Goal: Task Accomplishment & Management: Use online tool/utility

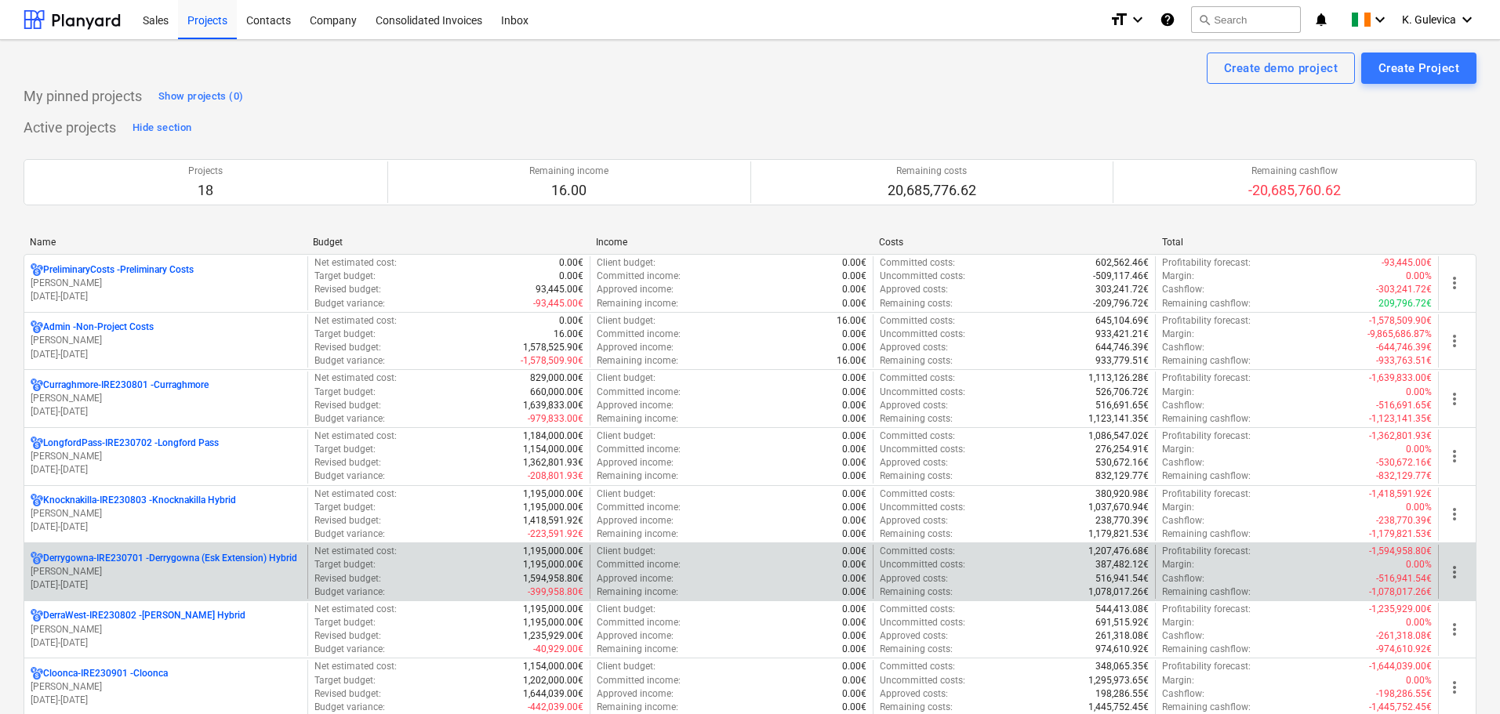
click at [169, 572] on p "[PERSON_NAME]" at bounding box center [166, 571] width 270 height 13
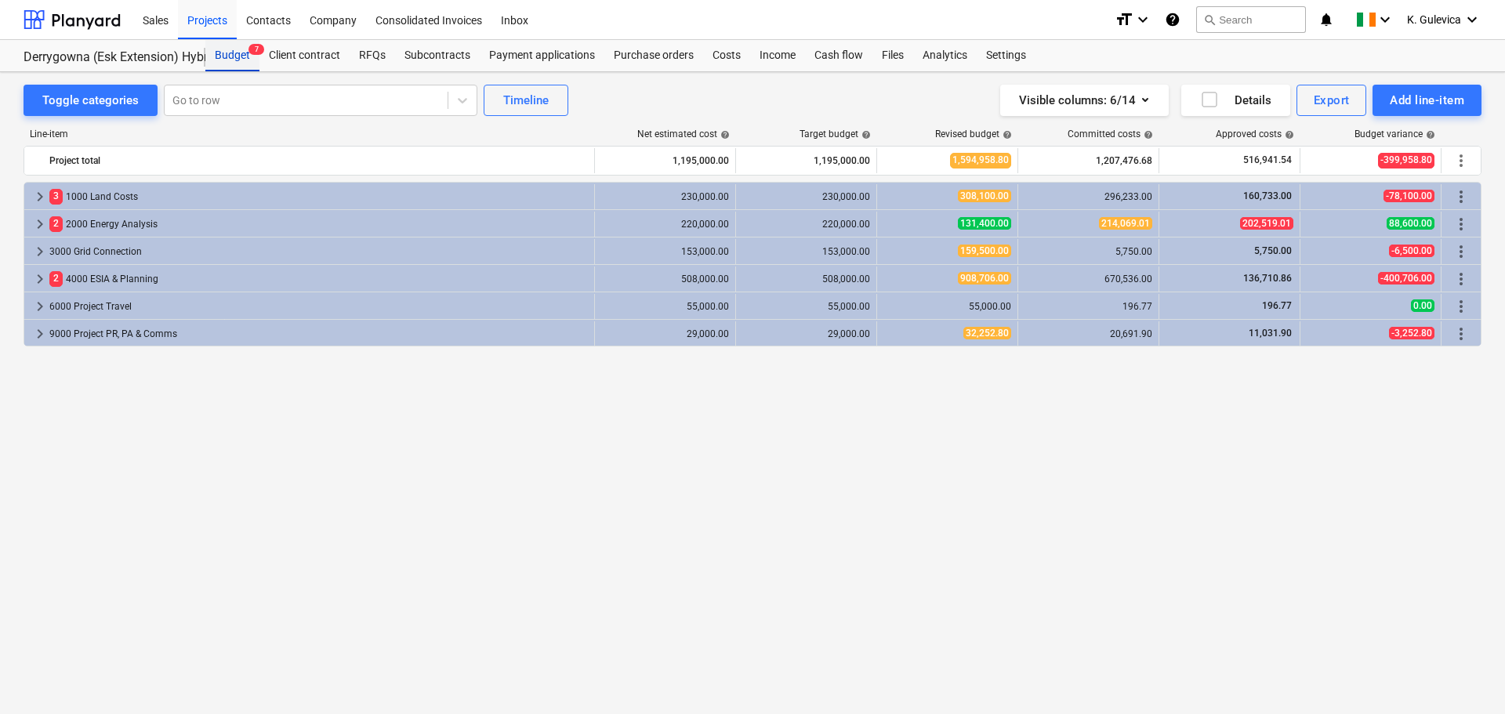
click at [231, 59] on div "Budget 7" at bounding box center [232, 55] width 54 height 31
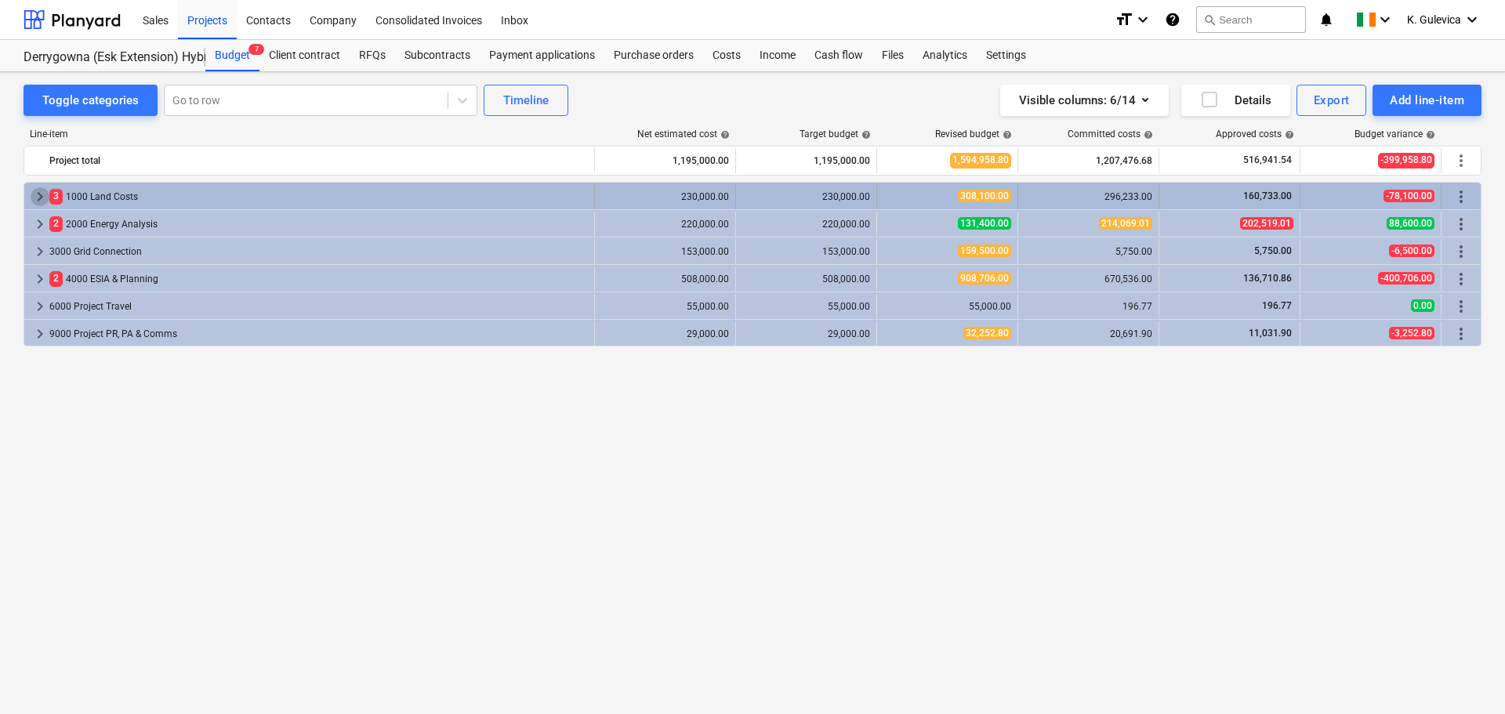
click at [41, 198] on span "keyboard_arrow_right" at bounding box center [40, 196] width 19 height 19
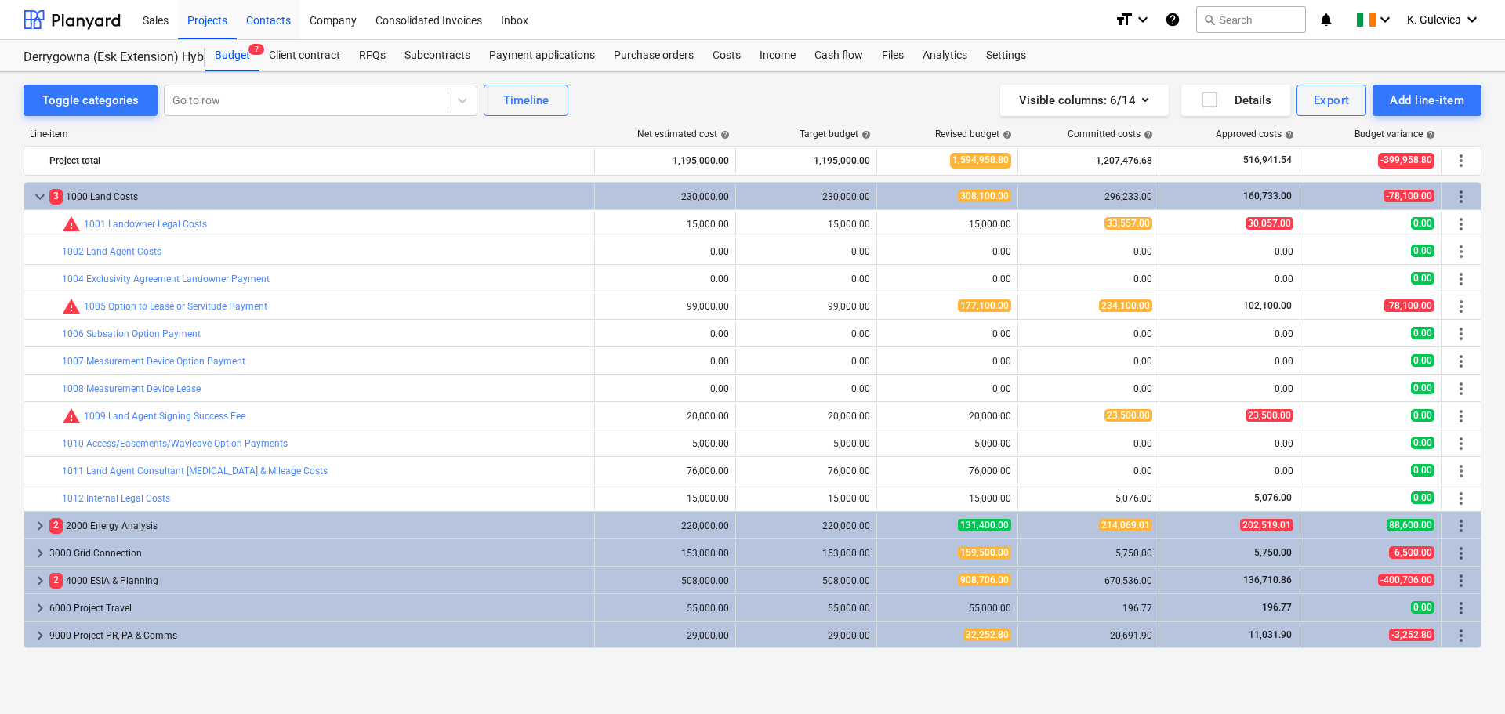
click at [263, 18] on div "Contacts" at bounding box center [269, 19] width 64 height 40
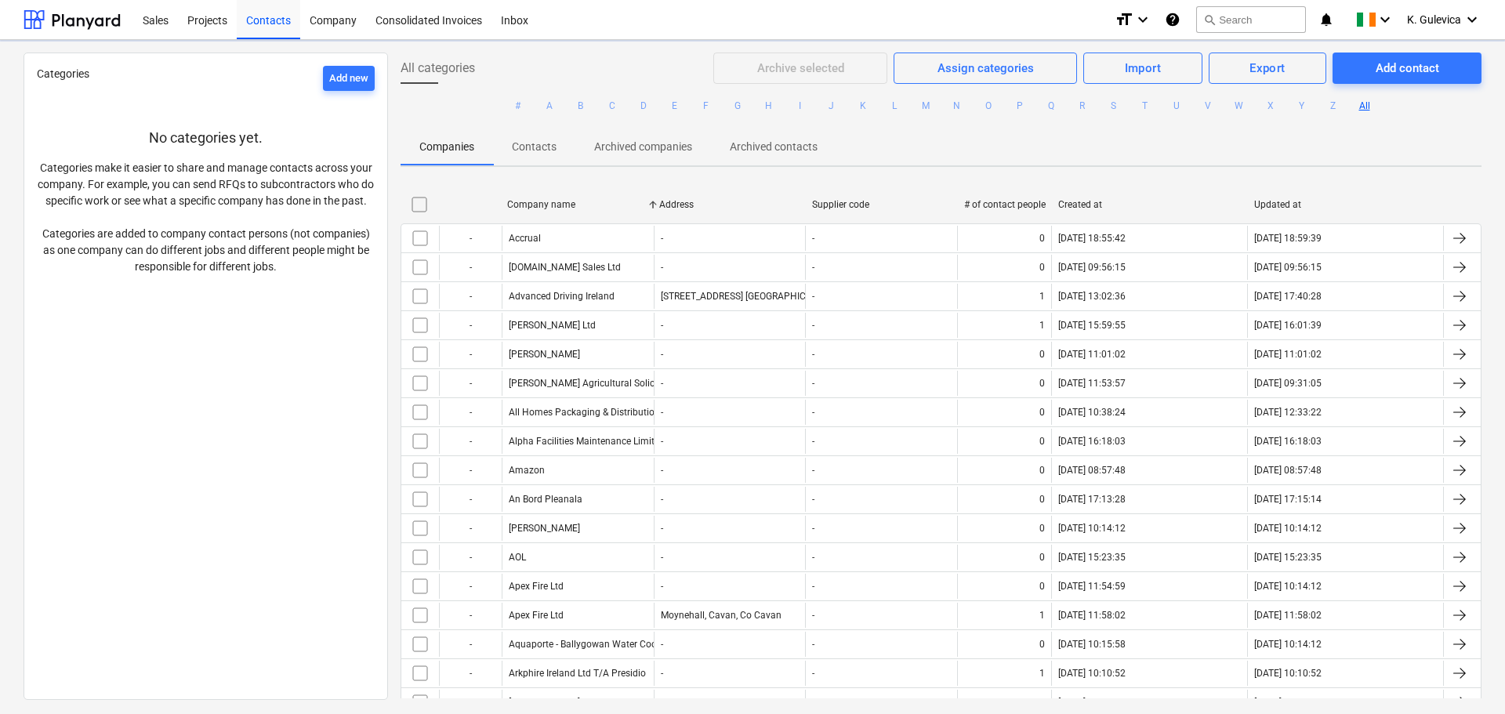
click at [1018, 103] on button "P" at bounding box center [1020, 105] width 19 height 19
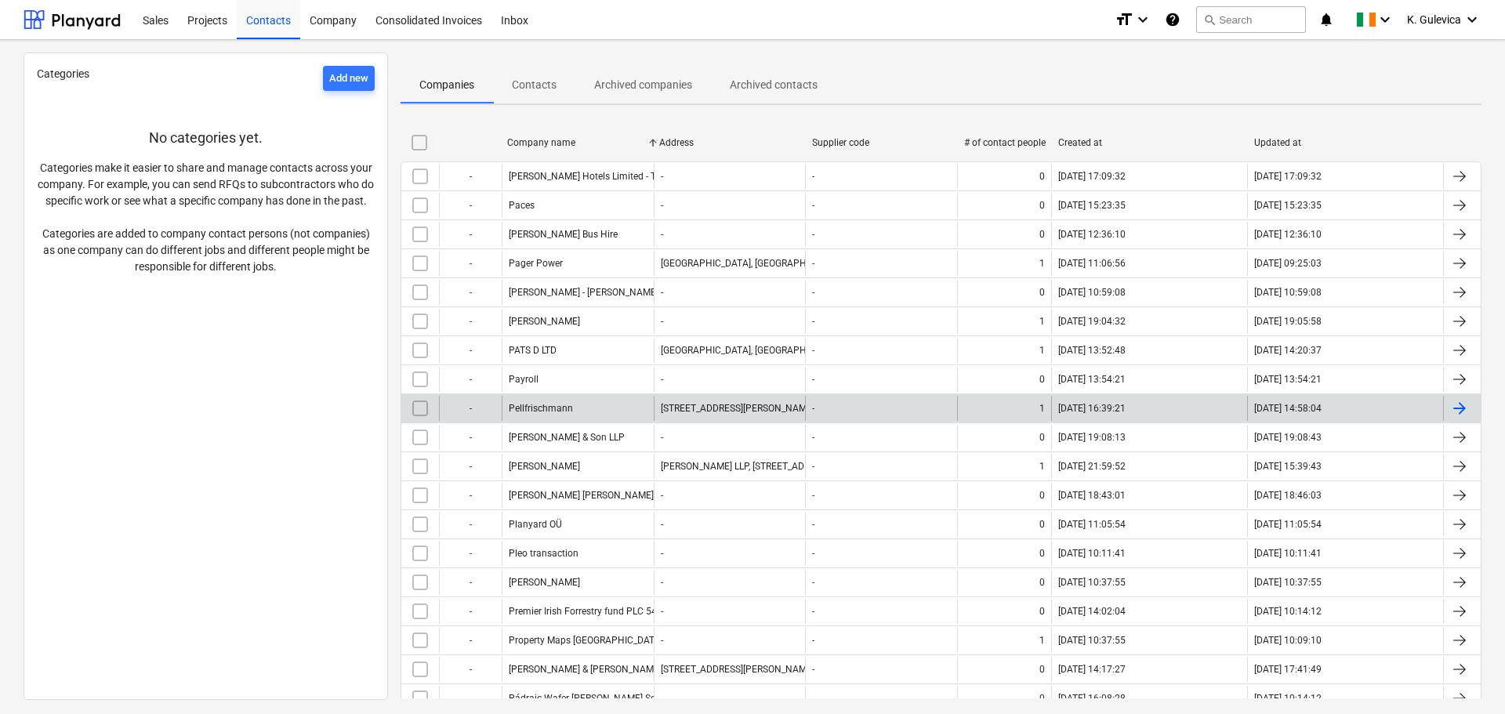
scroll to position [108, 0]
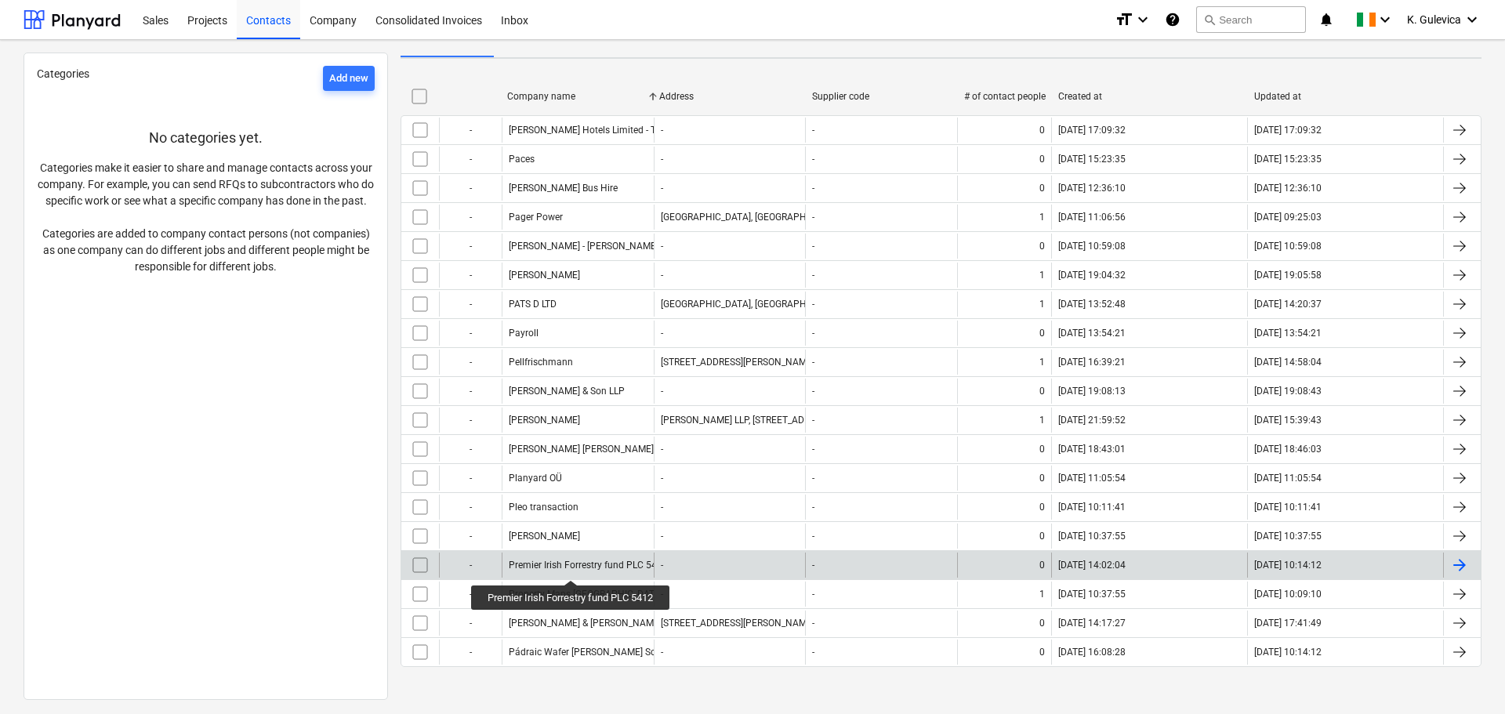
click at [572, 566] on div "Premier Irish Forrestry fund PLC 5412" at bounding box center [588, 565] width 159 height 11
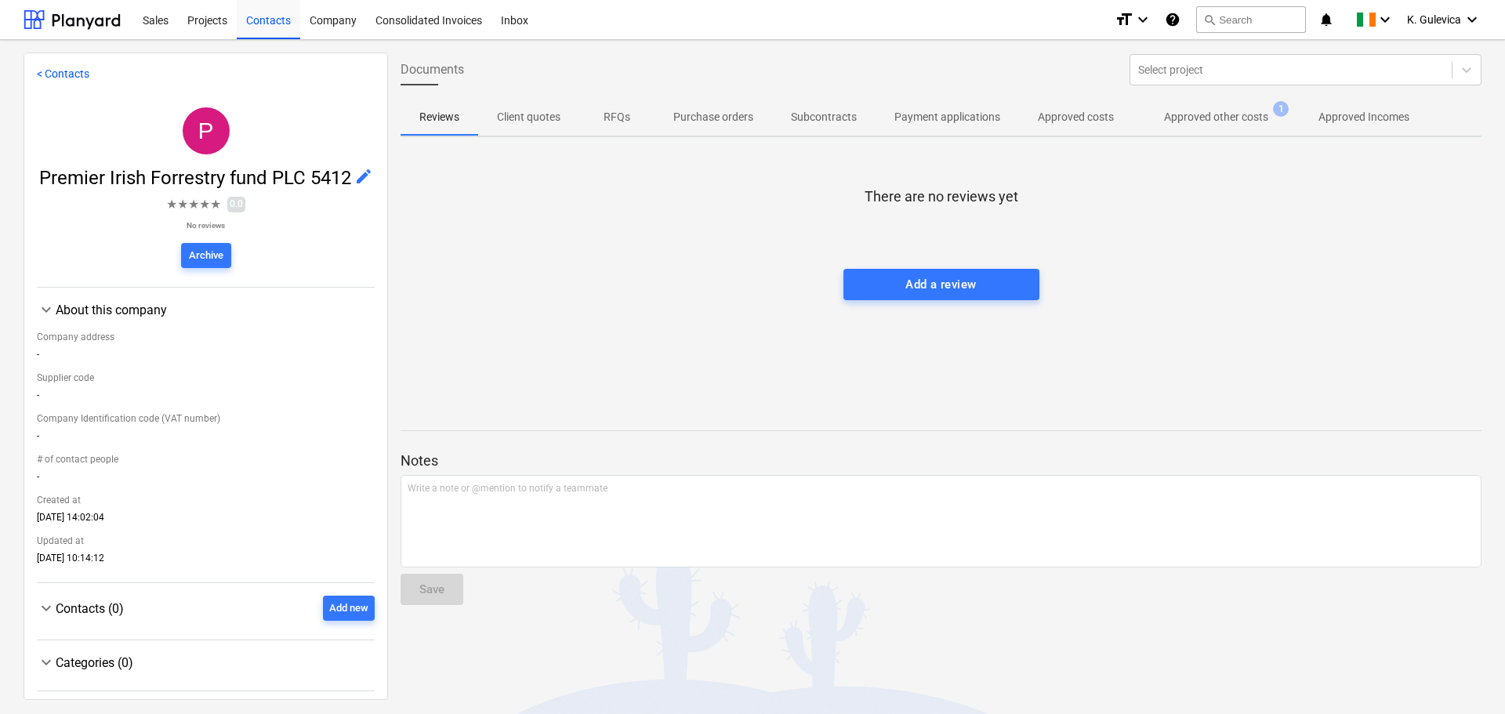
click at [1182, 114] on p "Approved other costs" at bounding box center [1216, 117] width 104 height 16
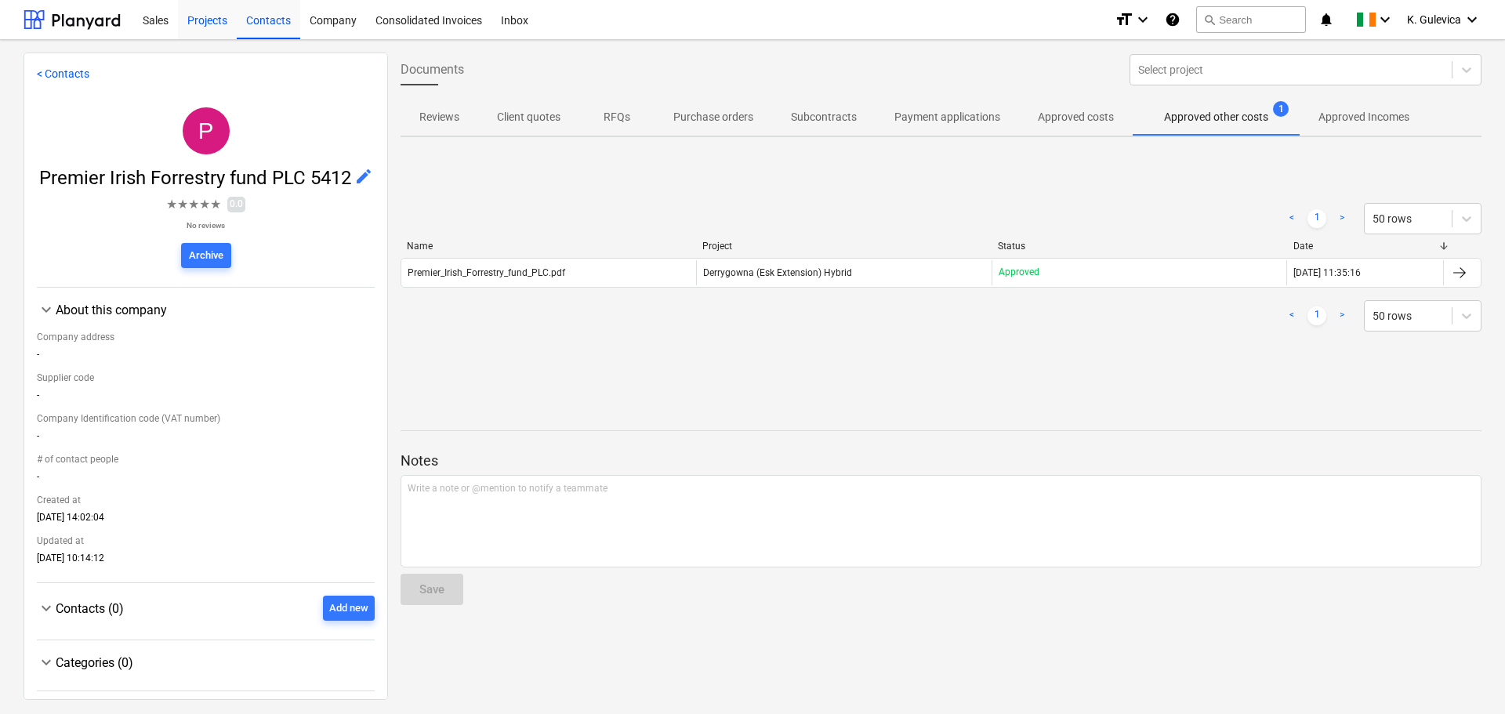
click at [204, 18] on div "Projects" at bounding box center [207, 19] width 59 height 40
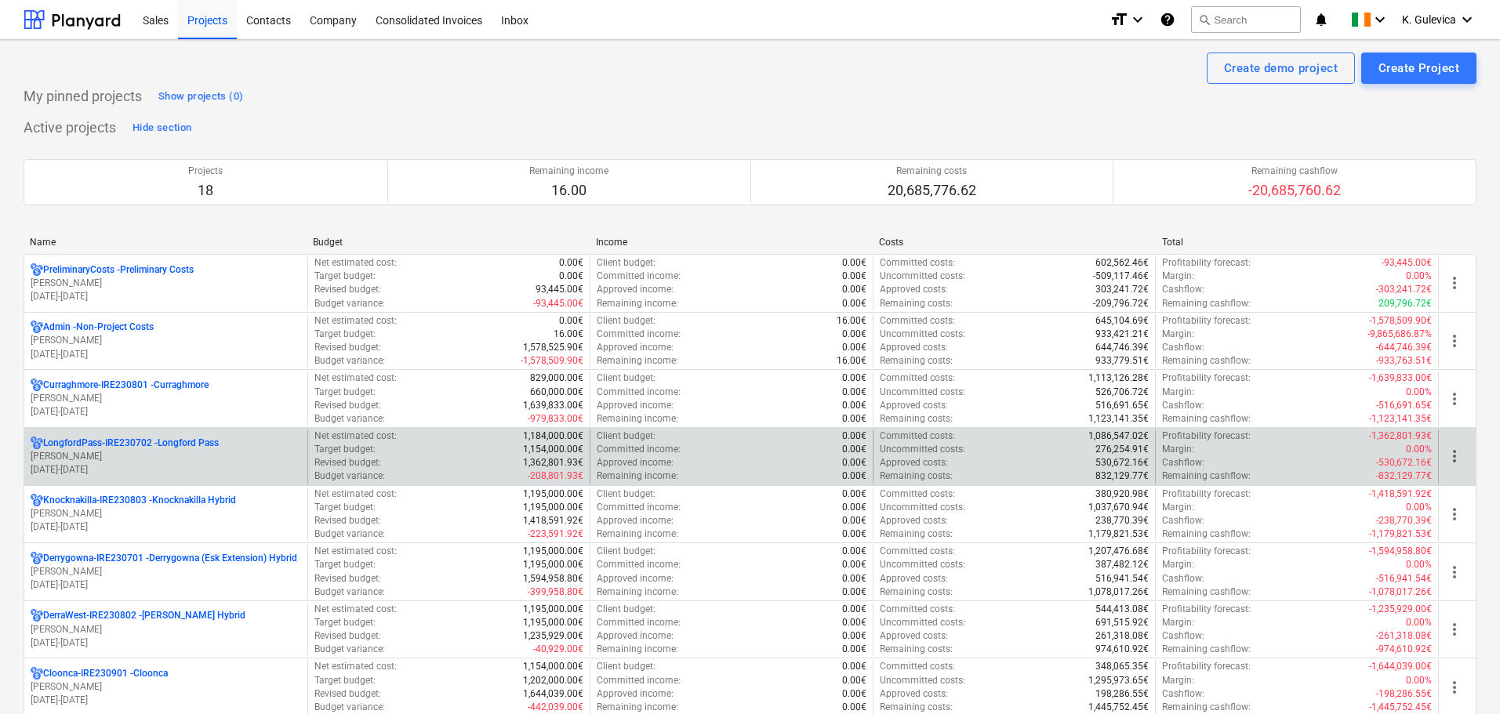
scroll to position [157, 0]
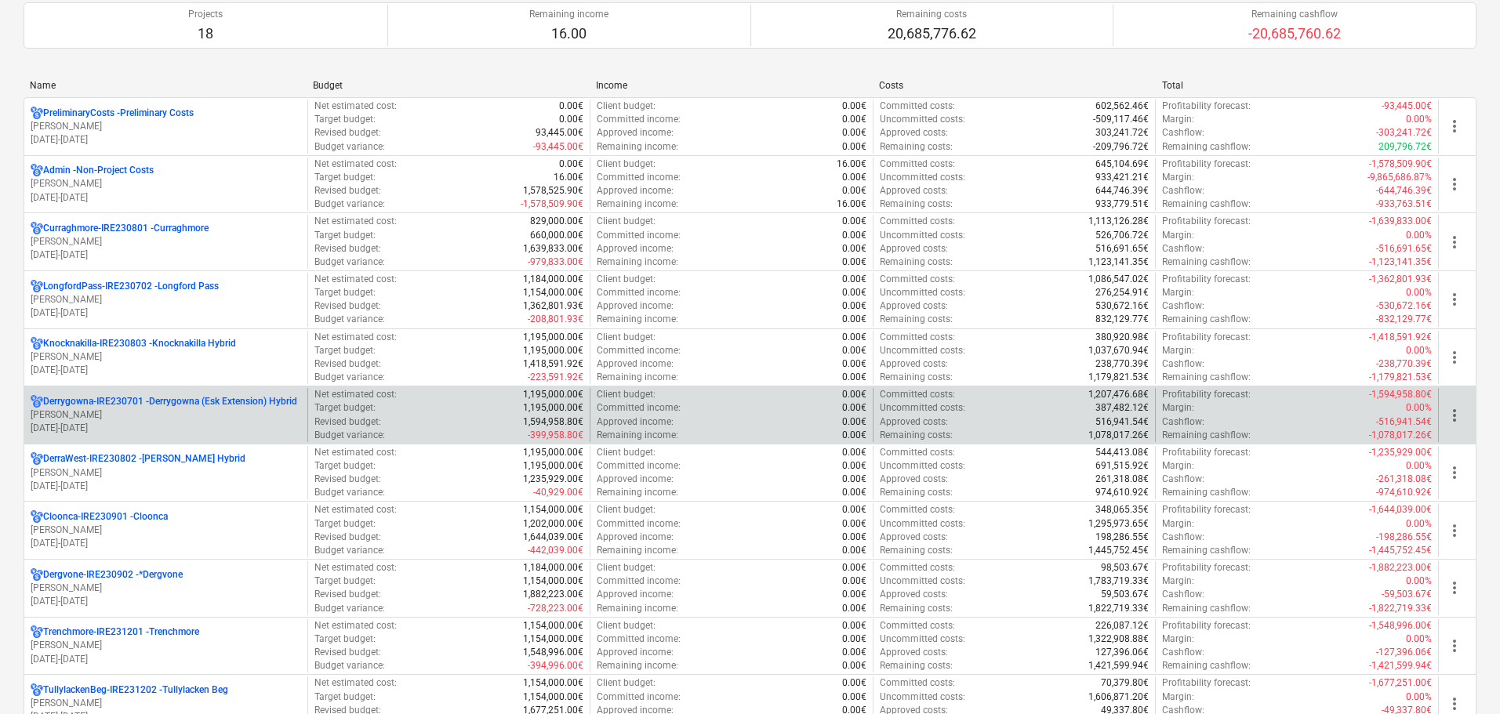
click at [146, 401] on p "Derrygowna-IRE230701 - Derrygowna (Esk Extension) Hybrid" at bounding box center [170, 401] width 254 height 13
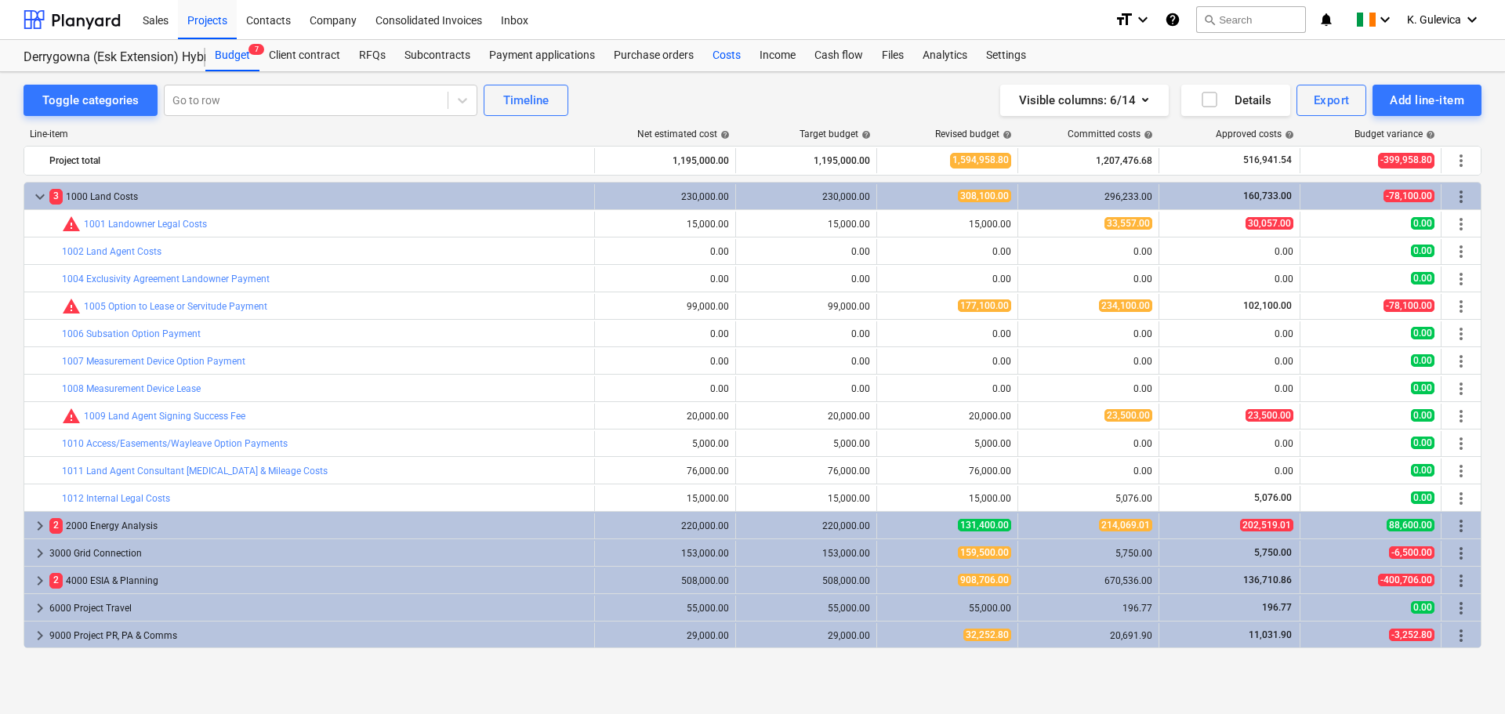
click at [729, 57] on div "Costs" at bounding box center [726, 55] width 47 height 31
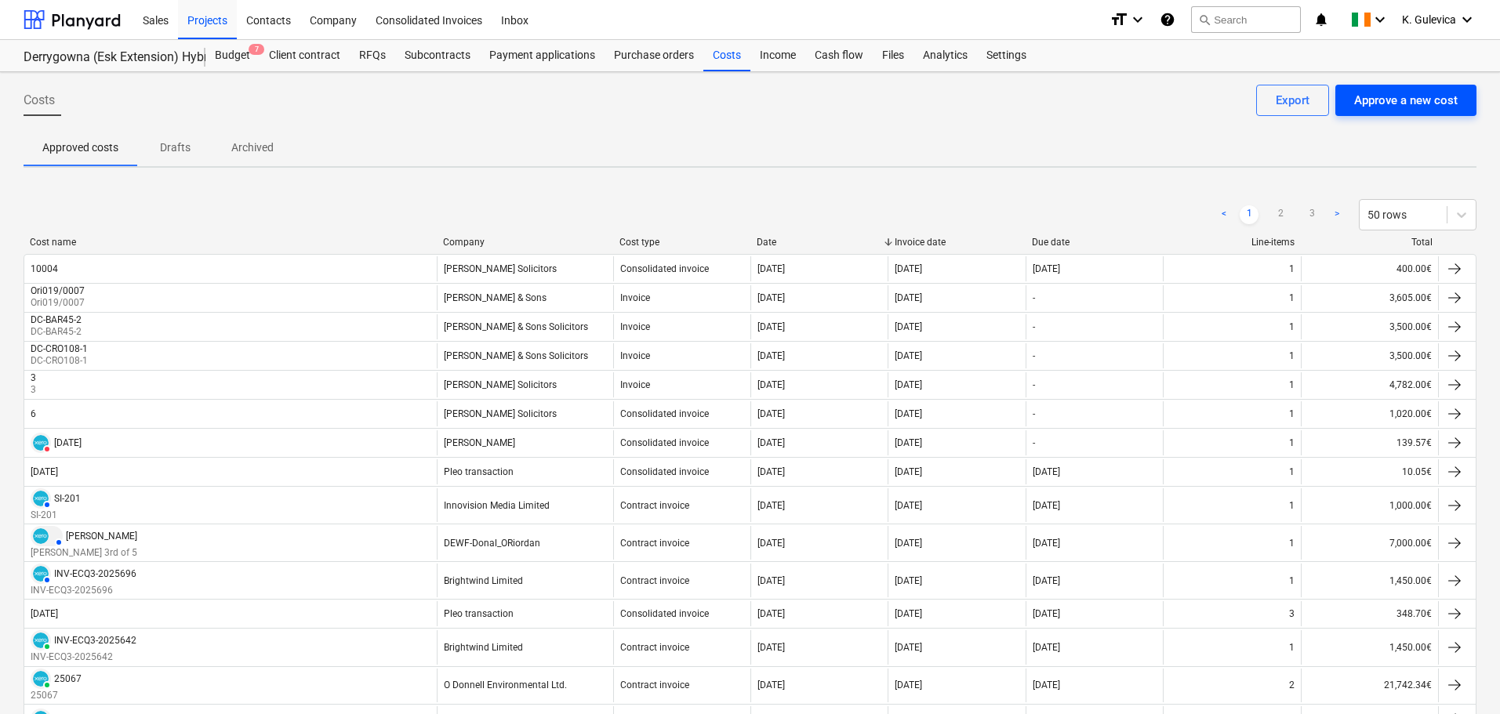
click at [1407, 97] on div "Approve a new cost" at bounding box center [1405, 100] width 103 height 20
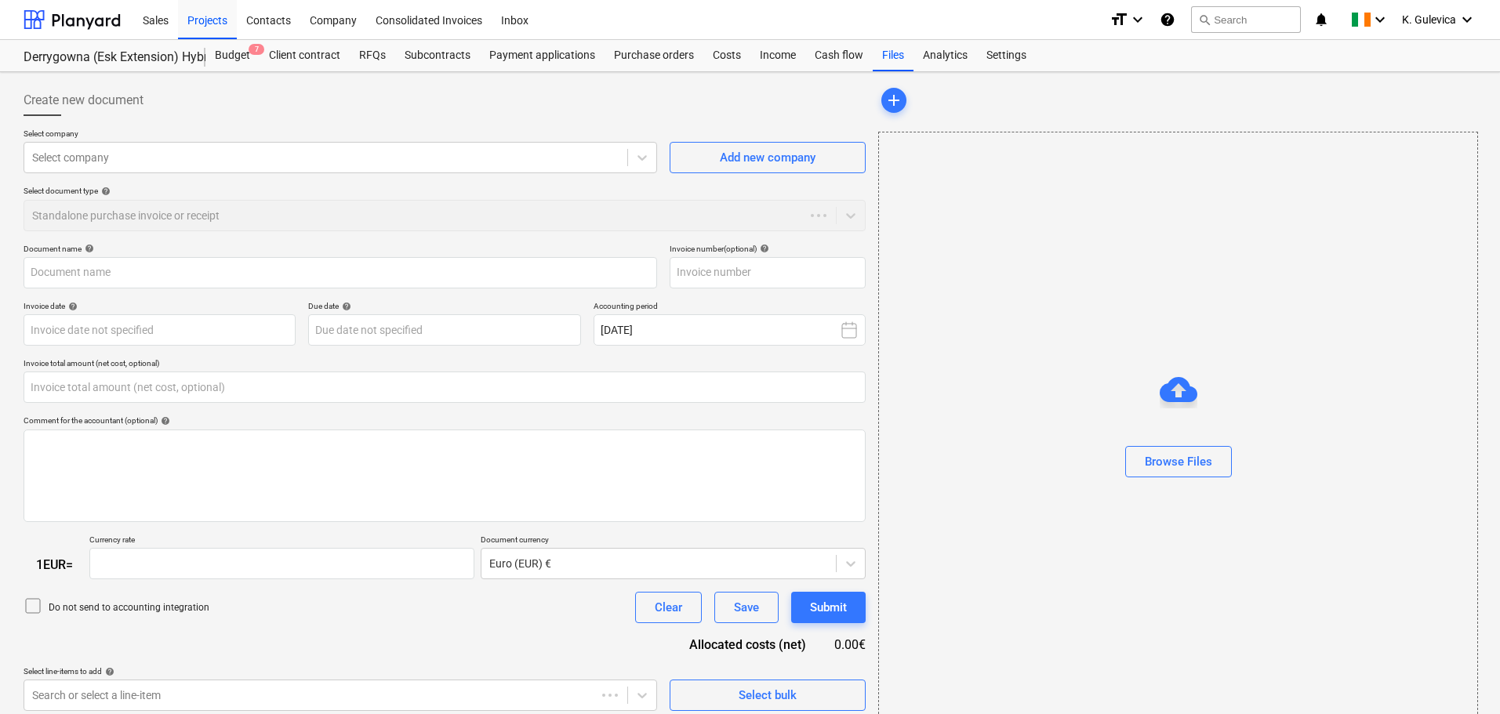
type input "0.00"
type input "1.00"
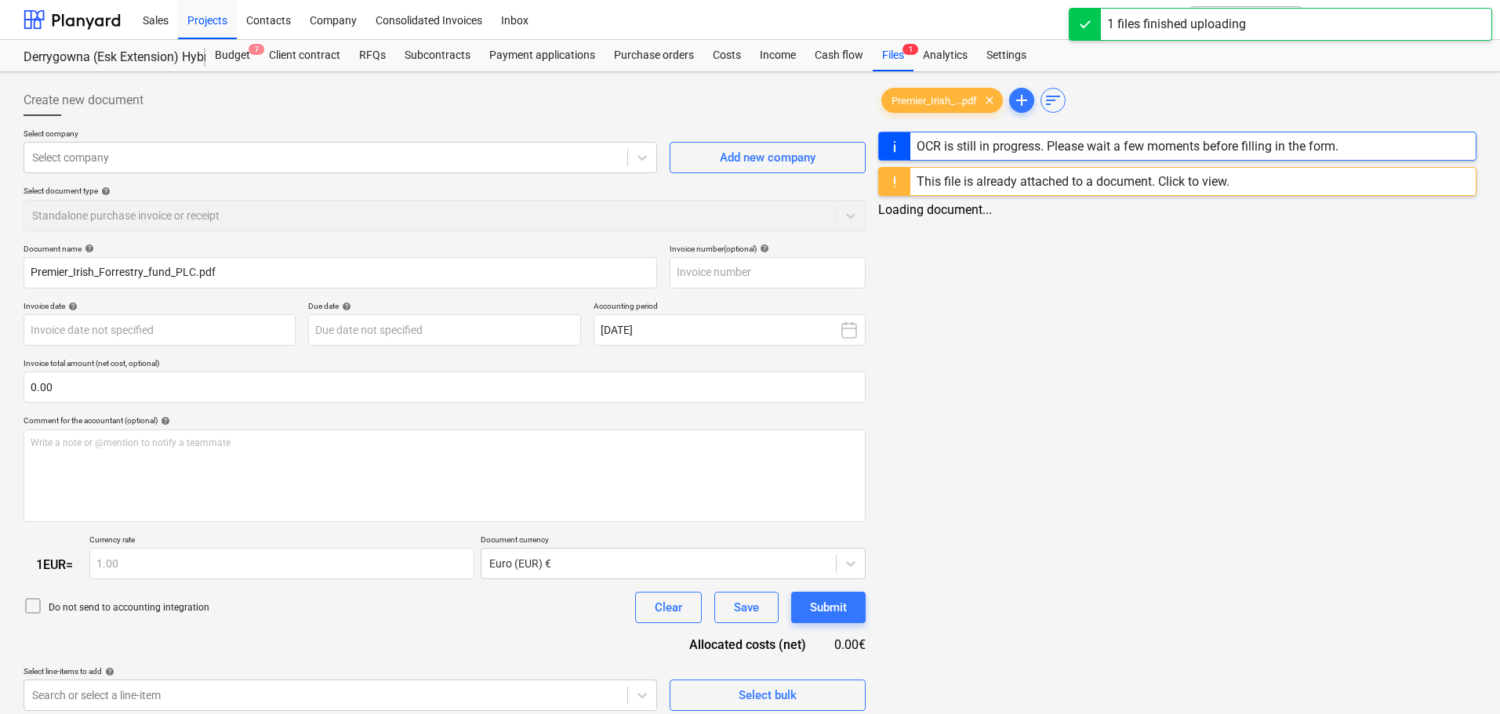
type input "Premier_Irish_Forrestry_fund_PLC.pdf"
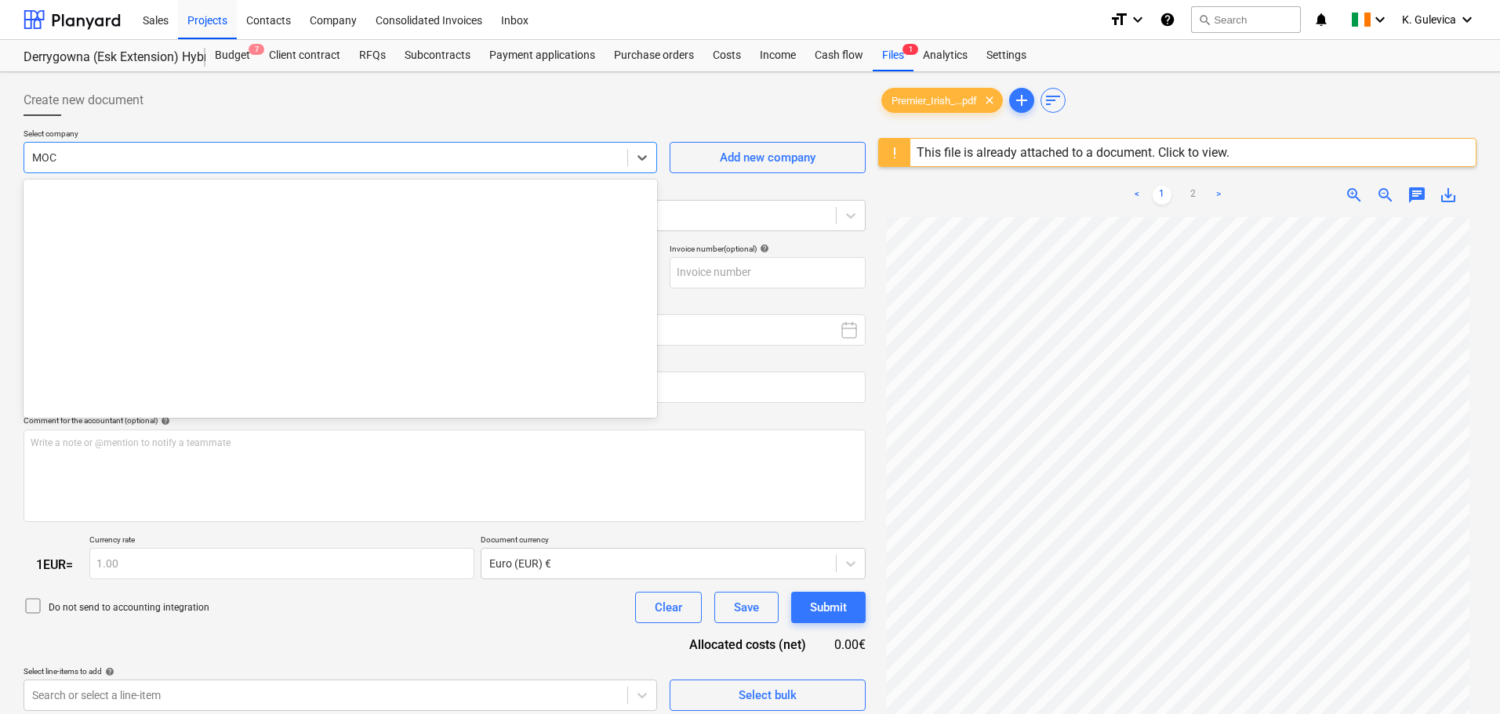
click at [109, 156] on div at bounding box center [325, 158] width 587 height 16
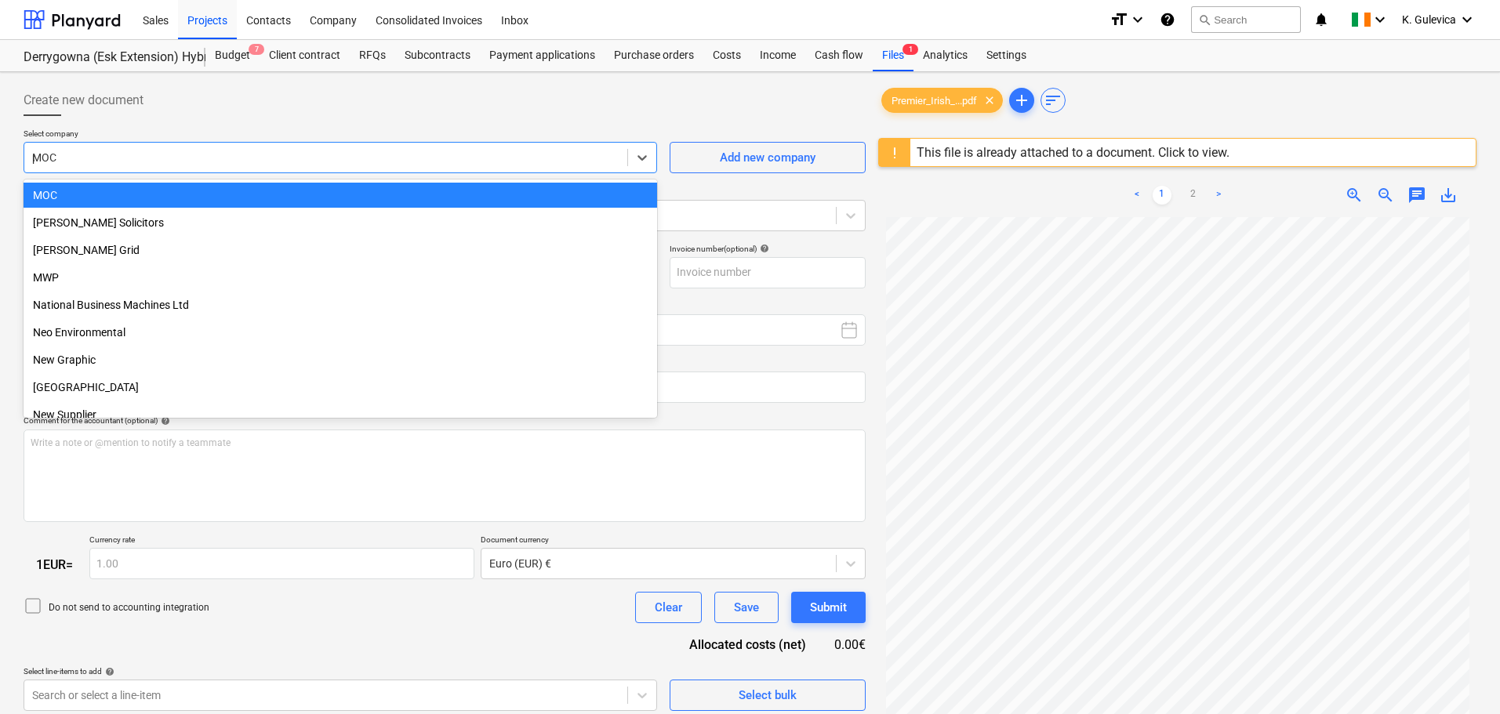
scroll to position [3387, 0]
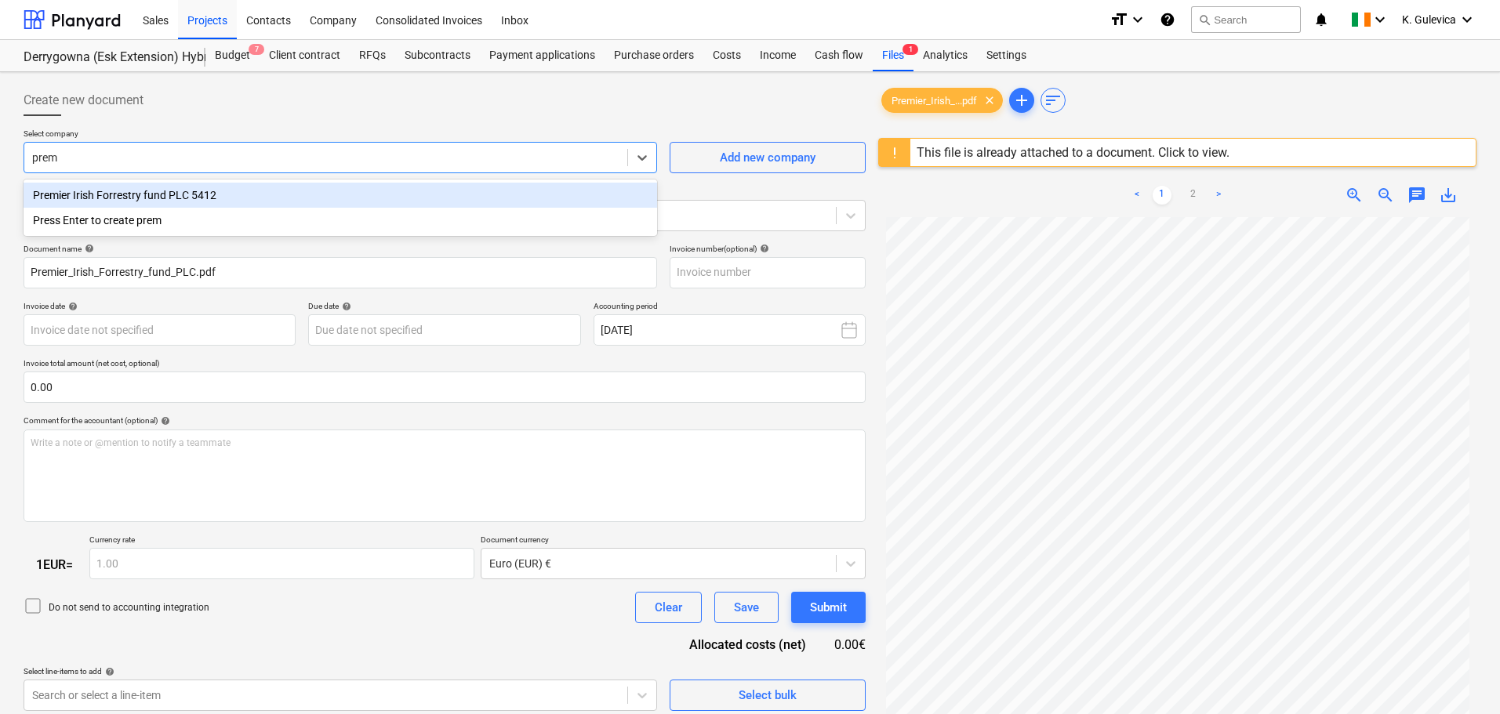
type input "premi"
click at [201, 199] on div "Premier Irish Forrestry fund PLC 5412" at bounding box center [340, 195] width 633 height 25
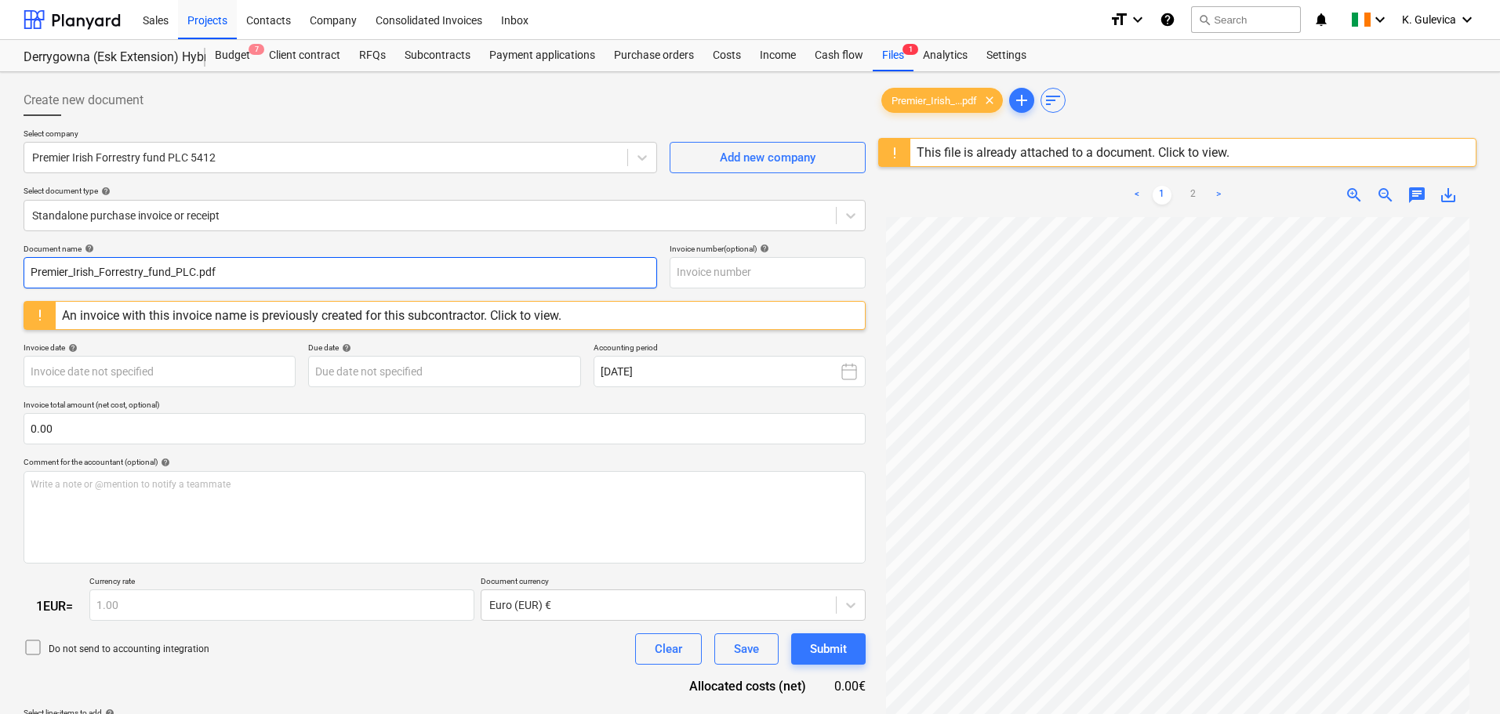
drag, startPoint x: 227, startPoint y: 267, endPoint x: -10, endPoint y: 269, distance: 237.6
click at [0, 269] on html "Sales Projects Contacts Company Consolidated Invoices Inbox format_size keyboar…" at bounding box center [750, 357] width 1500 height 714
paste input "Derrygowna Esk Turbine"
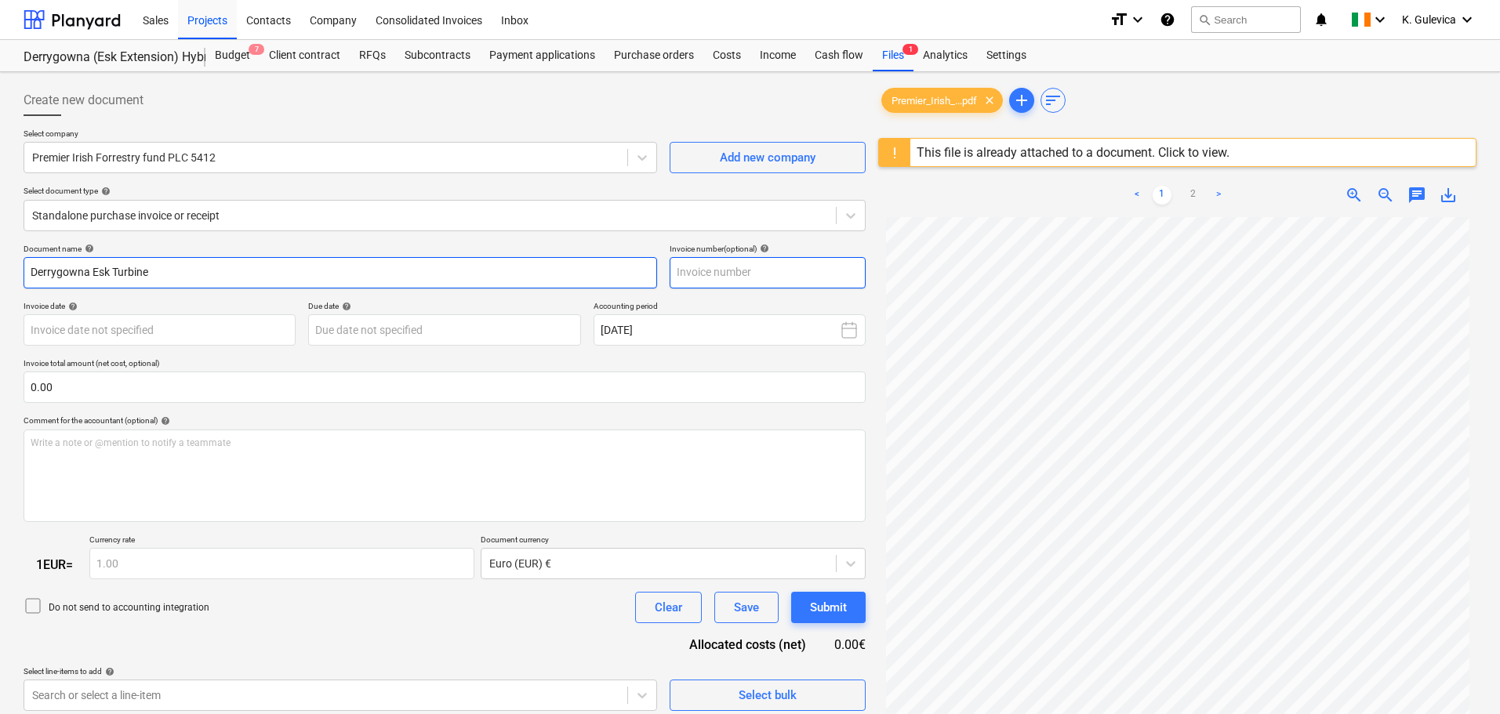
type input "Derrygowna Esk Turbine"
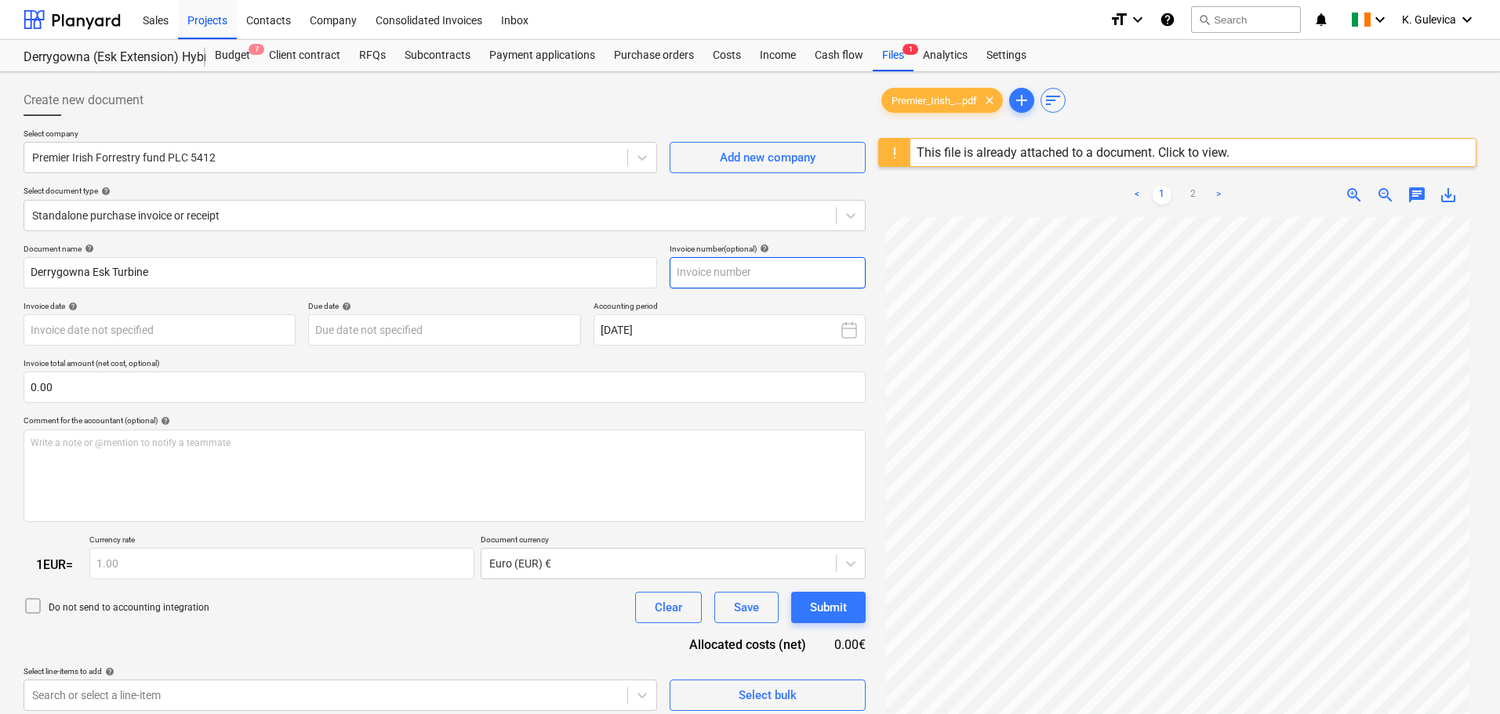
click at [759, 274] on input "text" at bounding box center [768, 272] width 196 height 31
paste input "Derrygowna Esk Turbine"
type input "Derrygowna Esk Turbine"
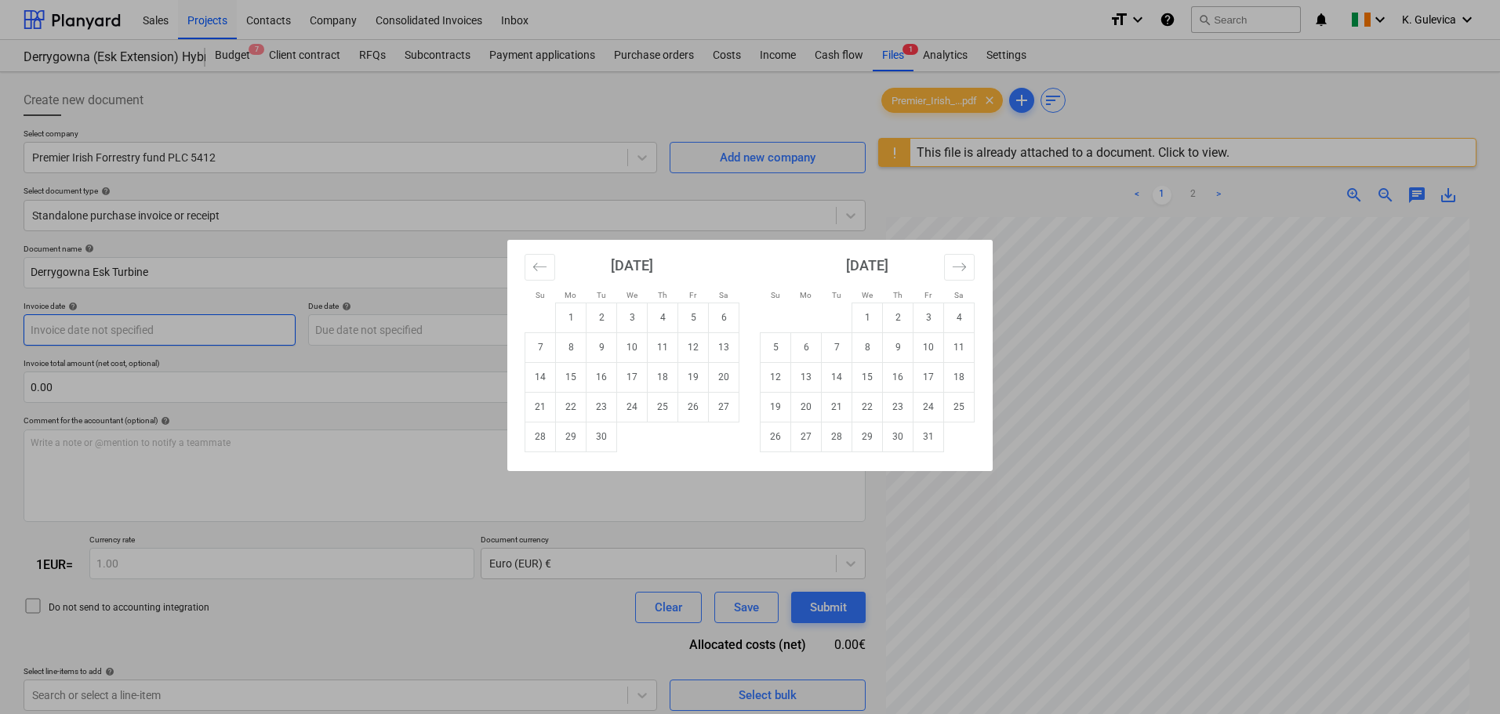
click at [188, 328] on body "Sales Projects Contacts Company Consolidated Invoices Inbox format_size keyboar…" at bounding box center [750, 357] width 1500 height 714
click at [537, 258] on button "Move backward to switch to the previous month." at bounding box center [540, 267] width 31 height 27
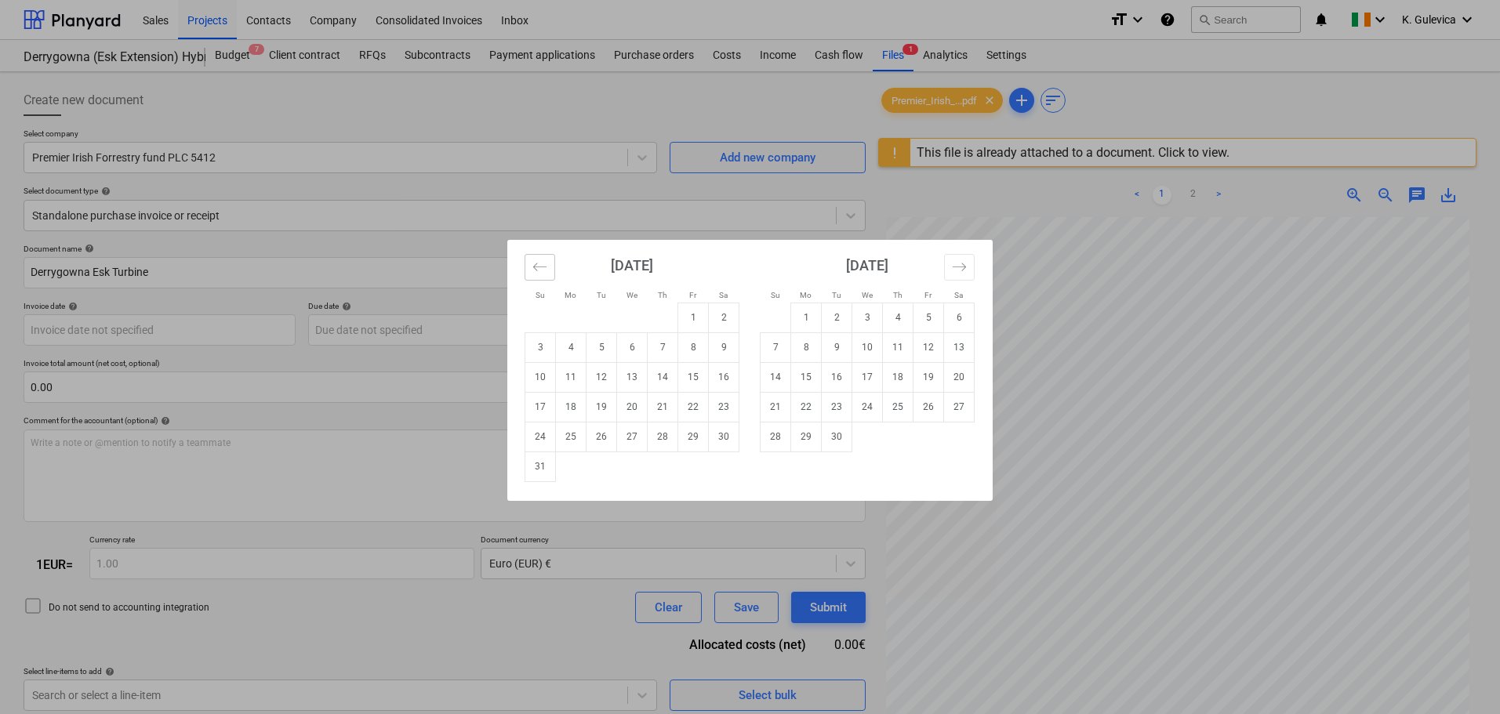
click at [537, 263] on icon "Move backward to switch to the previous month." at bounding box center [539, 267] width 13 height 8
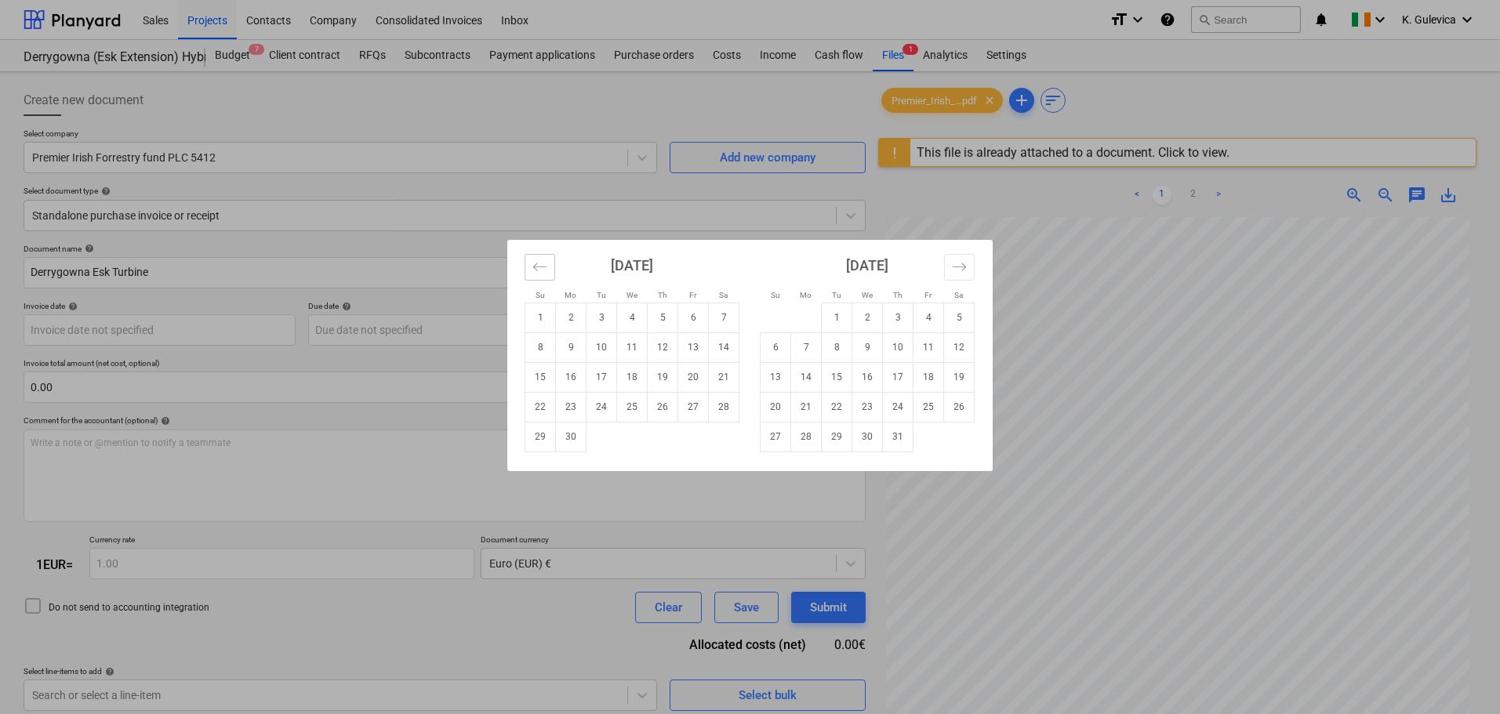
click at [537, 263] on icon "Move backward to switch to the previous month." at bounding box center [539, 267] width 13 height 8
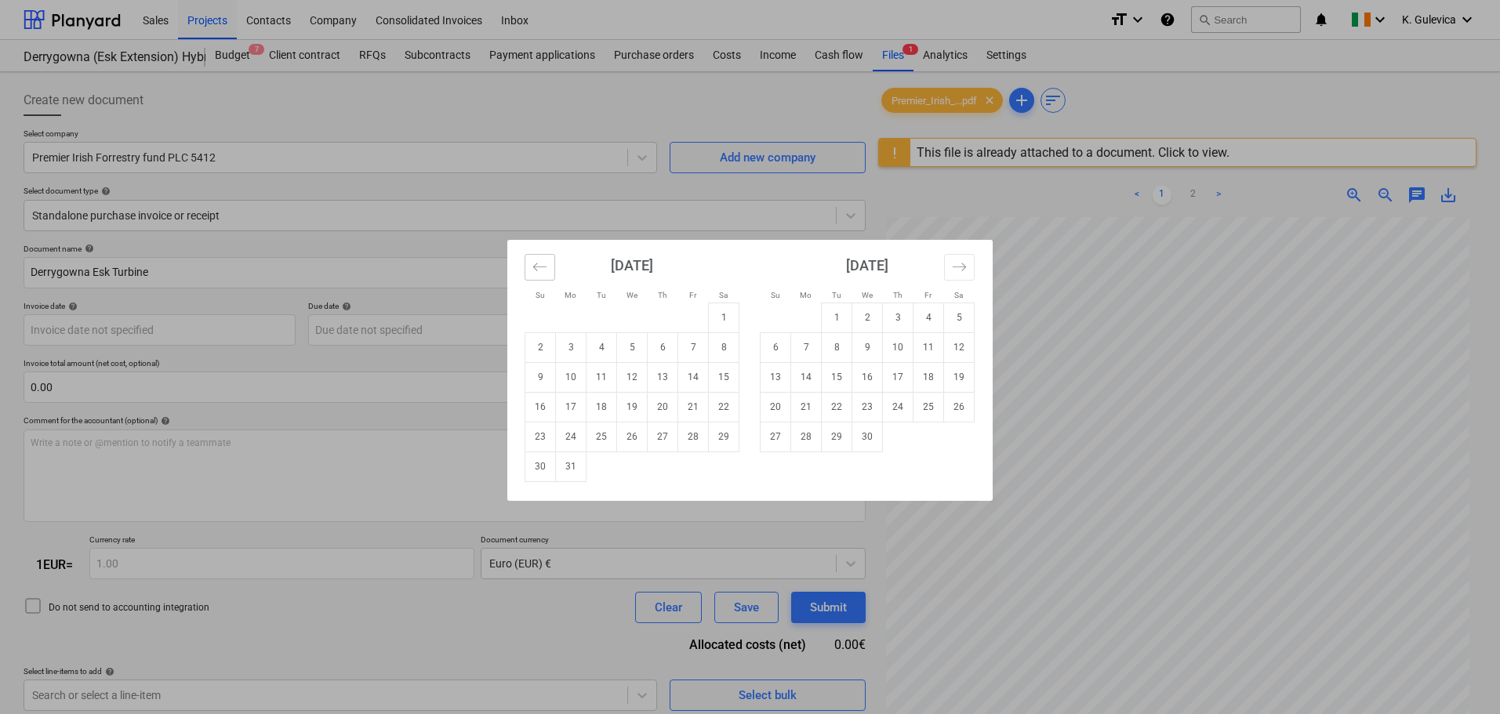
click at [537, 263] on icon "Move backward to switch to the previous month." at bounding box center [539, 267] width 13 height 8
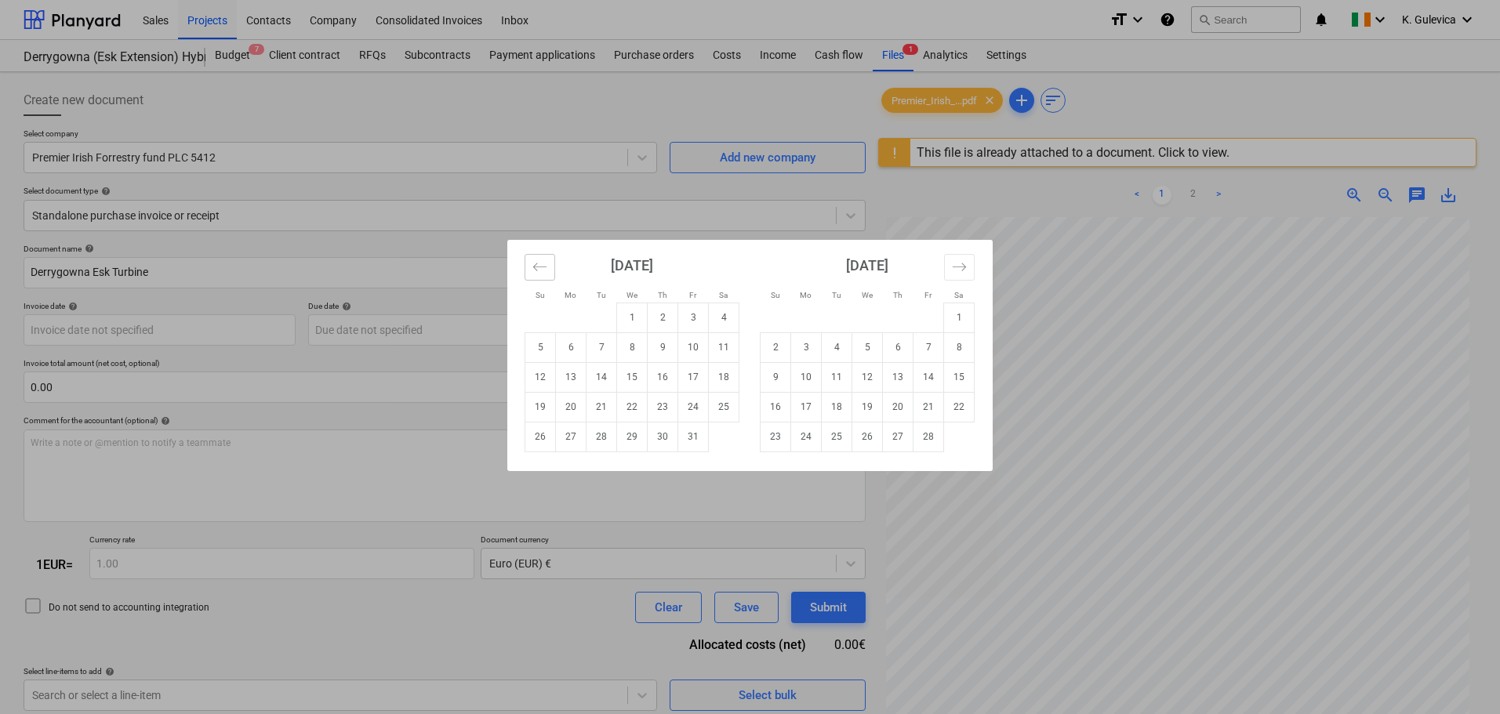
click at [537, 263] on icon "Move backward to switch to the previous month." at bounding box center [539, 267] width 13 height 8
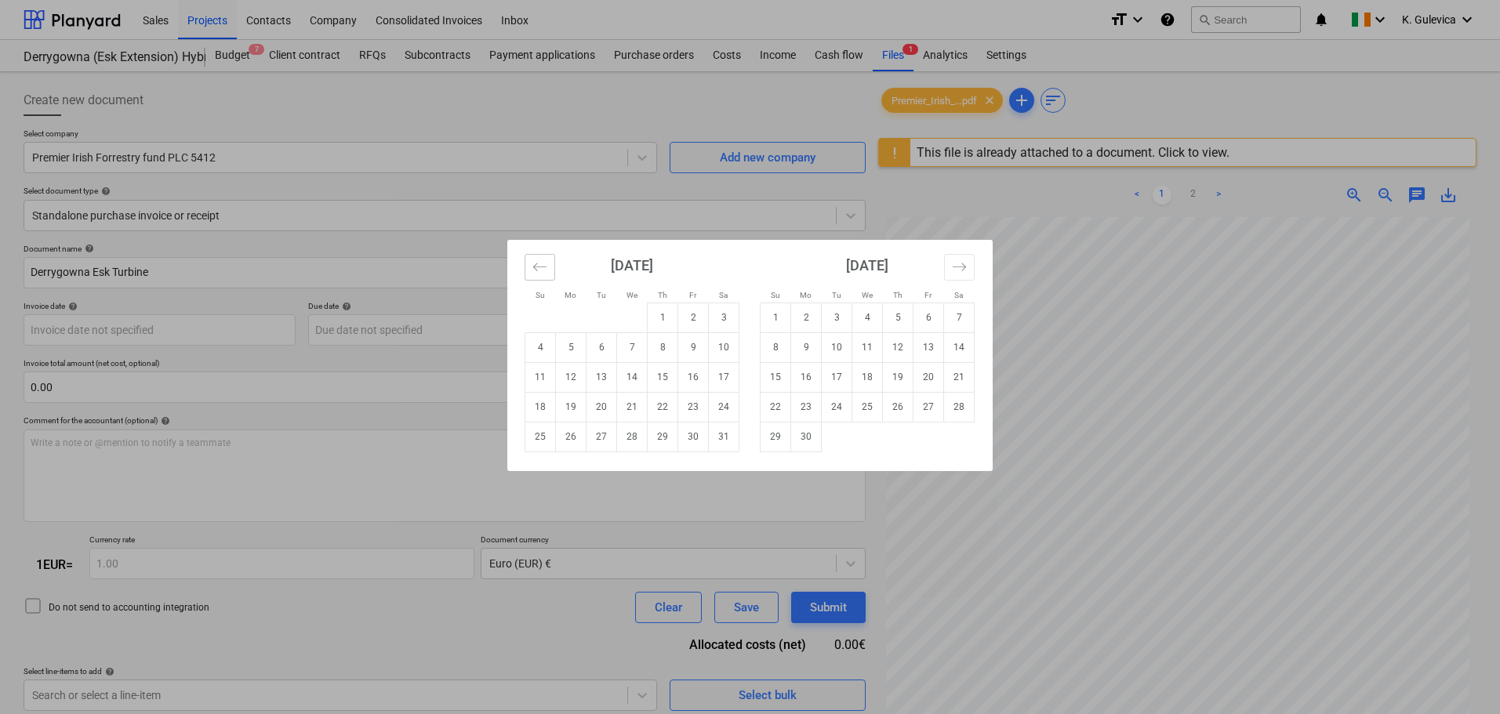
click at [543, 270] on icon "Move backward to switch to the previous month." at bounding box center [539, 267] width 15 height 15
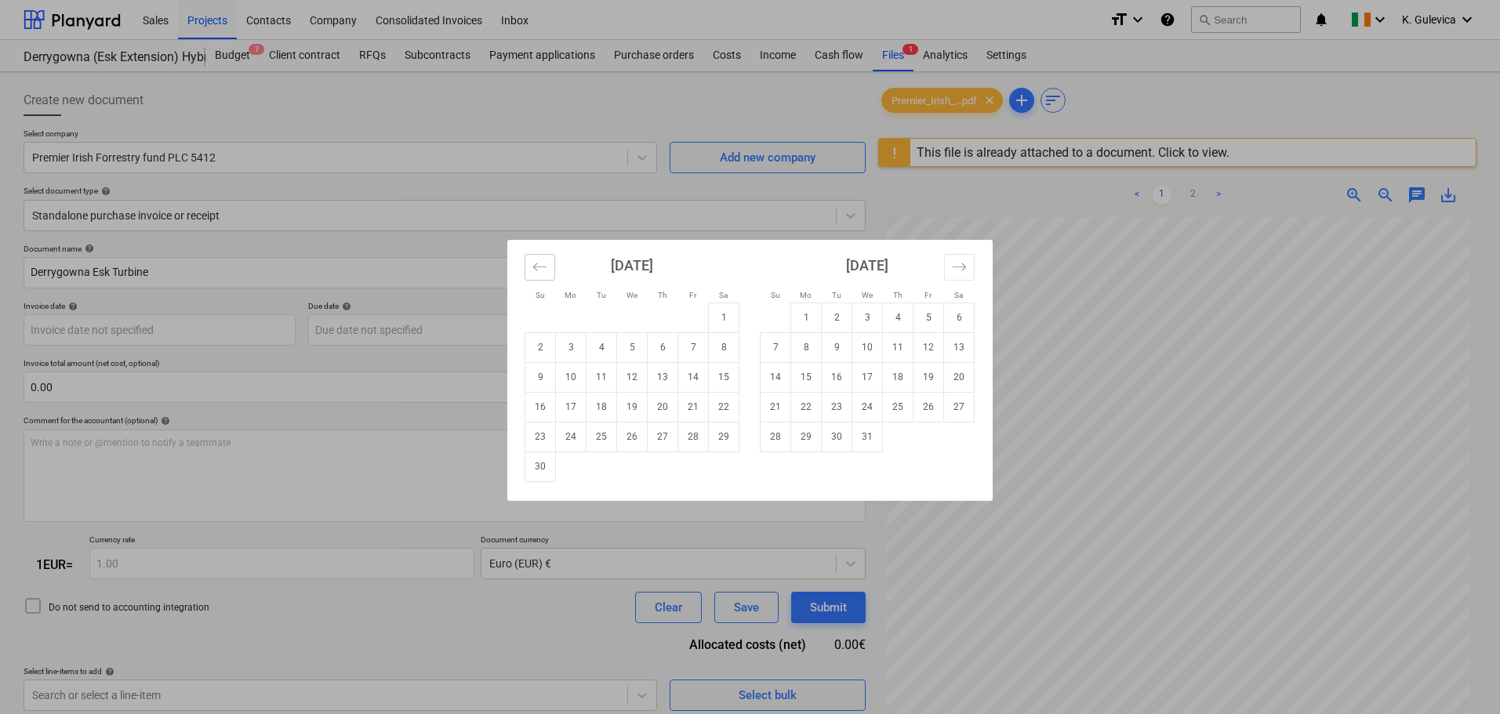
click at [543, 270] on icon "Move backward to switch to the previous month." at bounding box center [539, 267] width 15 height 15
click at [543, 269] on icon "Move backward to switch to the previous month." at bounding box center [539, 267] width 15 height 15
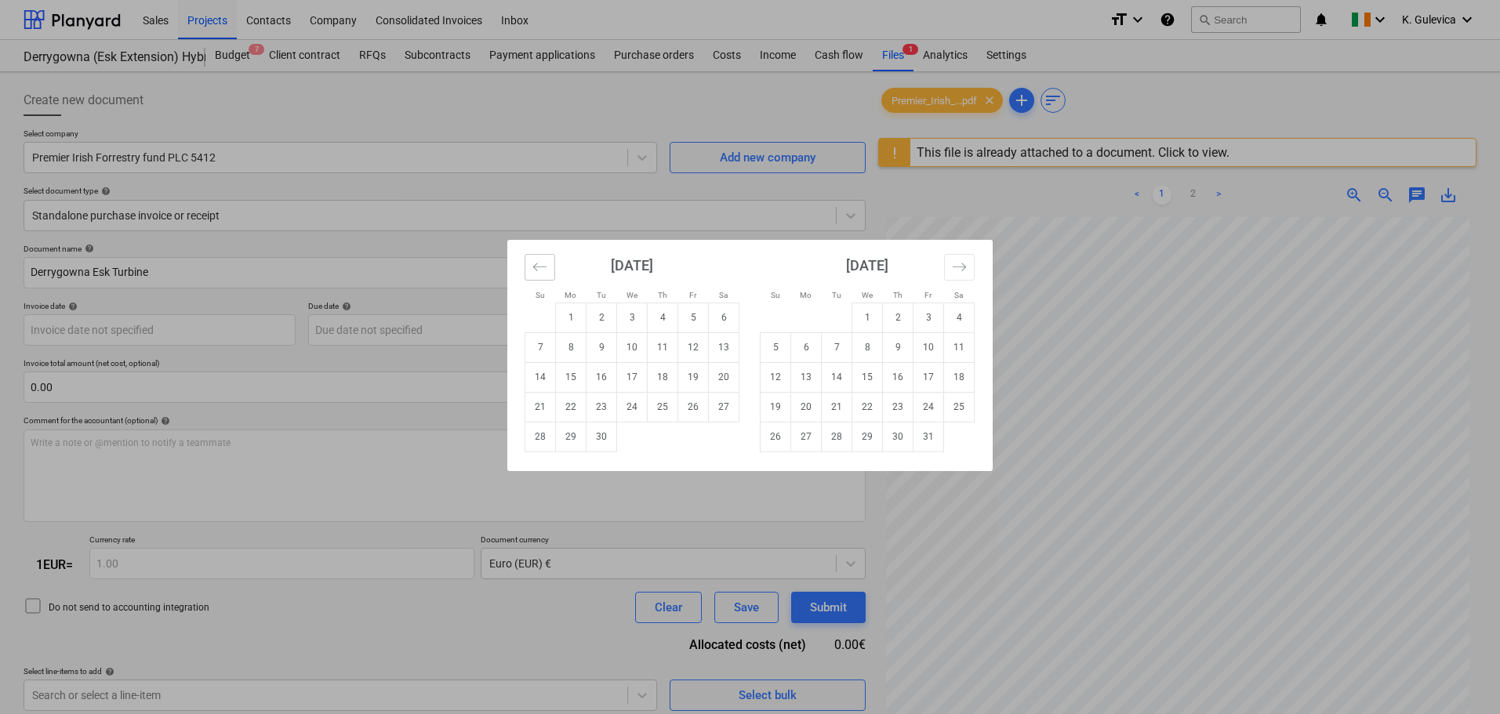
click at [543, 269] on icon "Move backward to switch to the previous month." at bounding box center [539, 267] width 15 height 15
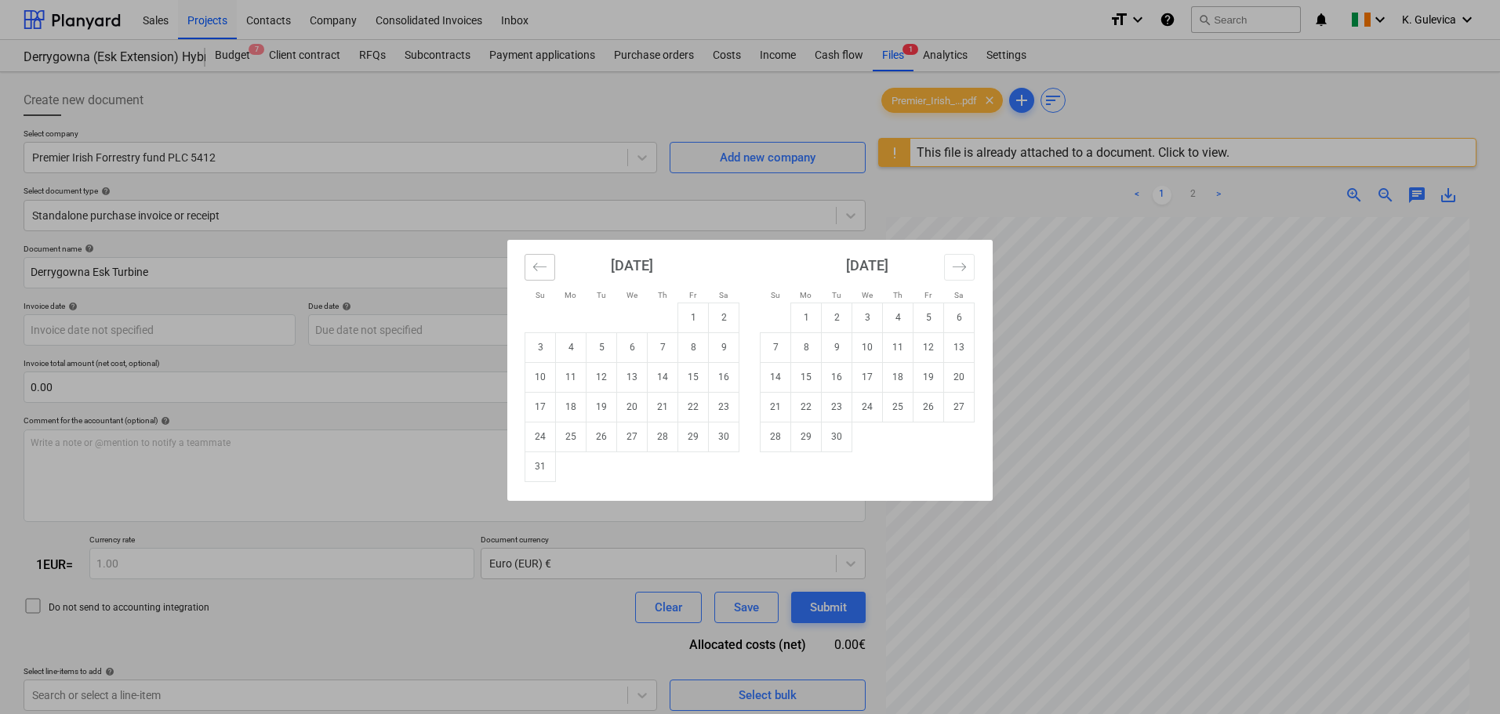
click at [543, 269] on icon "Move backward to switch to the previous month." at bounding box center [539, 267] width 15 height 15
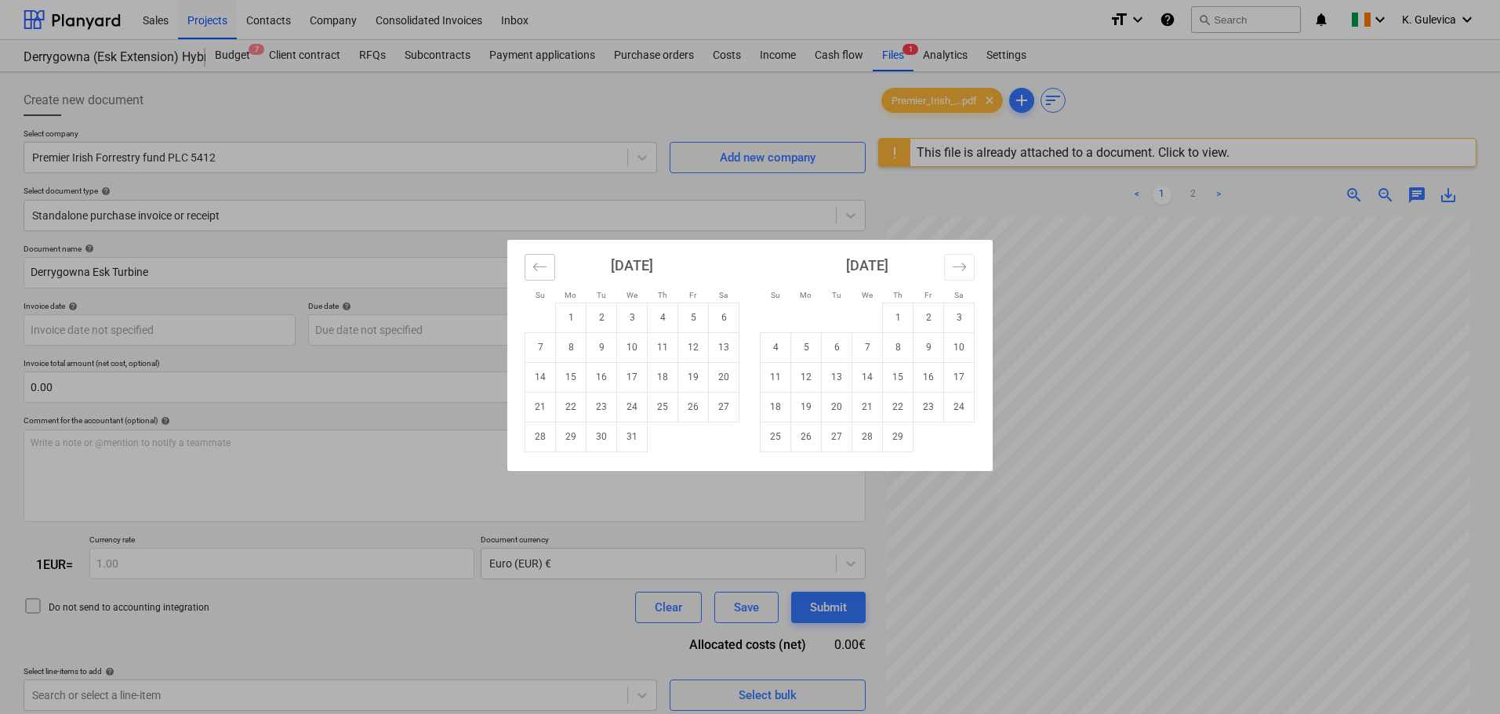
click at [543, 269] on icon "Move backward to switch to the previous month." at bounding box center [539, 267] width 15 height 15
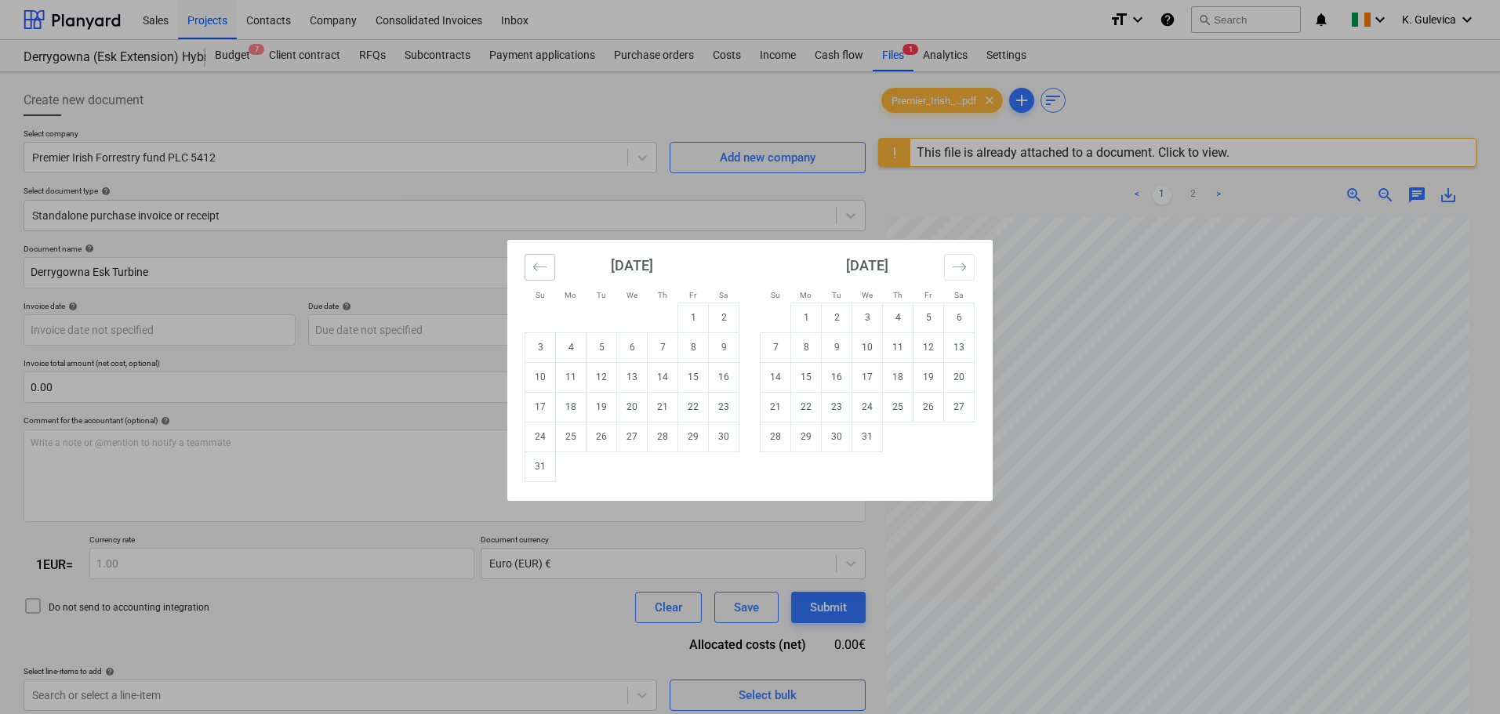
click at [543, 268] on icon "Move backward to switch to the previous month." at bounding box center [539, 267] width 15 height 15
click at [573, 437] on td "27" at bounding box center [571, 437] width 31 height 30
type input "27 Nov 2023"
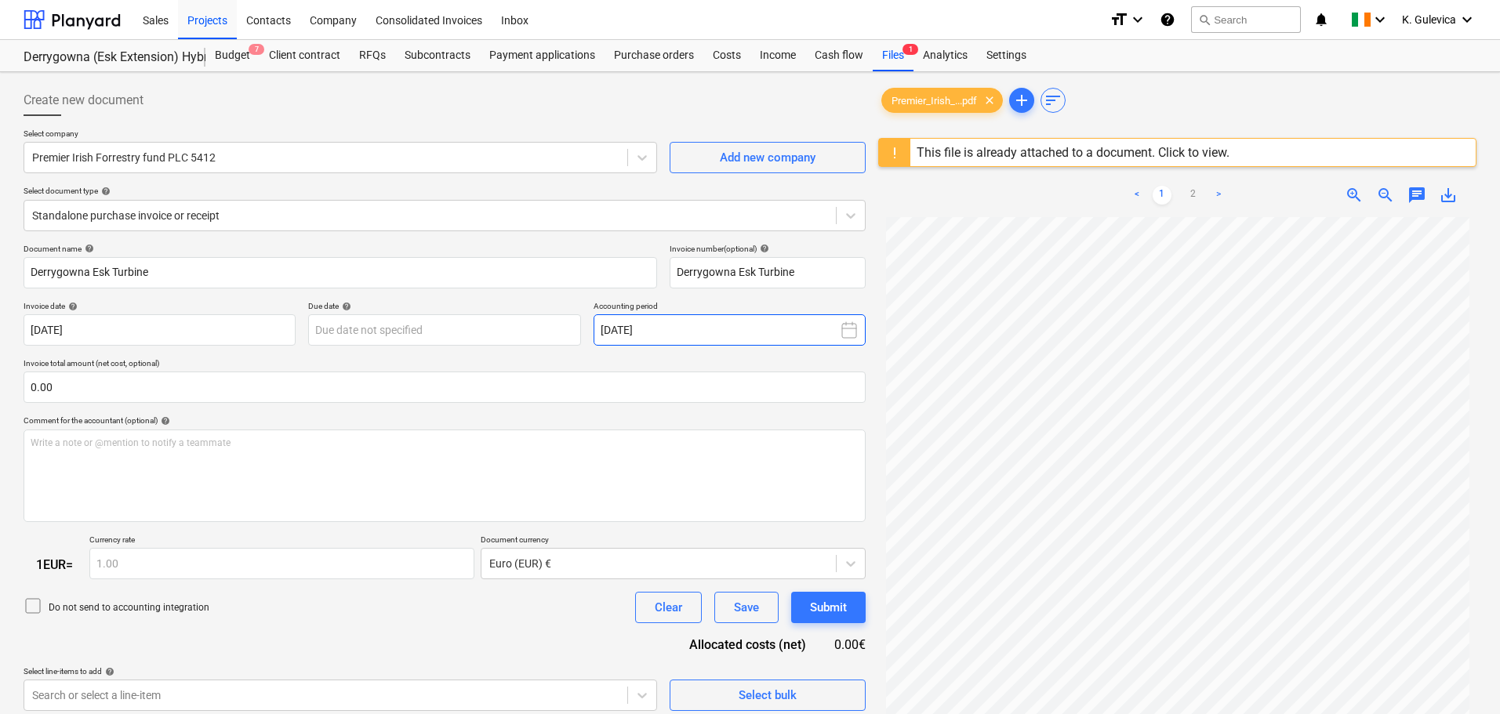
click at [787, 346] on button "September 2025" at bounding box center [730, 329] width 272 height 31
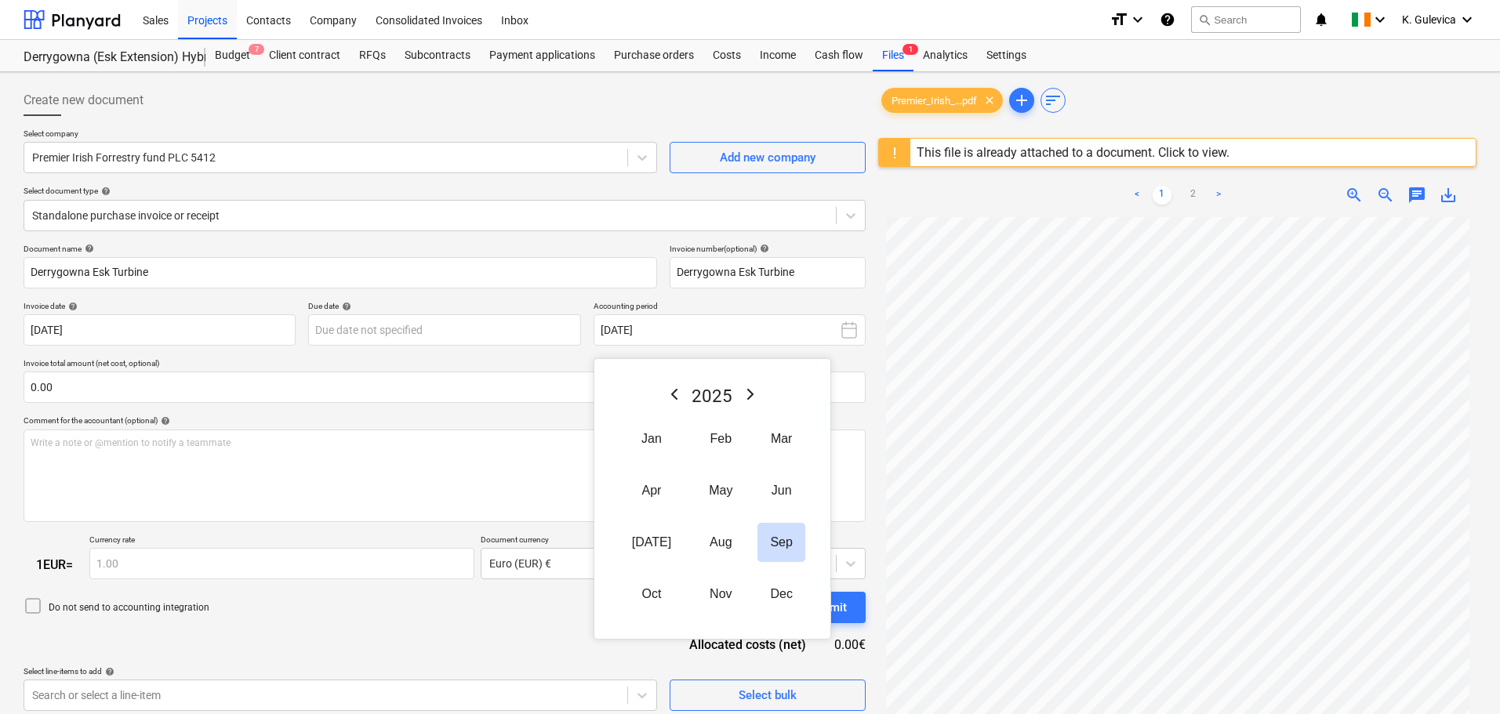
click at [670, 394] on icon "Previous Year" at bounding box center [674, 394] width 19 height 19
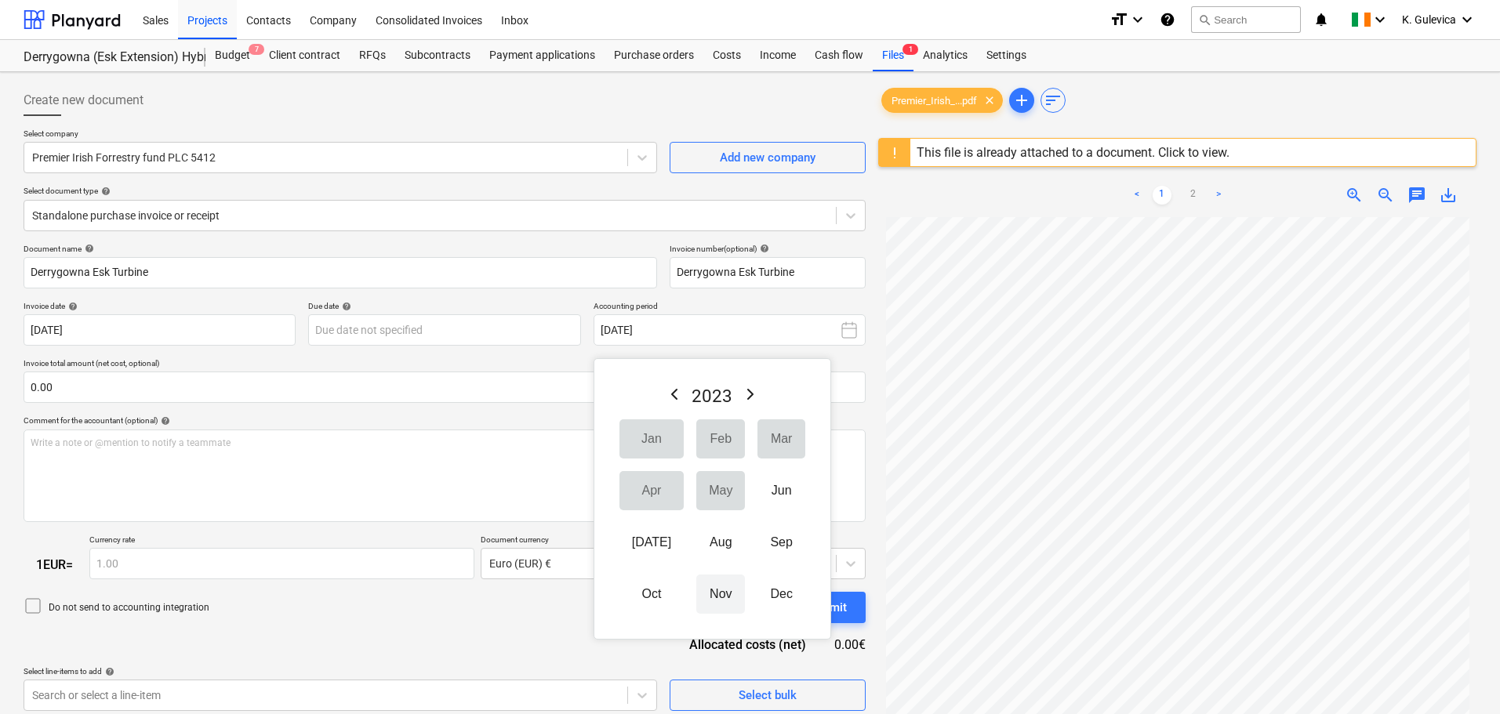
click at [709, 597] on button "Nov" at bounding box center [720, 594] width 49 height 39
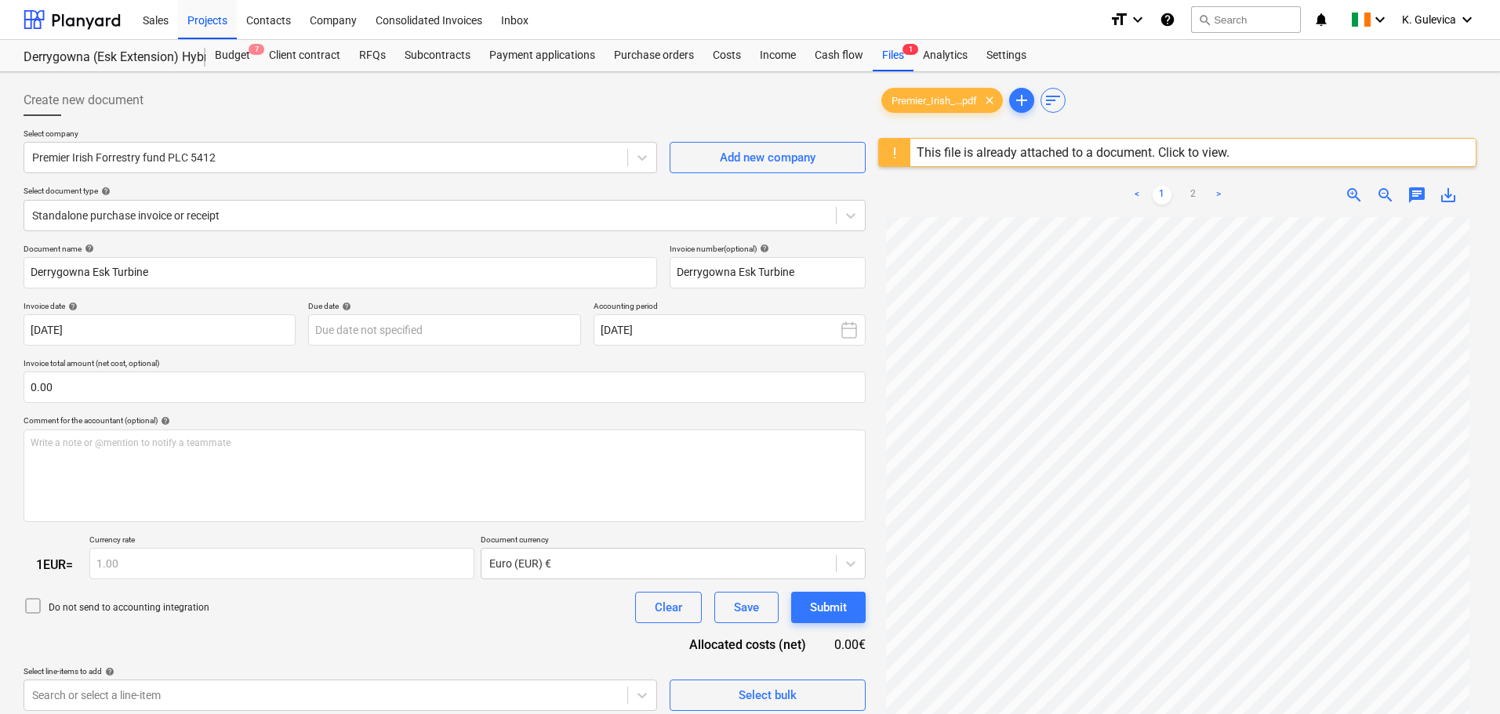
scroll to position [186, 0]
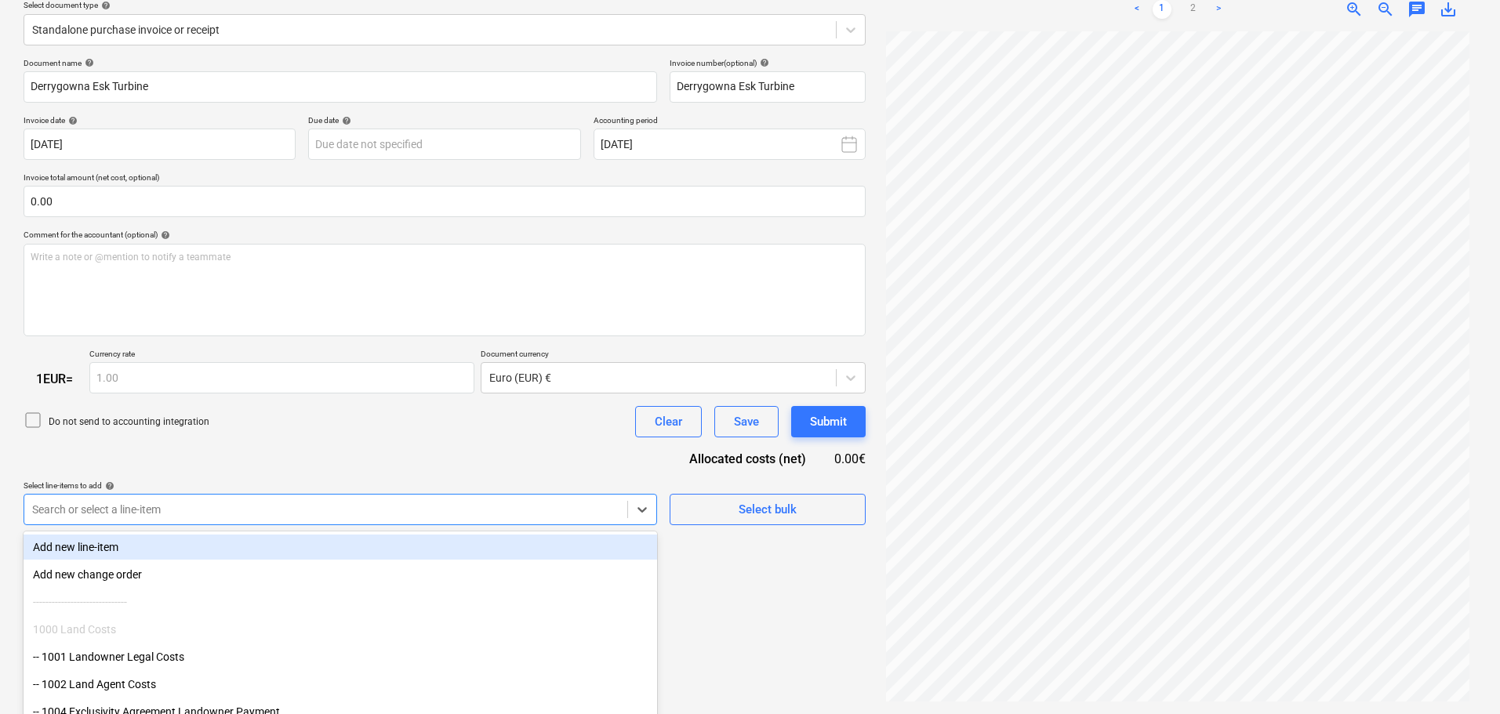
click at [212, 506] on body "Sales Projects Contacts Company Consolidated Invoices Inbox format_size keyboar…" at bounding box center [750, 171] width 1500 height 714
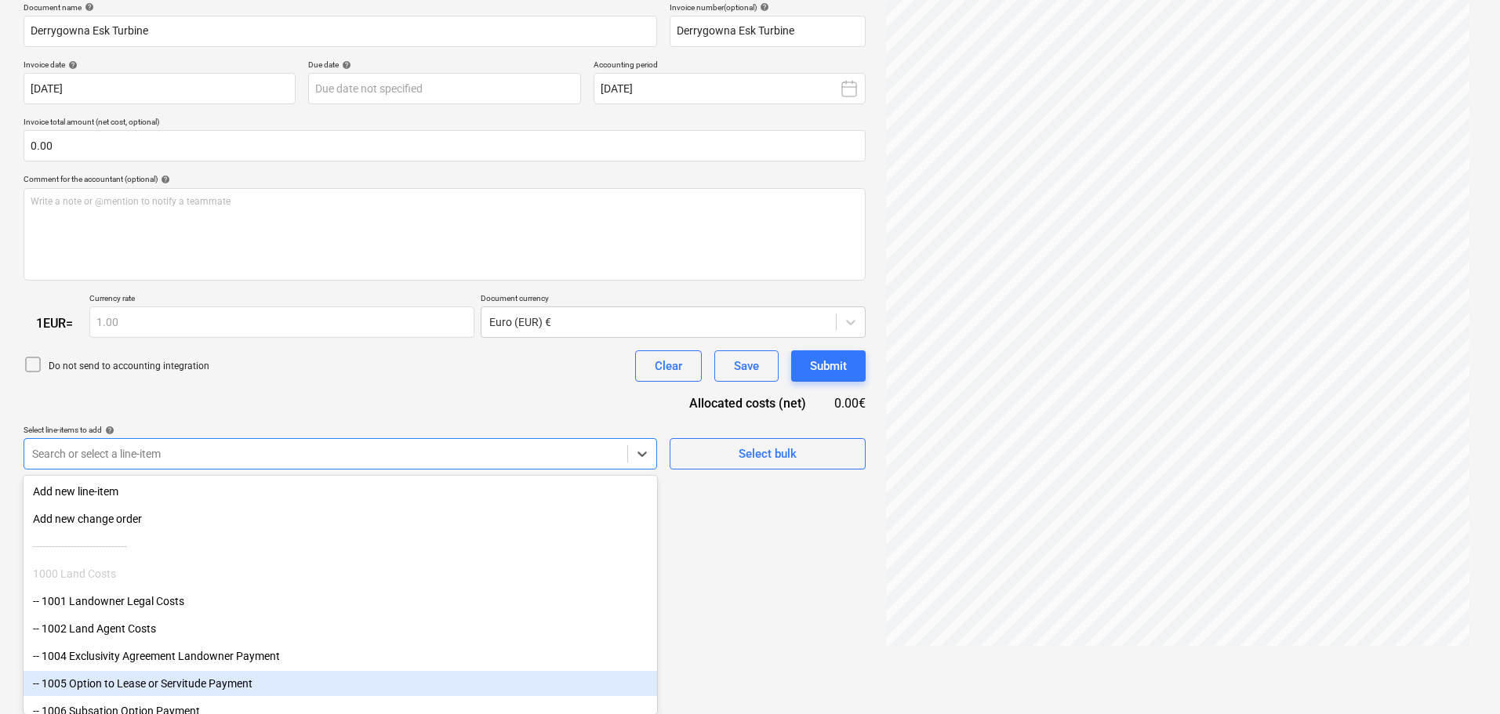
click at [165, 688] on div "-- 1005 Option to Lease or Servitude Payment" at bounding box center [340, 683] width 633 height 25
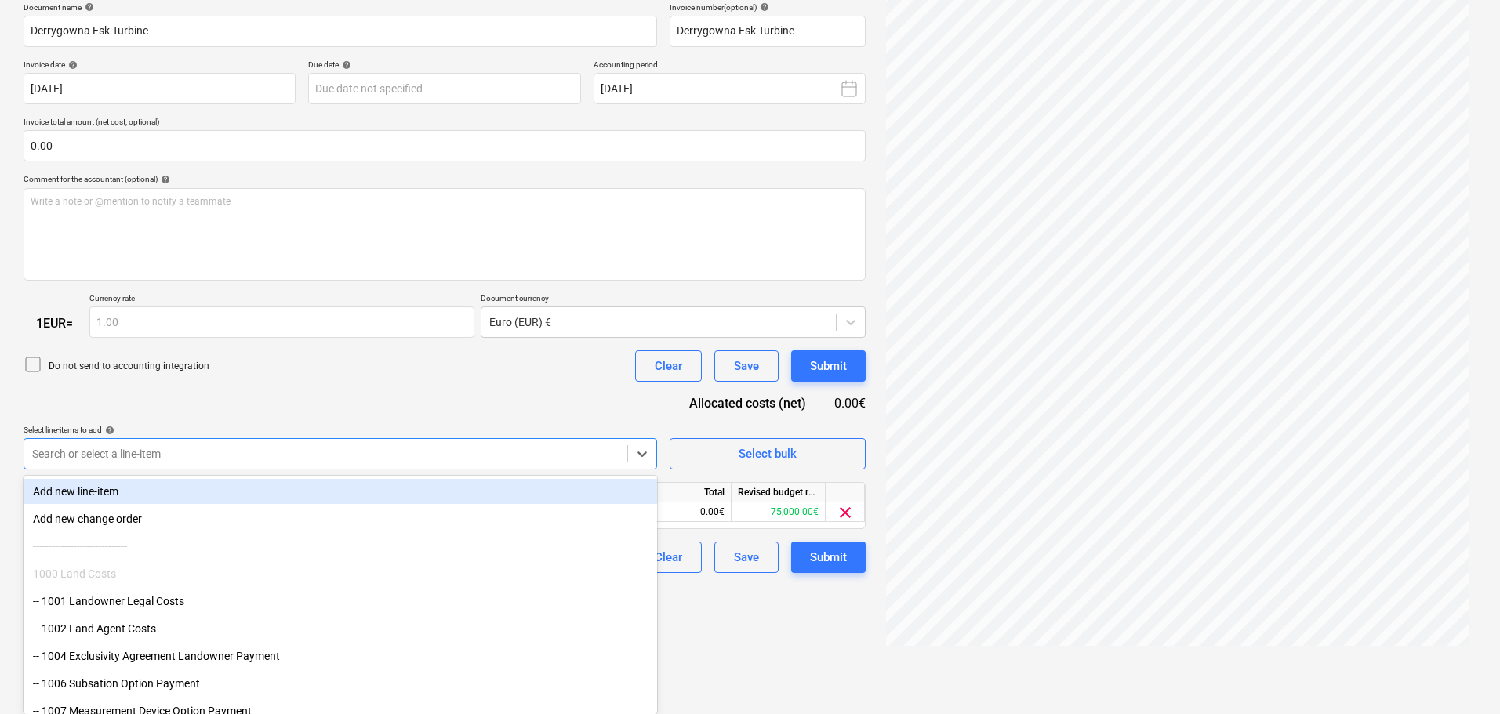
scroll to position [186, 0]
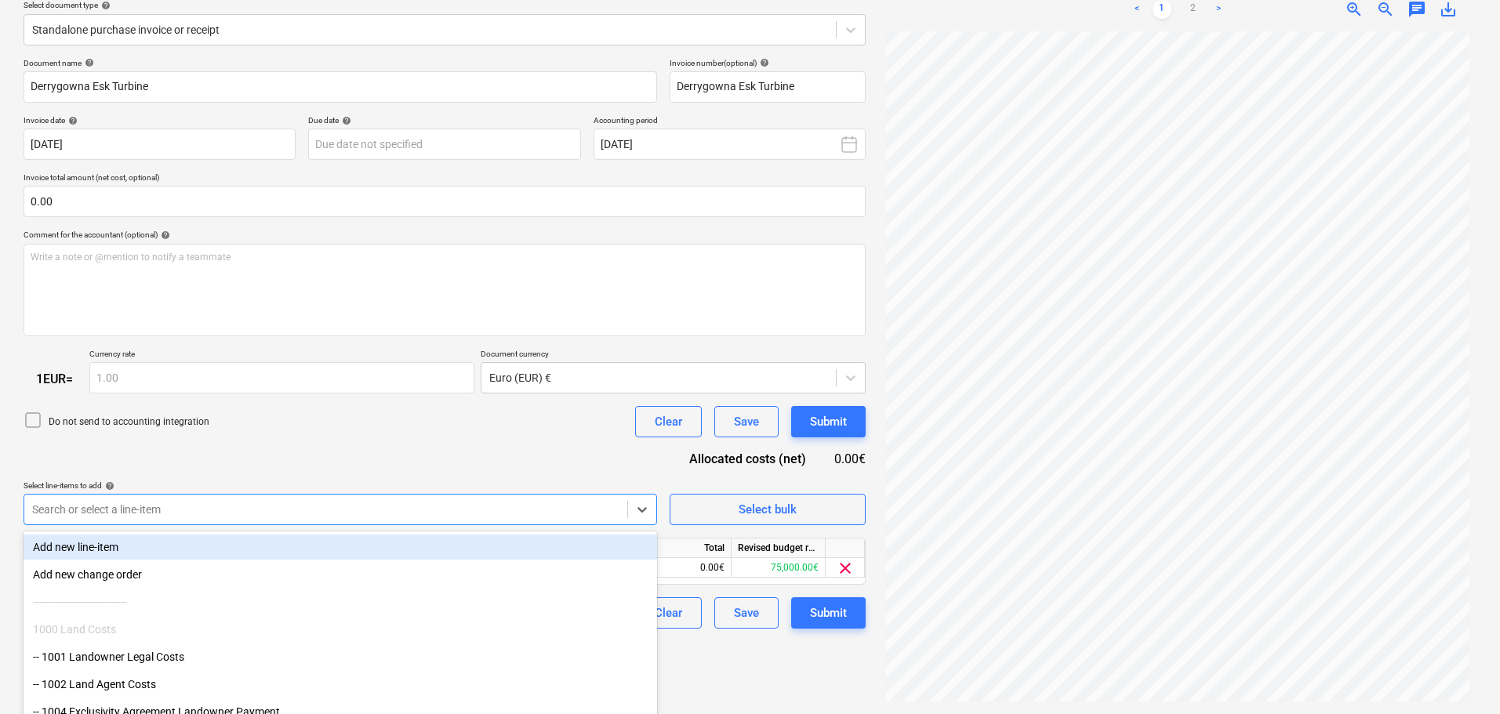
click at [286, 387] on div "Document name help Derrygowna Esk Turbine Invoice number (optional) help Derryg…" at bounding box center [445, 344] width 842 height 572
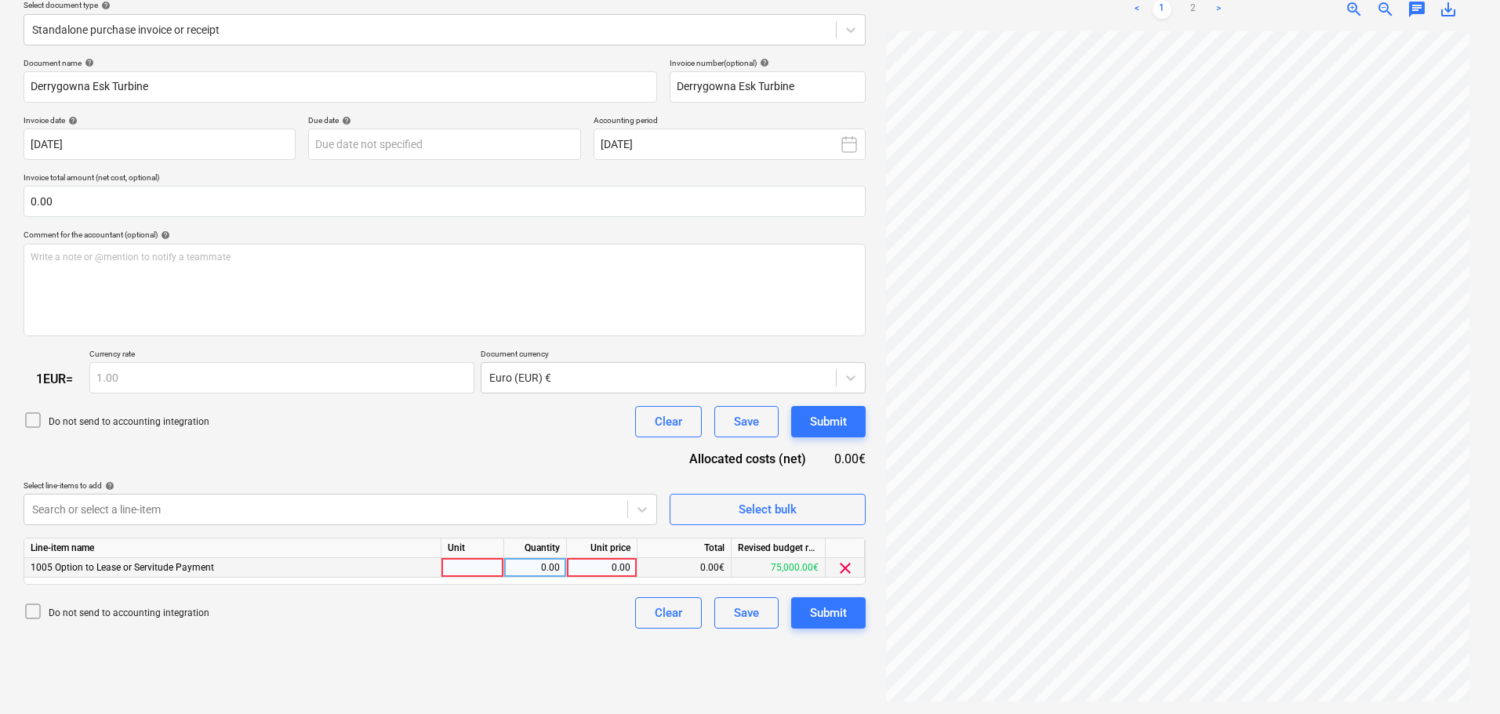
click at [609, 565] on div "0.00" at bounding box center [601, 568] width 57 height 20
type input "5000"
click at [28, 423] on icon at bounding box center [33, 420] width 19 height 19
click at [828, 615] on div "Submit" at bounding box center [828, 613] width 37 height 20
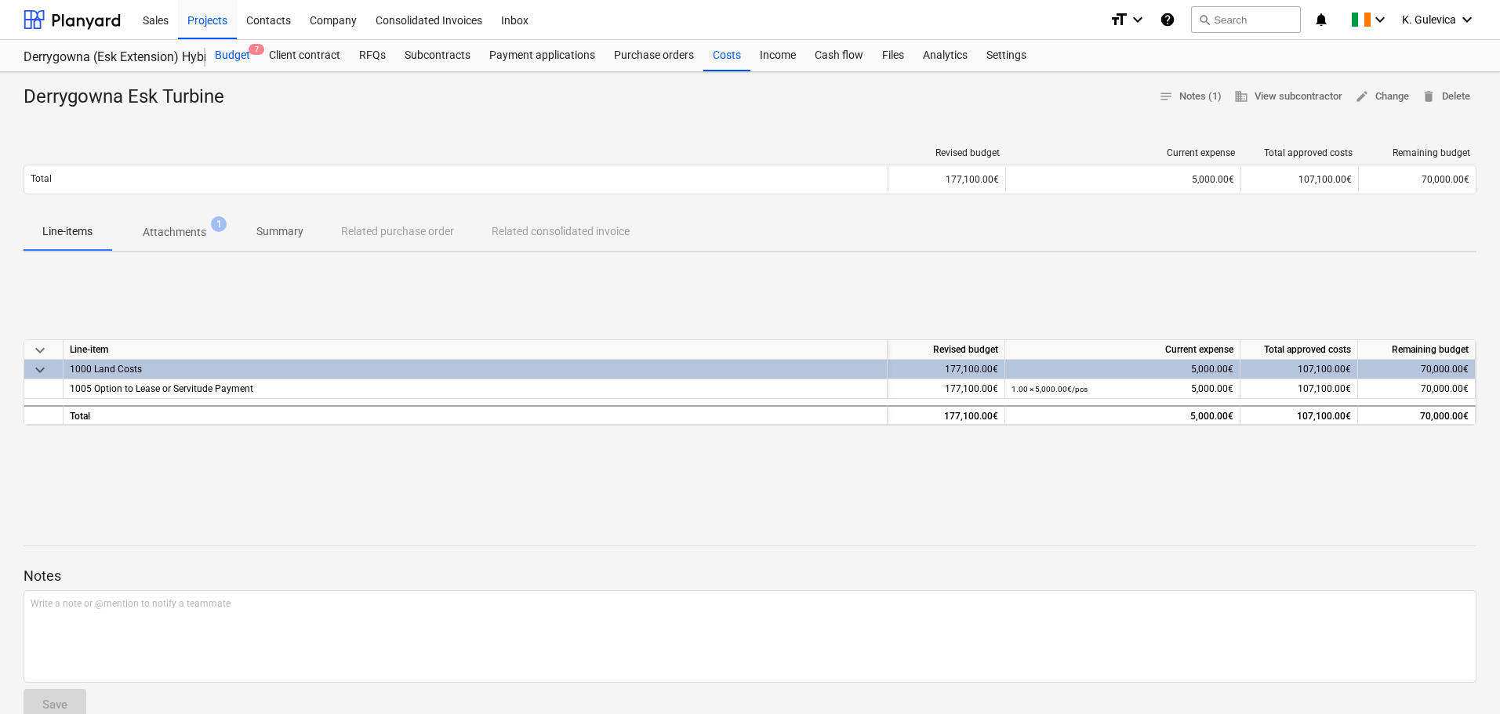
click at [227, 49] on div "Budget 7" at bounding box center [232, 55] width 54 height 31
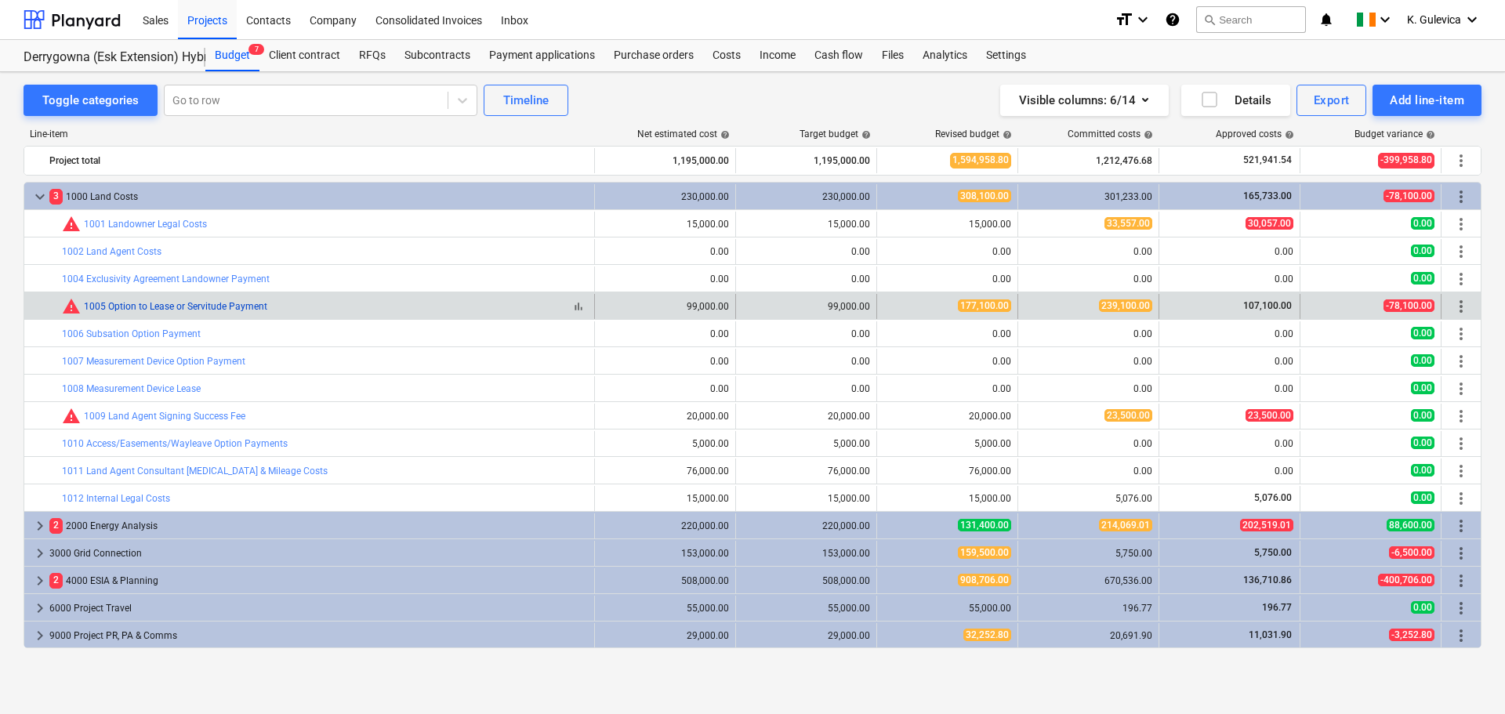
click at [132, 307] on link "1005 Option to Lease or Servitude Payment" at bounding box center [175, 306] width 183 height 11
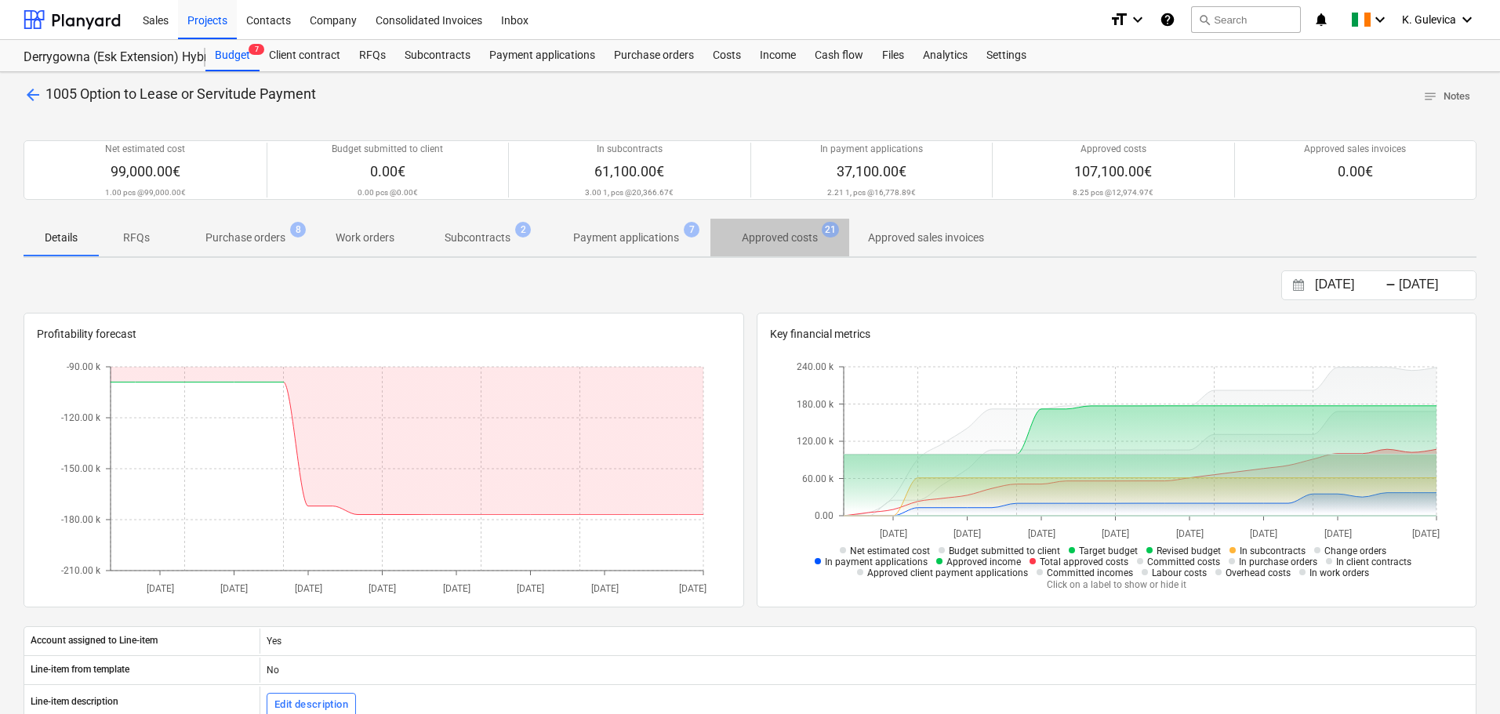
click at [756, 243] on p "Approved costs" at bounding box center [780, 238] width 76 height 16
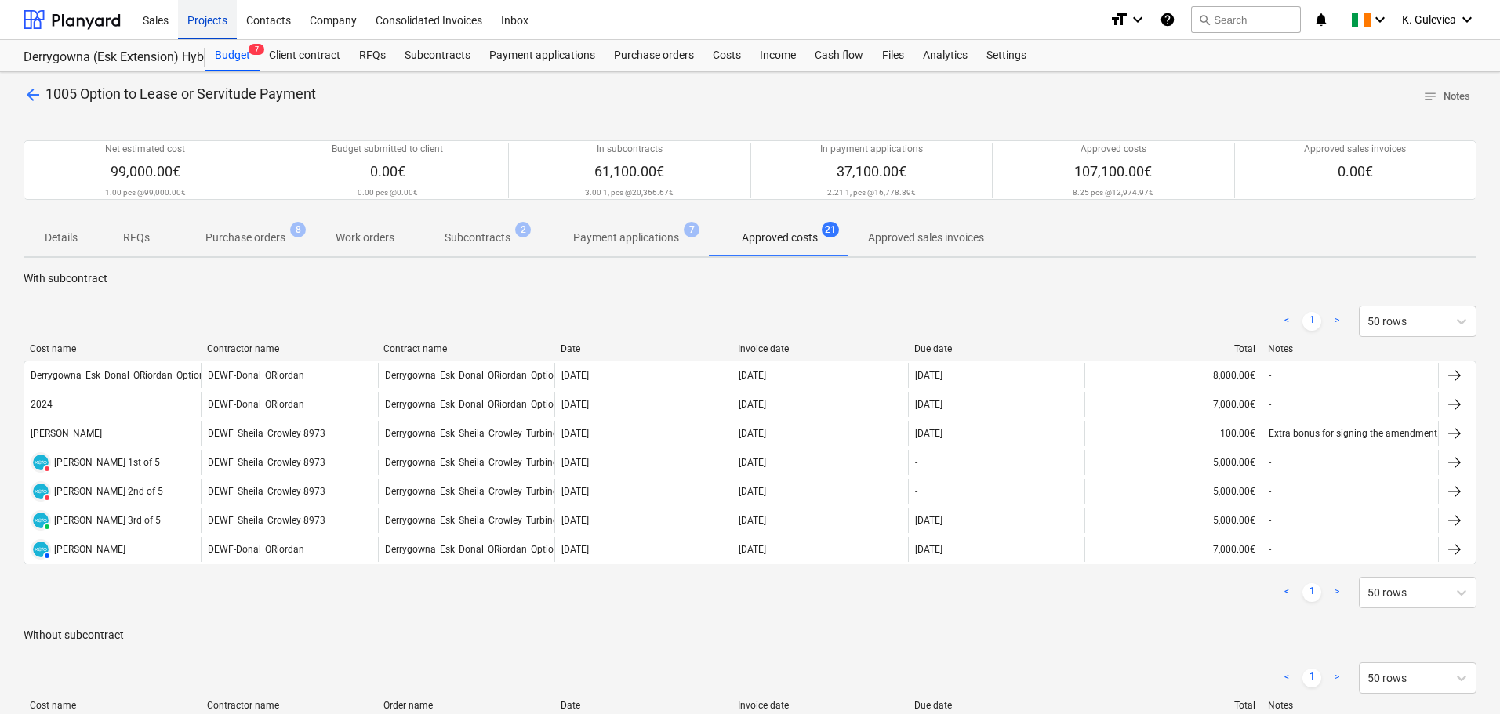
click at [204, 16] on div "Projects" at bounding box center [207, 19] width 59 height 40
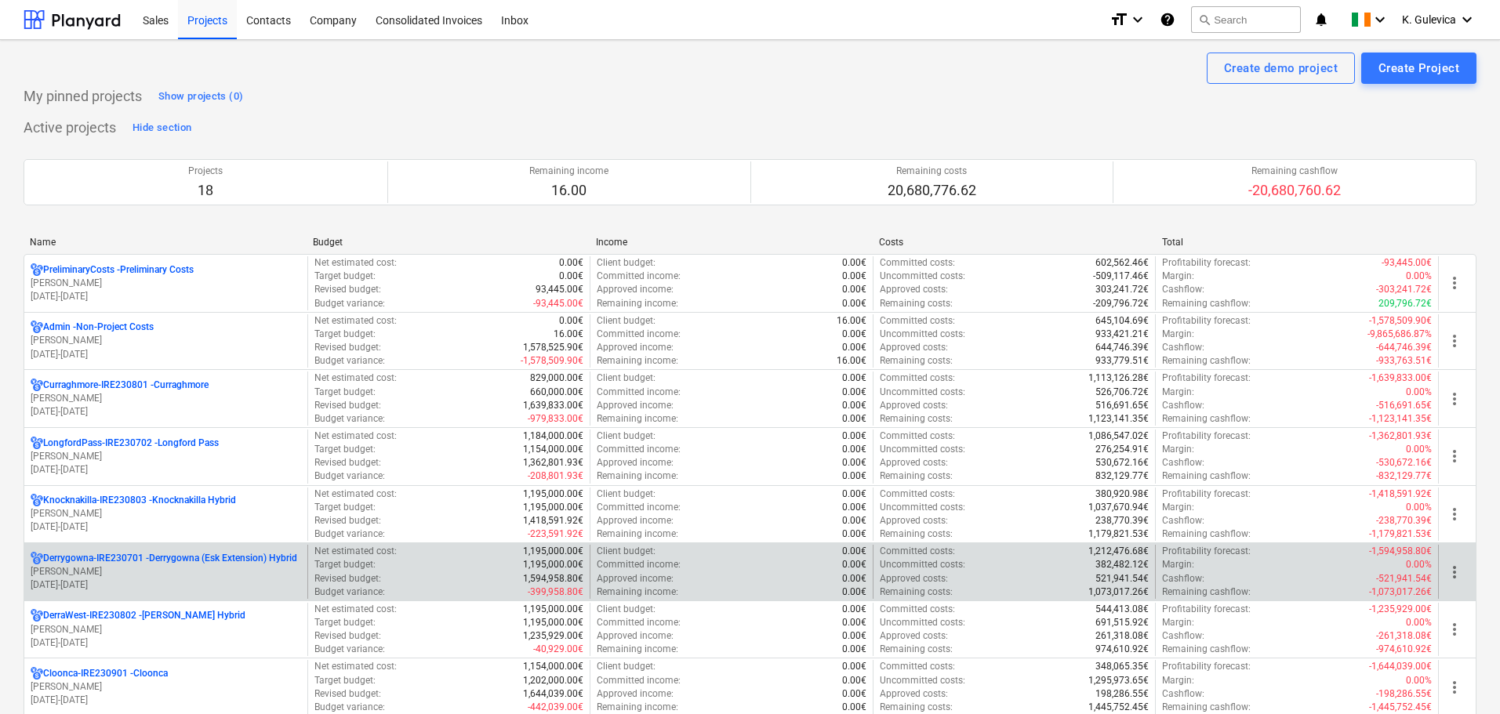
click at [128, 571] on p "c. langley" at bounding box center [166, 571] width 270 height 13
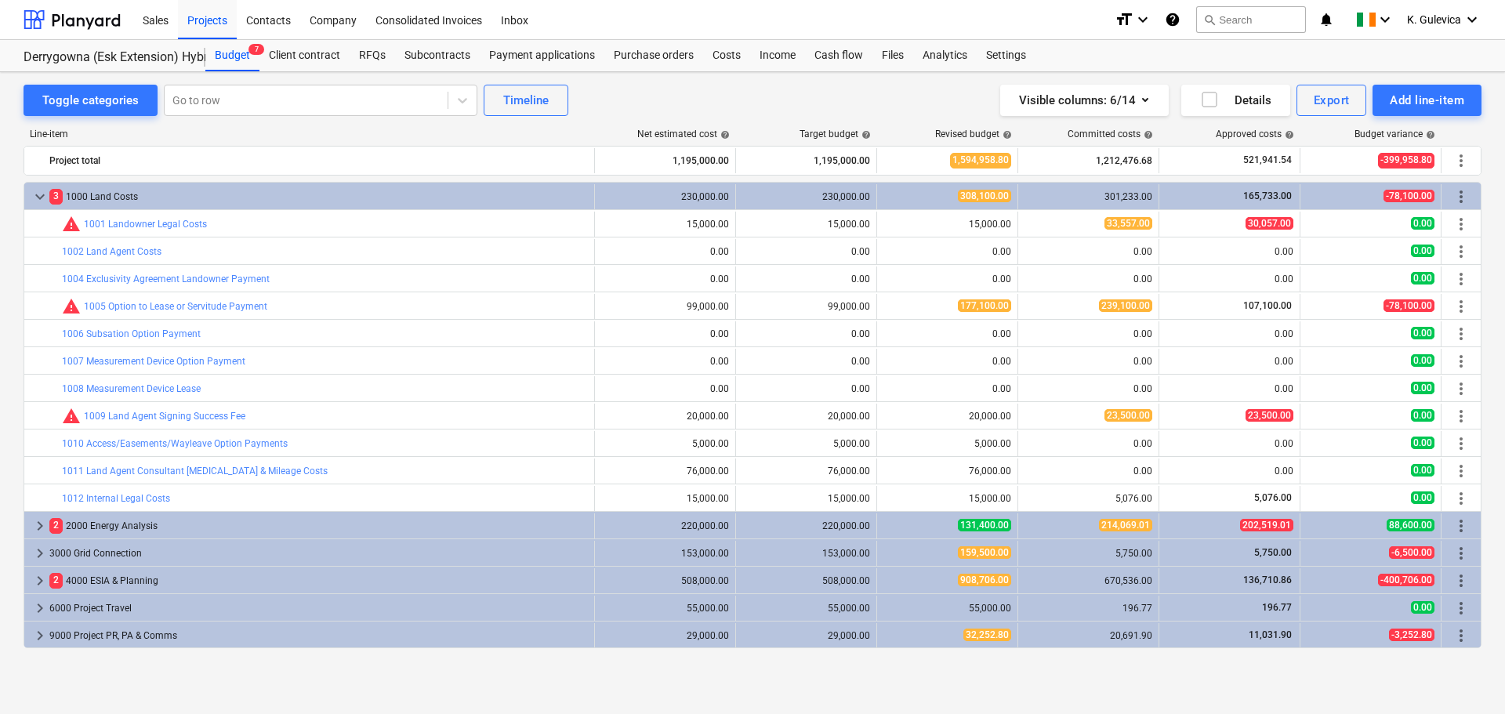
drag, startPoint x: 201, startPoint y: 22, endPoint x: 218, endPoint y: 151, distance: 130.4
click at [201, 22] on div "Projects" at bounding box center [207, 19] width 59 height 40
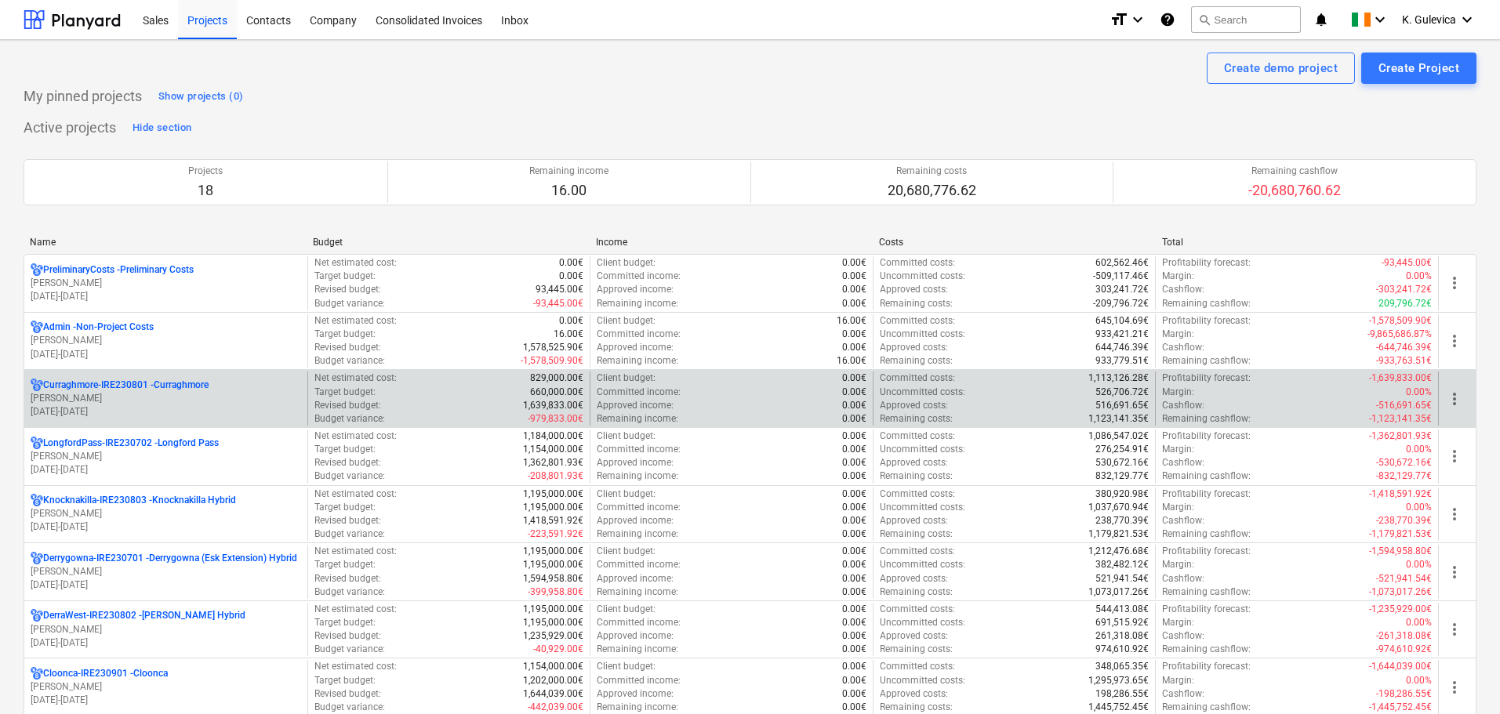
click at [181, 395] on p "M. O'Connor" at bounding box center [166, 398] width 270 height 13
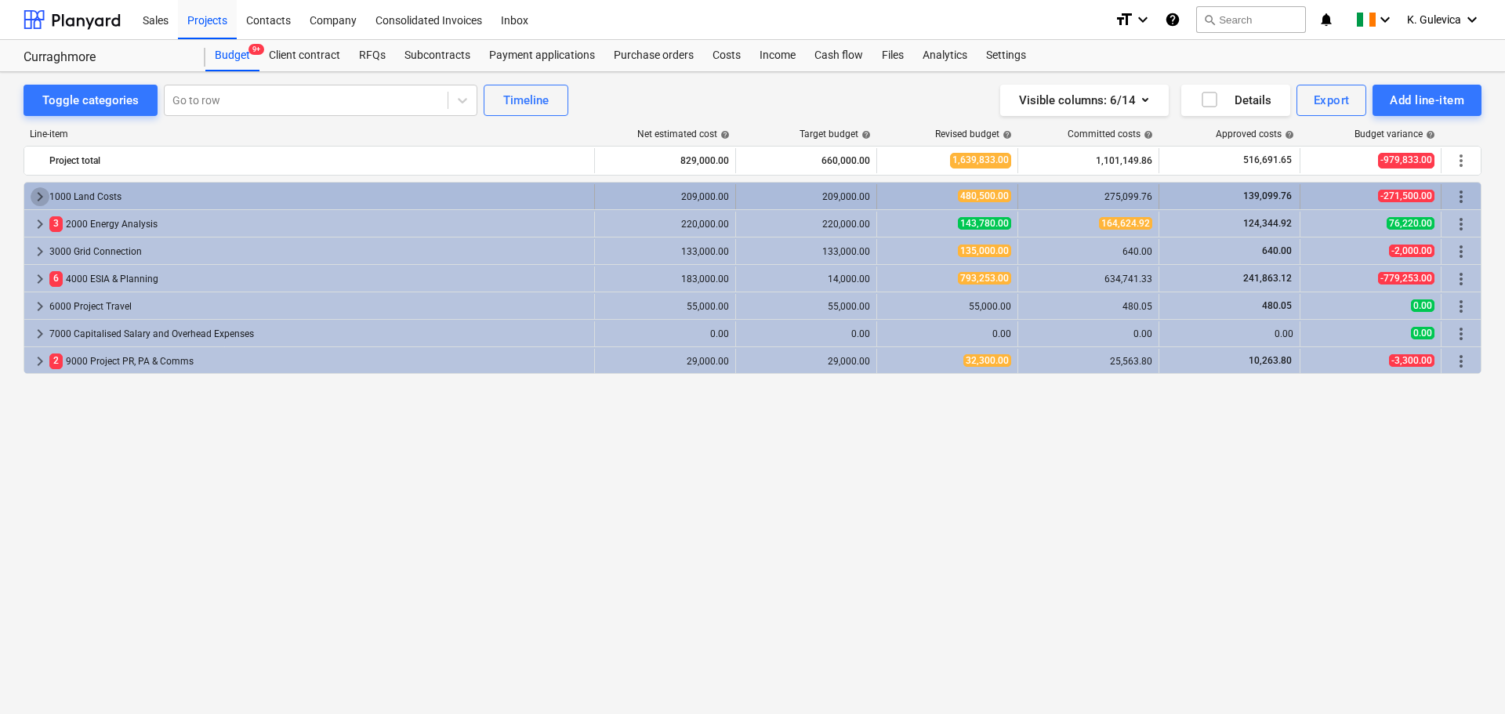
click at [34, 197] on span "keyboard_arrow_right" at bounding box center [40, 196] width 19 height 19
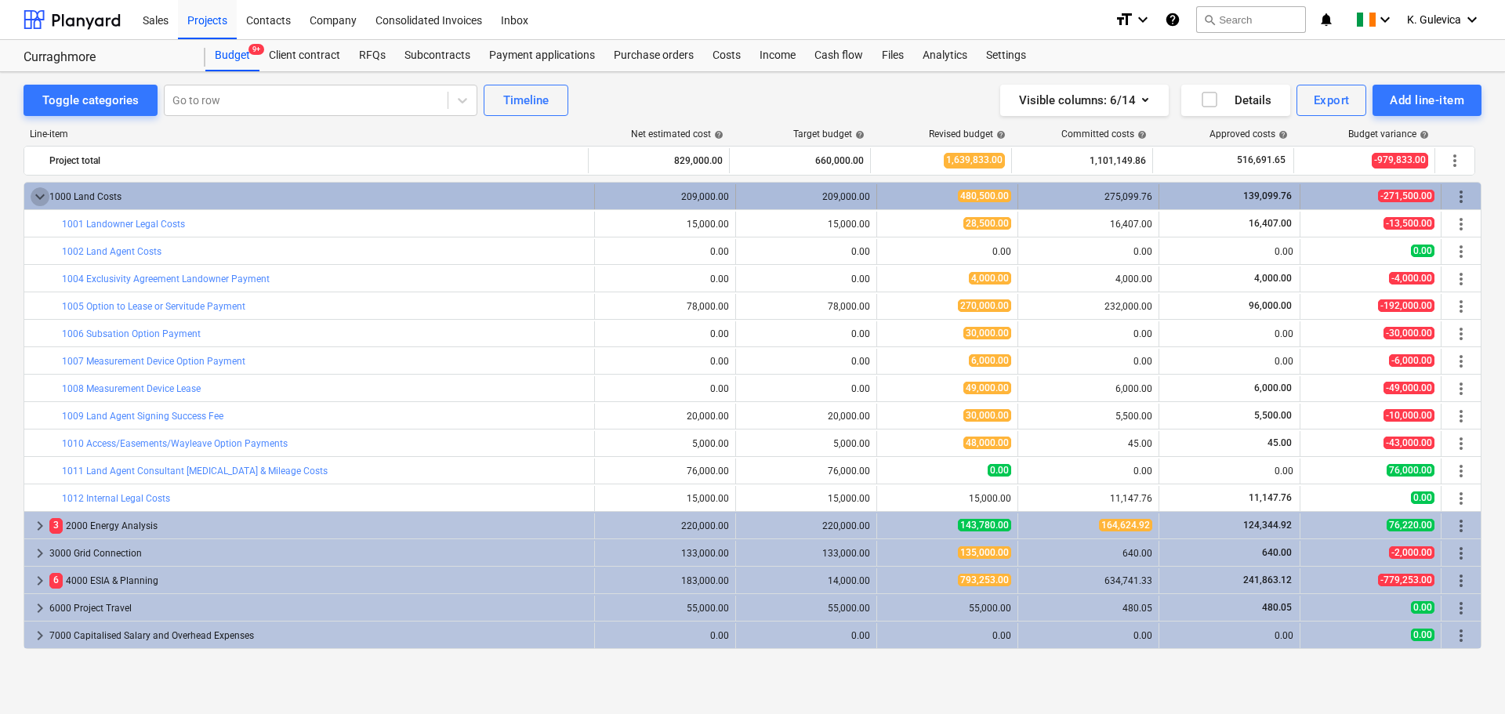
click at [34, 195] on span "keyboard_arrow_down" at bounding box center [40, 196] width 19 height 19
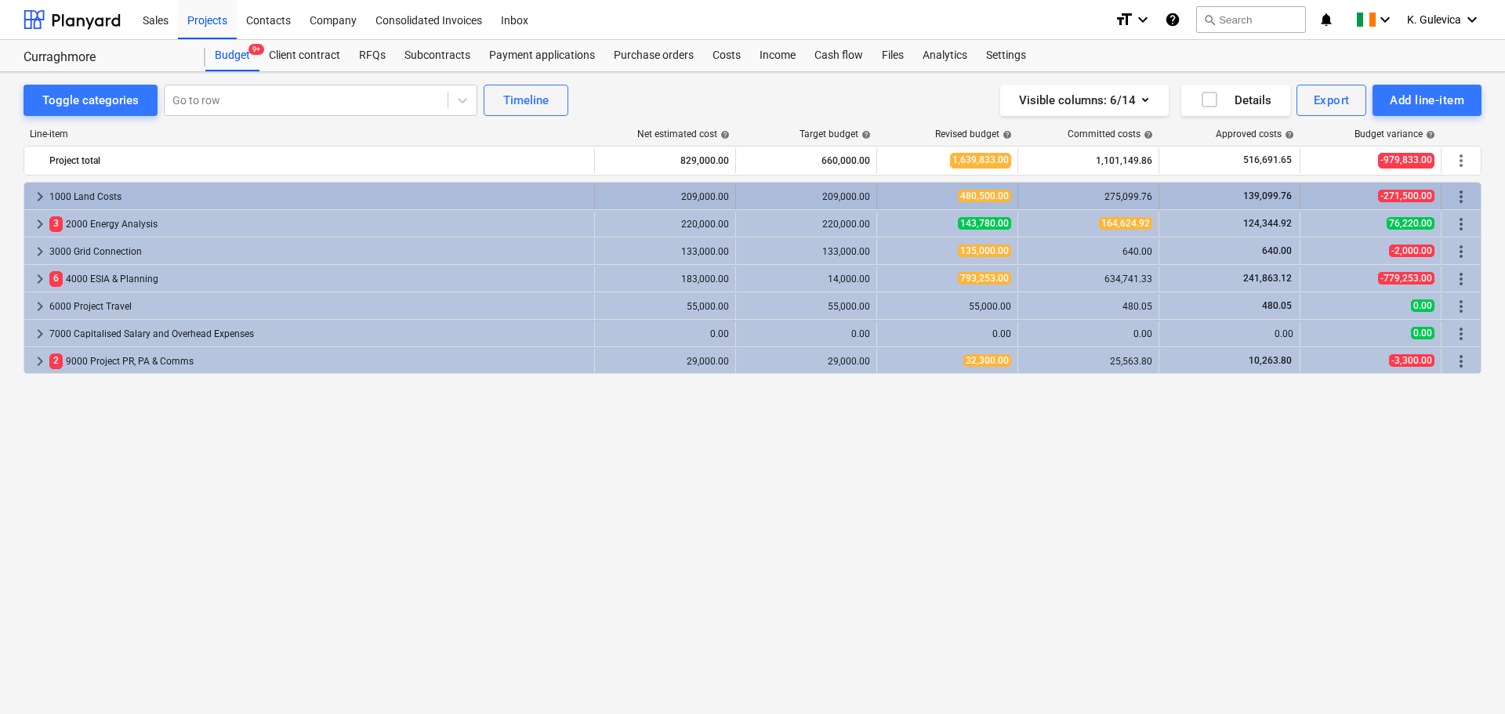
click at [35, 195] on span "keyboard_arrow_right" at bounding box center [40, 196] width 19 height 19
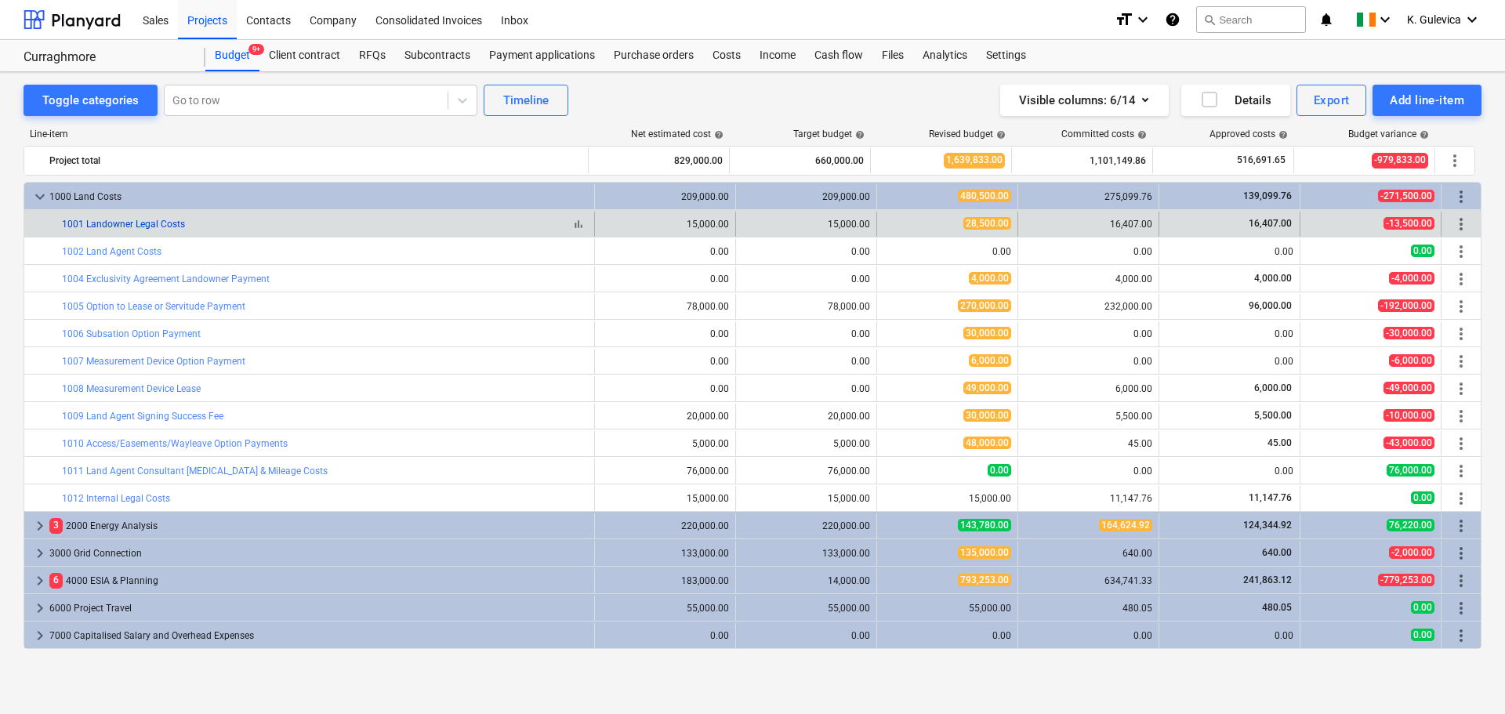
click at [119, 223] on link "1001 Landowner Legal Costs" at bounding box center [123, 224] width 123 height 11
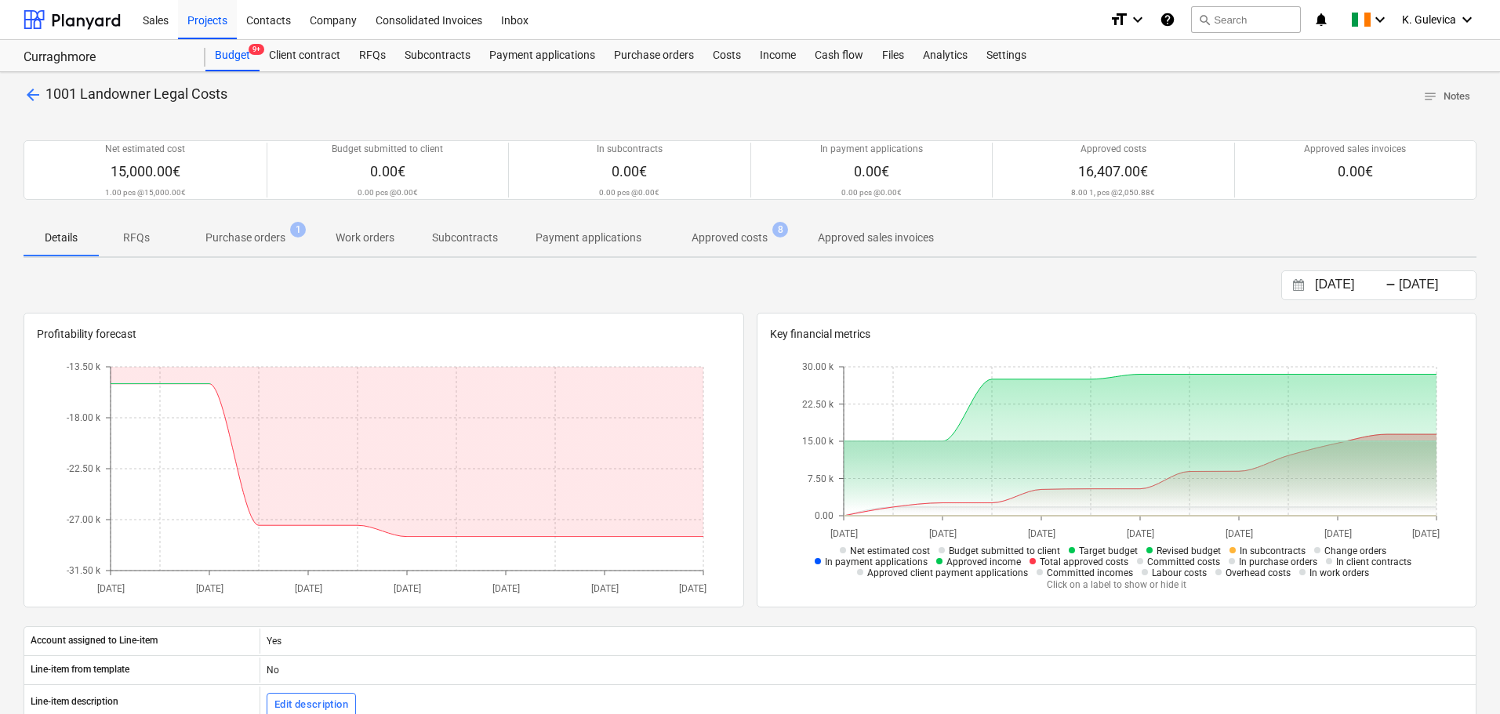
click at [708, 238] on p "Approved costs" at bounding box center [730, 238] width 76 height 16
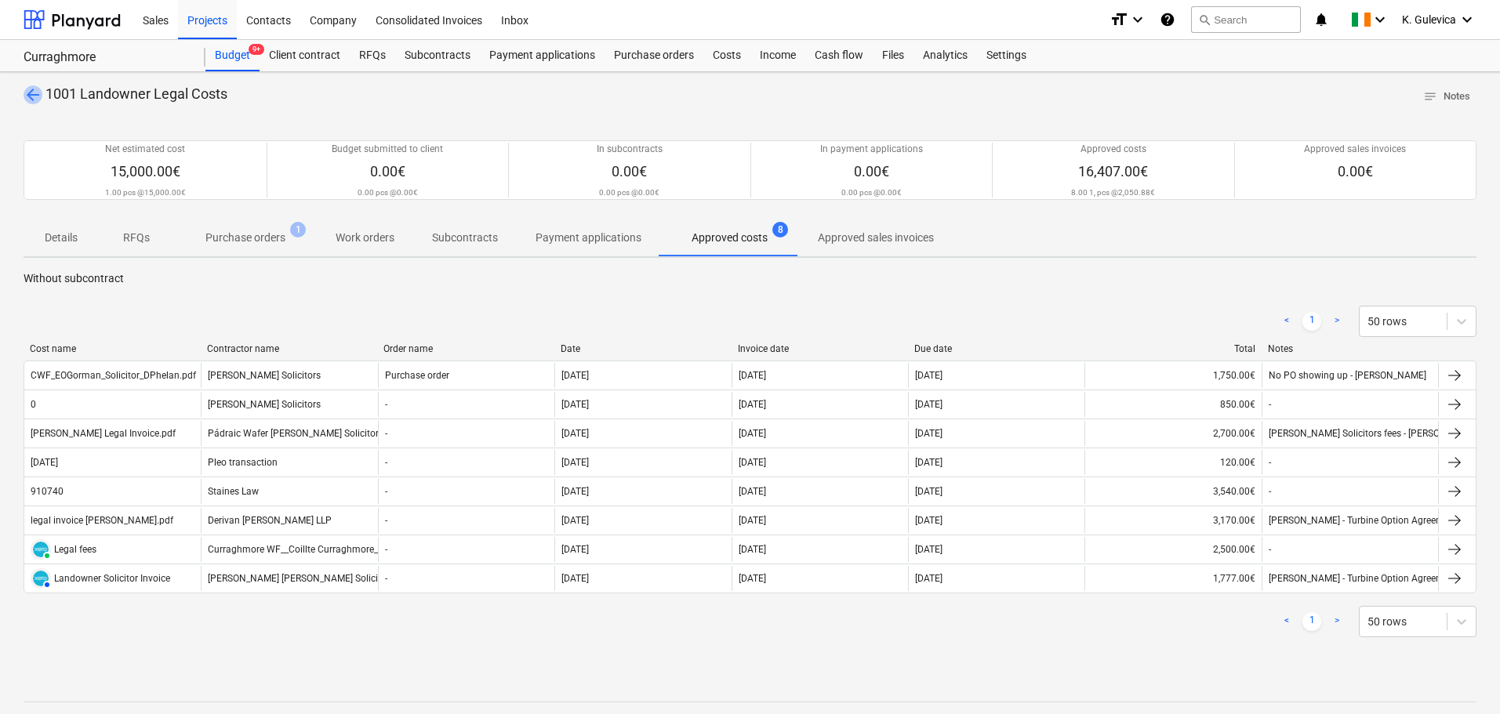
click at [30, 97] on span "arrow_back" at bounding box center [33, 94] width 19 height 19
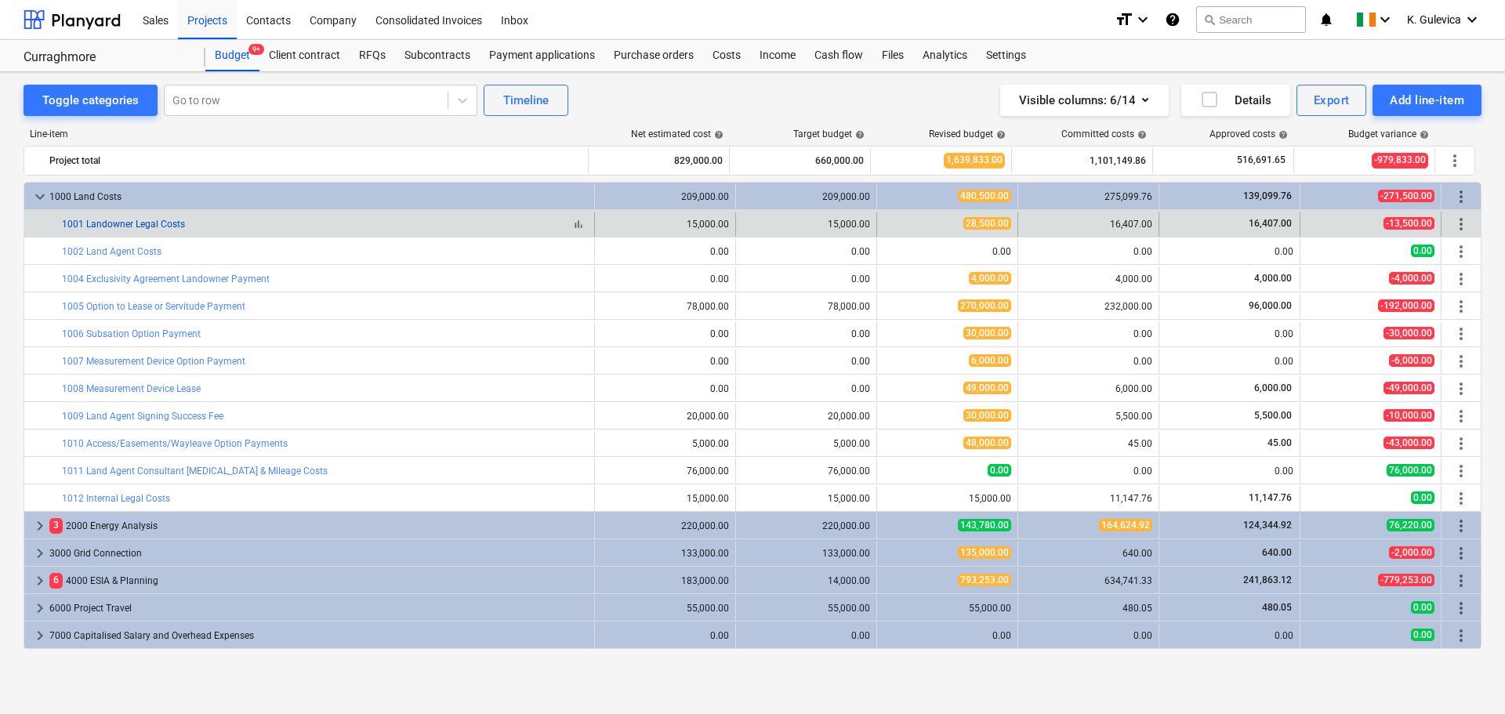
click at [145, 223] on link "1001 Landowner Legal Costs" at bounding box center [123, 224] width 123 height 11
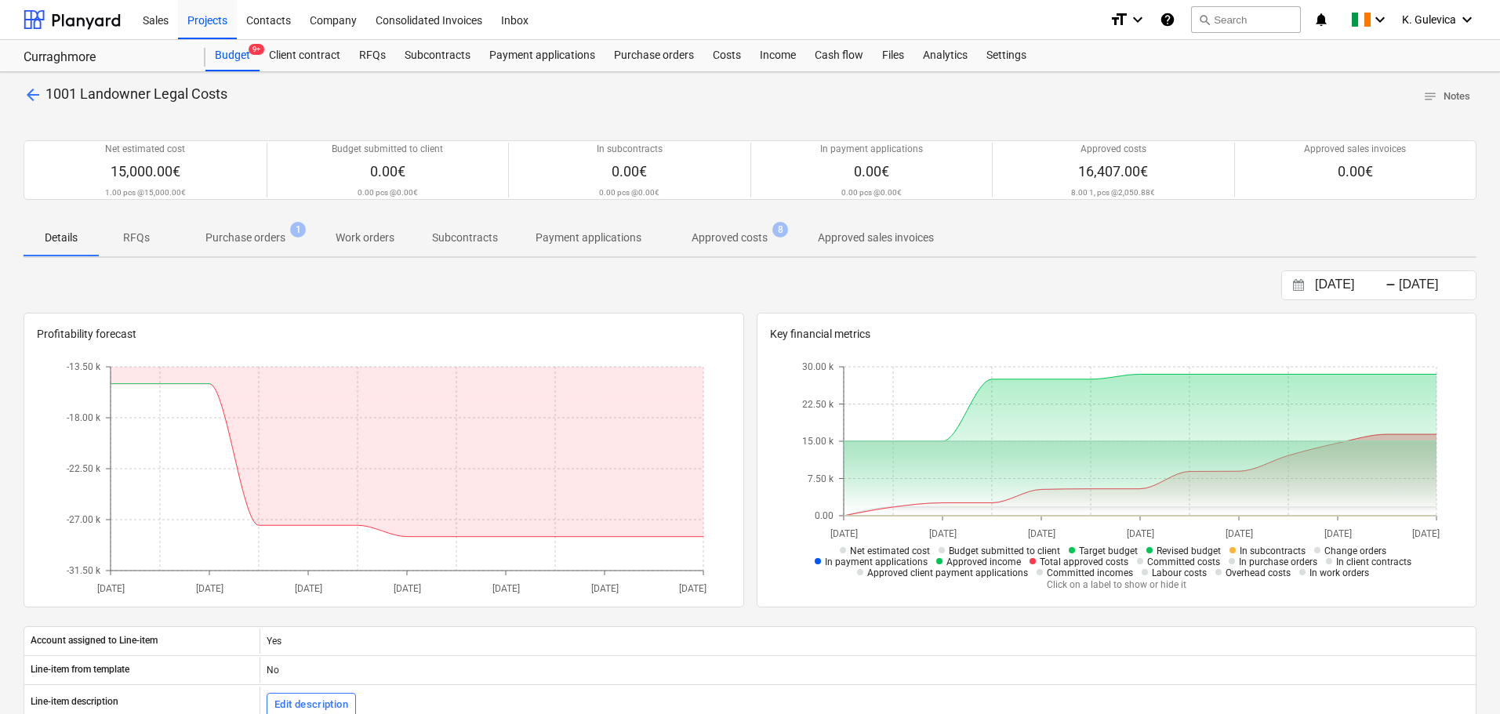
click at [715, 238] on p "Approved costs" at bounding box center [730, 238] width 76 height 16
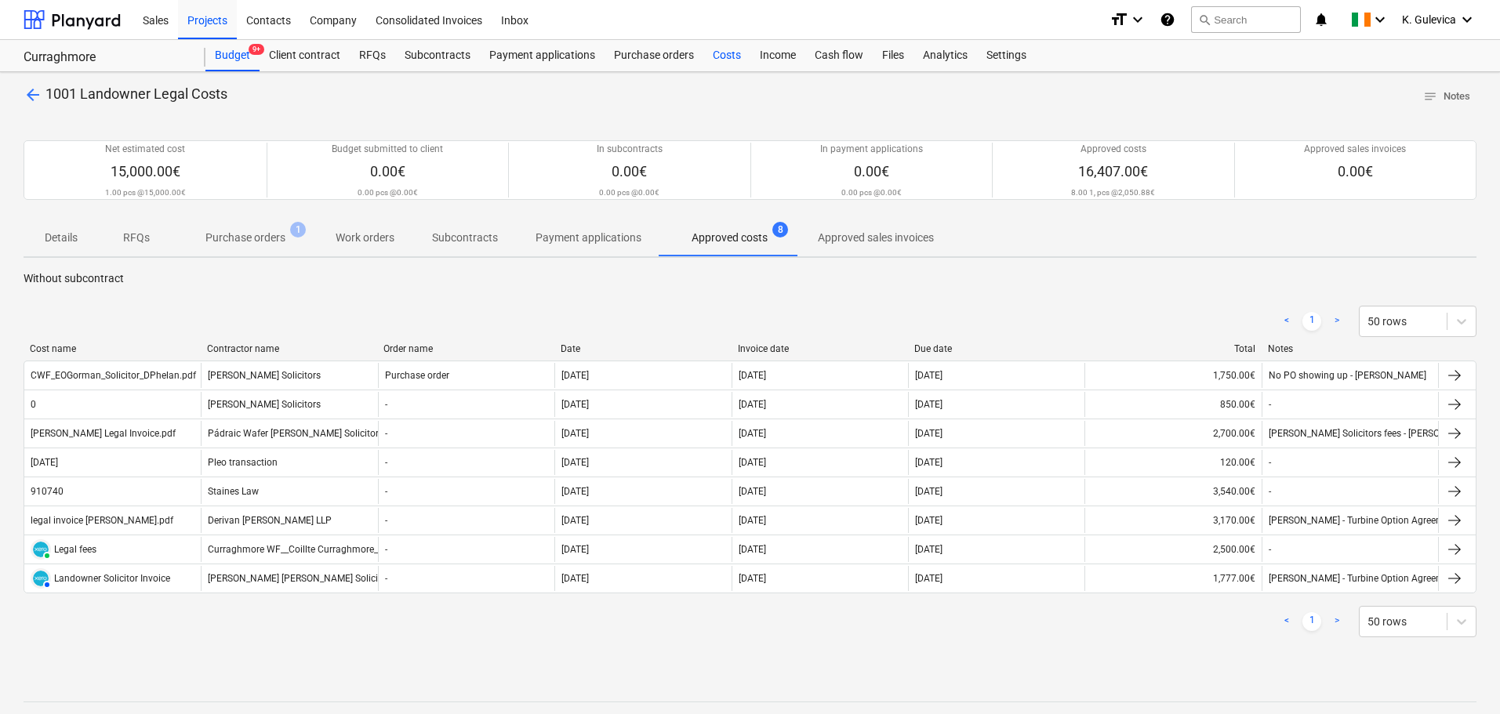
click at [722, 55] on div "Costs" at bounding box center [726, 55] width 47 height 31
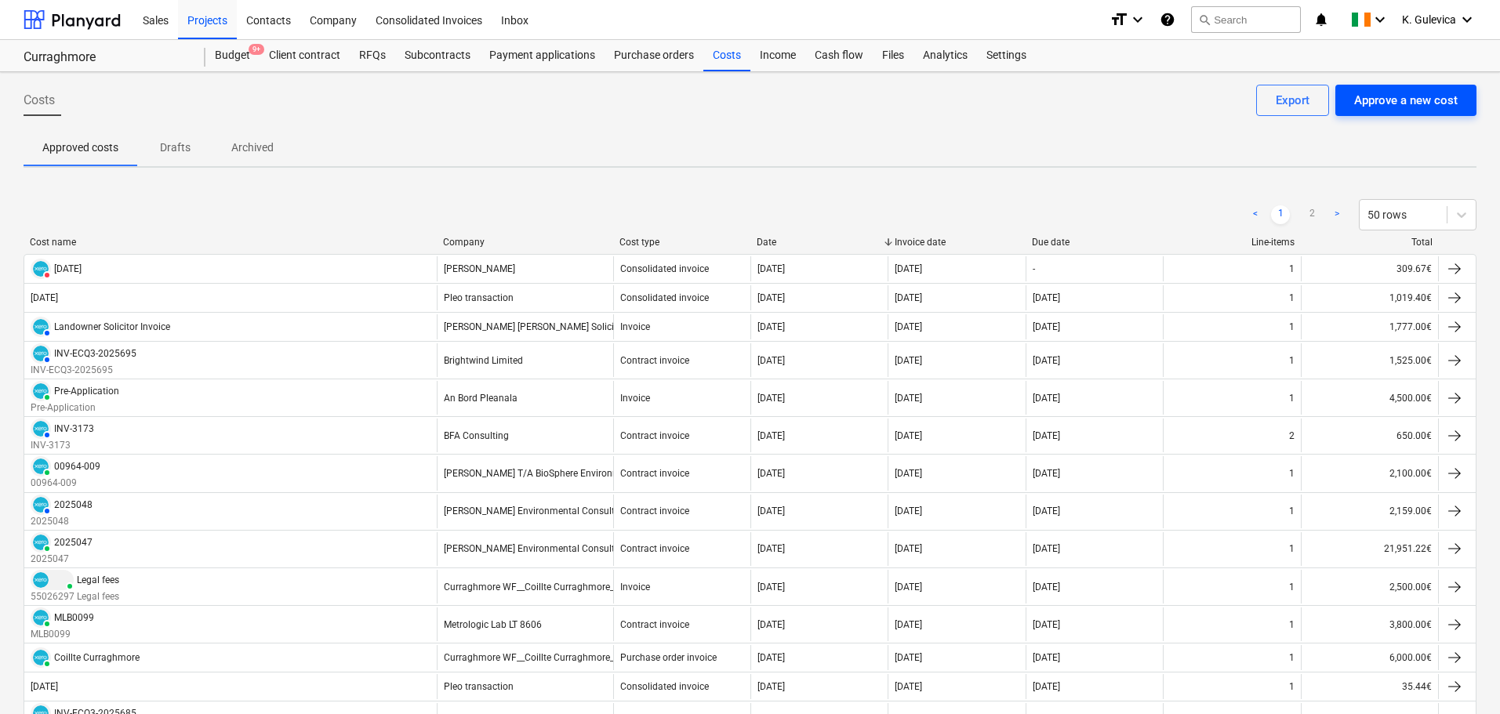
click at [1416, 99] on div "Approve a new cost" at bounding box center [1405, 100] width 103 height 20
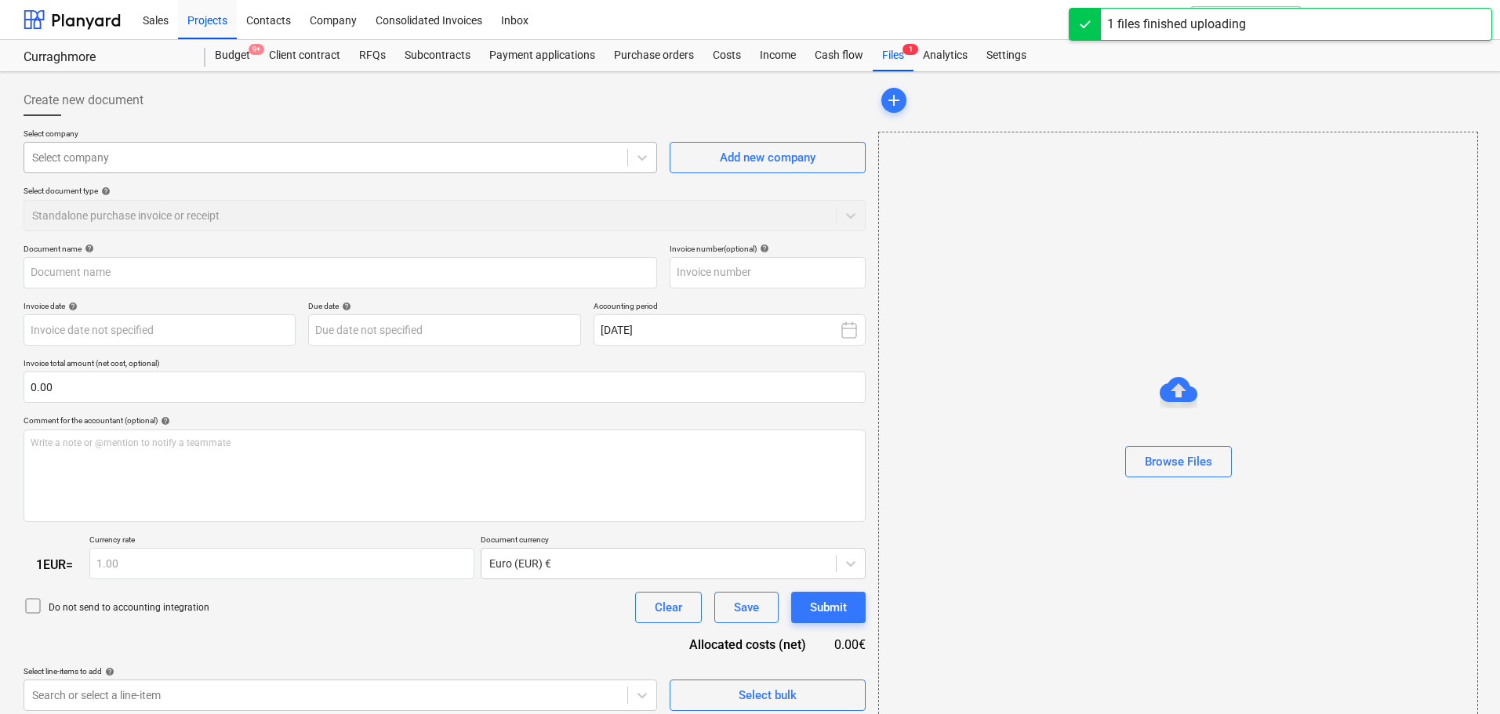
type input "Bill_of_Costs__Proforma_Invoice.pdf"
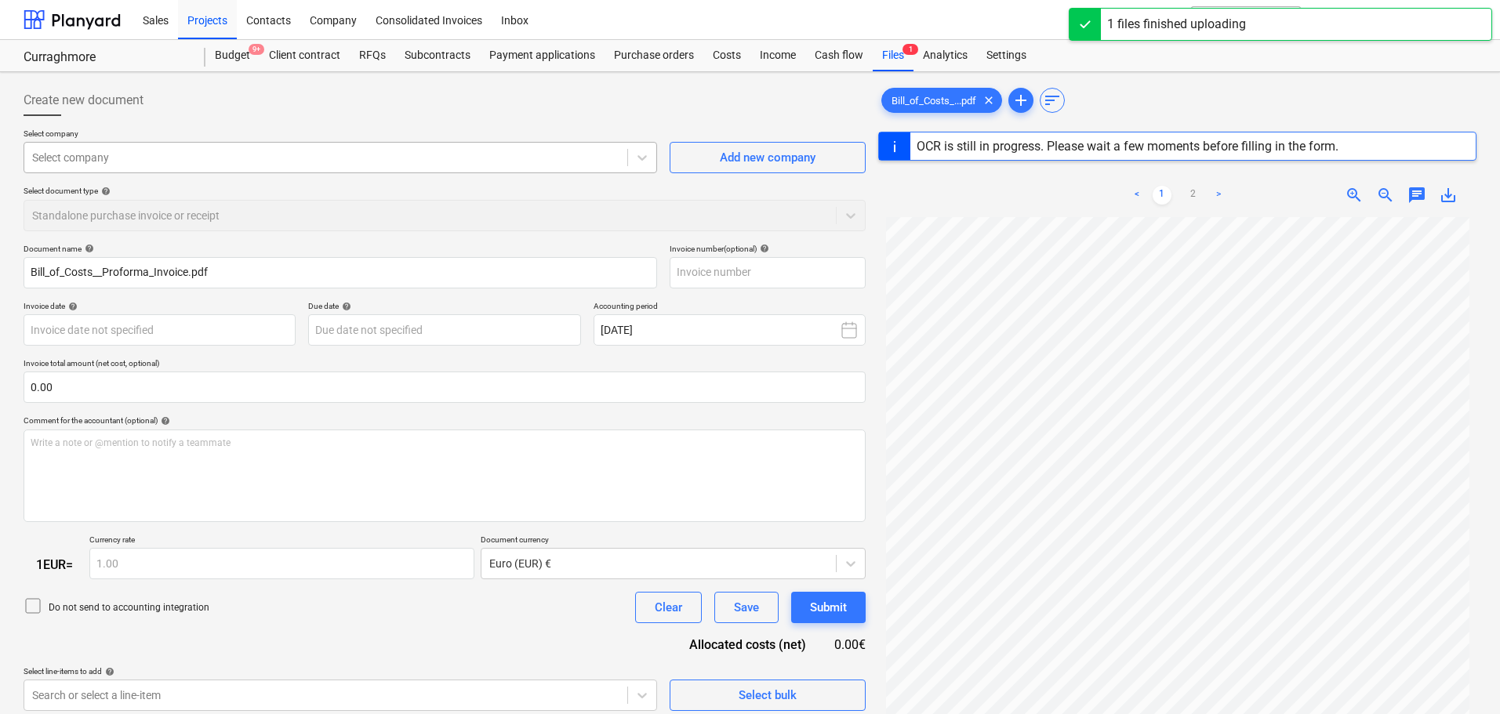
click at [181, 150] on div at bounding box center [325, 158] width 587 height 16
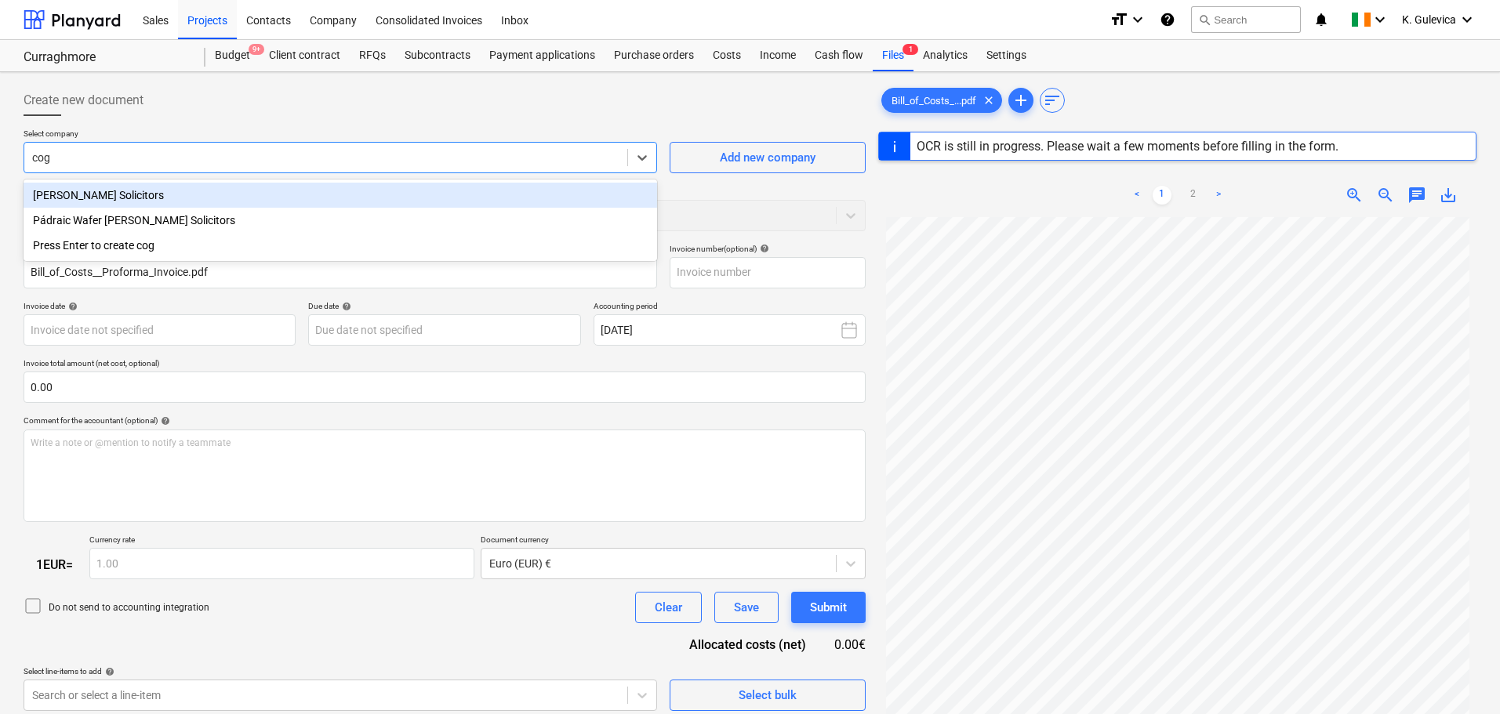
type input "cogh"
click at [152, 191] on div "Coghlan Kelly Solicitors" at bounding box center [340, 195] width 633 height 25
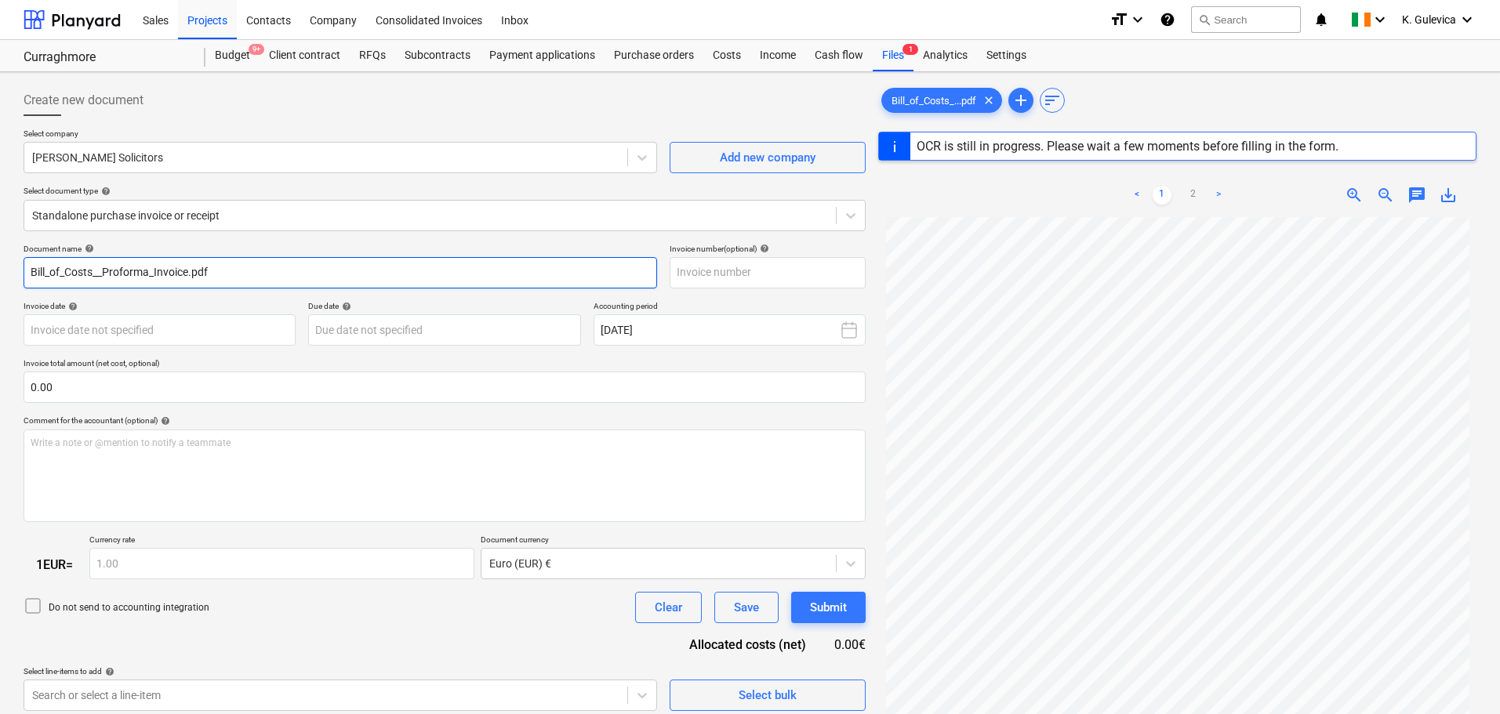
drag, startPoint x: 288, startPoint y: 272, endPoint x: -89, endPoint y: 272, distance: 376.3
click at [0, 272] on html "Sales Projects Contacts Company Consolidated Invoices Inbox format_size keyboar…" at bounding box center [750, 357] width 1500 height 714
paste input "OW/KC/KEP1060118"
type input "OW/KC/KEP1060118"
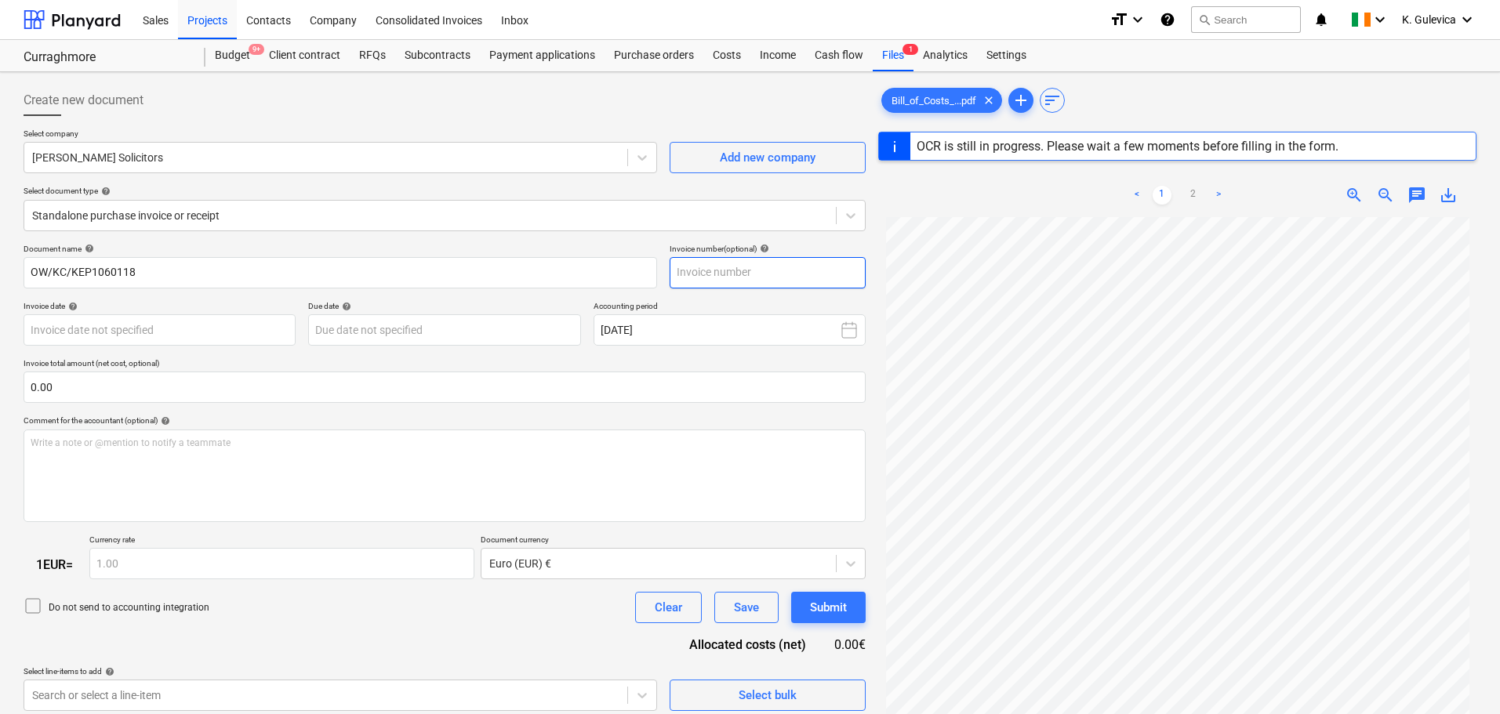
click at [753, 270] on input "text" at bounding box center [768, 272] width 196 height 31
paste input "OW/KC/KEP1060118"
type input "OW/KC/KEP1060118"
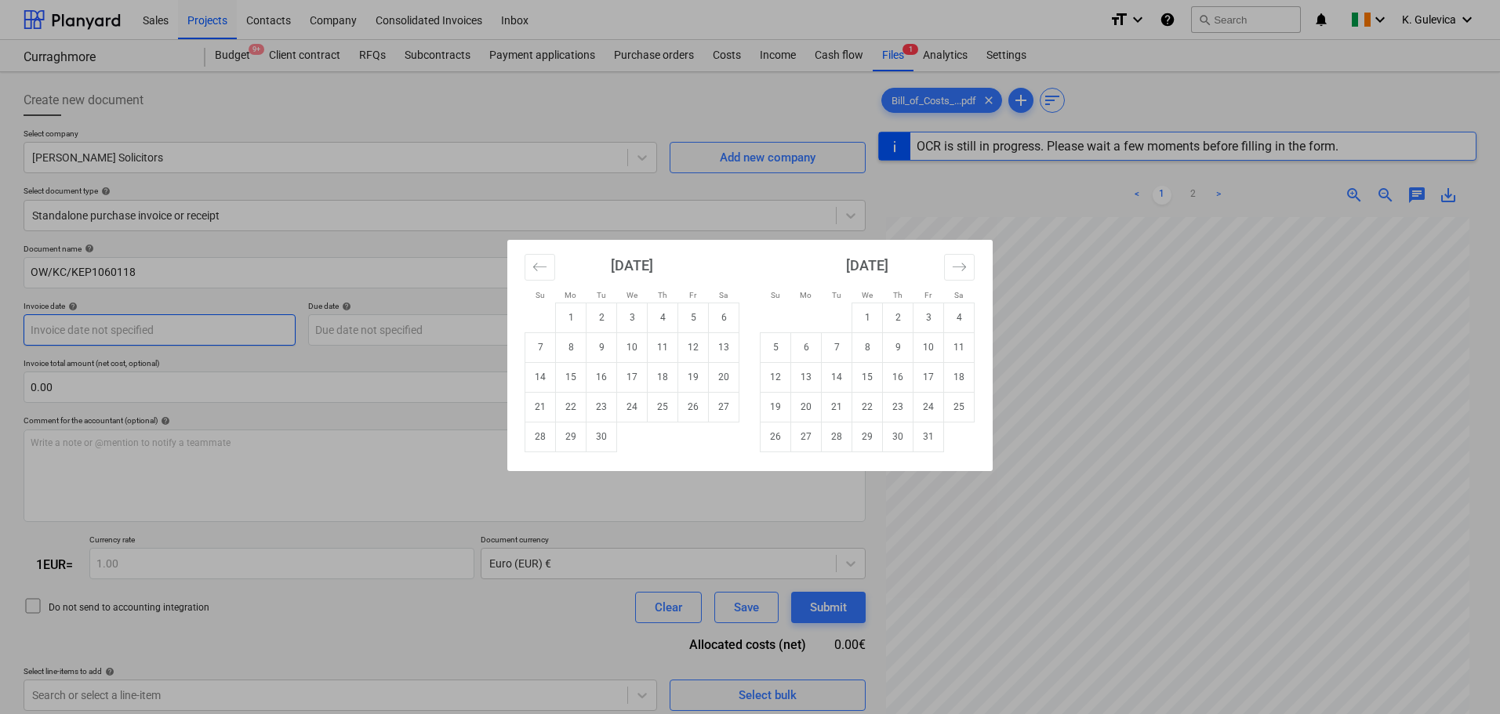
drag, startPoint x: 165, startPoint y: 322, endPoint x: 600, endPoint y: 274, distance: 437.8
click at [695, 290] on body "Sales Projects Contacts Company Consolidated Invoices Inbox format_size keyboar…" at bounding box center [750, 357] width 1500 height 714
click at [538, 268] on icon "Move backward to switch to the previous month." at bounding box center [539, 267] width 15 height 15
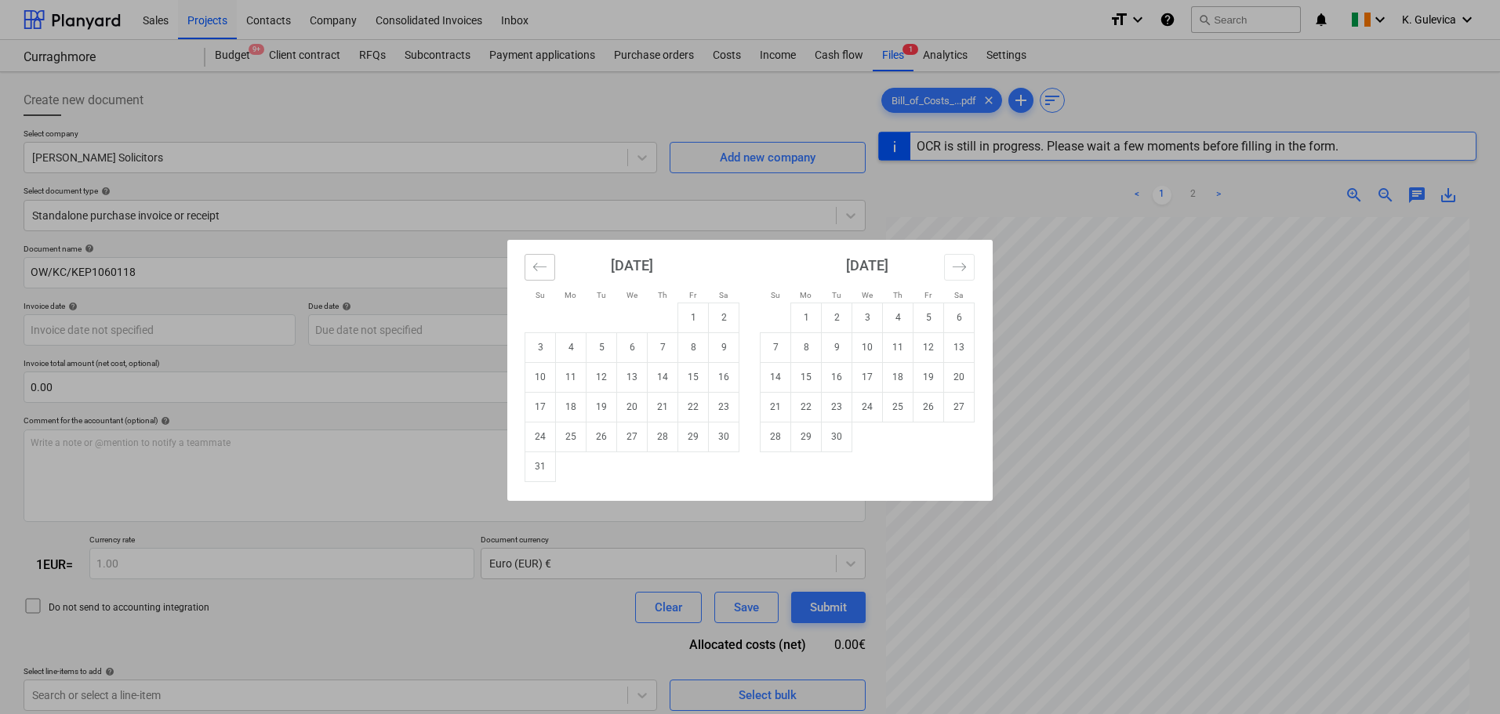
click at [538, 268] on icon "Move backward to switch to the previous month." at bounding box center [539, 267] width 15 height 15
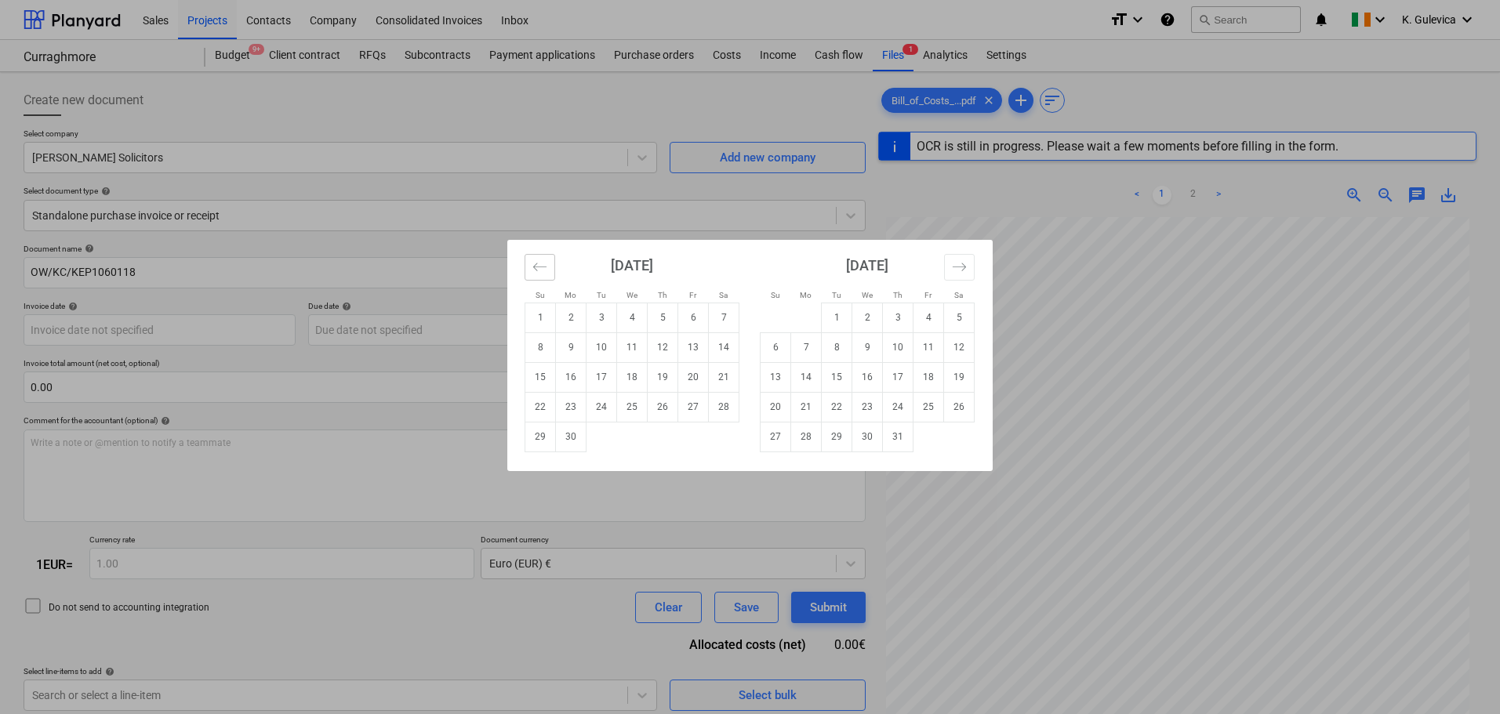
click at [538, 268] on icon "Move backward to switch to the previous month." at bounding box center [539, 267] width 15 height 15
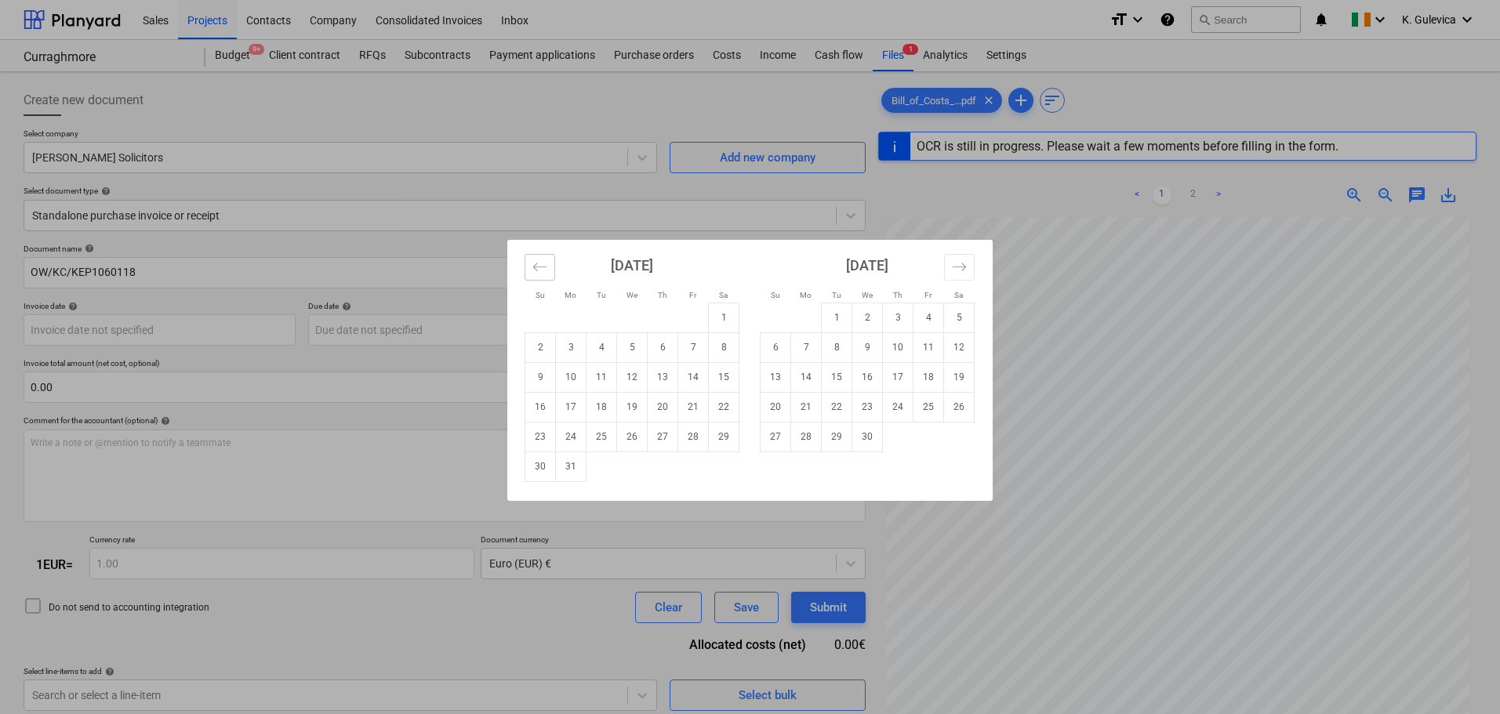
click at [538, 268] on icon "Move backward to switch to the previous month." at bounding box center [539, 267] width 15 height 15
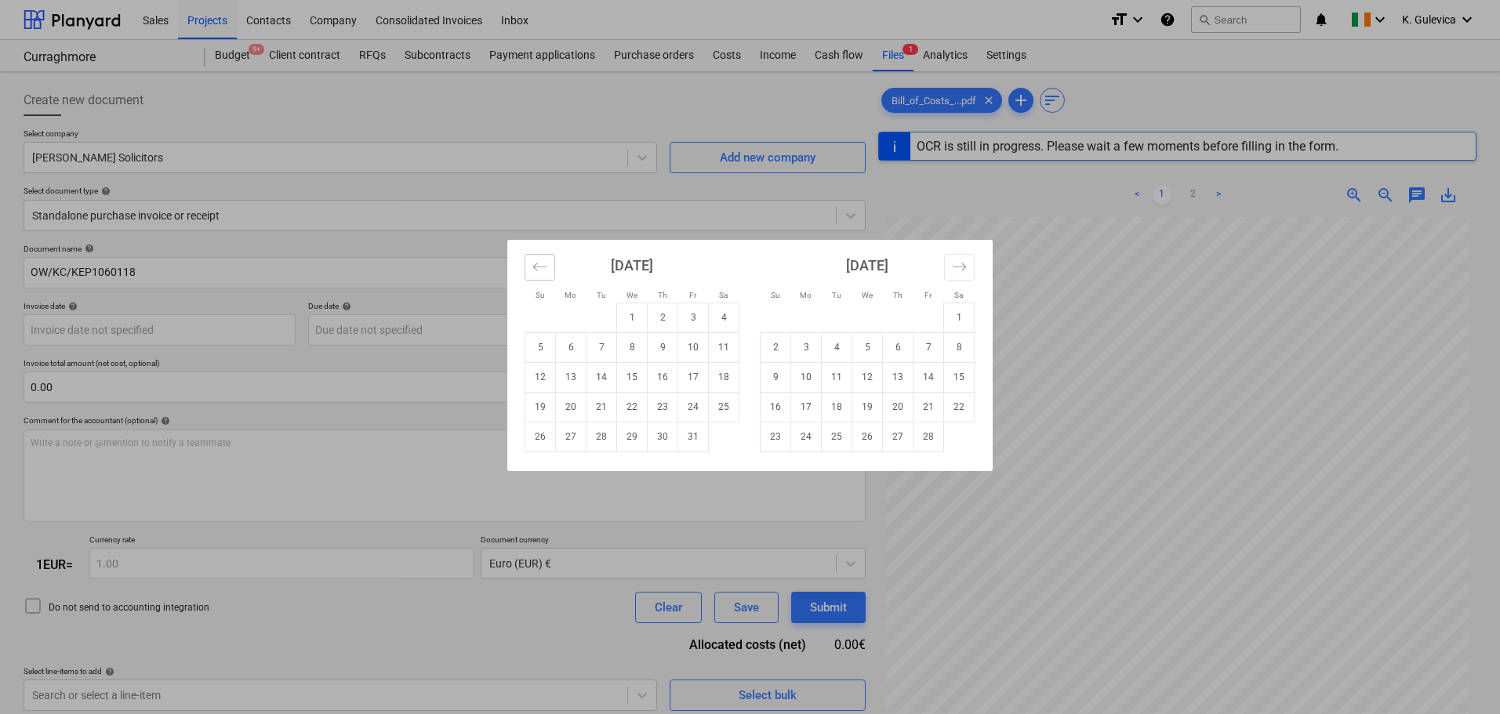
click at [538, 268] on icon "Move backward to switch to the previous month." at bounding box center [539, 267] width 15 height 15
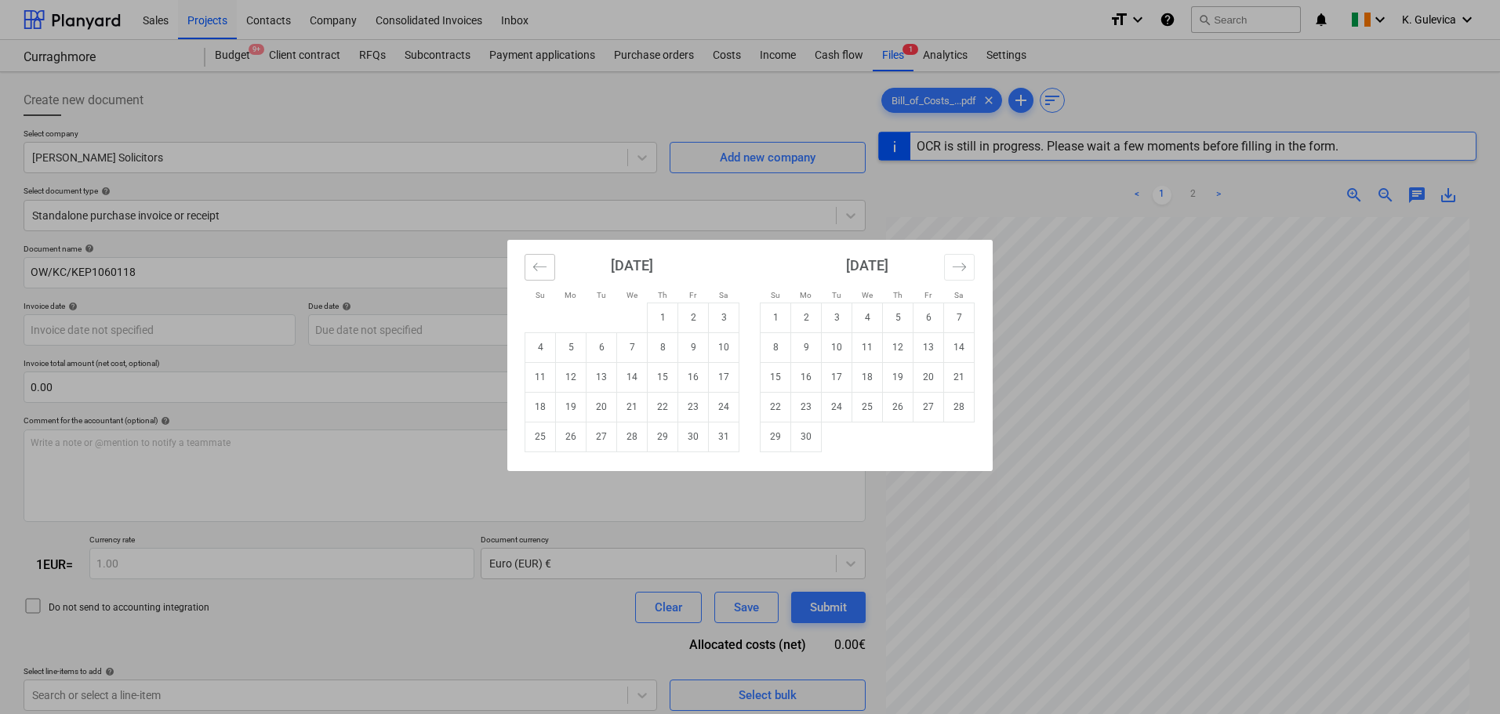
click at [538, 268] on icon "Move backward to switch to the previous month." at bounding box center [539, 267] width 15 height 15
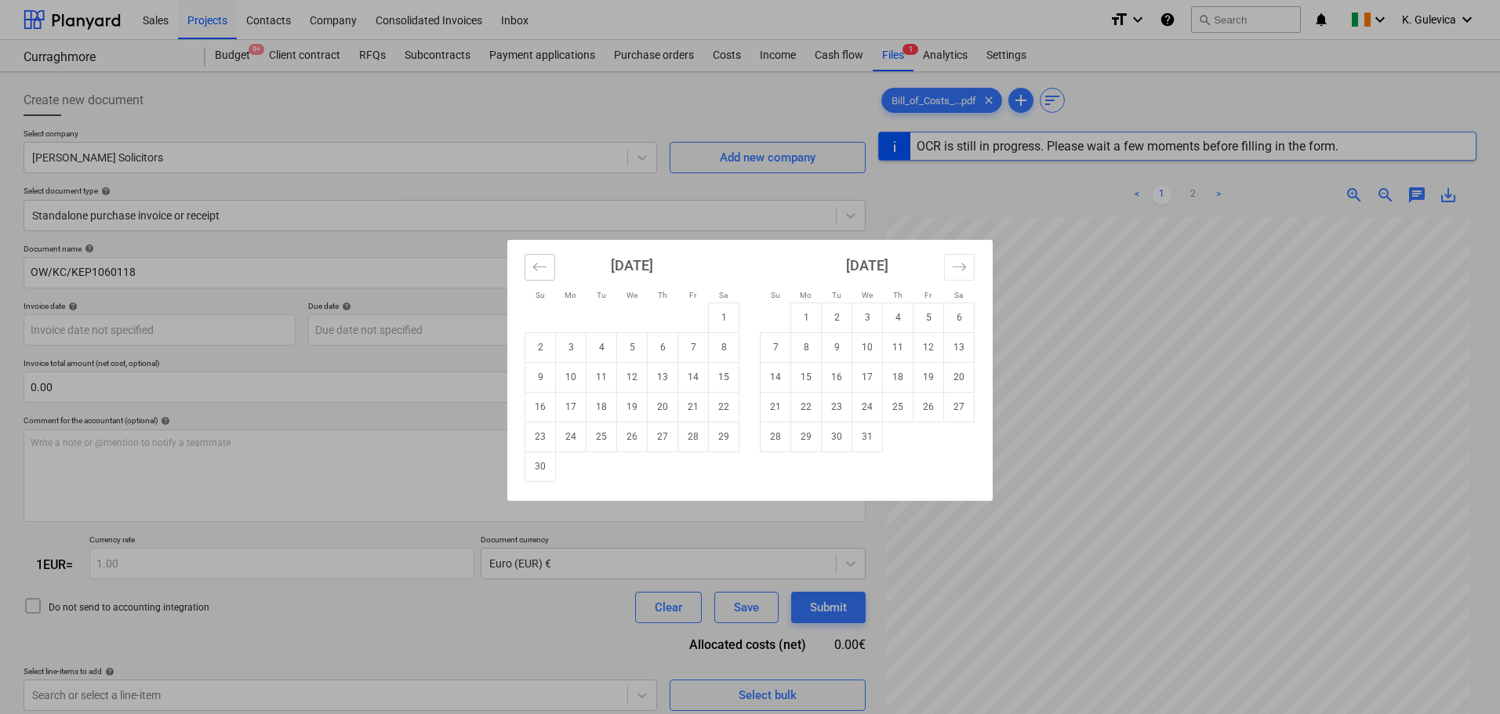
click at [538, 268] on icon "Move backward to switch to the previous month." at bounding box center [539, 267] width 15 height 15
click at [538, 267] on icon "Move backward to switch to the previous month." at bounding box center [539, 267] width 15 height 15
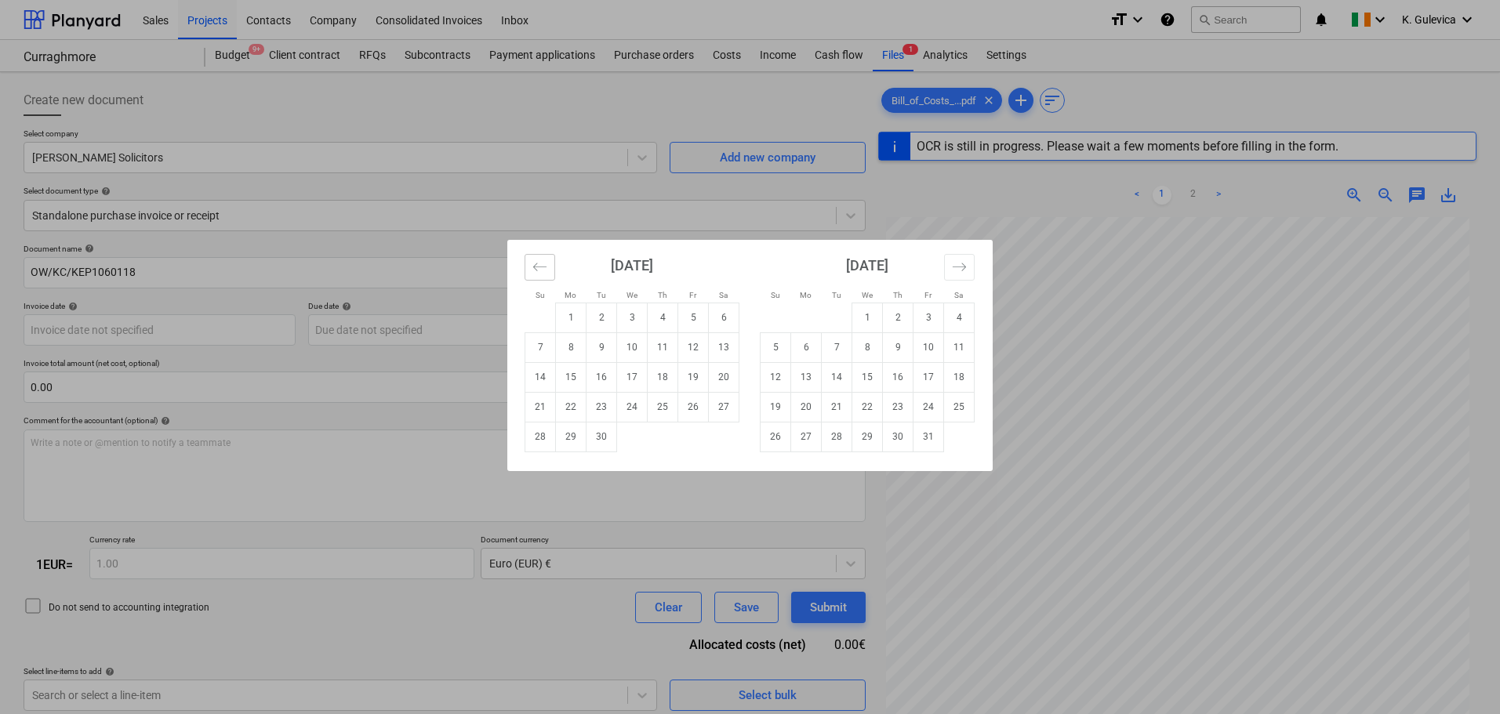
click at [538, 267] on icon "Move backward to switch to the previous month." at bounding box center [539, 267] width 15 height 15
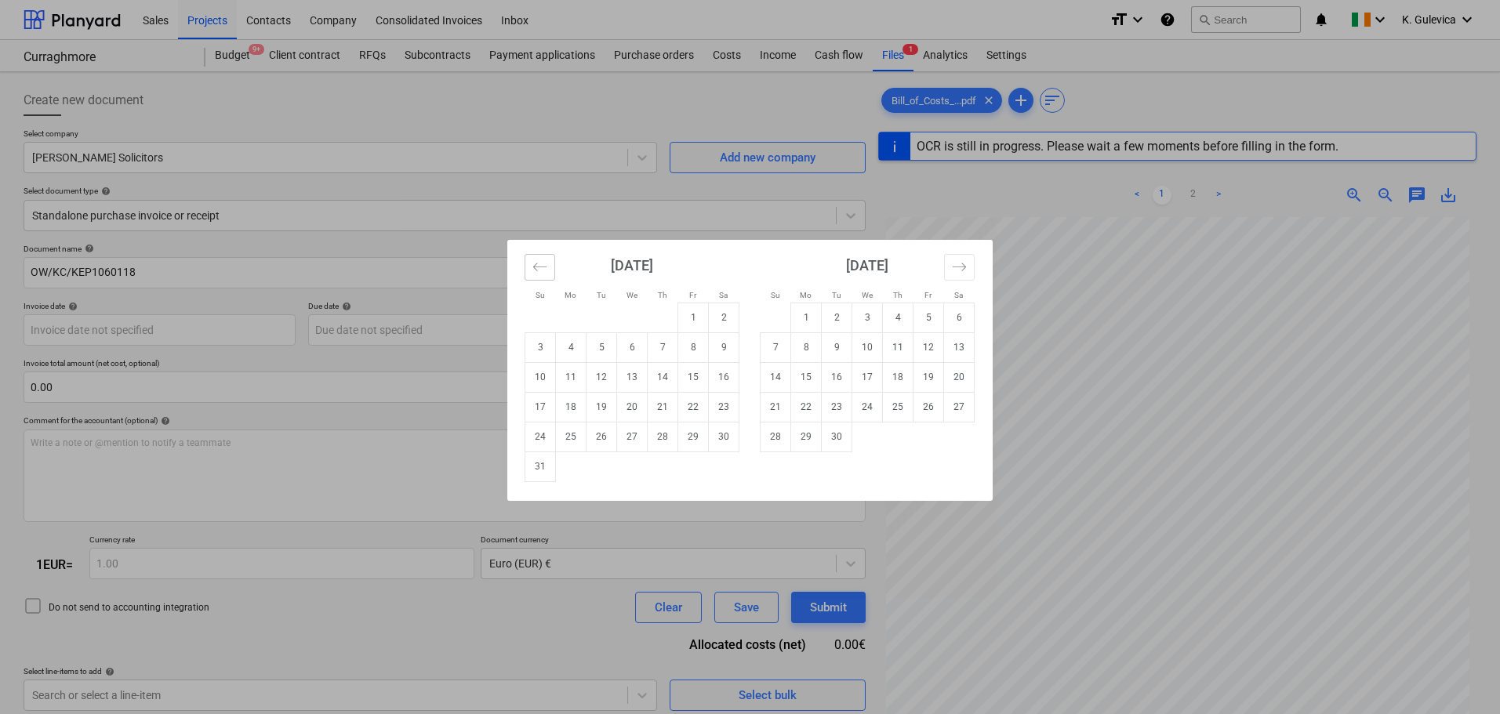
click at [538, 267] on icon "Move backward to switch to the previous month." at bounding box center [539, 267] width 15 height 15
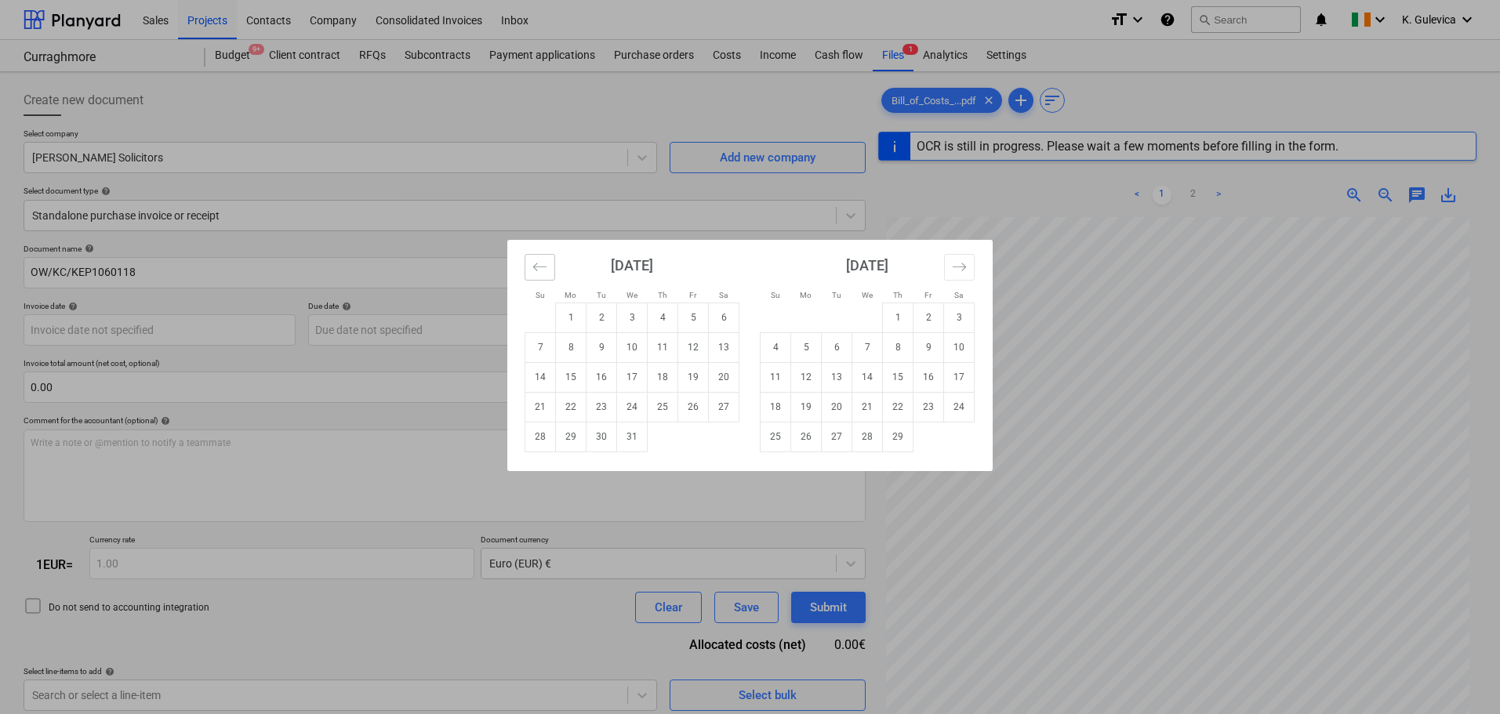
click at [538, 267] on icon "Move backward to switch to the previous month." at bounding box center [539, 267] width 15 height 15
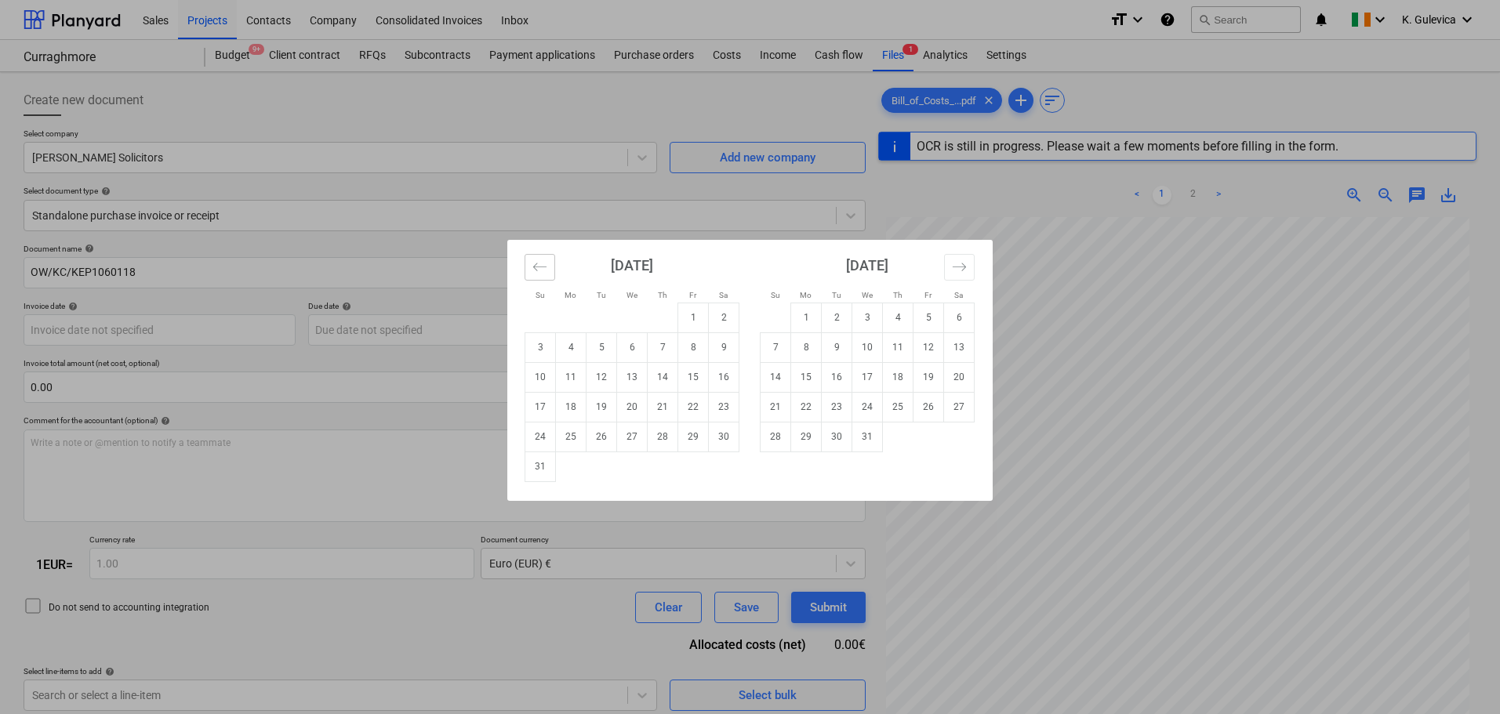
click at [538, 267] on icon "Move backward to switch to the previous month." at bounding box center [539, 267] width 15 height 15
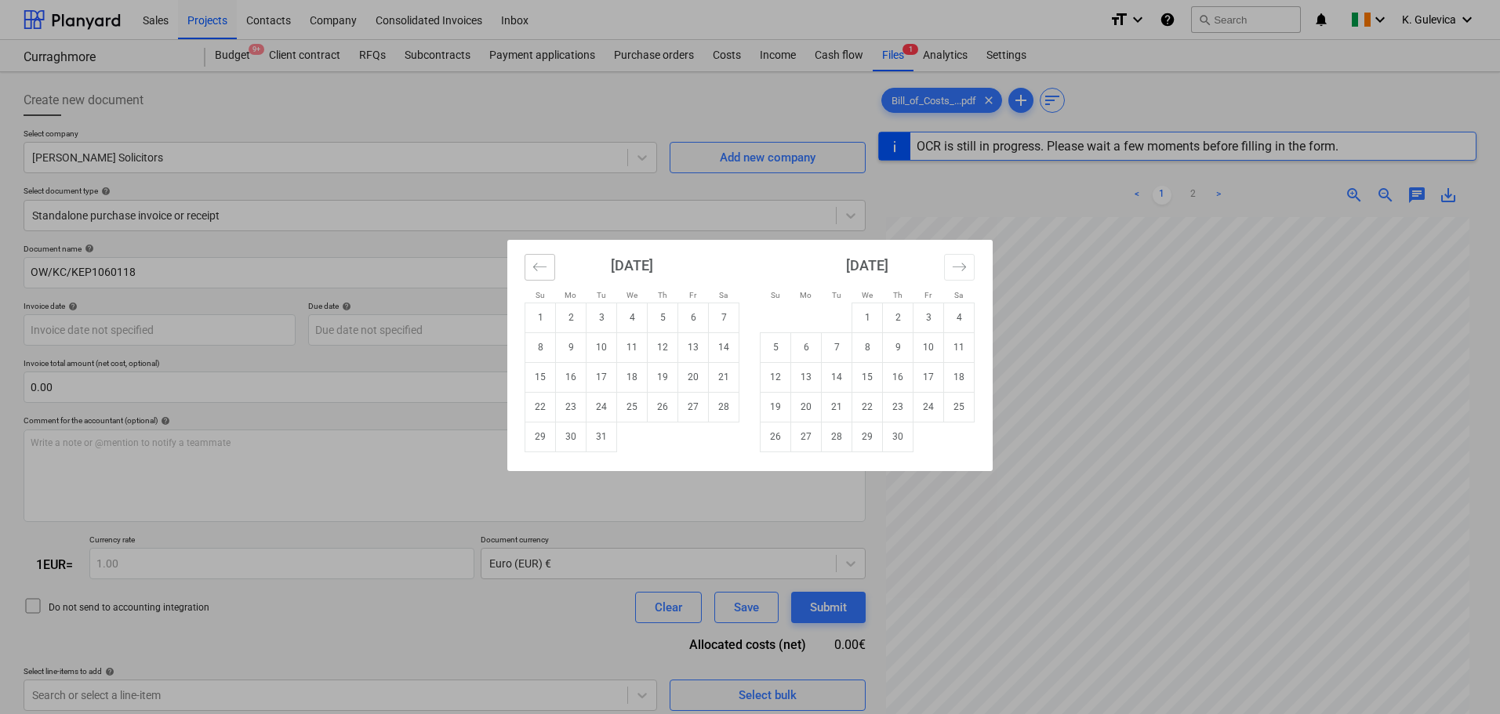
click at [538, 267] on icon "Move backward to switch to the previous month." at bounding box center [539, 267] width 15 height 15
click at [667, 431] on td "31" at bounding box center [663, 437] width 31 height 30
type input "31 Aug 2023"
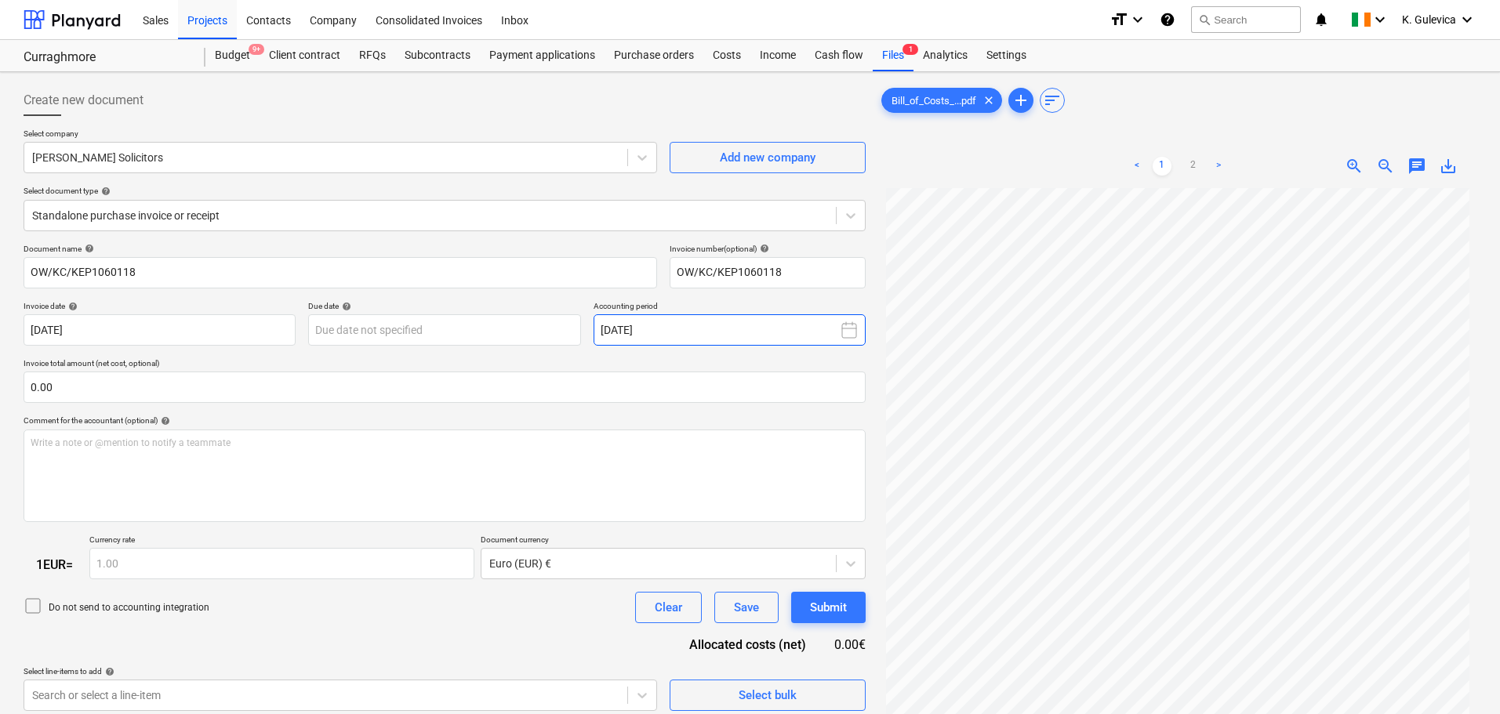
click at [779, 327] on button "September 2025" at bounding box center [730, 329] width 272 height 31
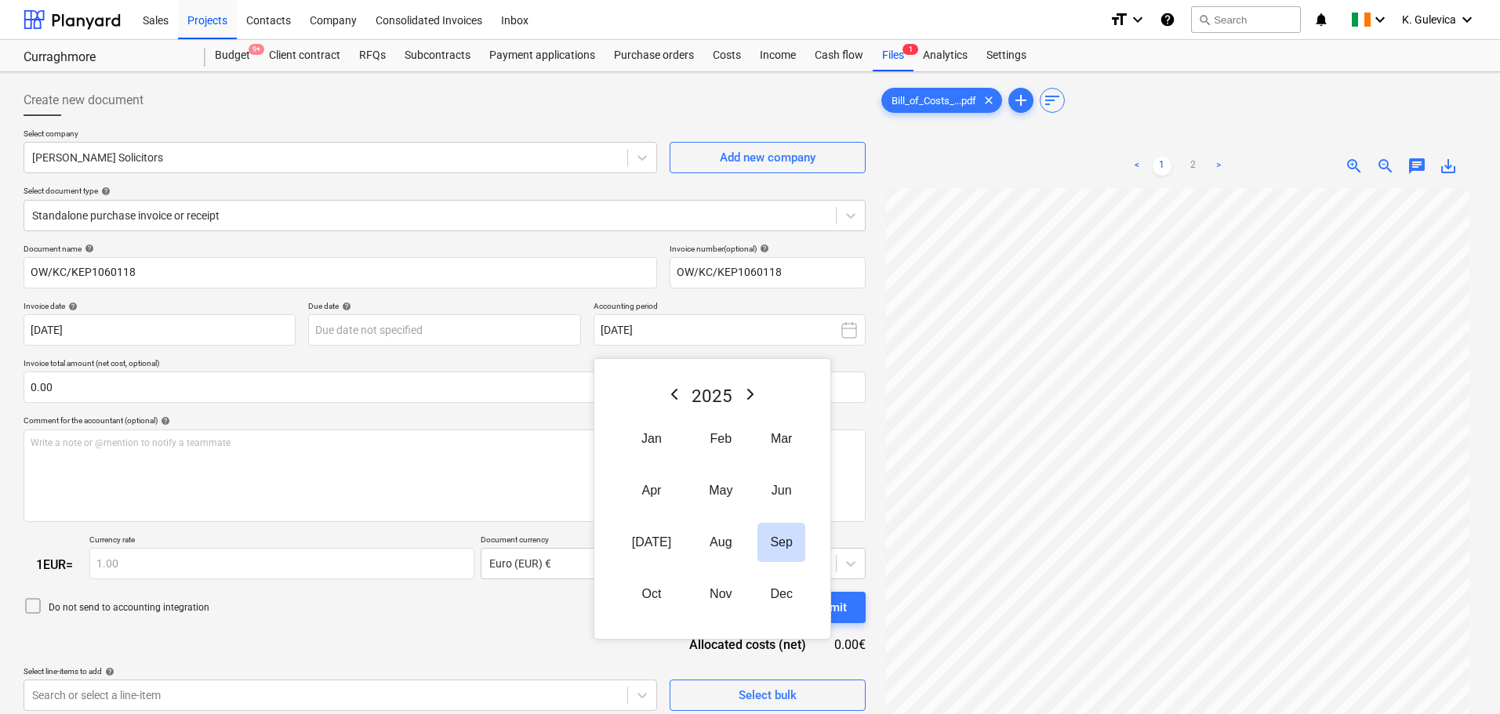
click at [672, 397] on icon "Previous Year" at bounding box center [674, 394] width 5 height 9
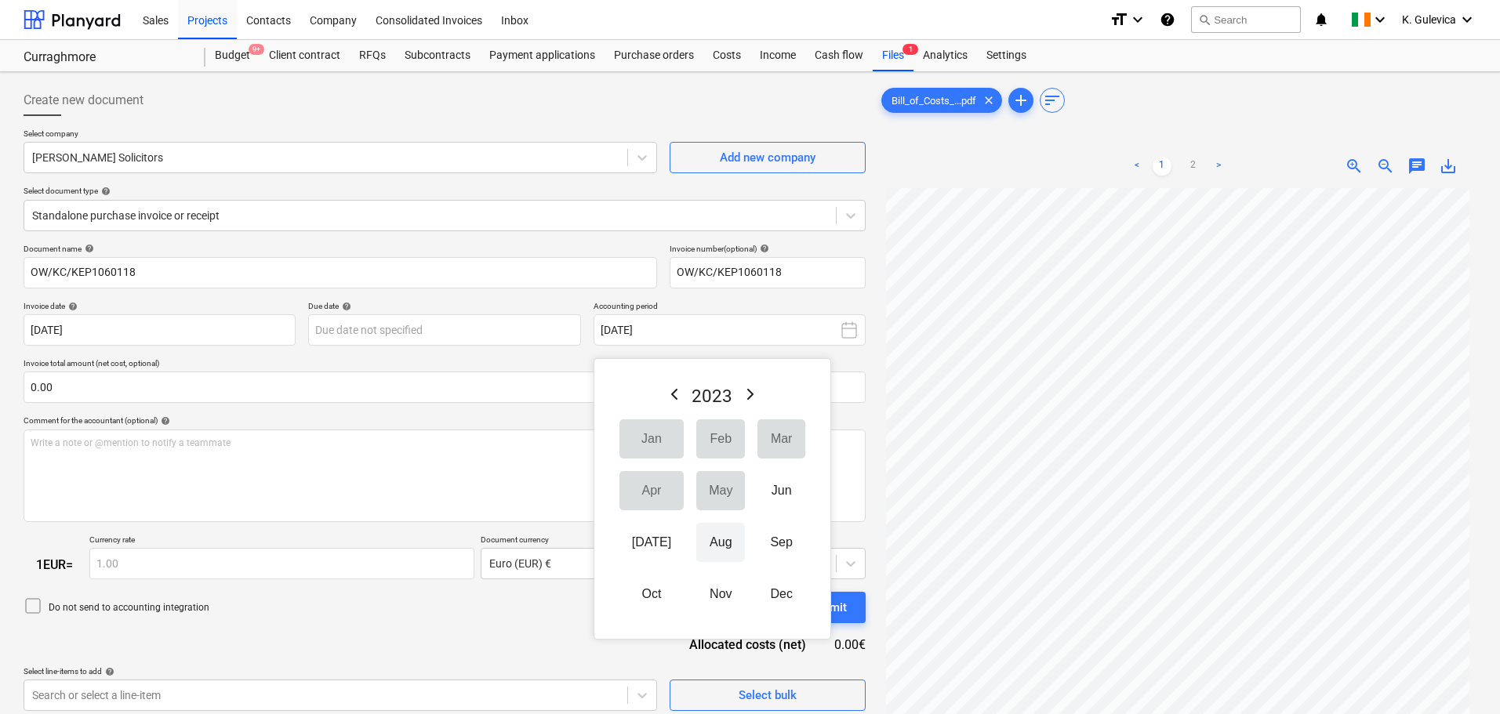
click at [699, 545] on button "Aug" at bounding box center [720, 542] width 49 height 39
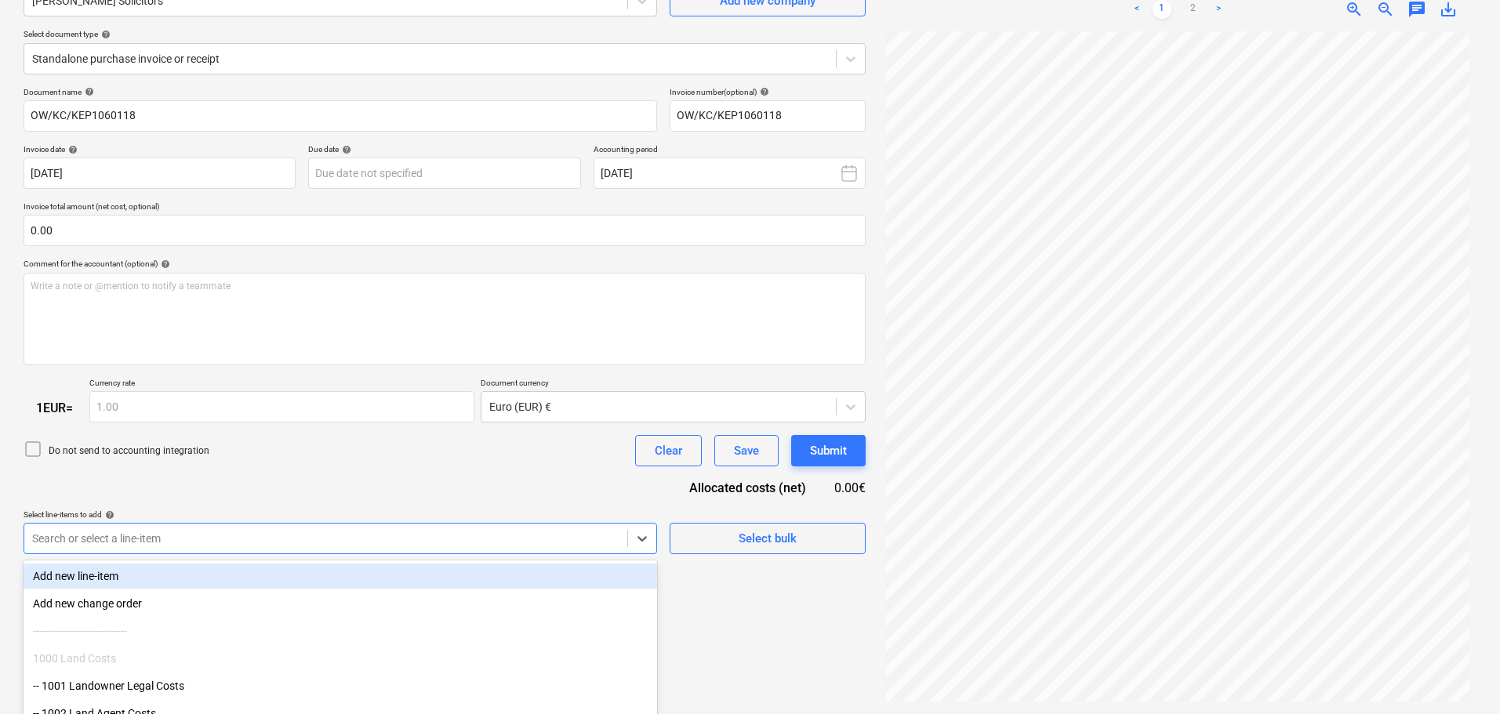
scroll to position [241, 0]
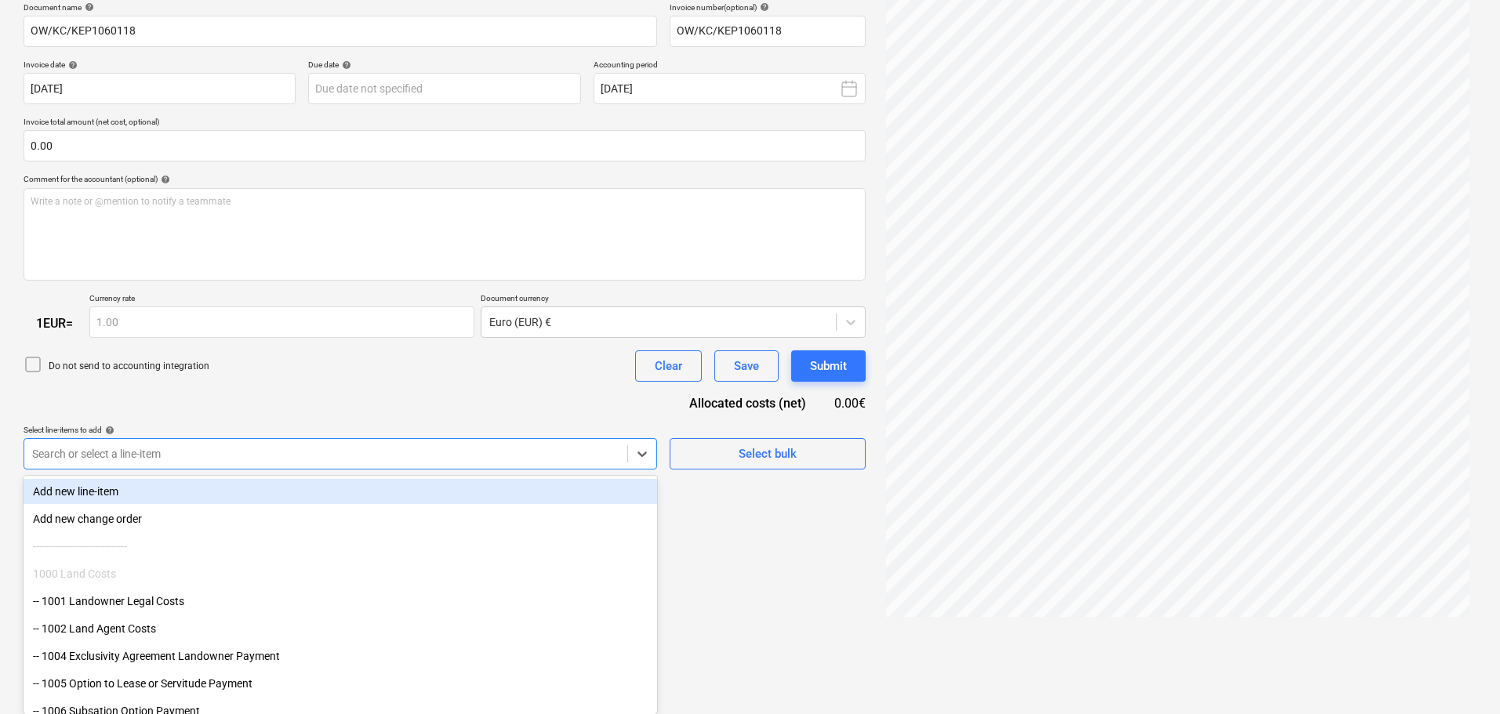
click at [267, 473] on body "Sales Projects Contacts Company Consolidated Invoices Inbox format_size keyboar…" at bounding box center [750, 116] width 1500 height 714
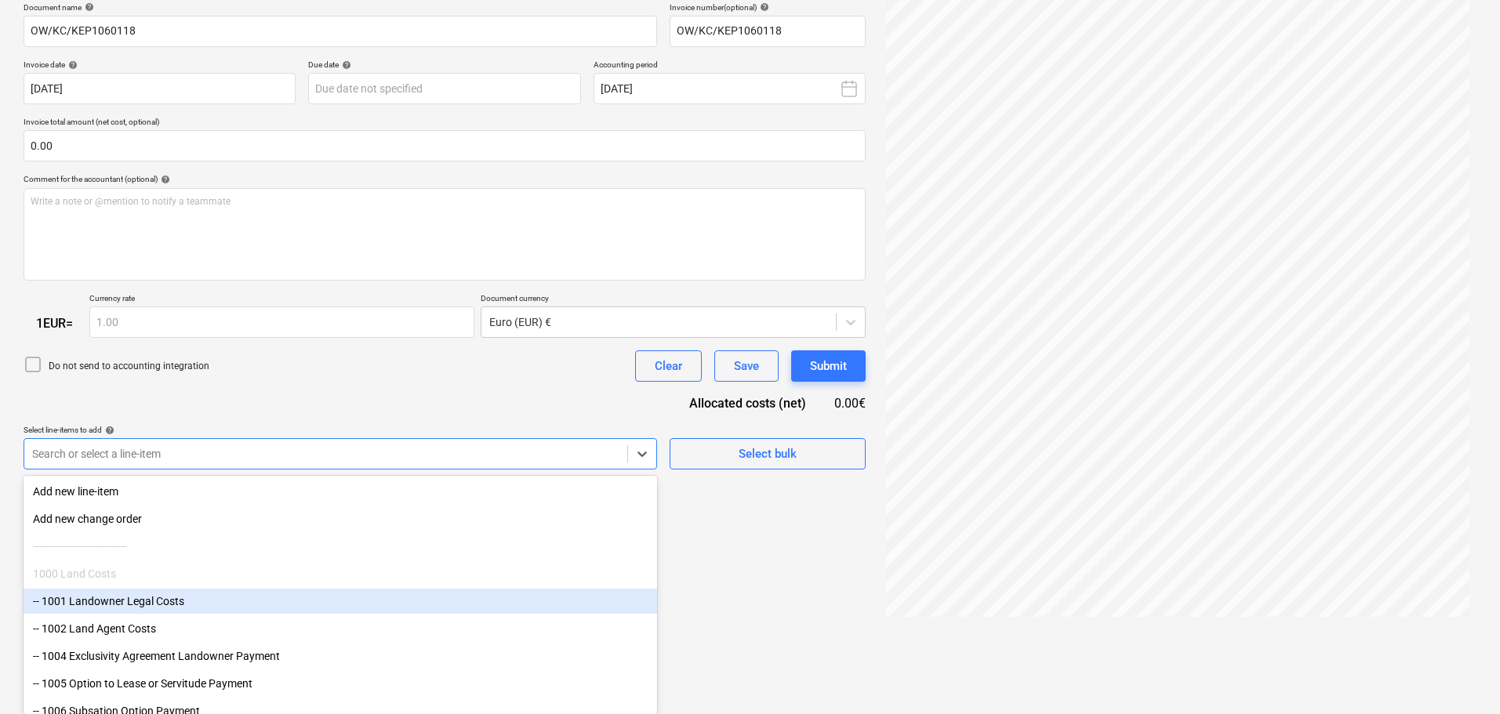
click at [162, 604] on div "-- 1001 Landowner Legal Costs" at bounding box center [340, 601] width 633 height 25
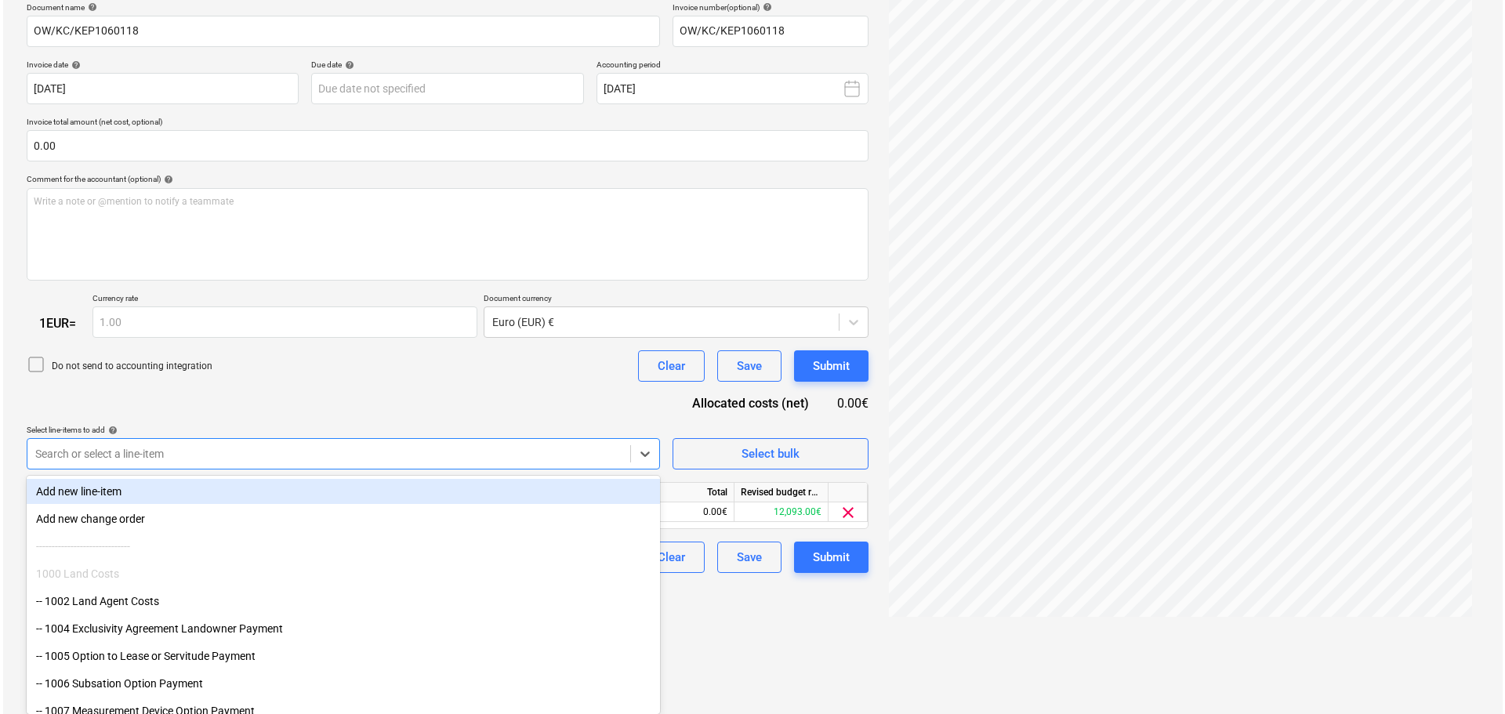
scroll to position [157, 0]
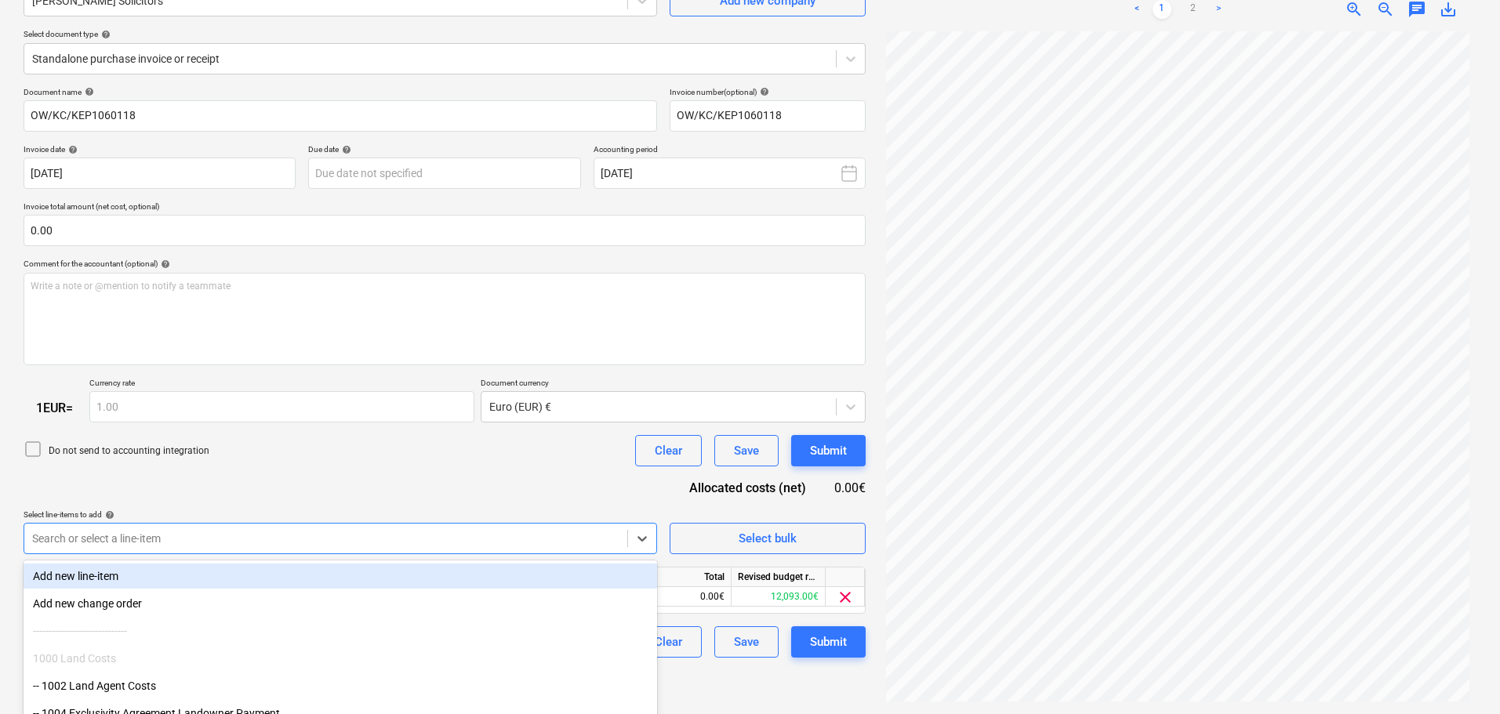
click at [333, 399] on div "Document name help OW/KC/KEP1060118 Invoice number (optional) help OW/KC/KEP106…" at bounding box center [445, 373] width 842 height 572
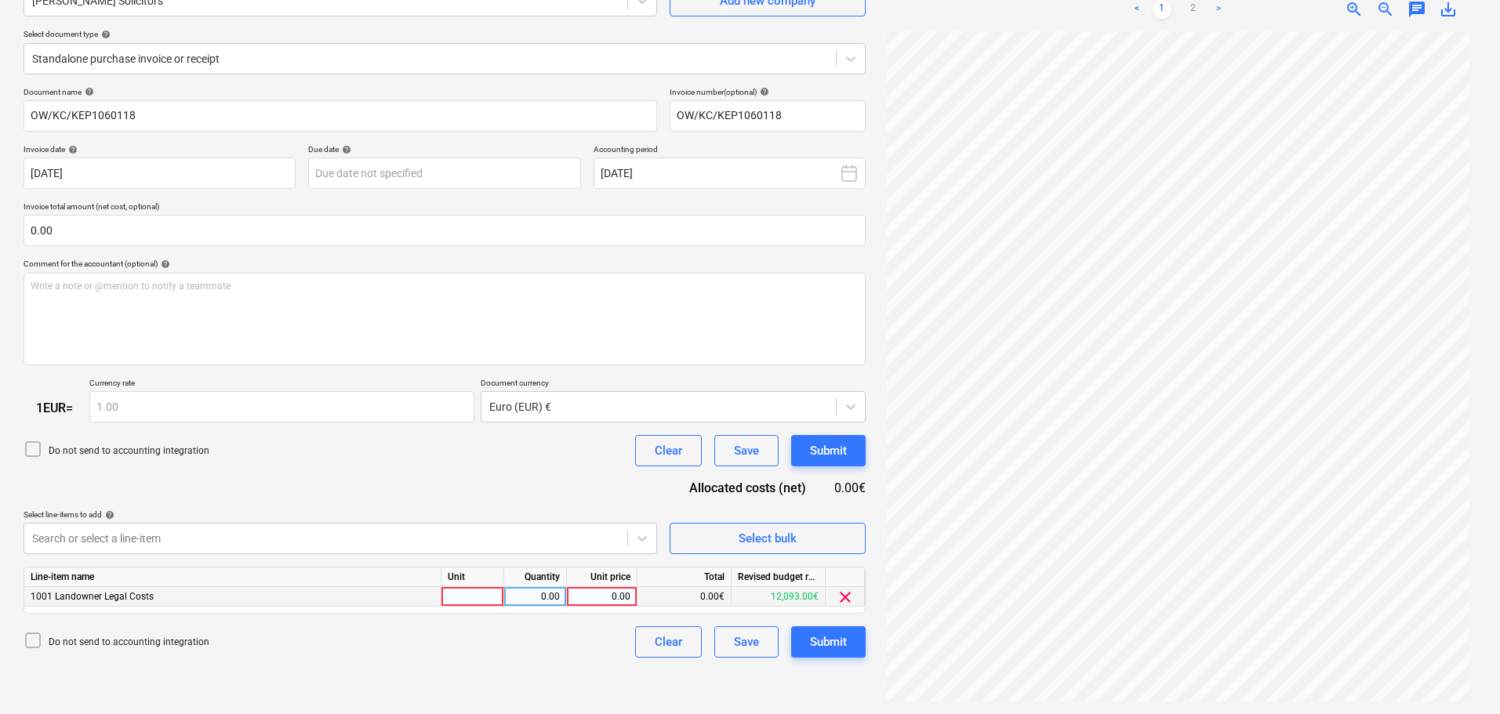
click at [601, 601] on div "0.00" at bounding box center [601, 597] width 57 height 20
type input "2800"
click at [35, 642] on icon at bounding box center [33, 640] width 19 height 19
click at [831, 644] on div "Submit" at bounding box center [828, 642] width 37 height 20
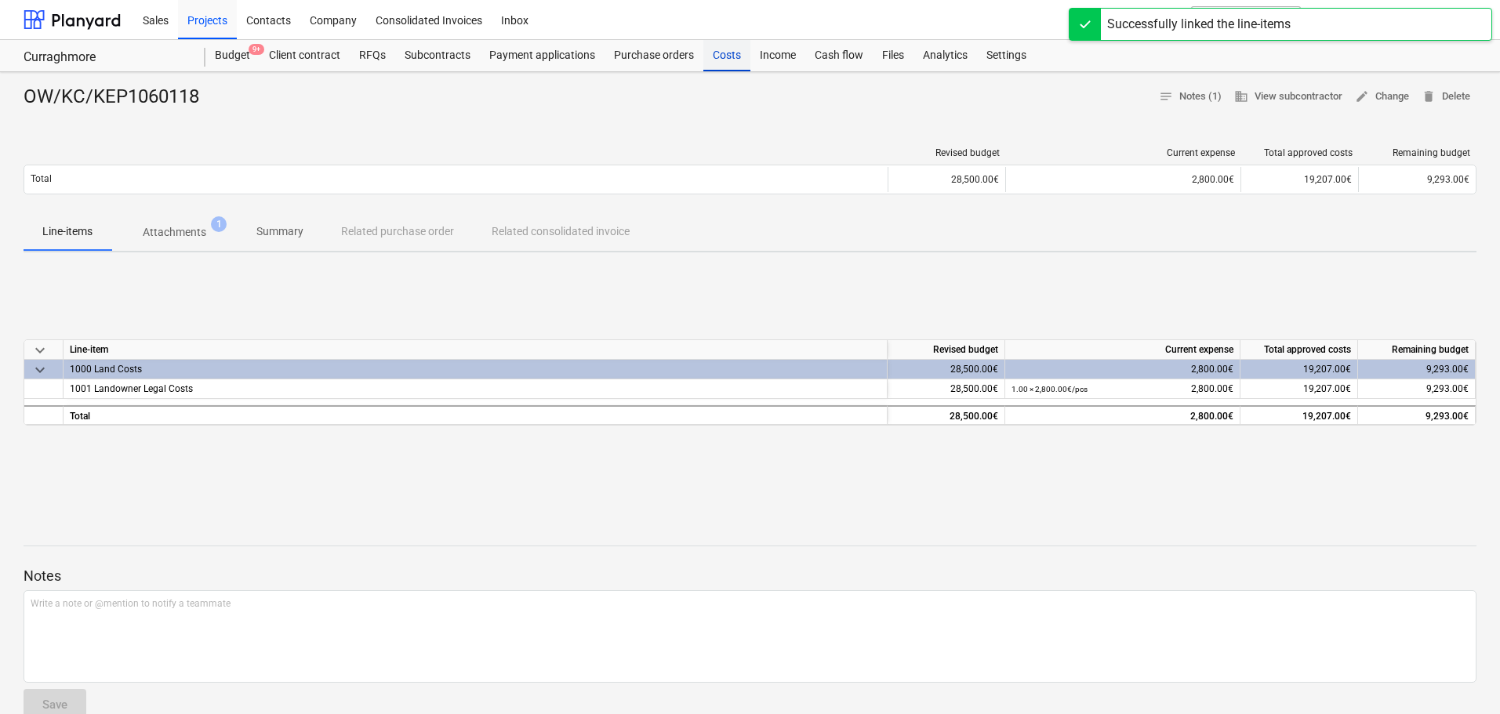
click at [717, 56] on div "Costs" at bounding box center [726, 55] width 47 height 31
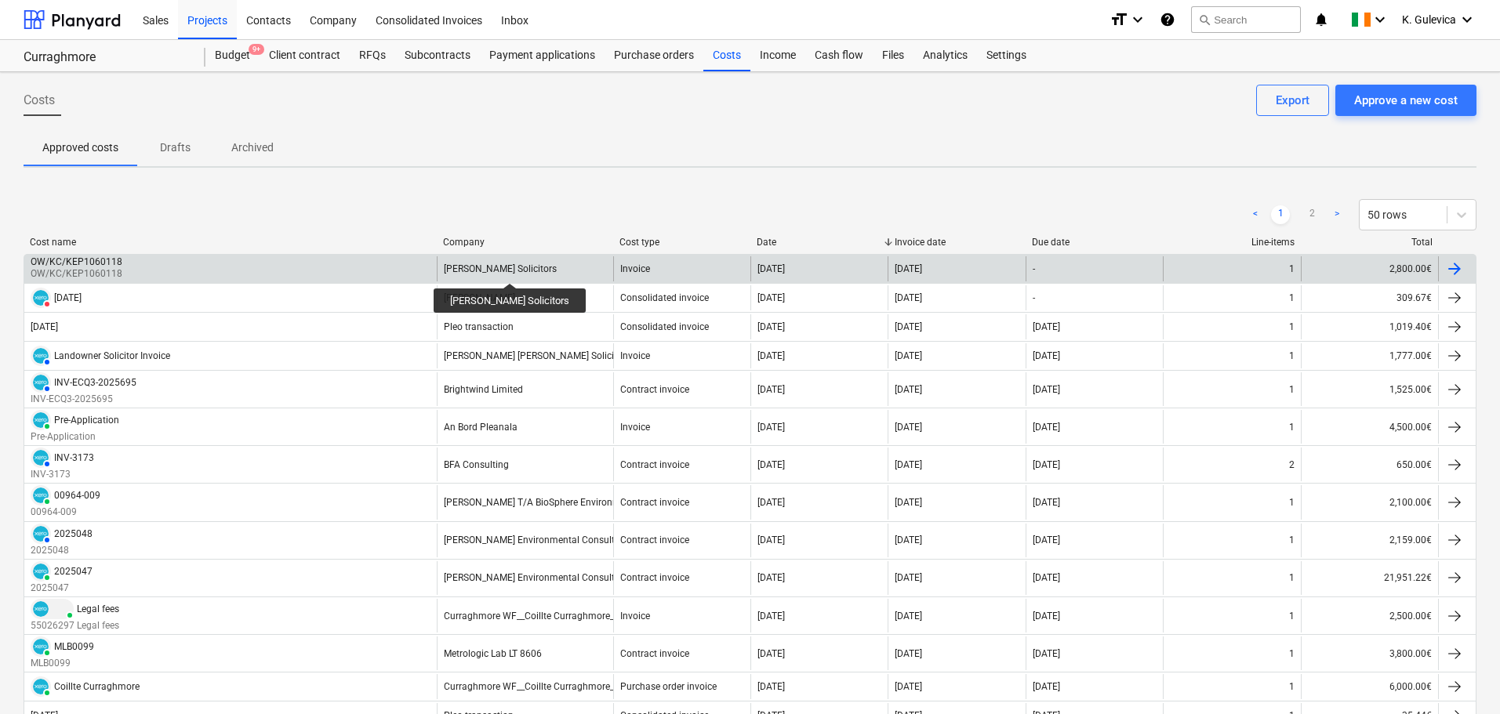
click at [503, 269] on div "Coghlan Kelly Solicitors" at bounding box center [500, 268] width 113 height 11
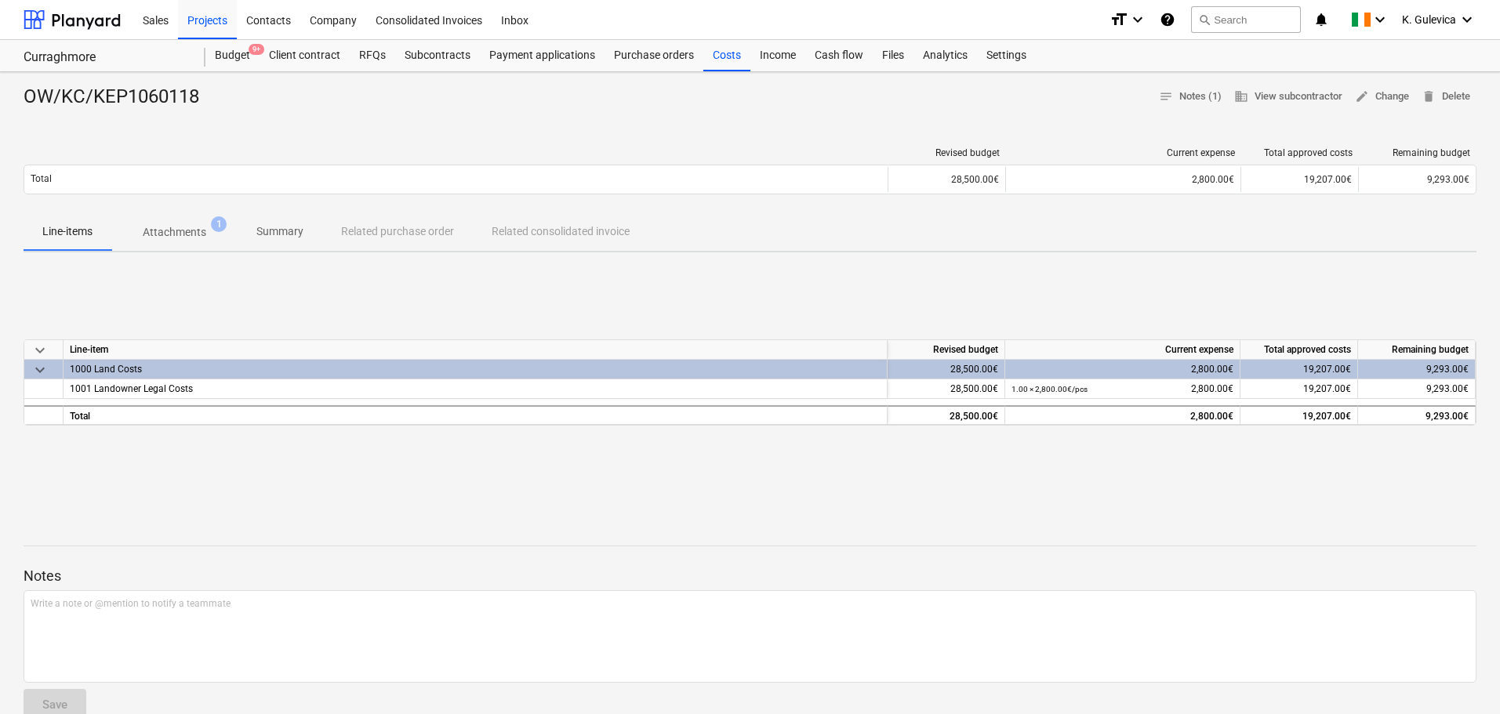
click at [280, 227] on p "Summary" at bounding box center [279, 231] width 47 height 16
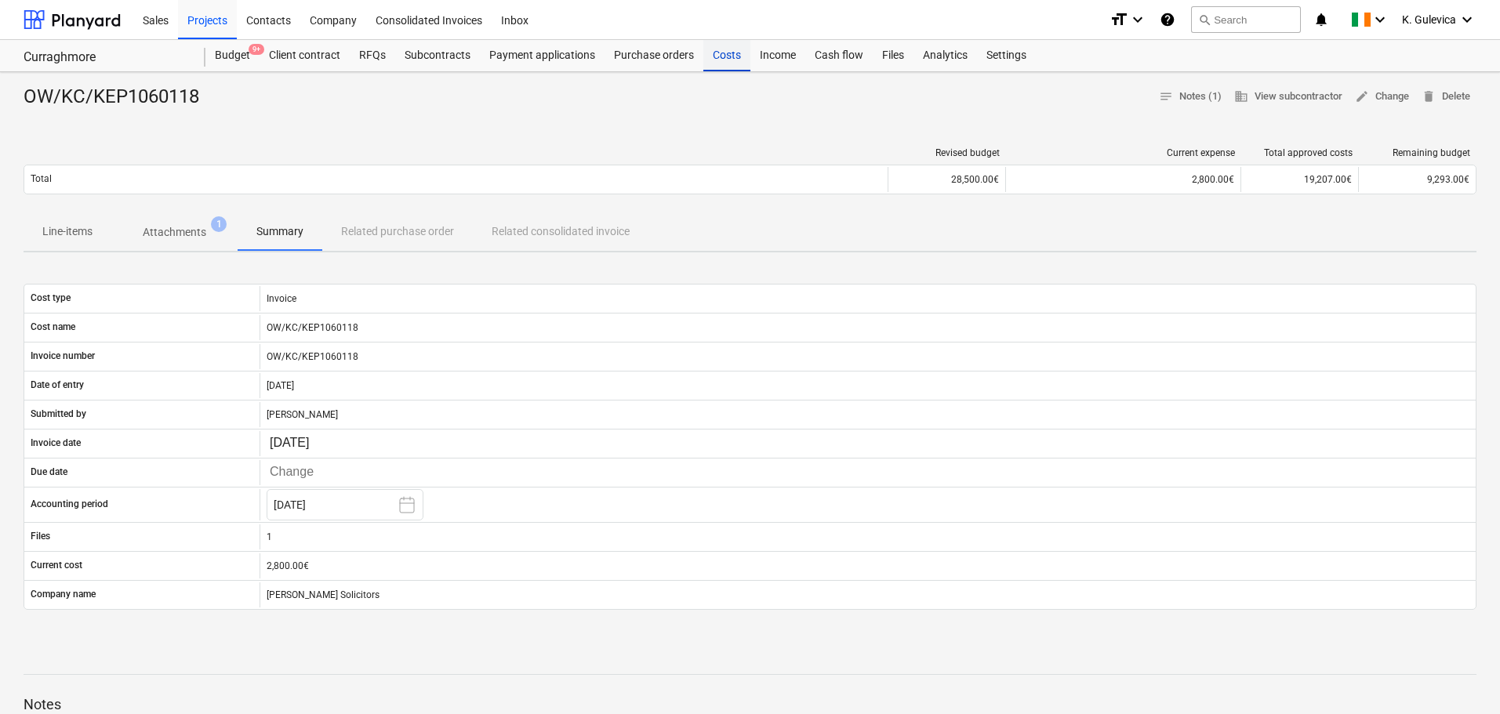
click at [714, 59] on div "Costs" at bounding box center [726, 55] width 47 height 31
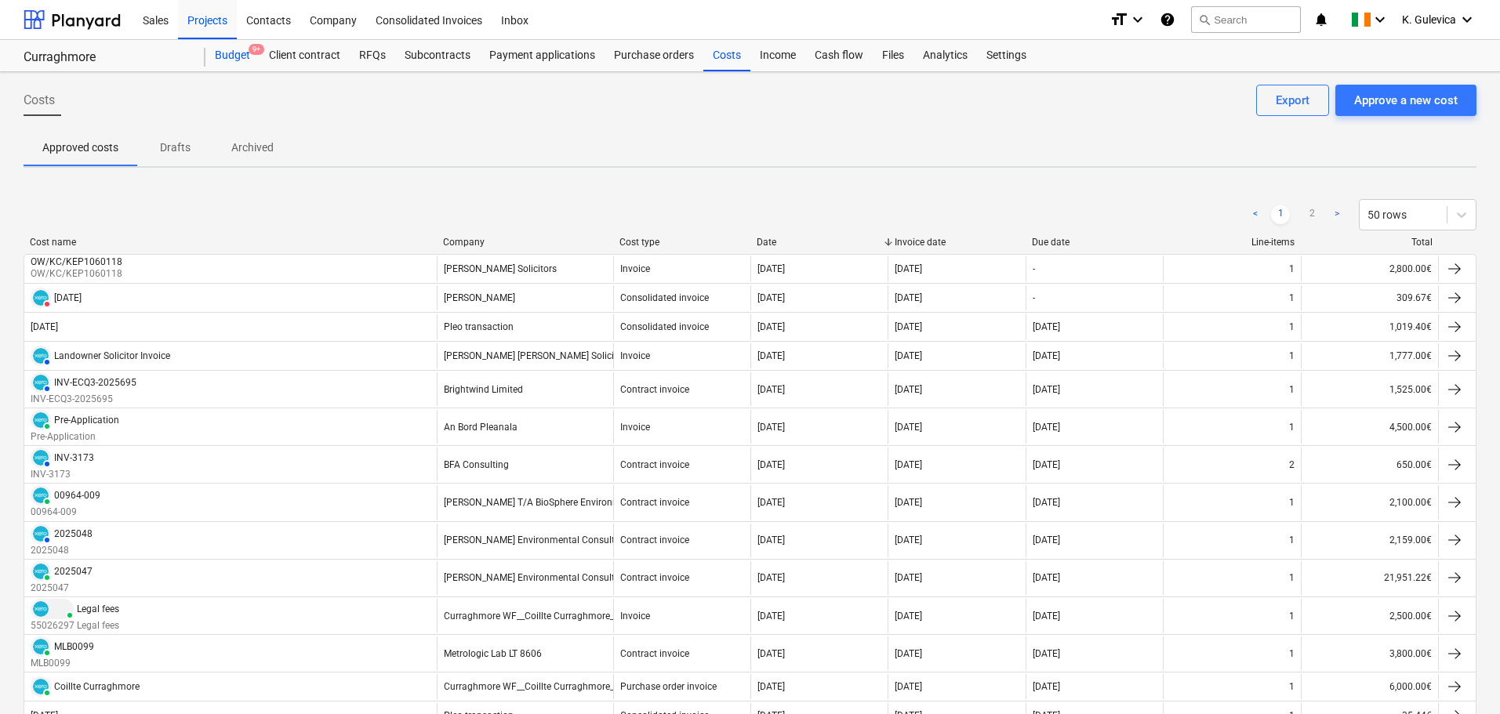
click at [229, 62] on div "Budget 9+" at bounding box center [232, 55] width 54 height 31
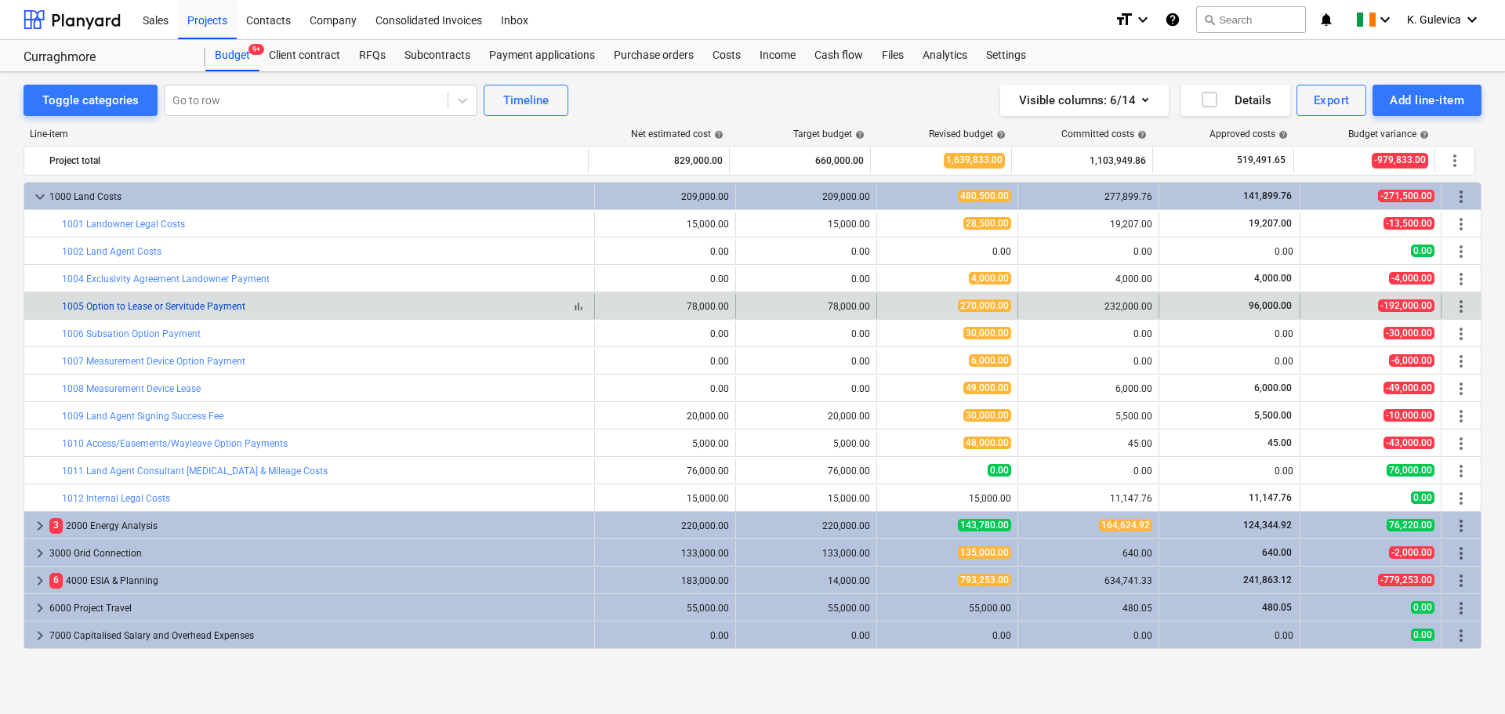
click at [119, 307] on link "1005 Option to Lease or Servitude Payment" at bounding box center [153, 306] width 183 height 11
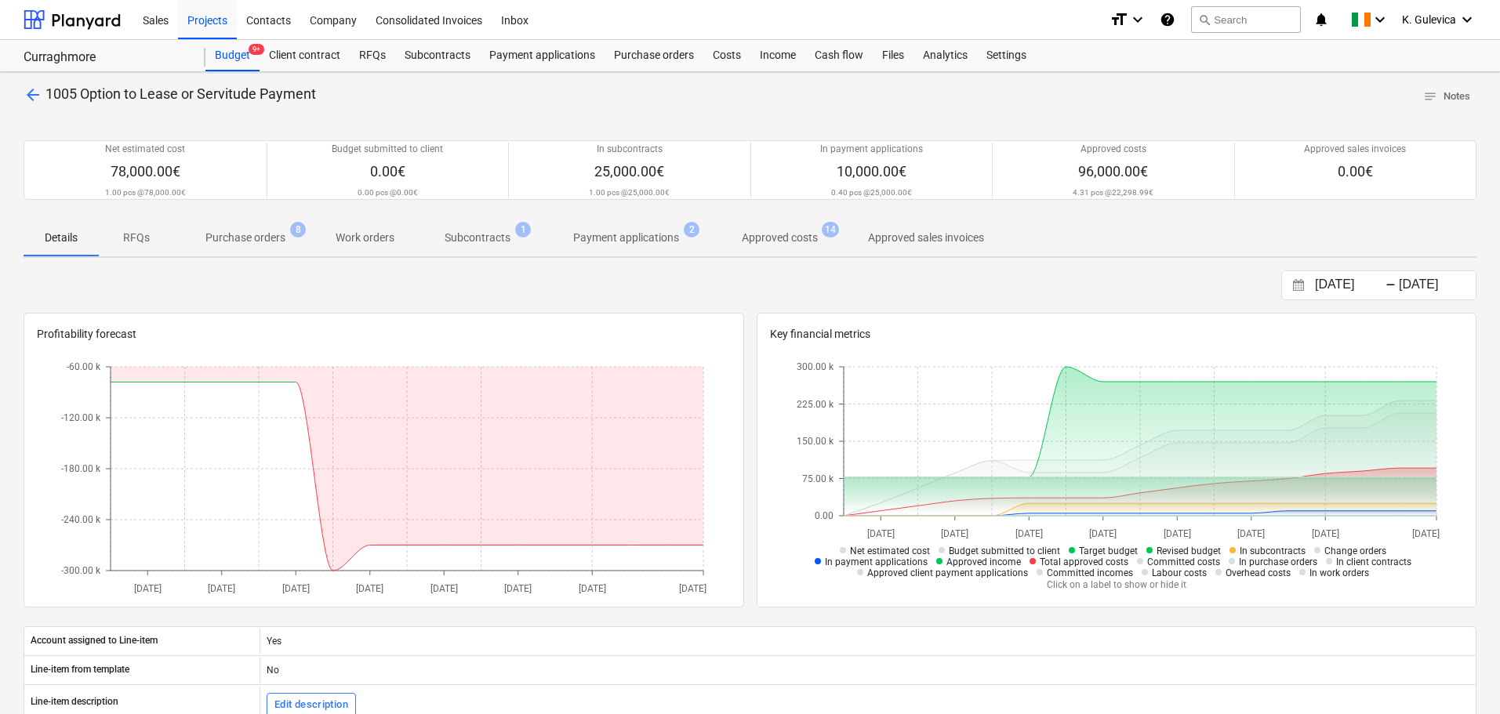
click at [772, 241] on p "Approved costs" at bounding box center [780, 238] width 76 height 16
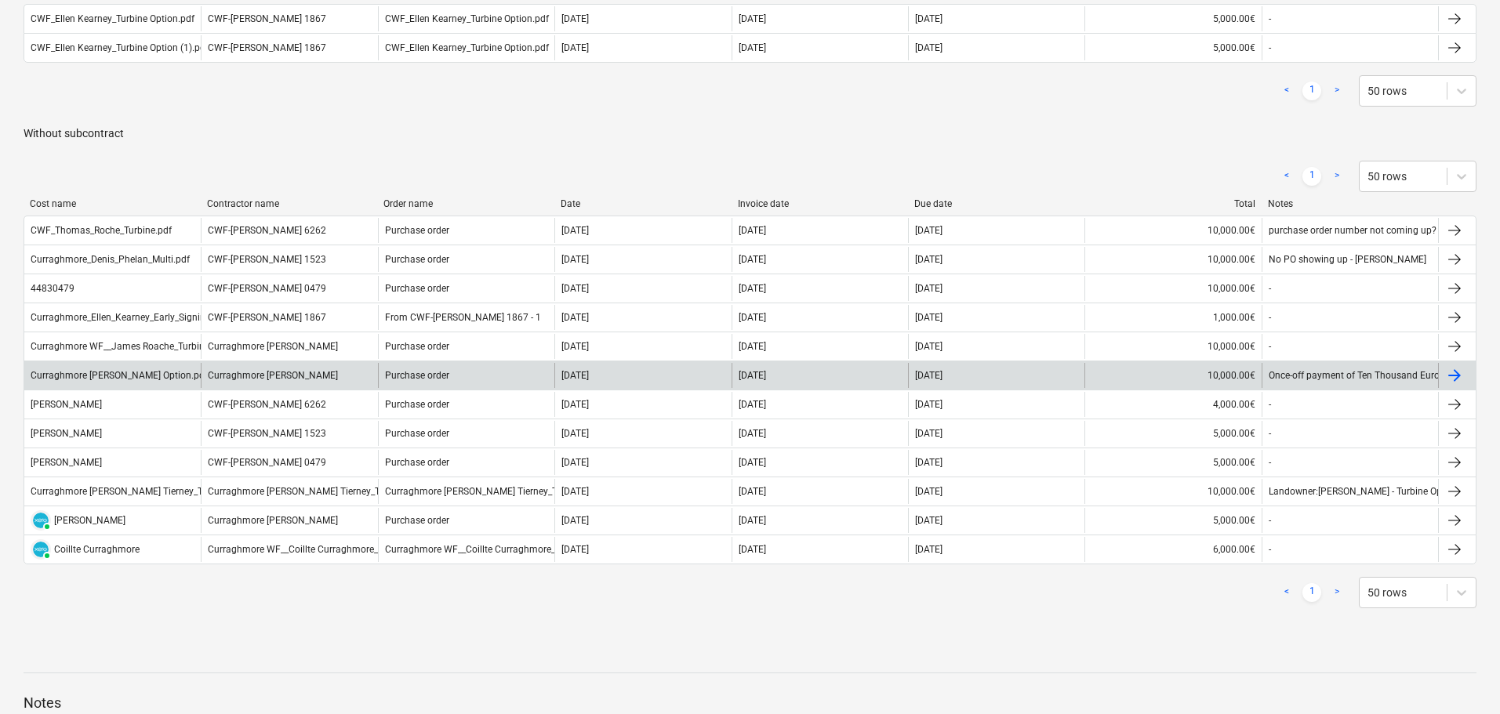
scroll to position [392, 0]
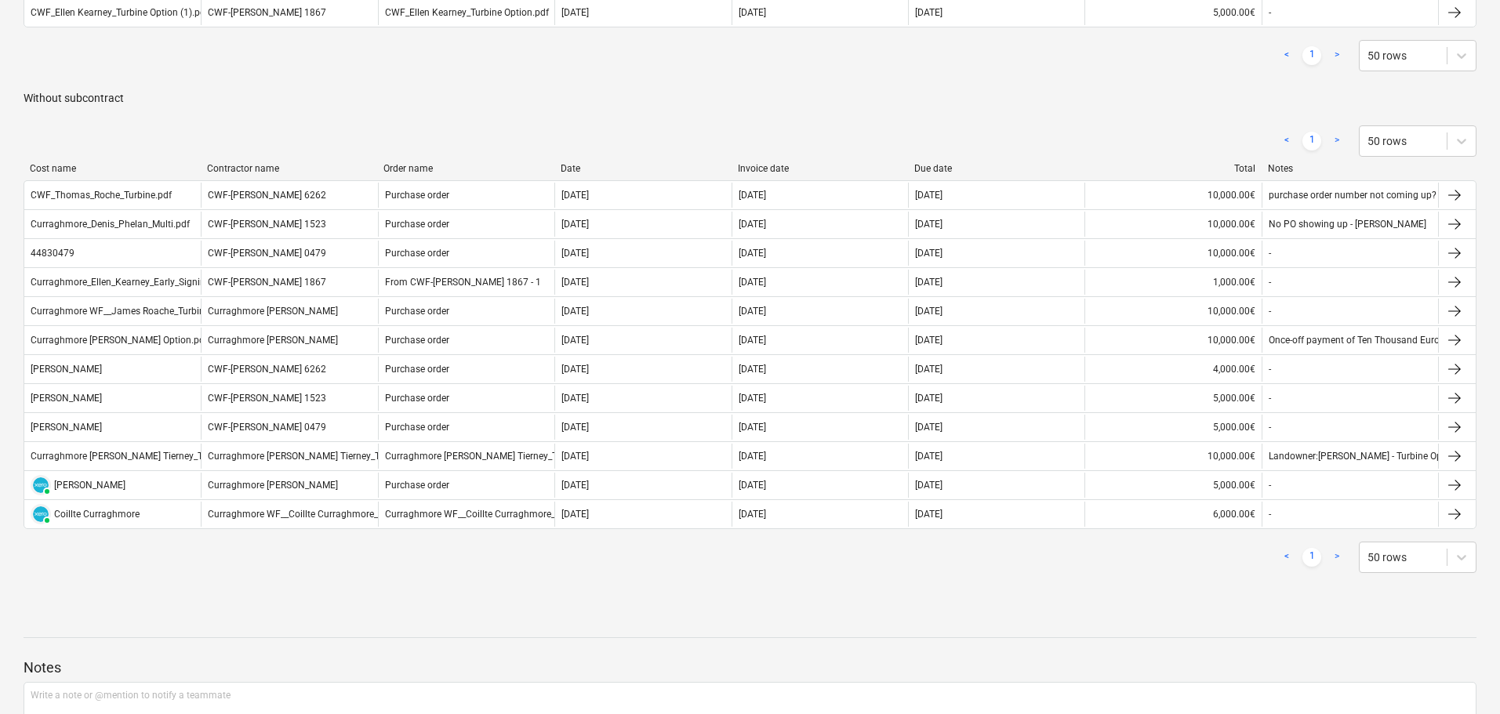
click at [780, 162] on div "< 1 > 50 rows" at bounding box center [750, 141] width 1453 height 44
click at [773, 165] on div "Invoice date" at bounding box center [820, 168] width 165 height 11
click at [771, 165] on div "Invoice date" at bounding box center [820, 168] width 165 height 11
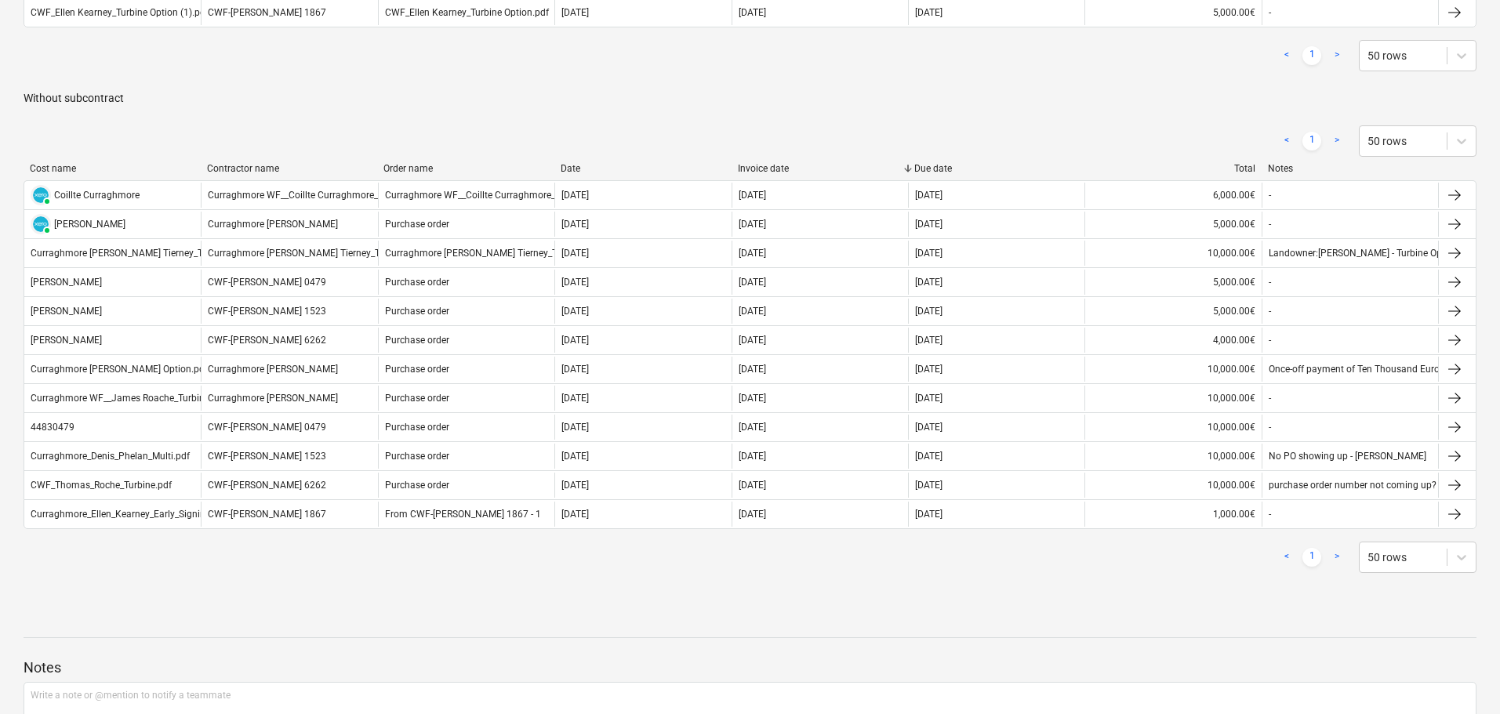
click at [771, 165] on div "Invoice date" at bounding box center [820, 168] width 165 height 11
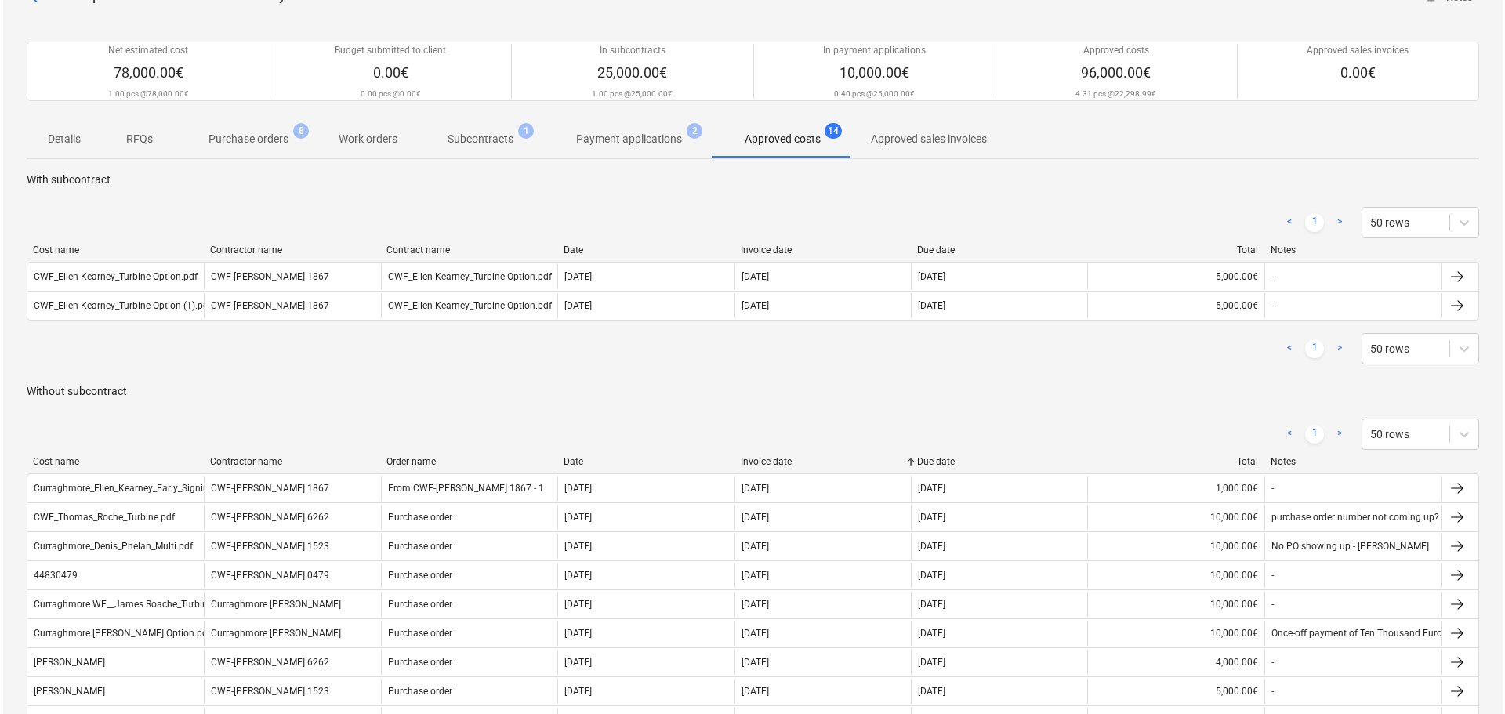
scroll to position [0, 0]
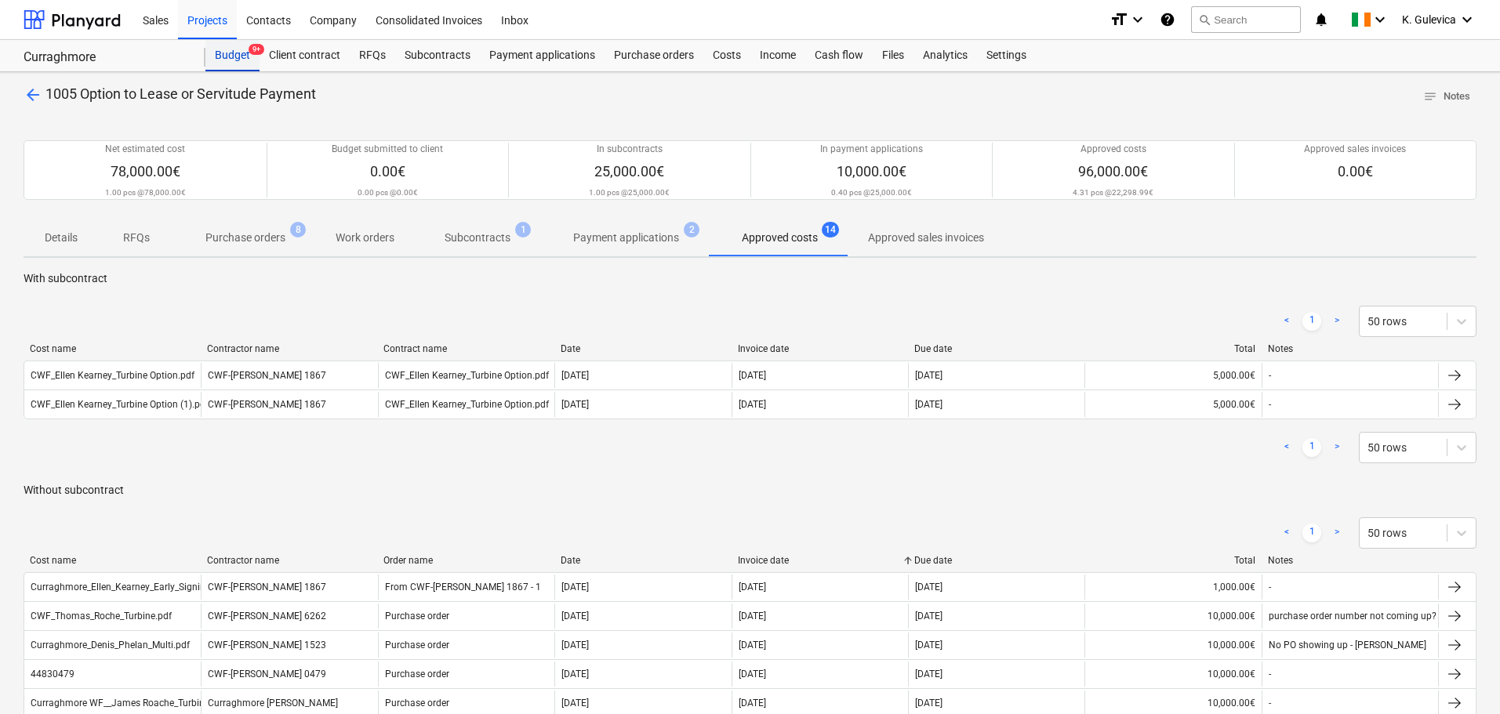
click at [225, 63] on div "Budget 9+" at bounding box center [232, 55] width 54 height 31
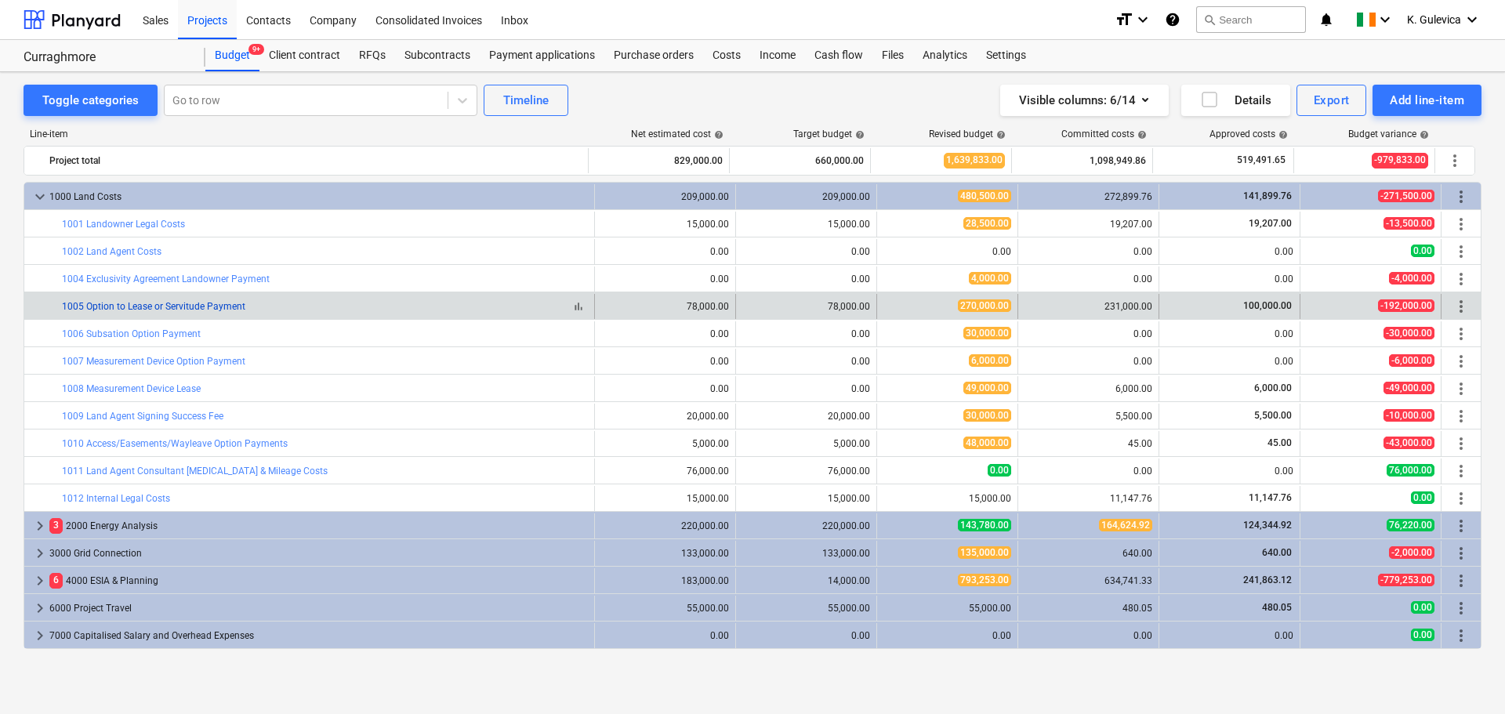
click at [158, 303] on link "1005 Option to Lease or Servitude Payment" at bounding box center [153, 306] width 183 height 11
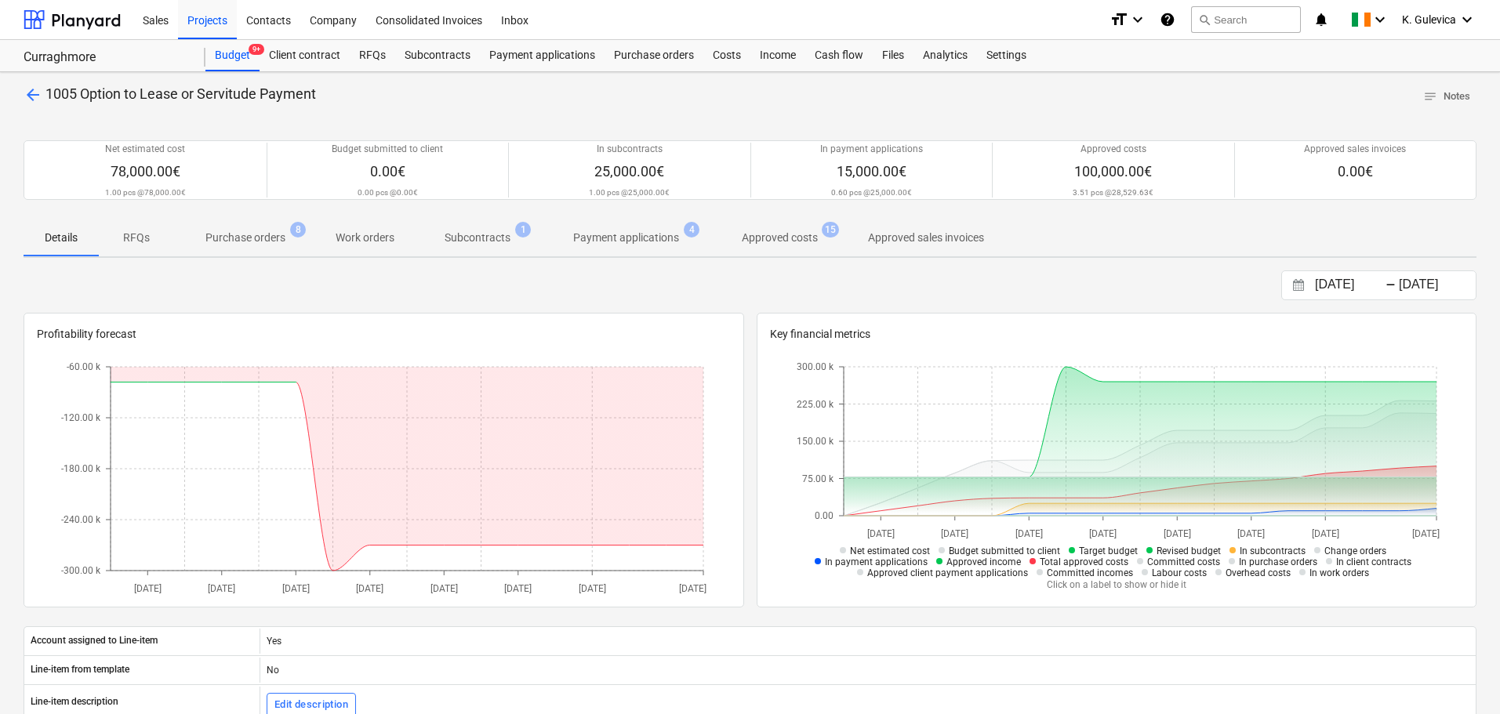
click at [807, 238] on p "Approved costs" at bounding box center [780, 238] width 76 height 16
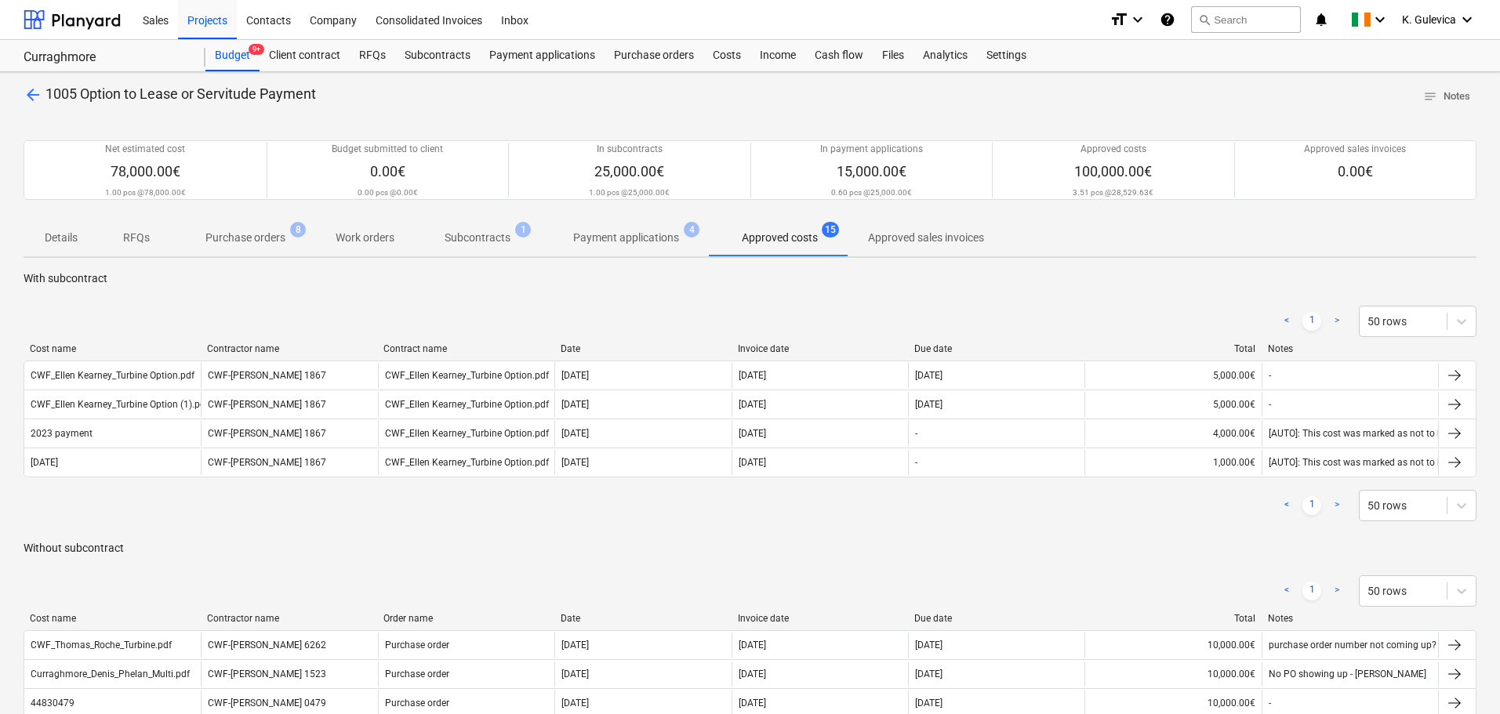
click at [763, 347] on div "Invoice date" at bounding box center [820, 348] width 165 height 11
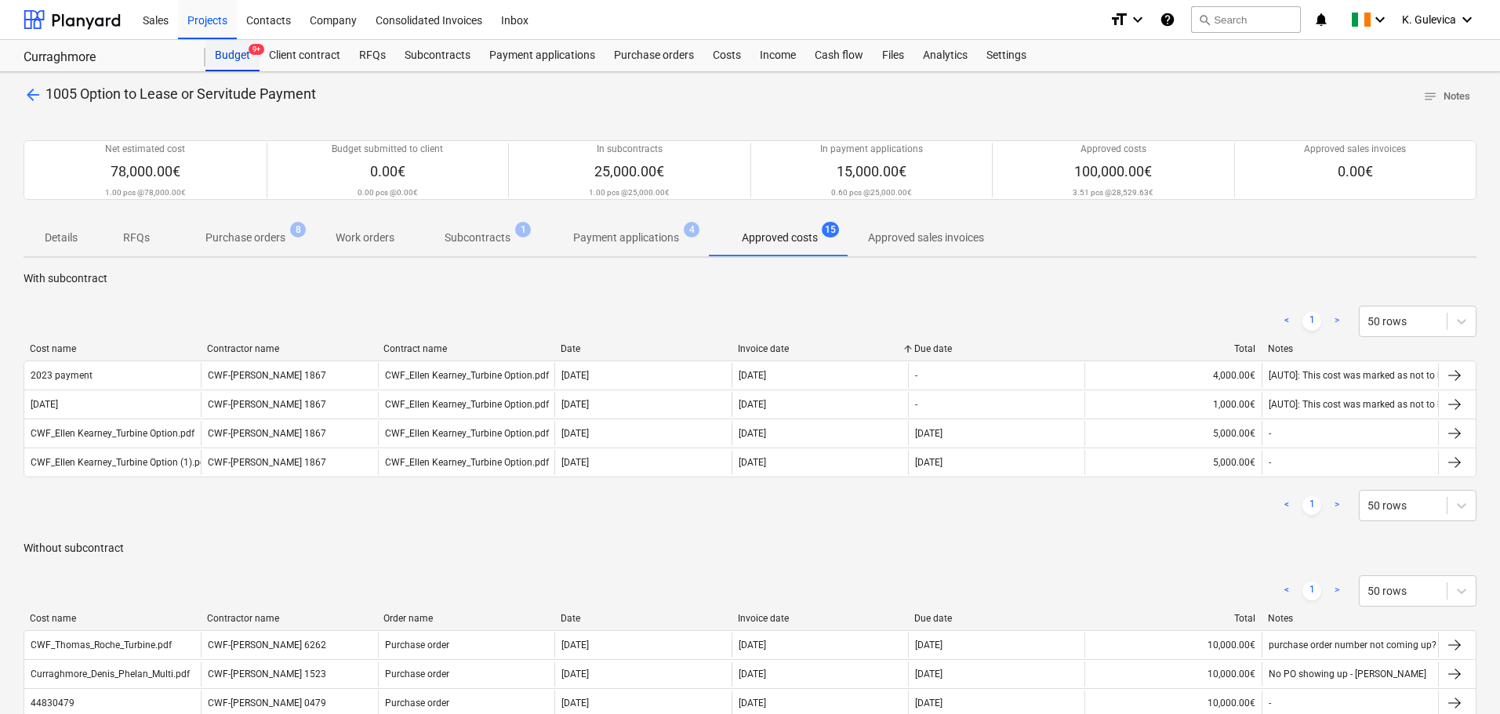
click at [241, 55] on div "Budget 9+" at bounding box center [232, 55] width 54 height 31
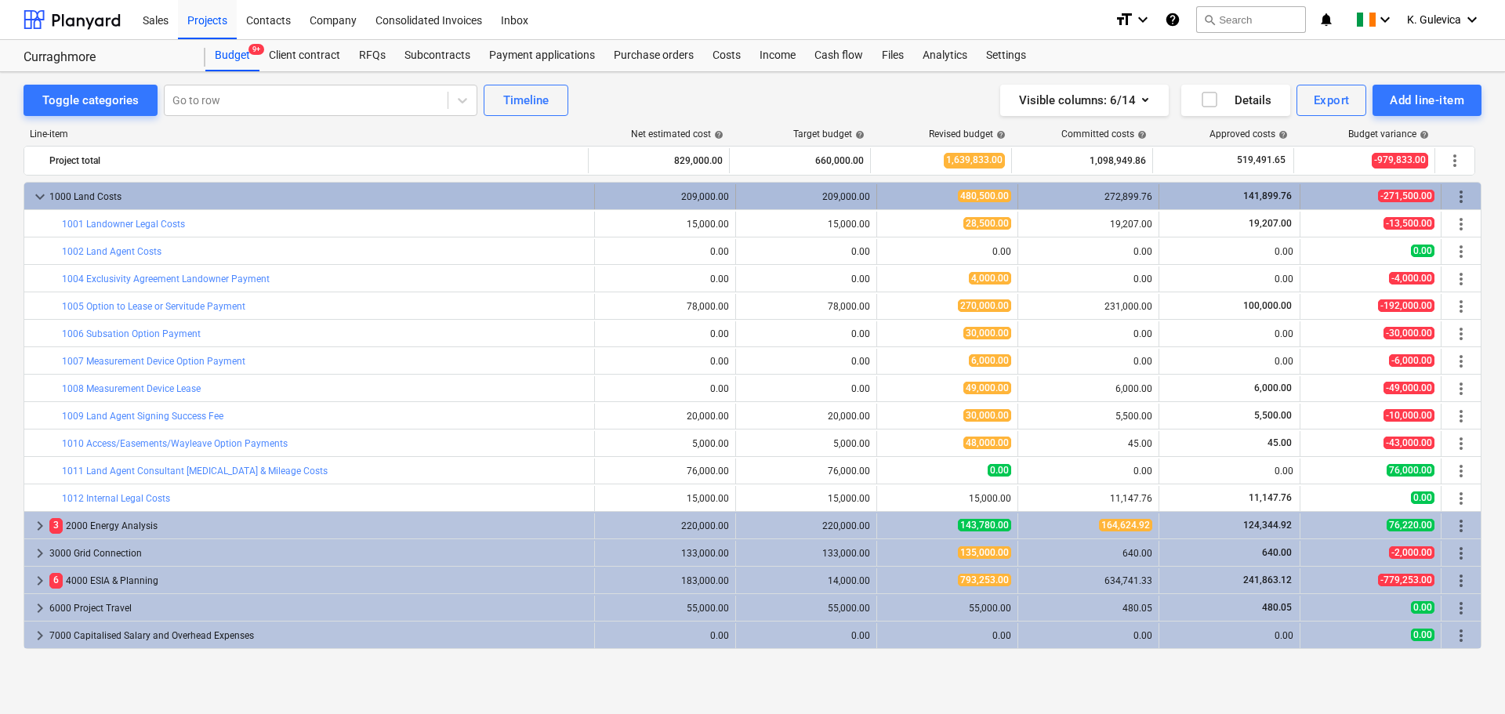
click at [40, 191] on span "keyboard_arrow_down" at bounding box center [40, 196] width 19 height 19
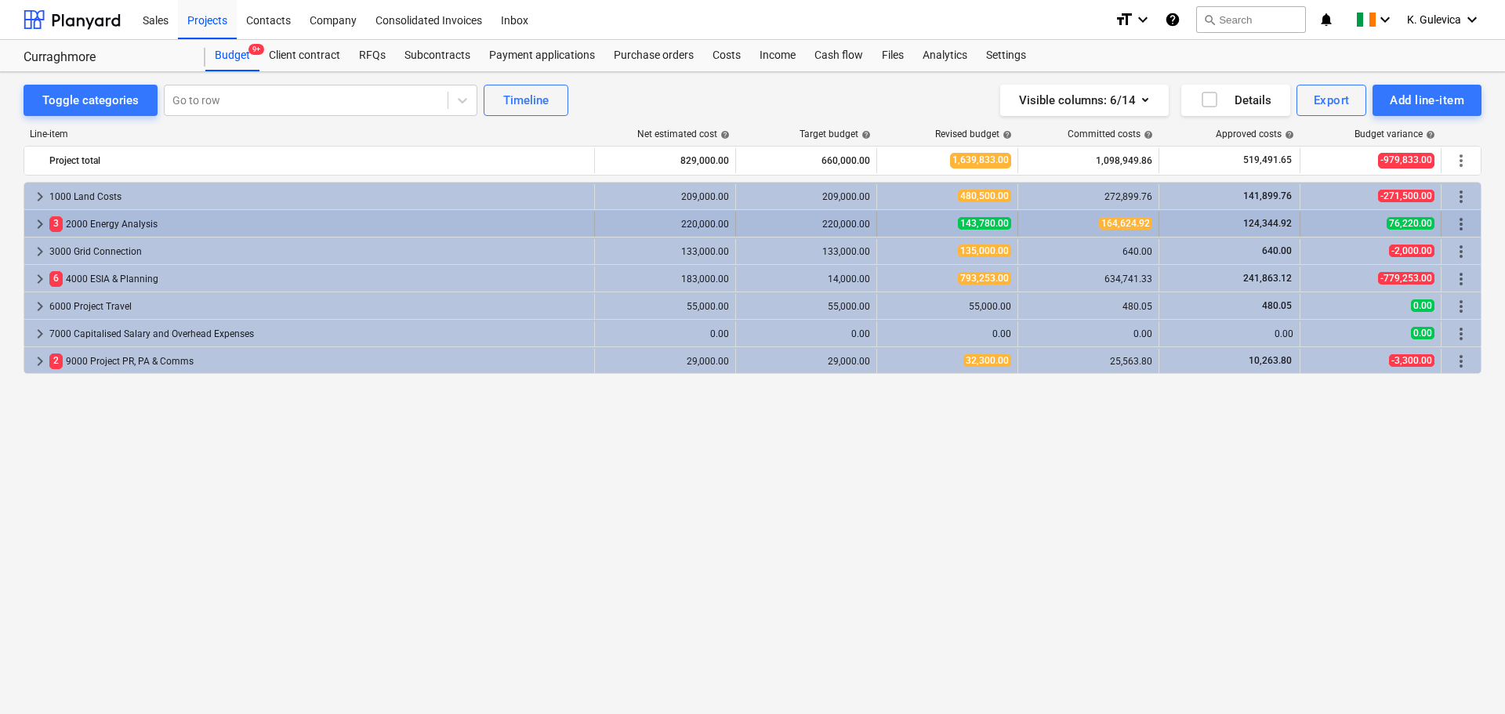
click at [34, 223] on span "keyboard_arrow_right" at bounding box center [40, 224] width 19 height 19
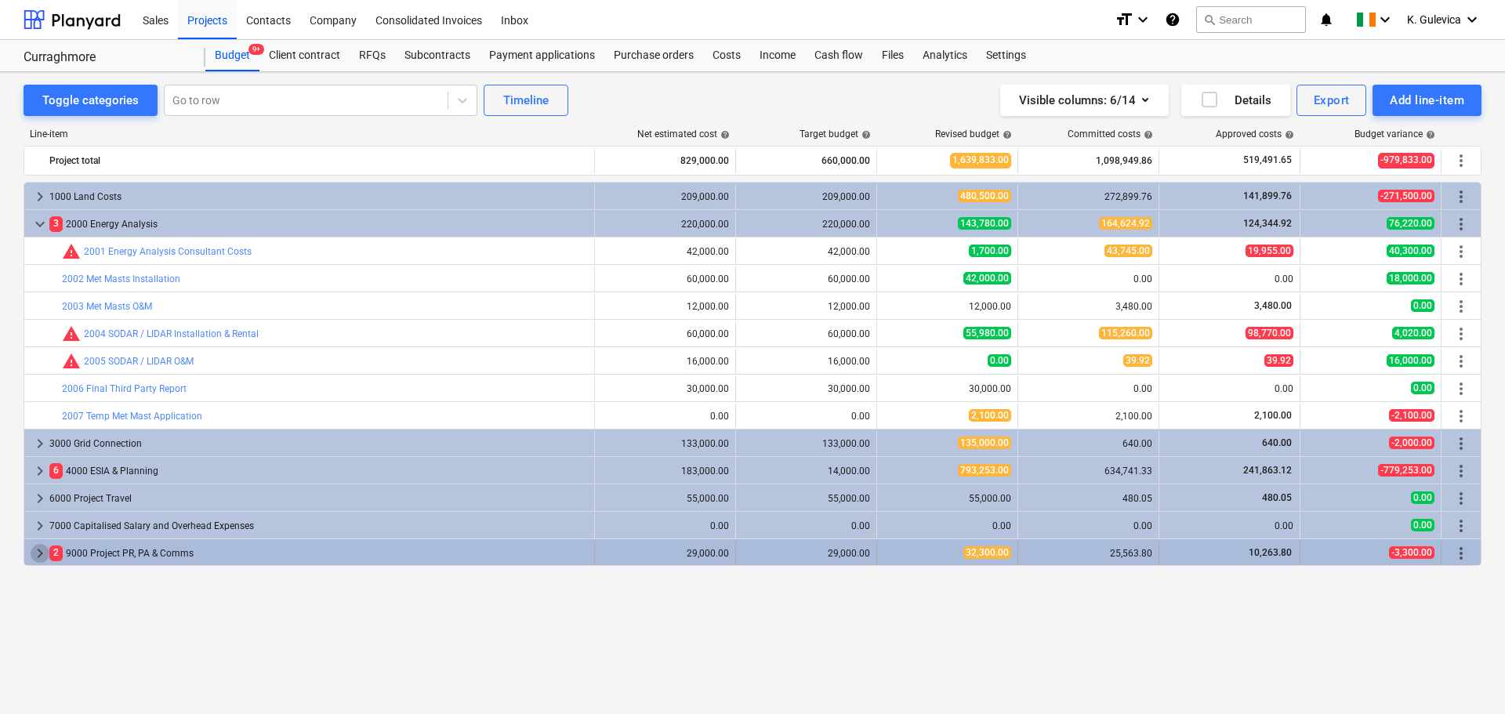
click at [36, 554] on span "keyboard_arrow_right" at bounding box center [40, 553] width 19 height 19
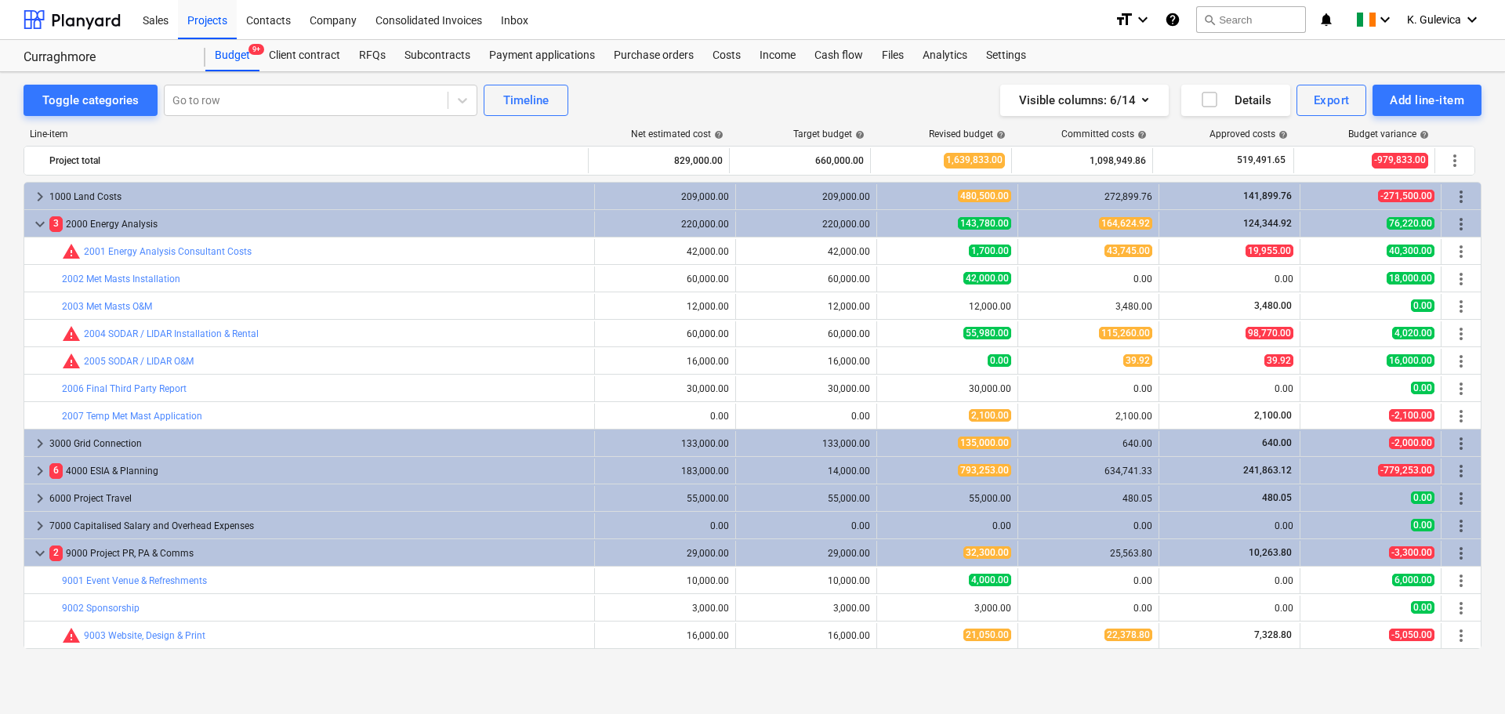
scroll to position [54, 0]
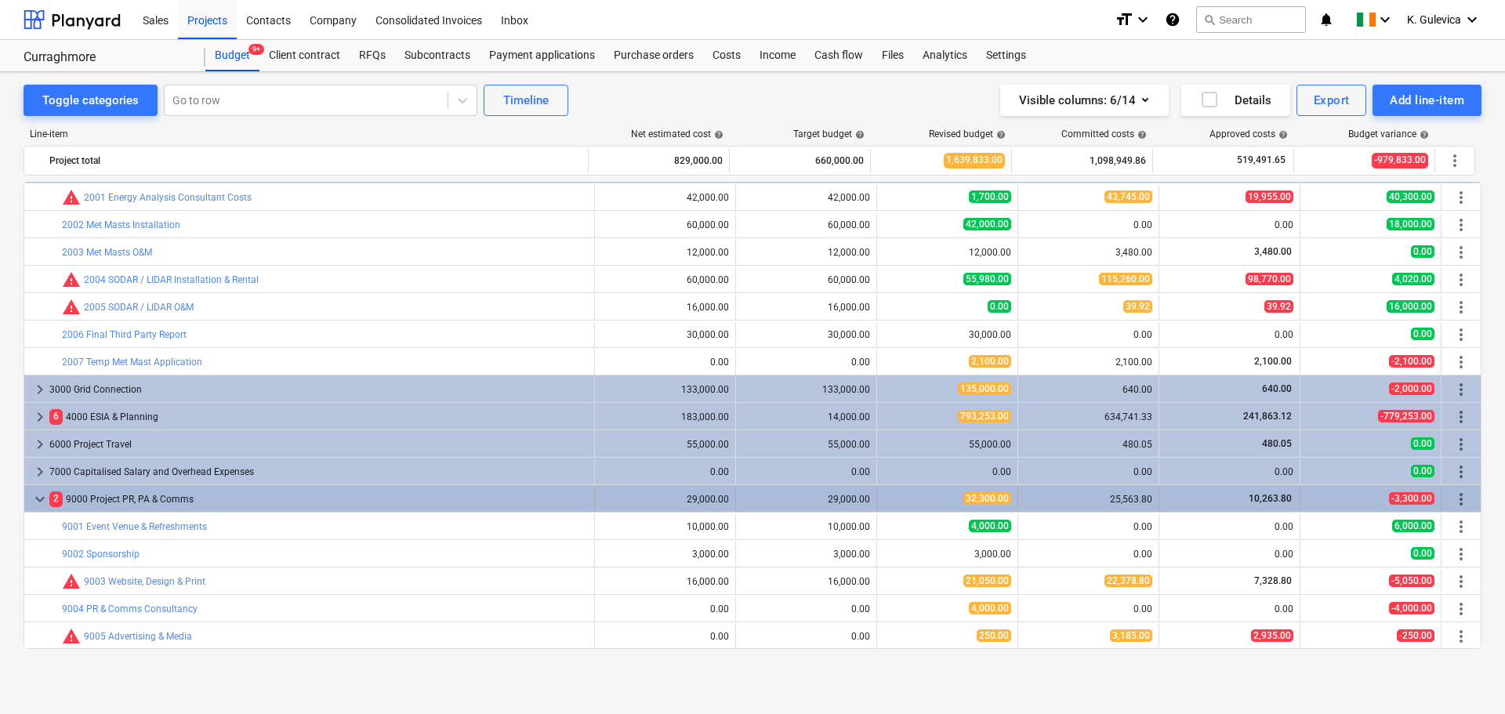
click at [40, 502] on span "keyboard_arrow_down" at bounding box center [40, 499] width 19 height 19
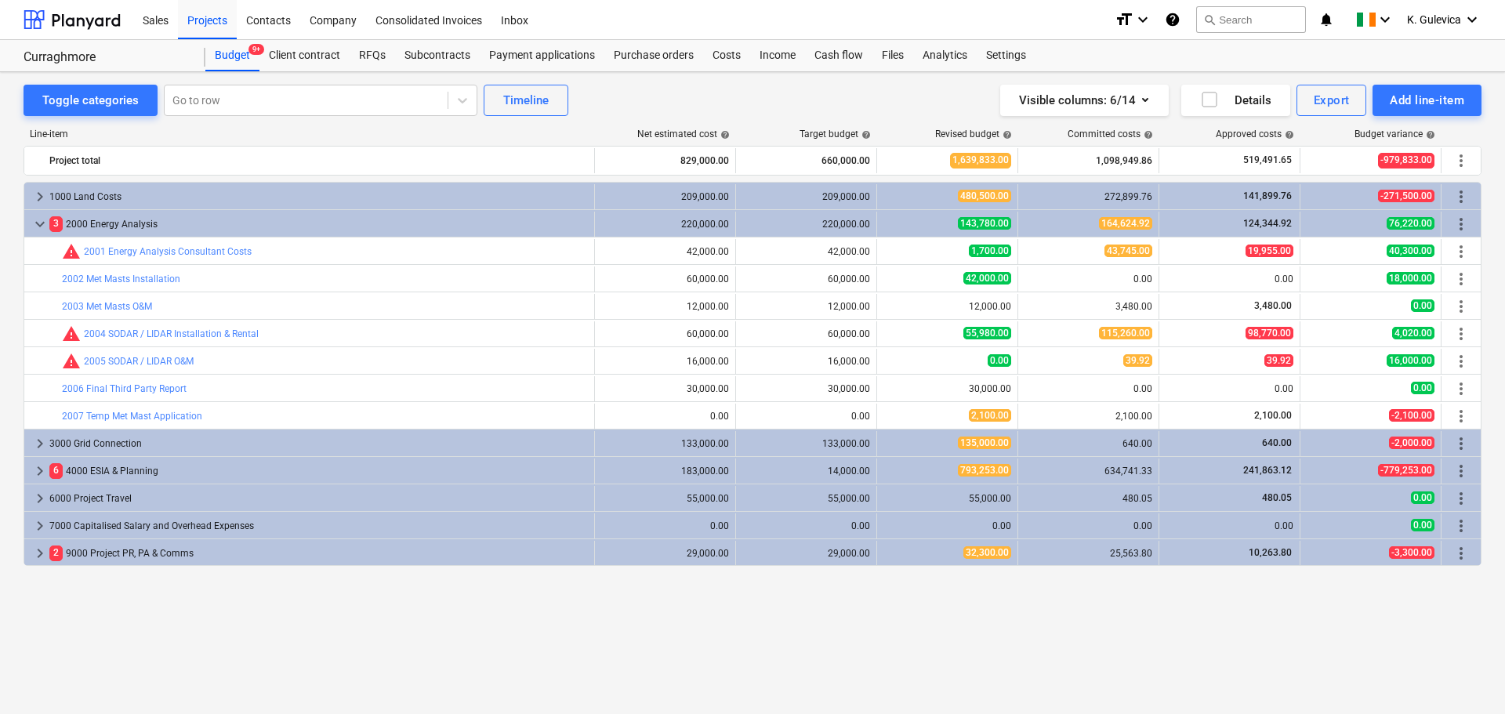
scroll to position [0, 0]
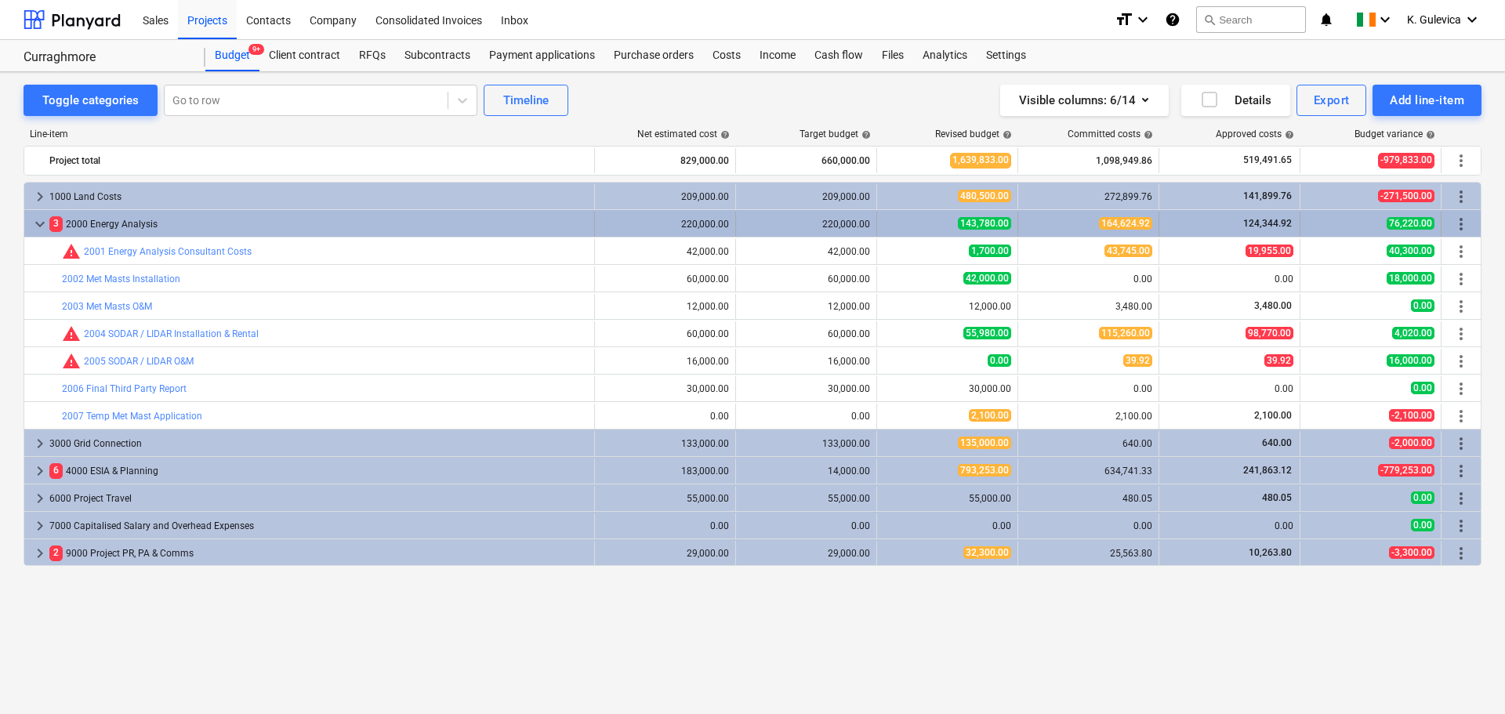
click at [38, 226] on span "keyboard_arrow_down" at bounding box center [40, 224] width 19 height 19
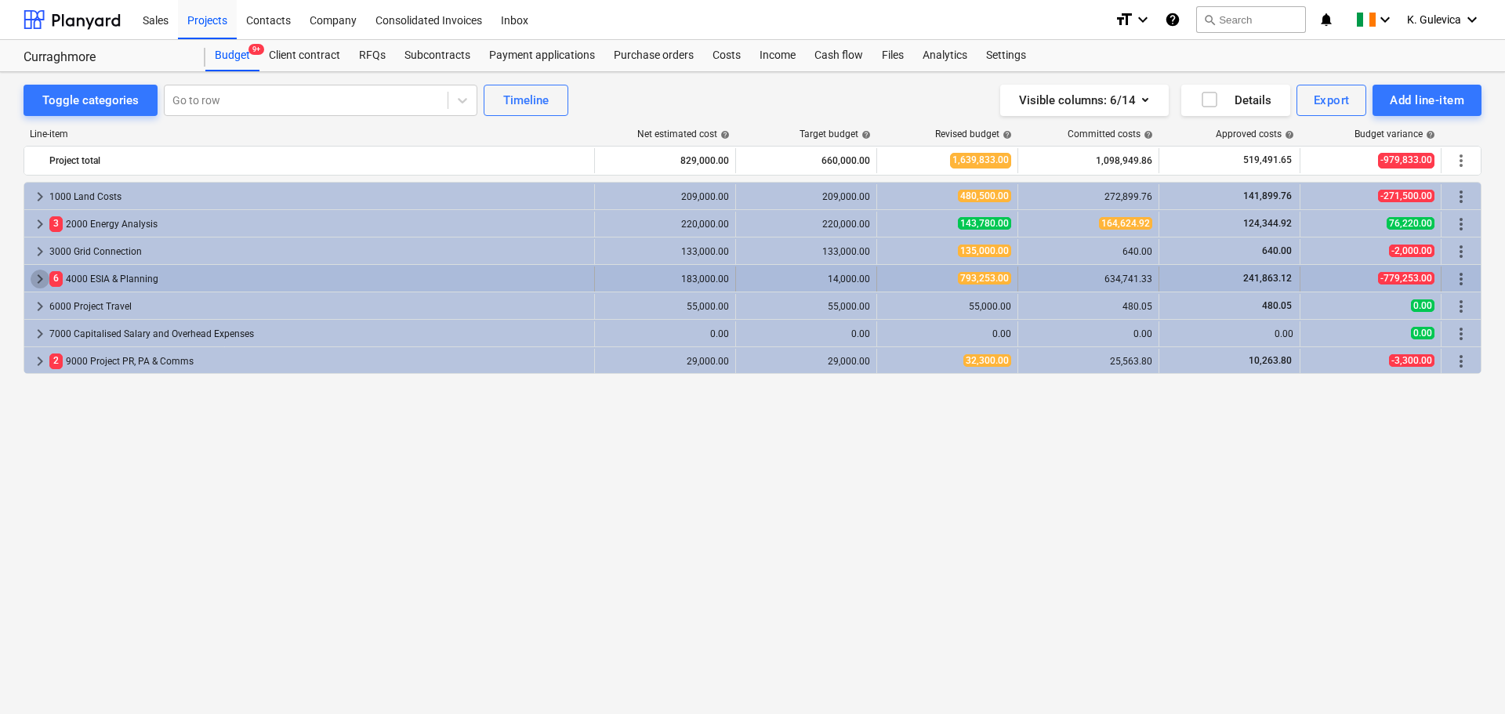
click at [42, 281] on span "keyboard_arrow_right" at bounding box center [40, 279] width 19 height 19
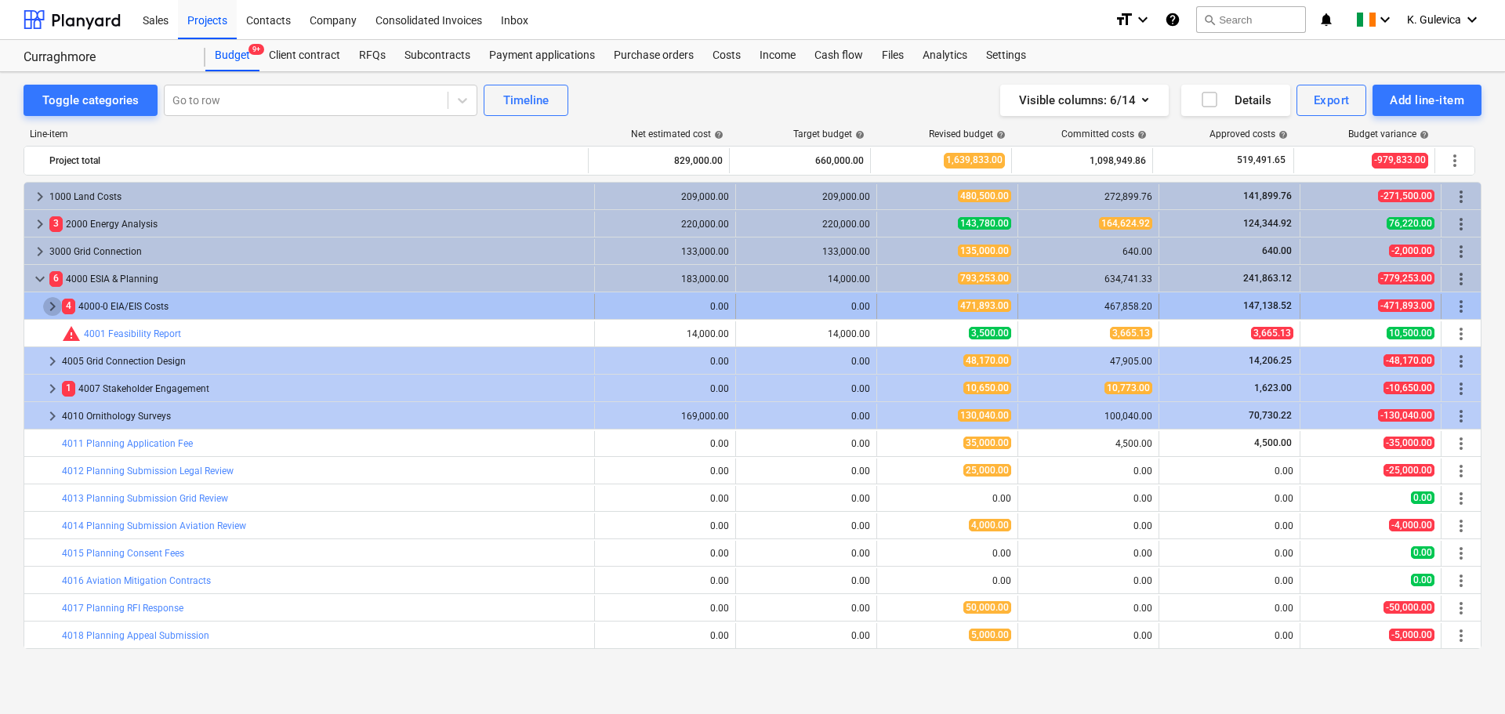
click at [49, 308] on span "keyboard_arrow_right" at bounding box center [52, 306] width 19 height 19
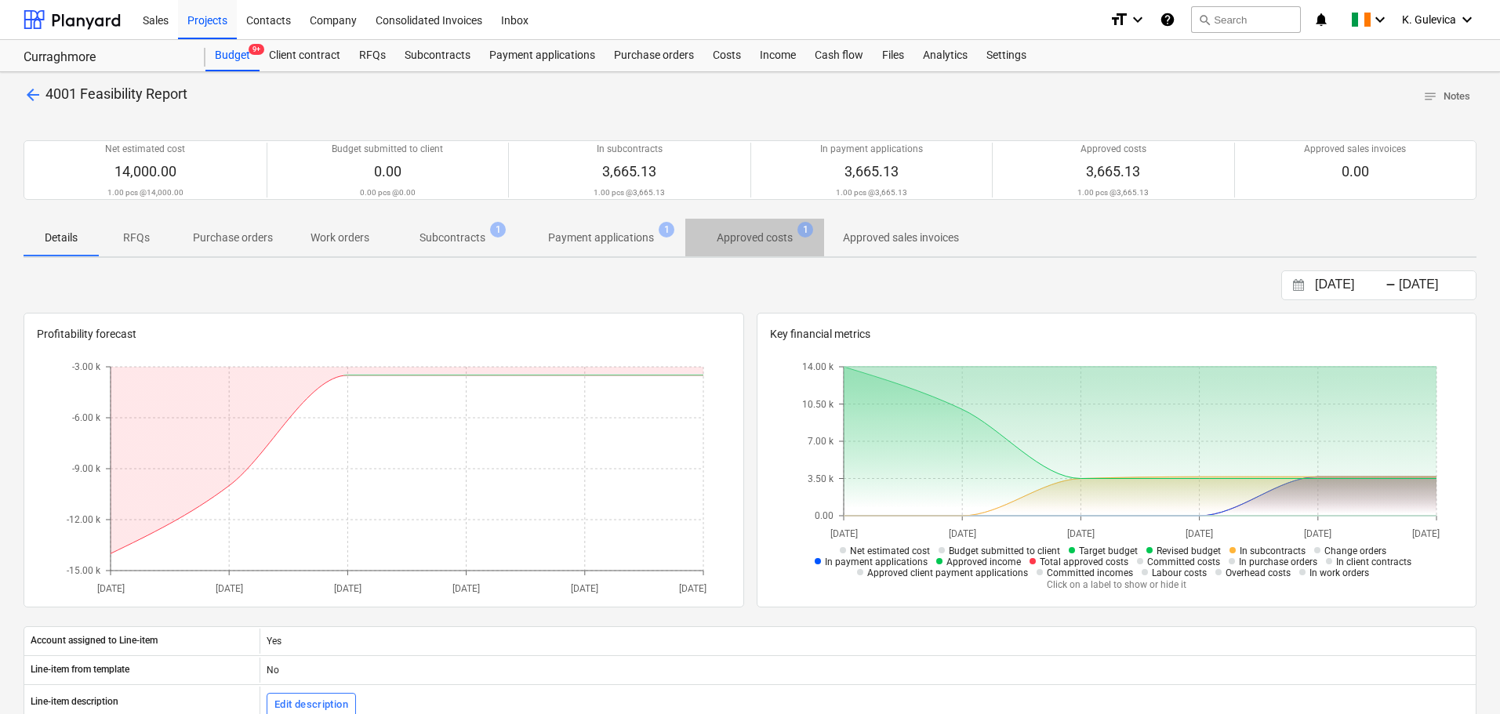
click at [767, 234] on p "Approved costs" at bounding box center [755, 238] width 76 height 16
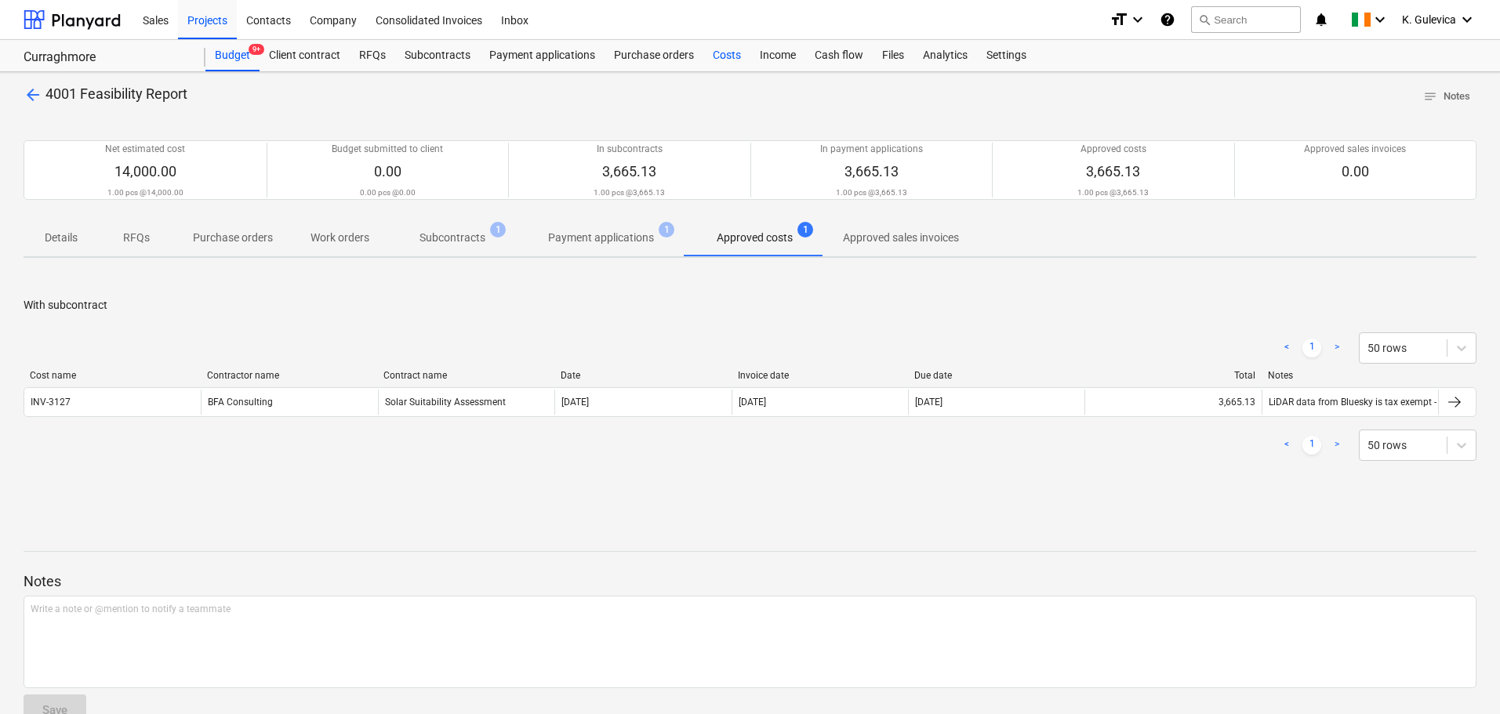
click at [725, 53] on div "Costs" at bounding box center [726, 55] width 47 height 31
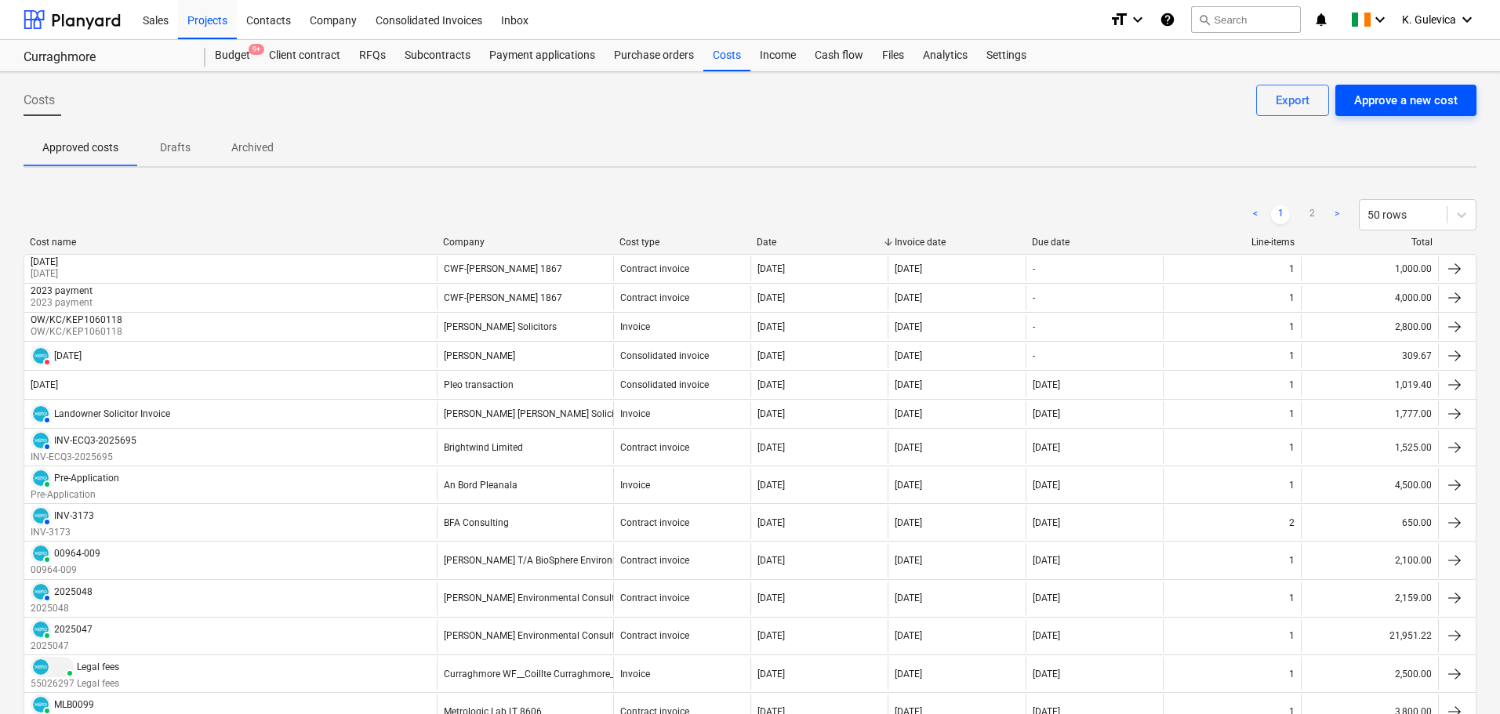
click at [1418, 100] on div "Approve a new cost" at bounding box center [1405, 100] width 103 height 20
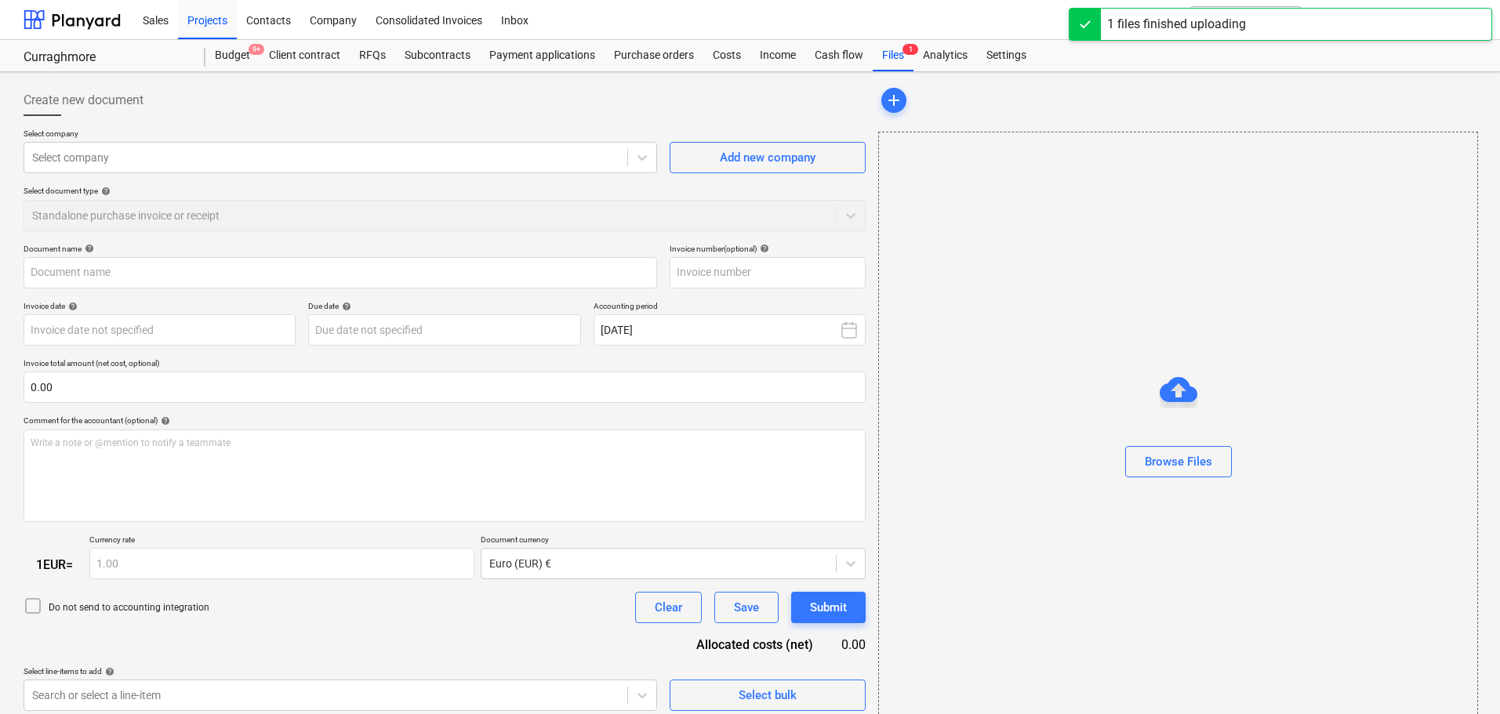
type input "7090_Curraghmore_Wind_Farm_Feasibility_August_2023_784_23.pdf"
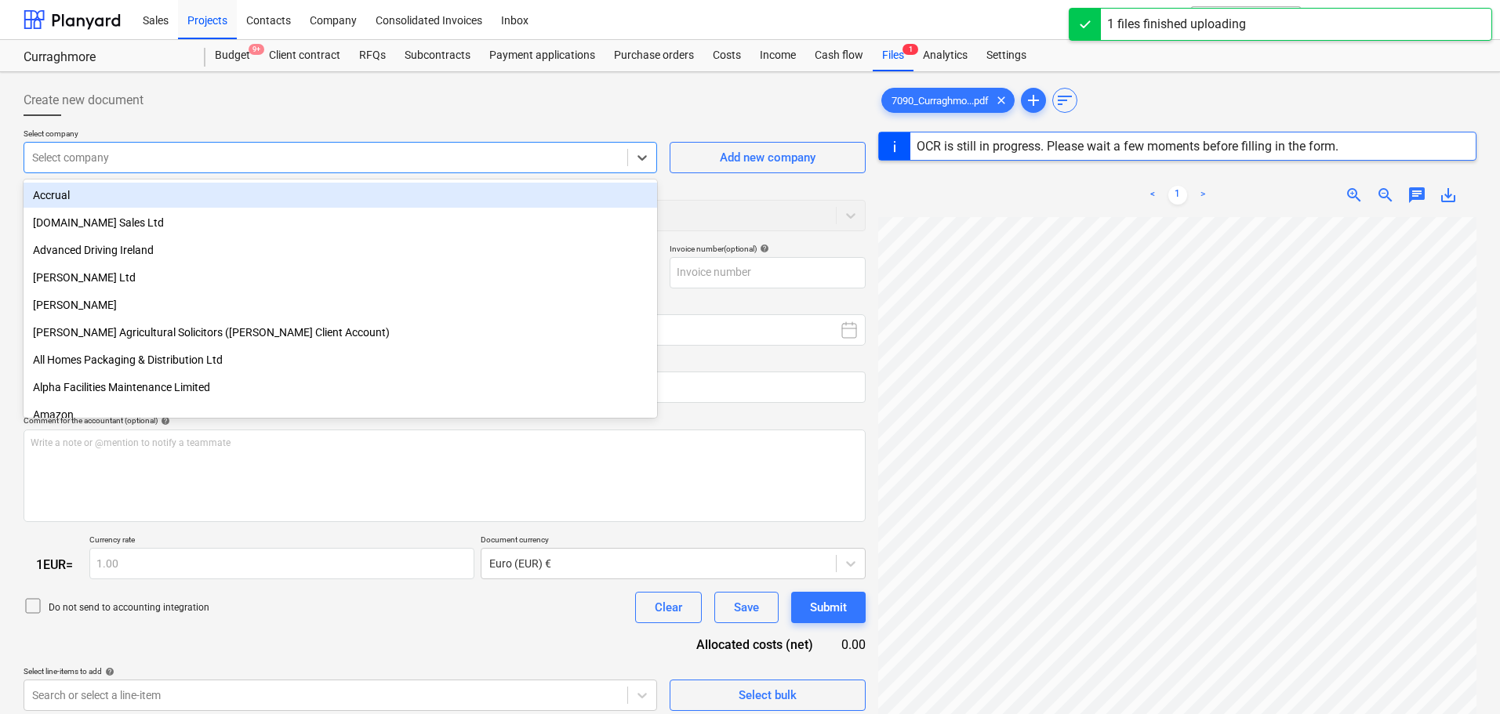
click at [202, 150] on div at bounding box center [325, 158] width 587 height 16
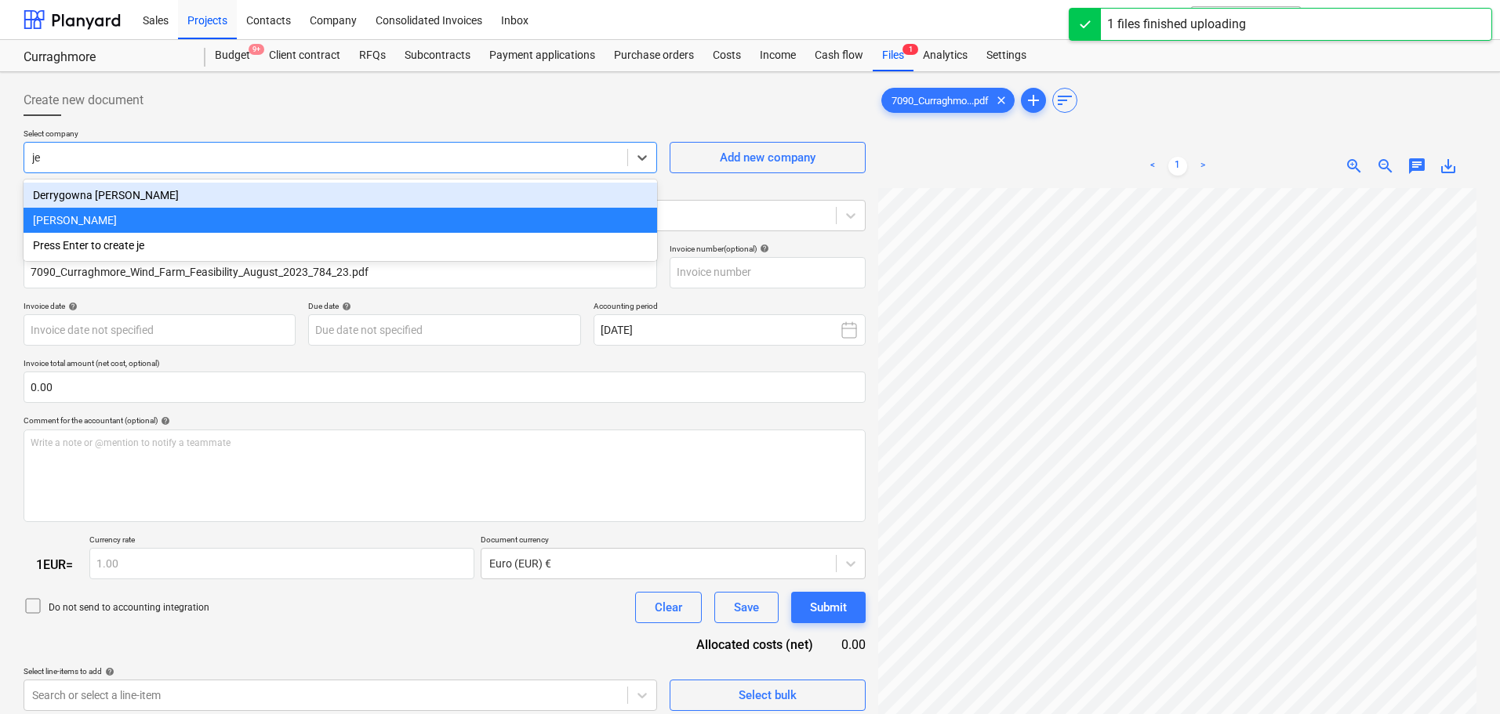
type input "jen"
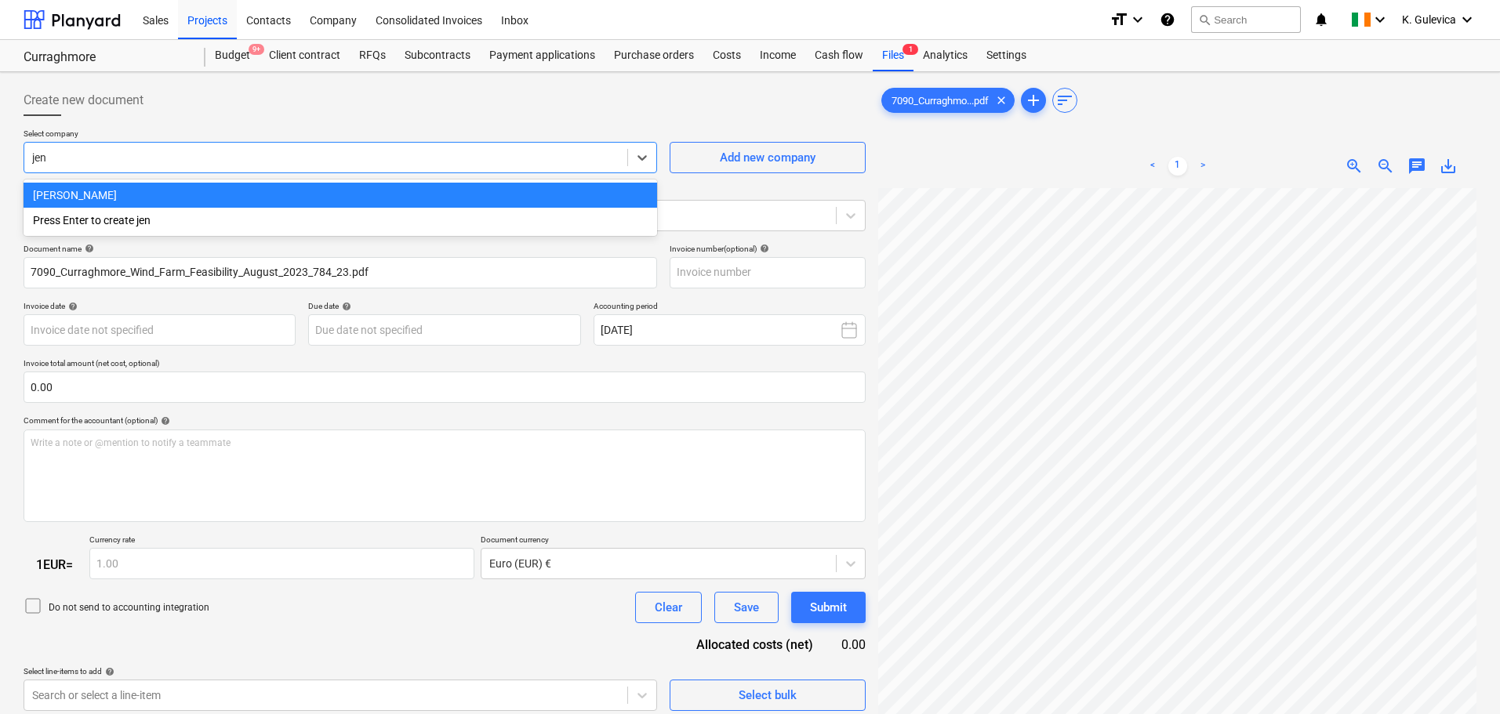
click at [147, 190] on div "Jennings O'Donovan" at bounding box center [340, 195] width 633 height 25
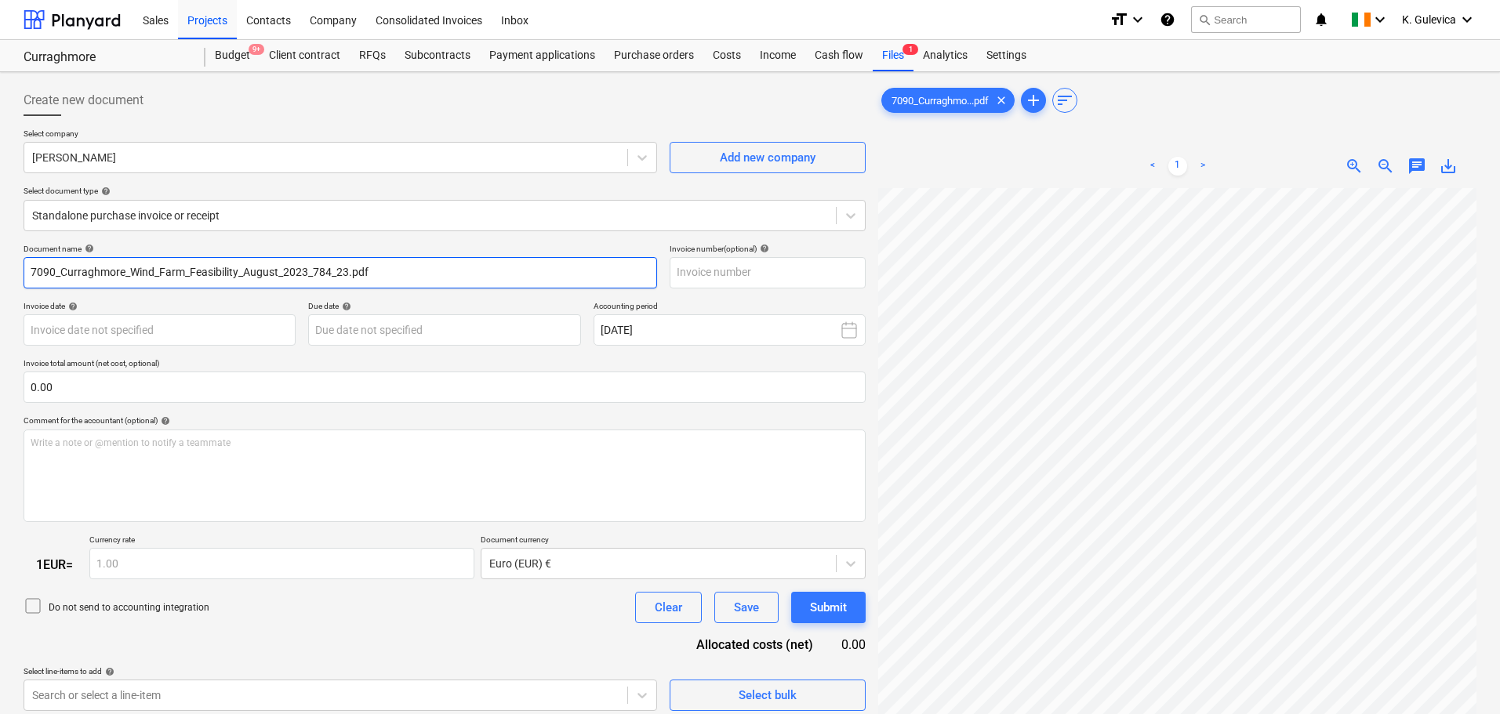
drag, startPoint x: 376, startPoint y: 267, endPoint x: 16, endPoint y: 264, distance: 360.7
click at [16, 264] on div "Create new document Select company Jennings O'Donovan Add new company Select do…" at bounding box center [750, 471] width 1500 height 799
paste input "84/23"
type input "784/23"
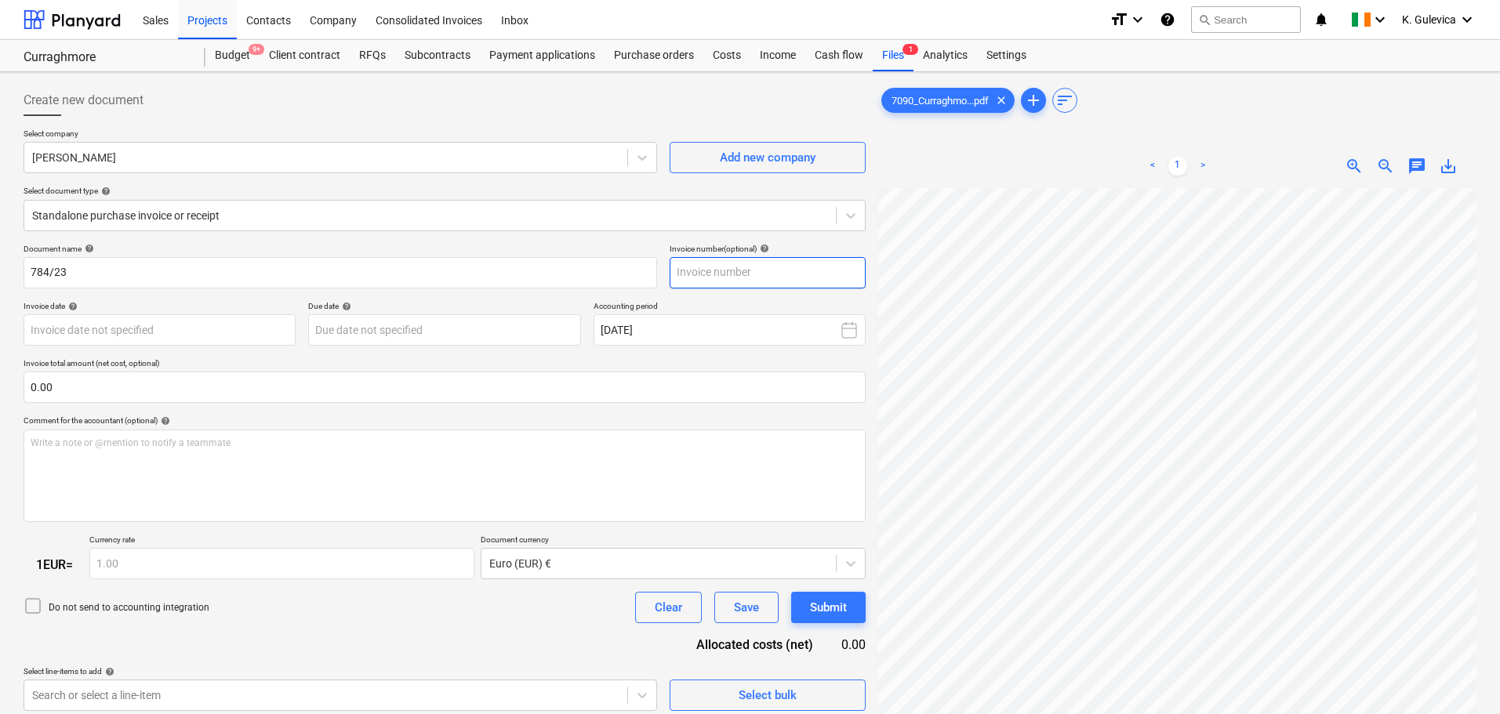
click at [724, 271] on input "text" at bounding box center [768, 272] width 196 height 31
paste input "784/23"
type input "784/23"
click at [164, 327] on body "Sales Projects Contacts Company Consolidated Invoices Inbox format_size keyboar…" at bounding box center [750, 357] width 1500 height 714
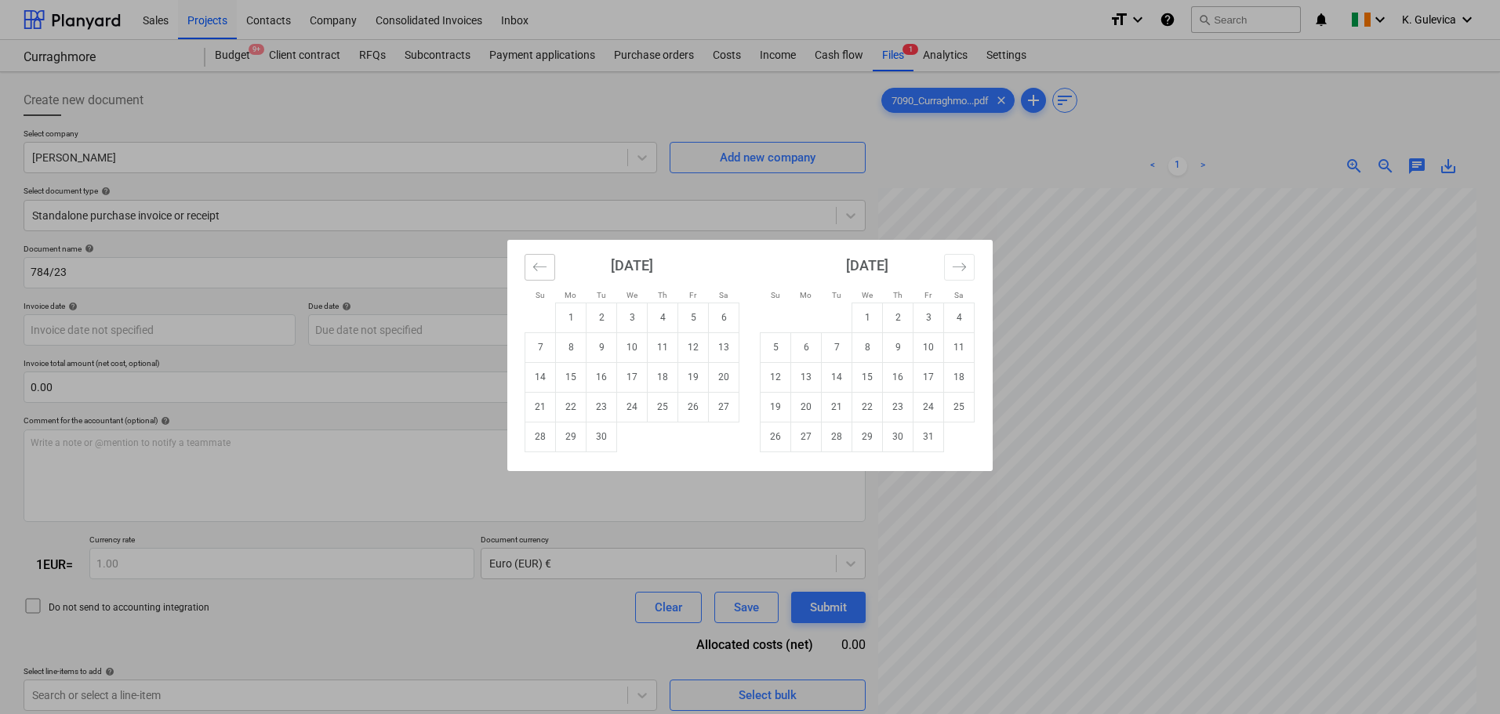
click at [546, 273] on icon "Move backward to switch to the previous month." at bounding box center [539, 267] width 15 height 15
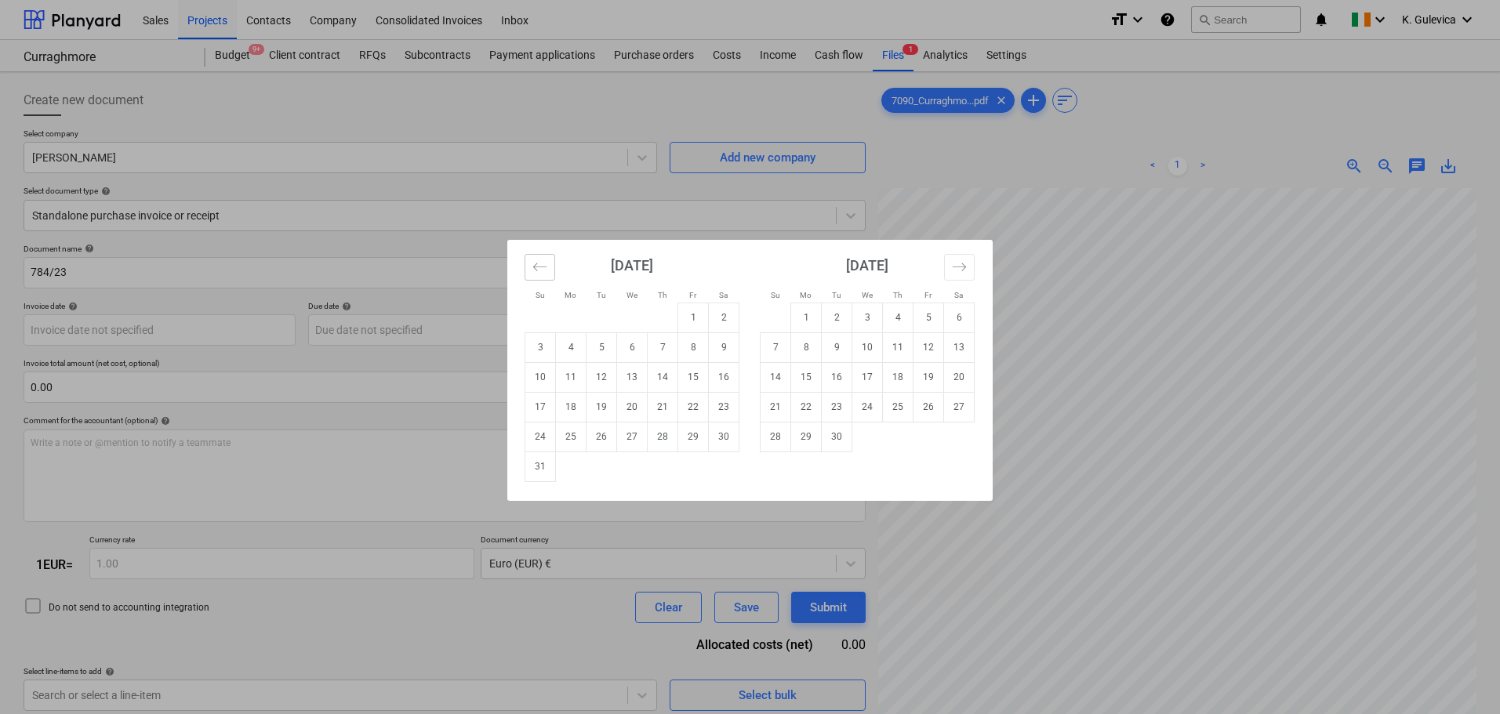
click at [546, 273] on icon "Move backward to switch to the previous month." at bounding box center [539, 267] width 15 height 15
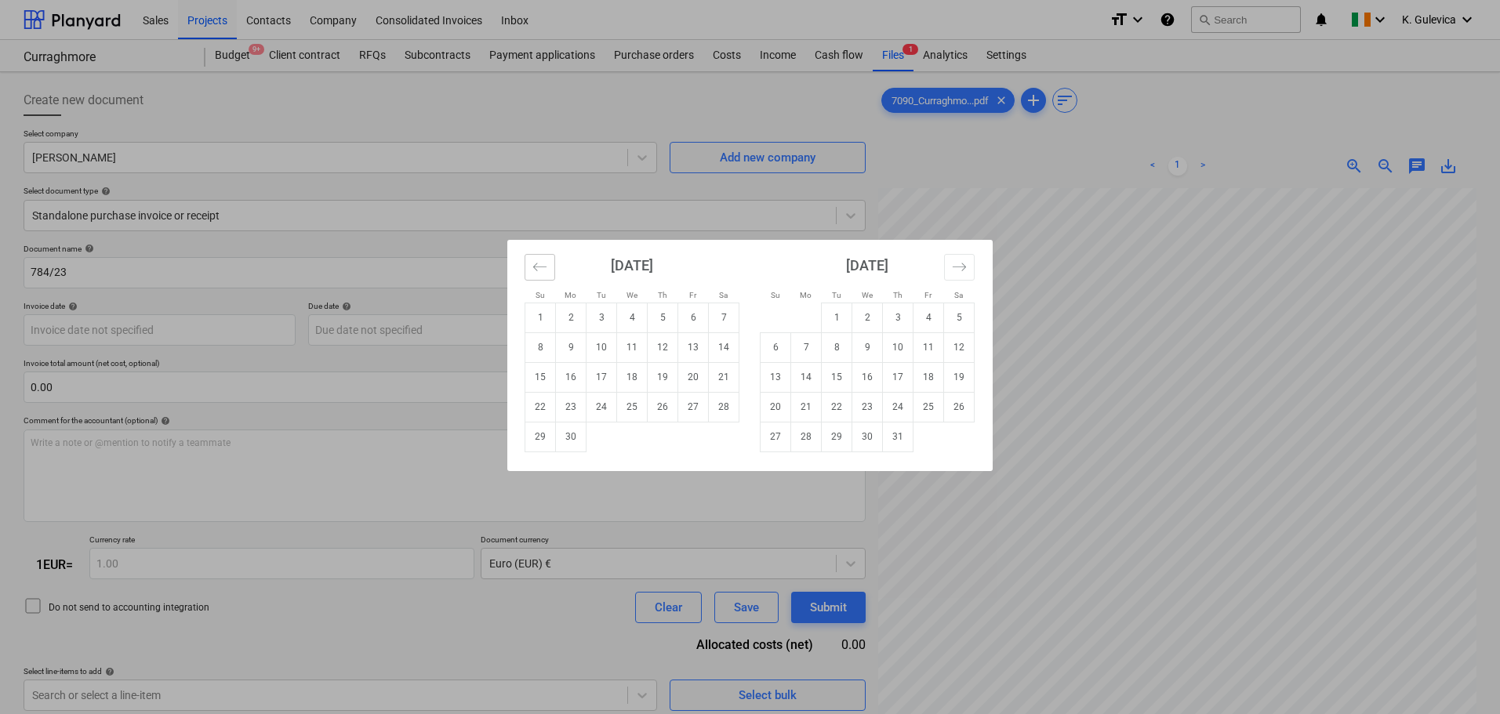
click at [546, 273] on icon "Move backward to switch to the previous month." at bounding box center [539, 267] width 15 height 15
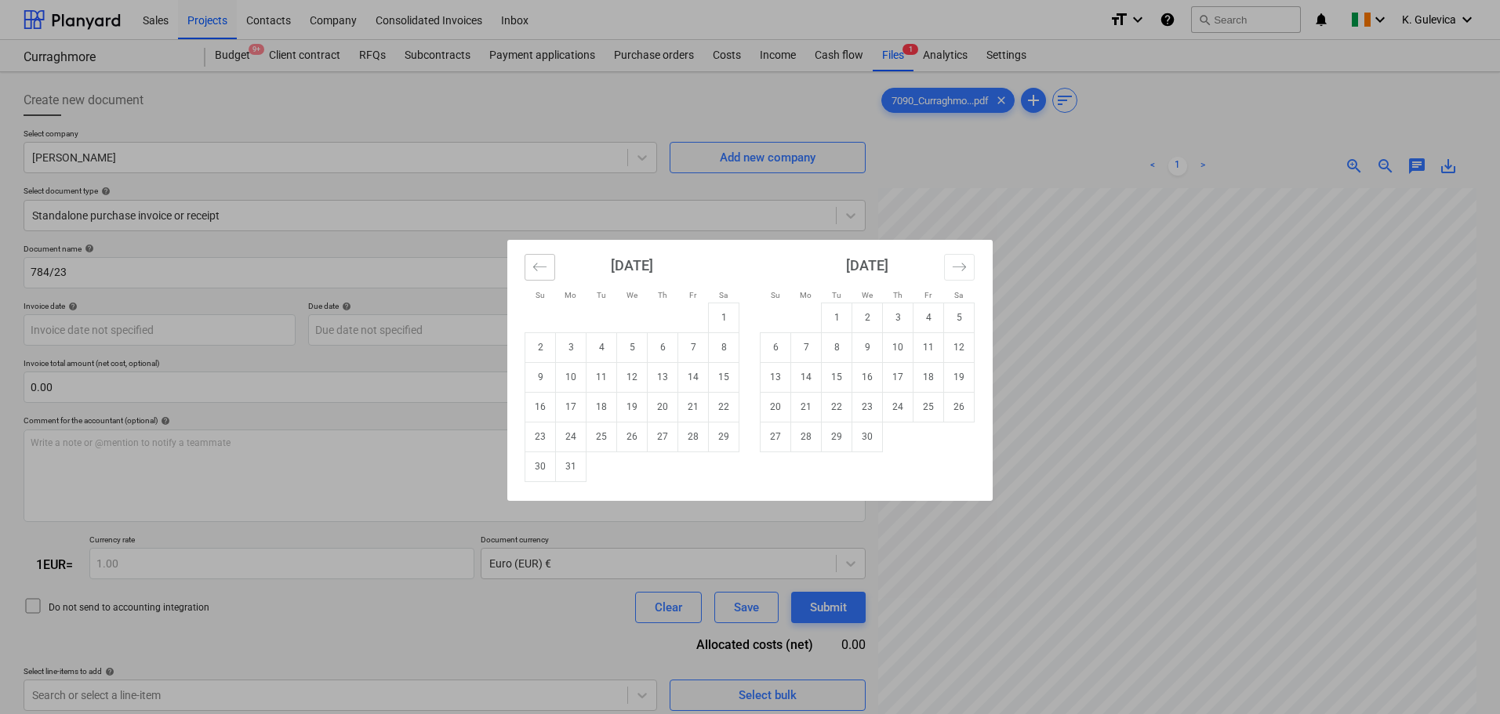
click at [546, 273] on icon "Move backward to switch to the previous month." at bounding box center [539, 267] width 15 height 15
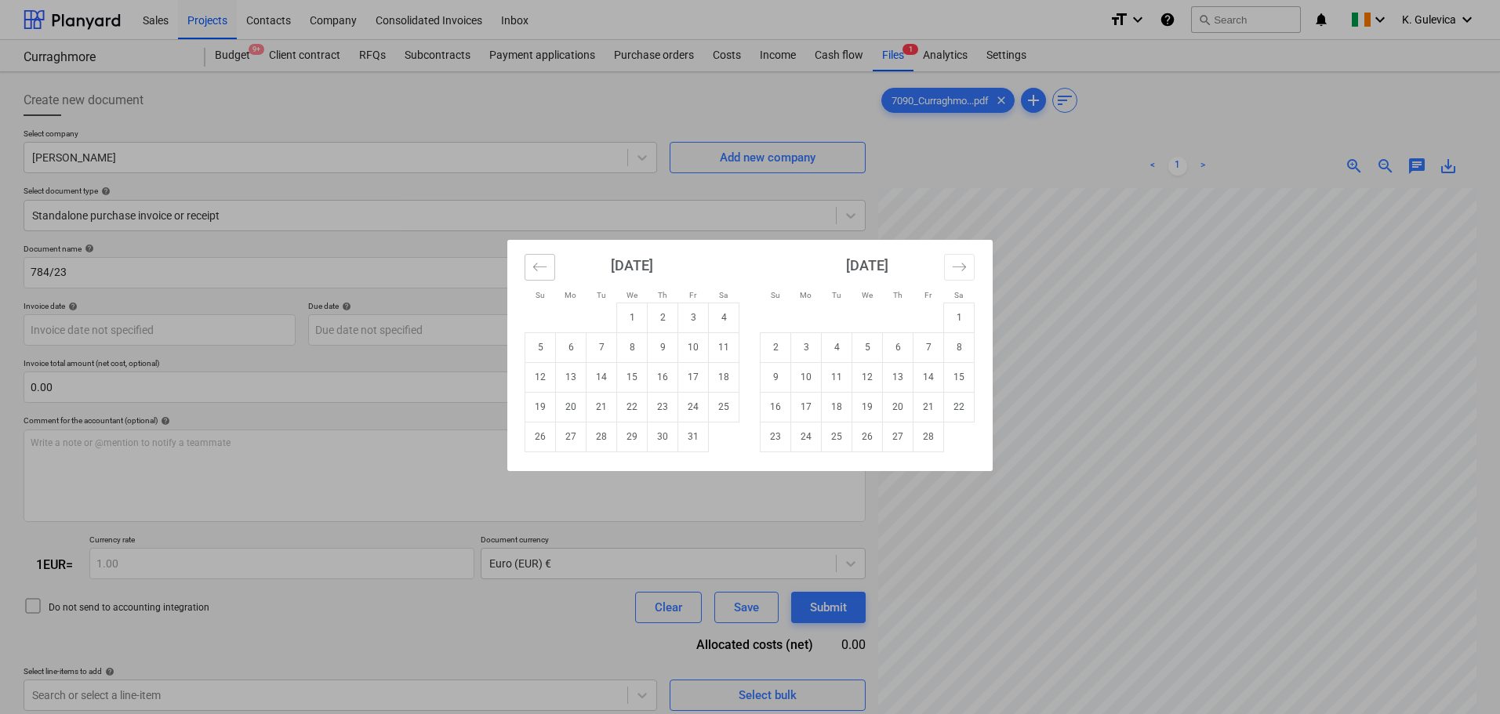
click at [546, 273] on icon "Move backward to switch to the previous month." at bounding box center [539, 267] width 15 height 15
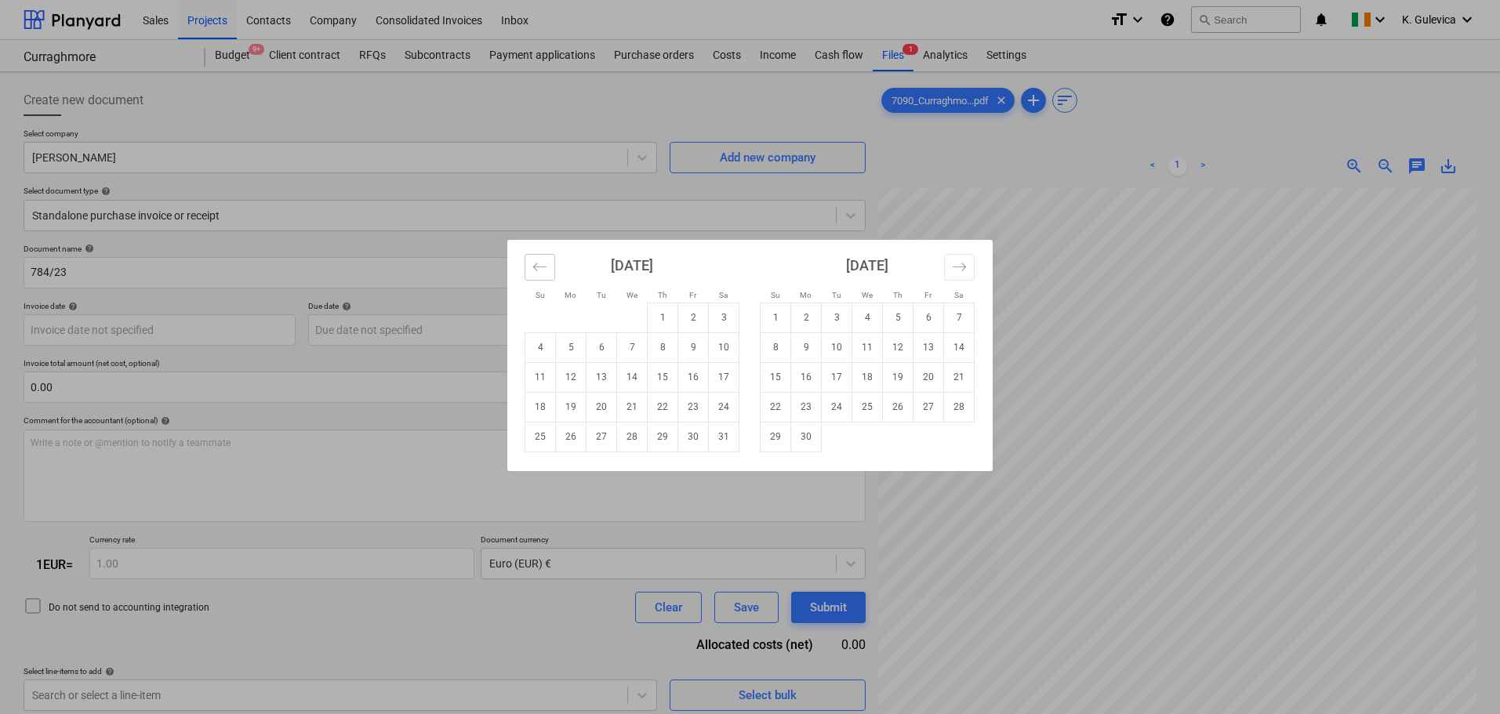
click at [546, 273] on icon "Move backward to switch to the previous month." at bounding box center [539, 267] width 15 height 15
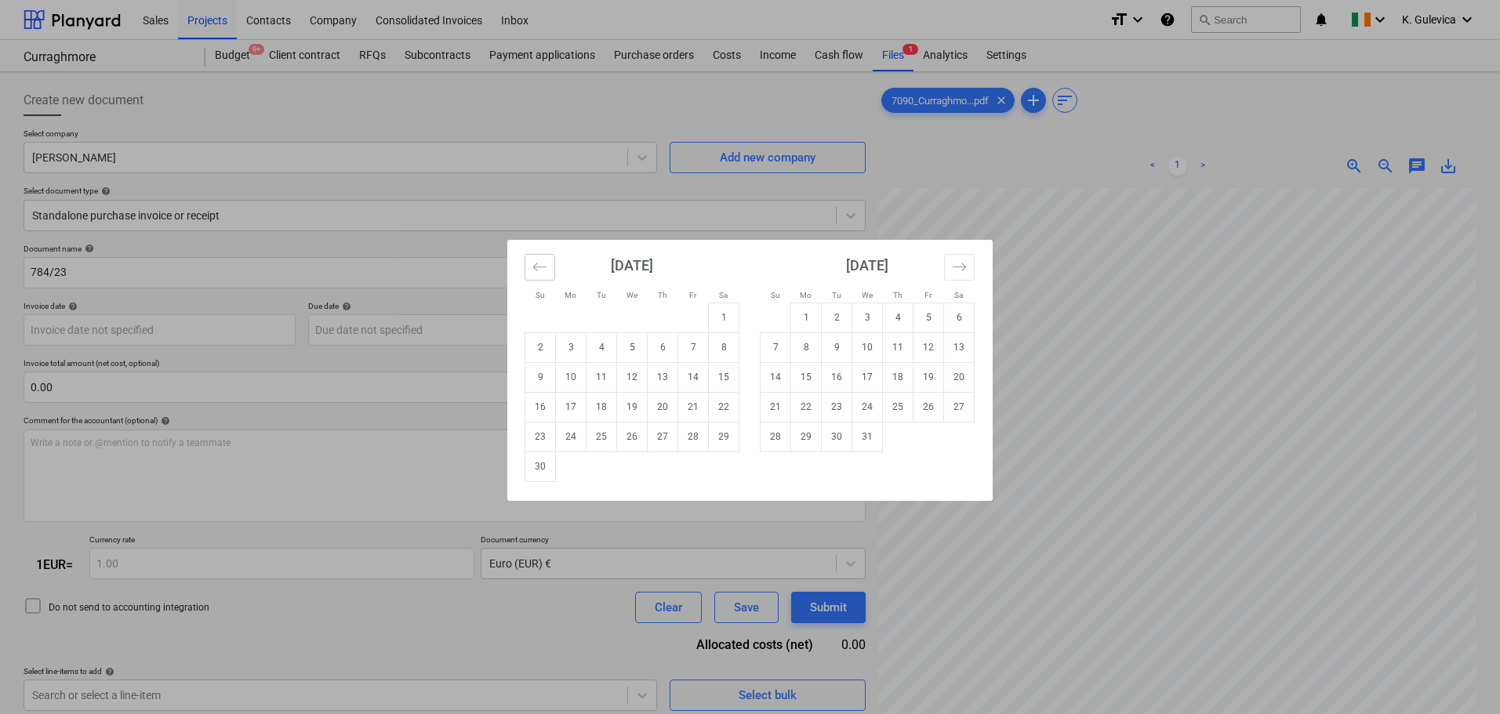
click at [546, 273] on icon "Move backward to switch to the previous month." at bounding box center [539, 267] width 15 height 15
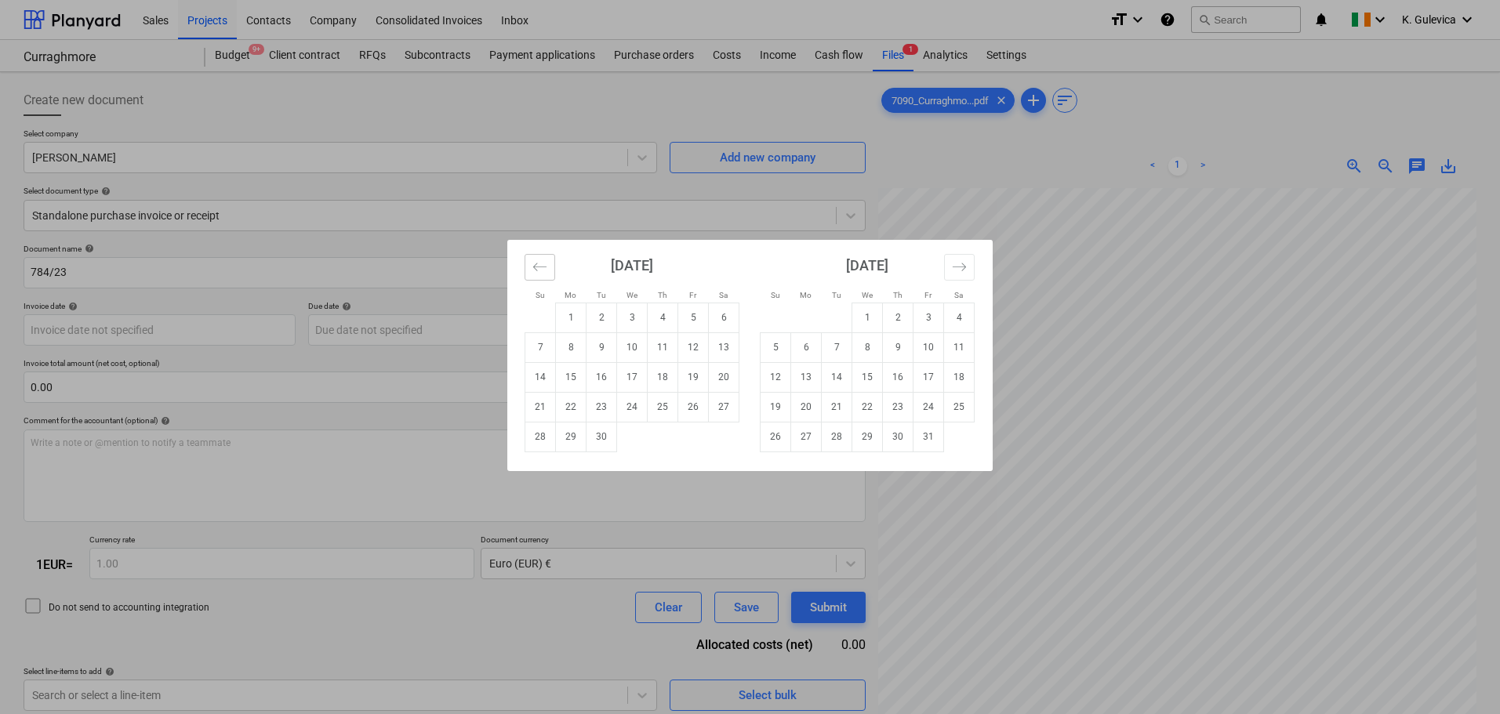
click at [546, 273] on icon "Move backward to switch to the previous month." at bounding box center [539, 267] width 15 height 15
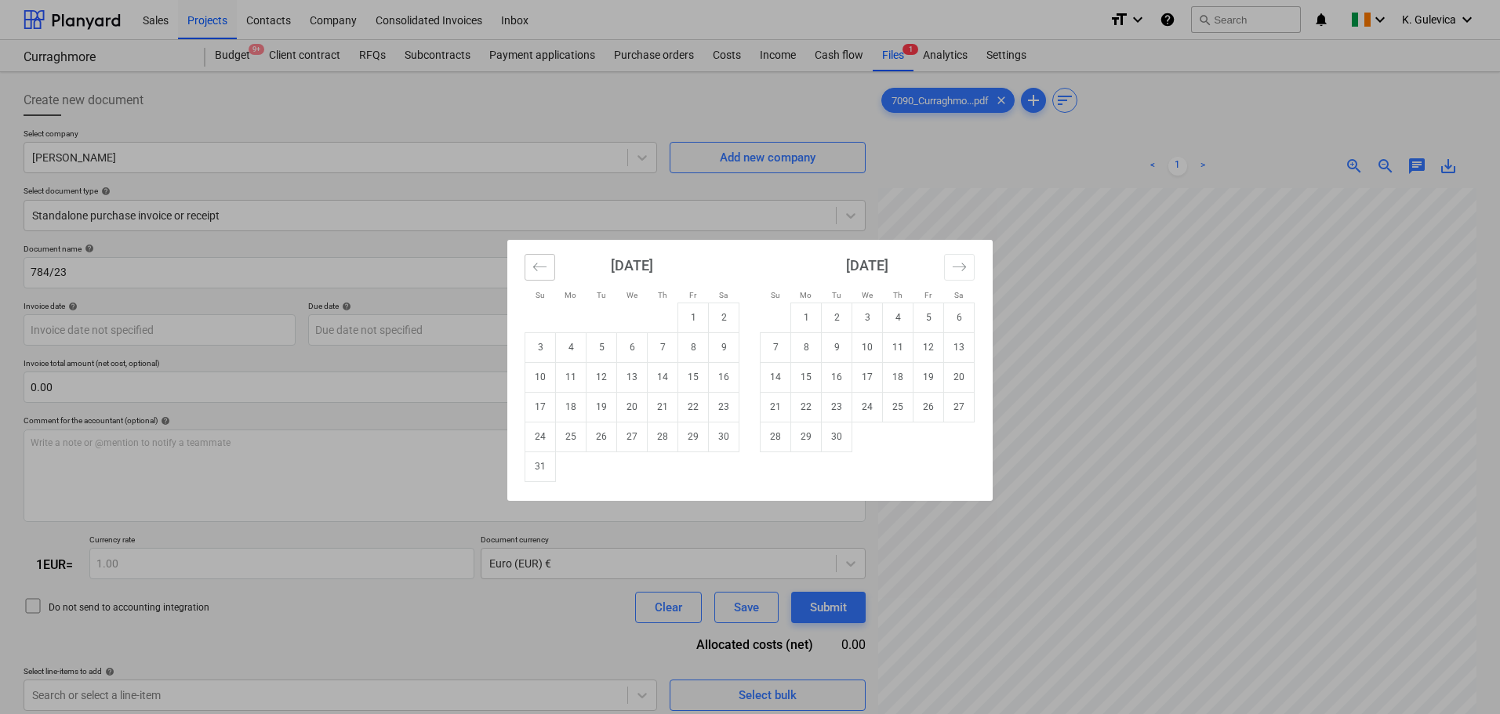
click at [546, 273] on icon "Move backward to switch to the previous month." at bounding box center [539, 267] width 15 height 15
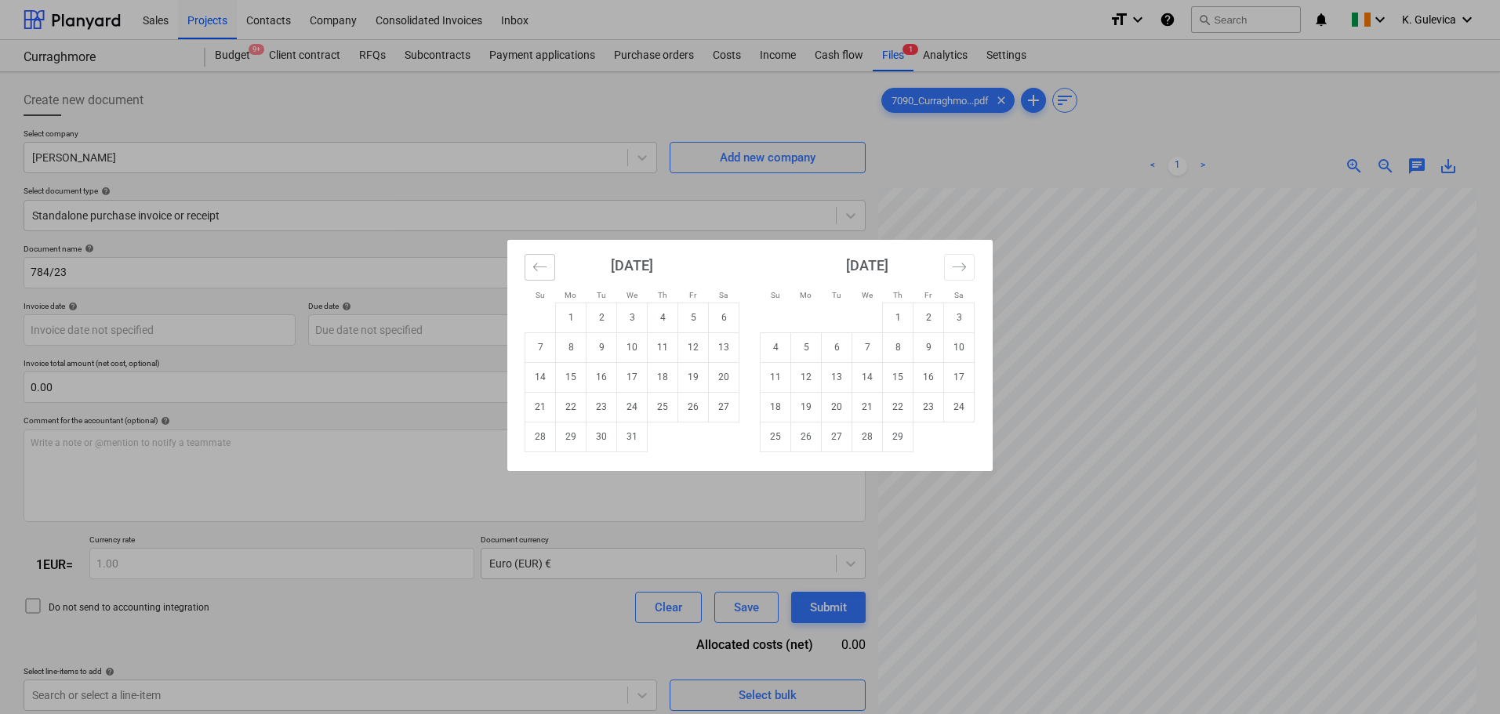
click at [546, 273] on icon "Move backward to switch to the previous month." at bounding box center [539, 267] width 15 height 15
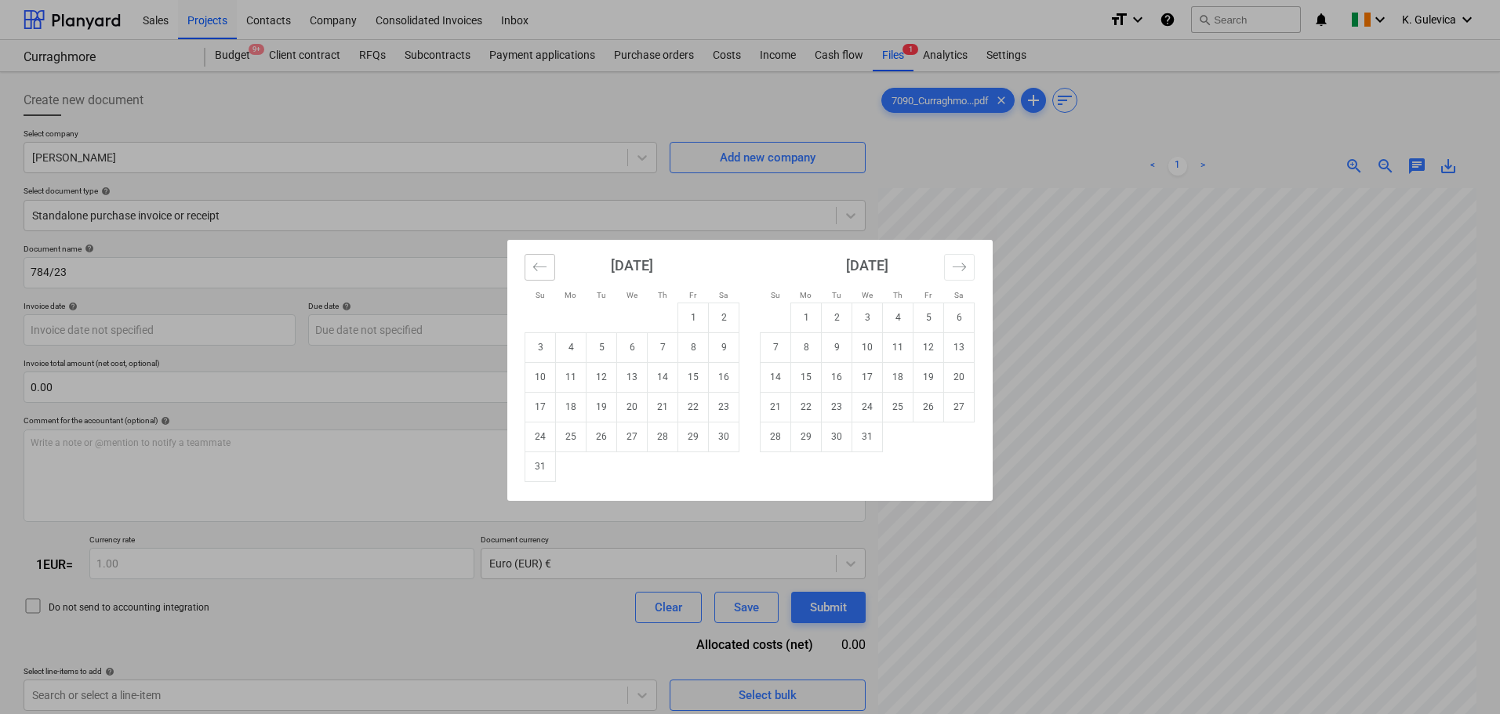
click at [546, 273] on icon "Move backward to switch to the previous month." at bounding box center [539, 267] width 15 height 15
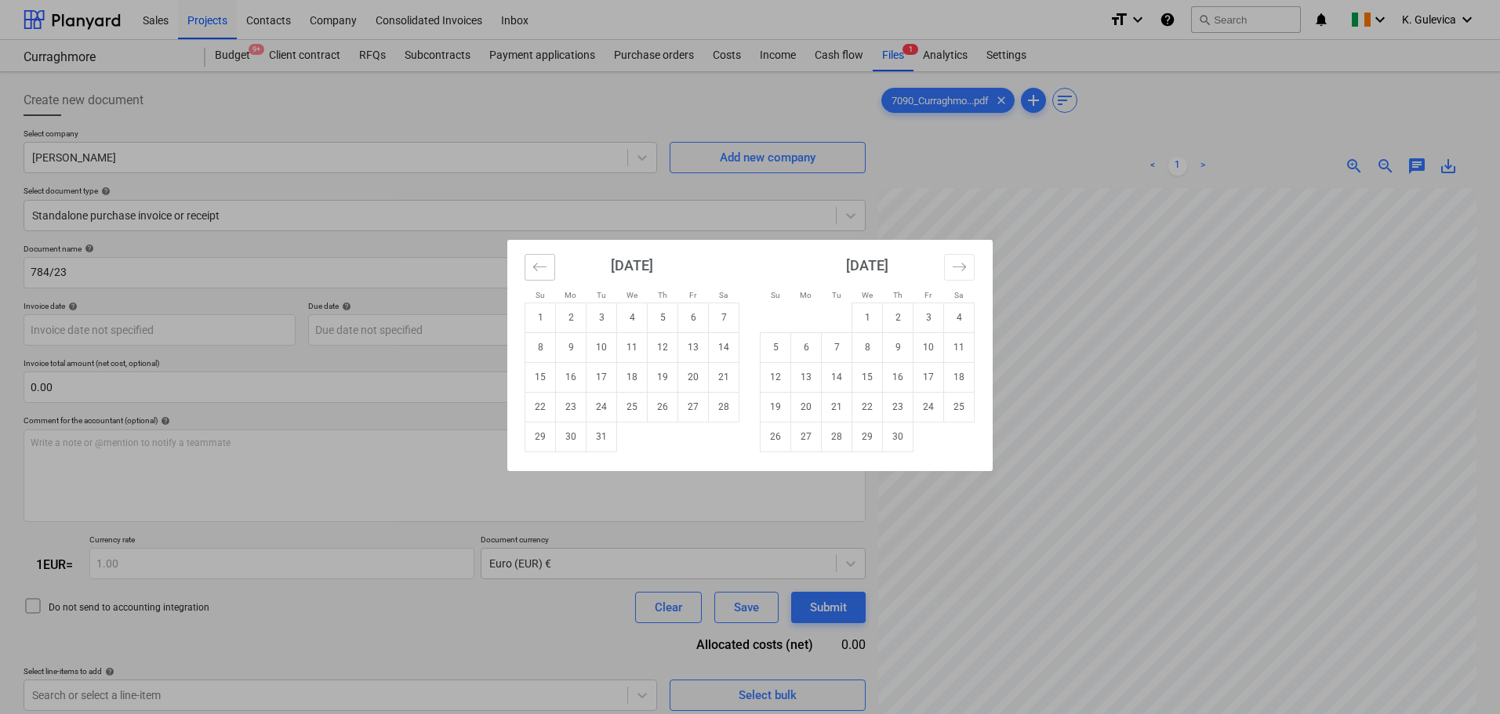
click at [546, 273] on icon "Move backward to switch to the previous month." at bounding box center [539, 267] width 15 height 15
click at [635, 437] on td "30" at bounding box center [632, 437] width 31 height 30
type input "30 Aug 2023"
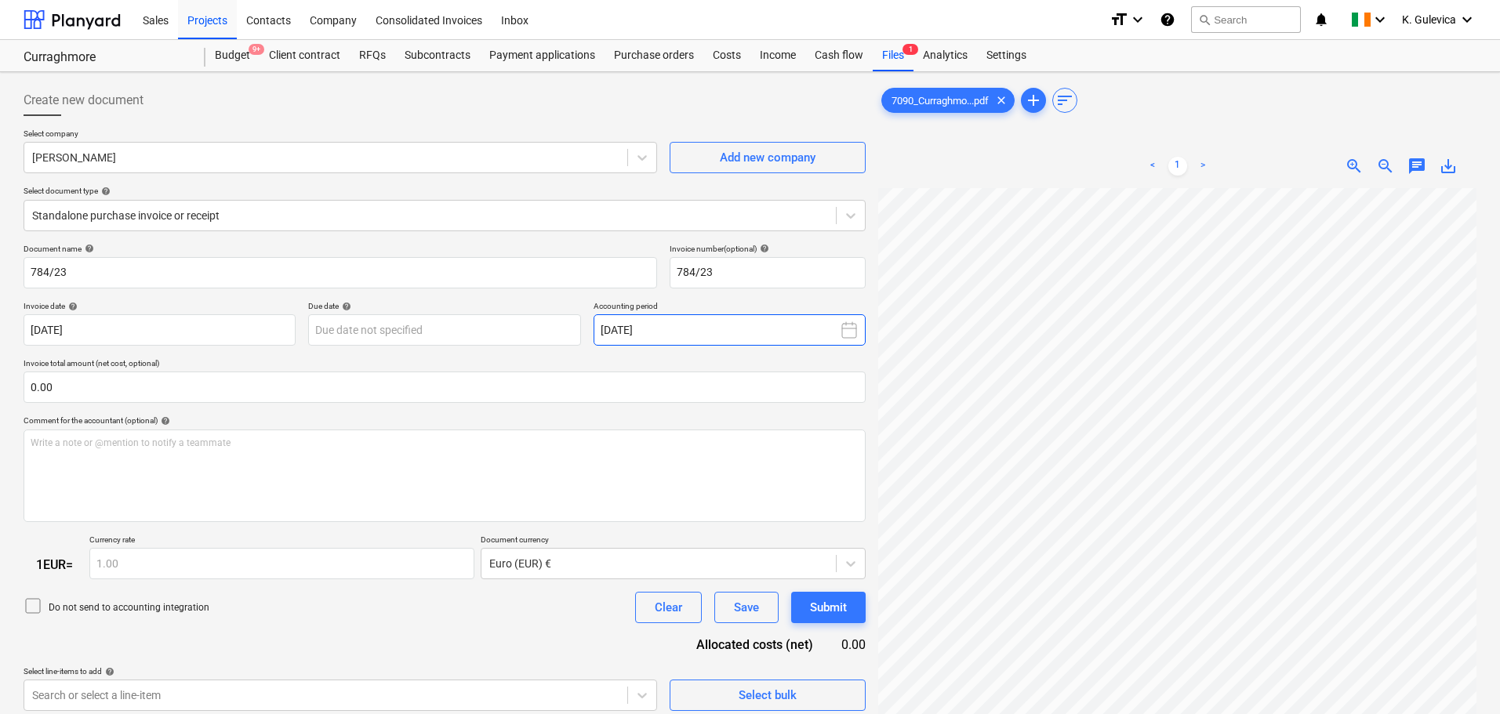
click at [739, 336] on button "September 2025" at bounding box center [730, 329] width 272 height 31
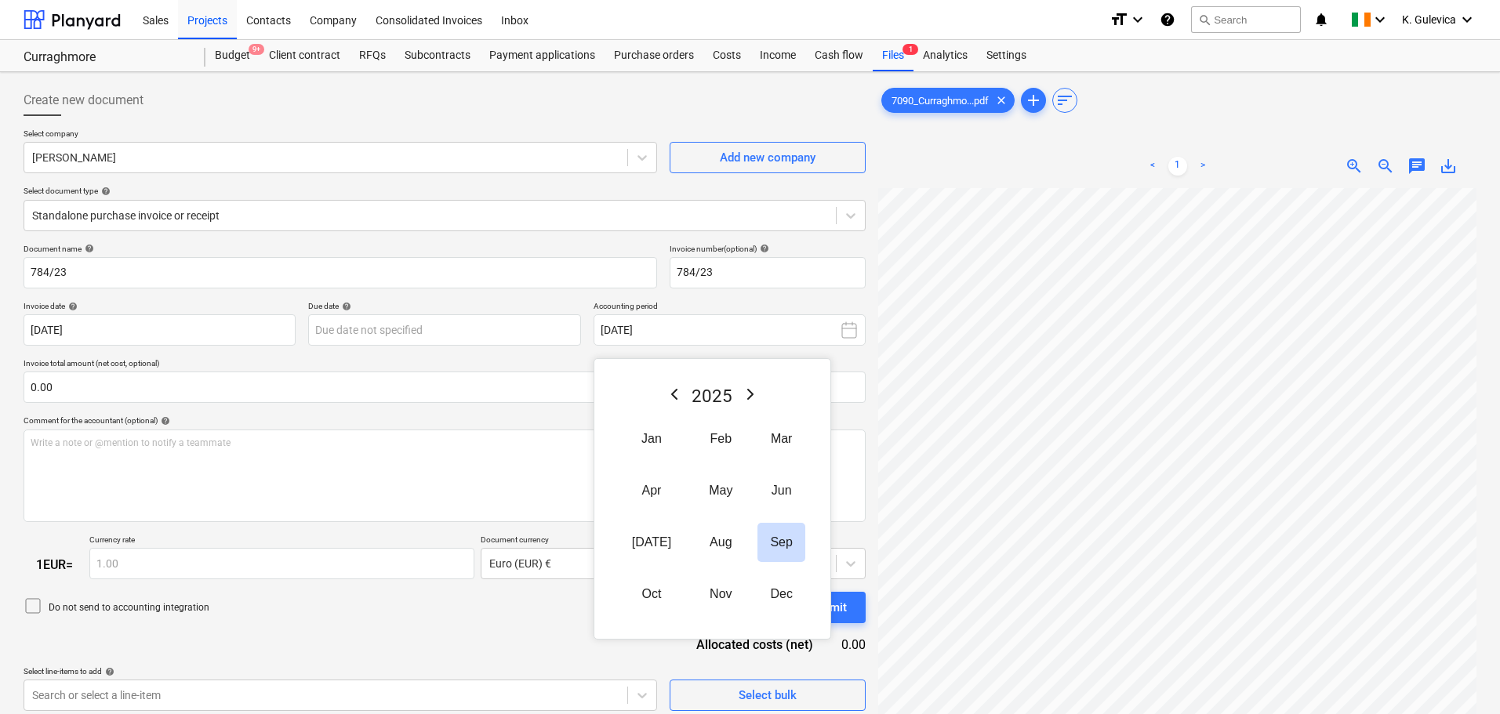
click at [665, 391] on icon "Previous Year" at bounding box center [674, 394] width 19 height 19
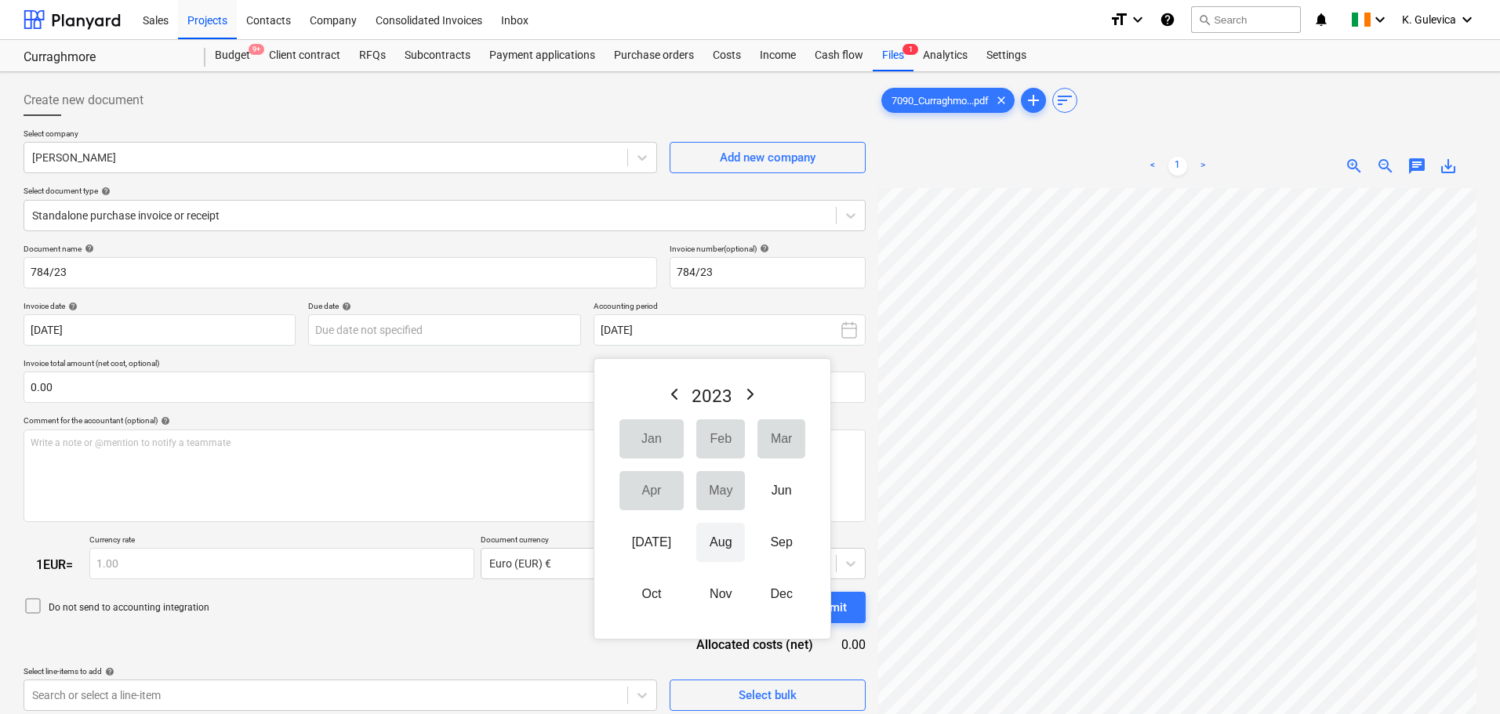
click at [696, 549] on button "Aug" at bounding box center [720, 542] width 49 height 39
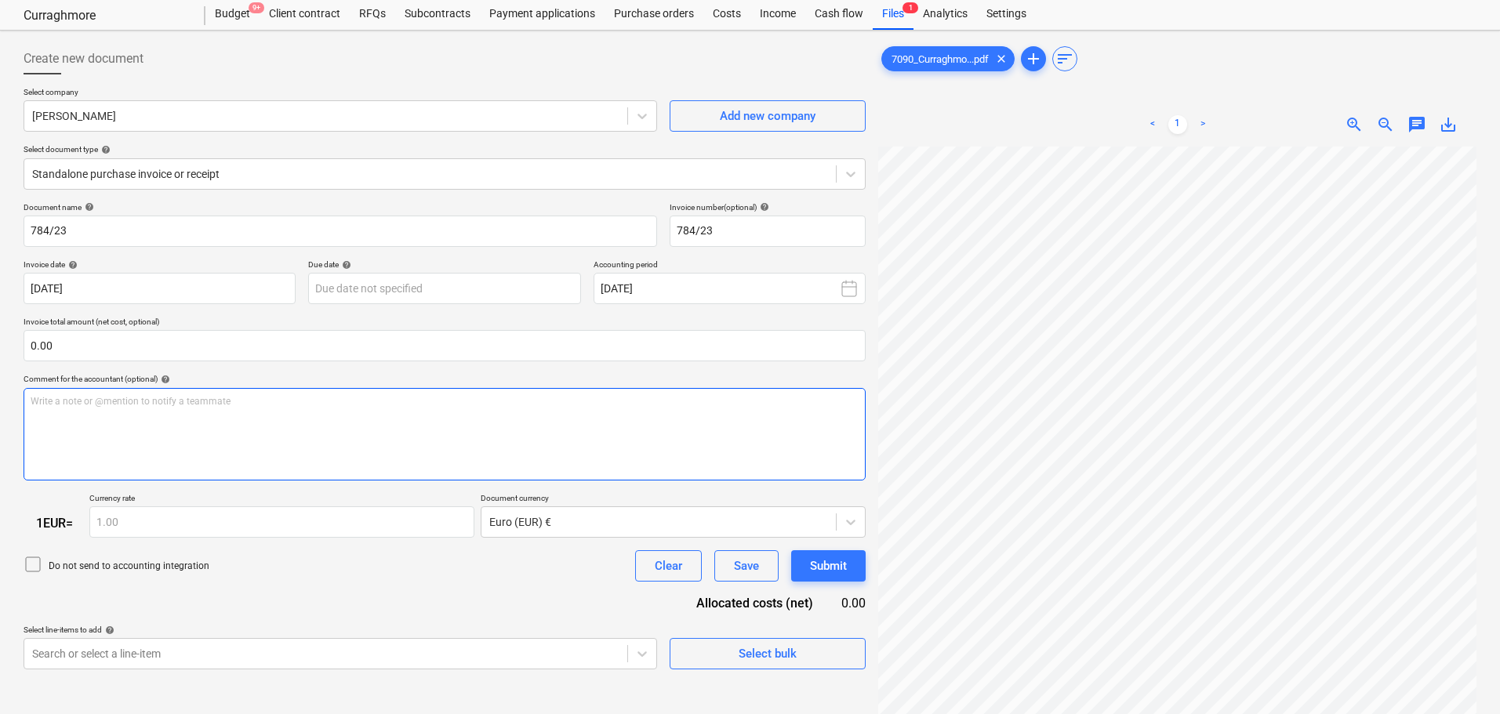
scroll to position [78, 0]
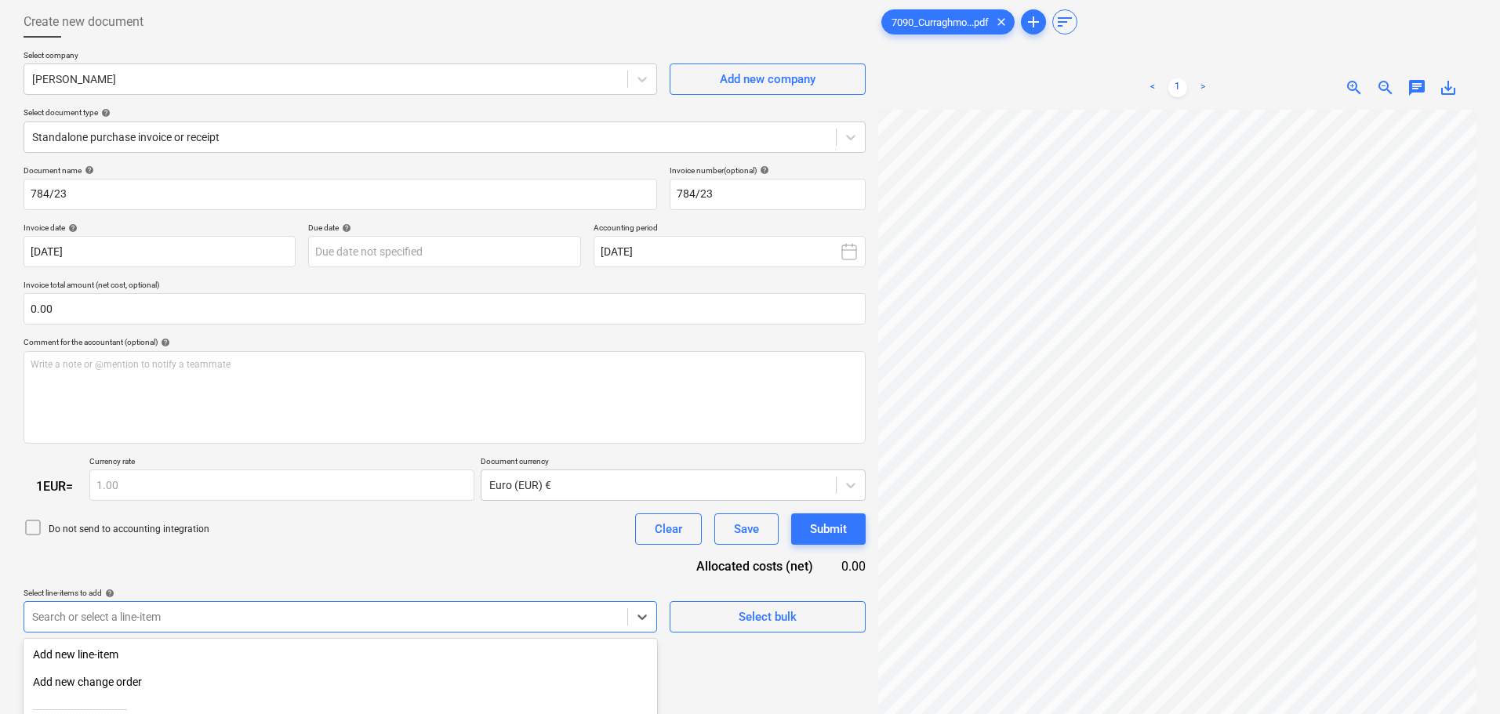
click at [231, 619] on body "Sales Projects Contacts Company Consolidated Invoices Inbox format_size keyboar…" at bounding box center [750, 279] width 1500 height 714
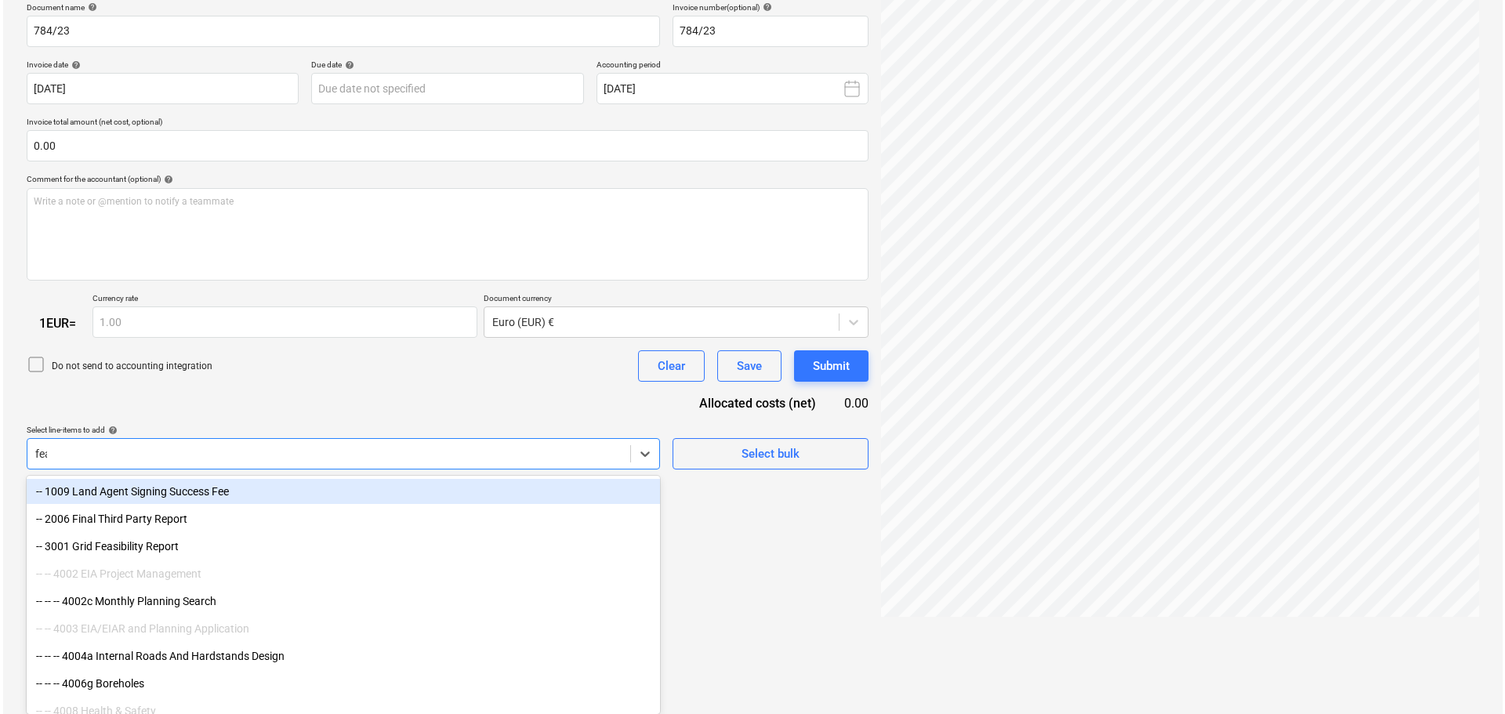
scroll to position [157, 0]
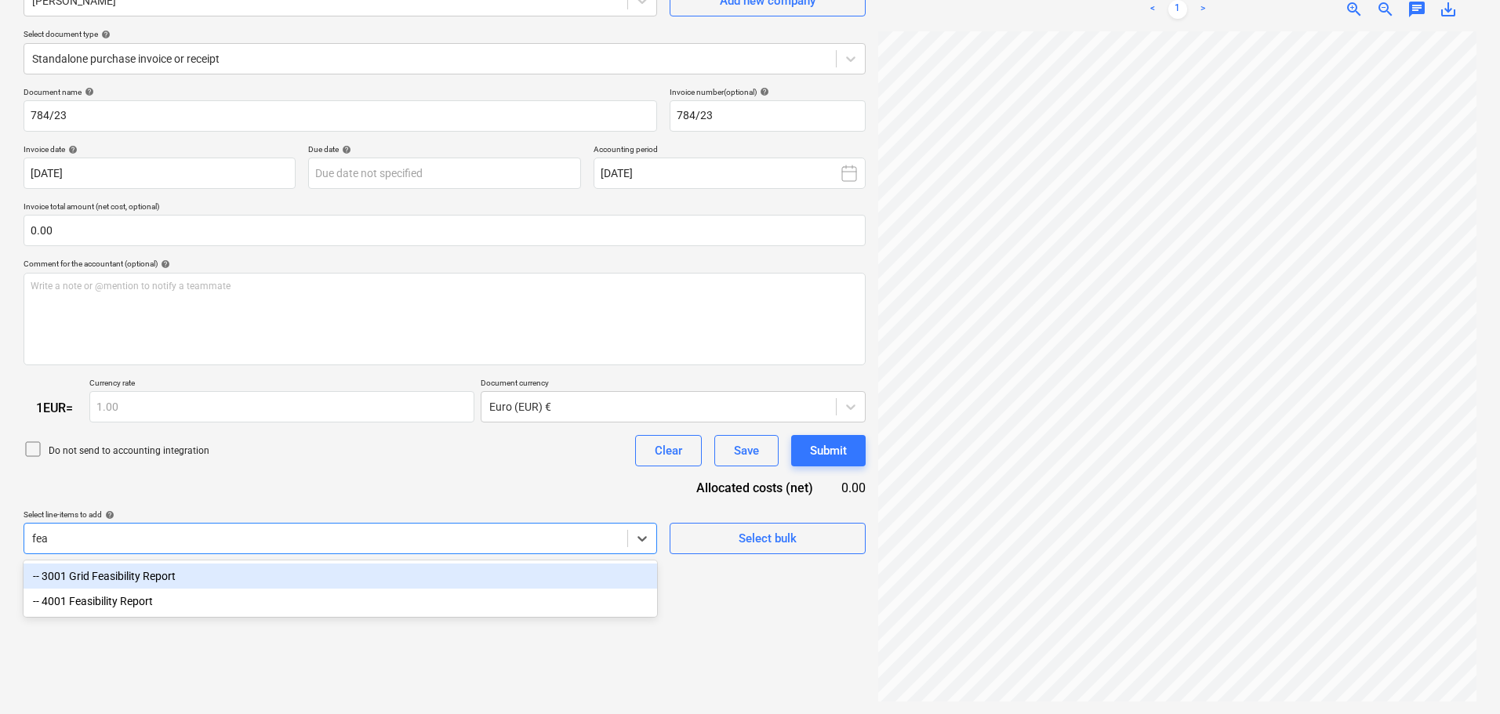
type input "feas"
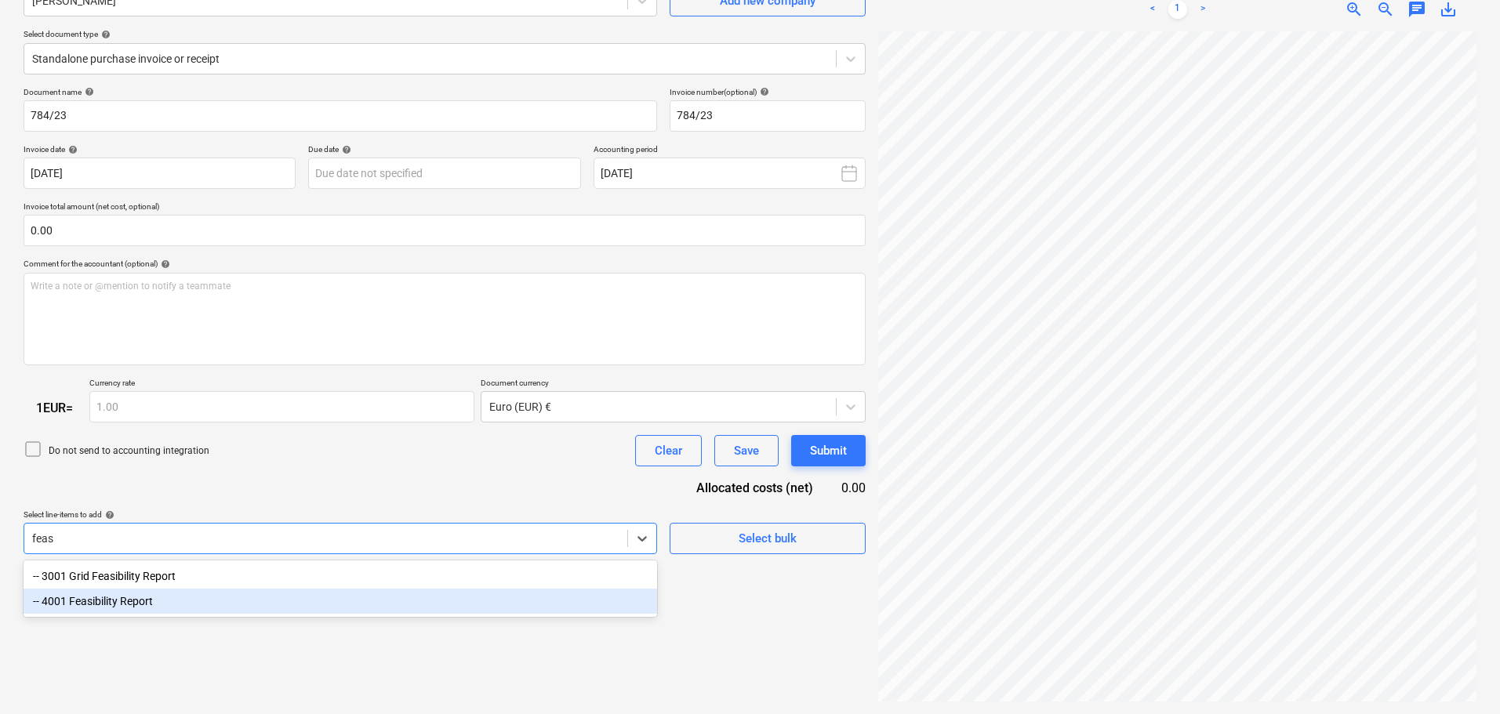
click at [122, 603] on div "-- 4001 Feasibility Report" at bounding box center [340, 601] width 633 height 25
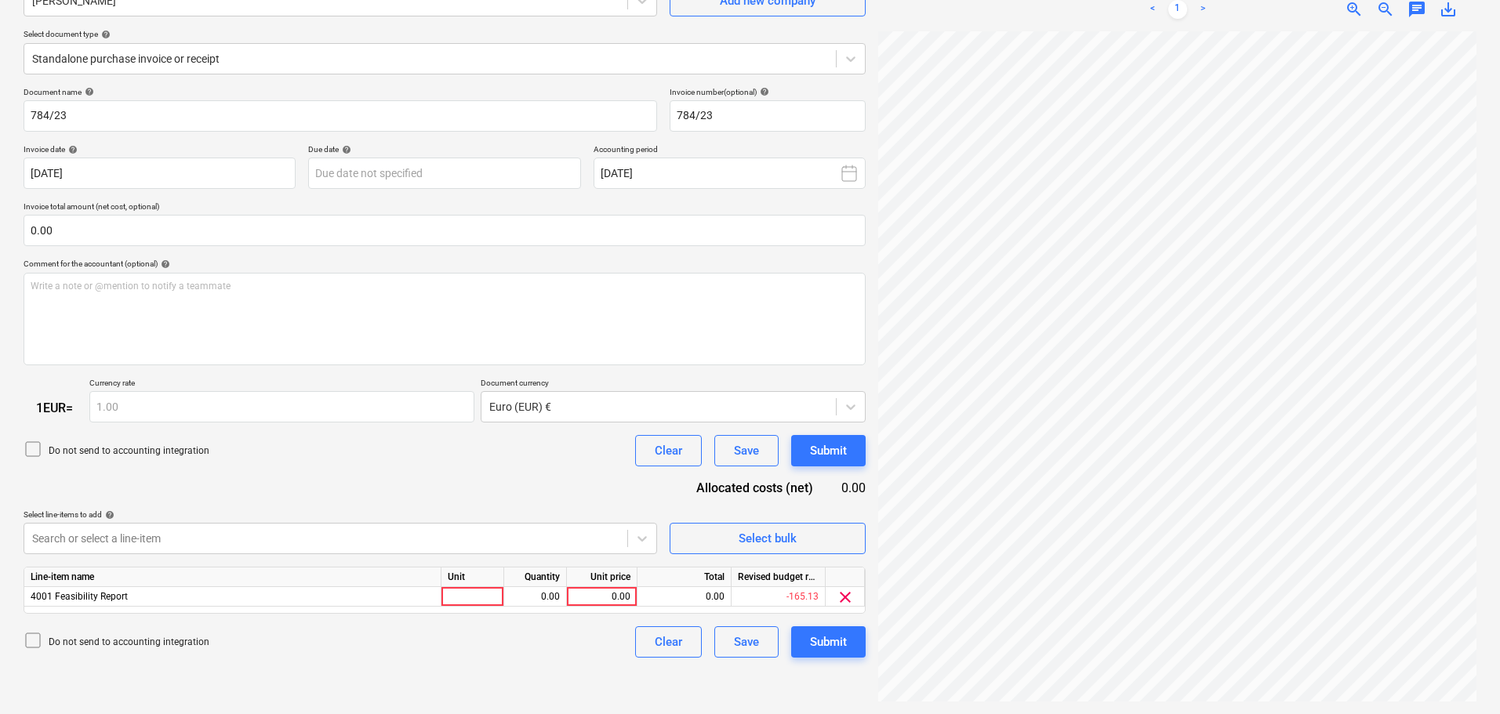
click at [273, 491] on div "Document name help 784/23 Invoice number (optional) help 784/23 Invoice date he…" at bounding box center [445, 373] width 842 height 572
click at [615, 596] on div "0.00" at bounding box center [601, 597] width 57 height 20
type input "1815"
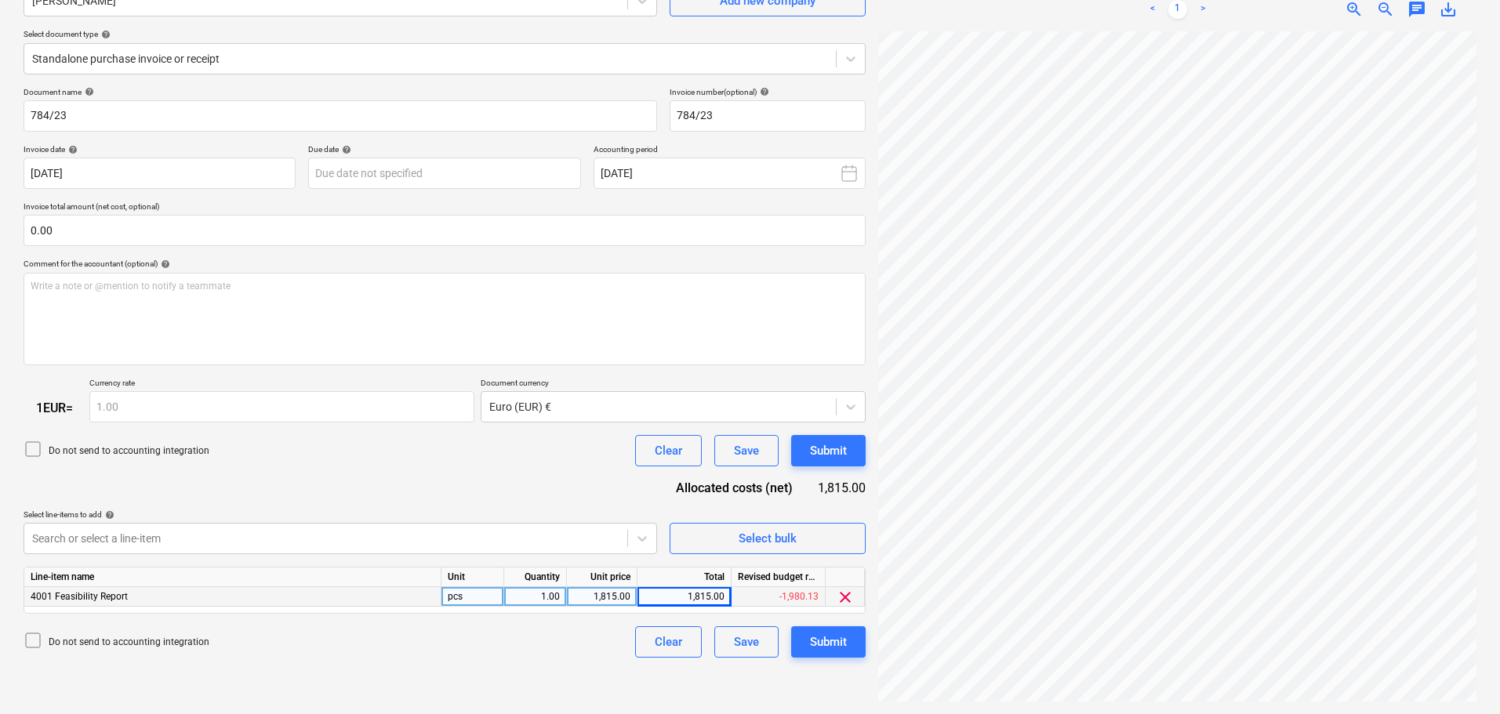
click at [35, 448] on icon at bounding box center [33, 449] width 19 height 19
click at [832, 634] on div "Submit" at bounding box center [828, 642] width 37 height 20
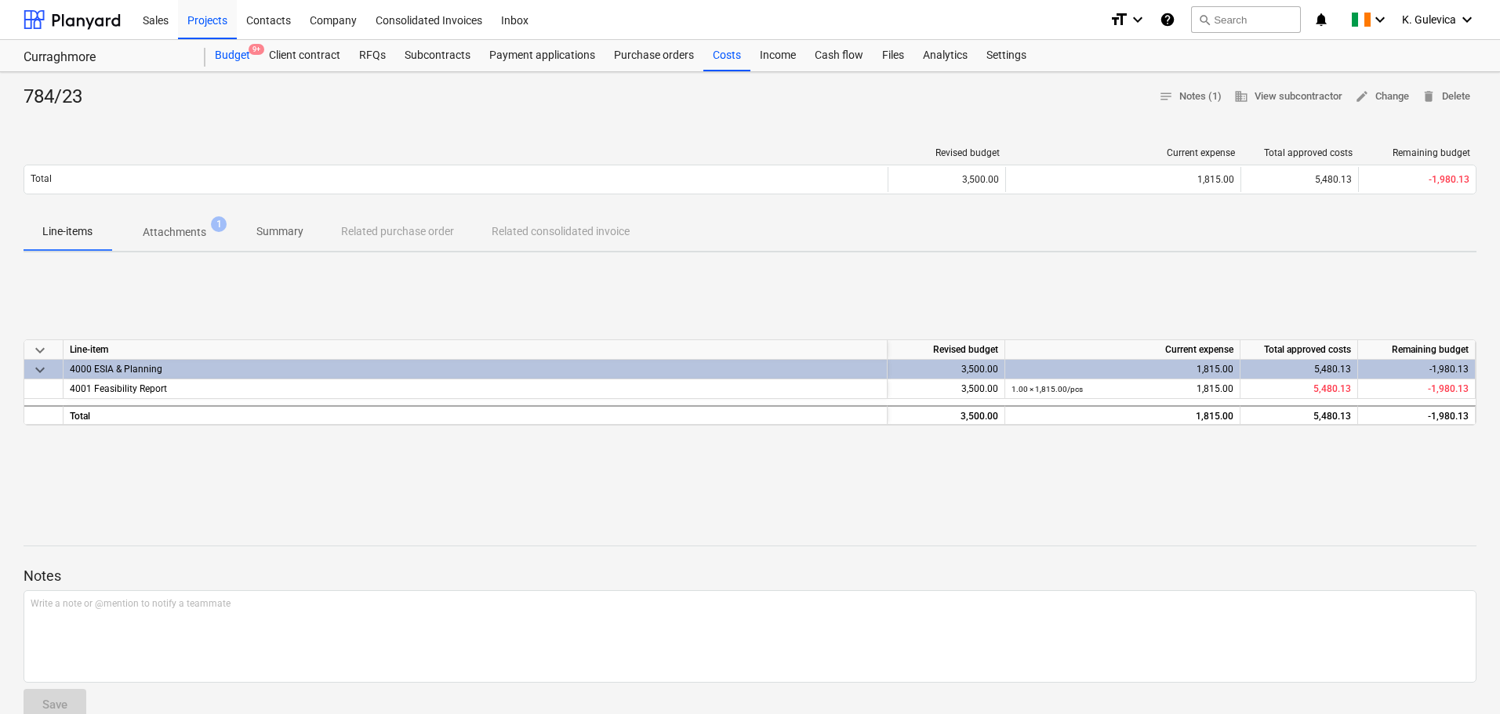
click at [232, 60] on div "Budget 9+" at bounding box center [232, 55] width 54 height 31
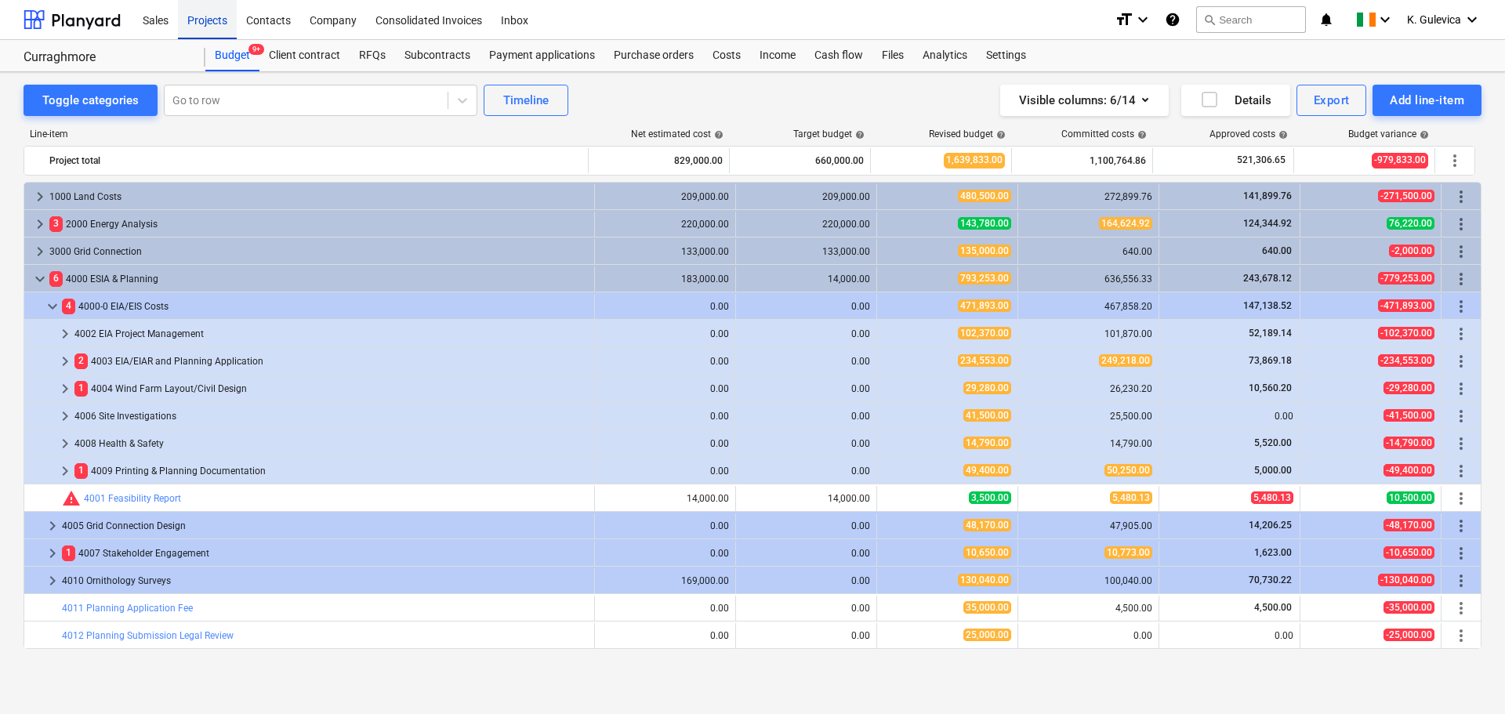
click at [195, 16] on div "Projects" at bounding box center [207, 19] width 59 height 40
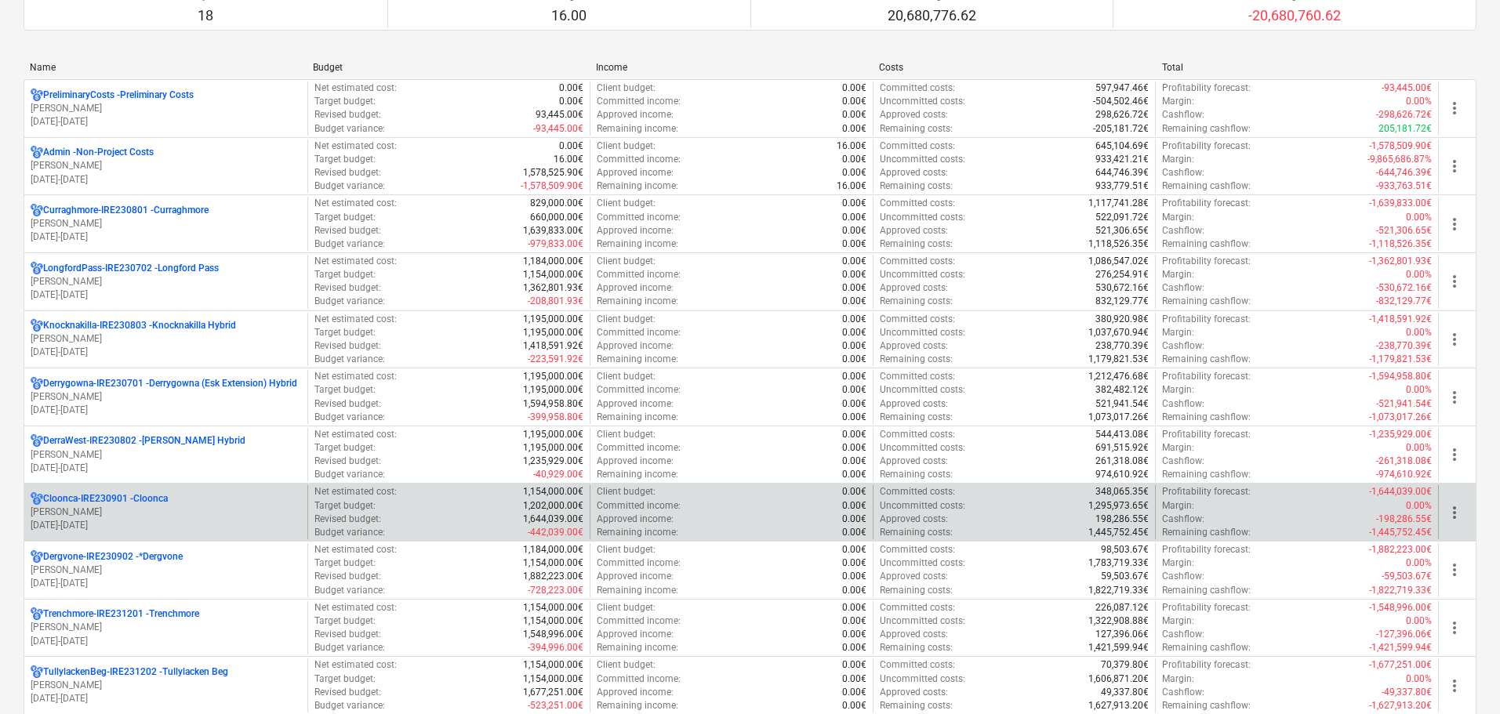
scroll to position [392, 0]
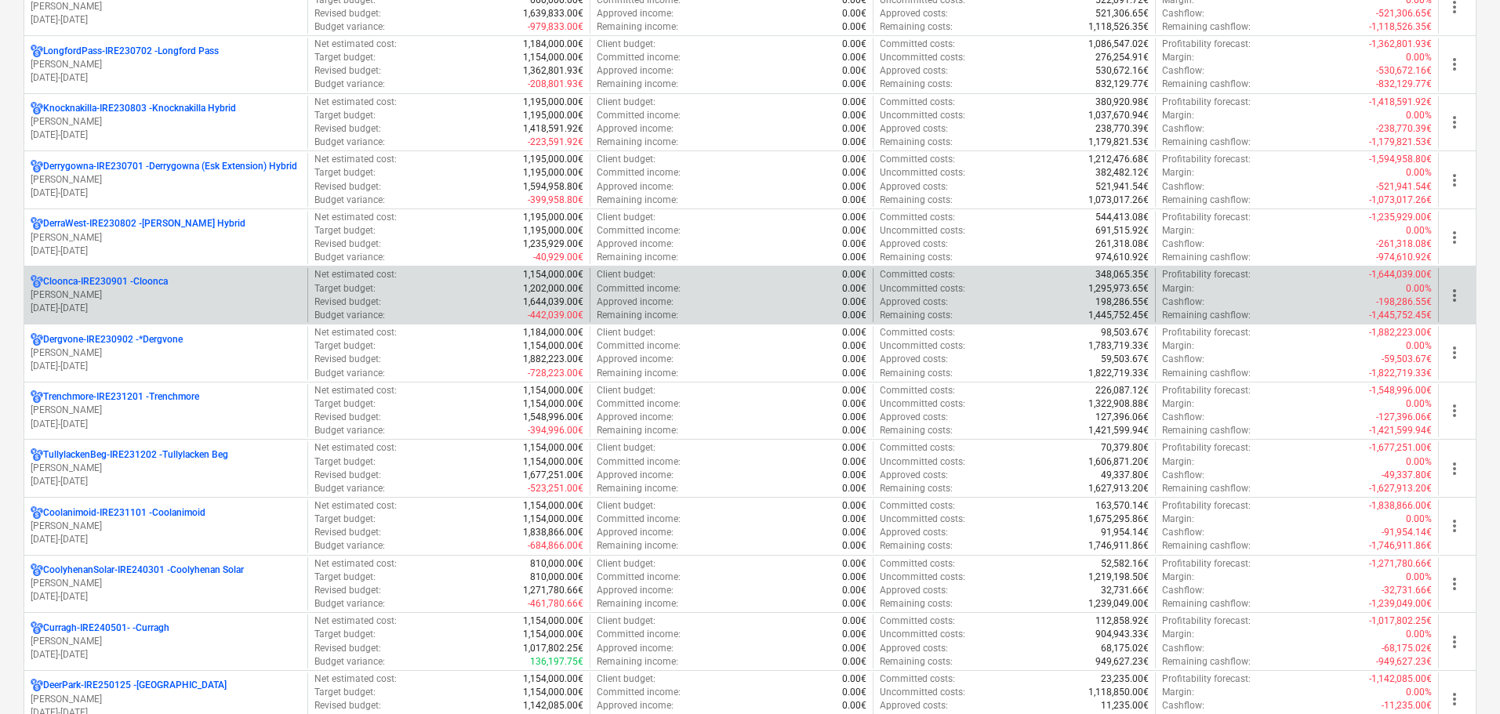
click at [161, 285] on p "Cloonca-IRE230901 - Cloonca" at bounding box center [105, 281] width 125 height 13
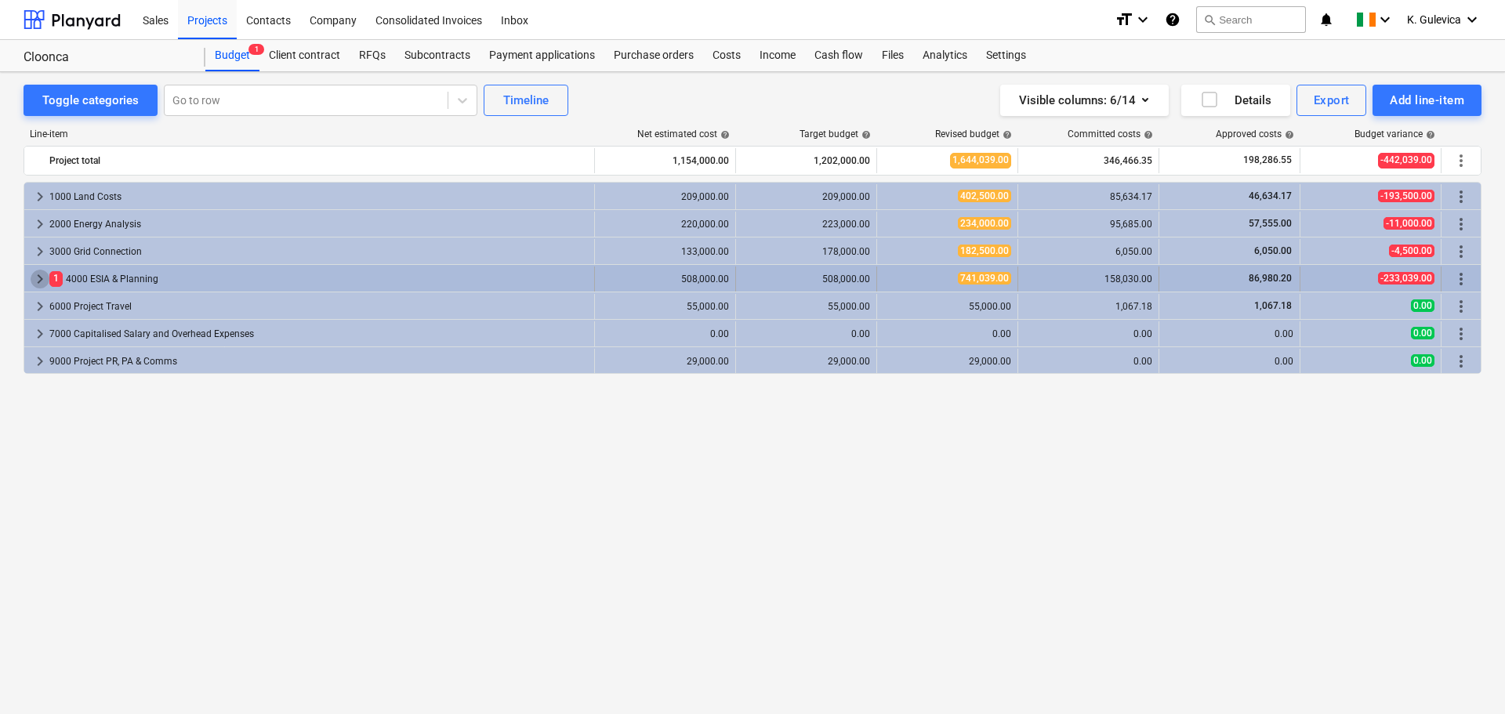
click at [40, 278] on span "keyboard_arrow_right" at bounding box center [40, 279] width 19 height 19
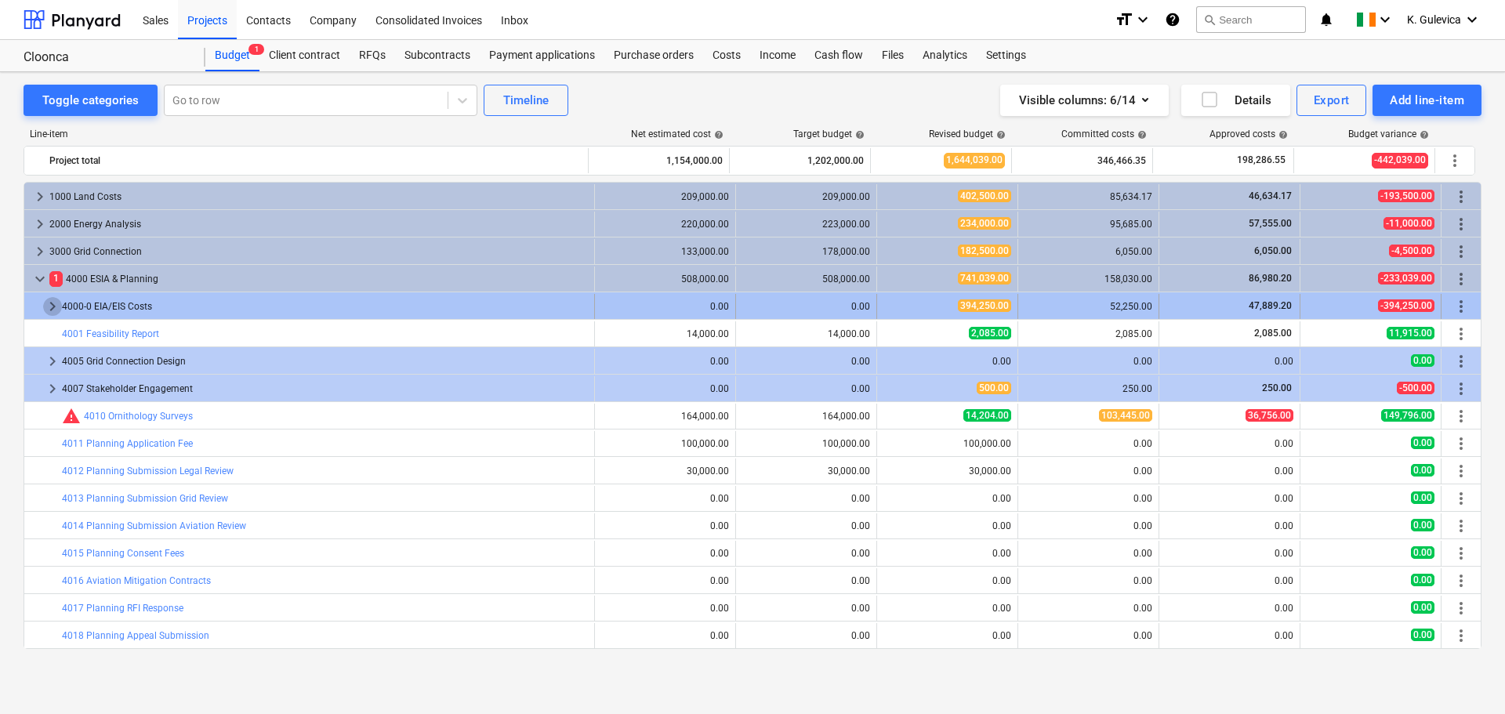
click at [49, 310] on span "keyboard_arrow_right" at bounding box center [52, 306] width 19 height 19
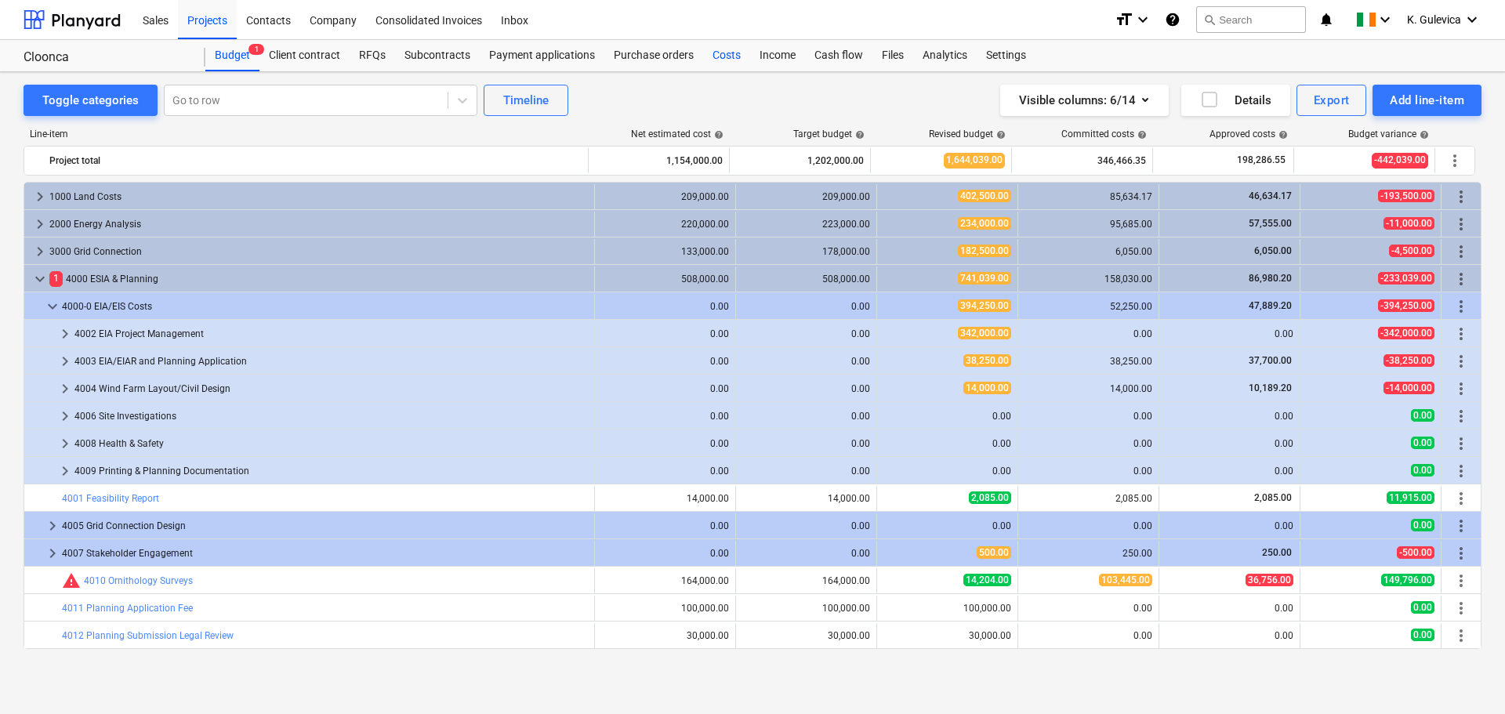
click at [720, 57] on div "Costs" at bounding box center [726, 55] width 47 height 31
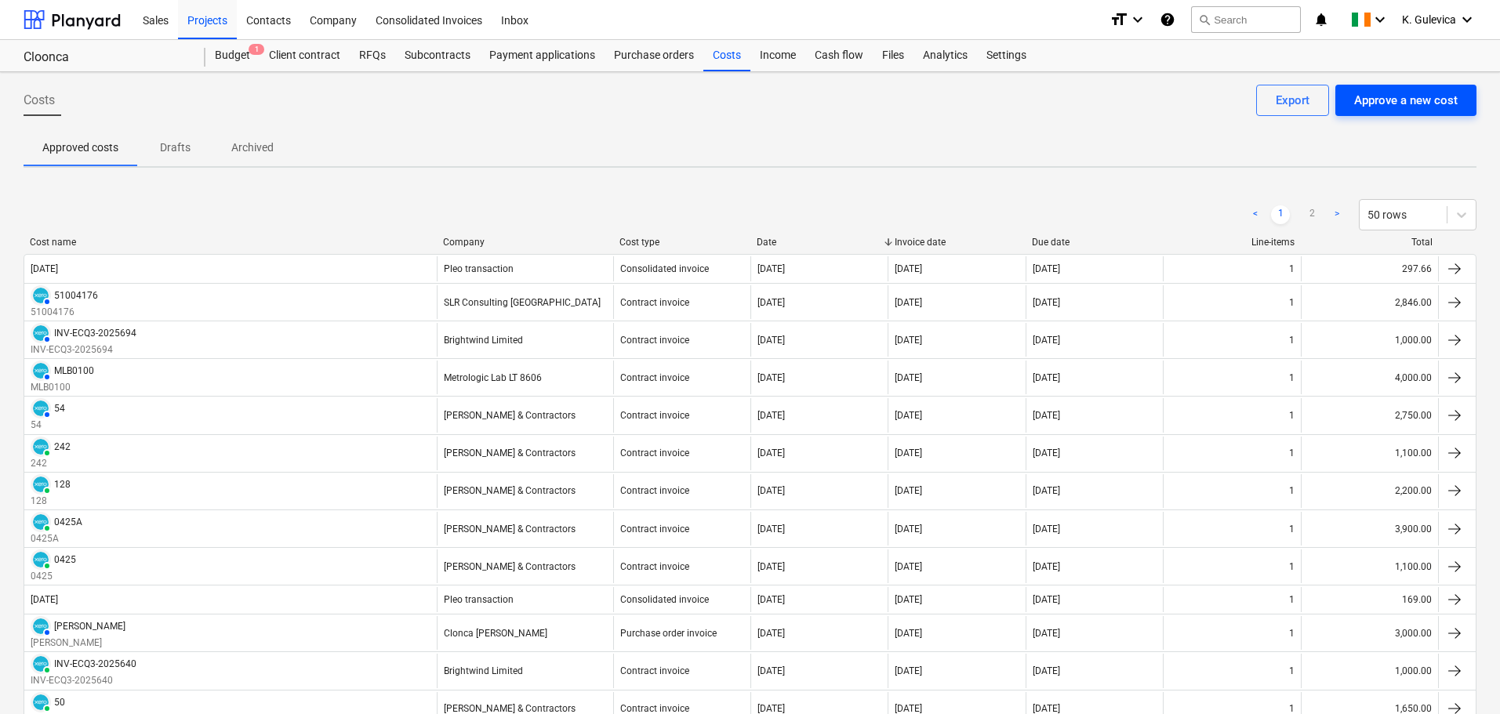
click at [1426, 102] on div "Approve a new cost" at bounding box center [1405, 100] width 103 height 20
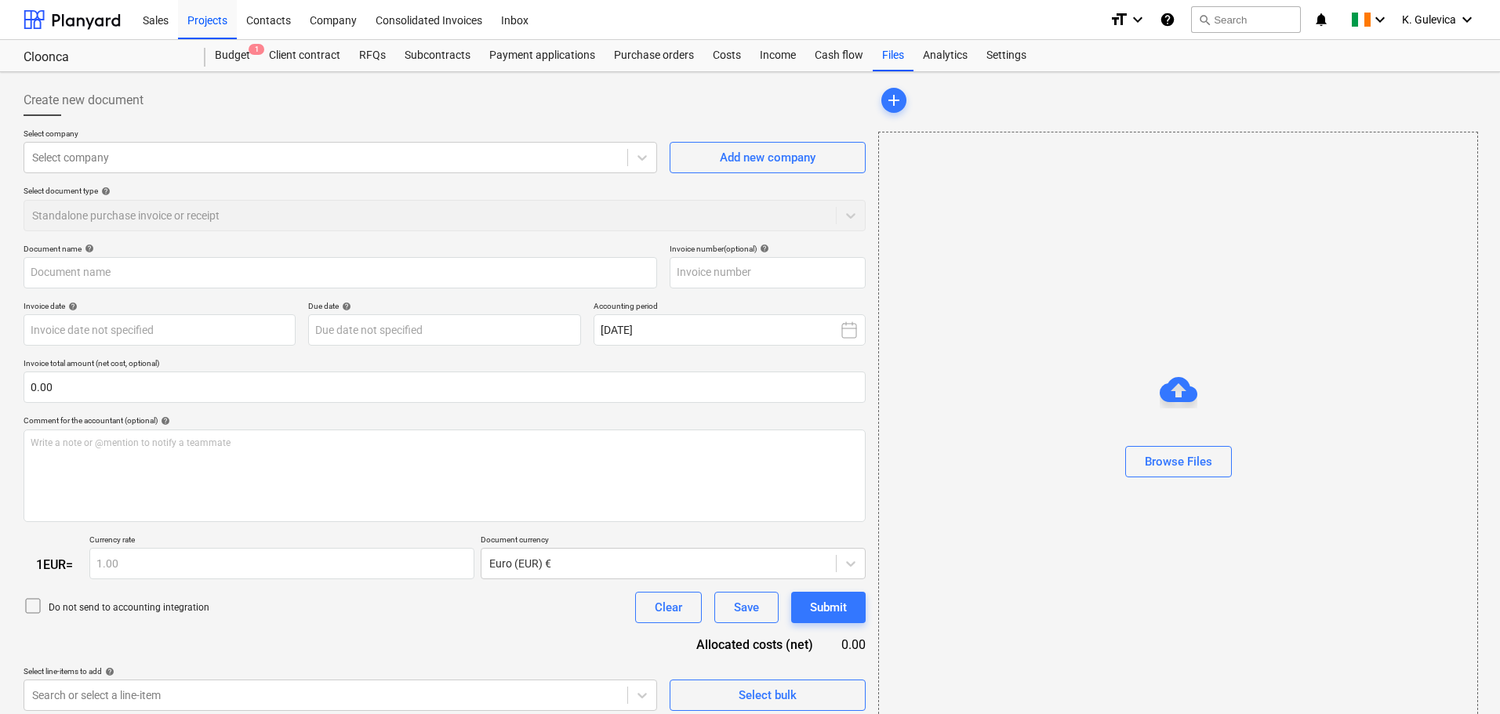
type input "7088_Cloonca_Wind_Farm_Feasibility_September_2023_896_23.pdf"
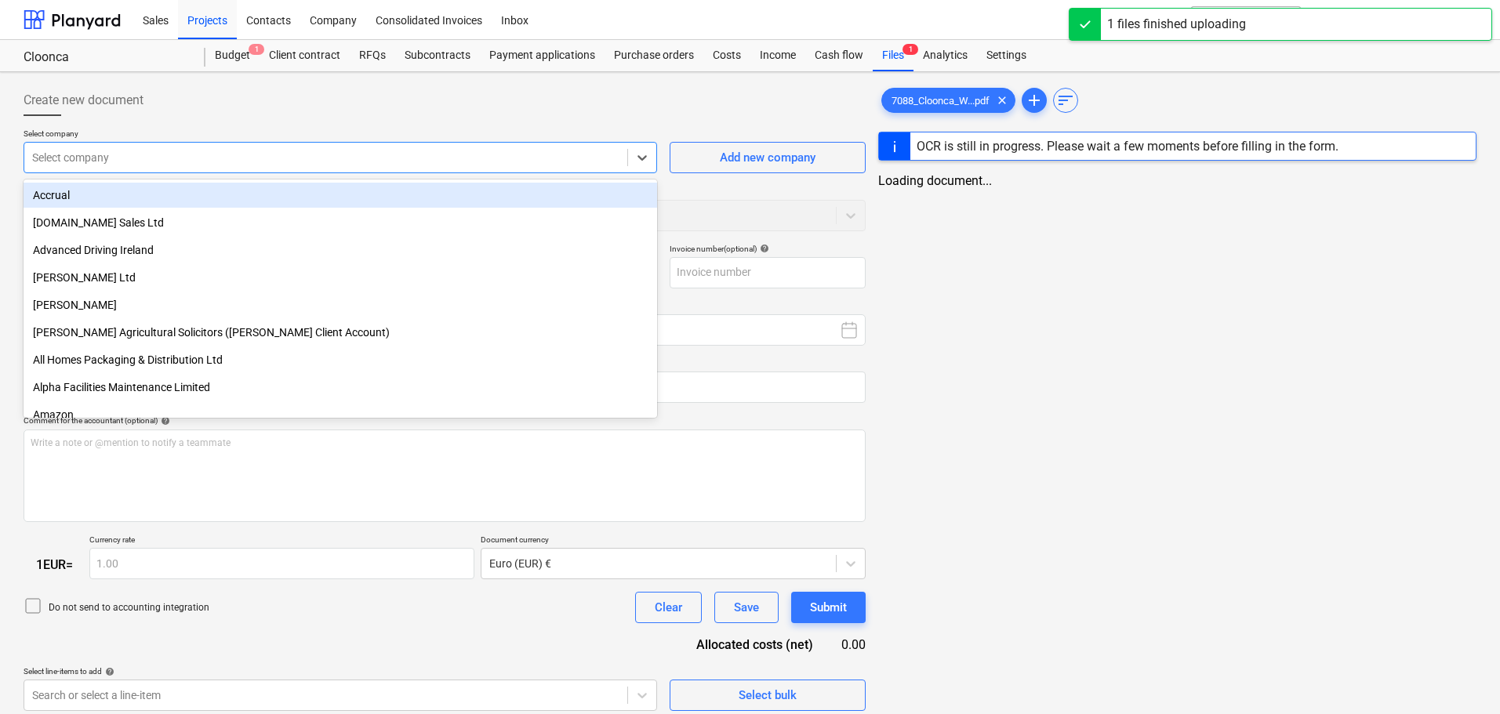
click at [332, 156] on div at bounding box center [325, 158] width 587 height 16
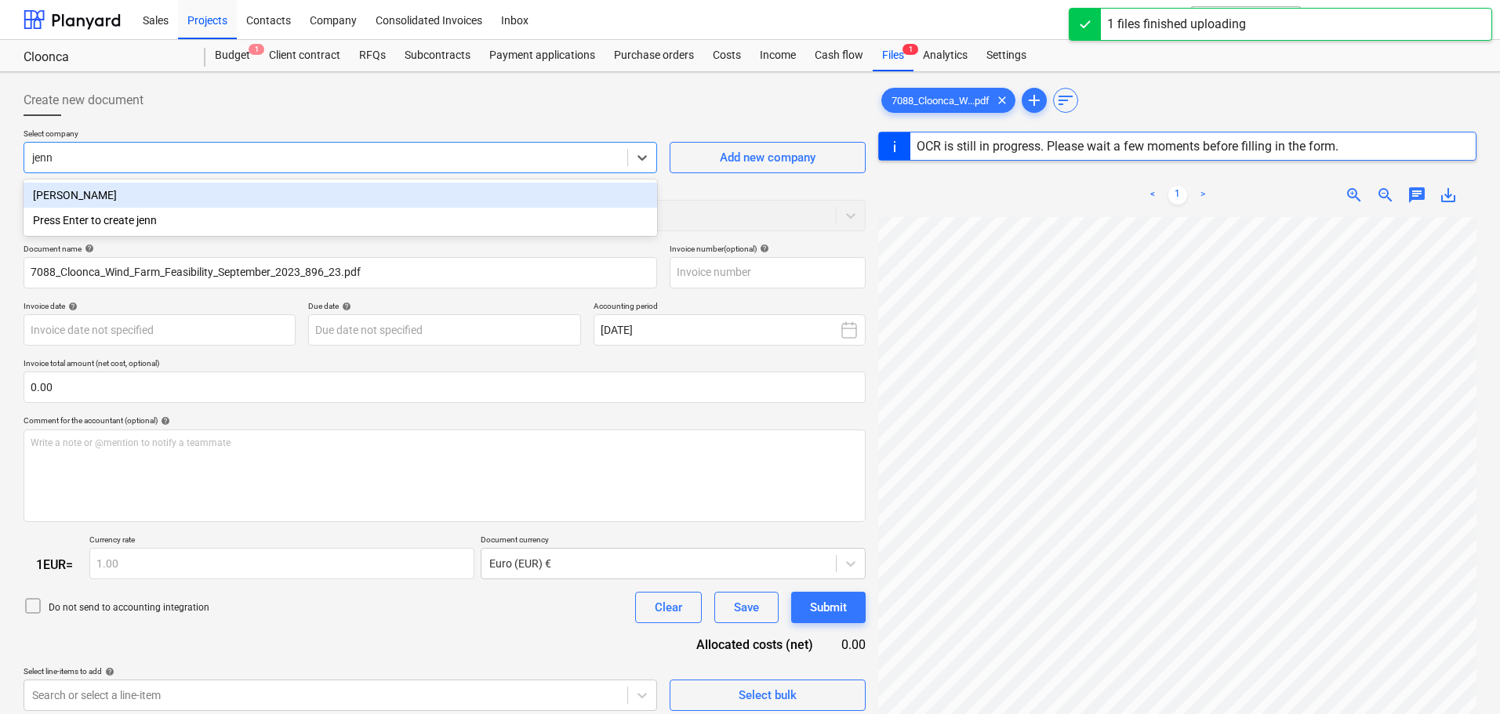
type input "jenni"
click at [310, 198] on div "Jennings O'Donovan" at bounding box center [340, 195] width 633 height 25
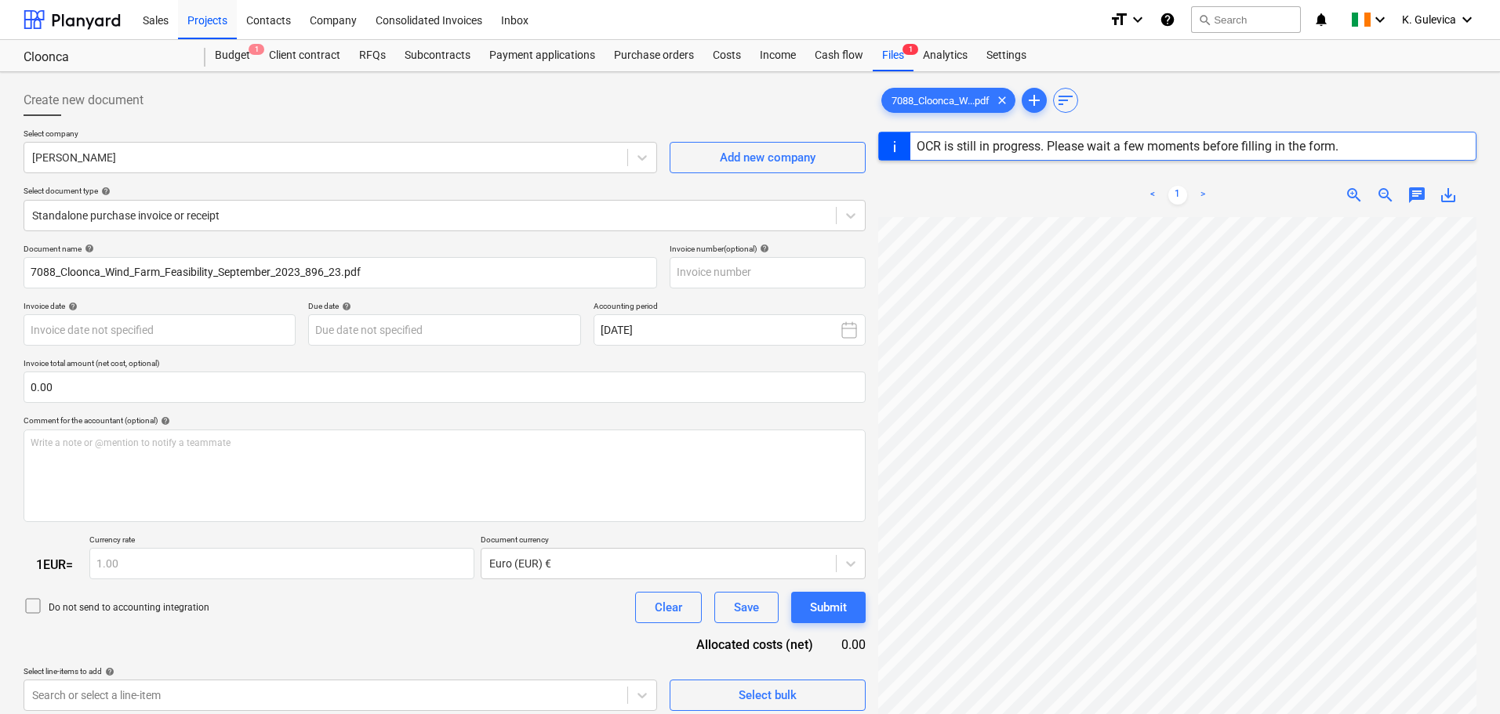
type input "21443935"
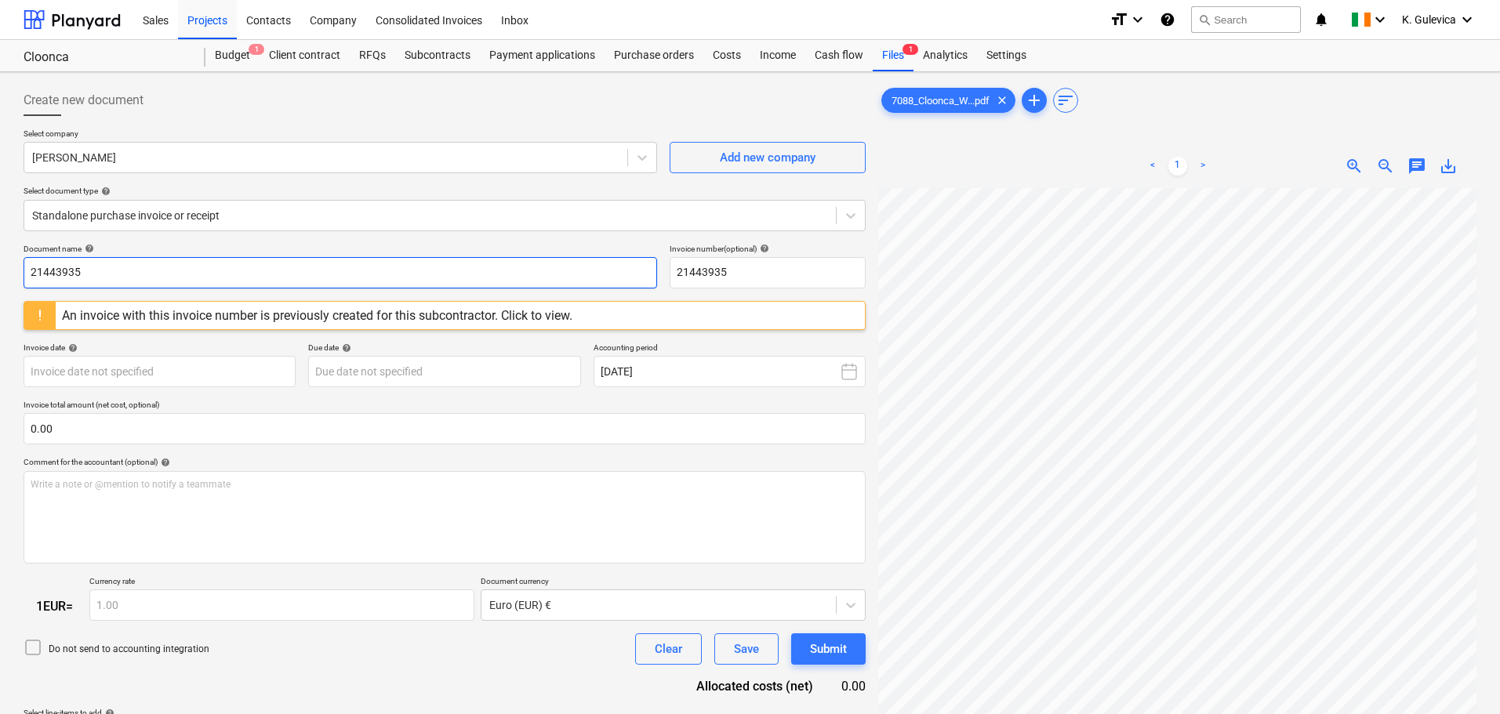
drag, startPoint x: 134, startPoint y: 275, endPoint x: 28, endPoint y: 275, distance: 105.8
click at [0, 275] on html "Sales Projects Contacts Company Consolidated Invoices Inbox format_size keyboar…" at bounding box center [750, 357] width 1500 height 714
paste input "896/23"
type input "896/23"
drag, startPoint x: 717, startPoint y: 272, endPoint x: 628, endPoint y: 272, distance: 88.6
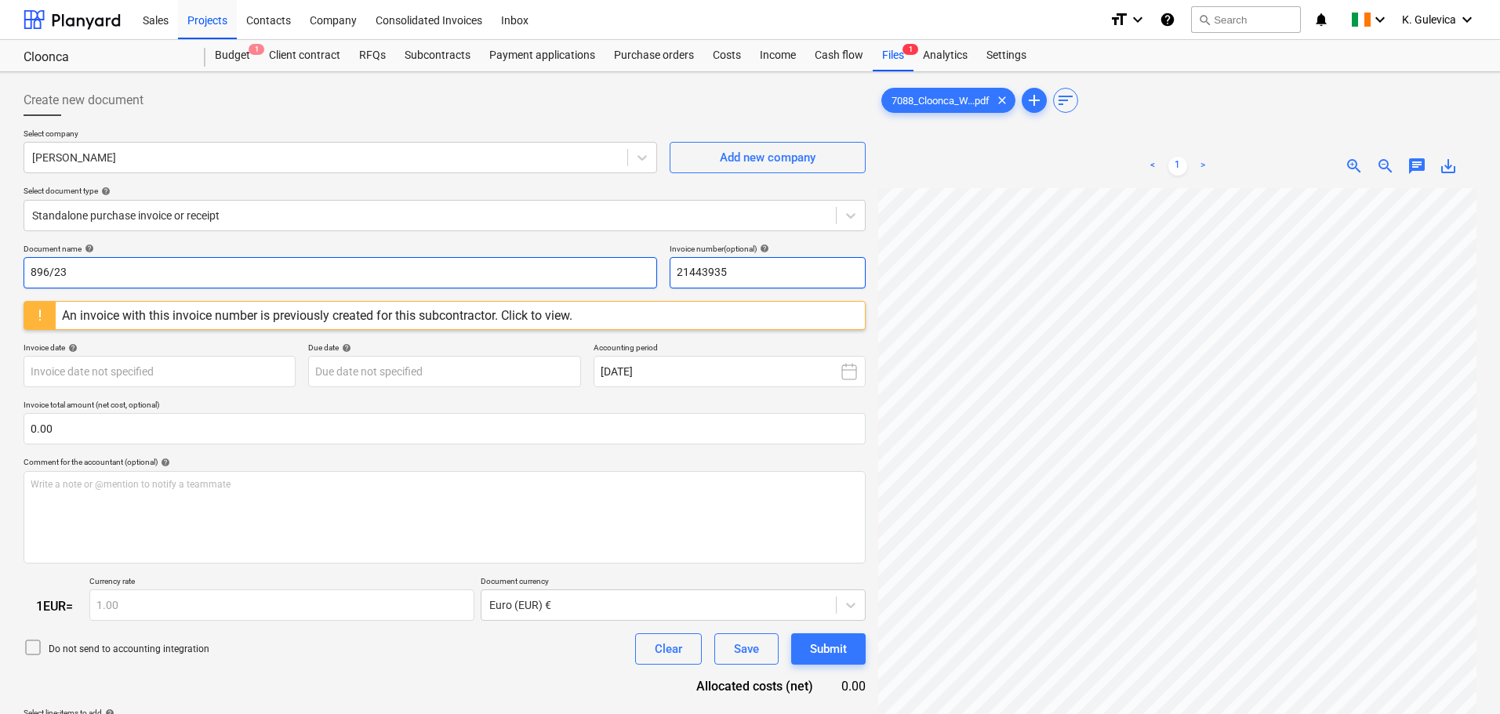
click at [626, 272] on div "Document name help 896/23 Invoice number (optional) help 21443935" at bounding box center [445, 266] width 842 height 45
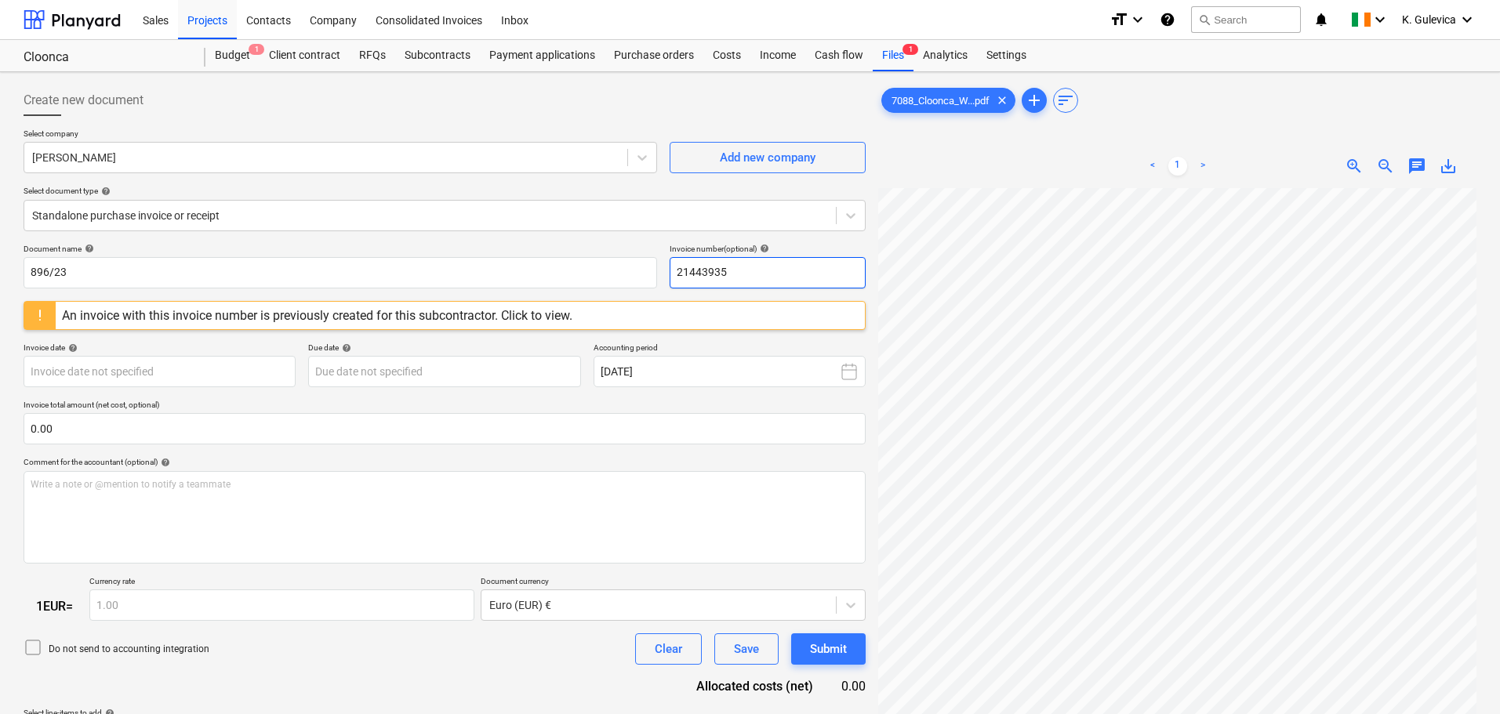
paste input "896/23"
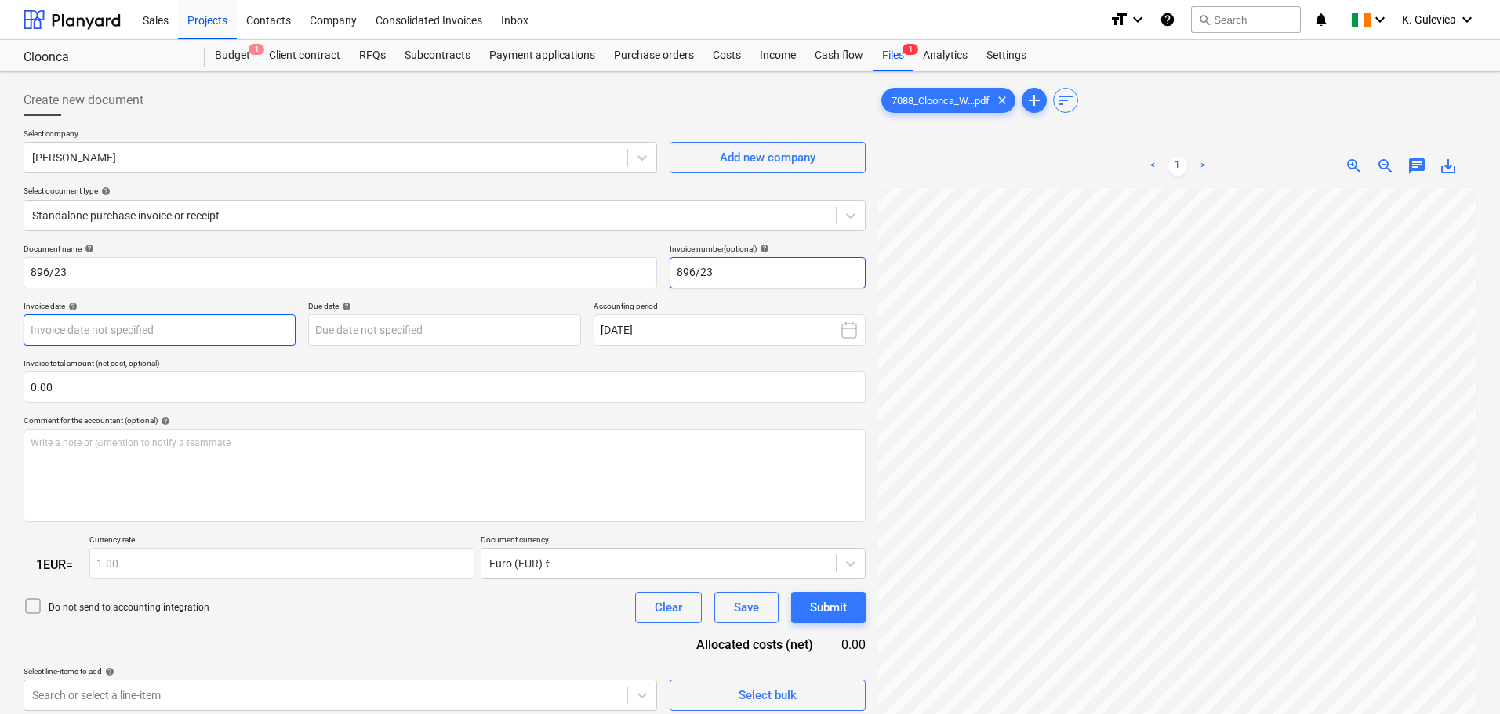
type input "896/23"
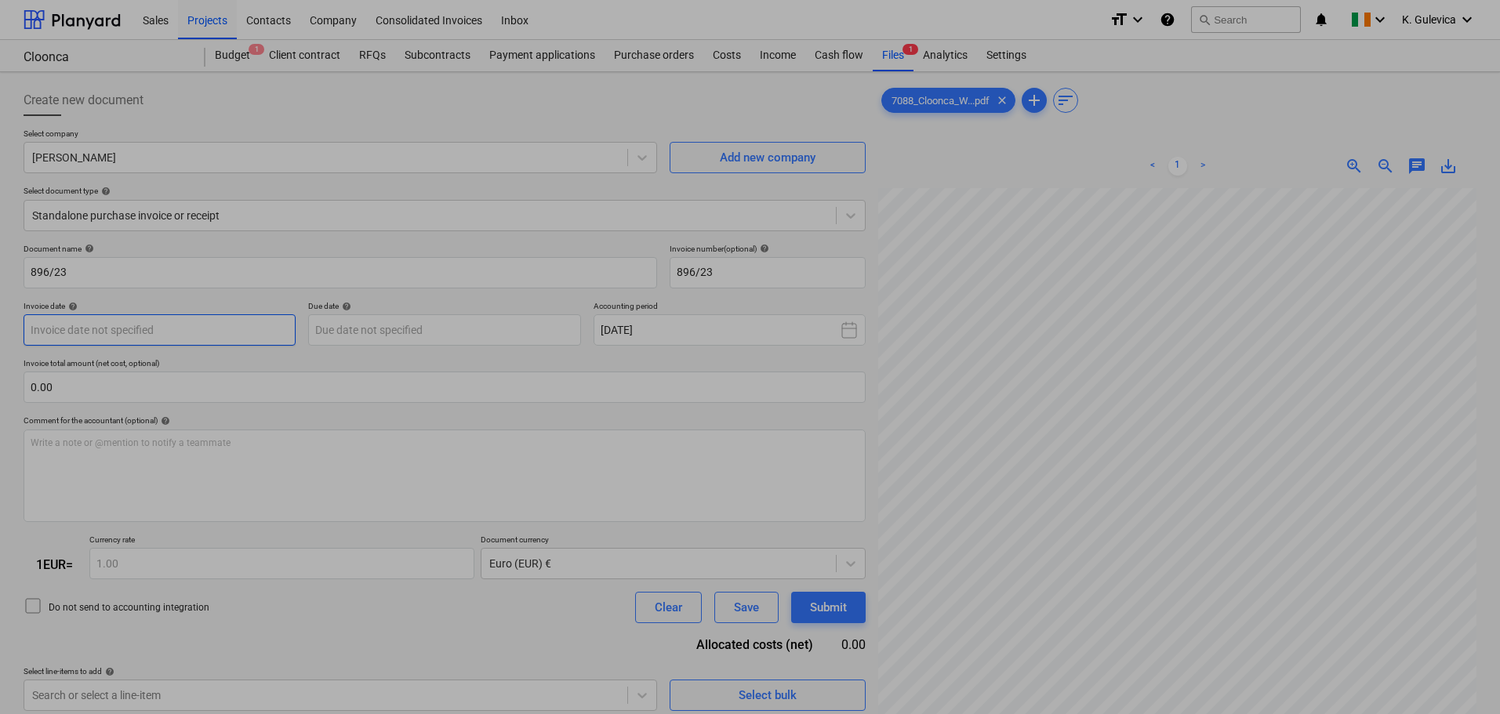
click at [222, 331] on body "Sales Projects Contacts Company Consolidated Invoices Inbox format_size keyboar…" at bounding box center [750, 357] width 1500 height 714
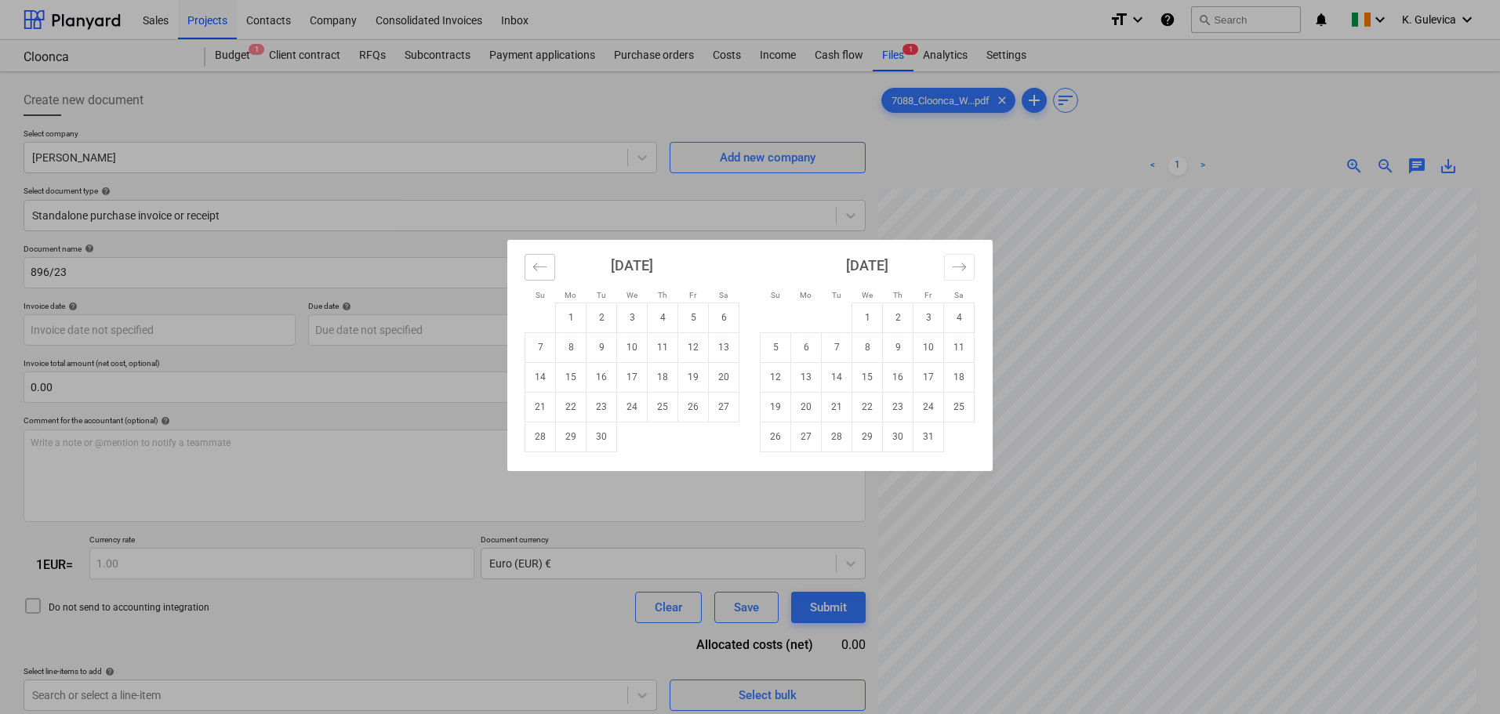
click at [538, 269] on icon "Move backward to switch to the previous month." at bounding box center [539, 267] width 15 height 15
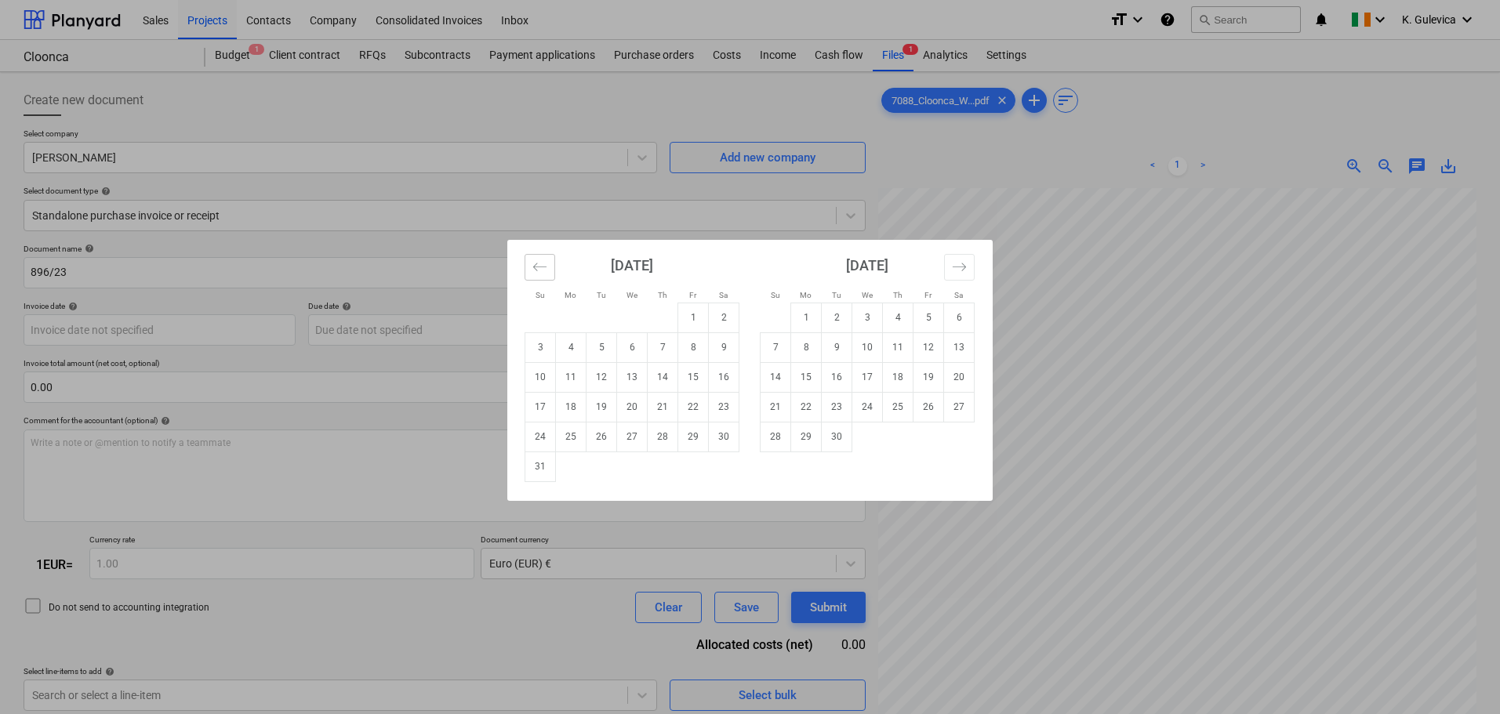
click at [538, 269] on icon "Move backward to switch to the previous month." at bounding box center [539, 267] width 15 height 15
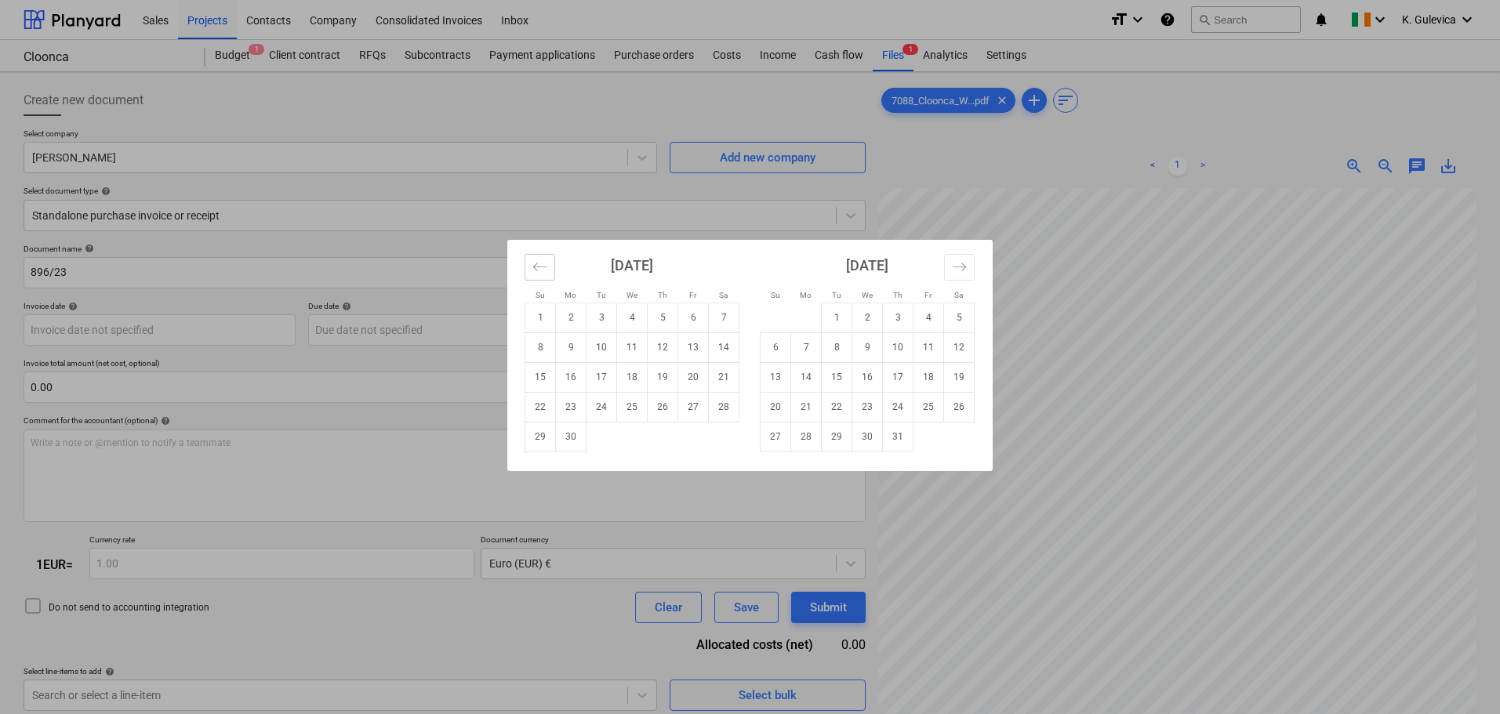
click at [538, 269] on icon "Move backward to switch to the previous month." at bounding box center [539, 267] width 15 height 15
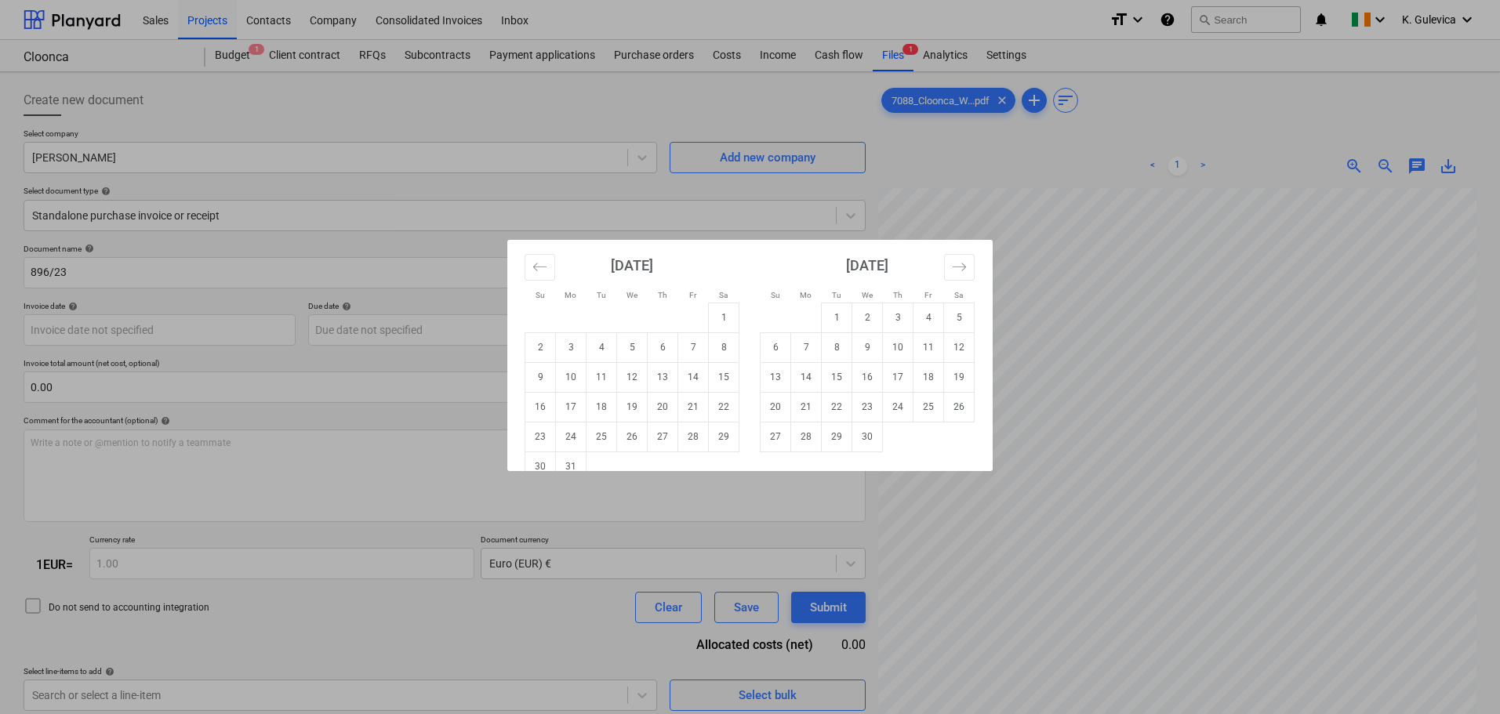
click at [245, 298] on div "Su Mo Tu We Th Fr Sa Su Mo Tu We Th Fr Sa March 2025 1 2 3 4 5 6 7 8 9 10 11 12…" at bounding box center [750, 357] width 1500 height 714
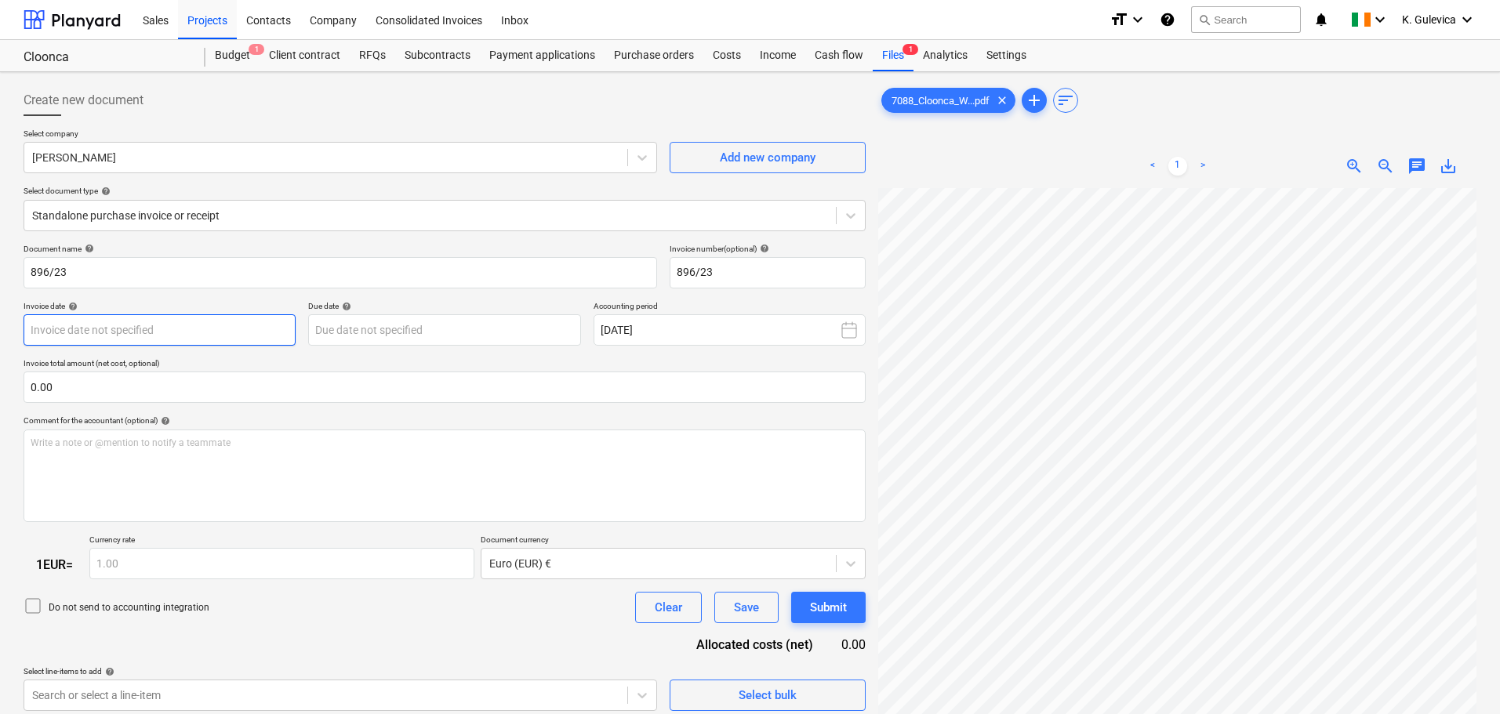
click at [193, 332] on body "Sales Projects Contacts Company Consolidated Invoices Inbox format_size keyboar…" at bounding box center [750, 357] width 1500 height 714
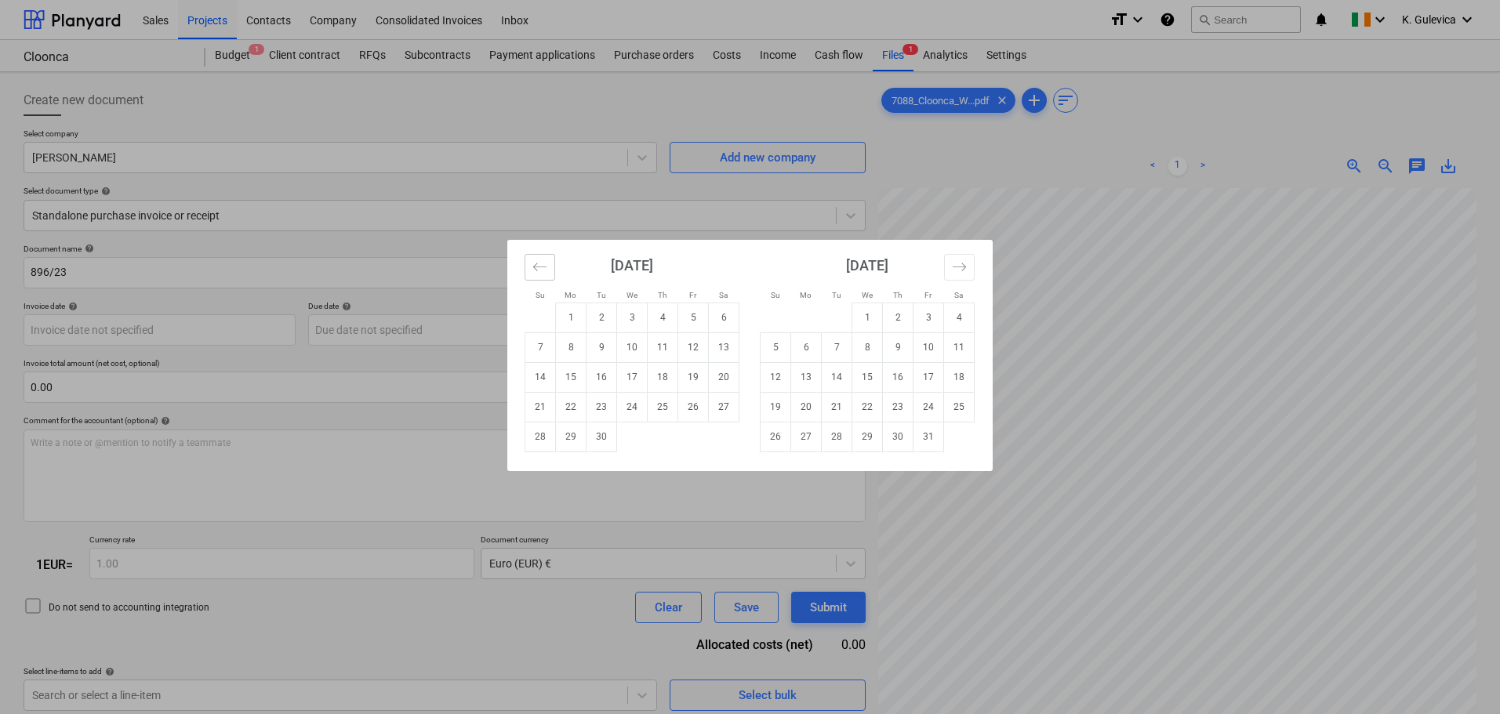
click at [536, 261] on icon "Move backward to switch to the previous month." at bounding box center [539, 267] width 15 height 15
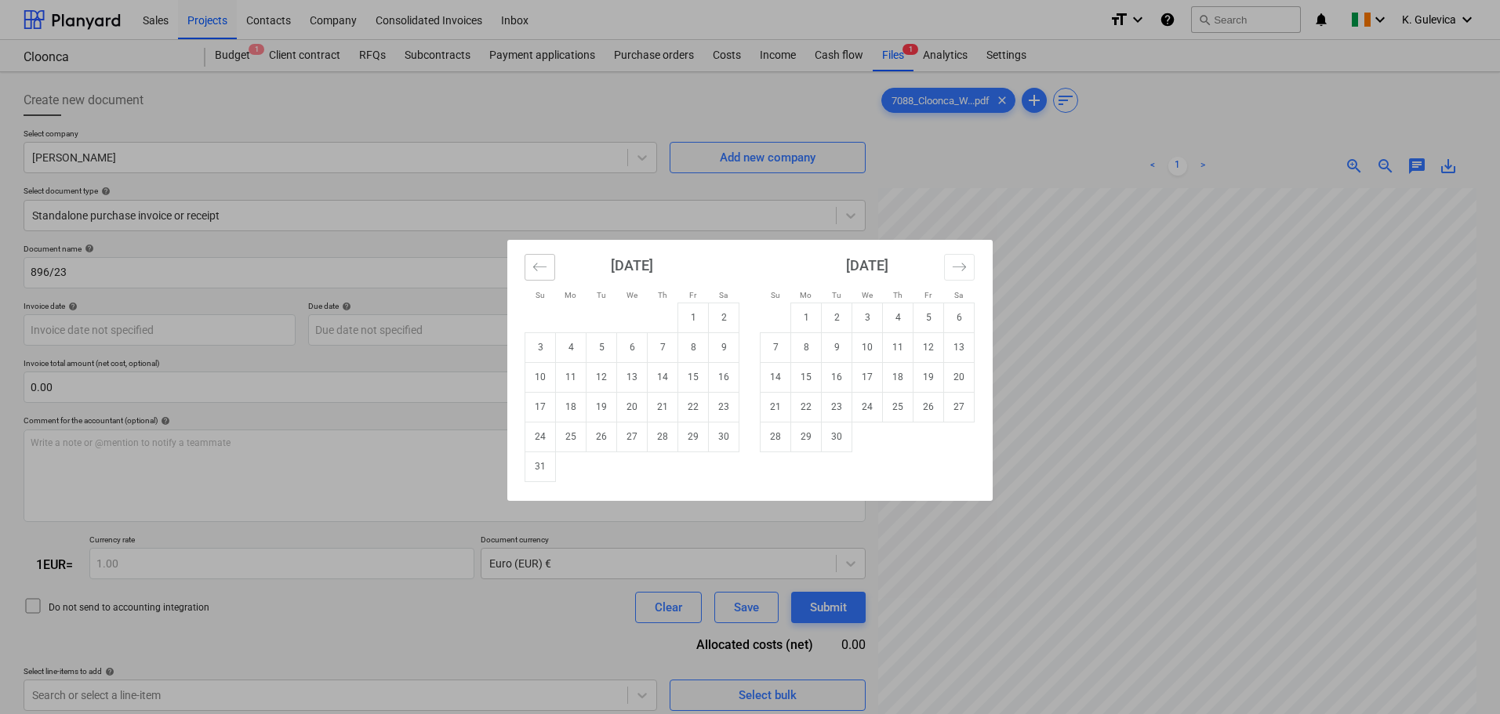
click at [536, 261] on icon "Move backward to switch to the previous month." at bounding box center [539, 267] width 15 height 15
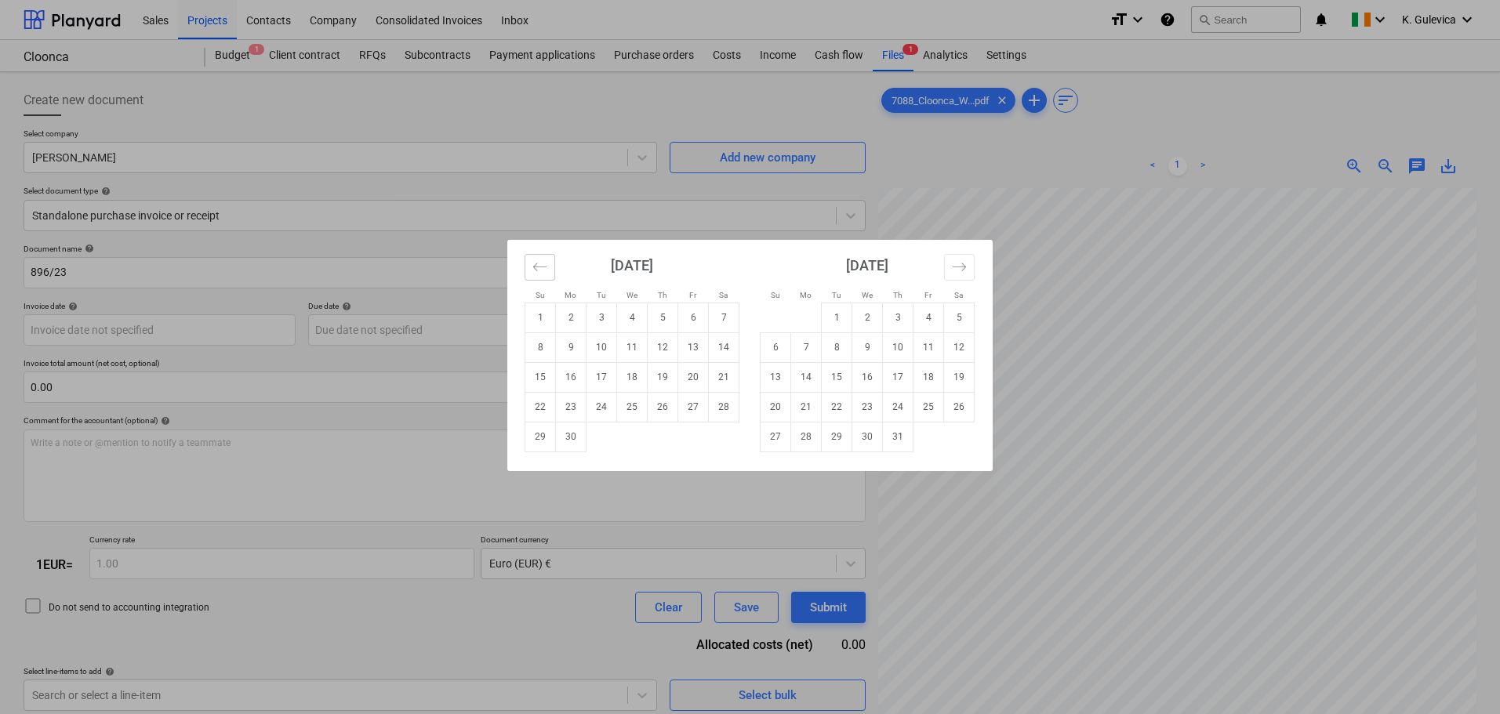
click at [536, 261] on icon "Move backward to switch to the previous month." at bounding box center [539, 267] width 15 height 15
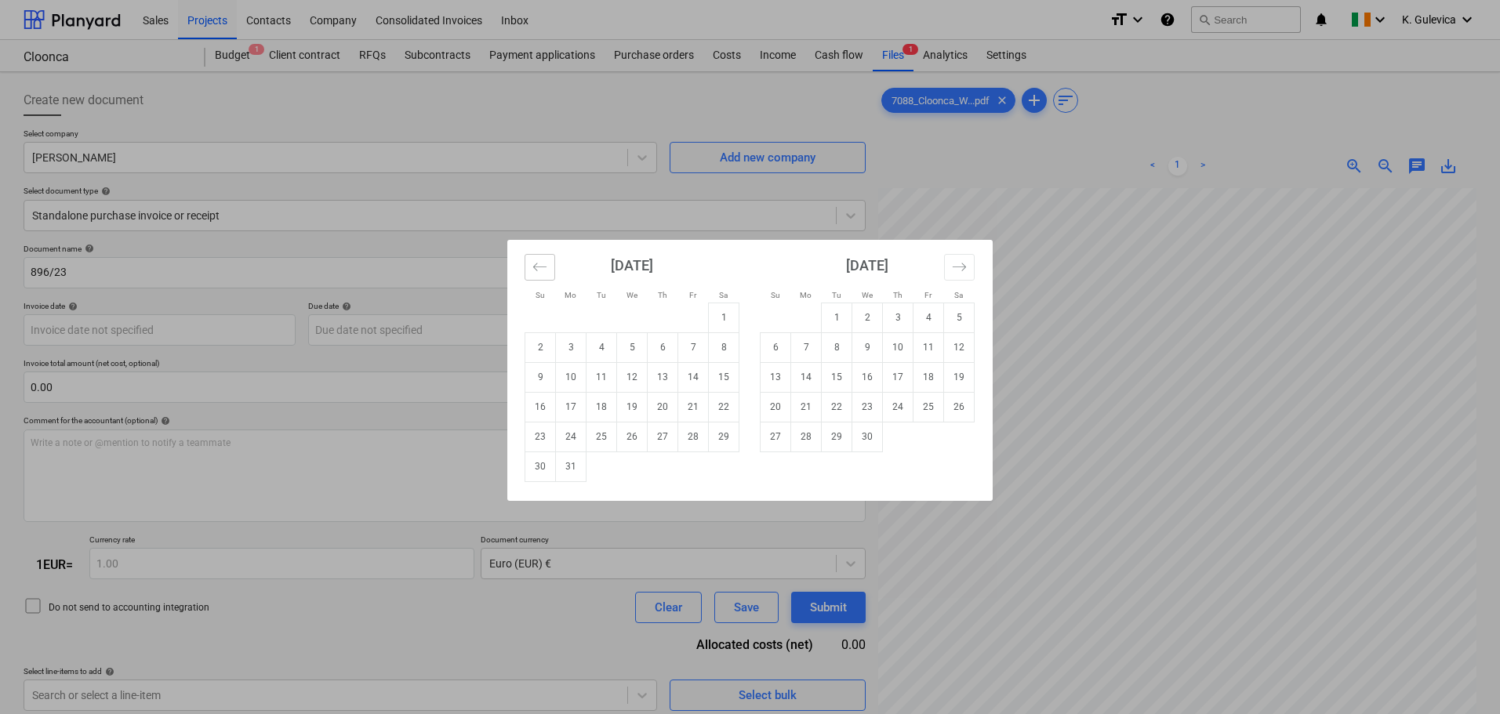
click at [536, 261] on icon "Move backward to switch to the previous month." at bounding box center [539, 267] width 15 height 15
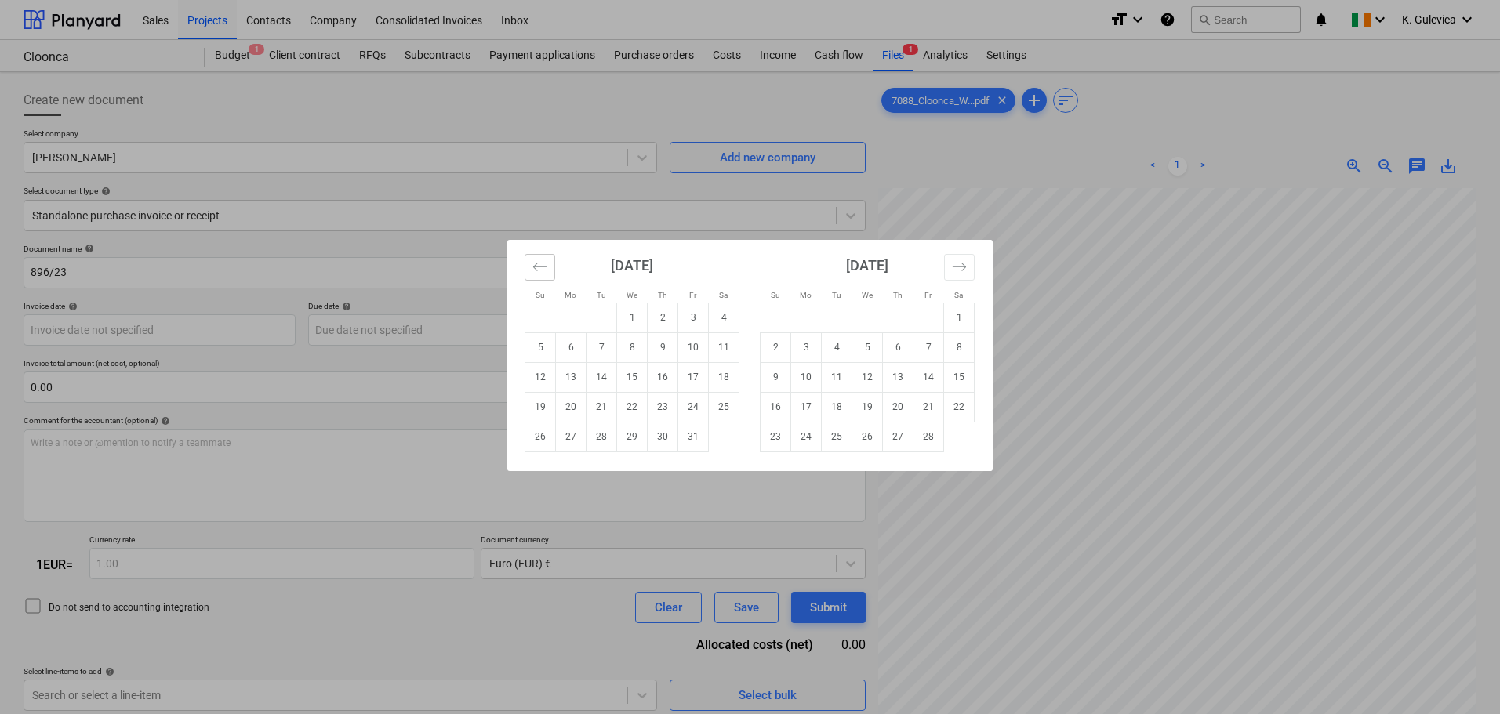
click at [536, 261] on icon "Move backward to switch to the previous month." at bounding box center [539, 267] width 15 height 15
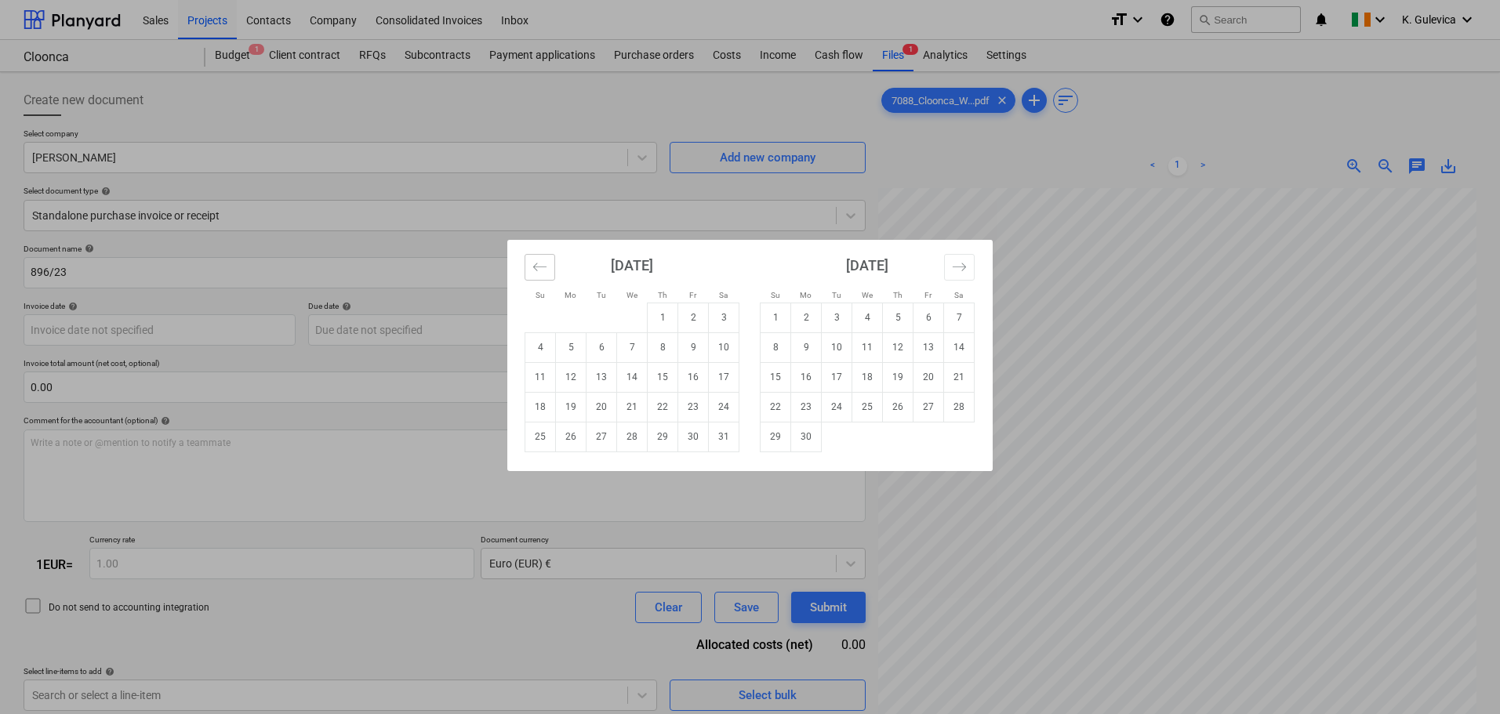
click at [536, 261] on icon "Move backward to switch to the previous month." at bounding box center [539, 267] width 15 height 15
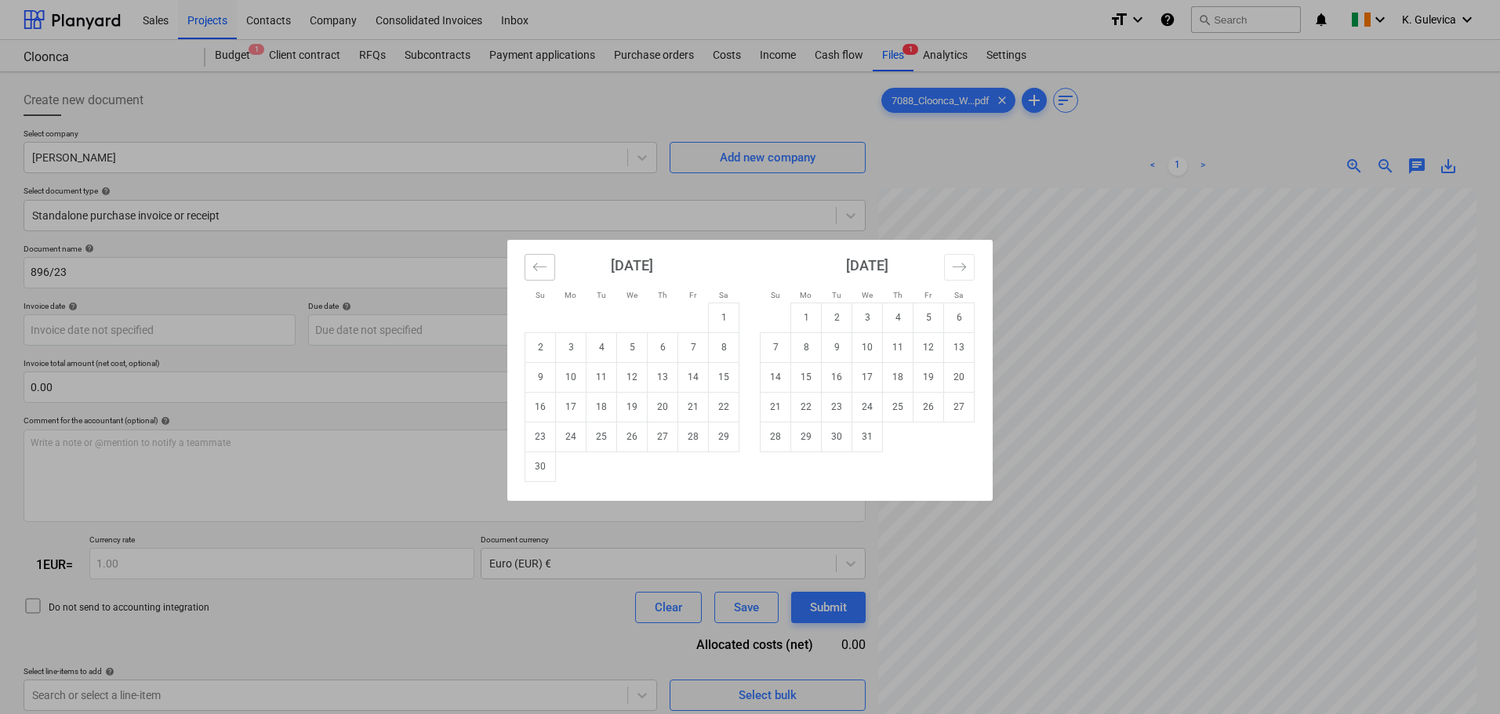
click at [536, 261] on icon "Move backward to switch to the previous month." at bounding box center [539, 267] width 15 height 15
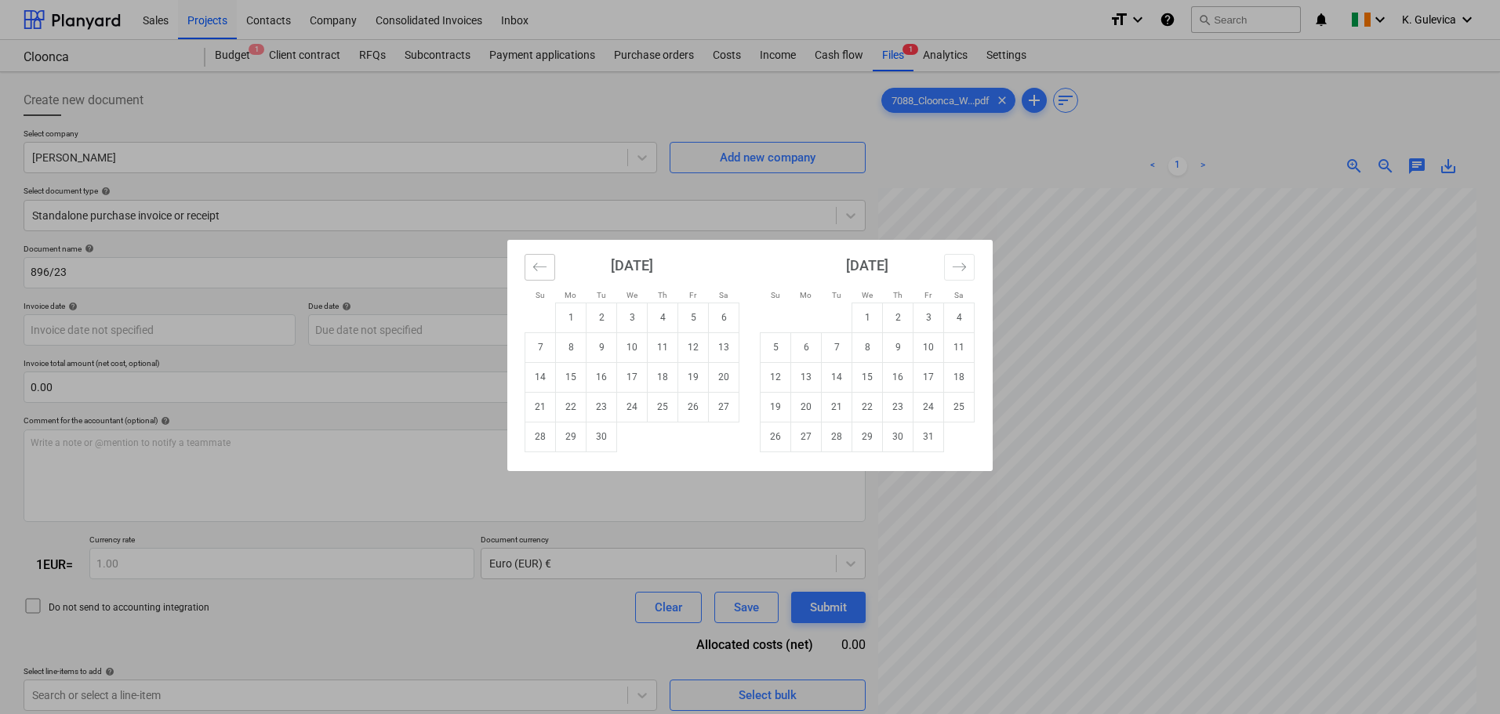
click at [536, 261] on icon "Move backward to switch to the previous month." at bounding box center [539, 267] width 15 height 15
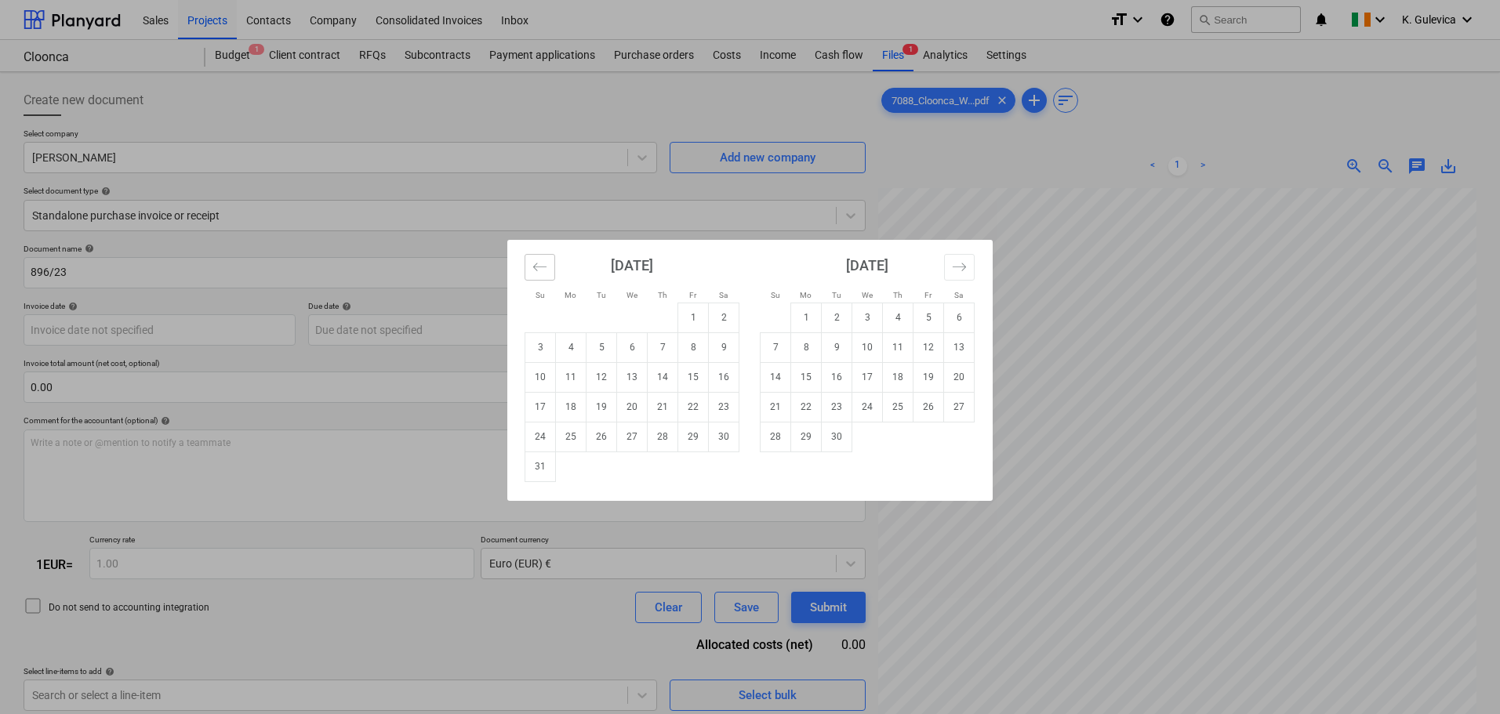
click at [536, 261] on icon "Move backward to switch to the previous month." at bounding box center [539, 267] width 15 height 15
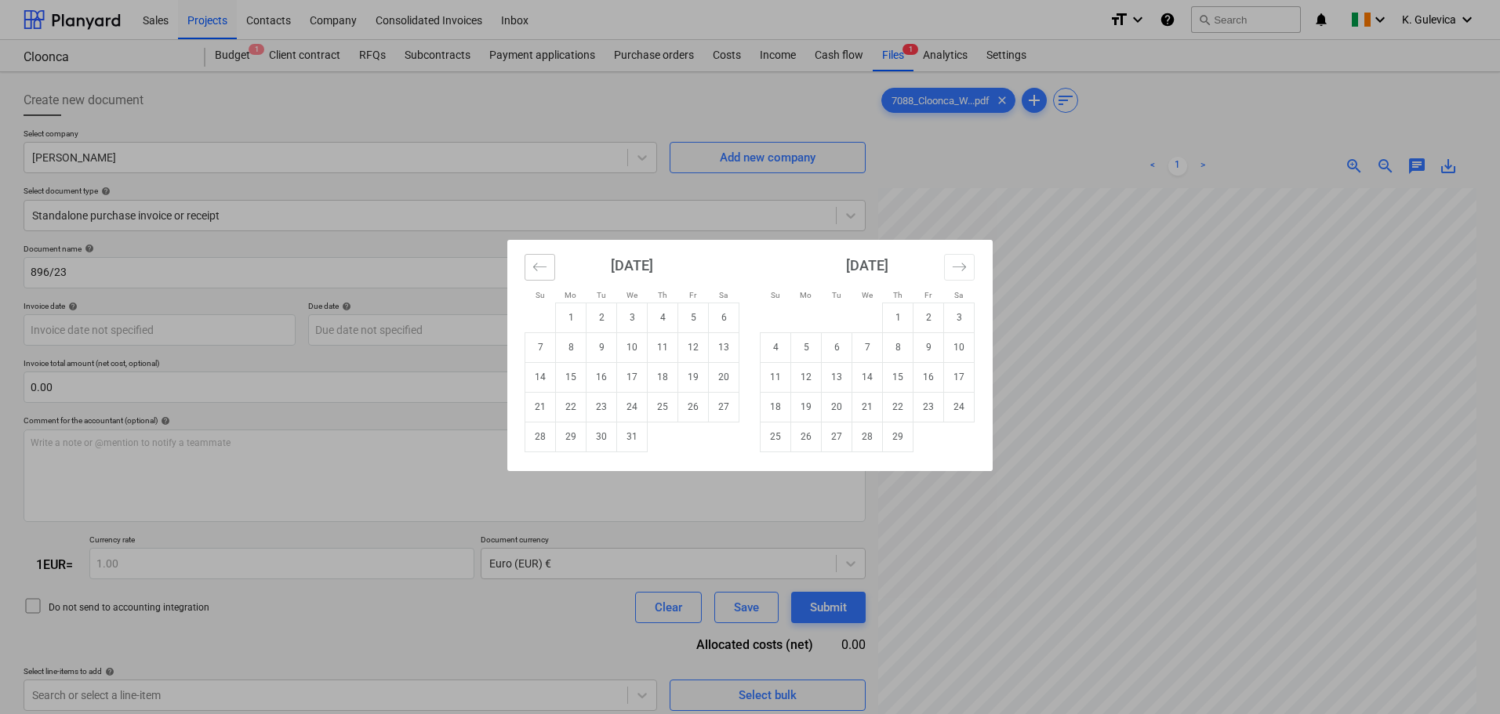
click at [536, 261] on icon "Move backward to switch to the previous month." at bounding box center [539, 267] width 15 height 15
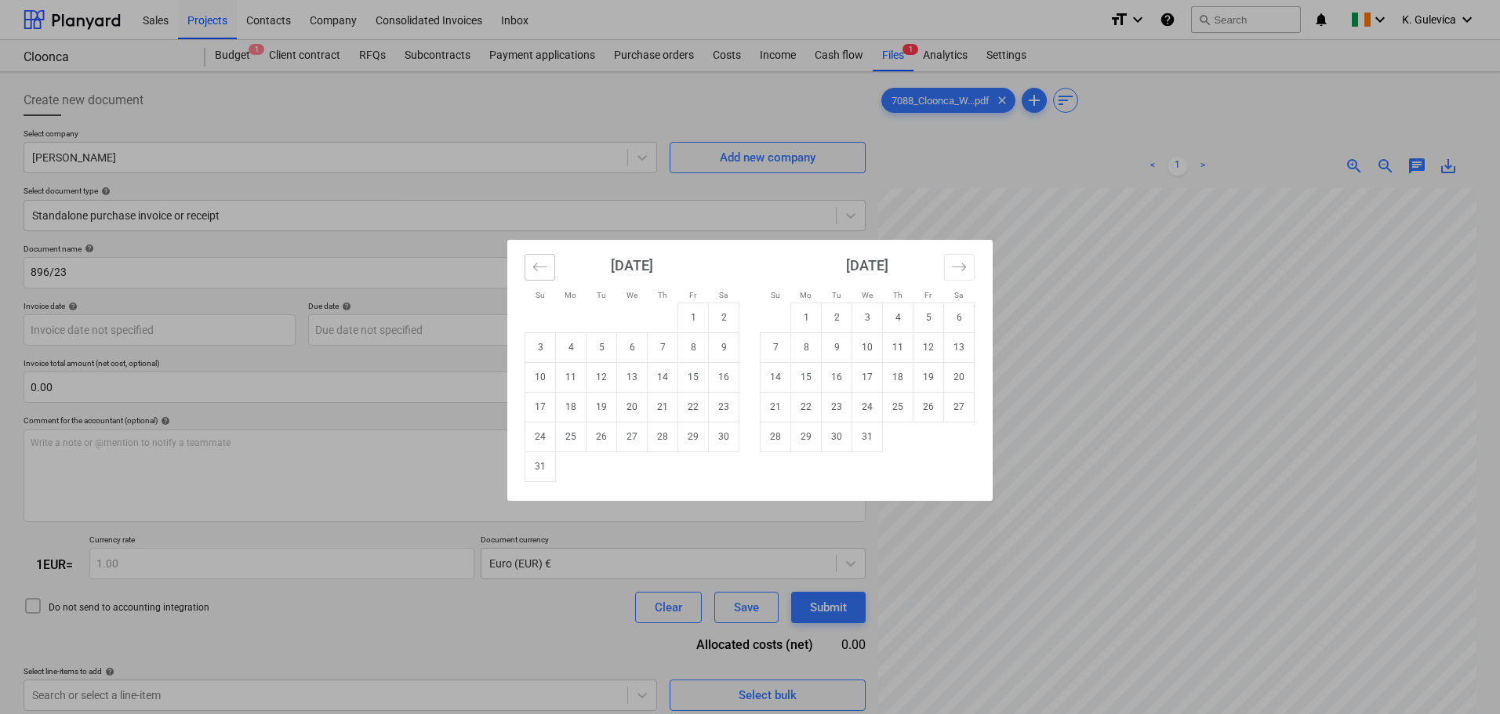
click at [537, 261] on icon "Move backward to switch to the previous month." at bounding box center [539, 267] width 15 height 15
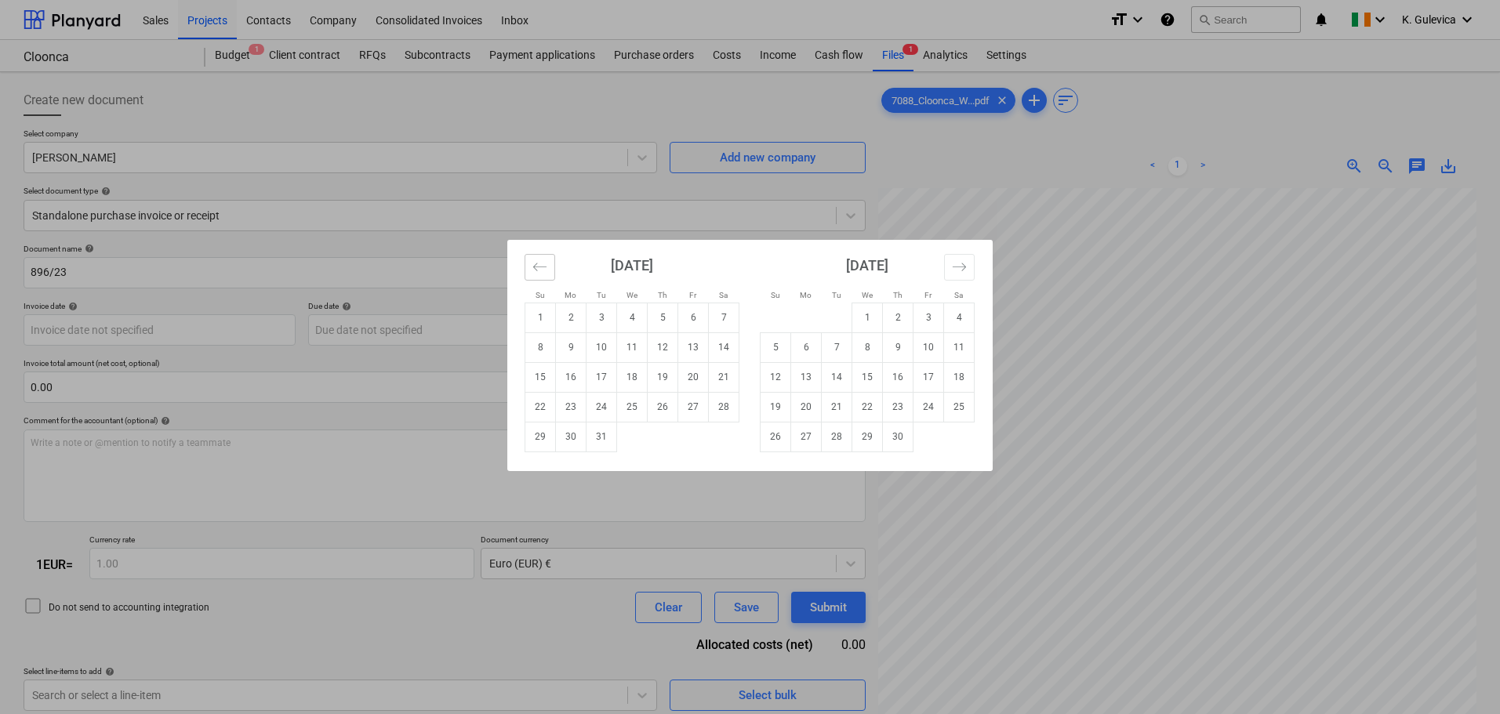
click at [538, 261] on icon "Move backward to switch to the previous month." at bounding box center [539, 267] width 15 height 15
click at [699, 439] on td "29" at bounding box center [693, 437] width 31 height 30
type input "29 Sep 2023"
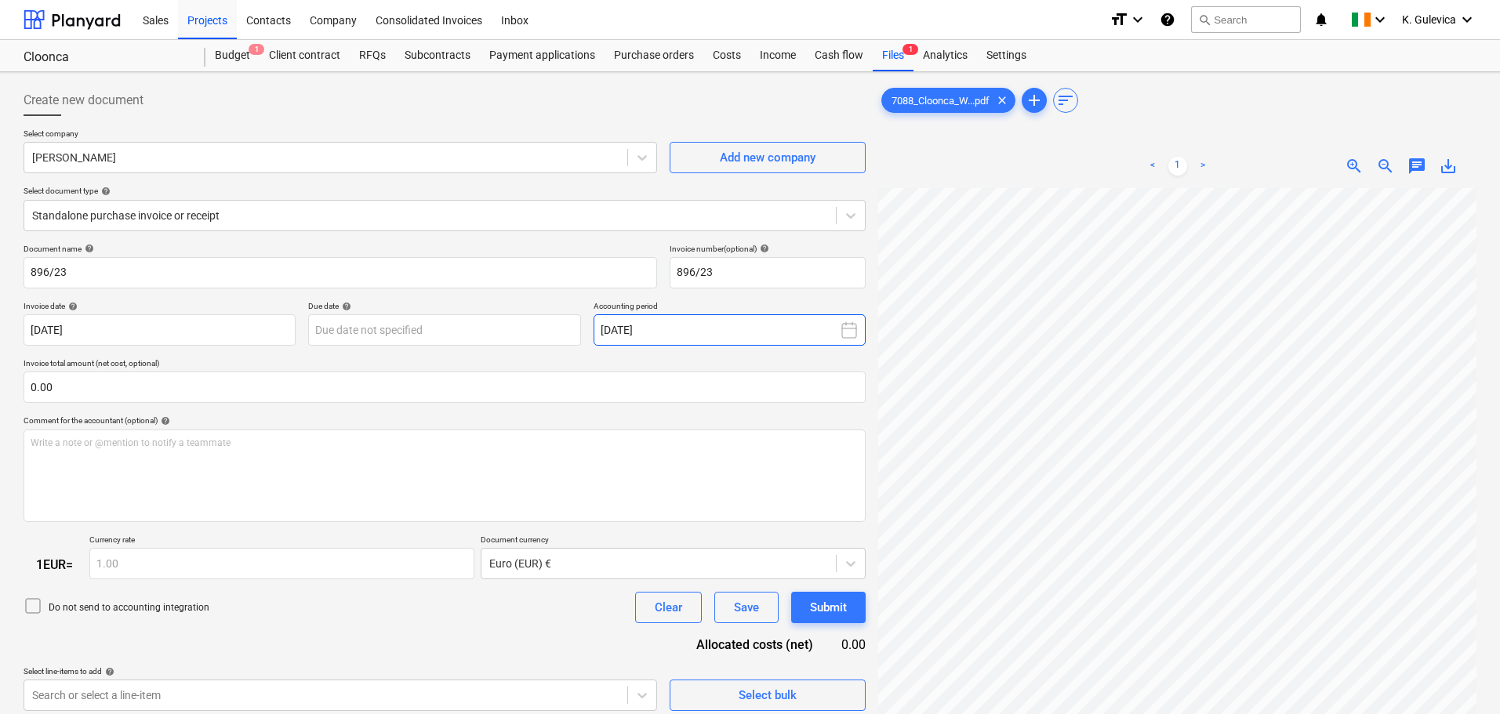
click at [748, 339] on button "September 2025" at bounding box center [730, 329] width 272 height 31
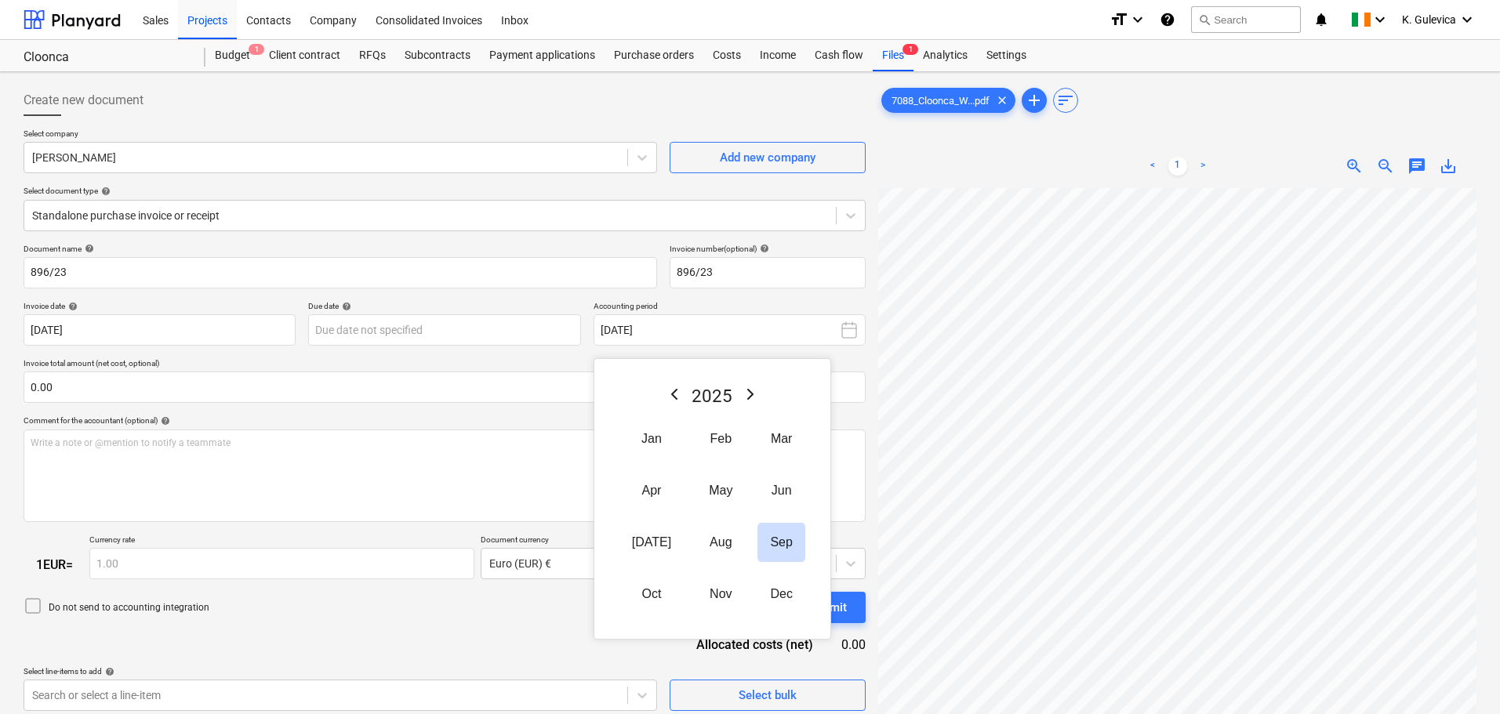
click at [672, 391] on icon "Previous Year" at bounding box center [674, 394] width 5 height 9
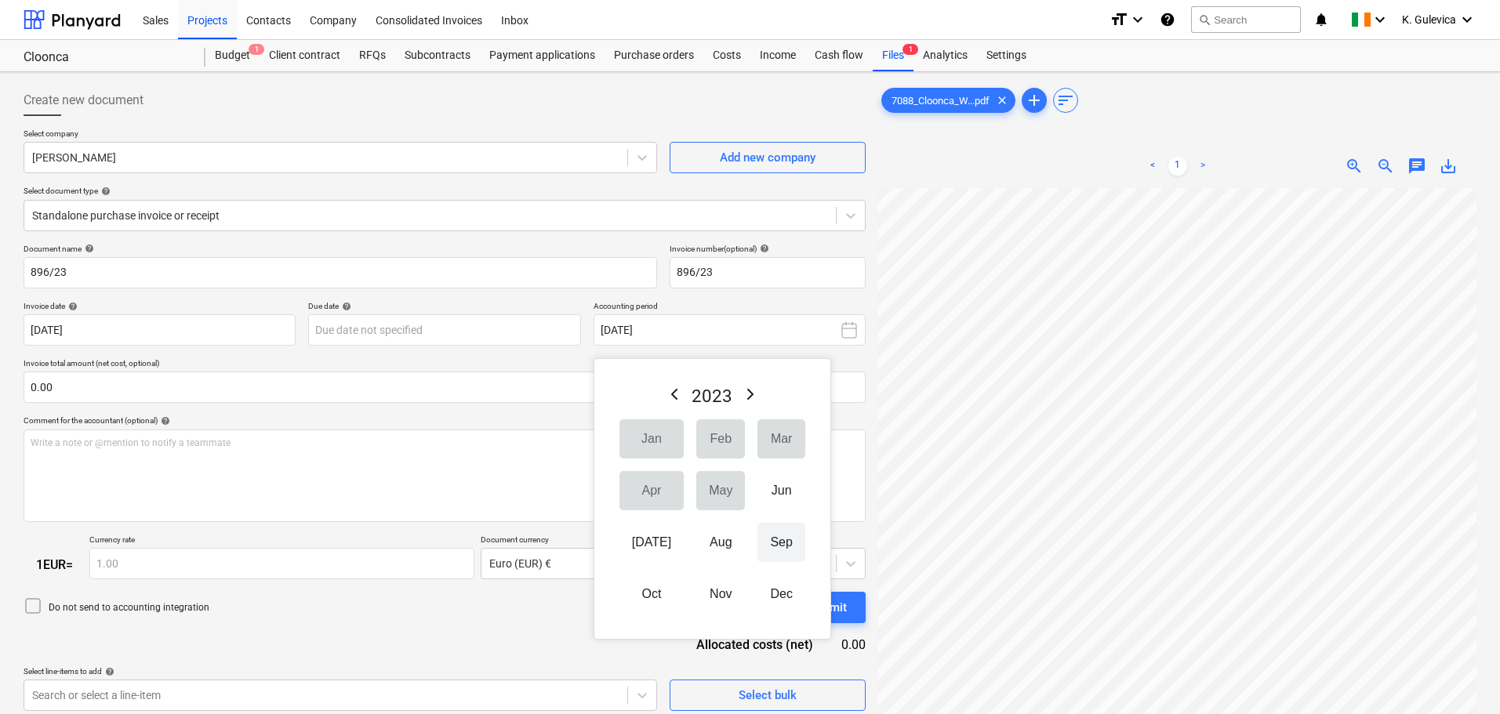
click at [768, 535] on button "Sep" at bounding box center [780, 542] width 47 height 39
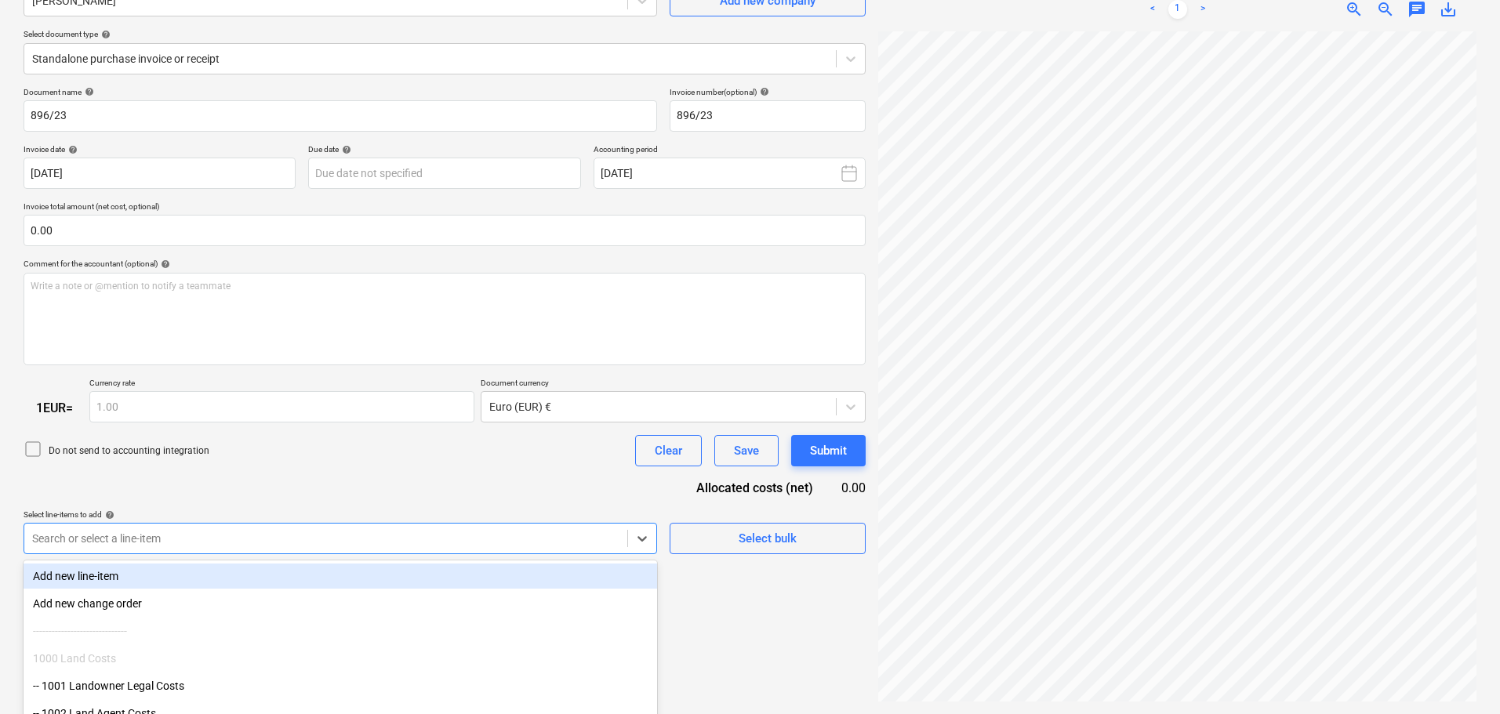
scroll to position [241, 0]
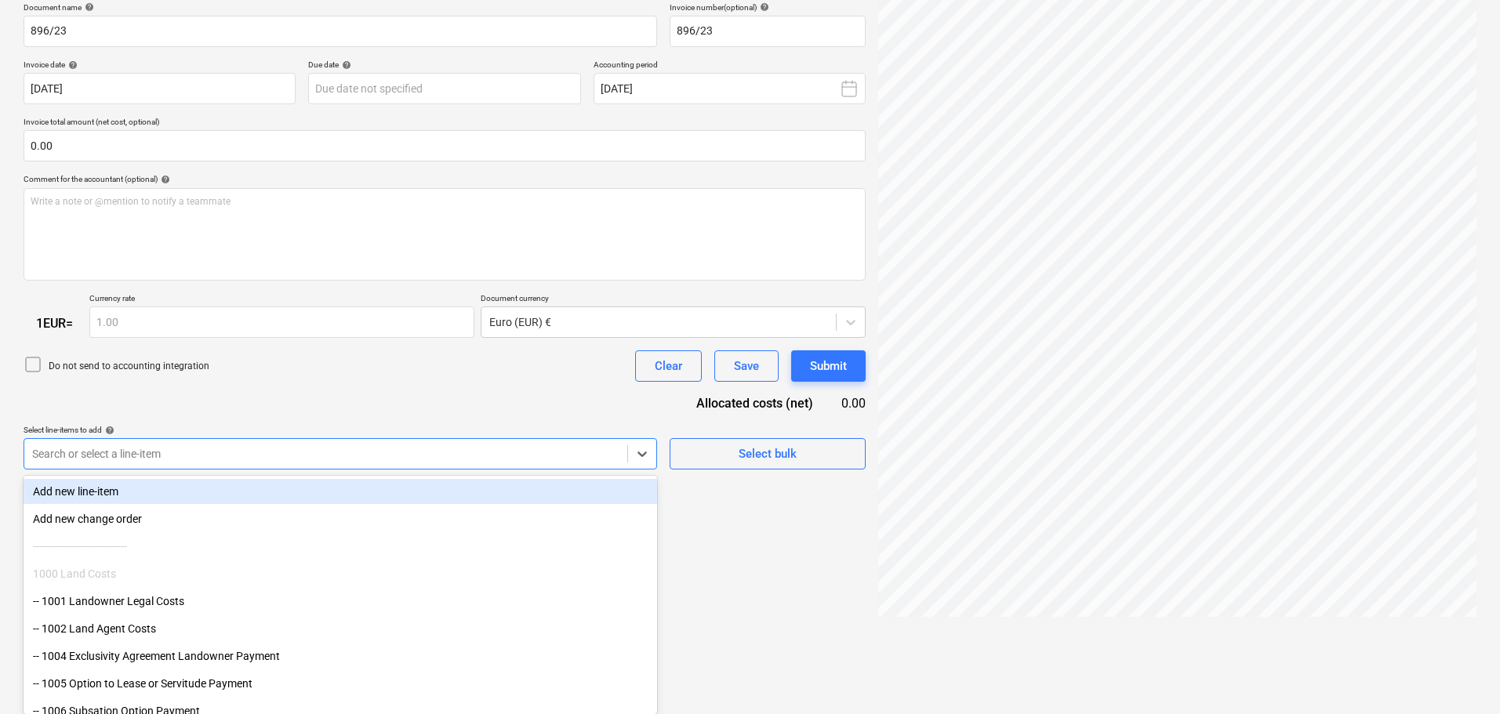
click at [252, 473] on body "Sales Projects Contacts Company Consolidated Invoices Inbox format_size keyboar…" at bounding box center [750, 116] width 1500 height 714
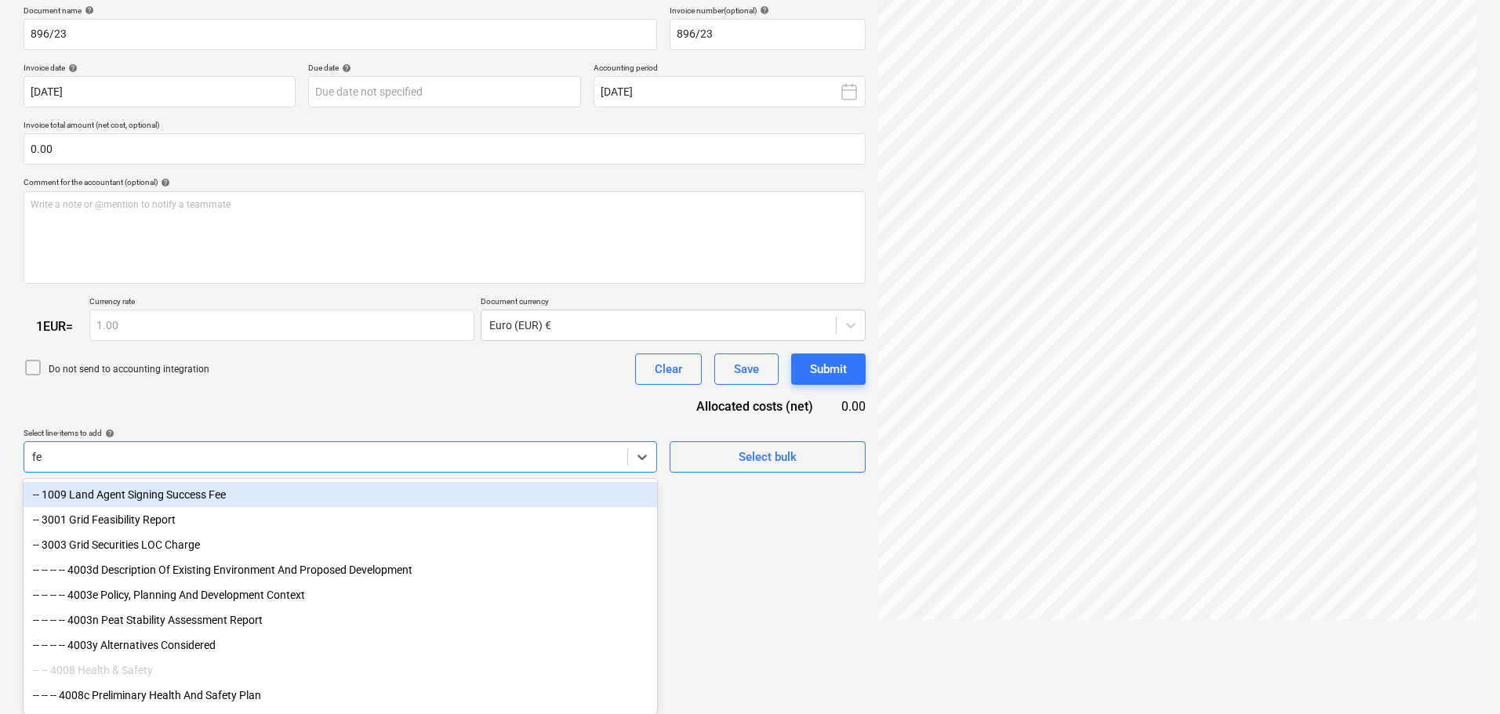
type input "fea"
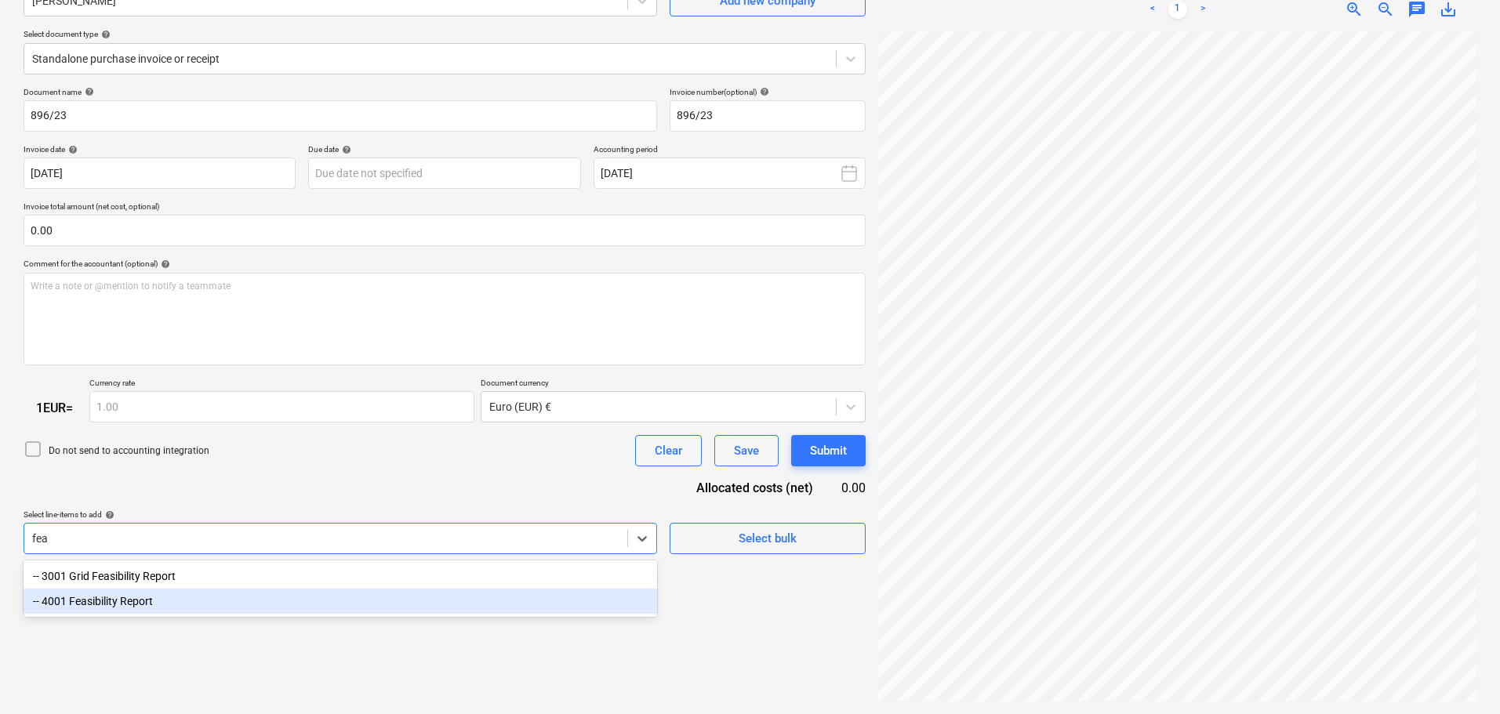
click at [206, 610] on div "-- 4001 Feasibility Report" at bounding box center [340, 601] width 633 height 25
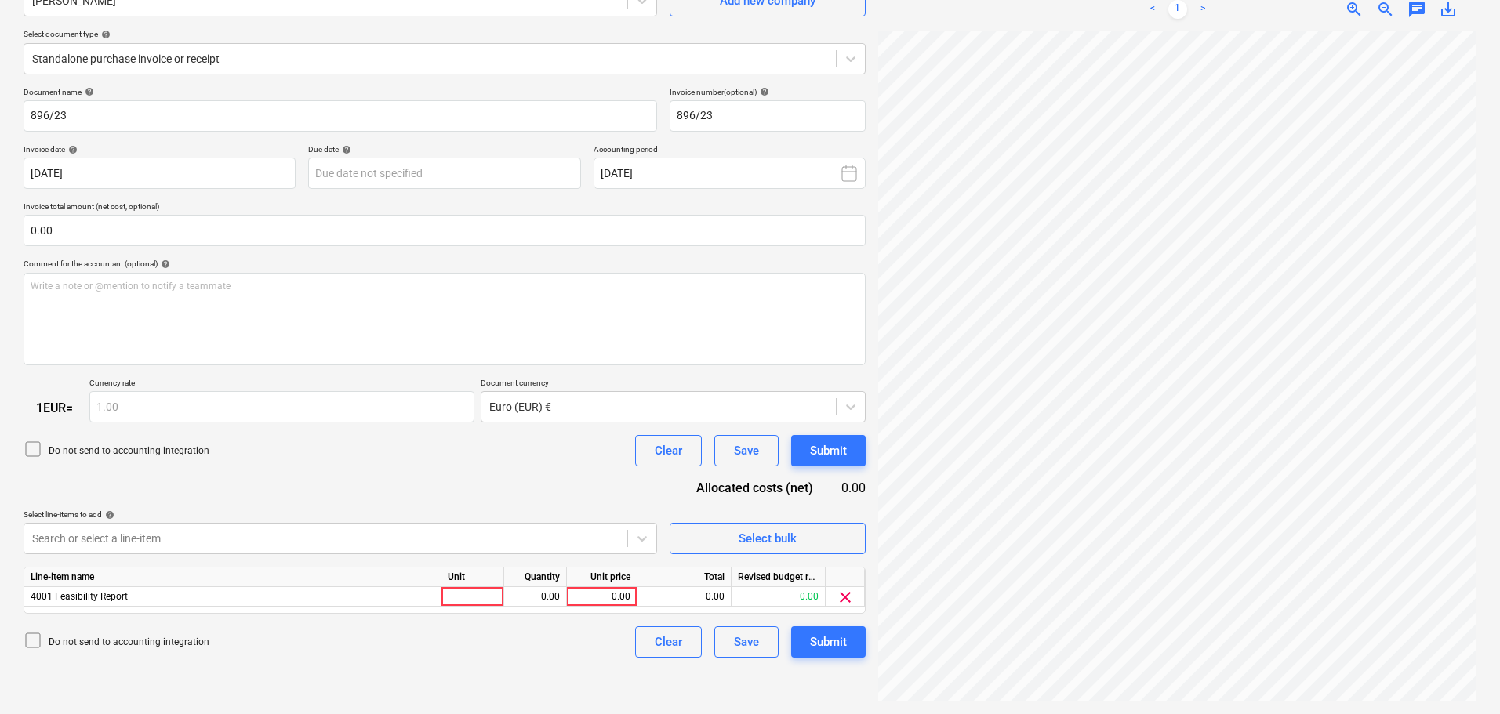
click at [268, 482] on div "Document name help 896/23 Invoice number (optional) help 896/23 Invoice date he…" at bounding box center [445, 373] width 842 height 572
click at [618, 591] on div "0.00" at bounding box center [601, 597] width 57 height 20
type input "1815"
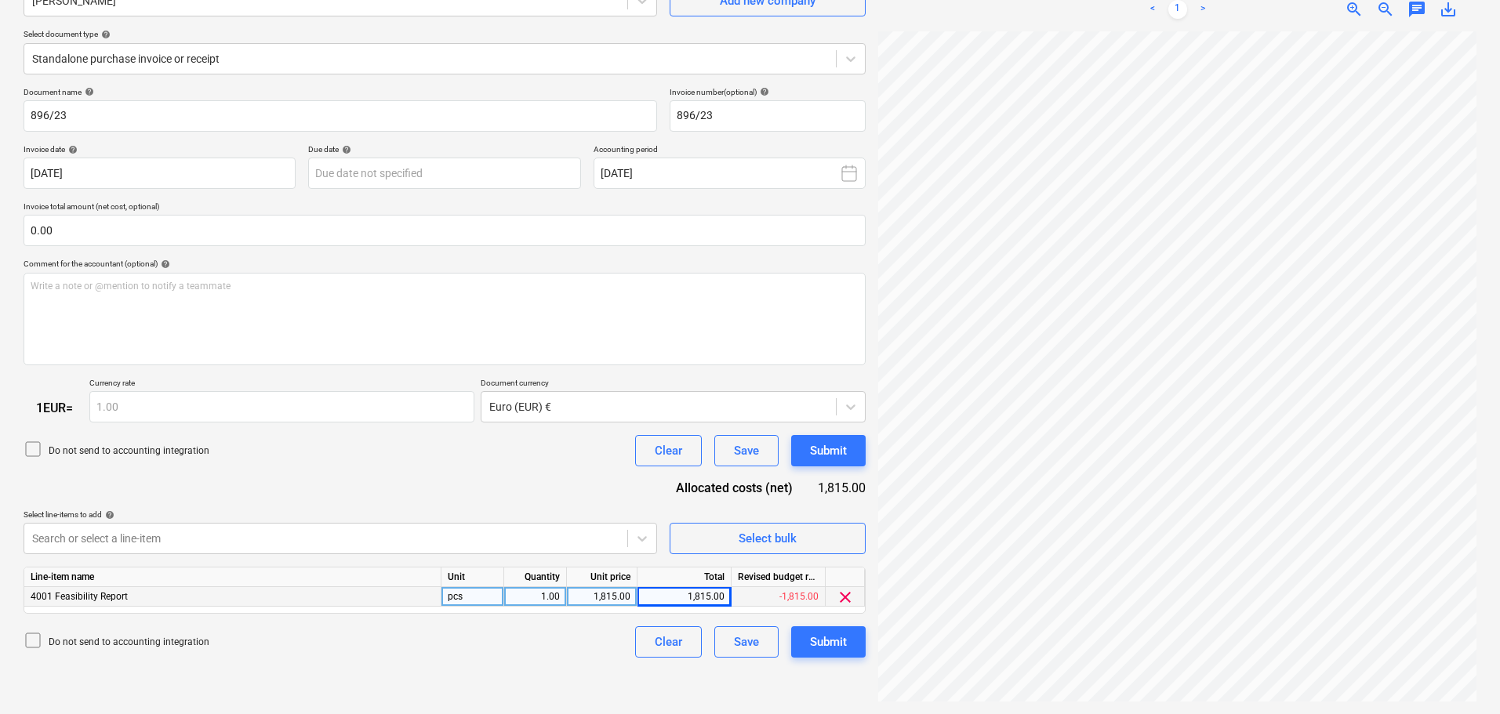
click at [31, 446] on icon at bounding box center [33, 449] width 19 height 19
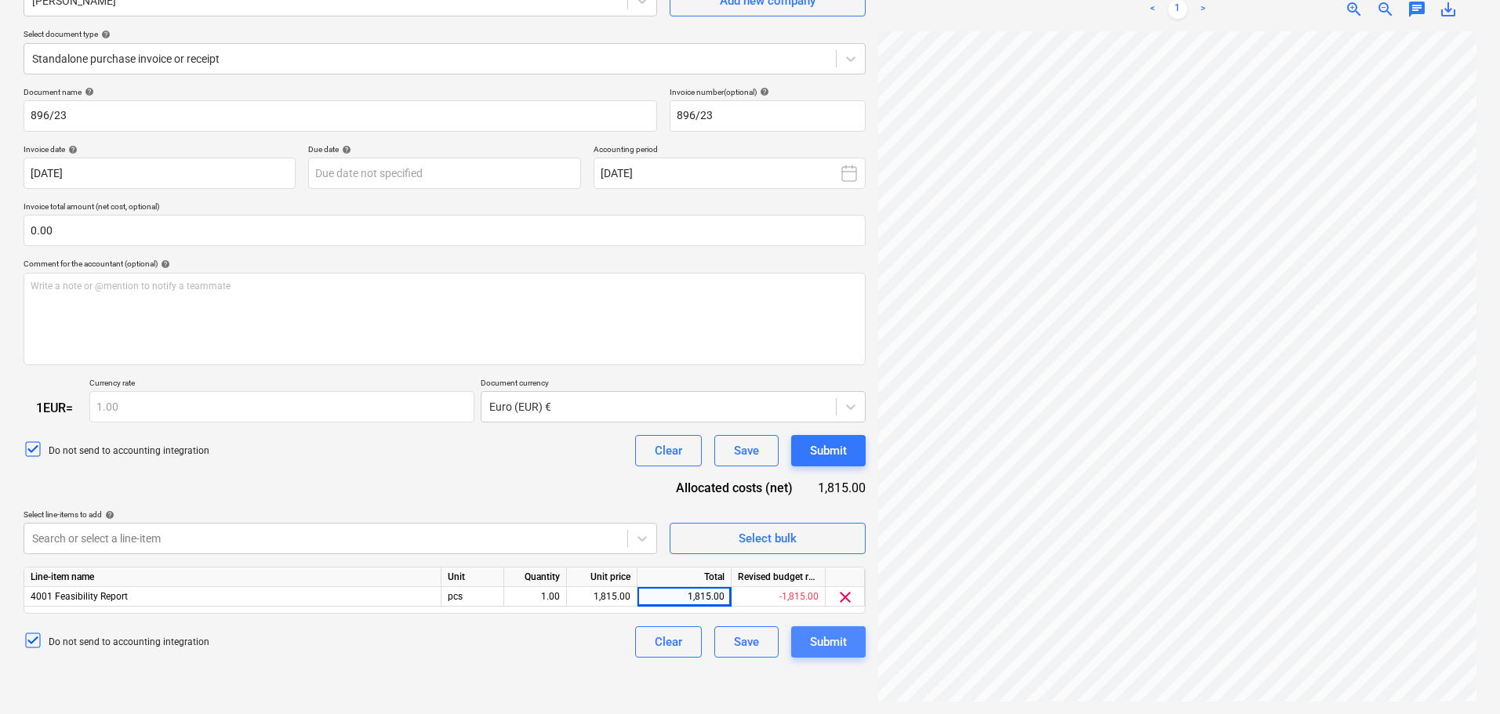
click at [820, 643] on div "Submit" at bounding box center [828, 642] width 37 height 20
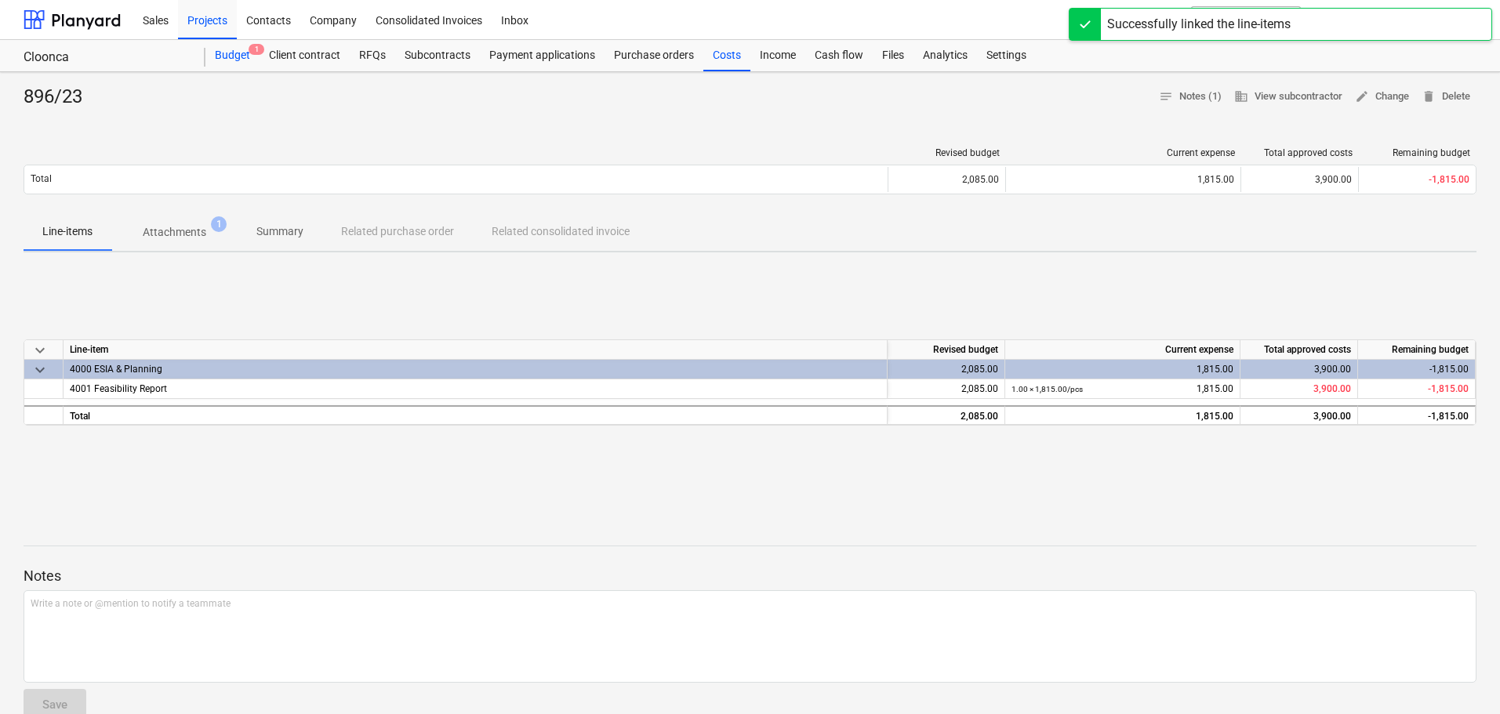
click at [223, 54] on div "Budget 1" at bounding box center [232, 55] width 54 height 31
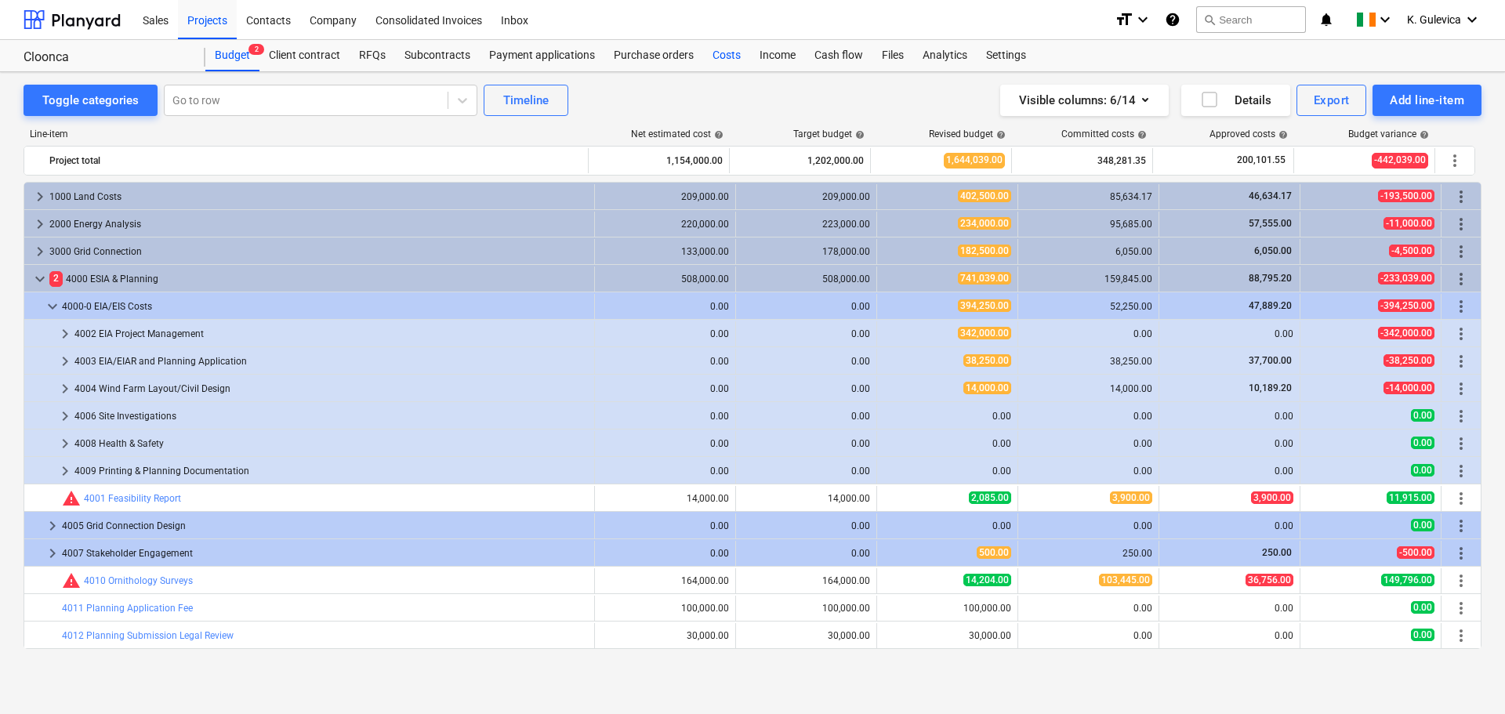
click at [733, 53] on div "Costs" at bounding box center [726, 55] width 47 height 31
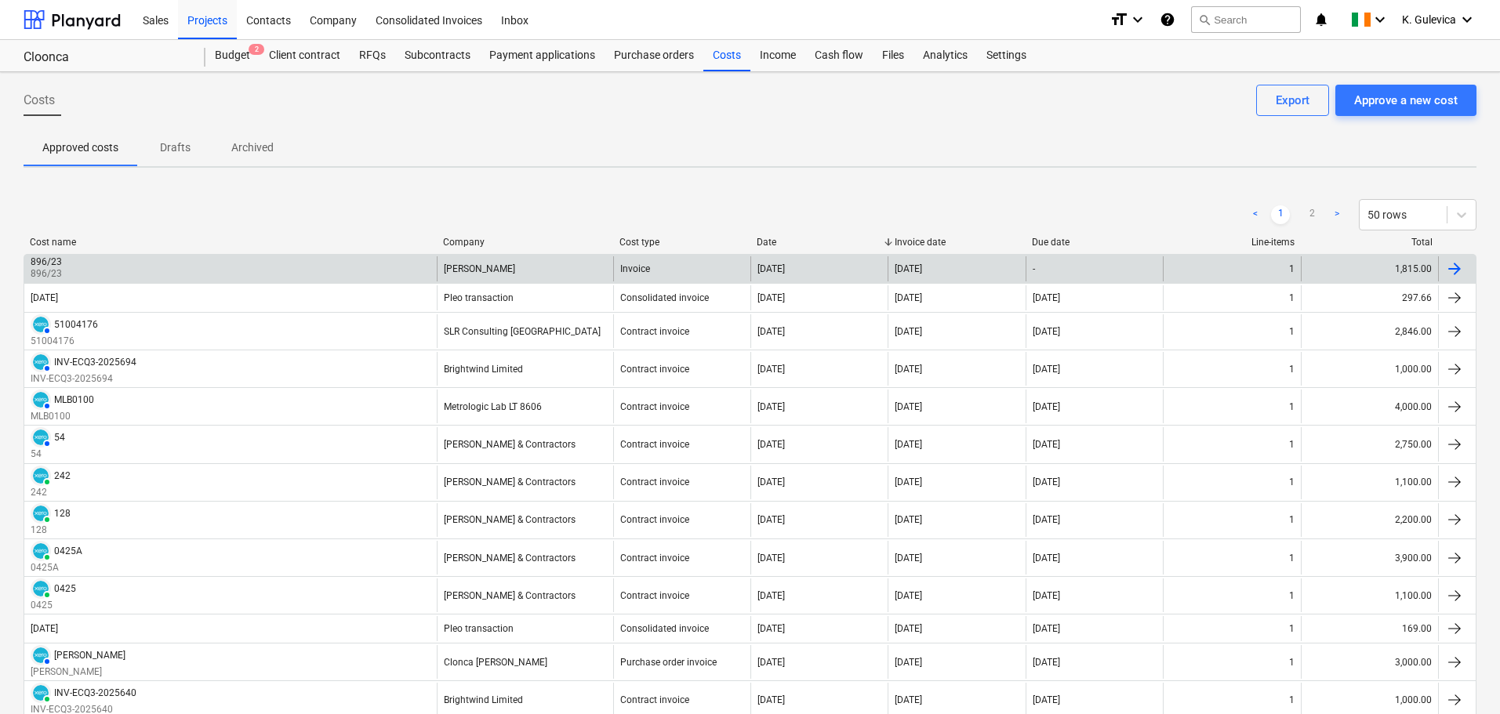
click at [486, 276] on div "Jennings O'Donovan" at bounding box center [525, 268] width 176 height 25
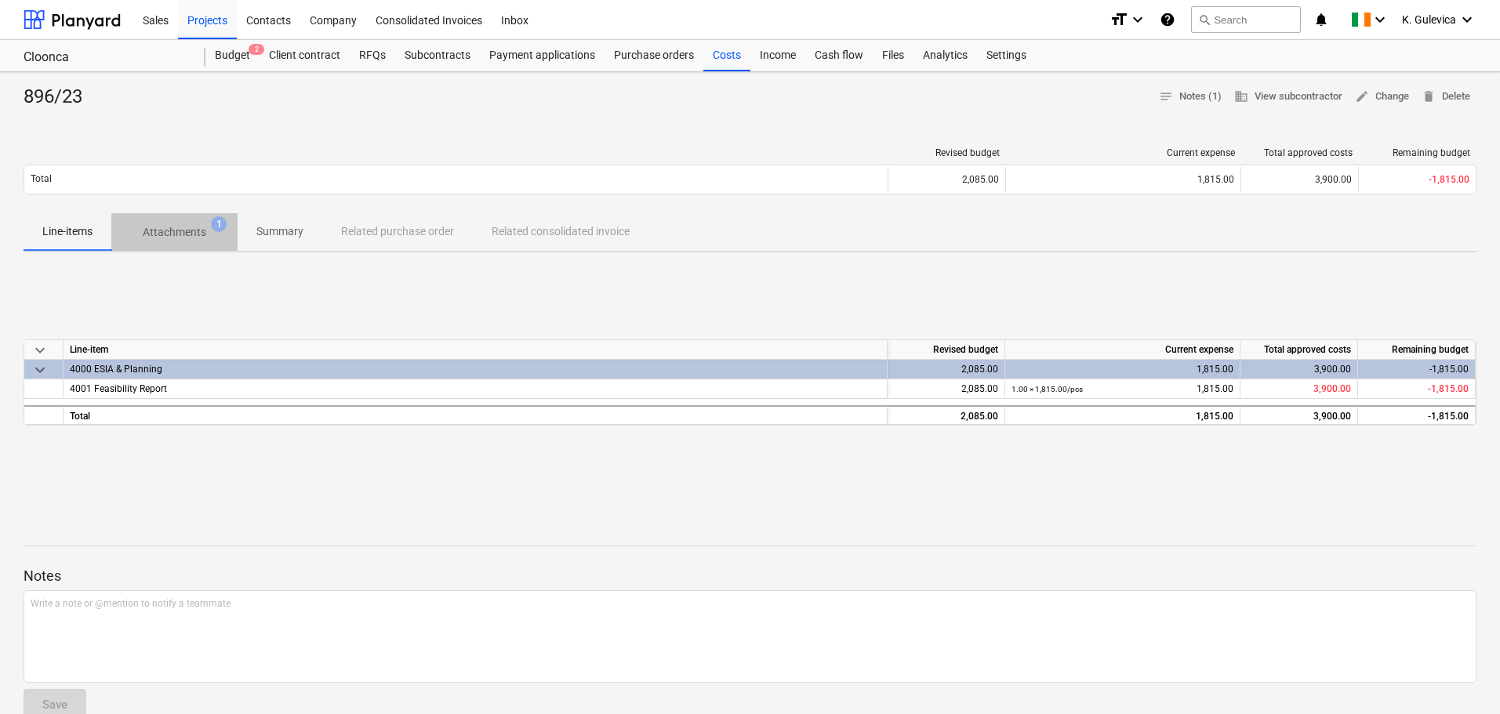
click at [168, 233] on p "Attachments" at bounding box center [175, 232] width 64 height 16
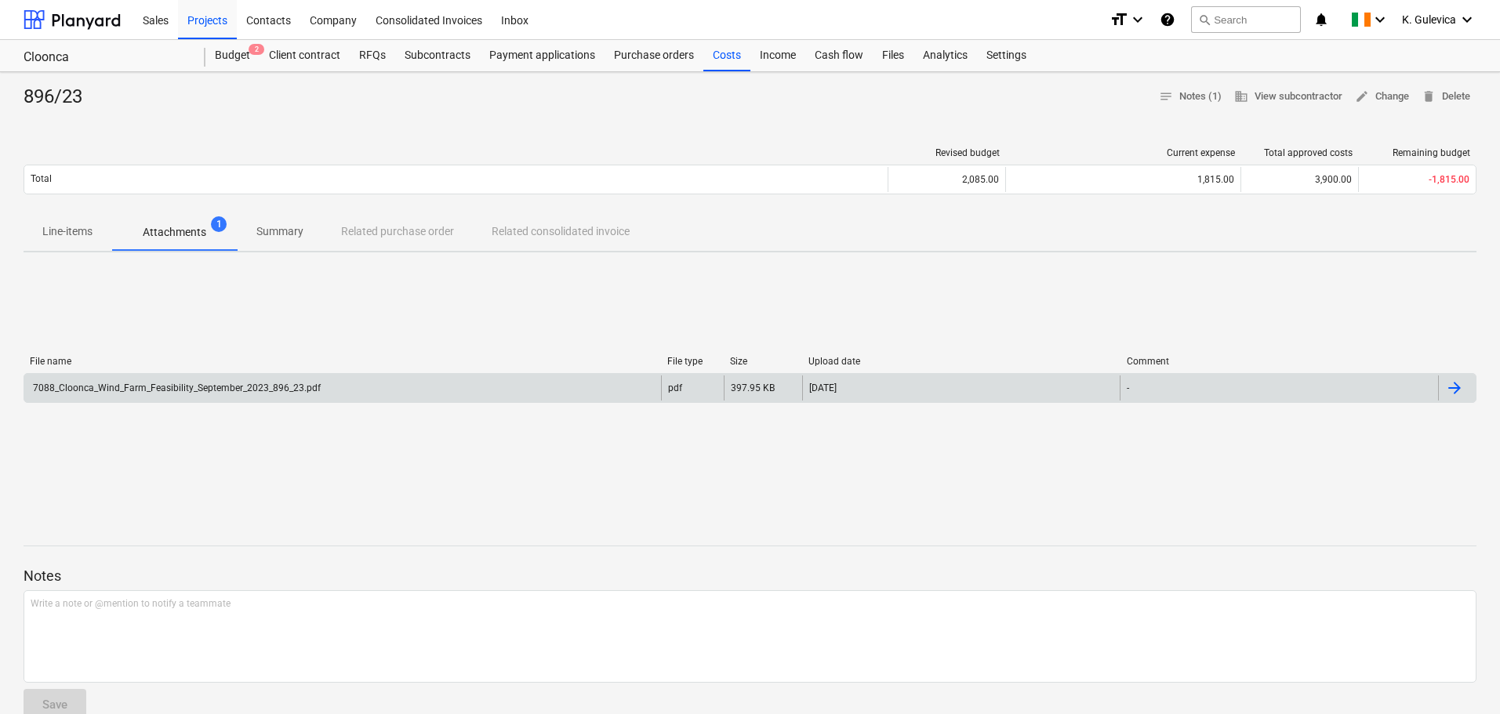
click at [217, 383] on div "7088_Cloonca_Wind_Farm_Feasibility_September_2023_896_23.pdf" at bounding box center [176, 388] width 290 height 11
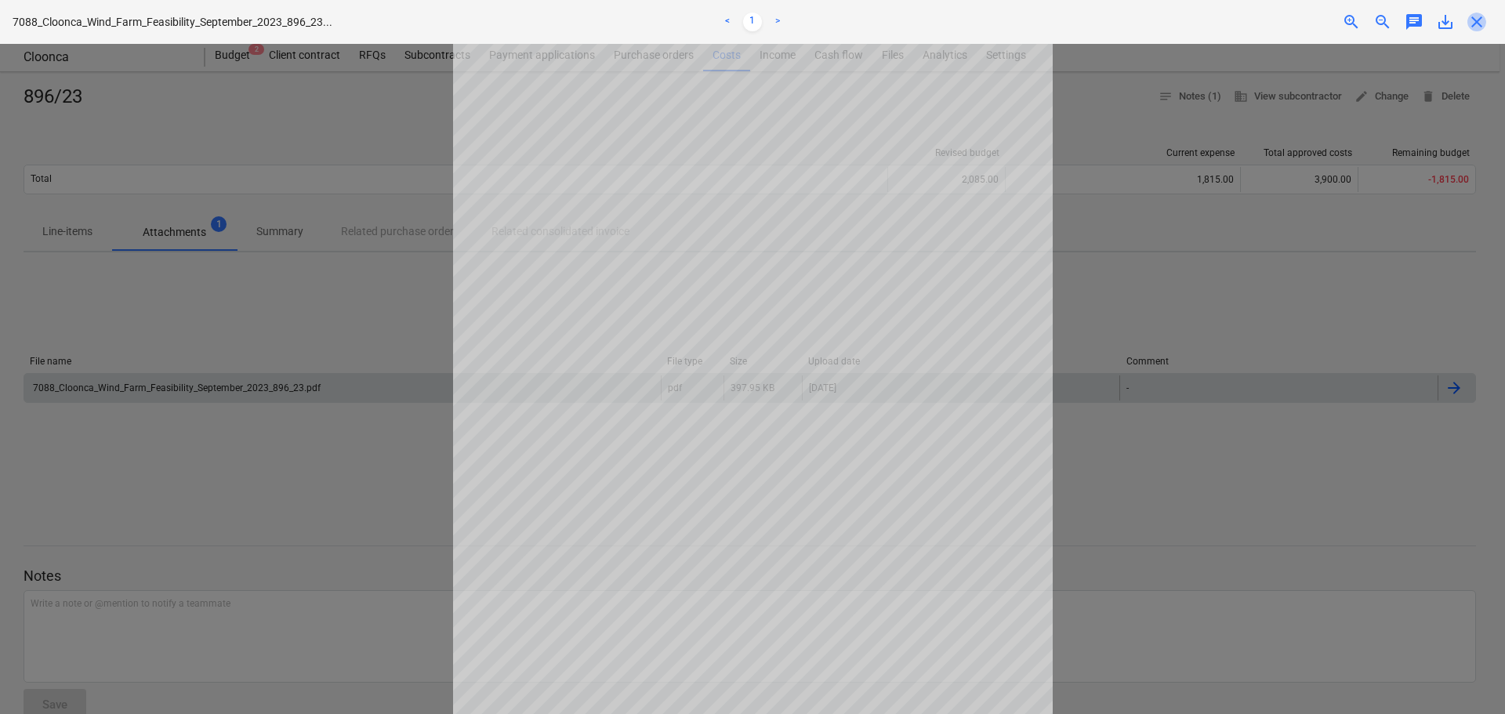
click at [1478, 27] on span "close" at bounding box center [1477, 22] width 19 height 19
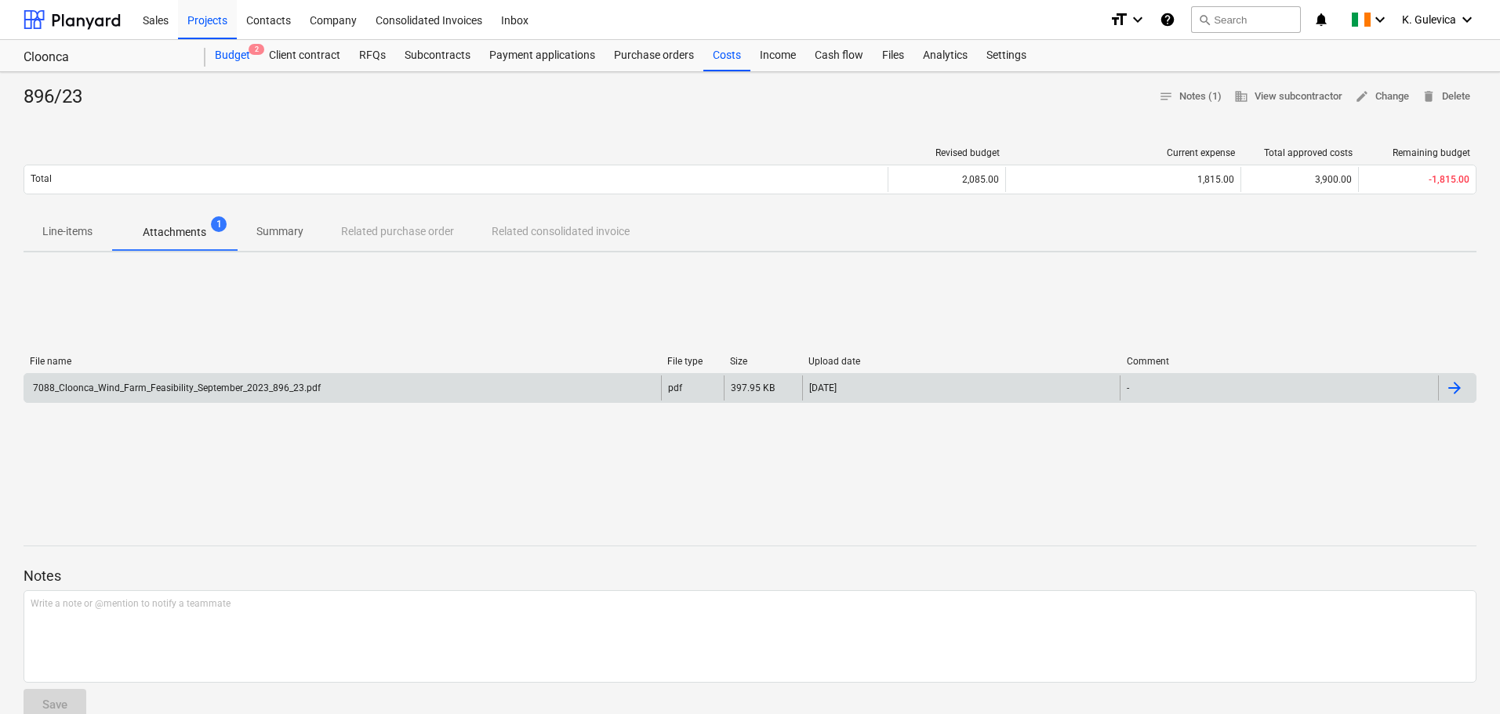
click at [231, 53] on div "Budget 2" at bounding box center [232, 55] width 54 height 31
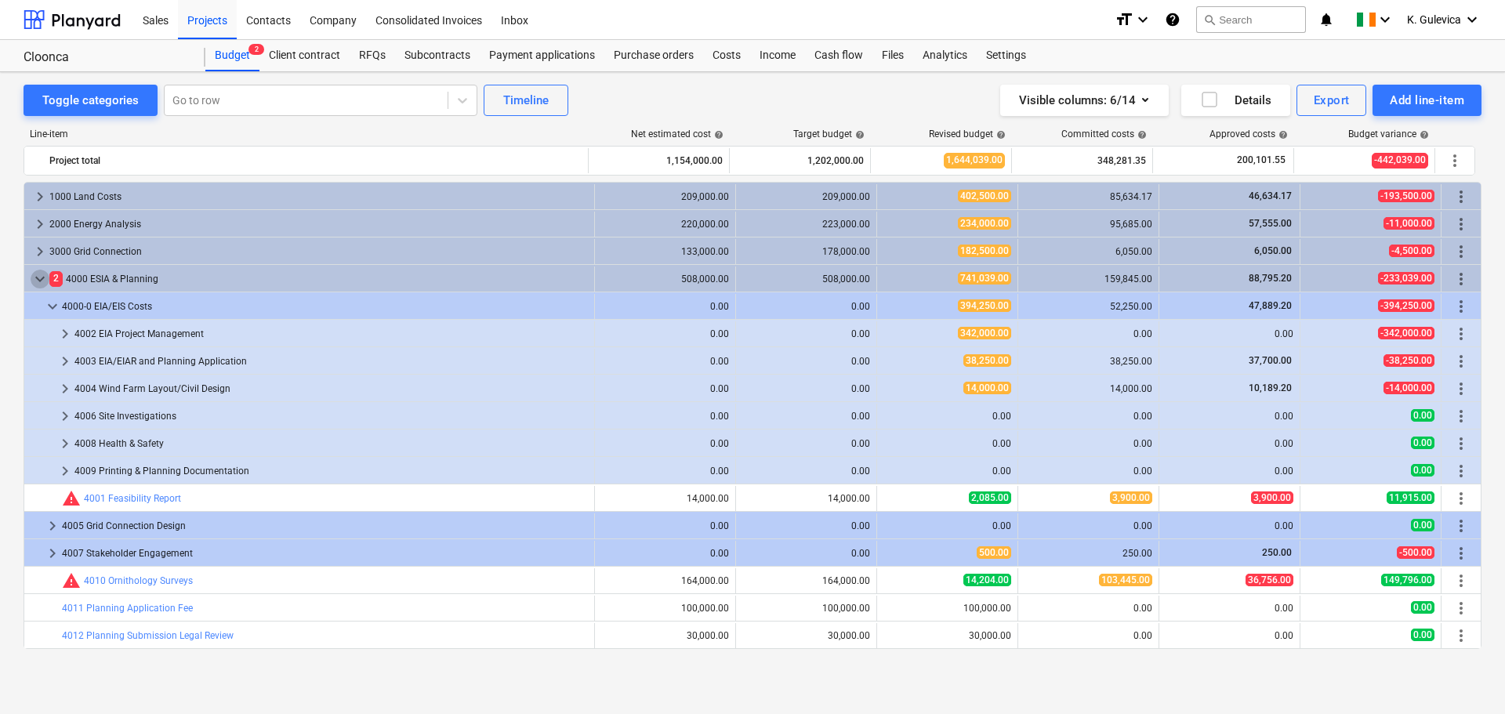
click at [36, 274] on span "keyboard_arrow_down" at bounding box center [40, 279] width 19 height 19
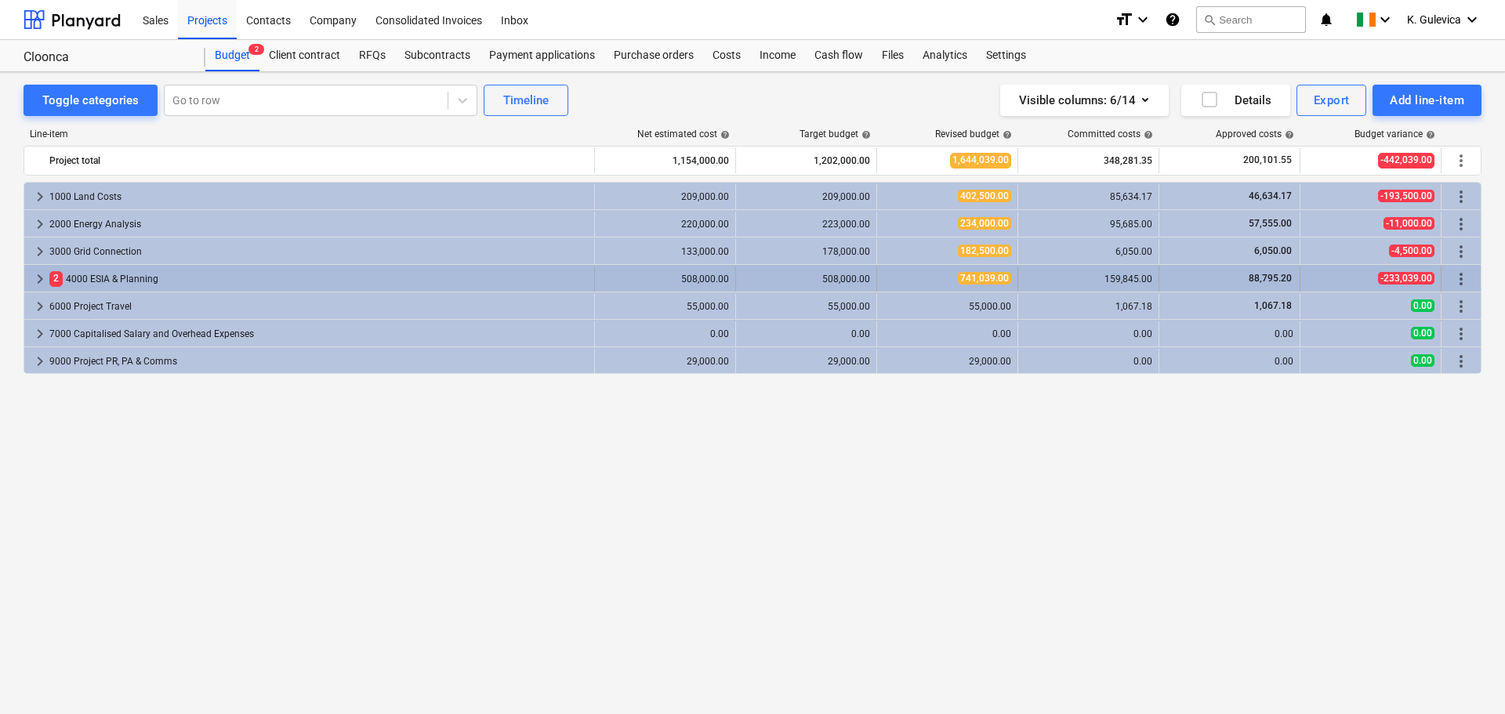
click at [38, 278] on span "keyboard_arrow_right" at bounding box center [40, 279] width 19 height 19
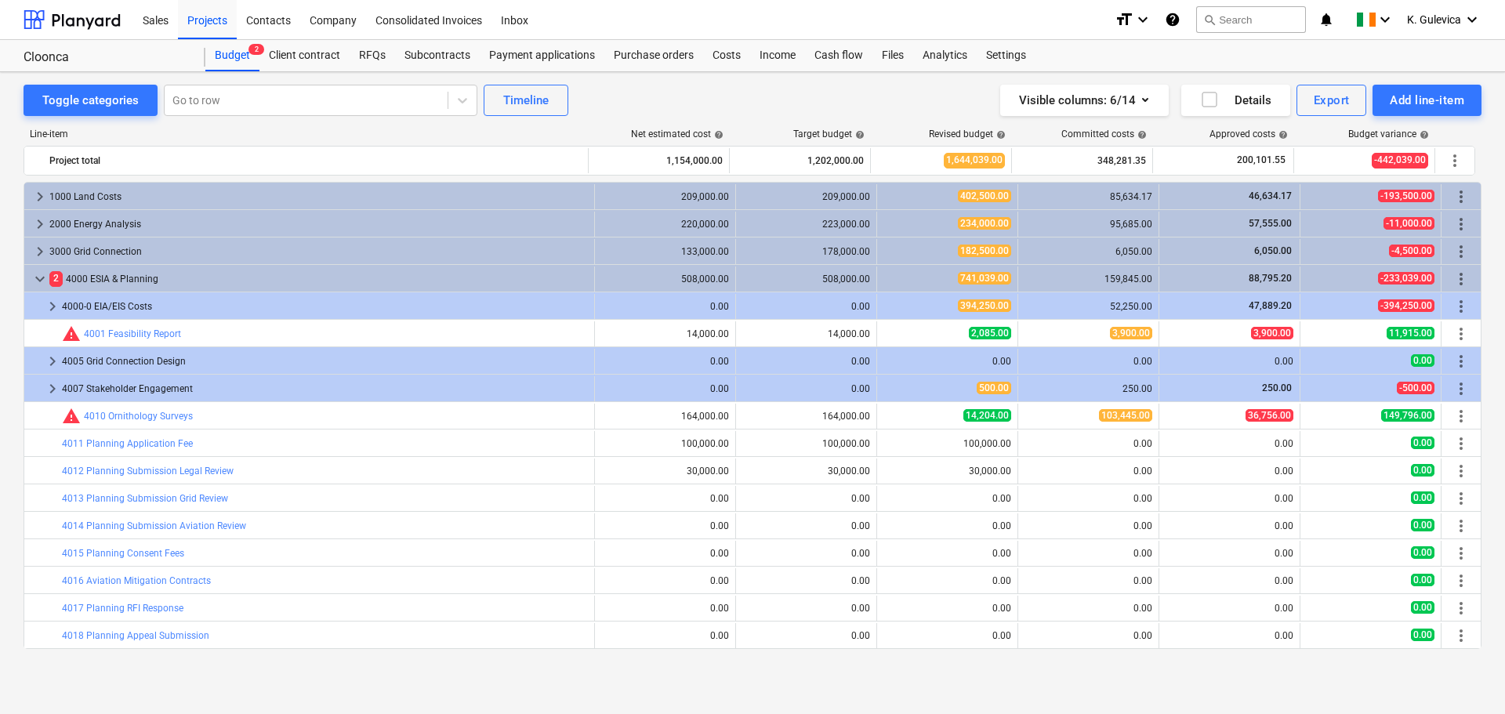
click at [49, 303] on span "keyboard_arrow_right" at bounding box center [52, 306] width 19 height 19
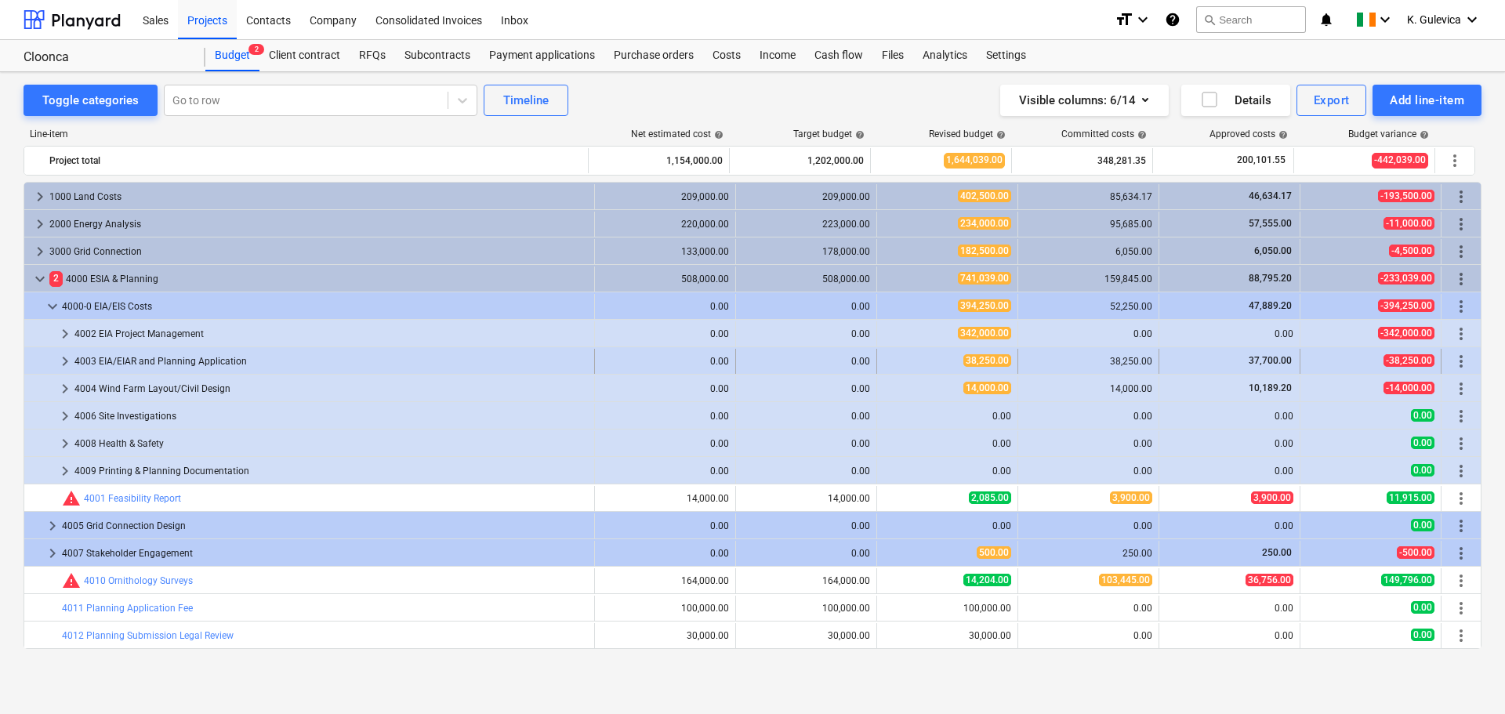
click at [187, 361] on div "4003 EIA/EIAR and Planning Application" at bounding box center [331, 361] width 514 height 25
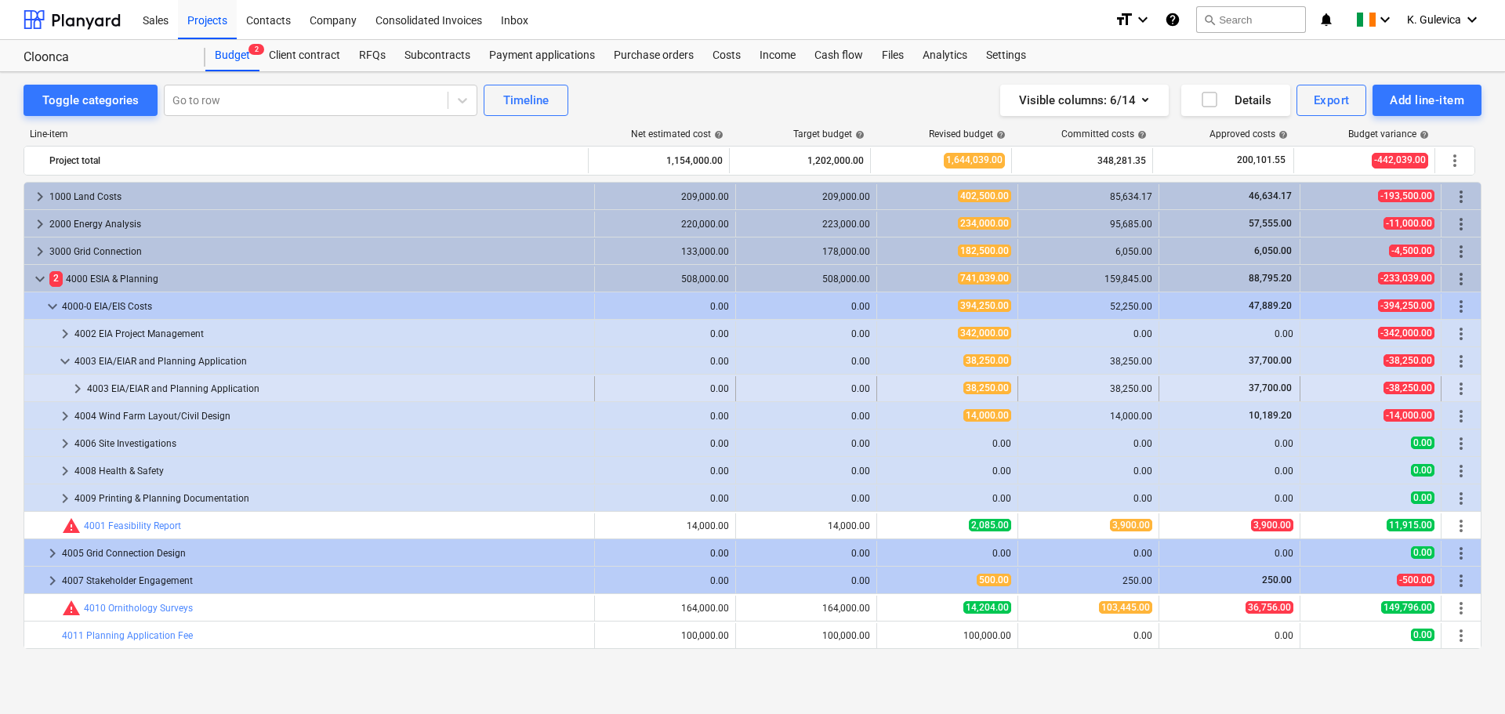
click at [160, 387] on div "4003 EIA/EIAR and Planning Application" at bounding box center [337, 388] width 501 height 25
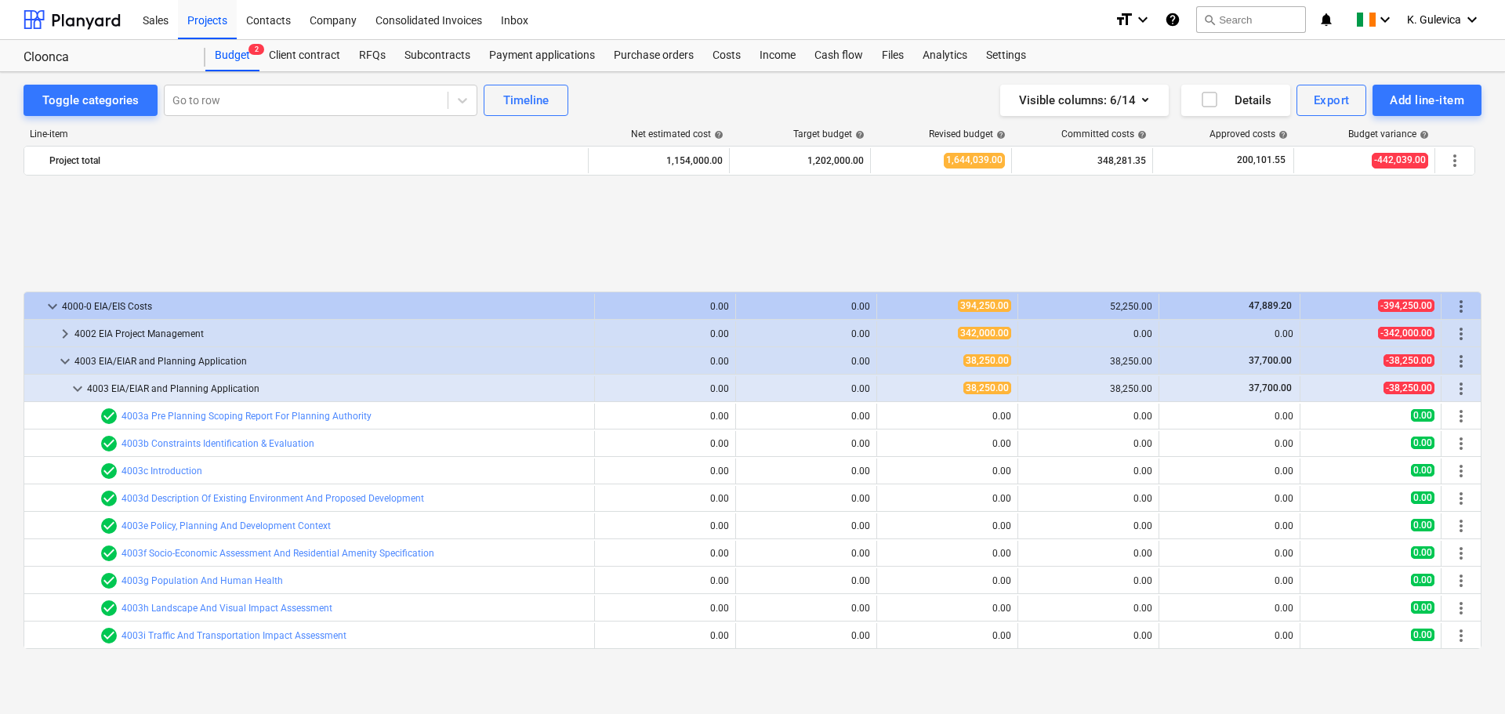
scroll to position [235, 0]
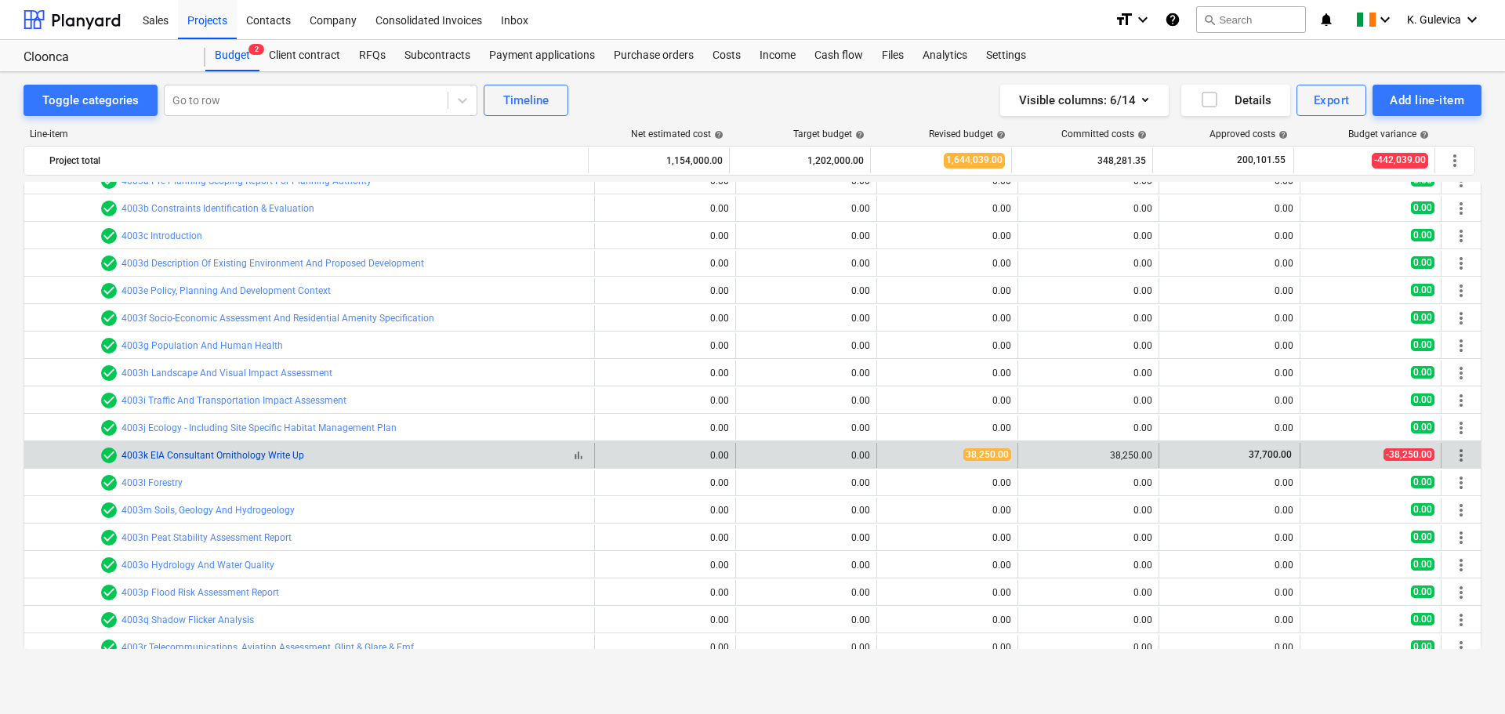
click at [165, 457] on link "4003k EIA Consultant Ornithology Write Up" at bounding box center [213, 455] width 183 height 11
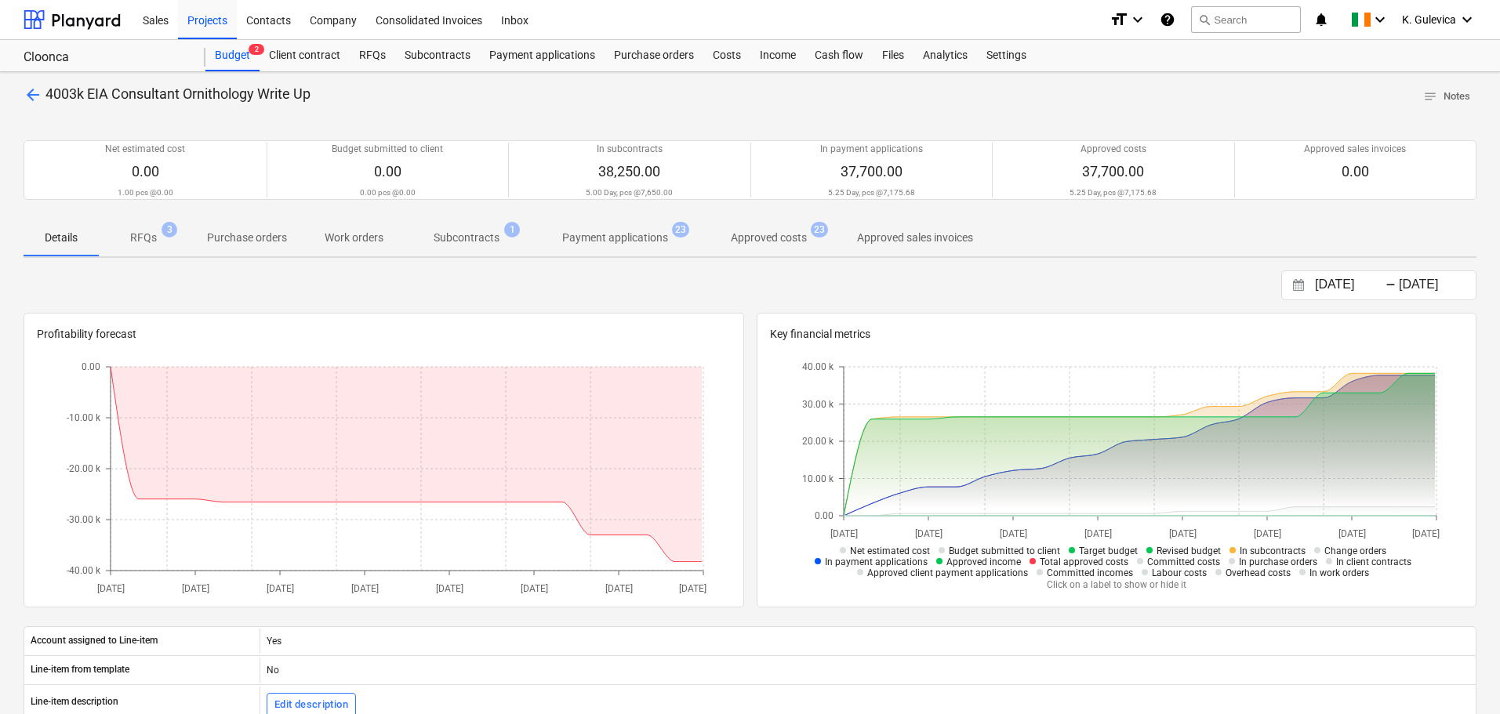
click at [753, 233] on p "Approved costs" at bounding box center [769, 238] width 76 height 16
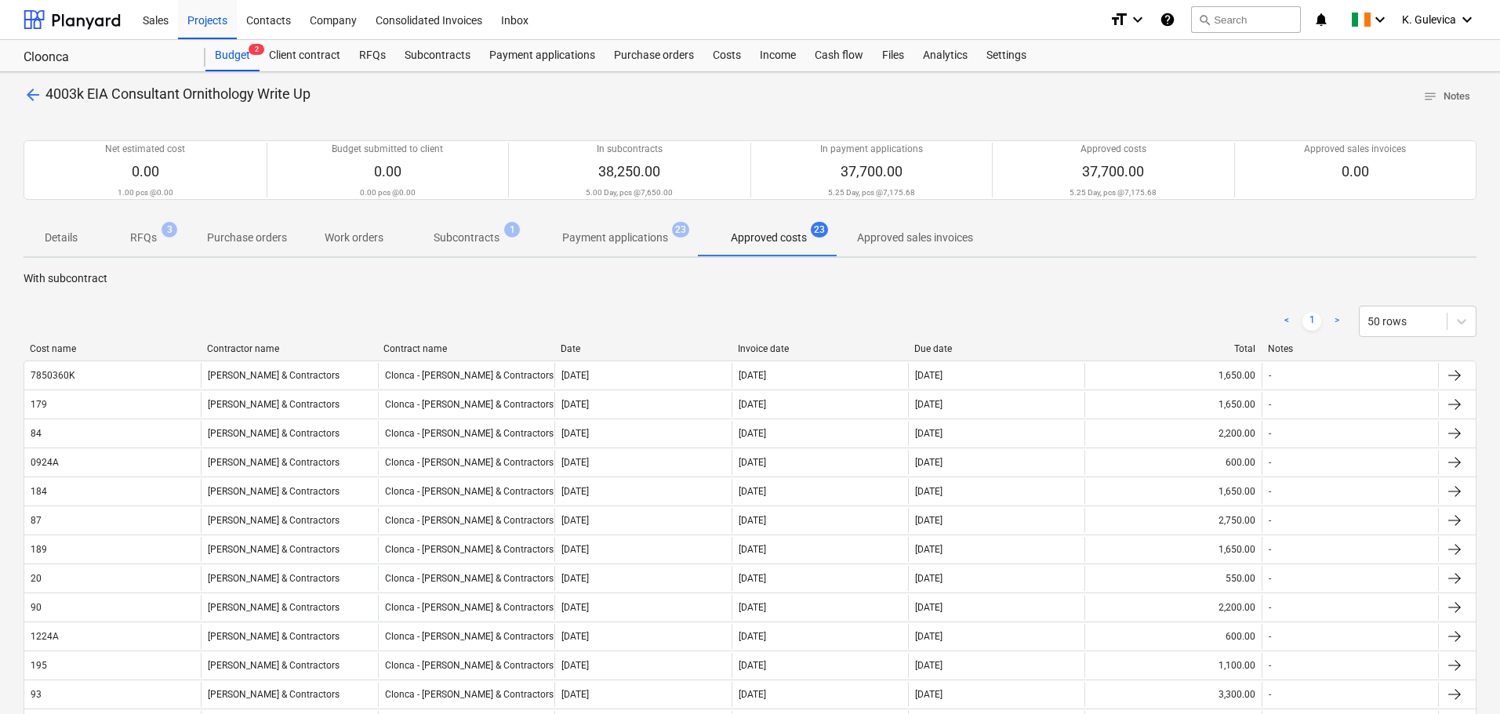
click at [775, 344] on div "Invoice date" at bounding box center [820, 348] width 165 height 11
click at [771, 343] on div "Invoice date" at bounding box center [820, 348] width 165 height 11
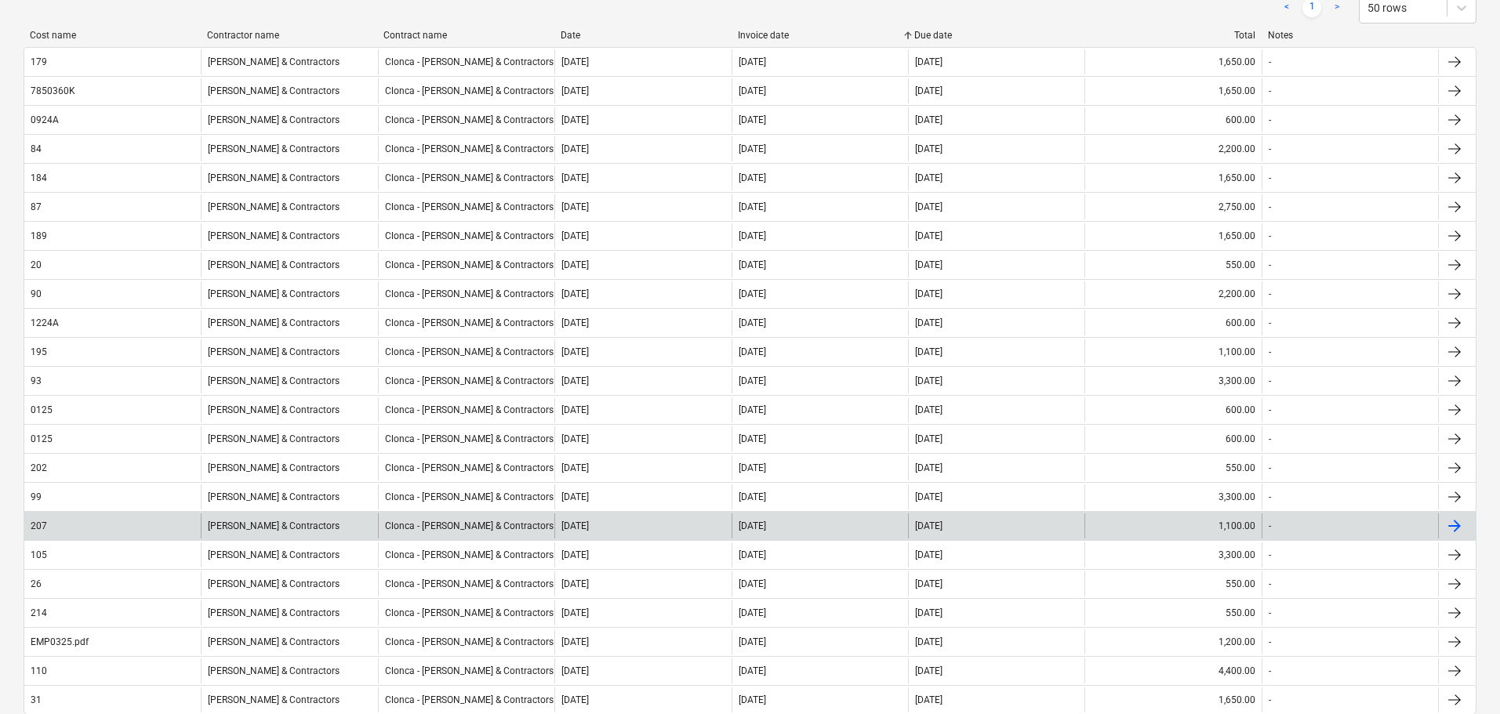
scroll to position [392, 0]
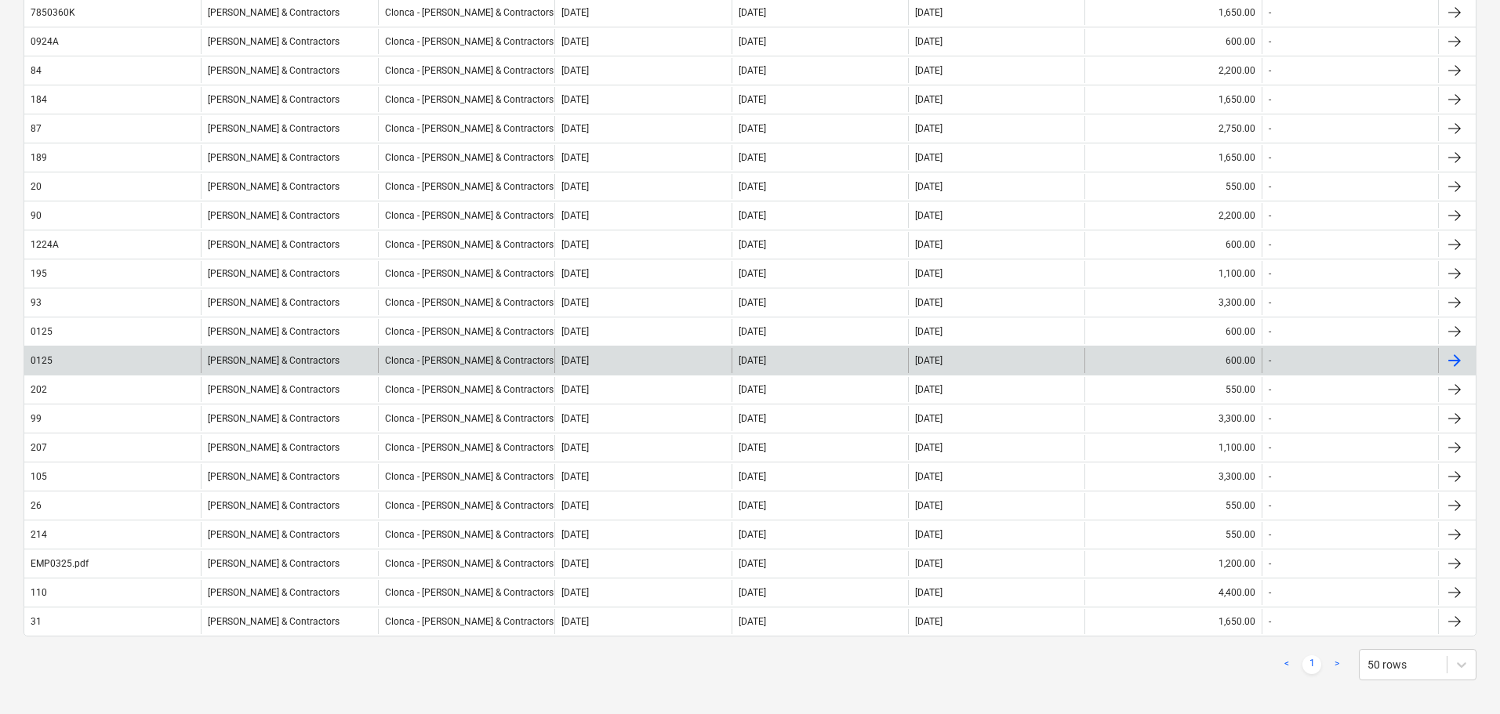
click at [129, 361] on div "0125" at bounding box center [112, 360] width 176 height 25
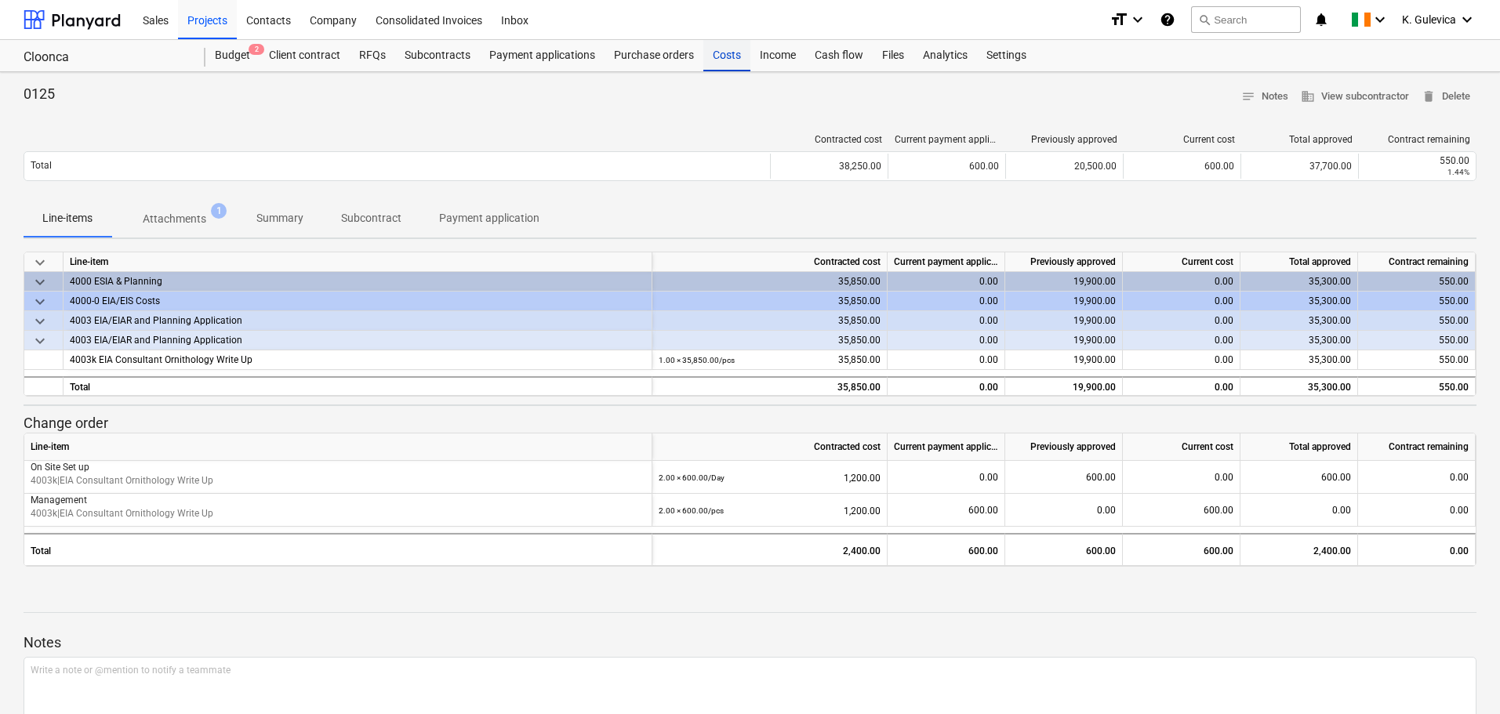
click at [713, 56] on div "Costs" at bounding box center [726, 55] width 47 height 31
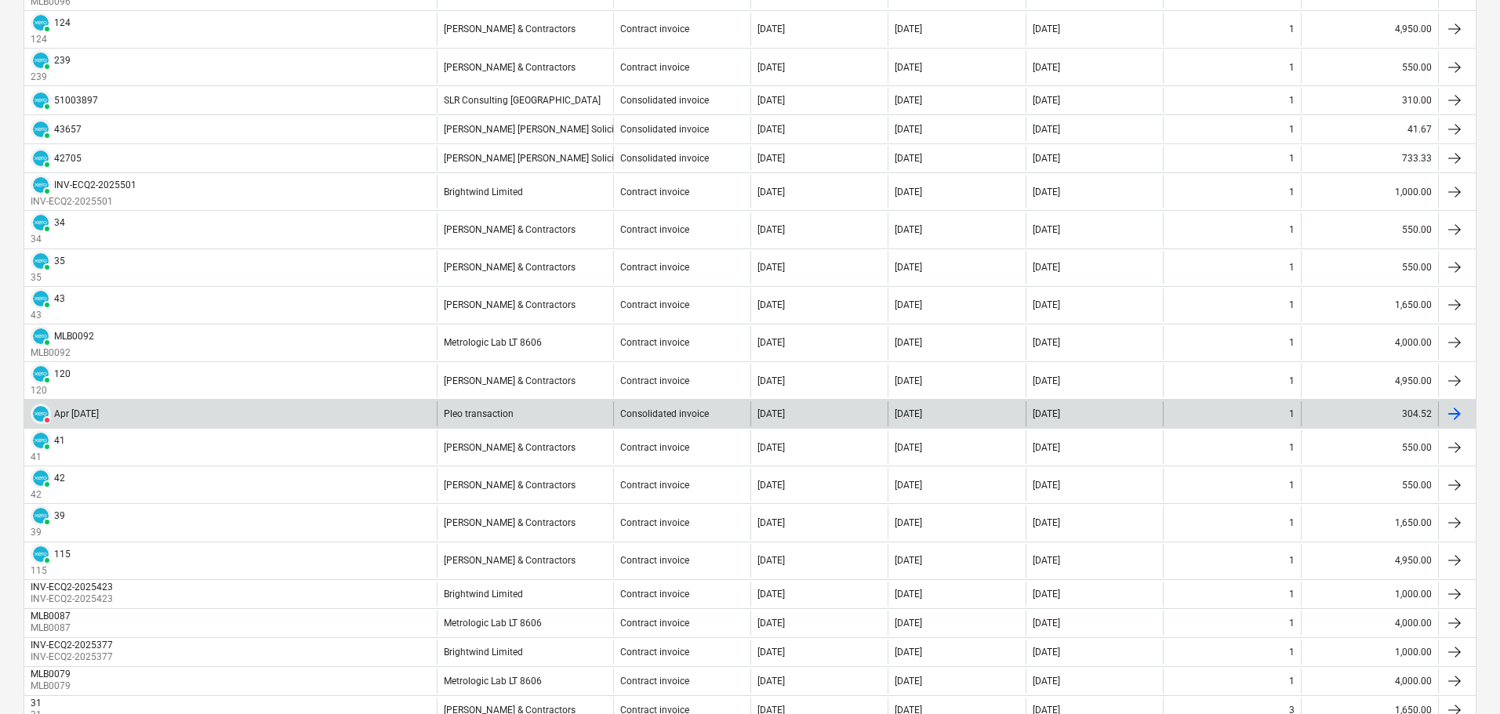
scroll to position [1254, 0]
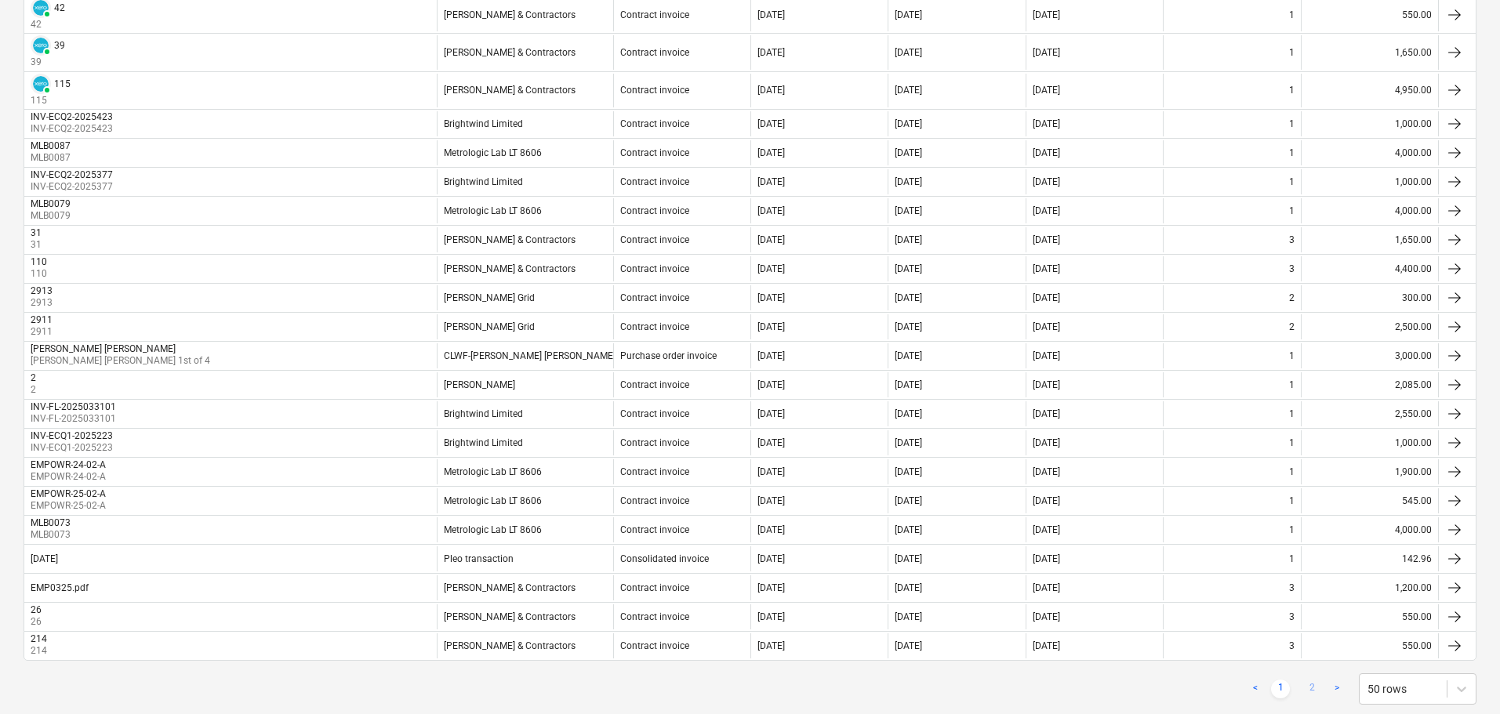
click at [1315, 689] on link "2" at bounding box center [1311, 689] width 19 height 19
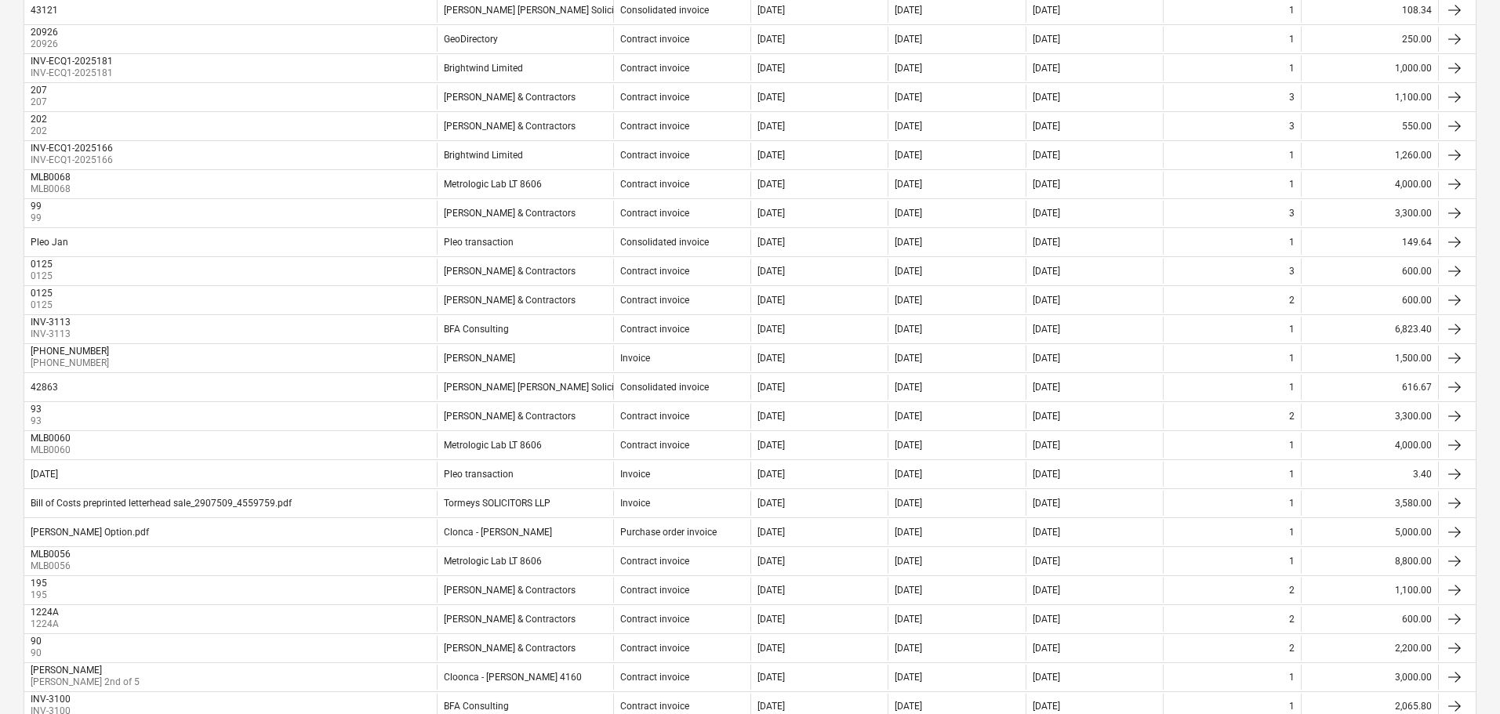
scroll to position [2, 0]
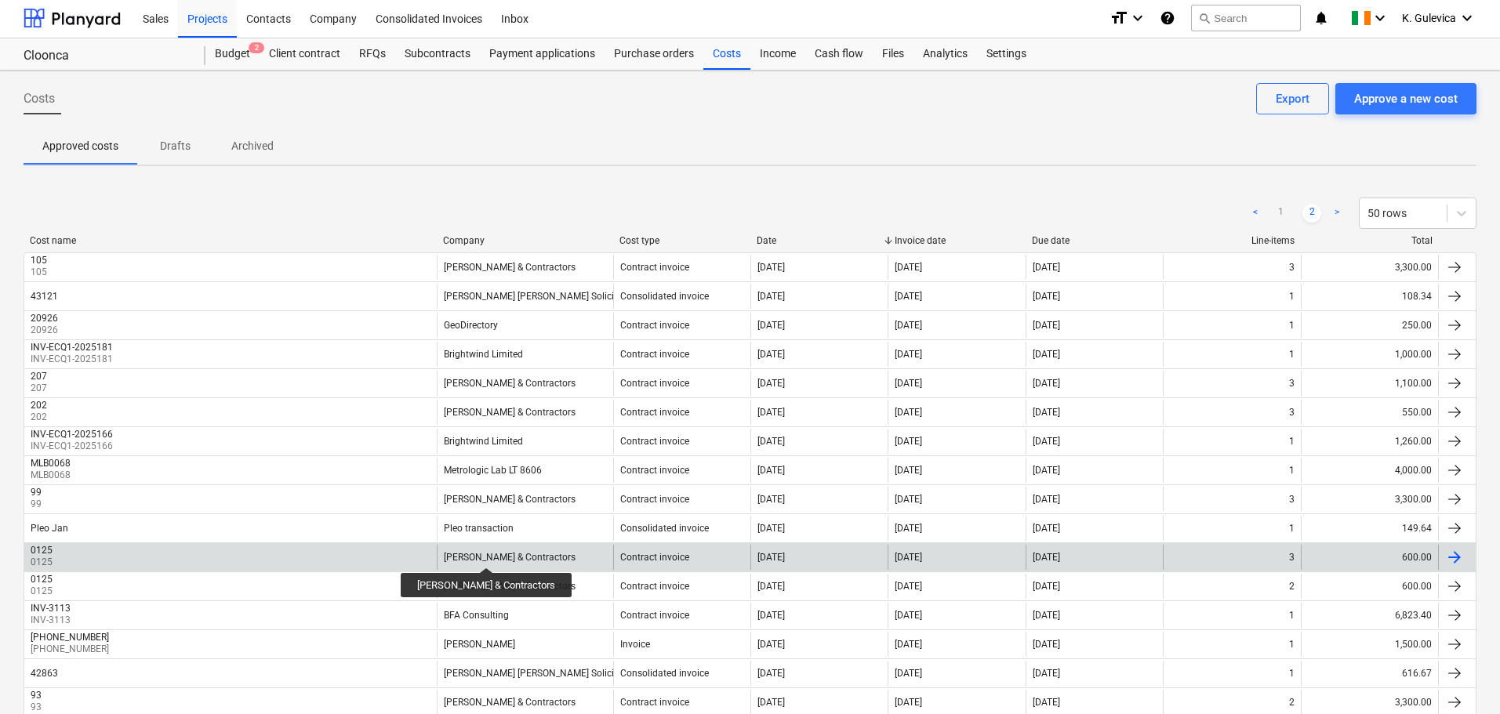
click at [479, 554] on div "John Murphy & Contractors" at bounding box center [510, 557] width 132 height 11
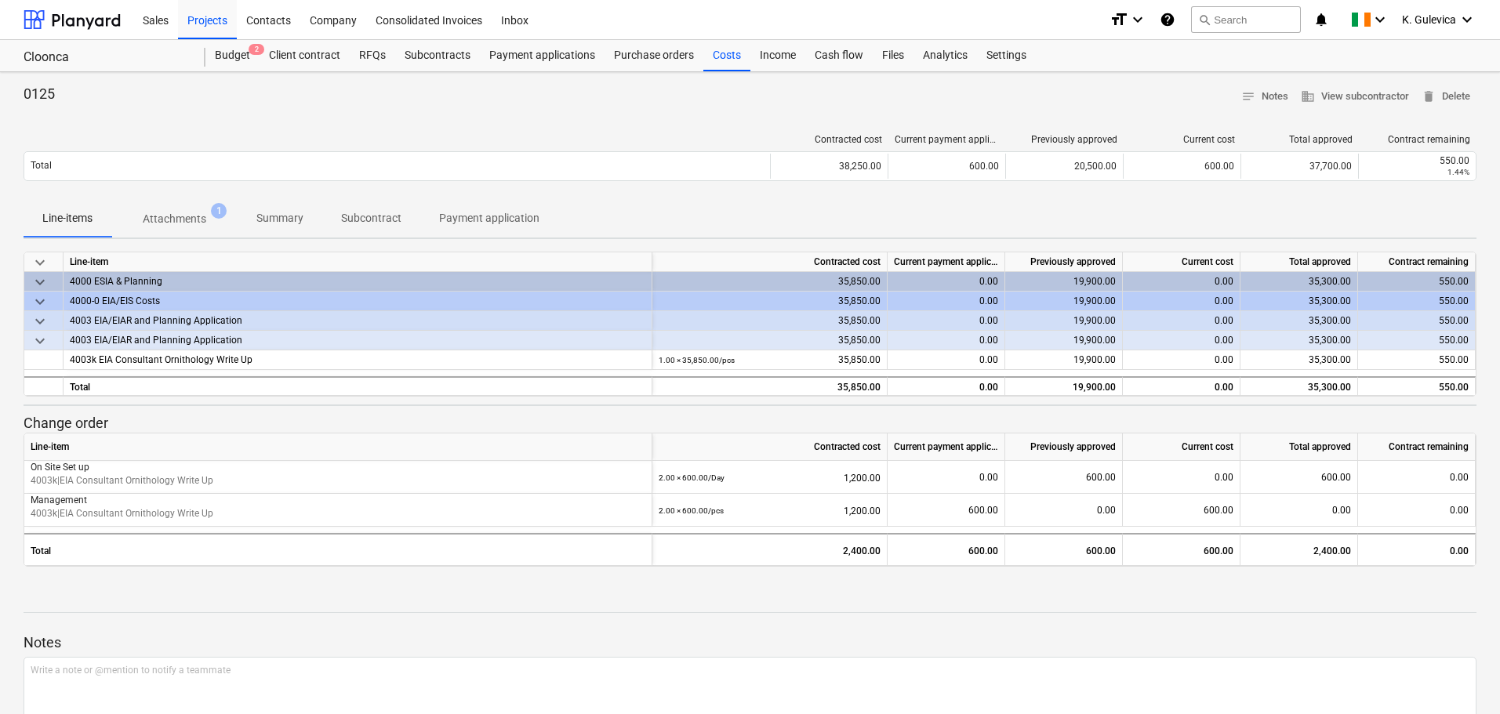
click at [298, 212] on p "Summary" at bounding box center [279, 218] width 47 height 16
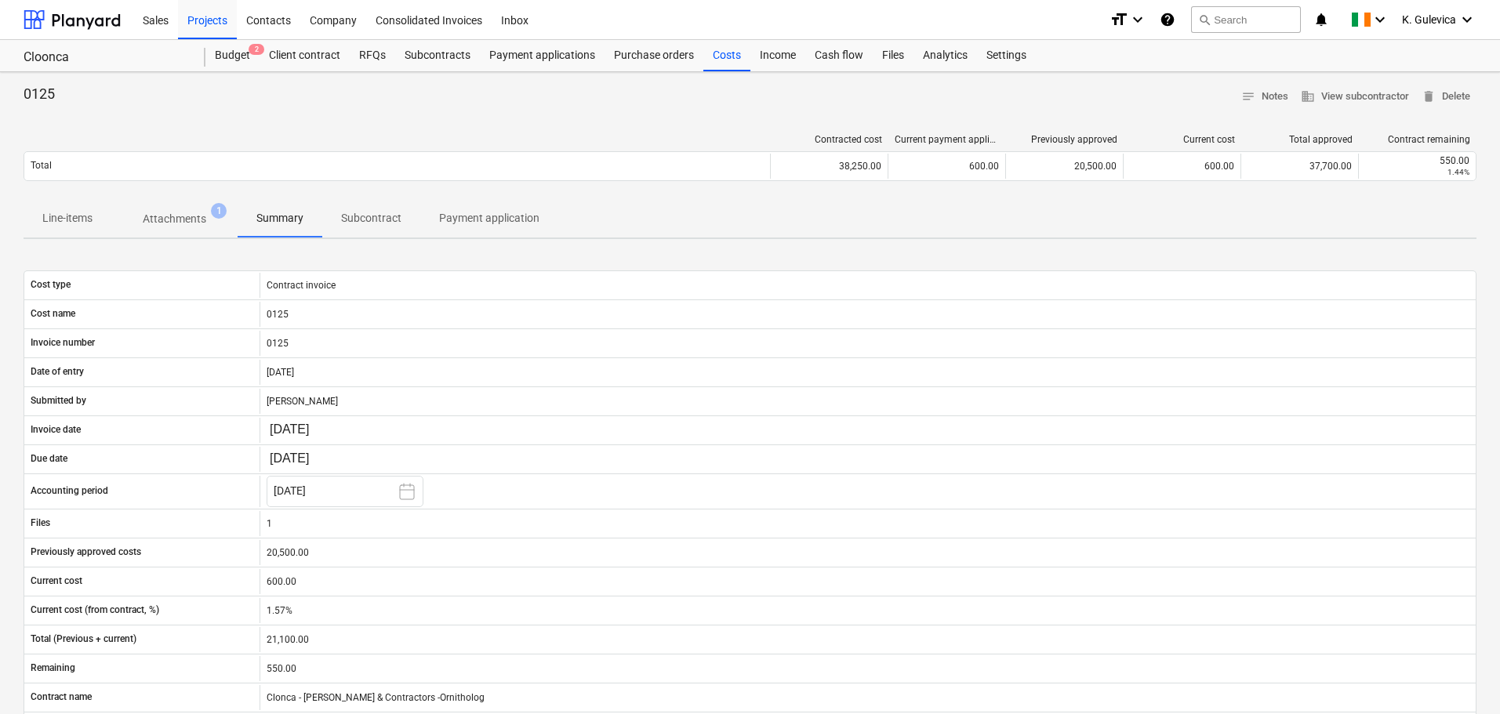
click at [186, 213] on p "Attachments" at bounding box center [175, 219] width 64 height 16
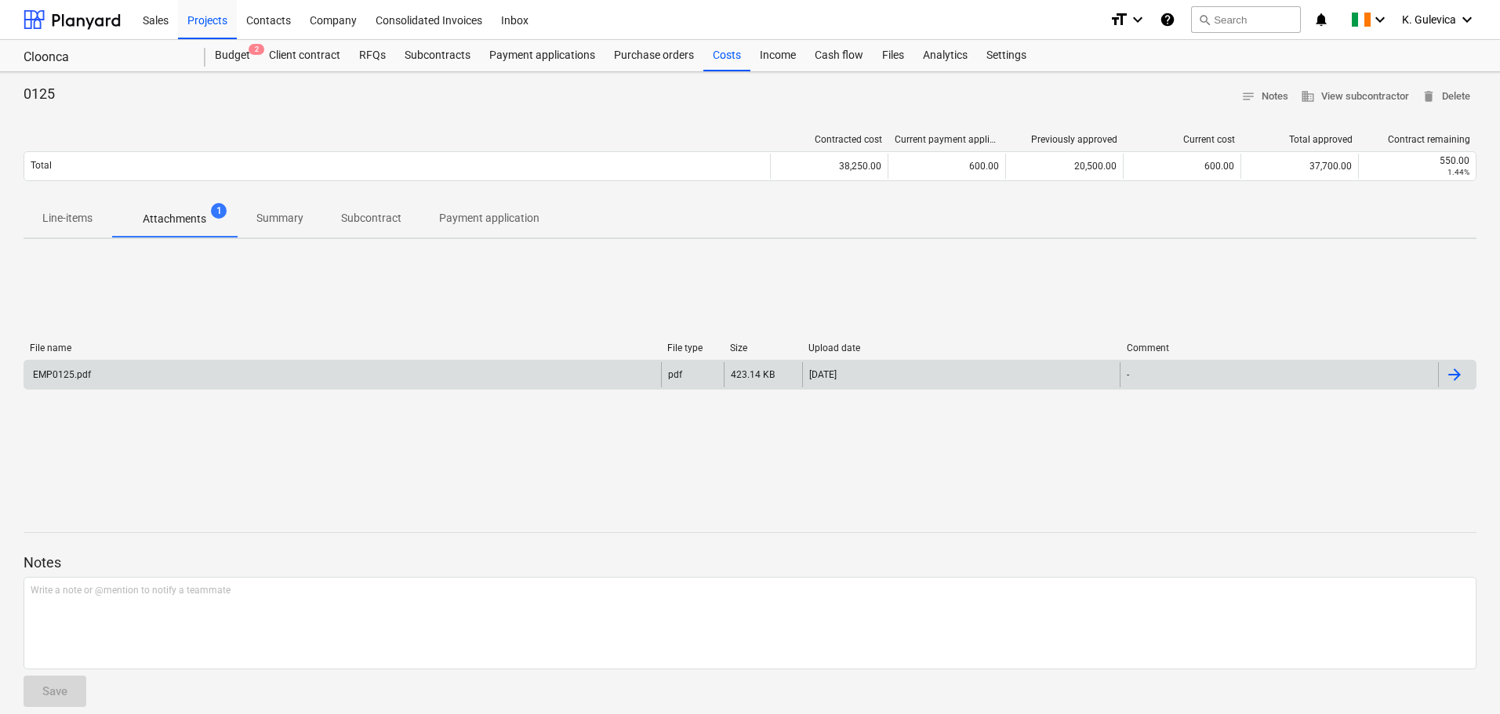
click at [243, 372] on div "EMP0125.pdf" at bounding box center [342, 374] width 637 height 25
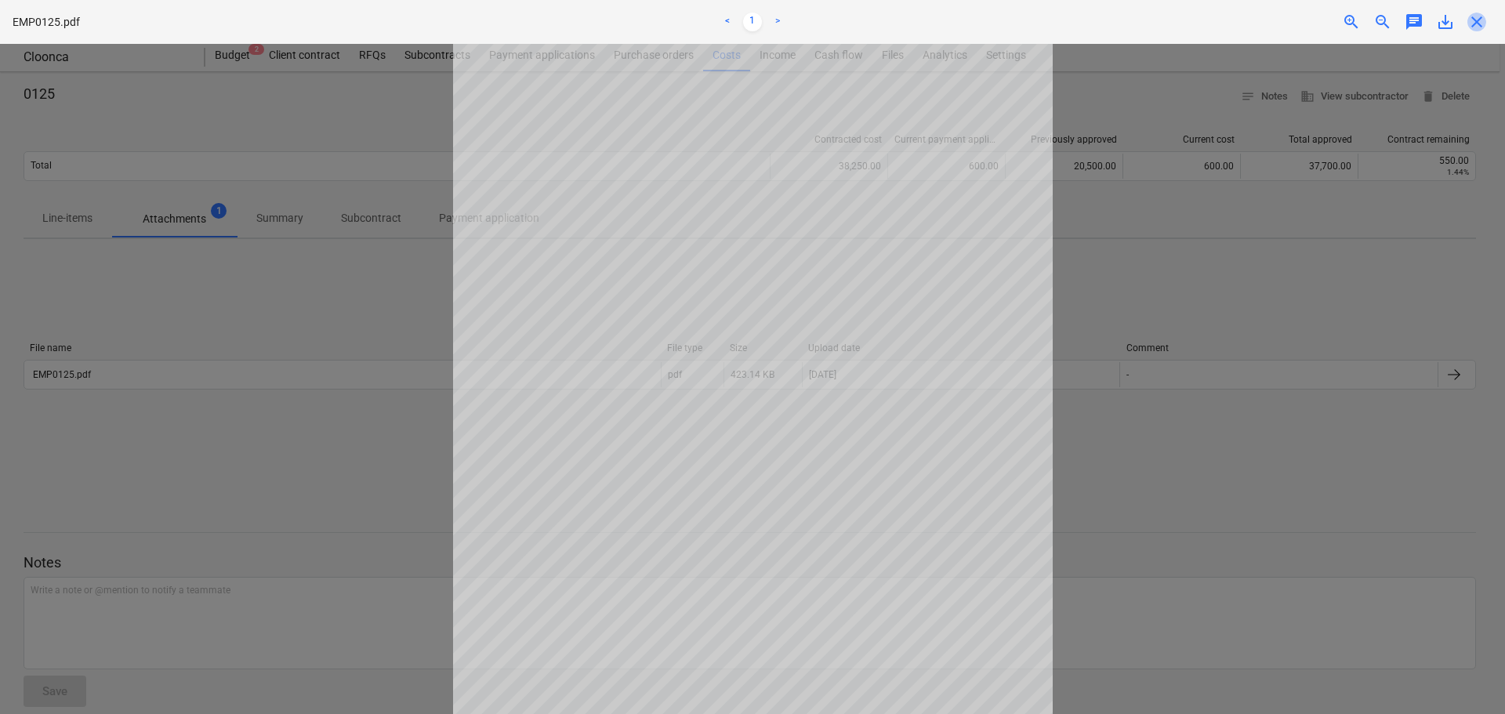
click at [1484, 20] on span "close" at bounding box center [1477, 22] width 19 height 19
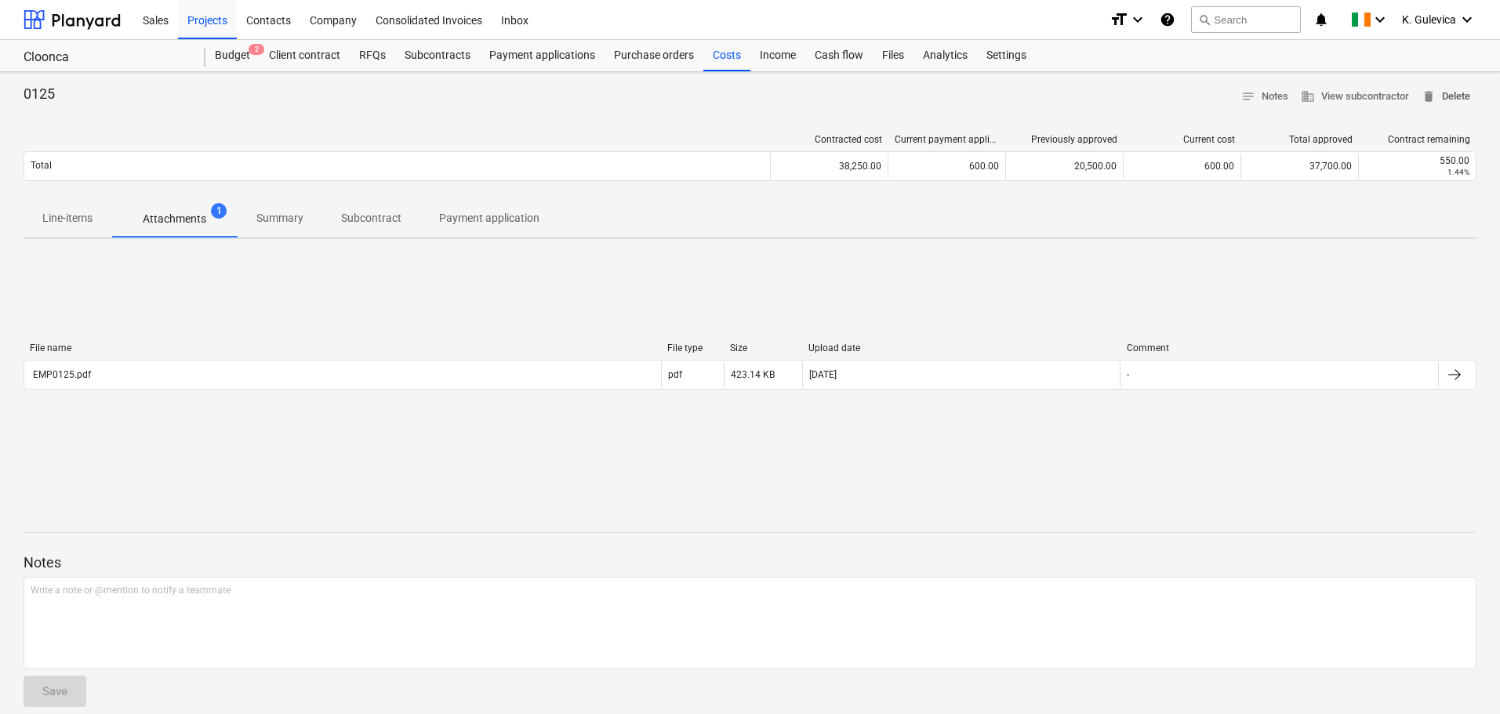
click at [1440, 90] on span "delete Delete" at bounding box center [1445, 97] width 49 height 18
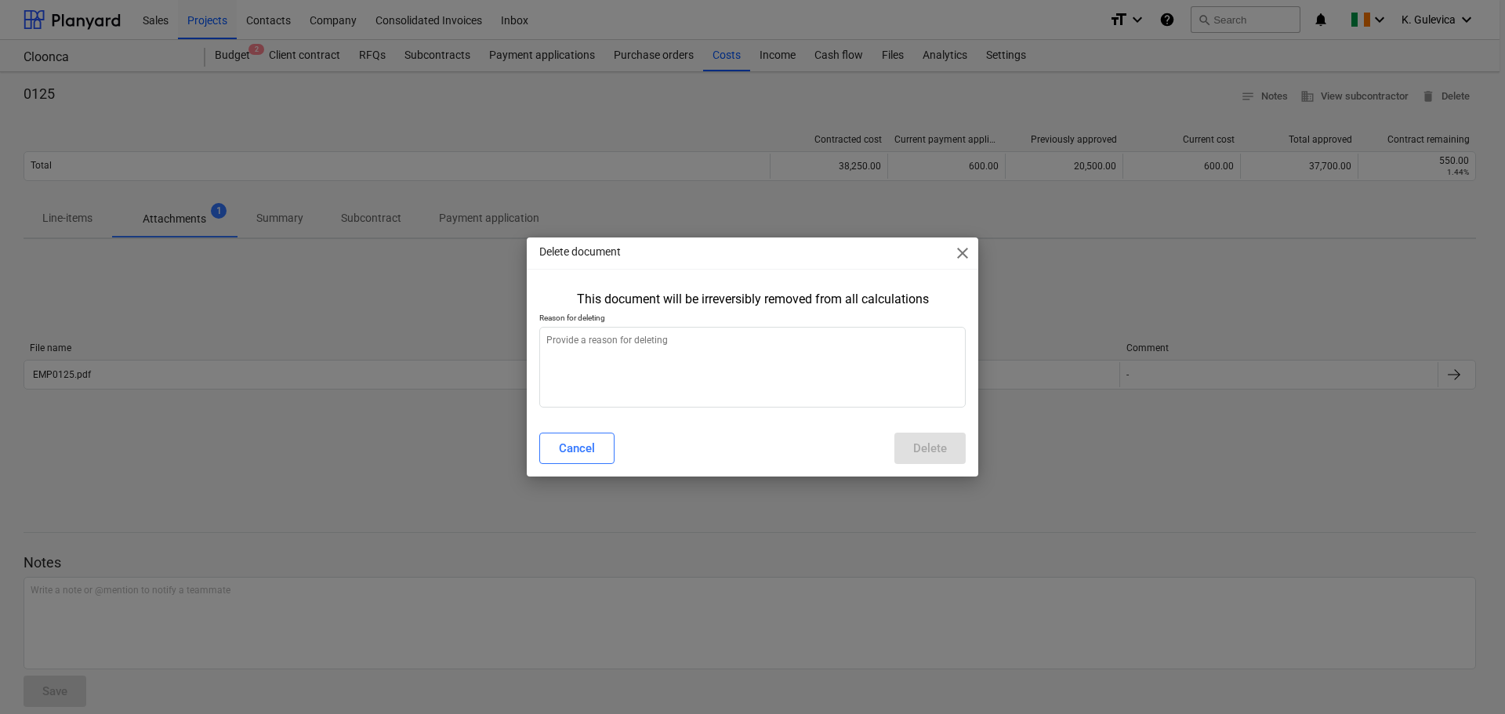
type textarea "x"
click at [795, 365] on textarea at bounding box center [752, 367] width 427 height 81
type textarea "p"
type textarea "x"
type textarea "po"
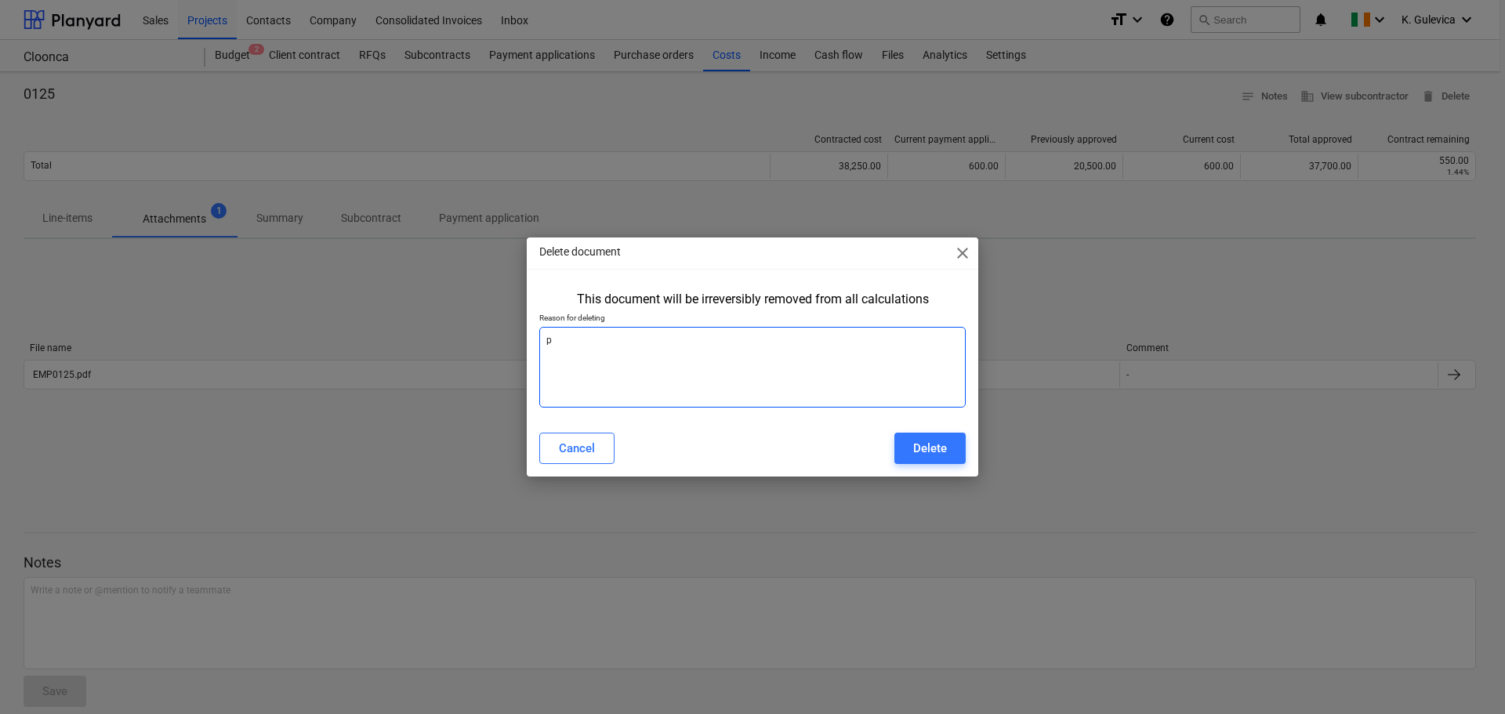
type textarea "x"
type textarea "pos"
type textarea "x"
type textarea "post"
type textarea "x"
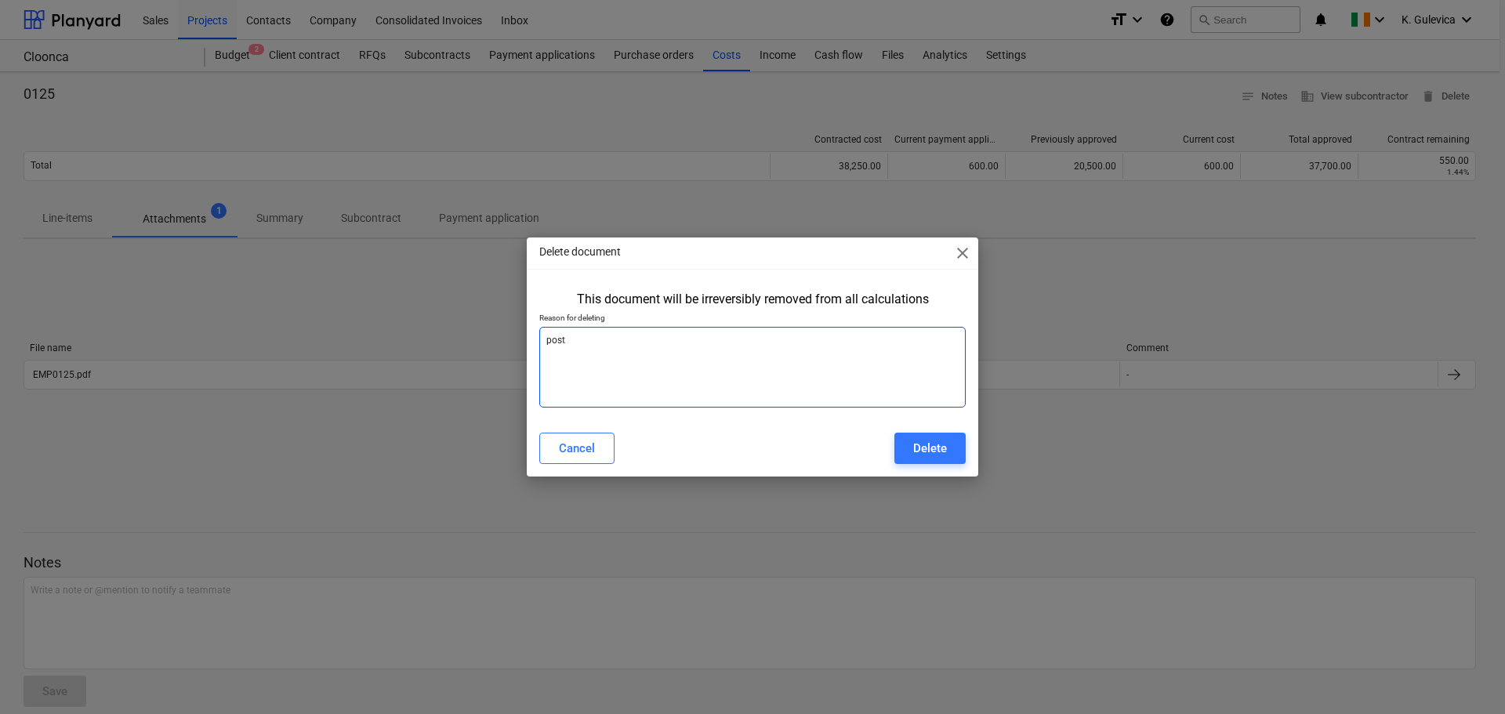
type textarea "poste"
type textarea "x"
type textarea "posted"
type textarea "x"
type textarea "posted"
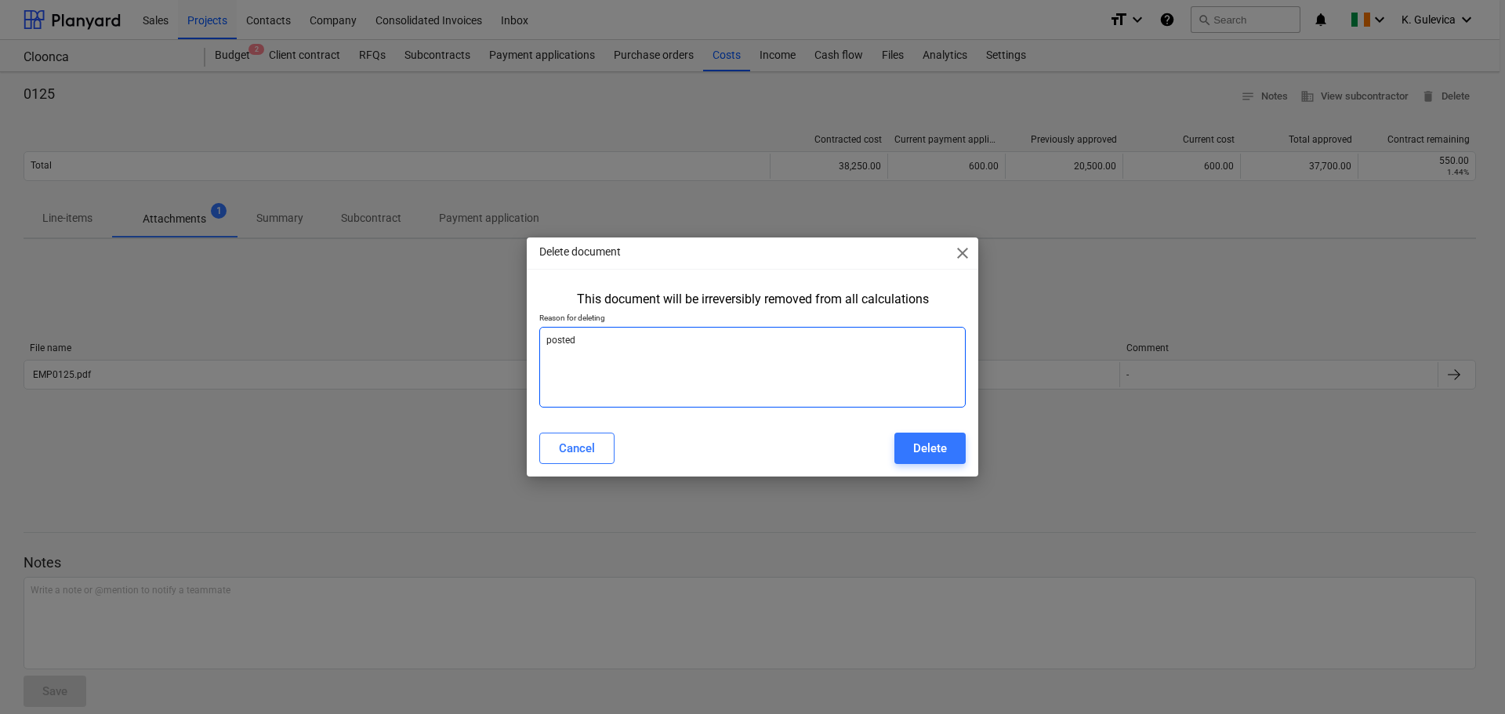
type textarea "x"
type textarea "posted t"
type textarea "x"
type textarea "posted tw"
type textarea "x"
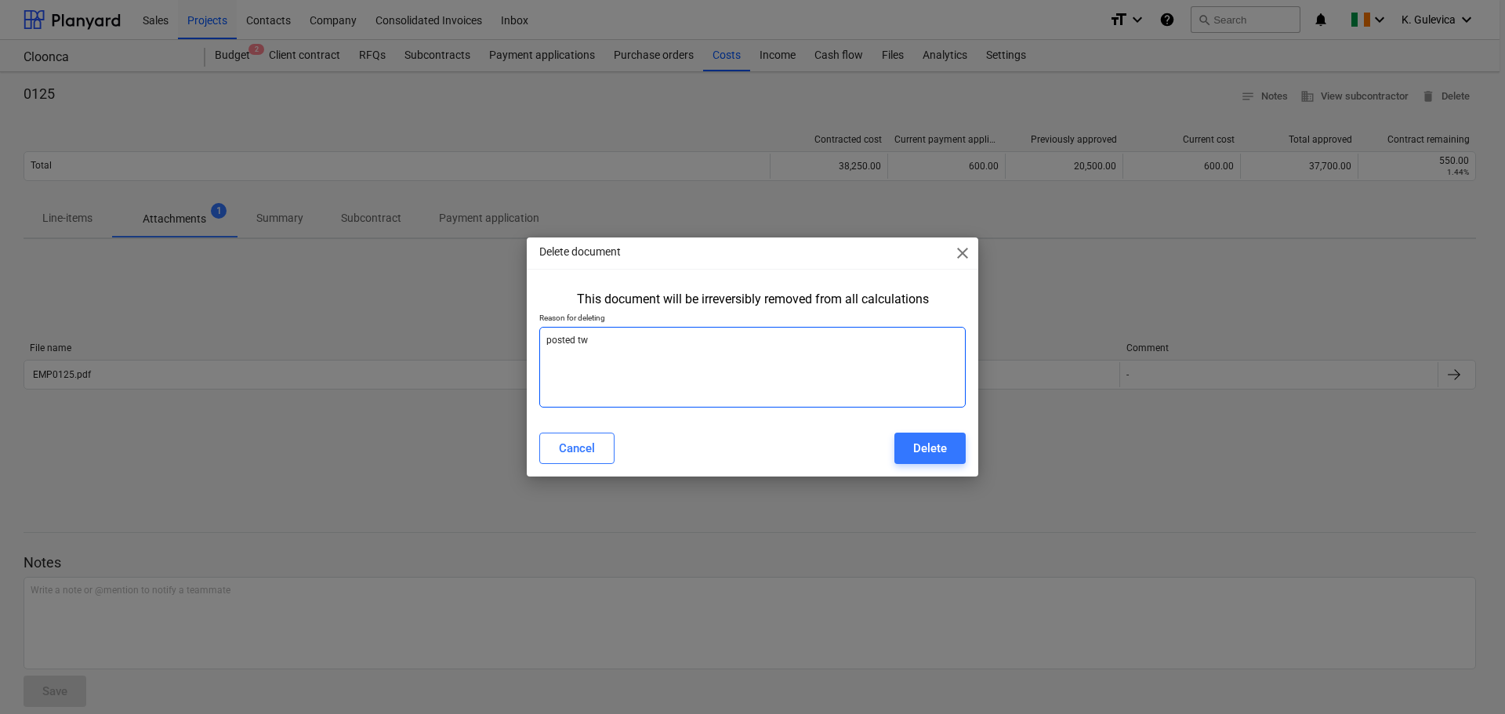
type textarea "posted twi"
type textarea "x"
type textarea "posted twic"
type textarea "x"
type textarea "posted twice"
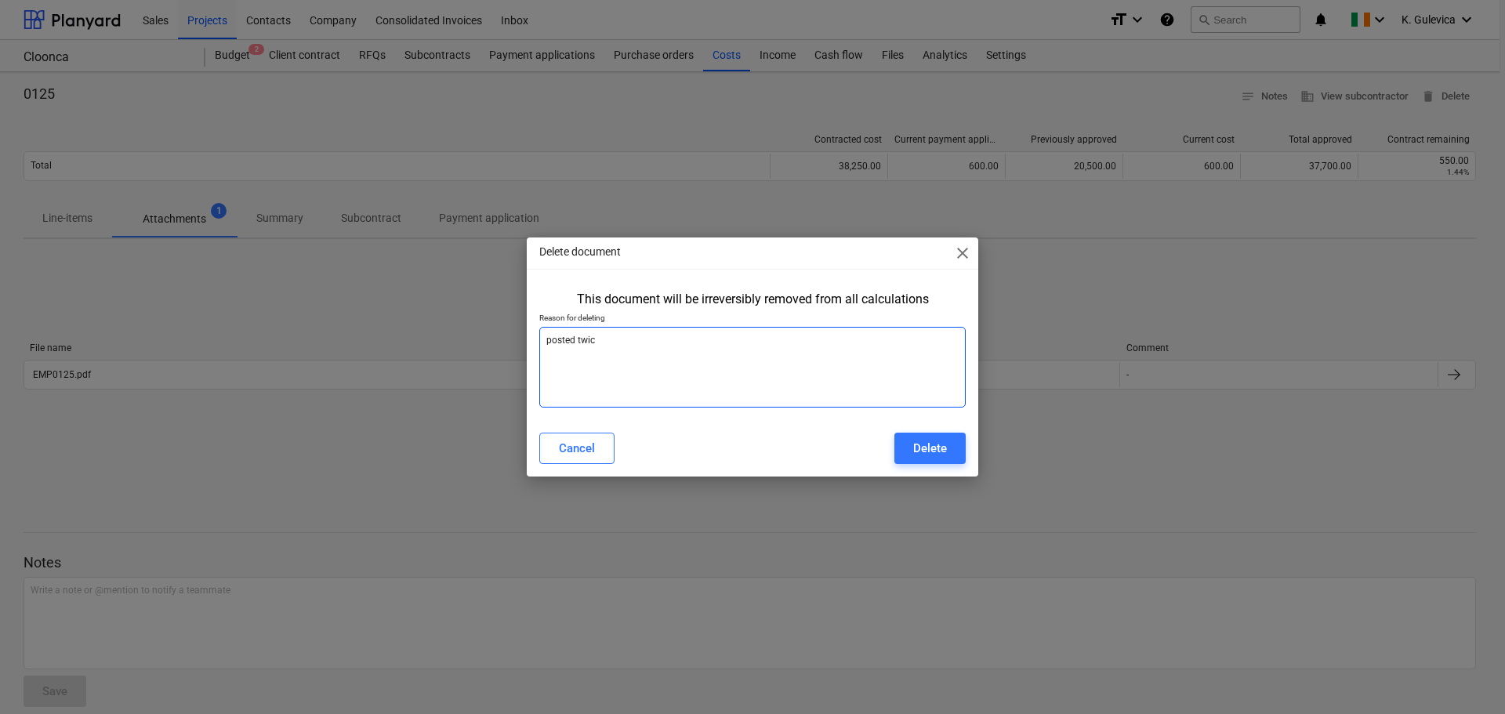
type textarea "x"
type textarea "posted twice"
click at [946, 442] on div "Delete" at bounding box center [930, 448] width 34 height 20
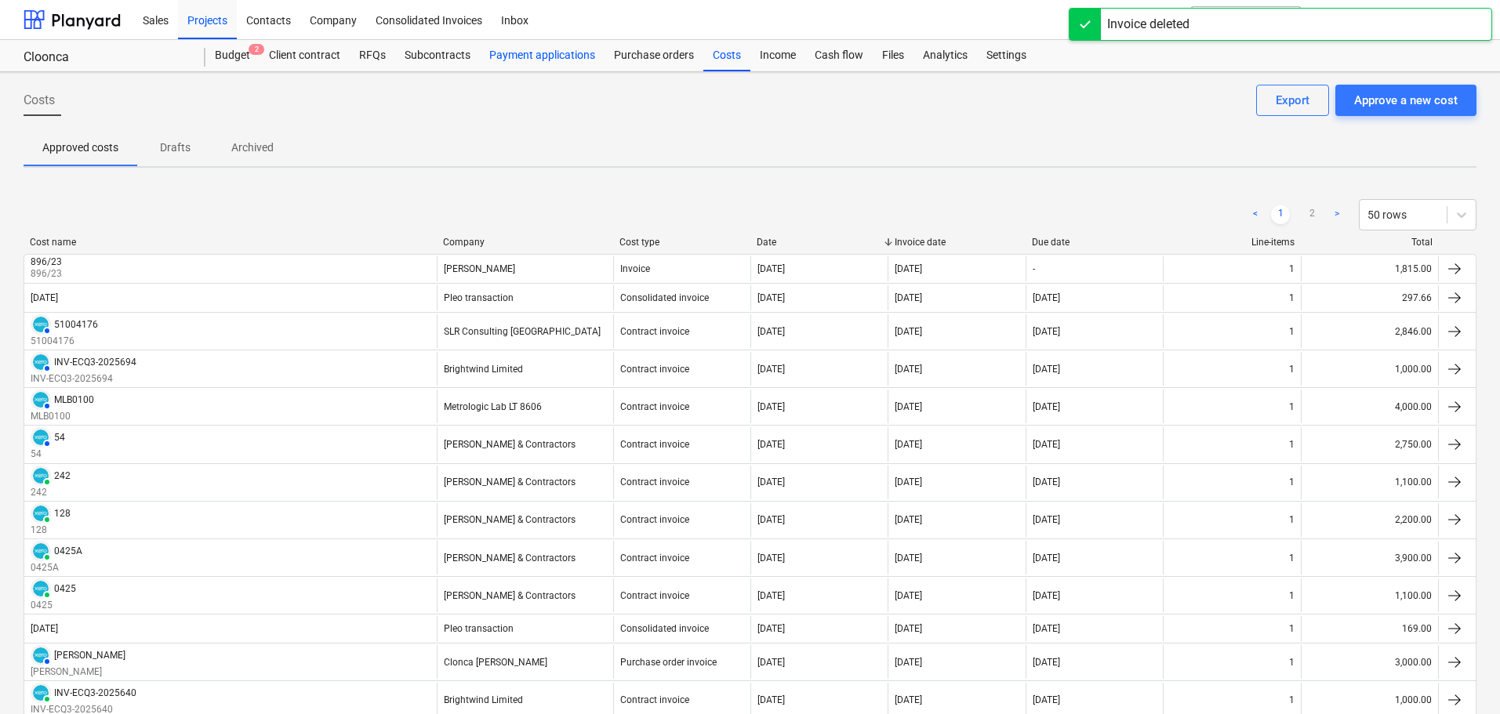
click at [544, 56] on div "Payment applications" at bounding box center [542, 55] width 125 height 31
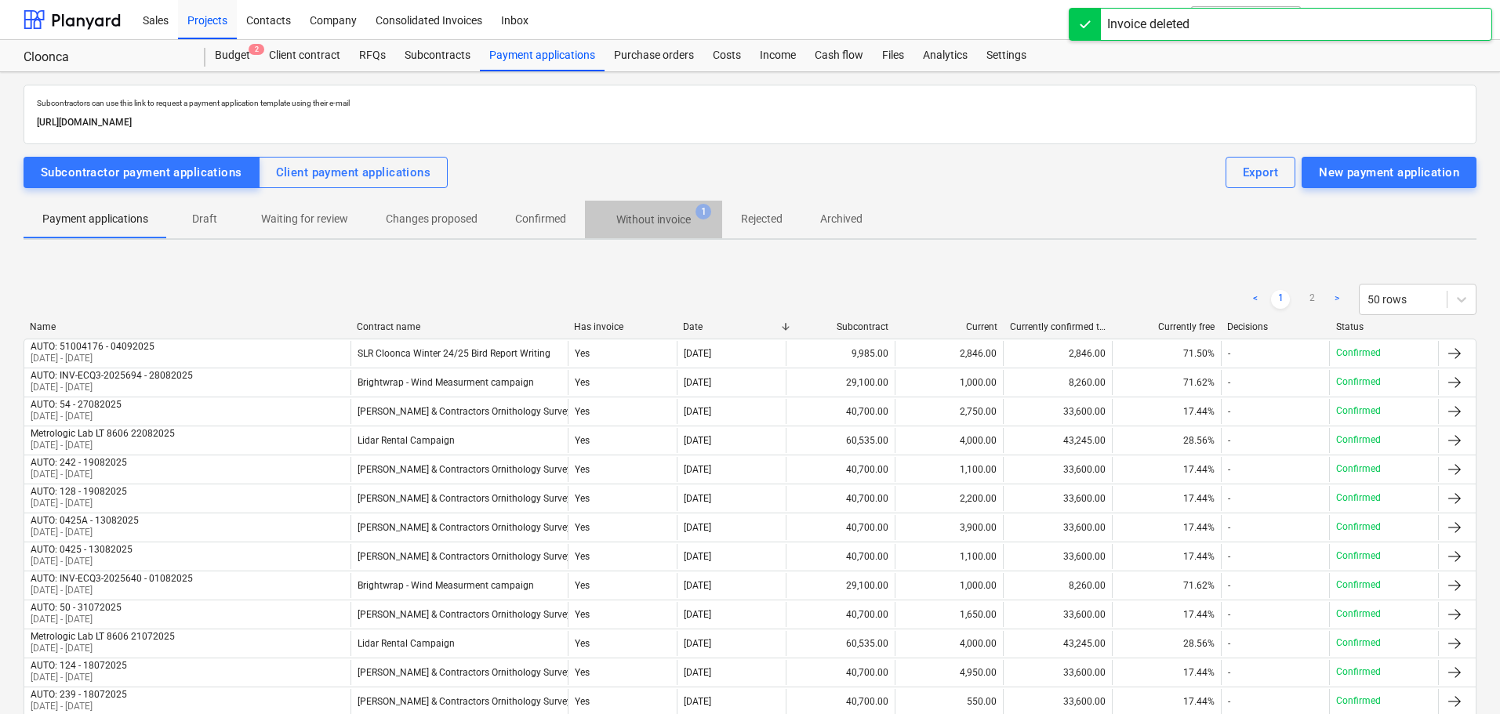
click at [647, 217] on p "Without invoice" at bounding box center [653, 220] width 74 height 16
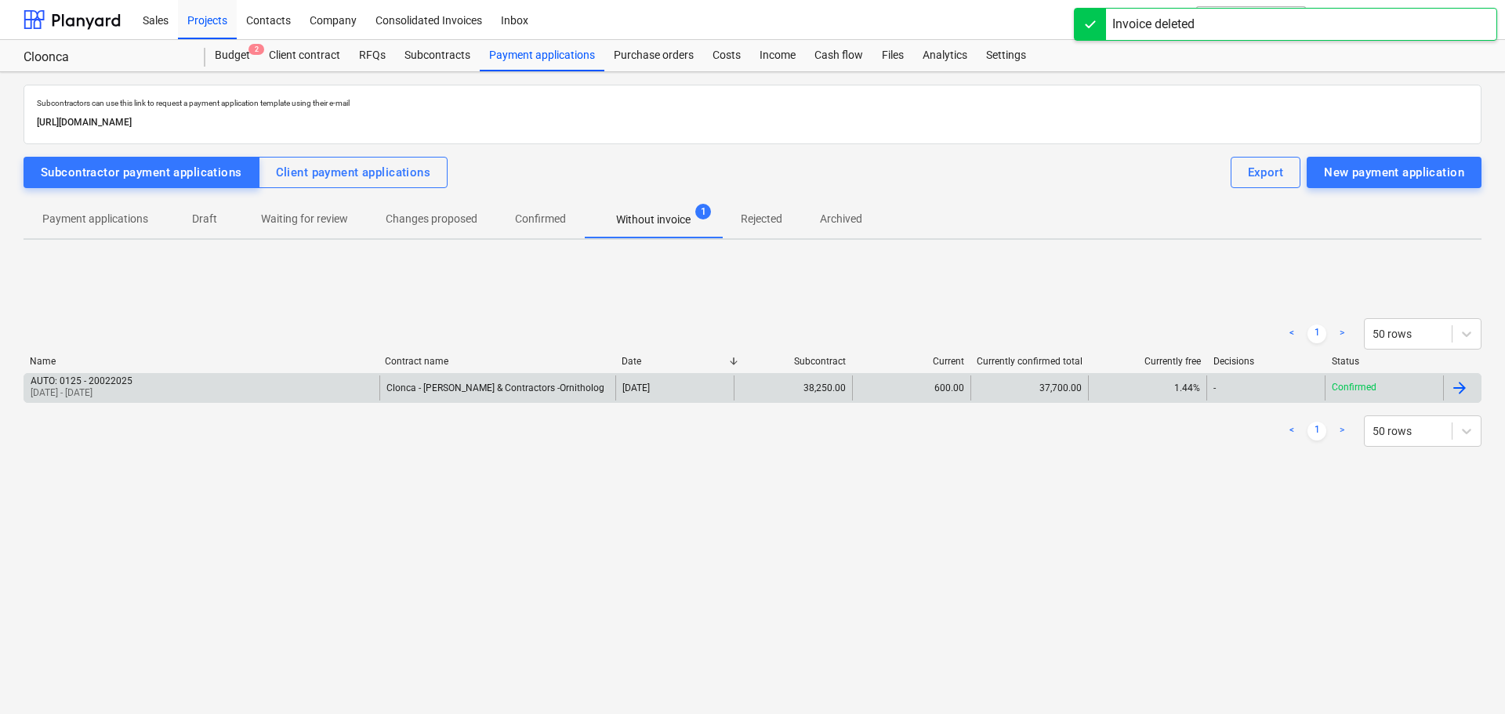
click at [532, 376] on div "Clonca - John Murphy & Contractors -Ornitholog" at bounding box center [497, 388] width 237 height 25
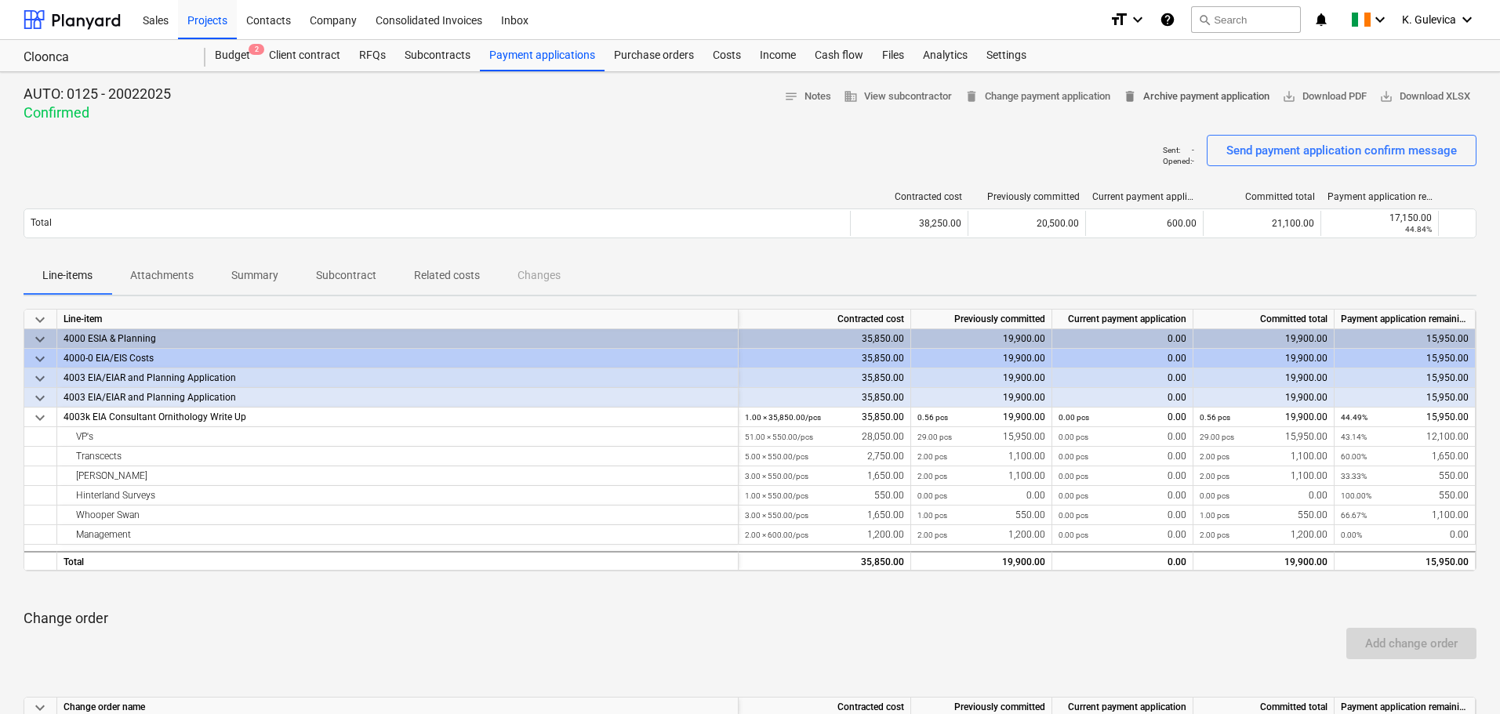
click at [1156, 93] on span "delete Archive payment application" at bounding box center [1196, 97] width 147 height 18
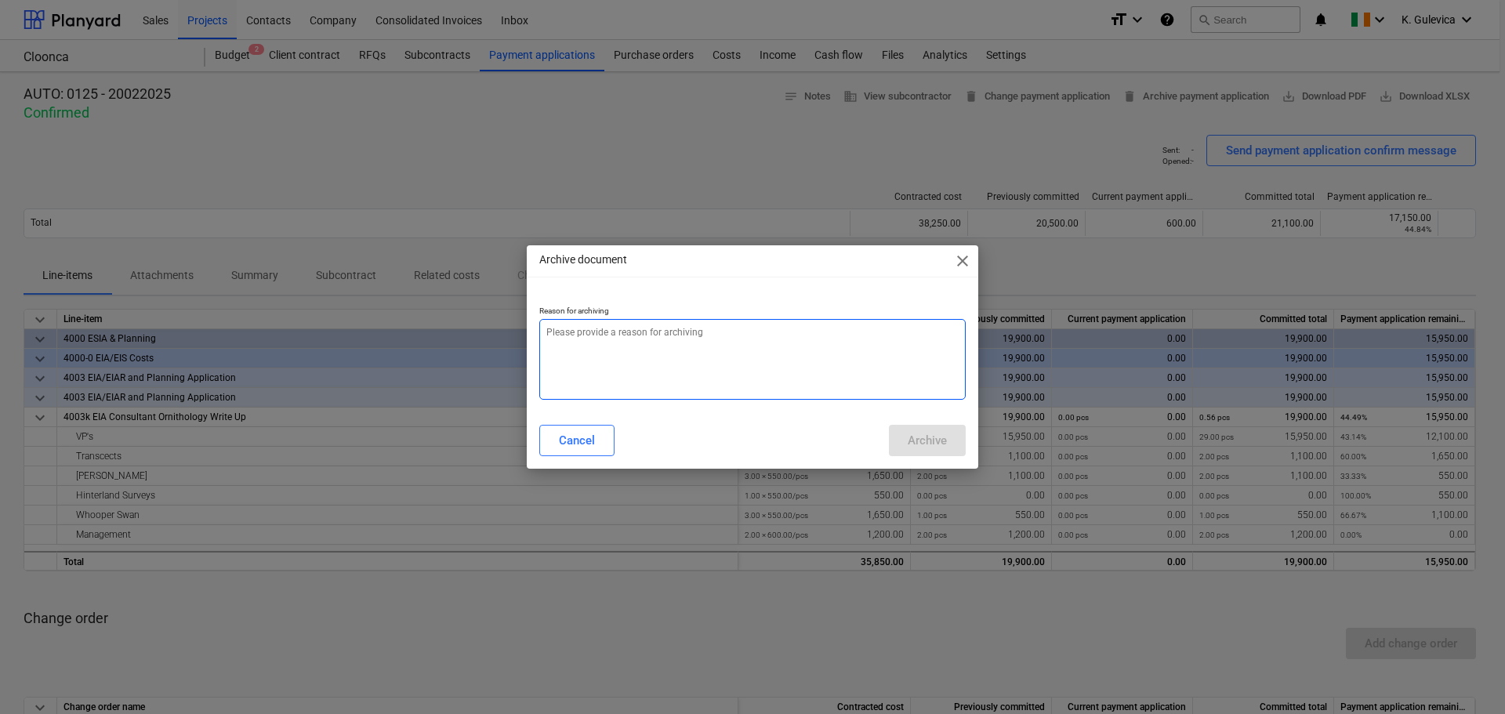
click at [839, 347] on textarea at bounding box center [752, 359] width 427 height 81
type textarea "x"
type textarea "j"
type textarea "x"
type textarea "jj"
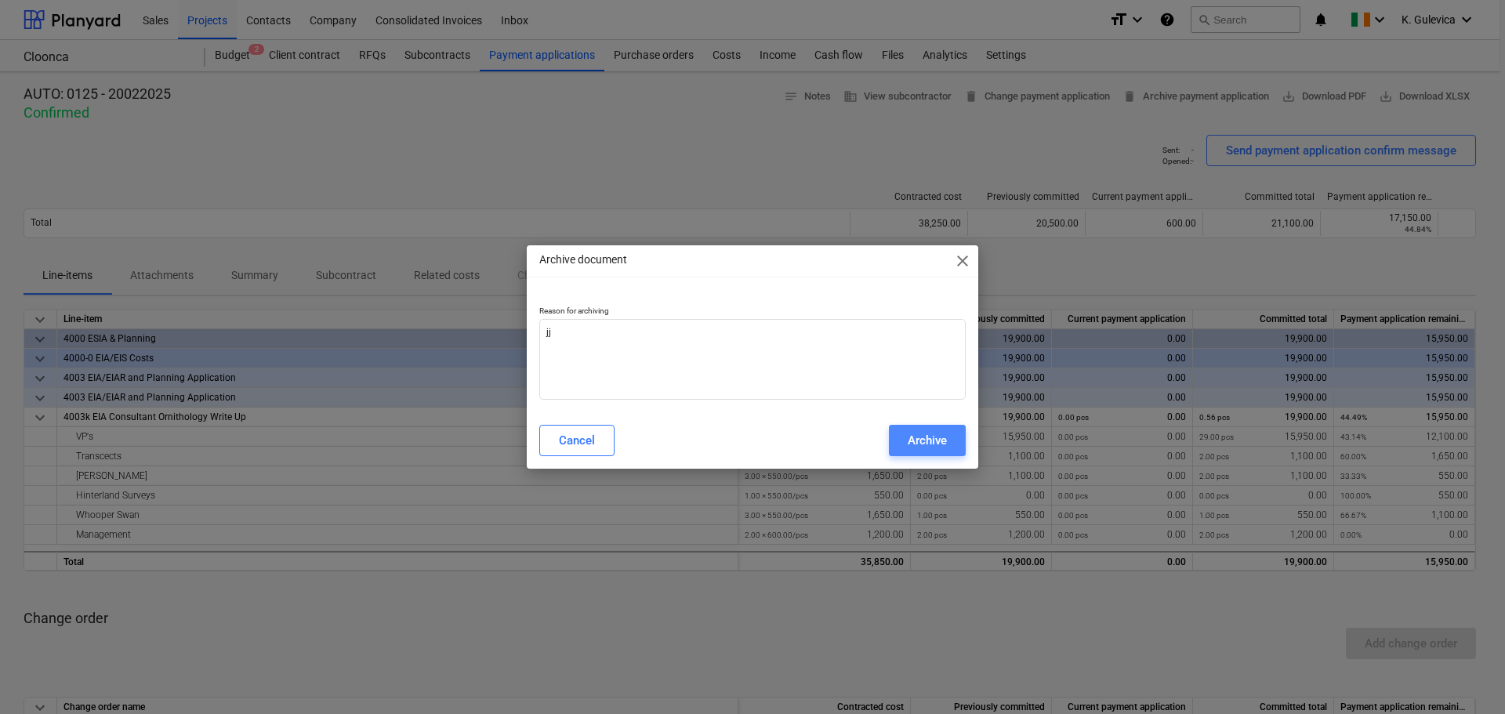
click at [932, 442] on div "Archive" at bounding box center [927, 440] width 39 height 20
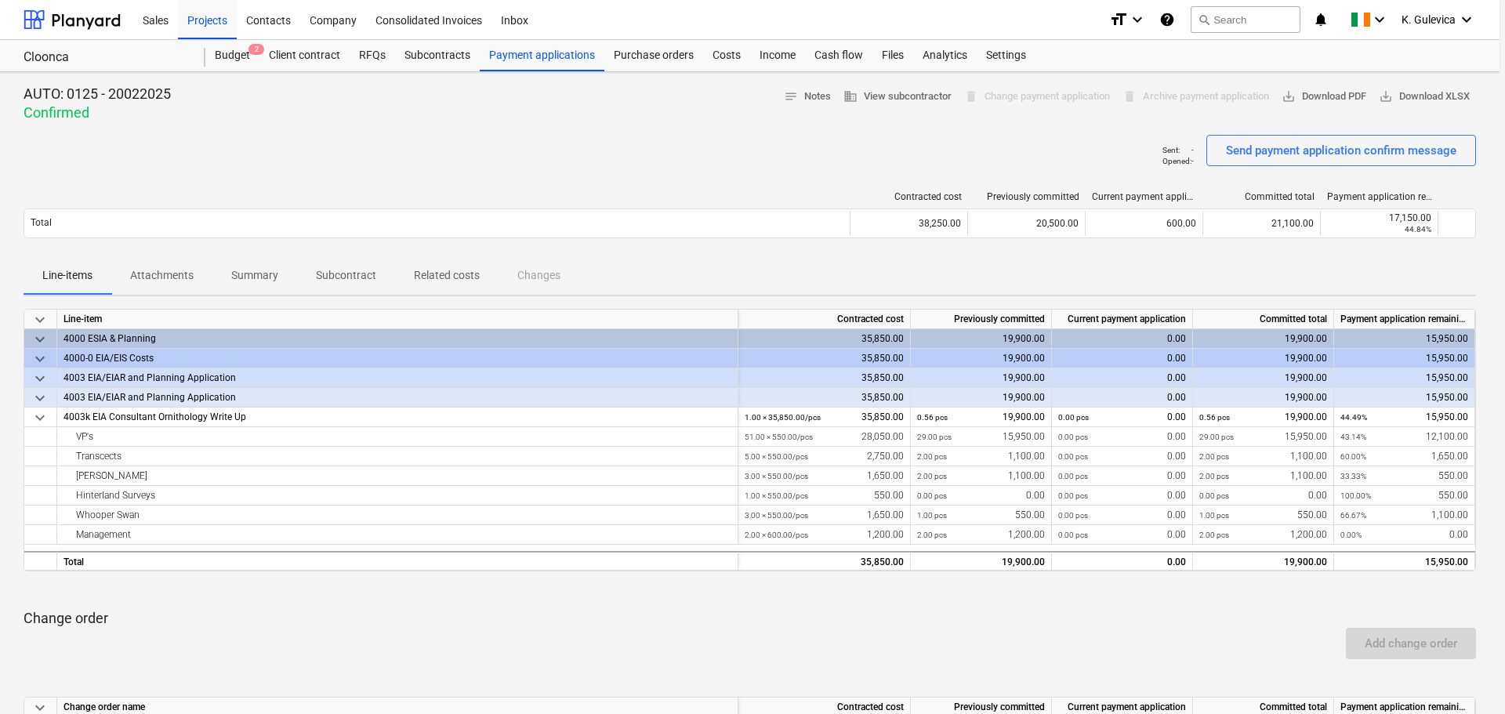
type textarea "x"
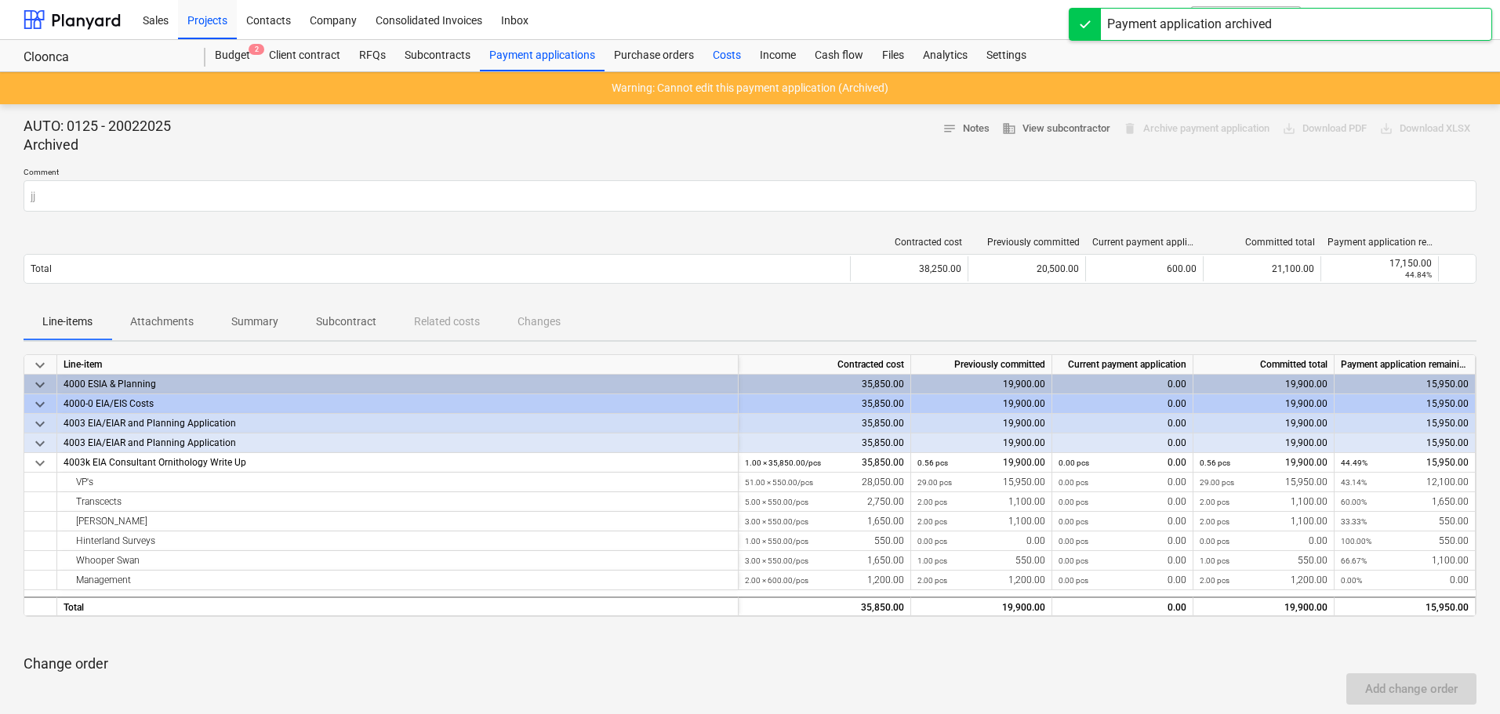
click at [724, 54] on div "Costs" at bounding box center [726, 55] width 47 height 31
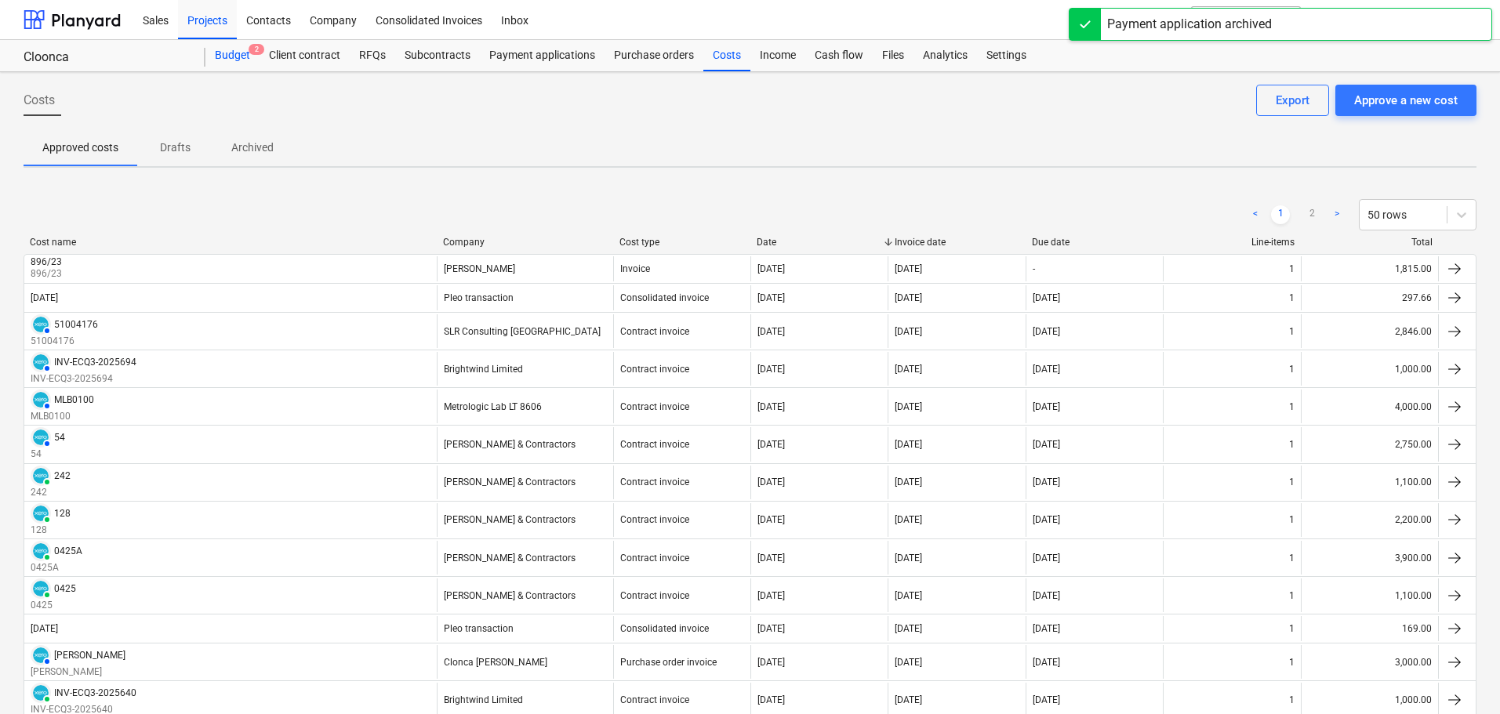
click at [245, 59] on div "Budget 2" at bounding box center [232, 55] width 54 height 31
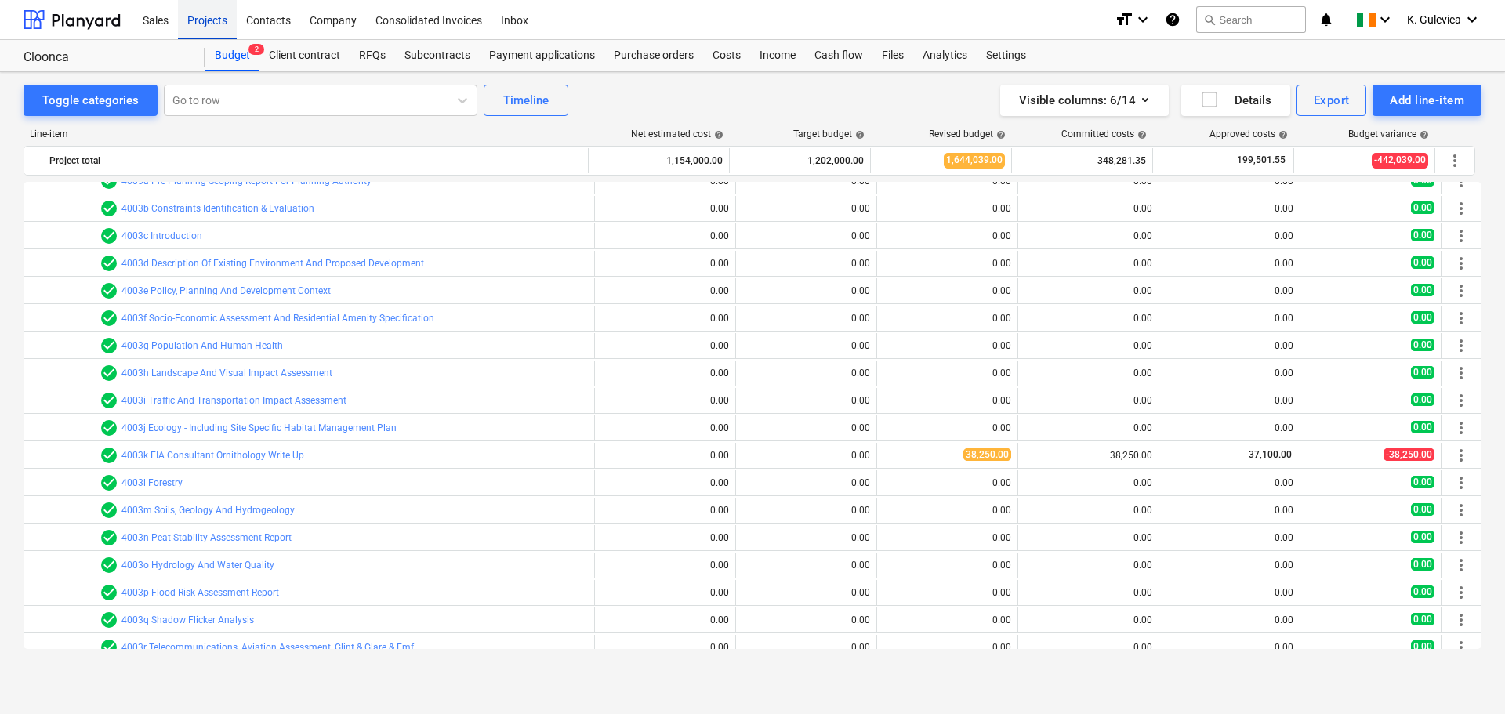
drag, startPoint x: 203, startPoint y: 20, endPoint x: 232, endPoint y: 56, distance: 46.3
click at [203, 20] on div "Projects" at bounding box center [207, 19] width 59 height 40
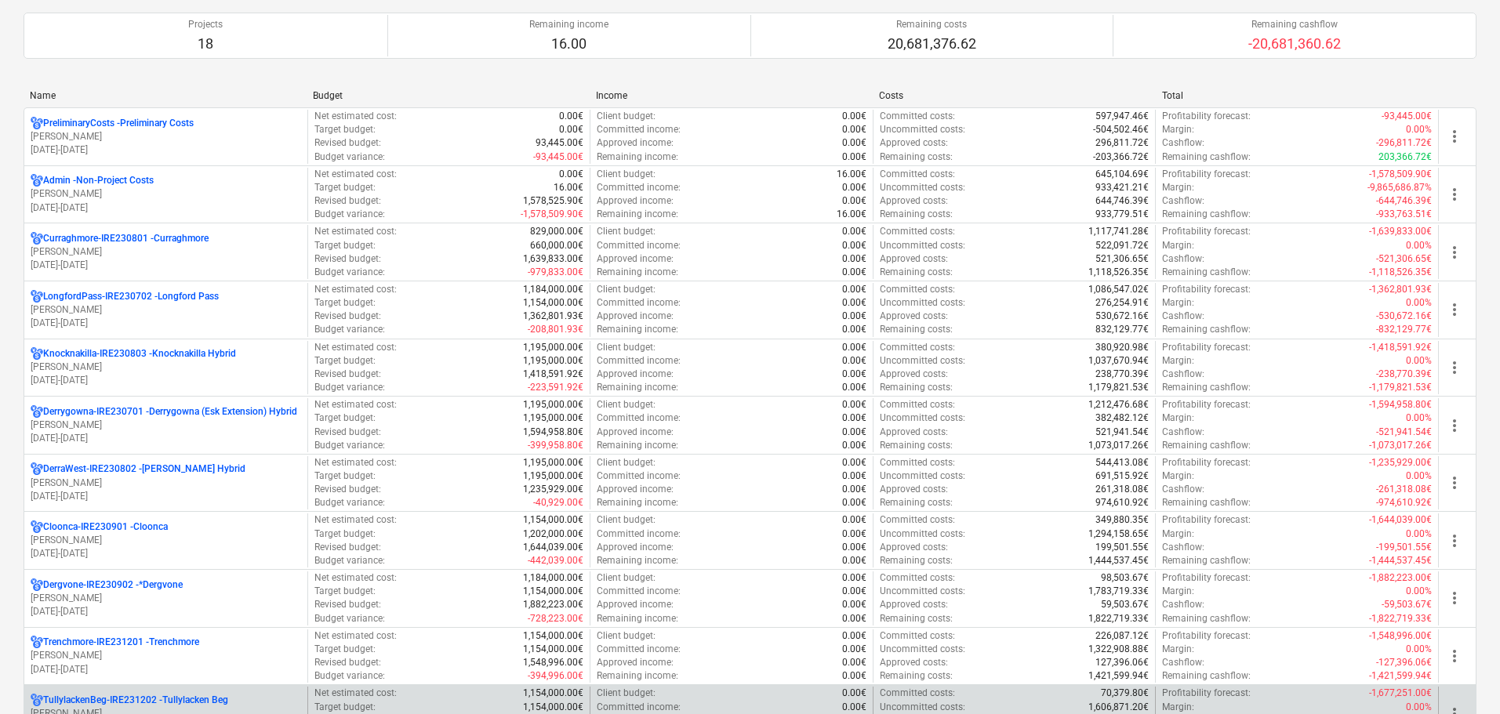
scroll to position [392, 0]
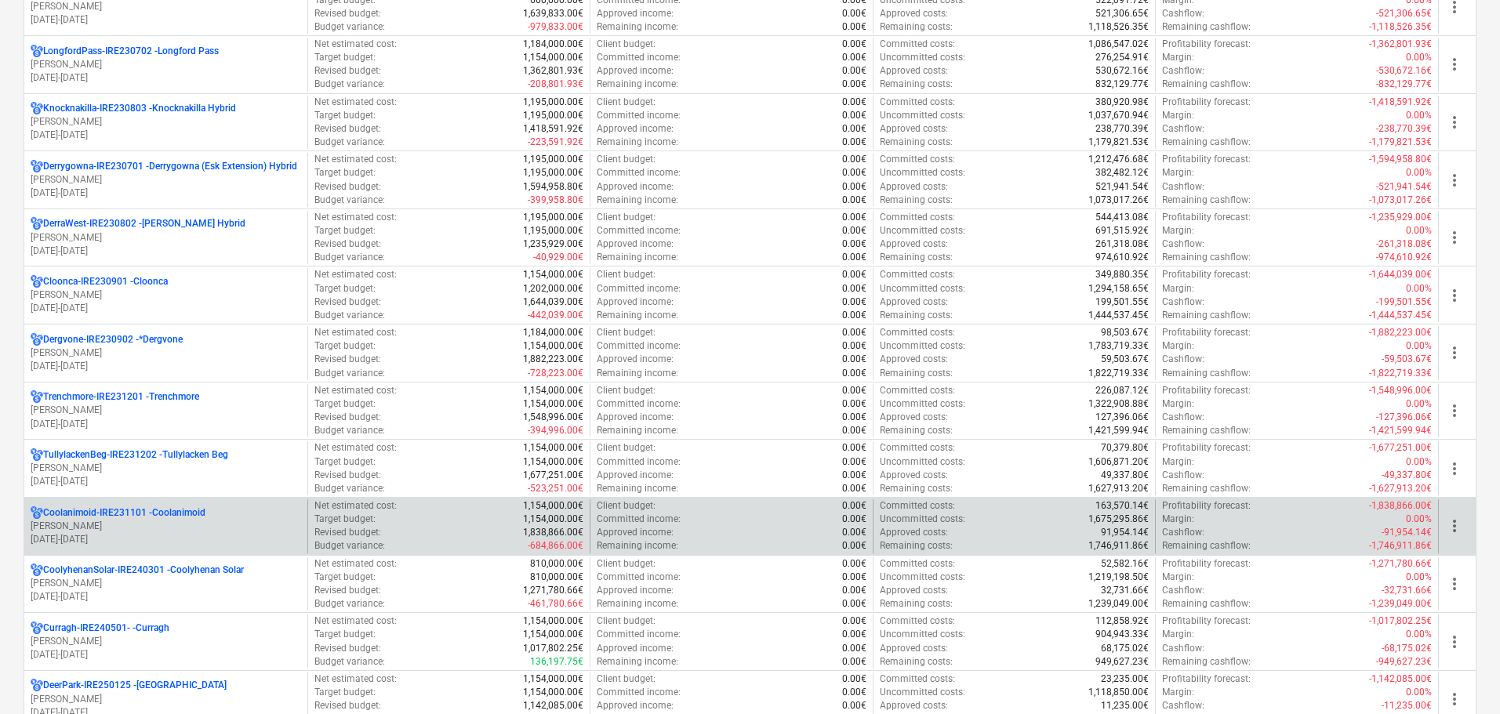
click at [194, 518] on p "Coolanimoid-IRE231101 - Coolanimoid" at bounding box center [124, 512] width 162 height 13
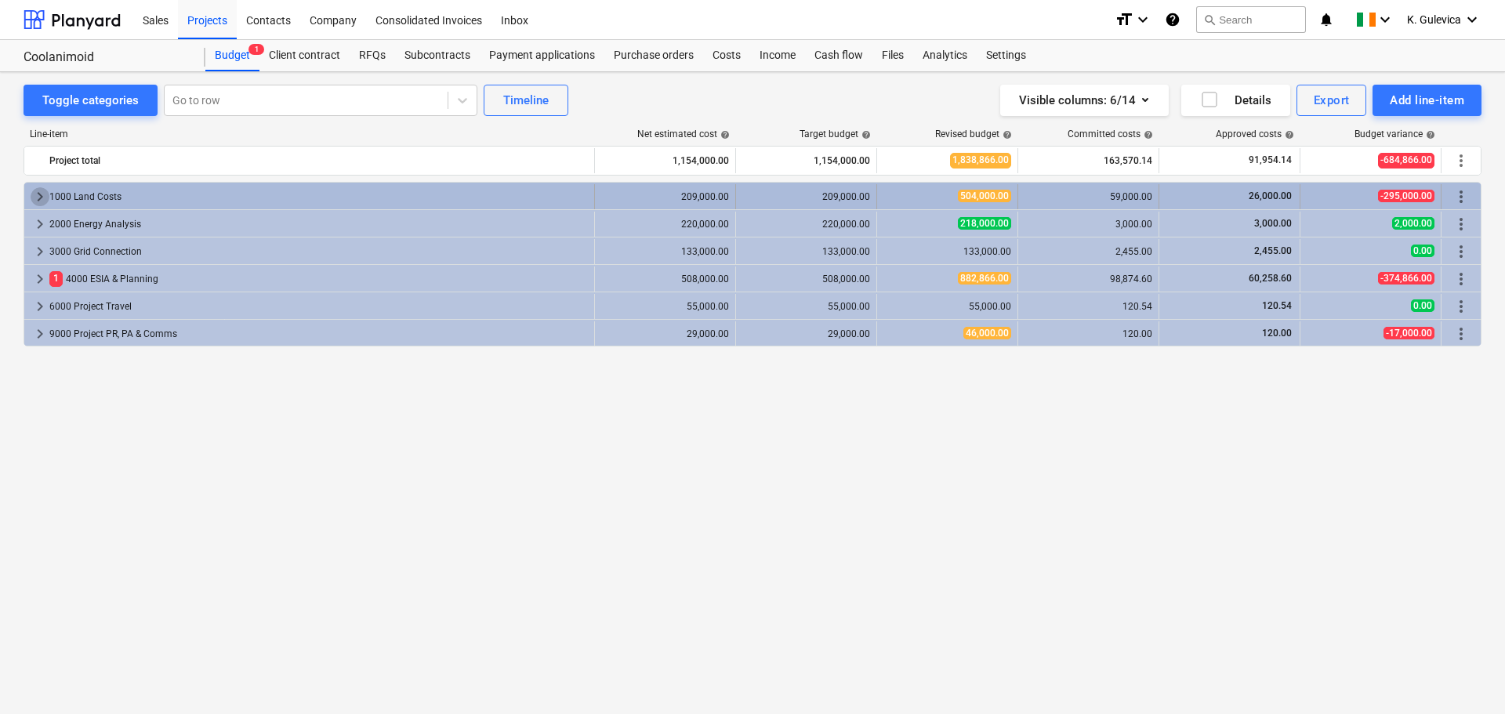
click at [36, 195] on span "keyboard_arrow_right" at bounding box center [40, 196] width 19 height 19
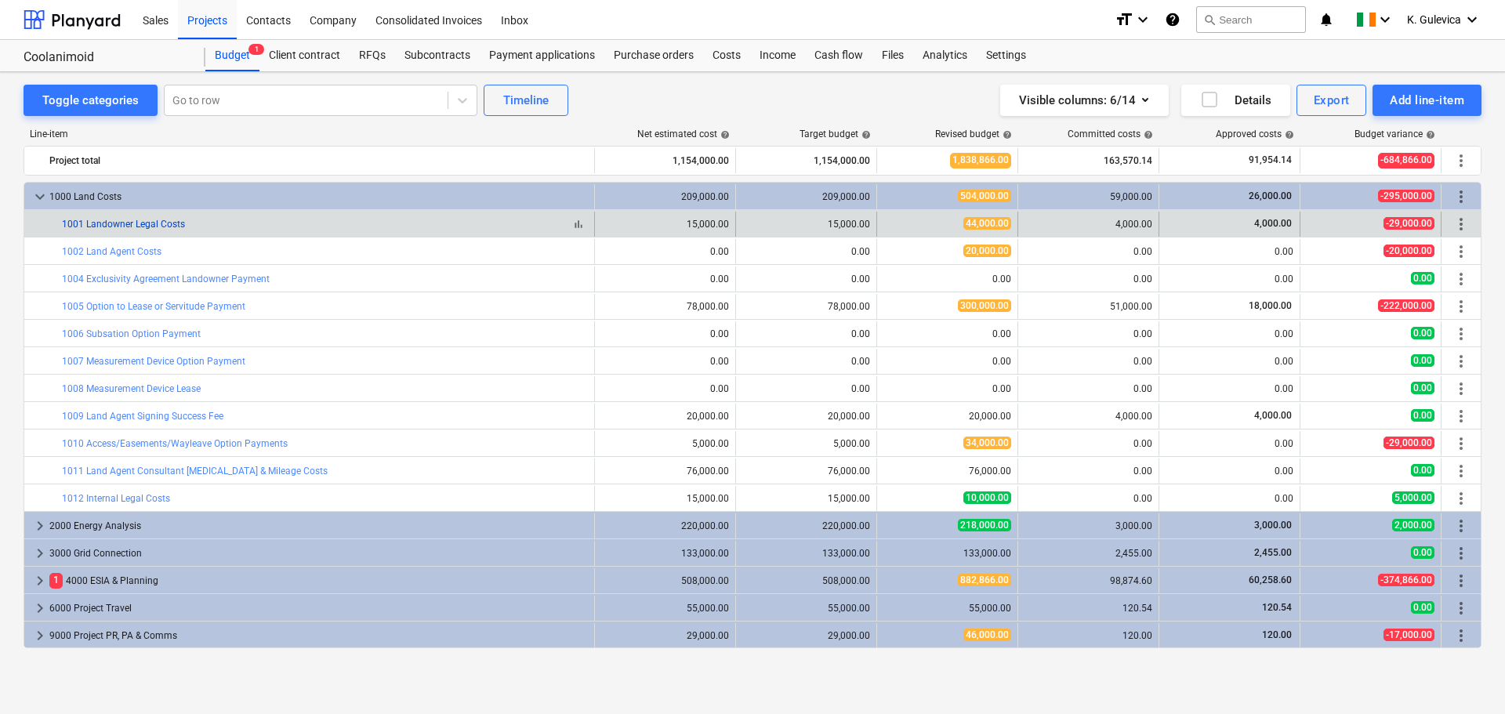
click at [94, 220] on link "1001 Landowner Legal Costs" at bounding box center [123, 224] width 123 height 11
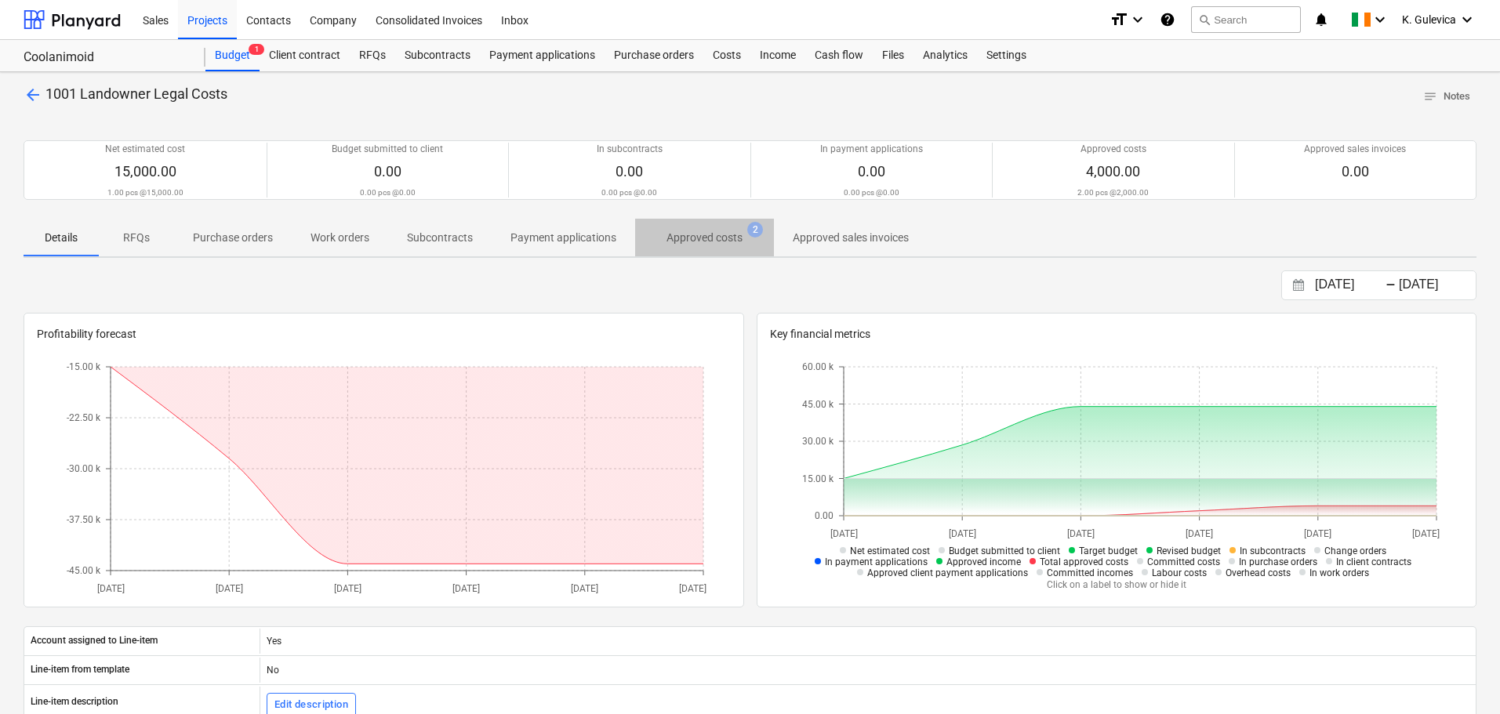
click at [692, 245] on p "Approved costs" at bounding box center [704, 238] width 76 height 16
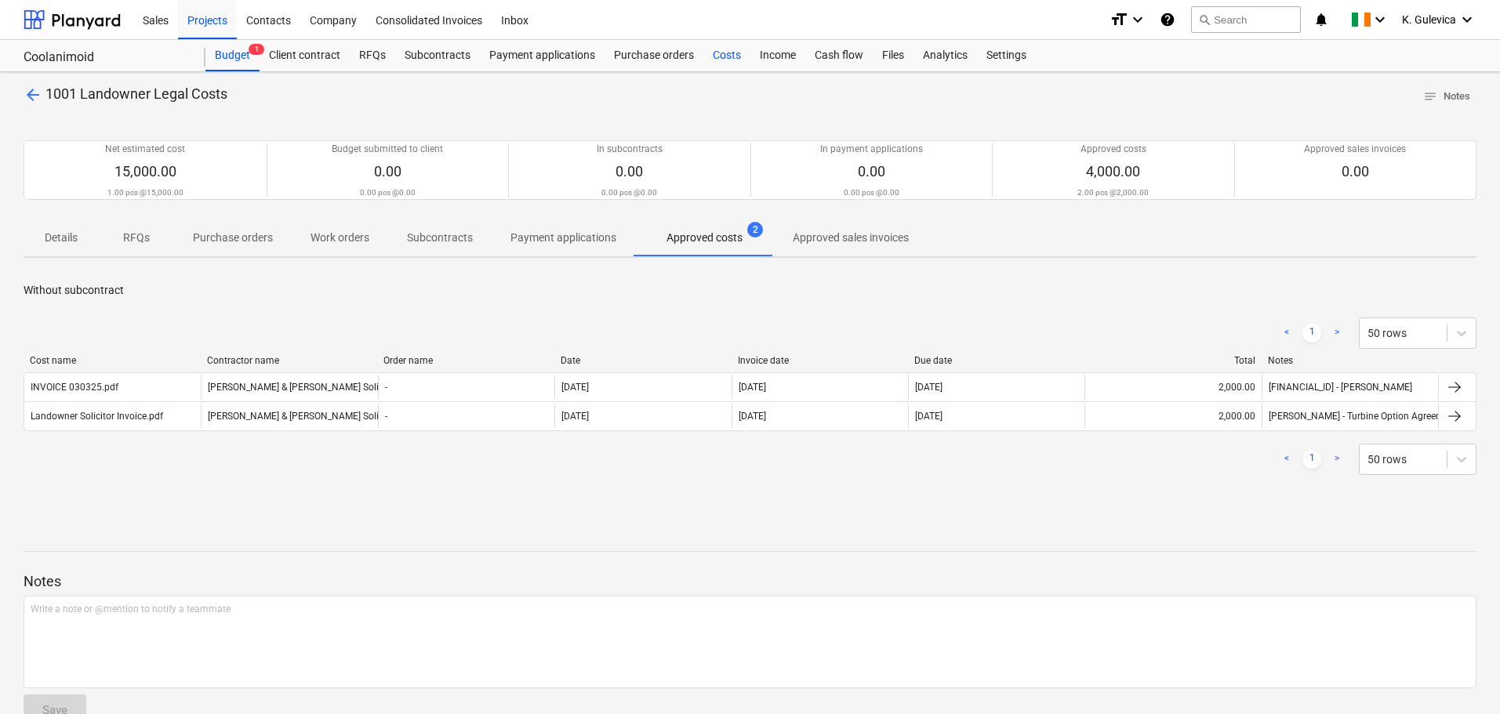
click at [724, 60] on div "Costs" at bounding box center [726, 55] width 47 height 31
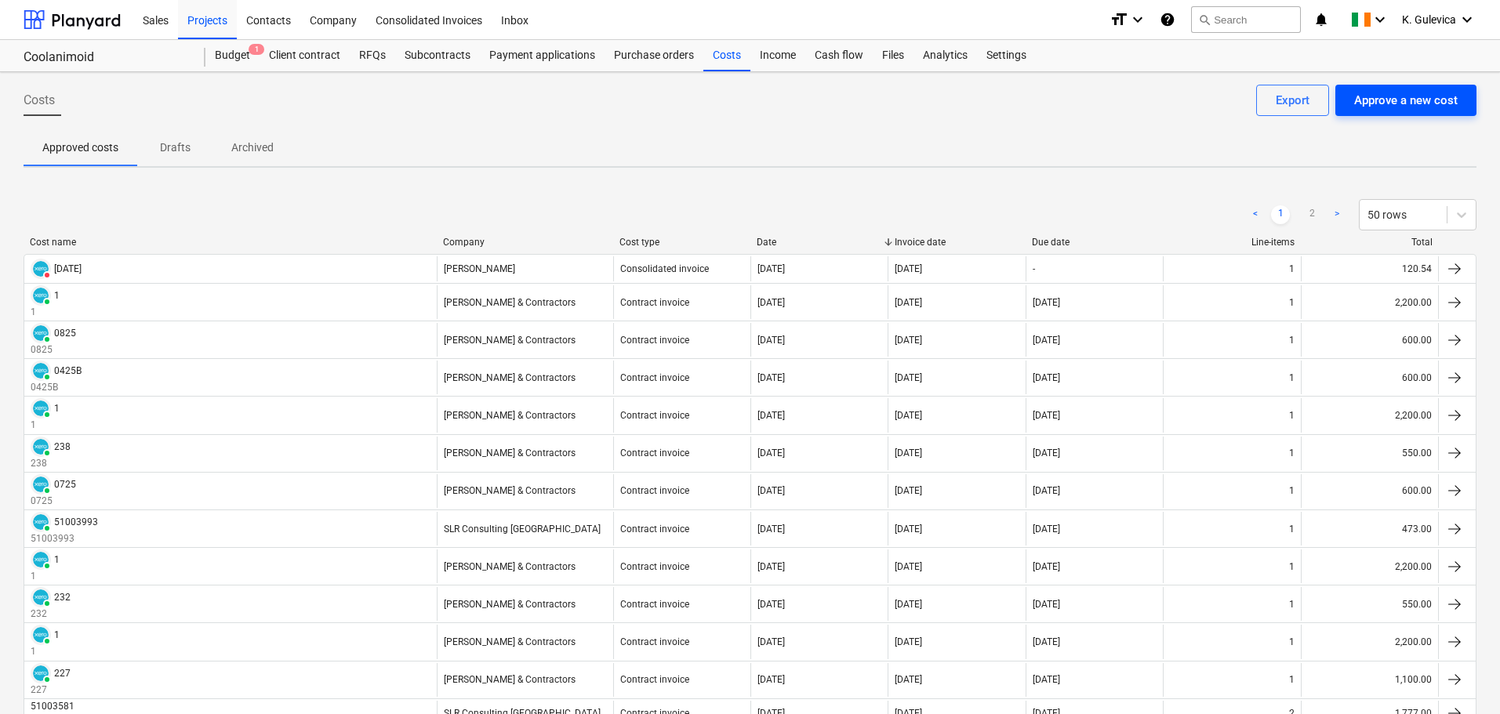
click at [1391, 105] on div "Approve a new cost" at bounding box center [1405, 100] width 103 height 20
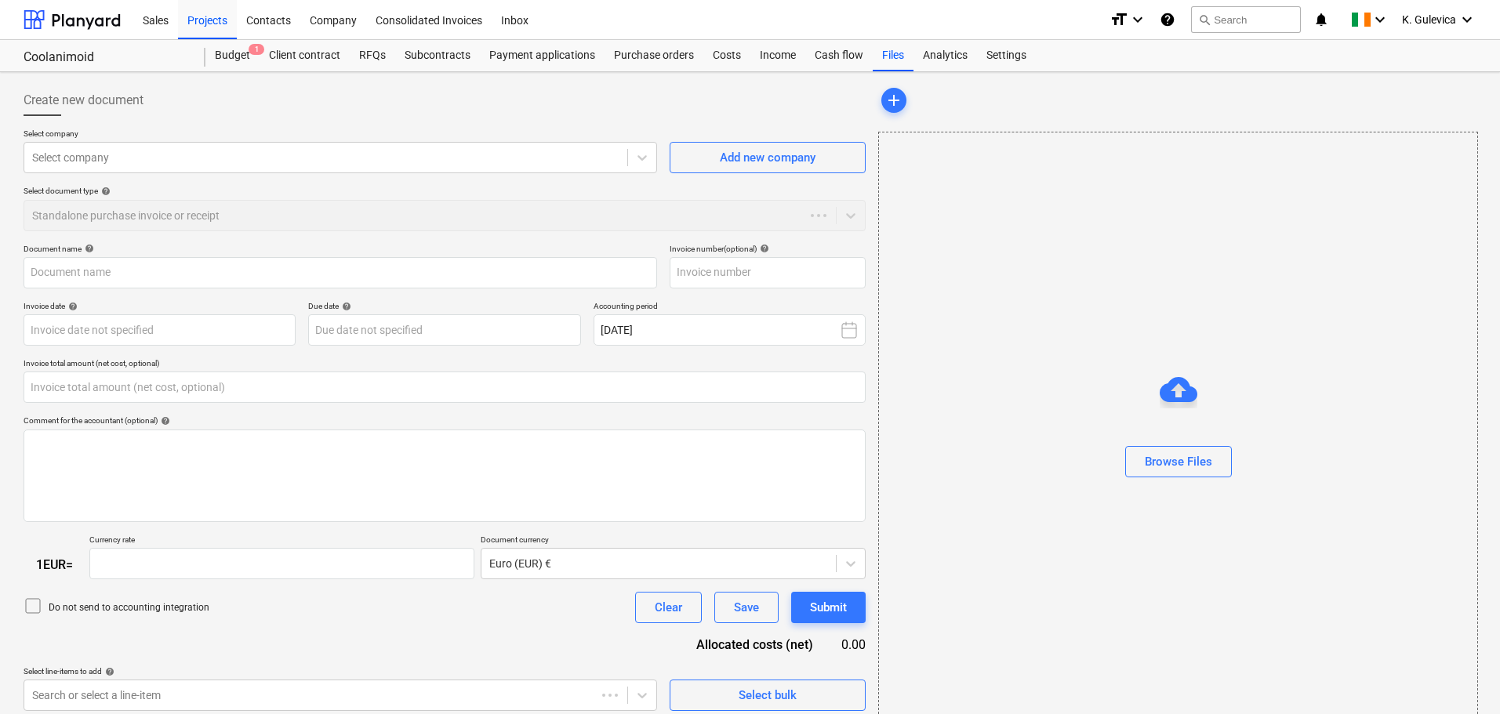
type input "0.00"
type input "1.00"
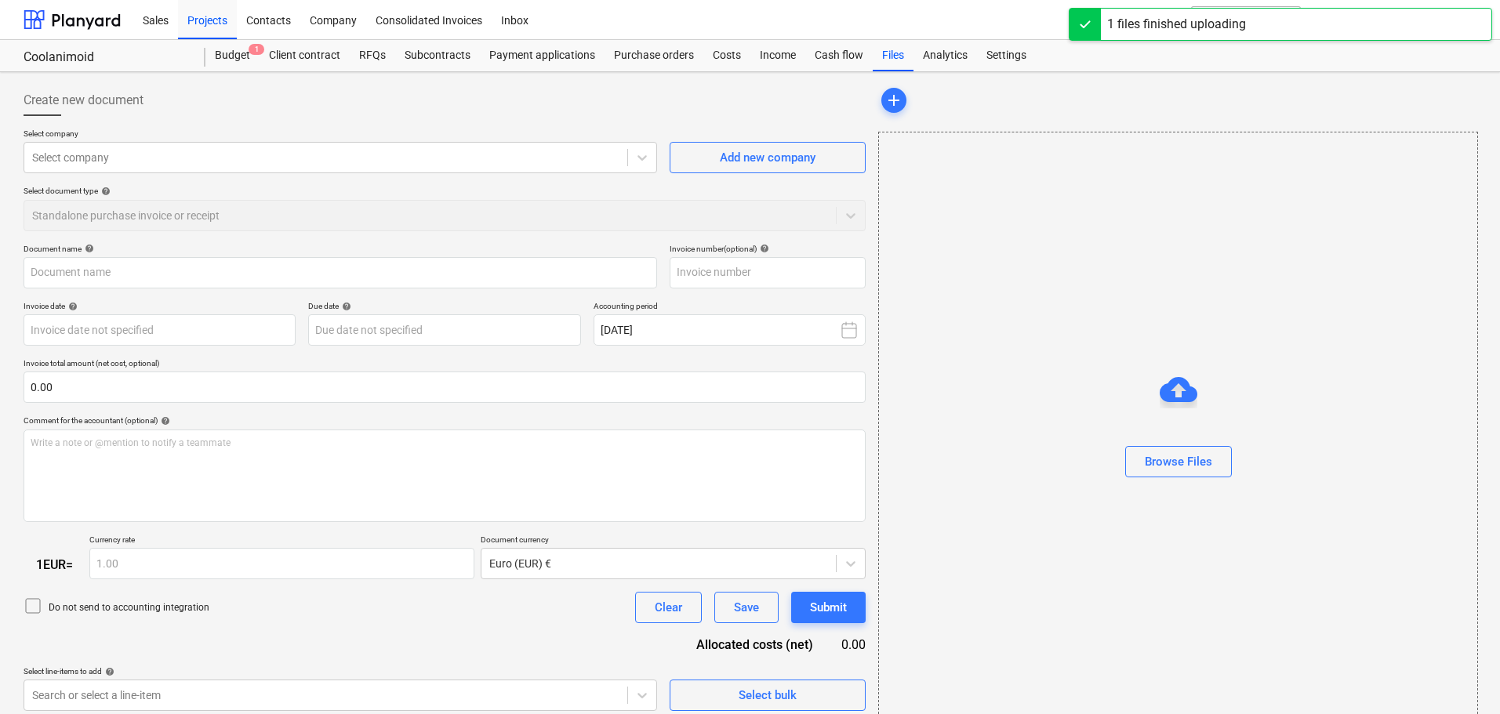
type input "Adobe_Scan_08_Nov_2023.pdf"
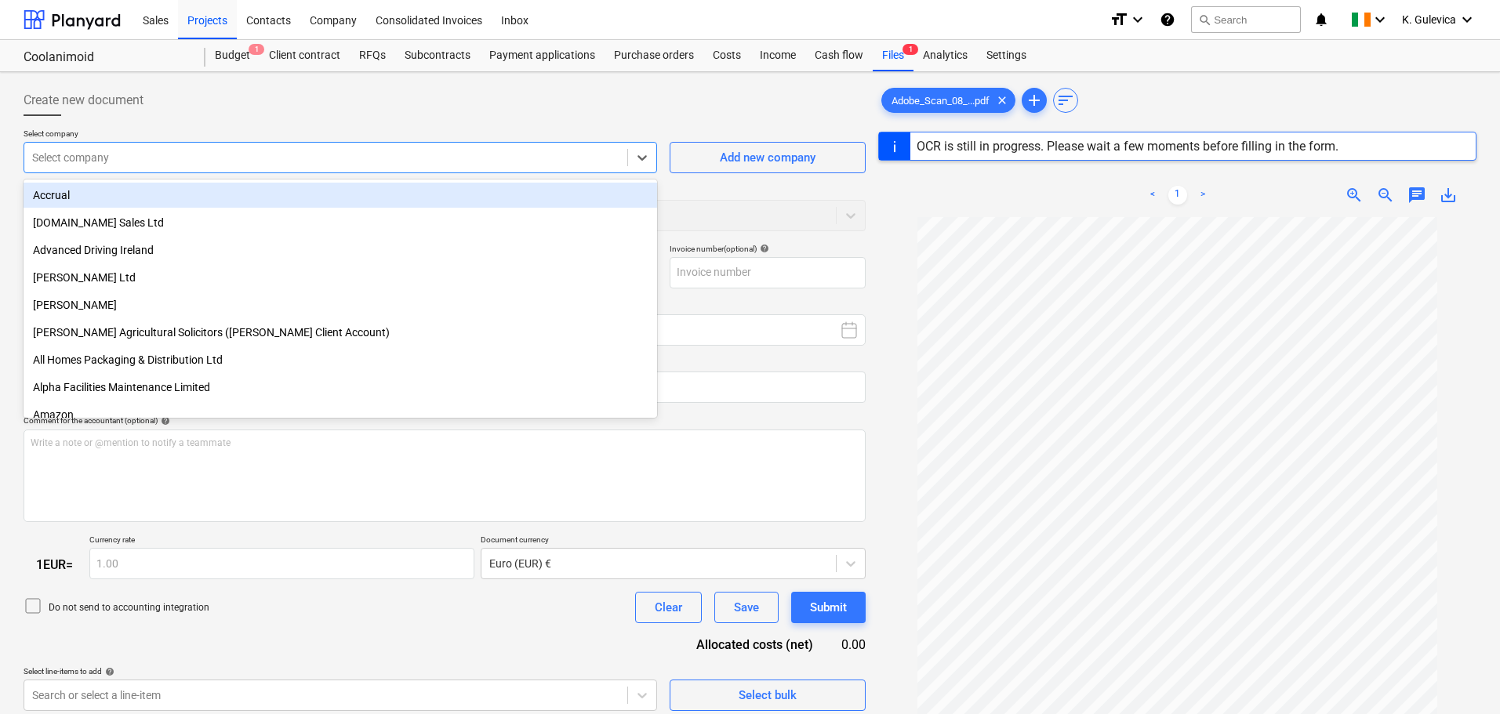
click at [277, 160] on div at bounding box center [325, 158] width 587 height 16
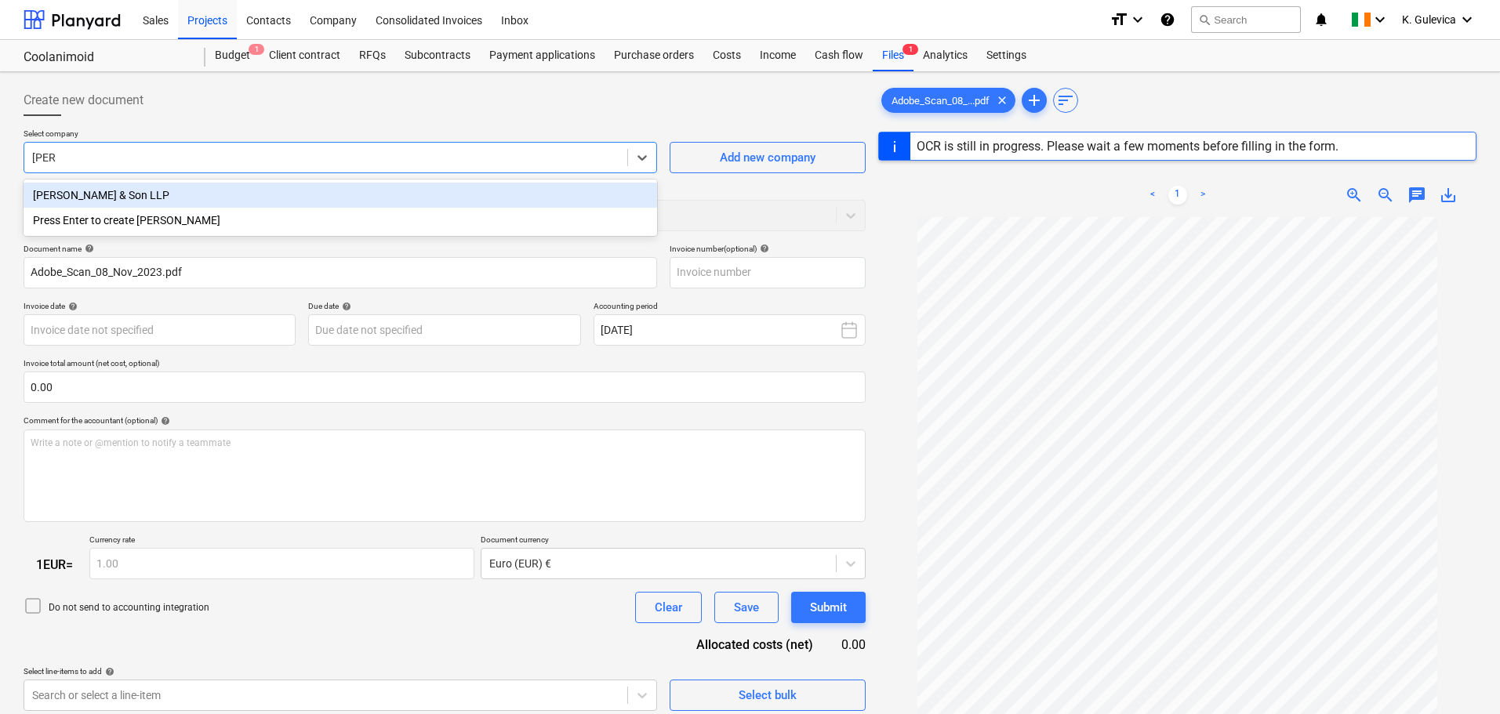
type input "peter"
click at [228, 190] on div "Peter O'Connor & Son LLP" at bounding box center [340, 195] width 633 height 25
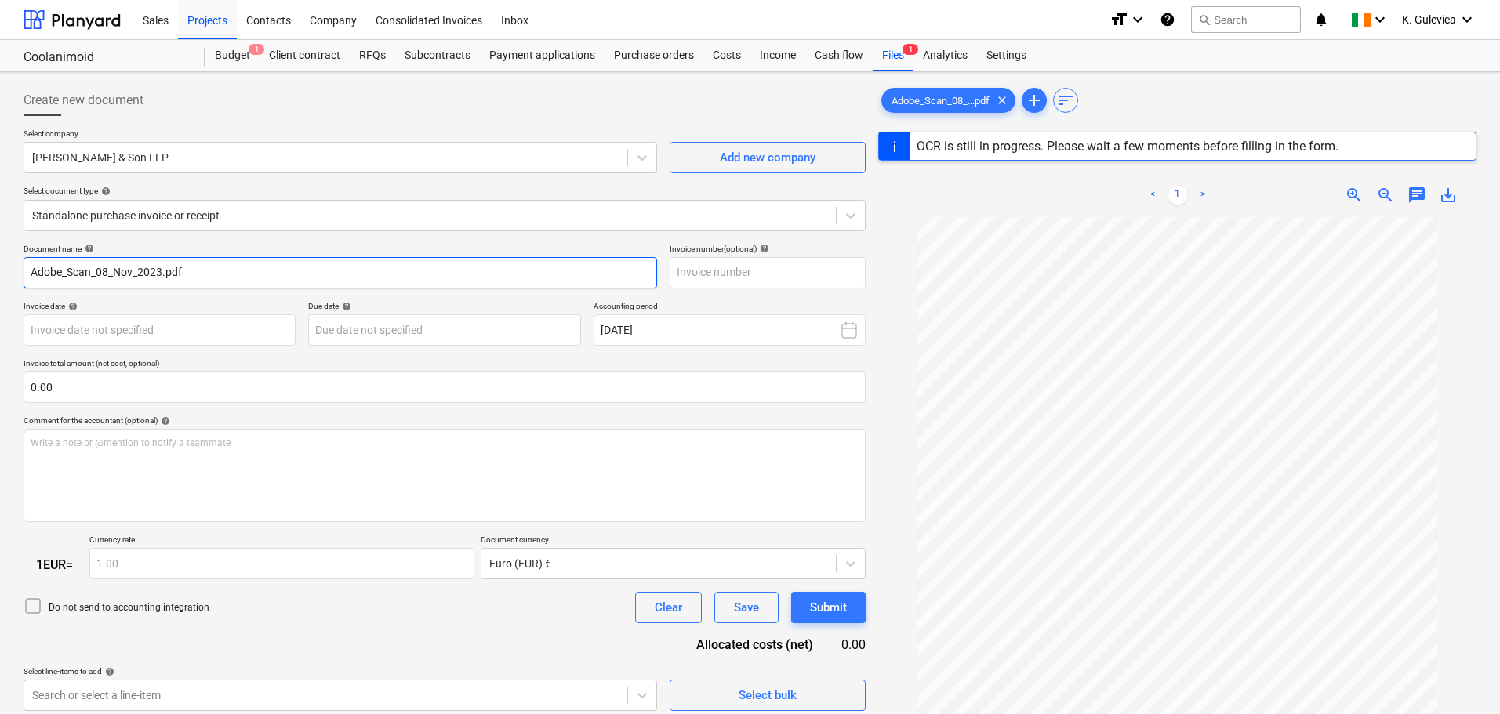
drag, startPoint x: 205, startPoint y: 274, endPoint x: 18, endPoint y: 270, distance: 187.4
click at [18, 270] on div "Create new document Select company Peter O'Connor & Son LLP Add new company Sel…" at bounding box center [444, 485] width 855 height 815
paste input "Legal fees for Liam O Keeffes"
type input "Legal fees for Liam O Keeffes"
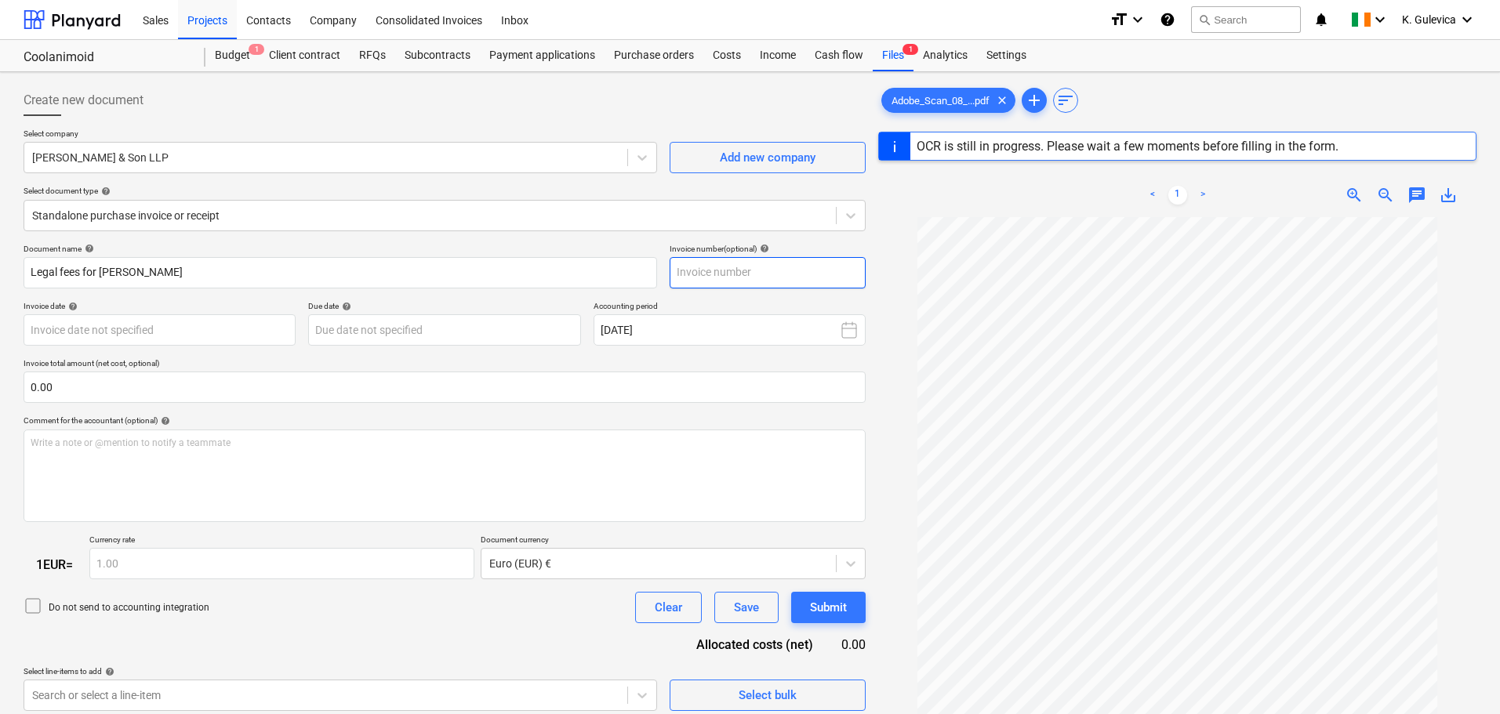
click at [744, 268] on input "text" at bounding box center [768, 272] width 196 height 31
paste input "Legal fees for Liam O Keeffes"
type input "Legal fees for Liam O Keeffes"
click at [75, 329] on body "Sales Projects Contacts Company Consolidated Invoices Inbox format_size keyboar…" at bounding box center [750, 357] width 1500 height 714
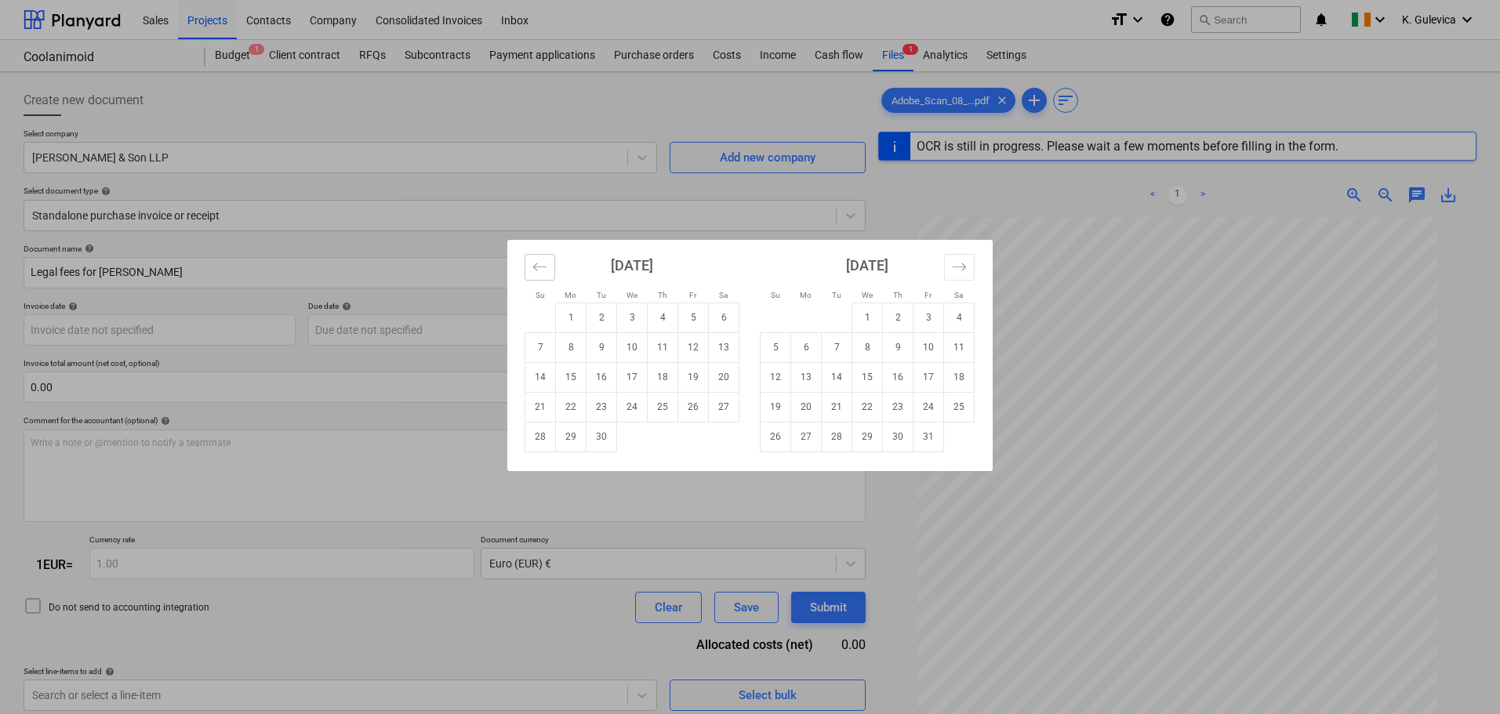
click at [538, 270] on icon "Move backward to switch to the previous month." at bounding box center [539, 267] width 15 height 15
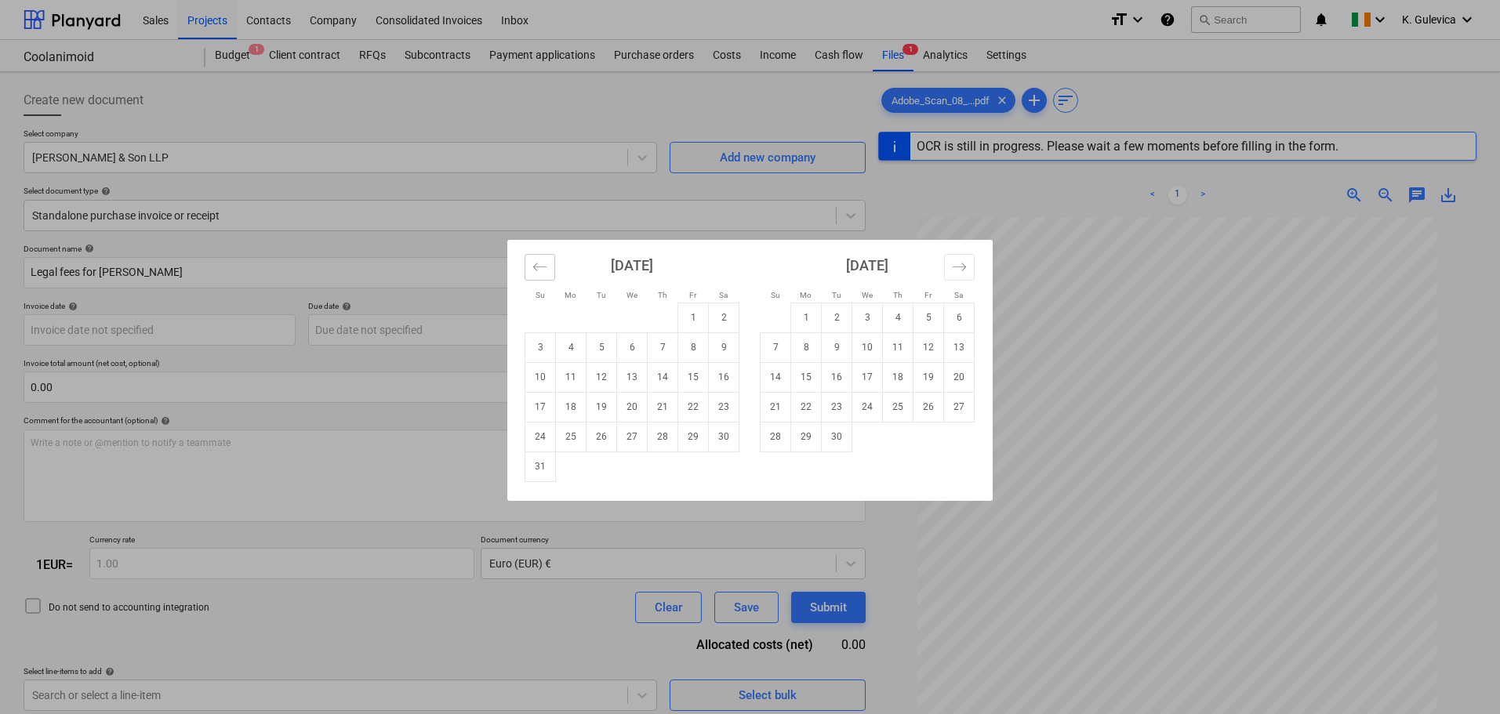
click at [538, 270] on icon "Move backward to switch to the previous month." at bounding box center [539, 267] width 15 height 15
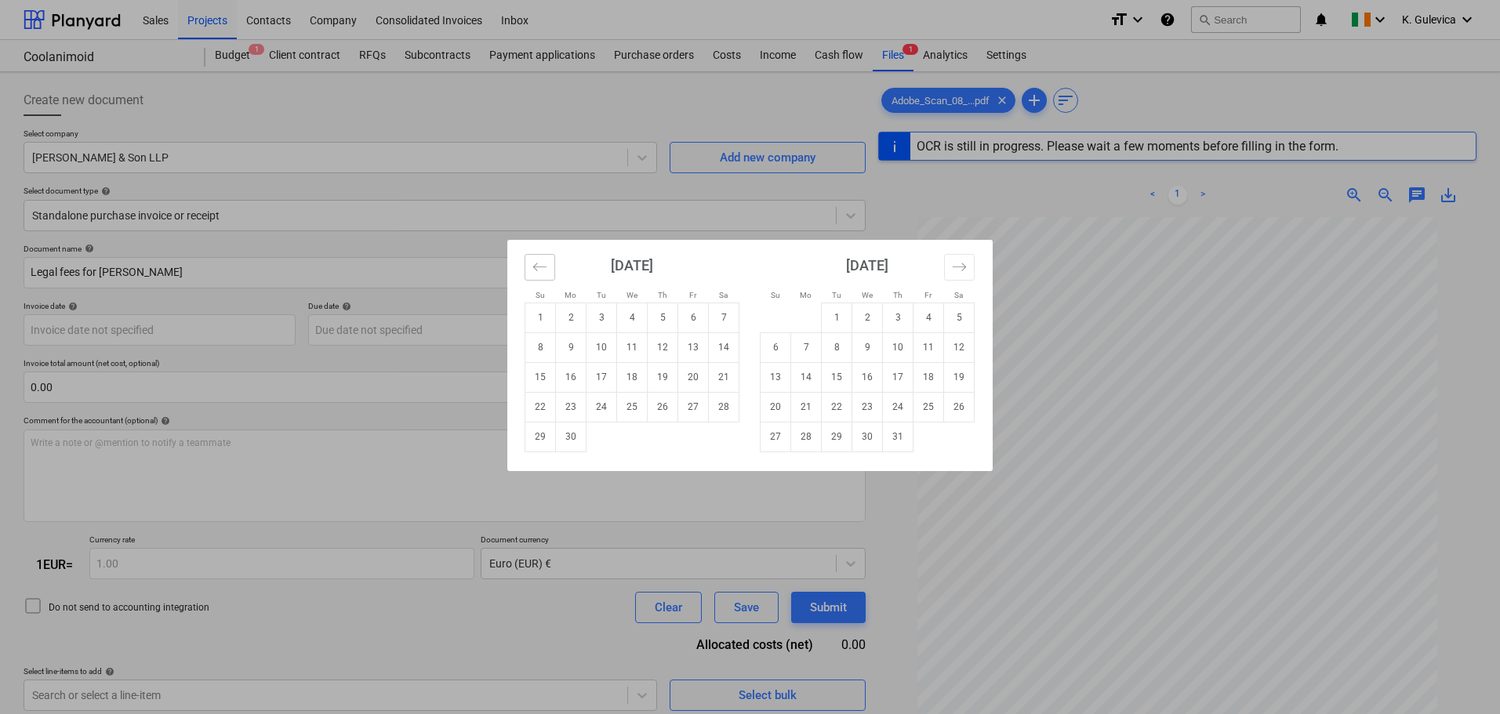
click at [538, 270] on icon "Move backward to switch to the previous month." at bounding box center [539, 267] width 15 height 15
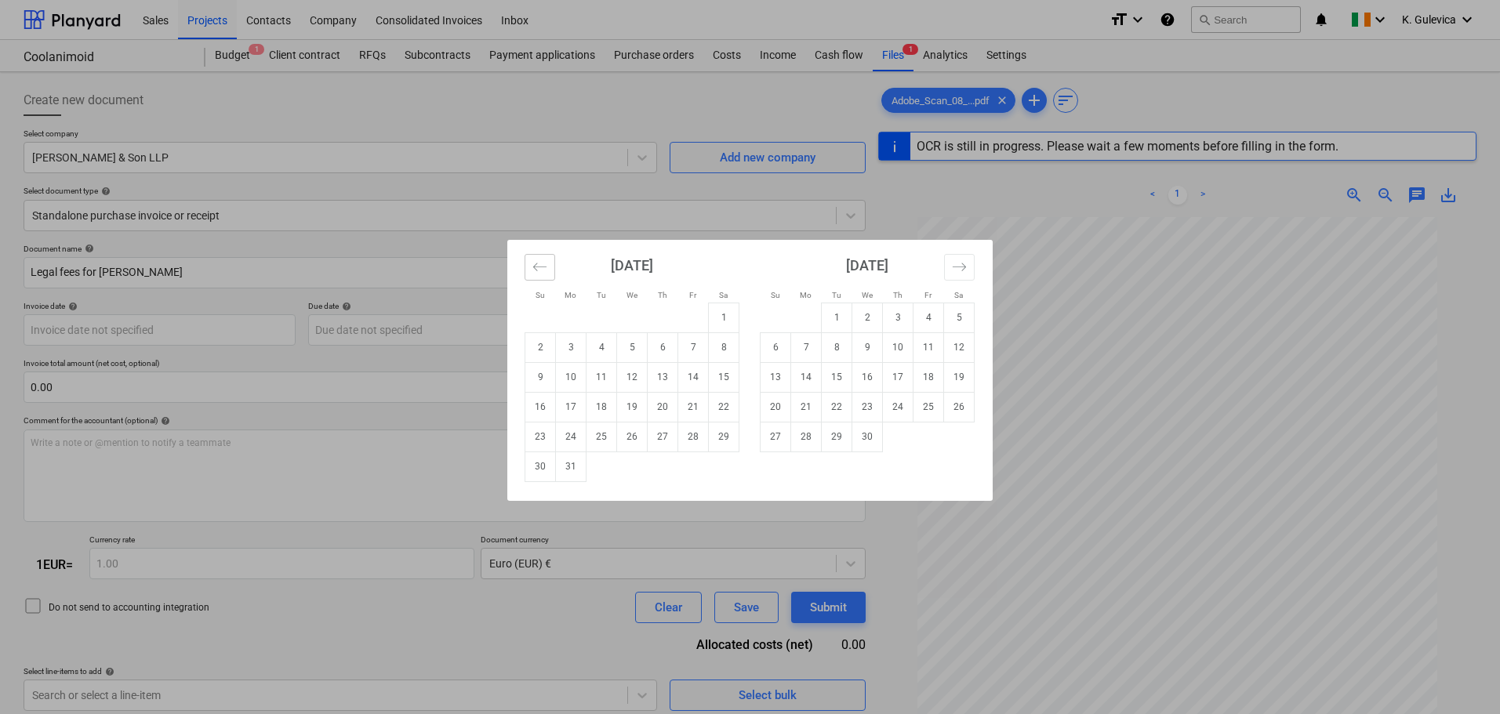
click at [538, 270] on icon "Move backward to switch to the previous month." at bounding box center [539, 267] width 15 height 15
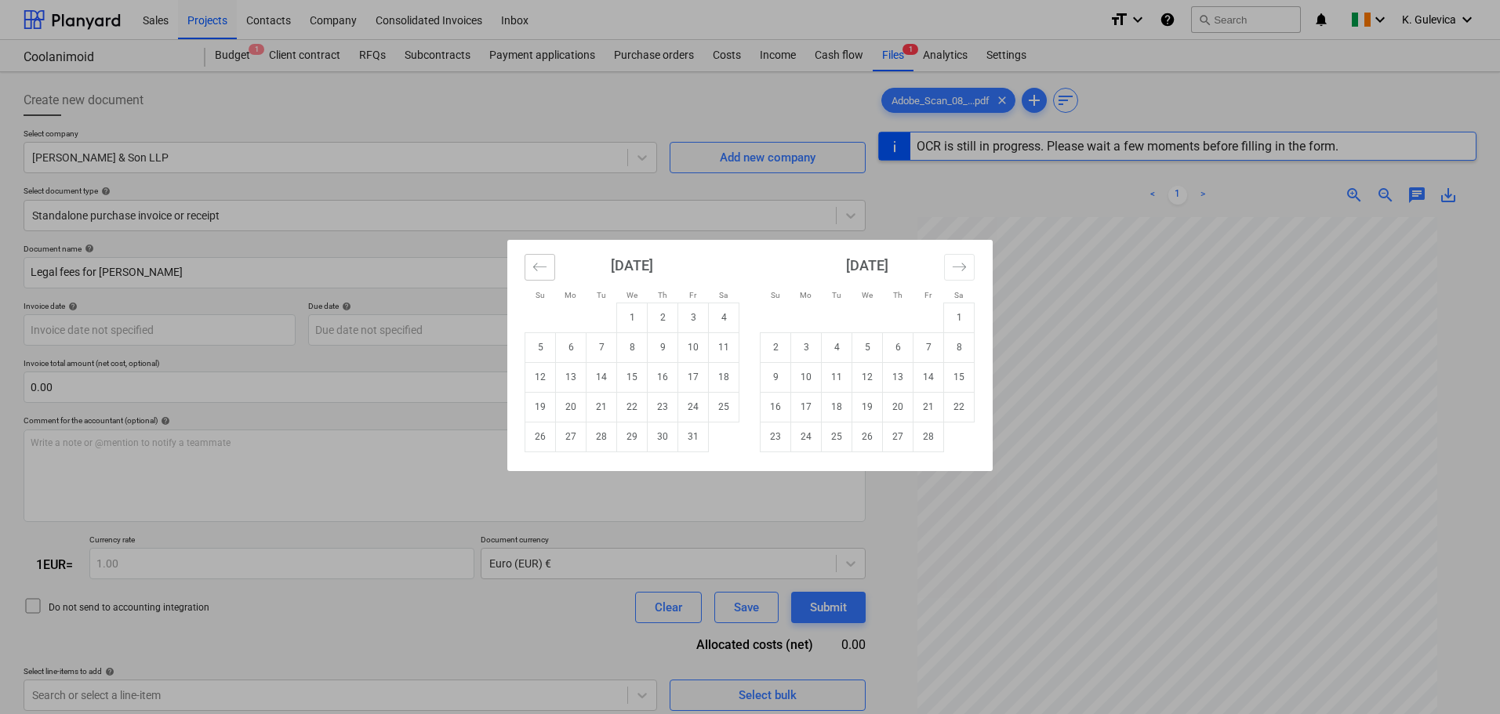
click at [539, 270] on icon "Move backward to switch to the previous month." at bounding box center [539, 267] width 15 height 15
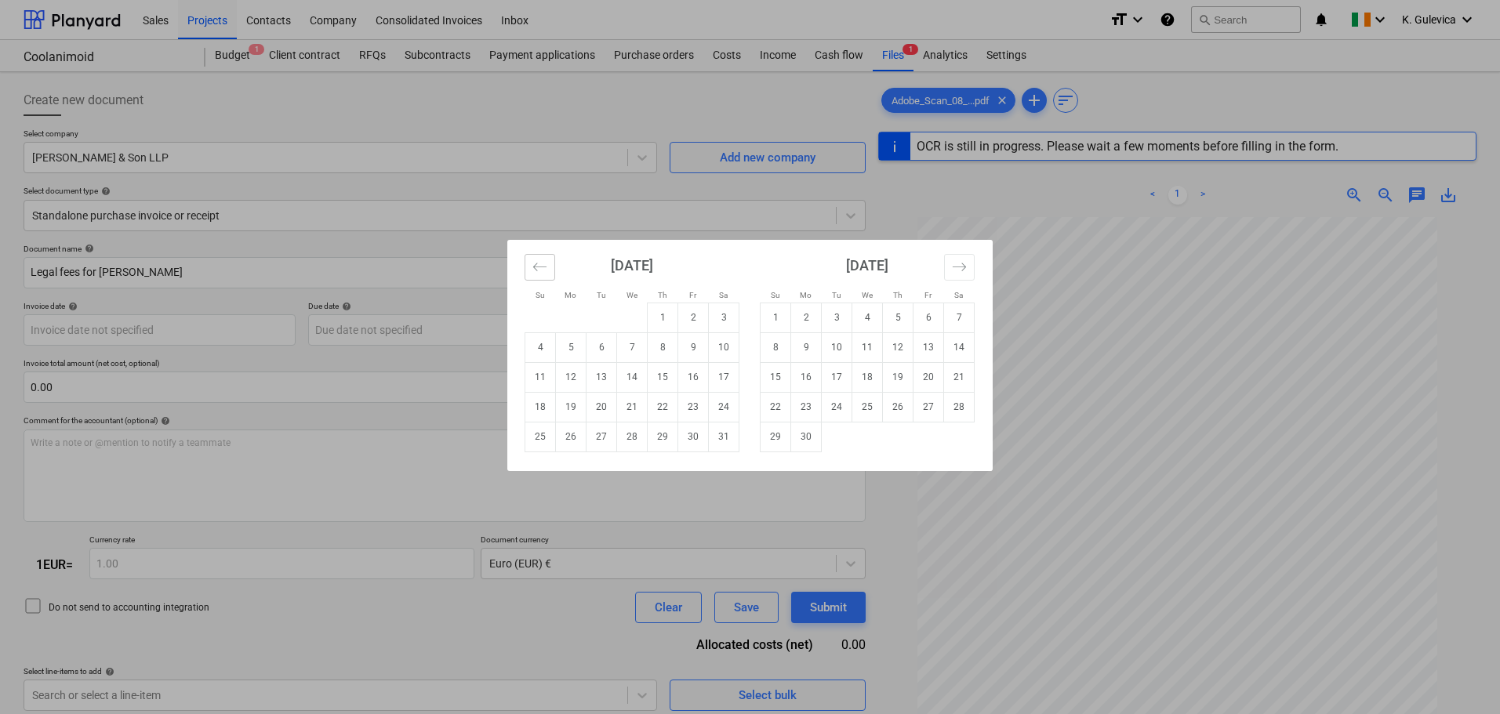
click at [539, 270] on icon "Move backward to switch to the previous month." at bounding box center [539, 267] width 15 height 15
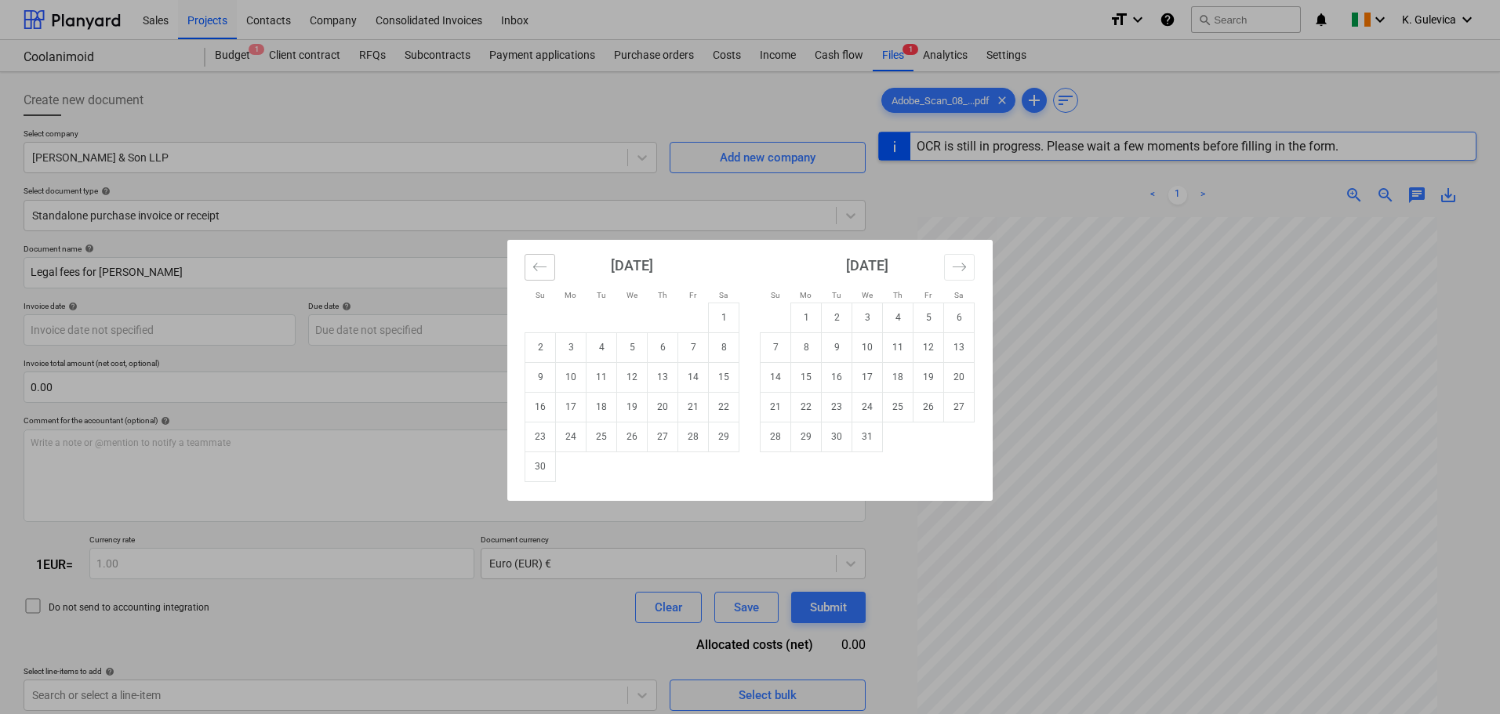
click at [539, 270] on icon "Move backward to switch to the previous month." at bounding box center [539, 267] width 15 height 15
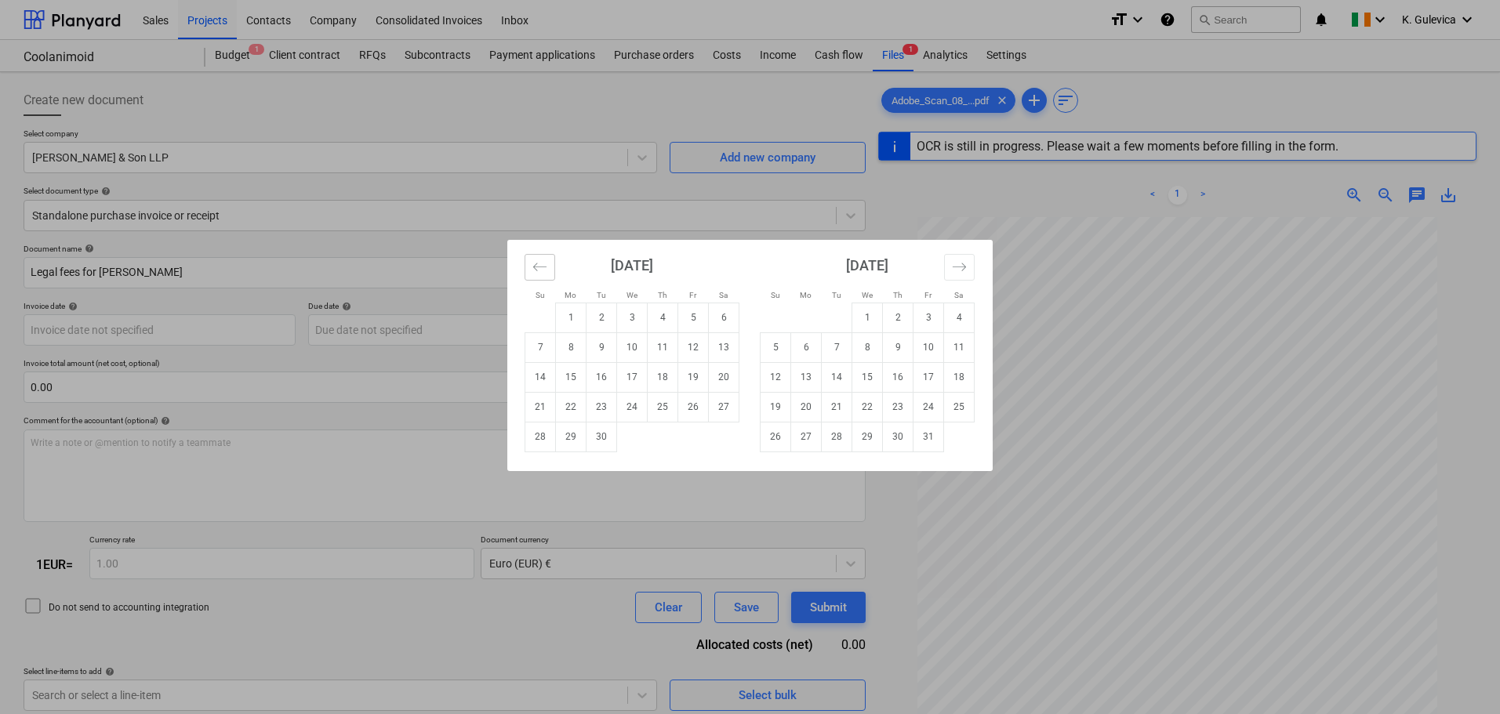
click at [539, 270] on icon "Move backward to switch to the previous month." at bounding box center [539, 267] width 15 height 15
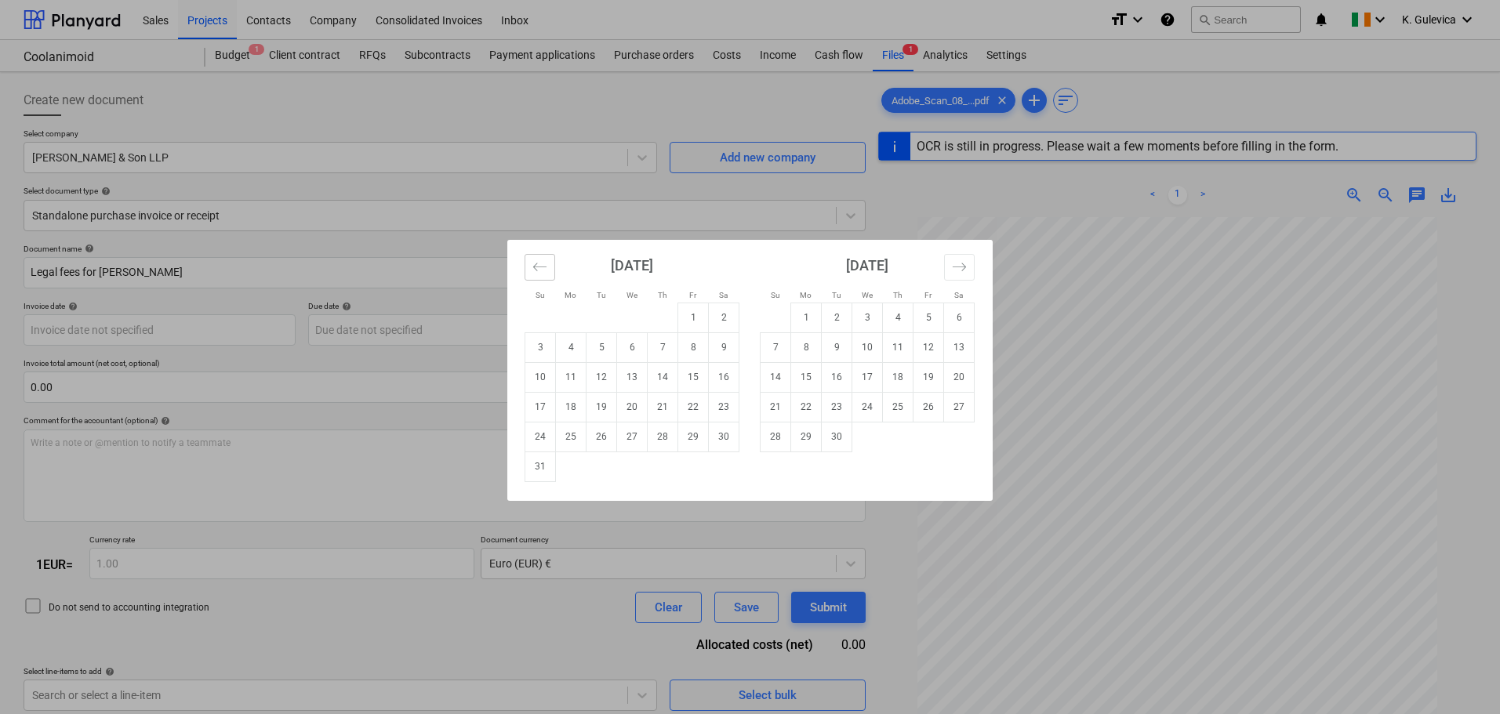
click at [539, 270] on icon "Move backward to switch to the previous month." at bounding box center [539, 267] width 15 height 15
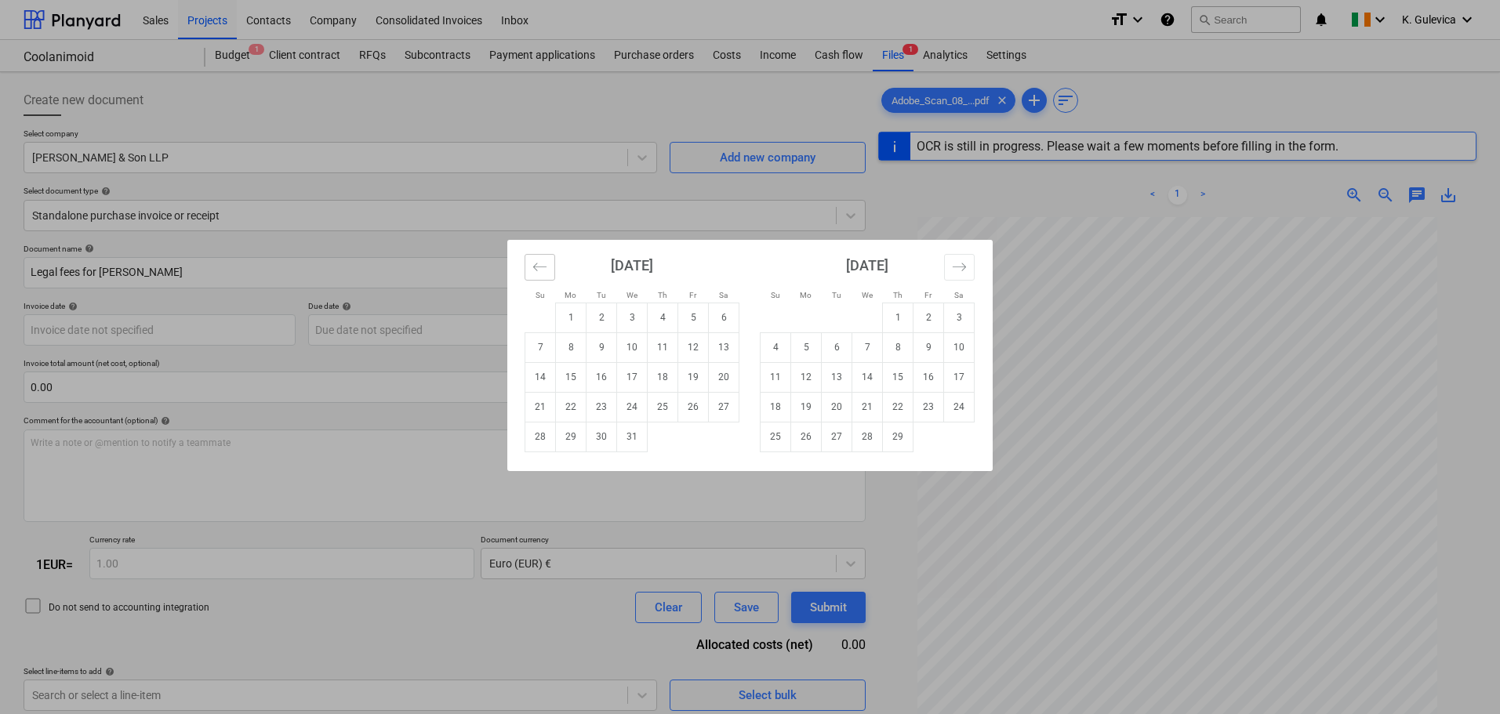
click at [539, 270] on icon "Move backward to switch to the previous month." at bounding box center [539, 267] width 15 height 15
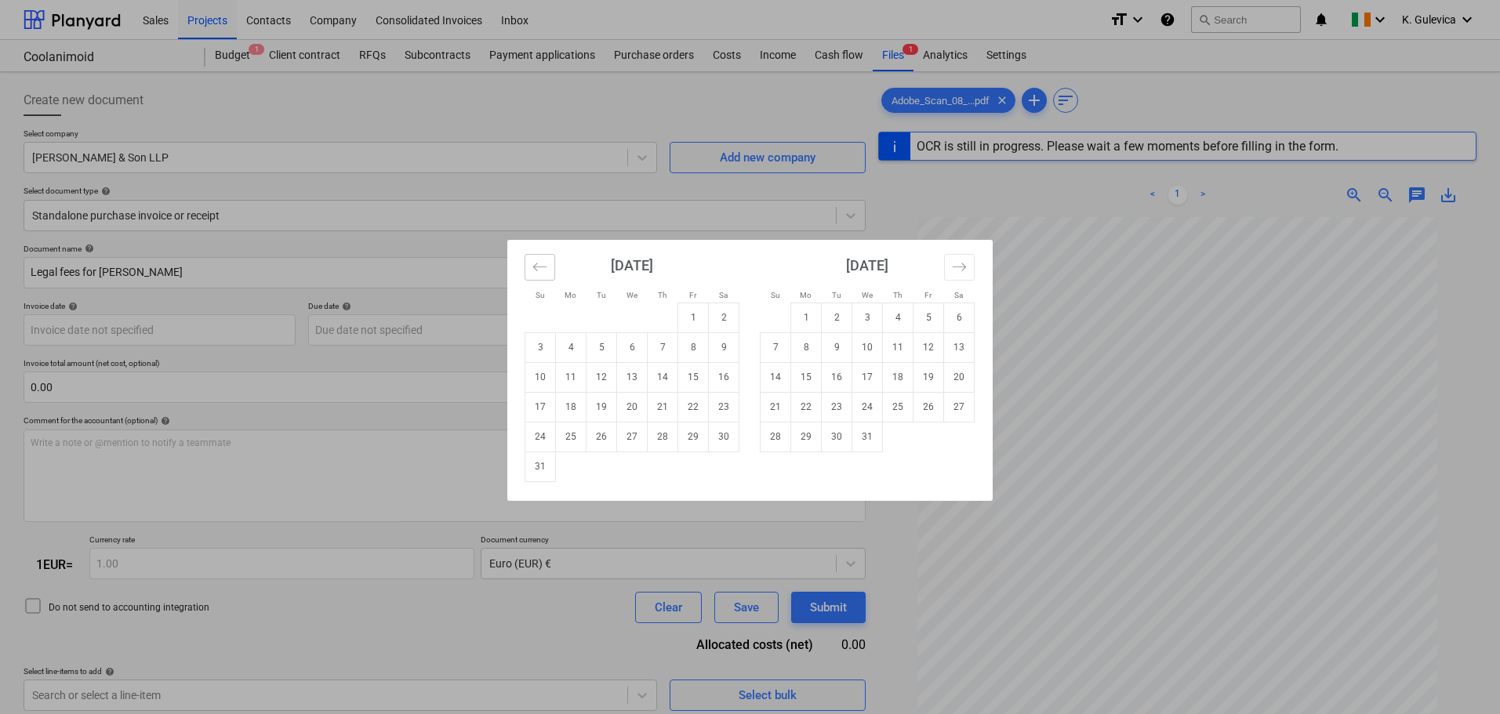
click at [540, 269] on icon "Move backward to switch to the previous month." at bounding box center [539, 267] width 15 height 15
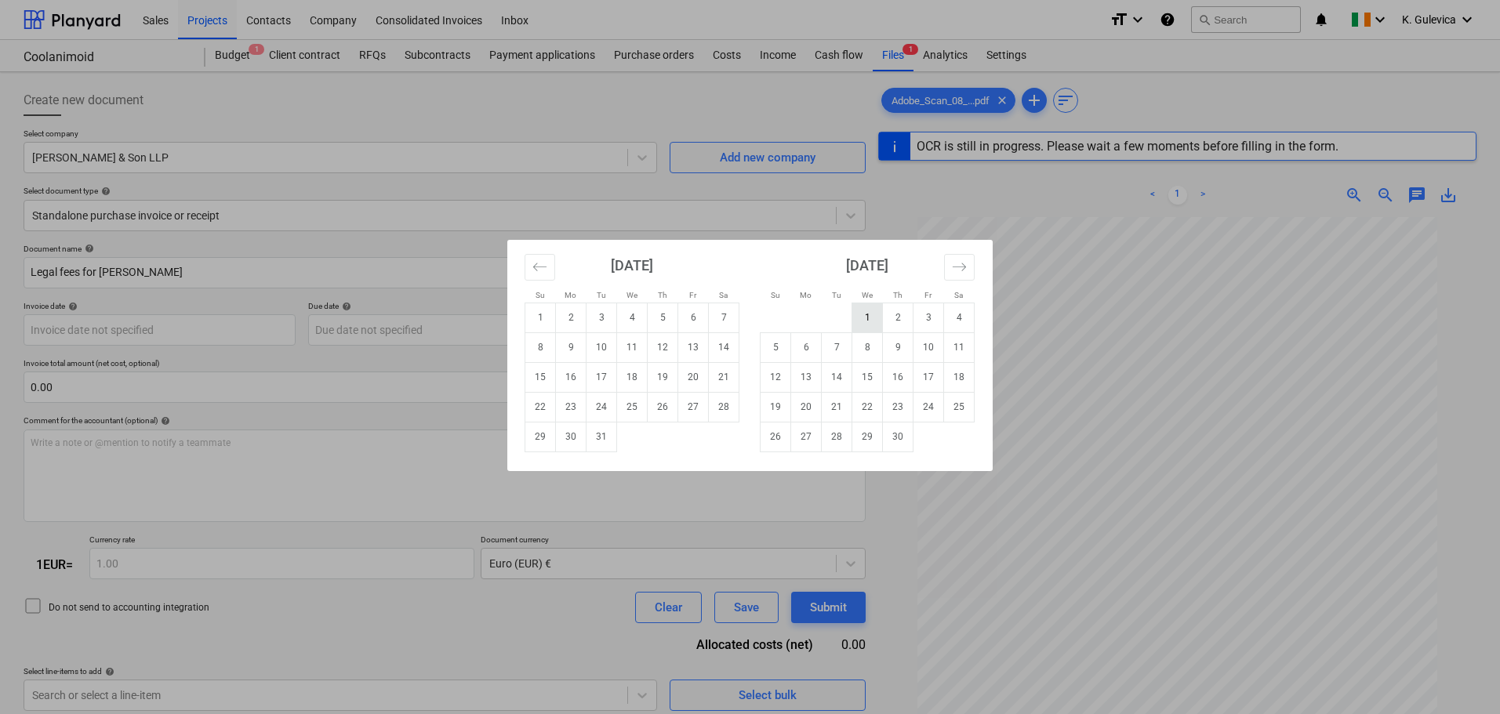
click at [868, 311] on td "1" at bounding box center [867, 318] width 31 height 30
type input "01 Nov 2023"
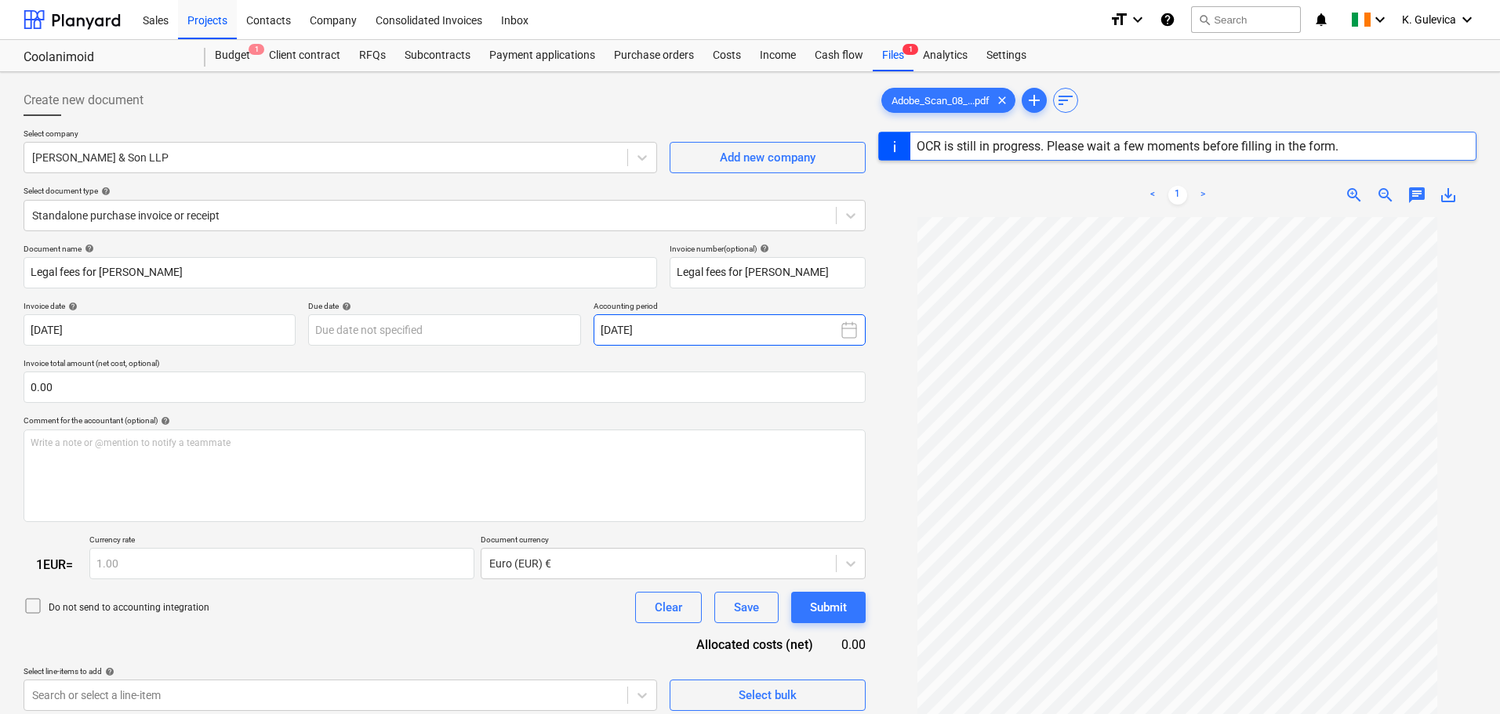
click at [759, 332] on button "September 2025" at bounding box center [730, 329] width 272 height 31
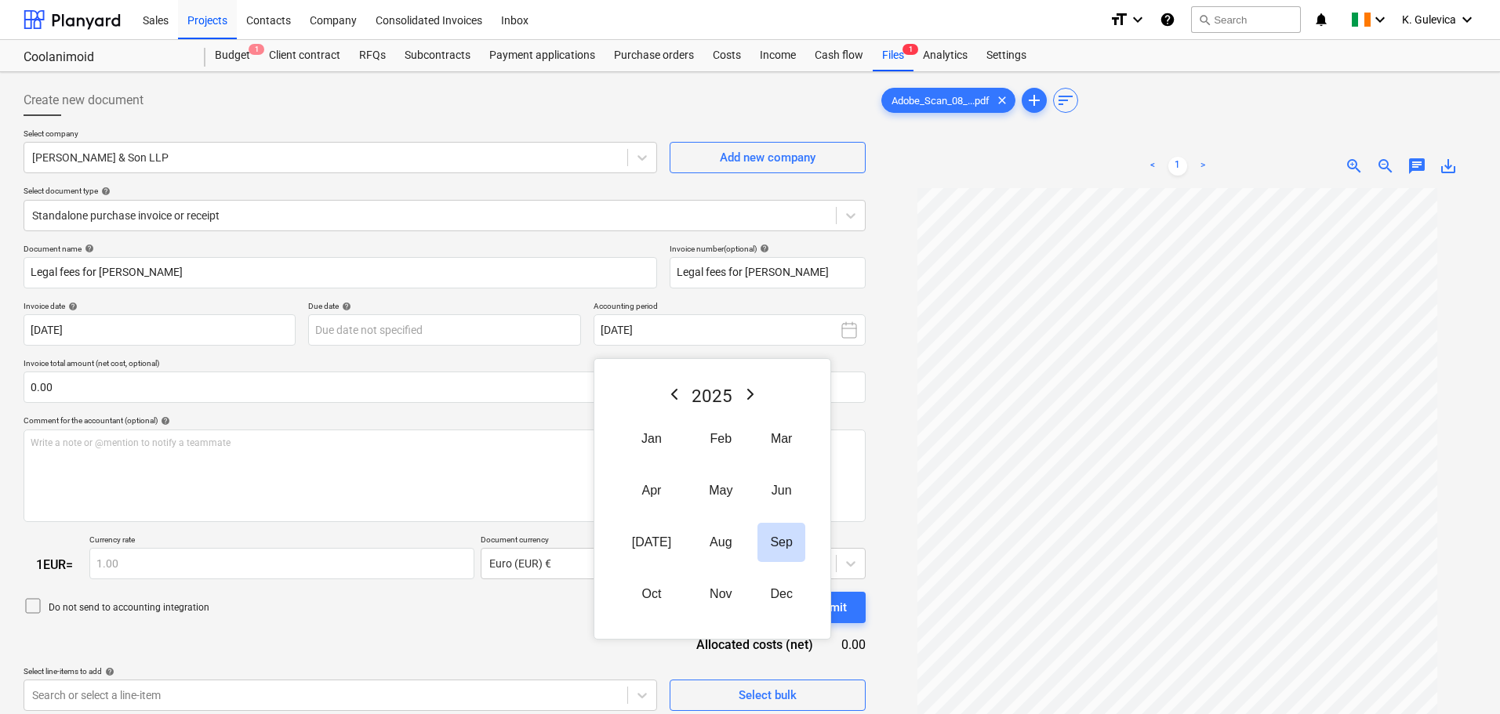
click at [665, 394] on icon "Previous Year" at bounding box center [674, 394] width 19 height 19
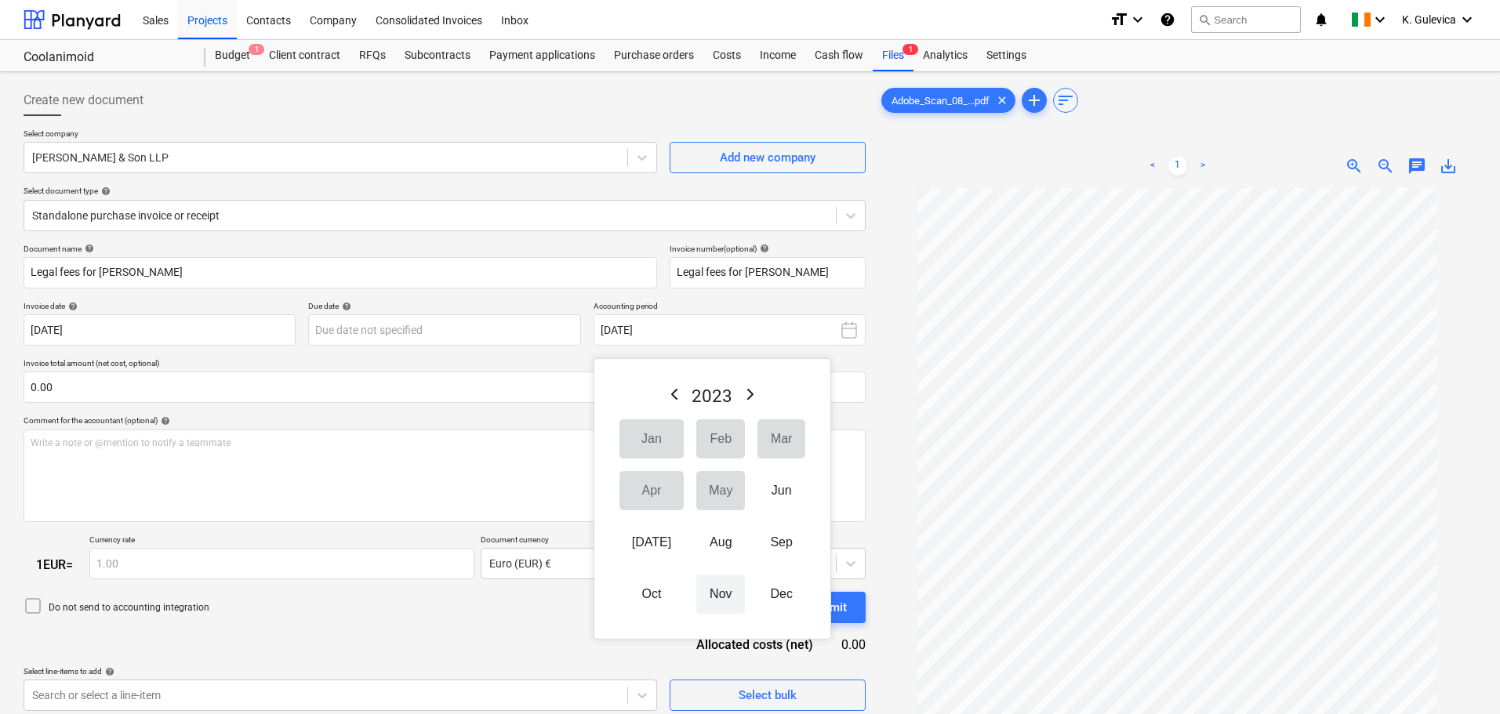
click at [696, 600] on button "Nov" at bounding box center [720, 594] width 49 height 39
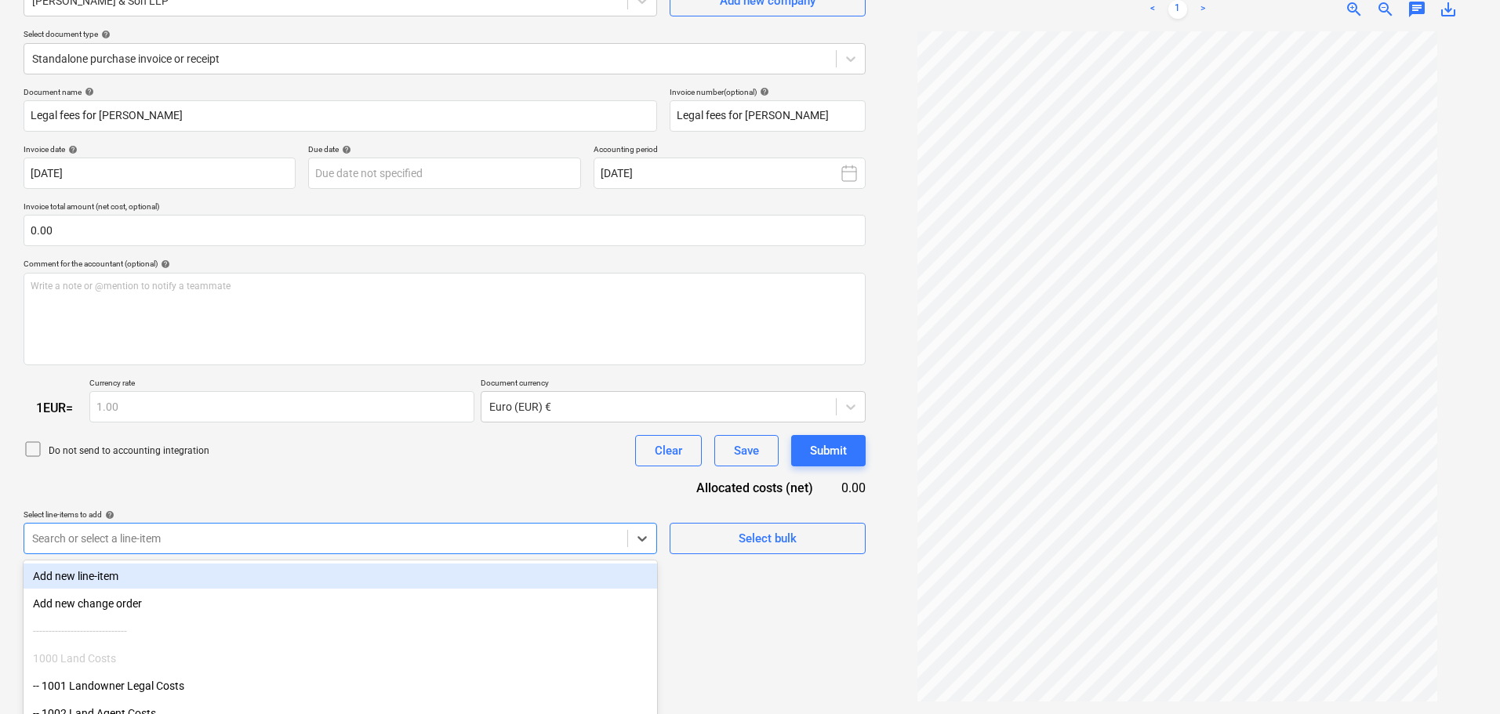
click at [292, 541] on body "Sales Projects Contacts Company Consolidated Invoices Inbox format_size keyboar…" at bounding box center [750, 200] width 1500 height 714
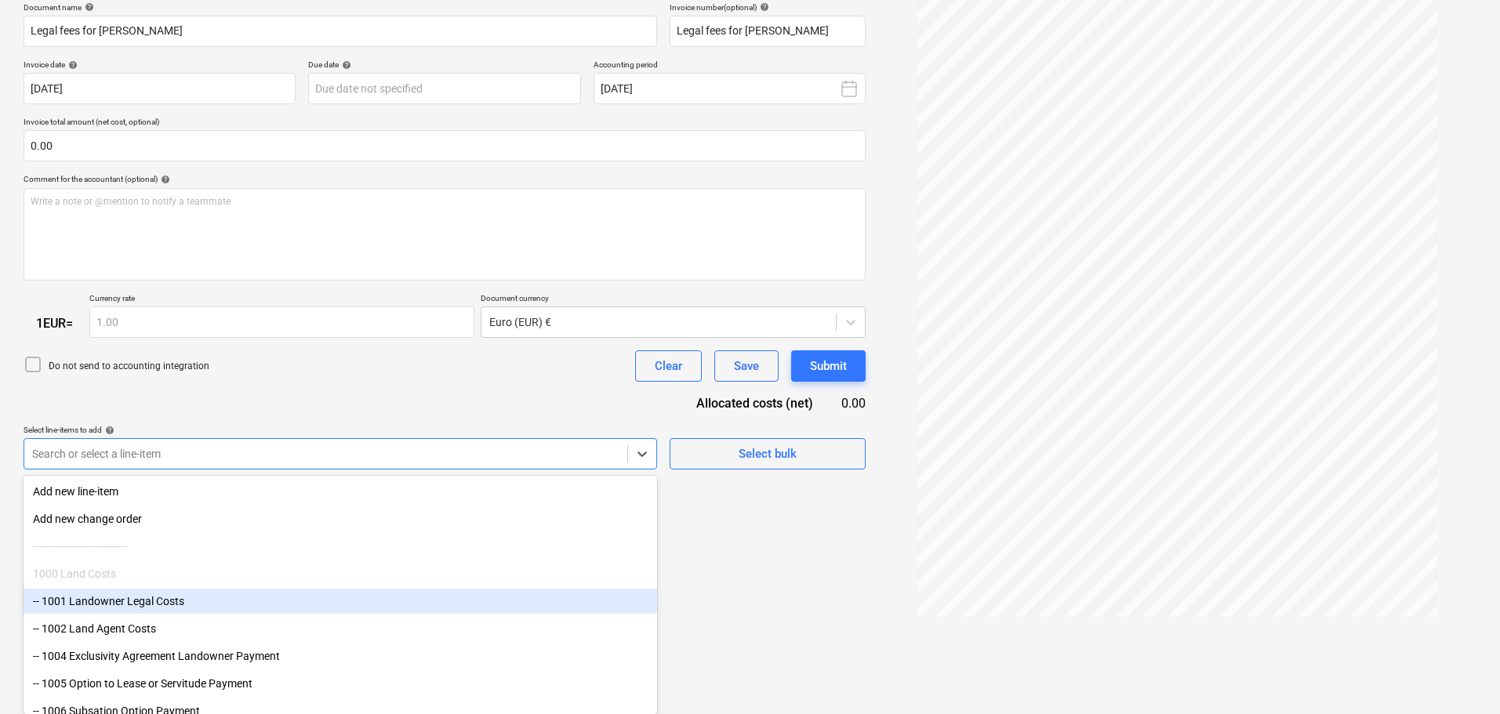
click at [203, 599] on div "-- 1001 Landowner Legal Costs" at bounding box center [340, 601] width 633 height 25
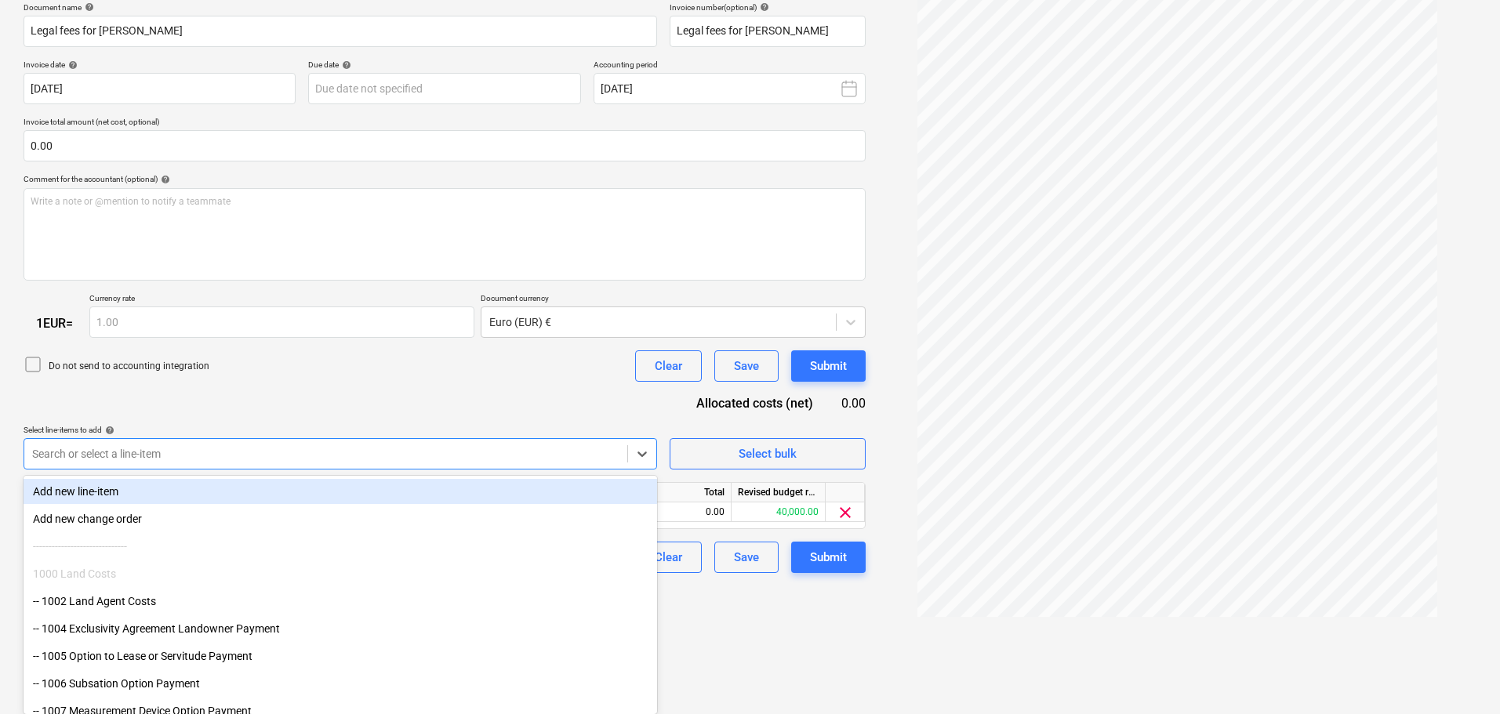
click at [318, 401] on div "Document name help Legal fees for Liam O Keeffes Invoice number (optional) help…" at bounding box center [445, 288] width 842 height 572
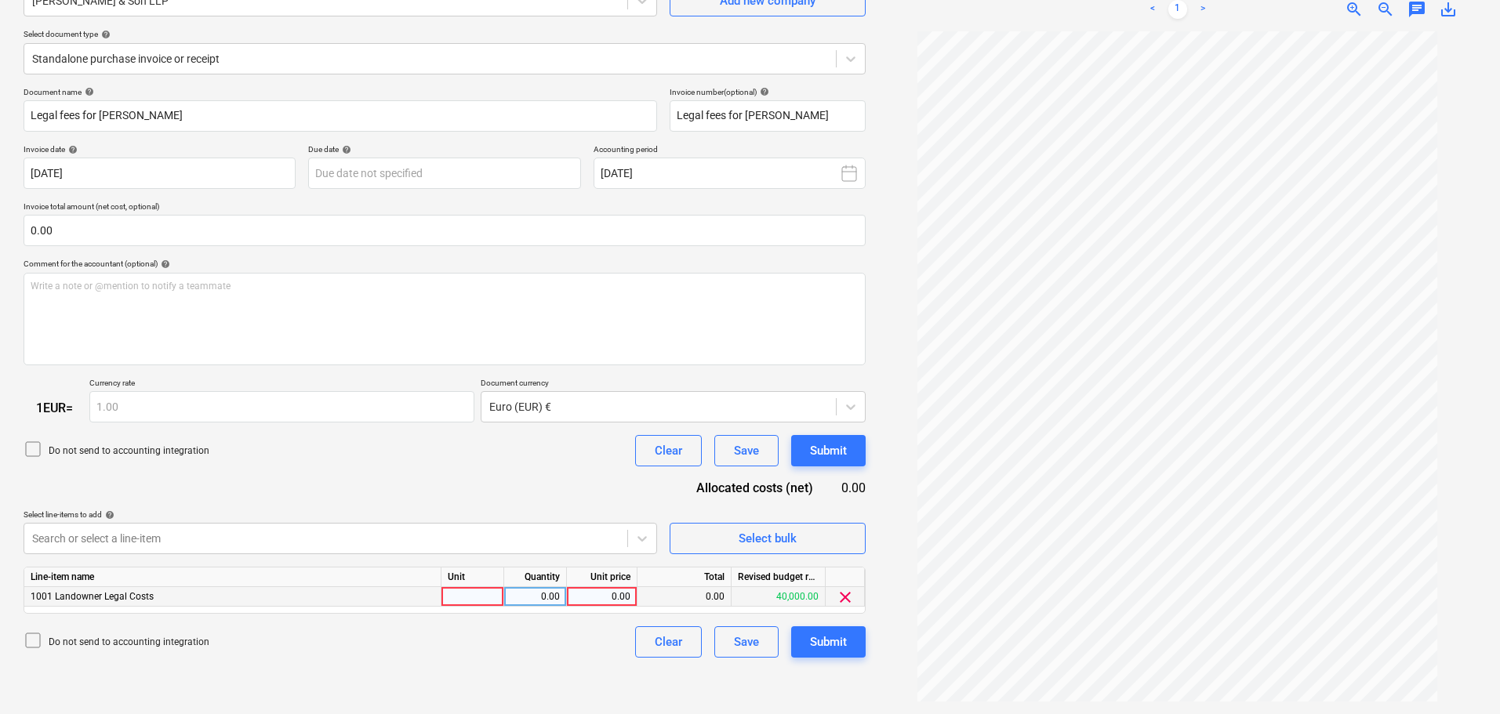
click at [600, 598] on div "0.00" at bounding box center [601, 597] width 57 height 20
type input "2450"
click at [34, 449] on icon at bounding box center [33, 449] width 19 height 19
click at [822, 641] on div "Submit" at bounding box center [828, 642] width 37 height 20
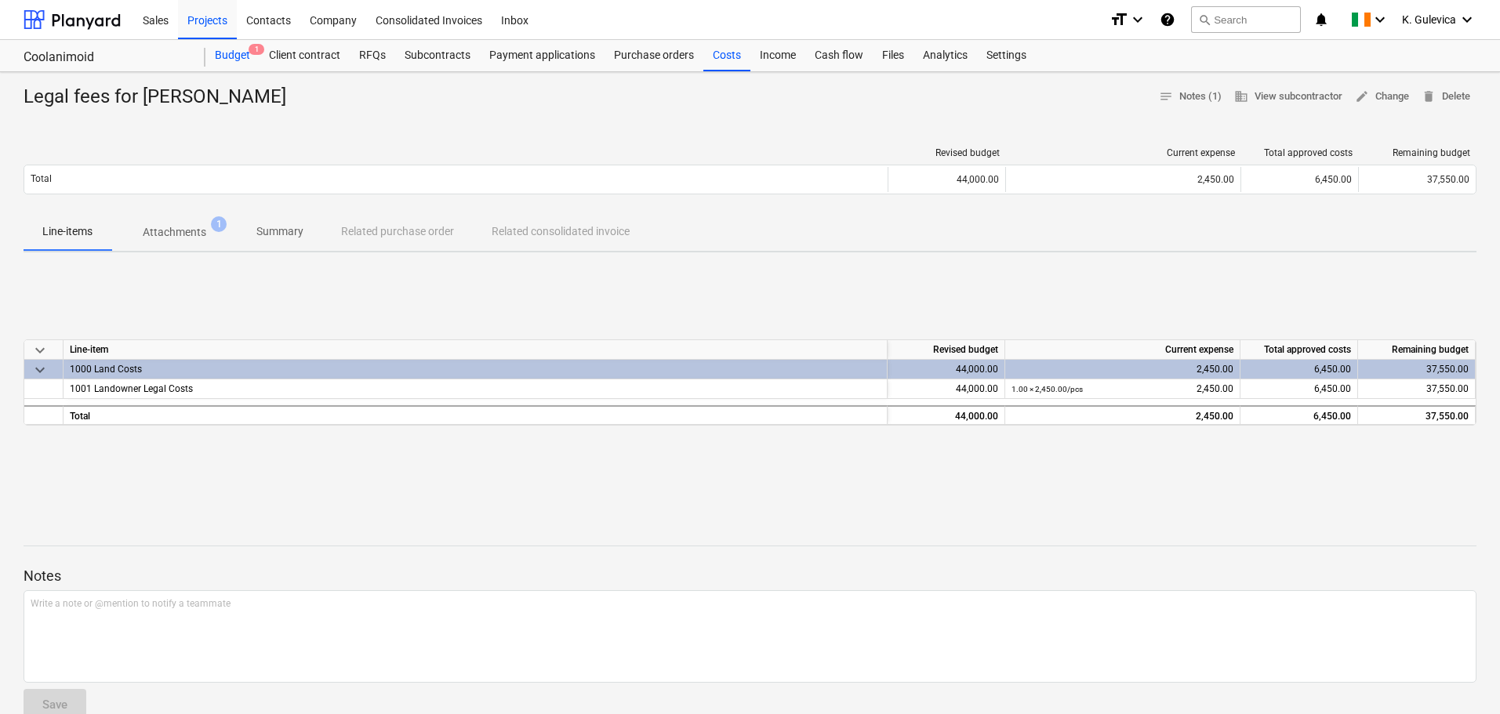
click at [241, 61] on div "Budget 1" at bounding box center [232, 55] width 54 height 31
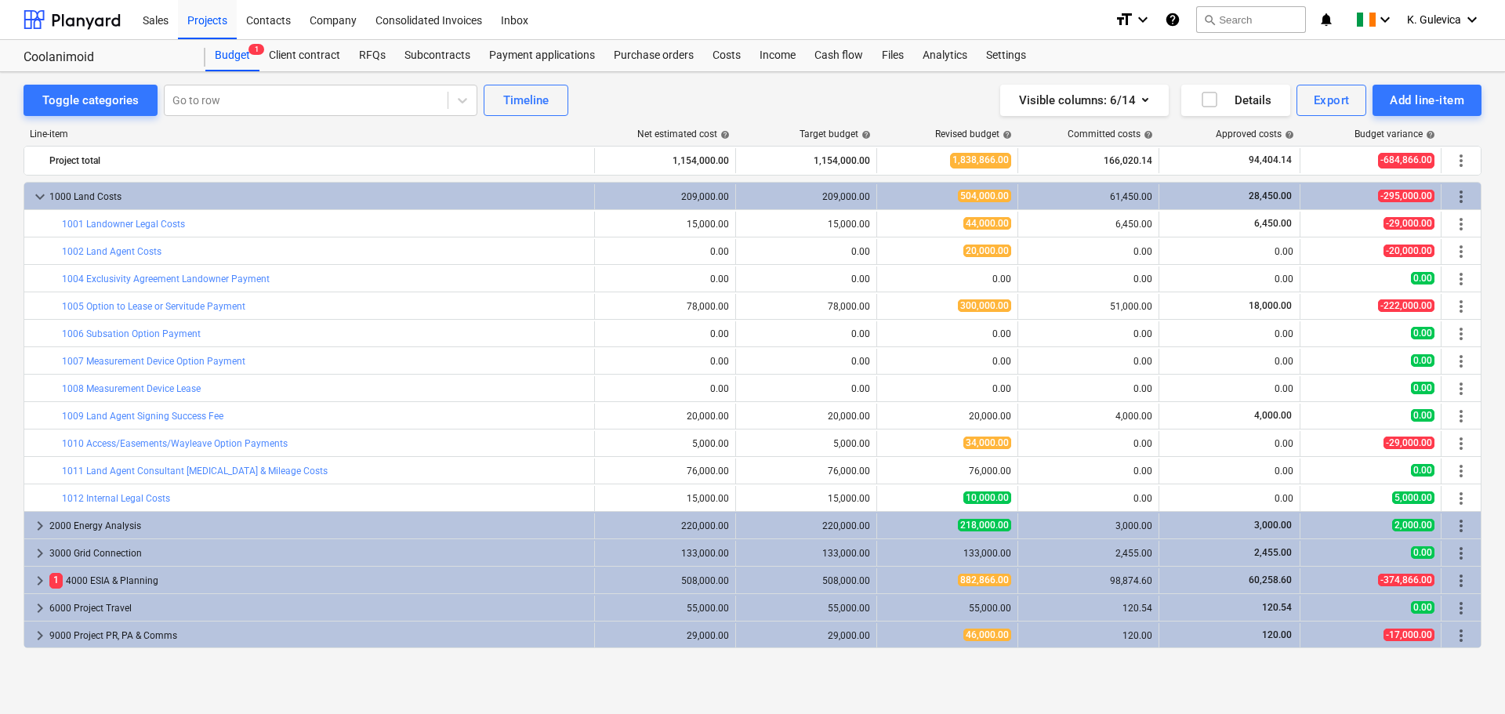
drag, startPoint x: 198, startPoint y: 20, endPoint x: 262, endPoint y: 176, distance: 169.2
click at [199, 20] on div "Projects" at bounding box center [207, 19] width 59 height 40
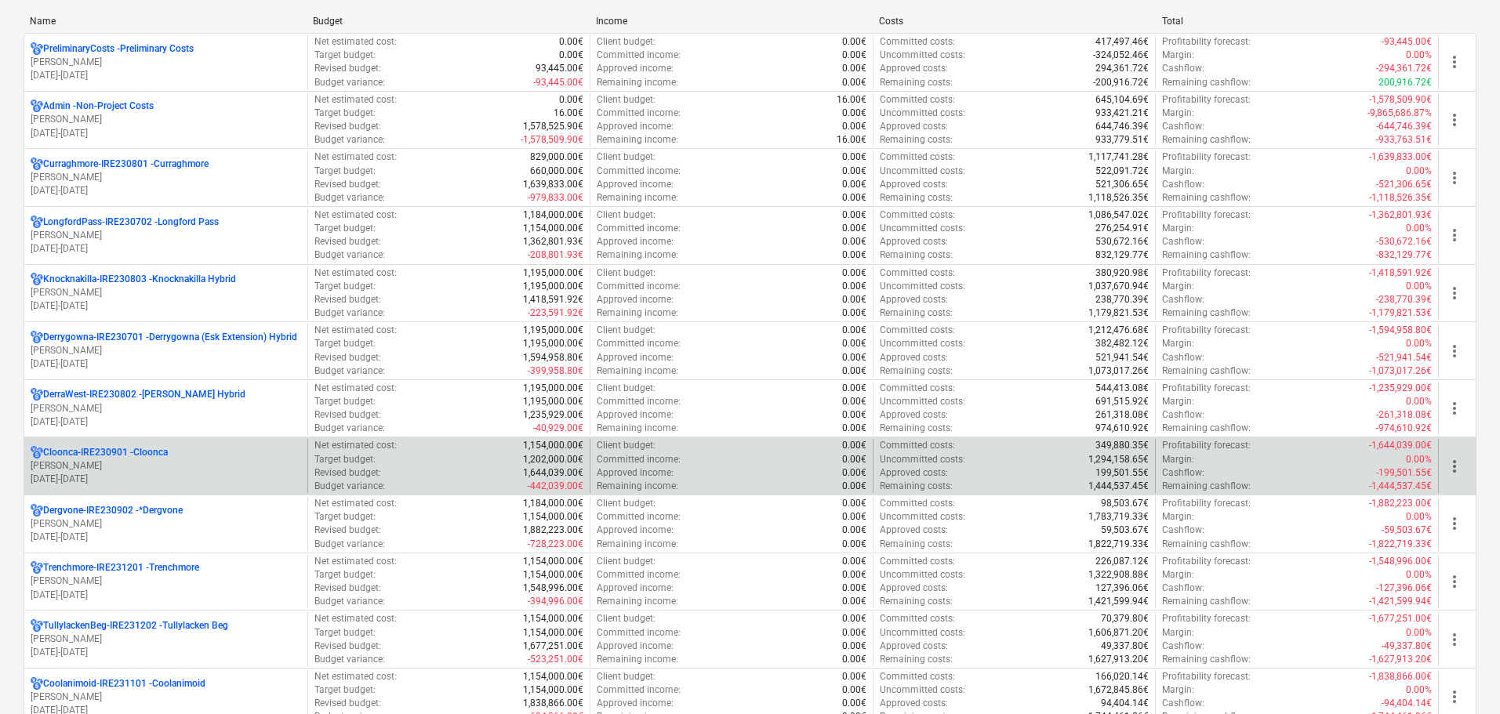
scroll to position [314, 0]
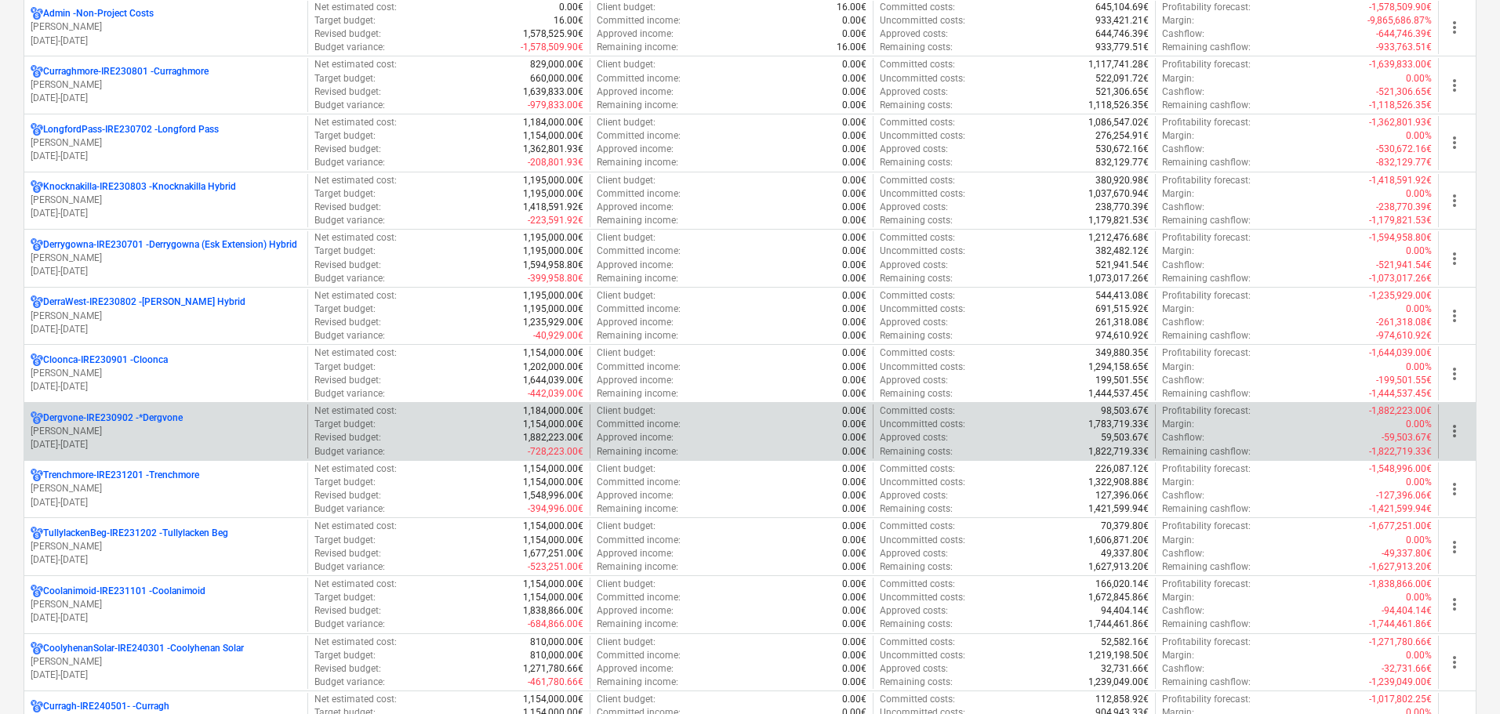
click at [165, 436] on p "S. Nash" at bounding box center [166, 431] width 270 height 13
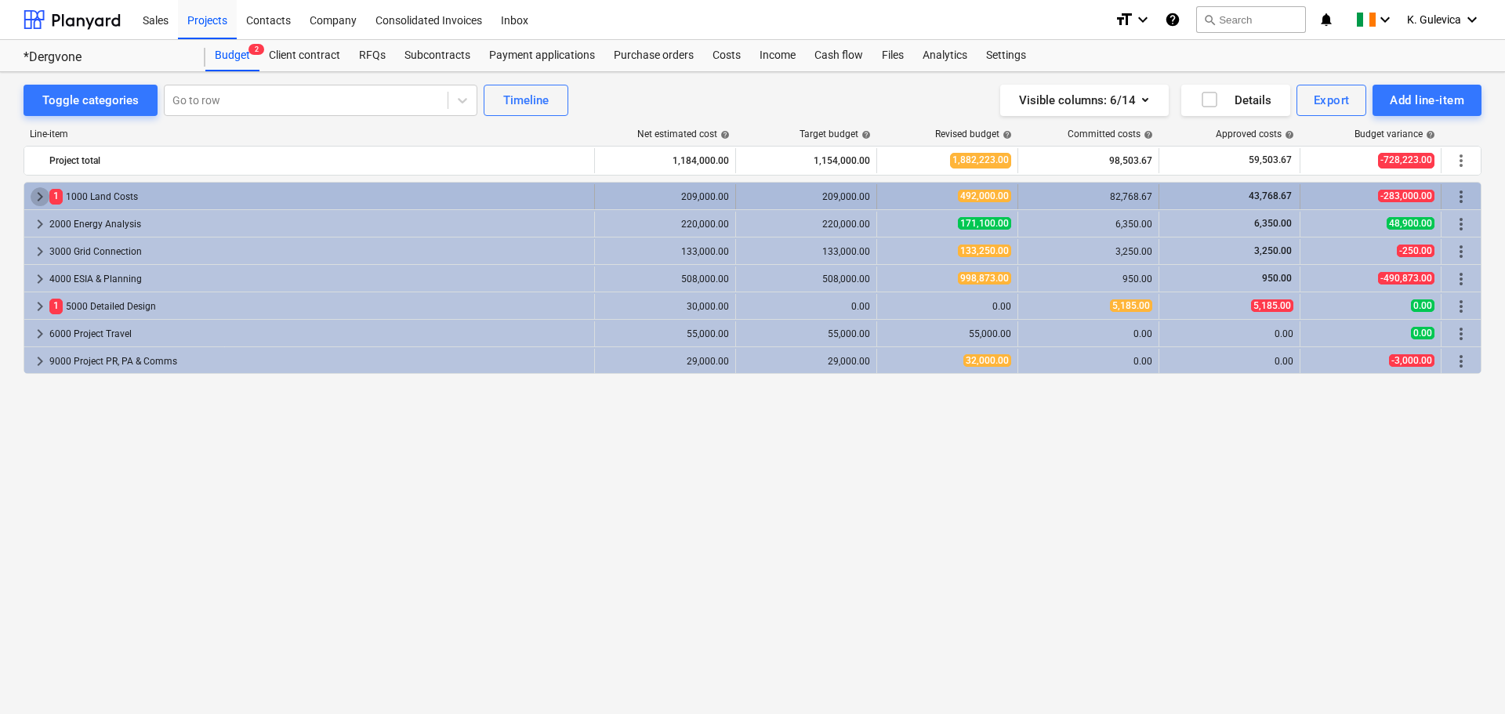
click at [38, 198] on span "keyboard_arrow_right" at bounding box center [40, 196] width 19 height 19
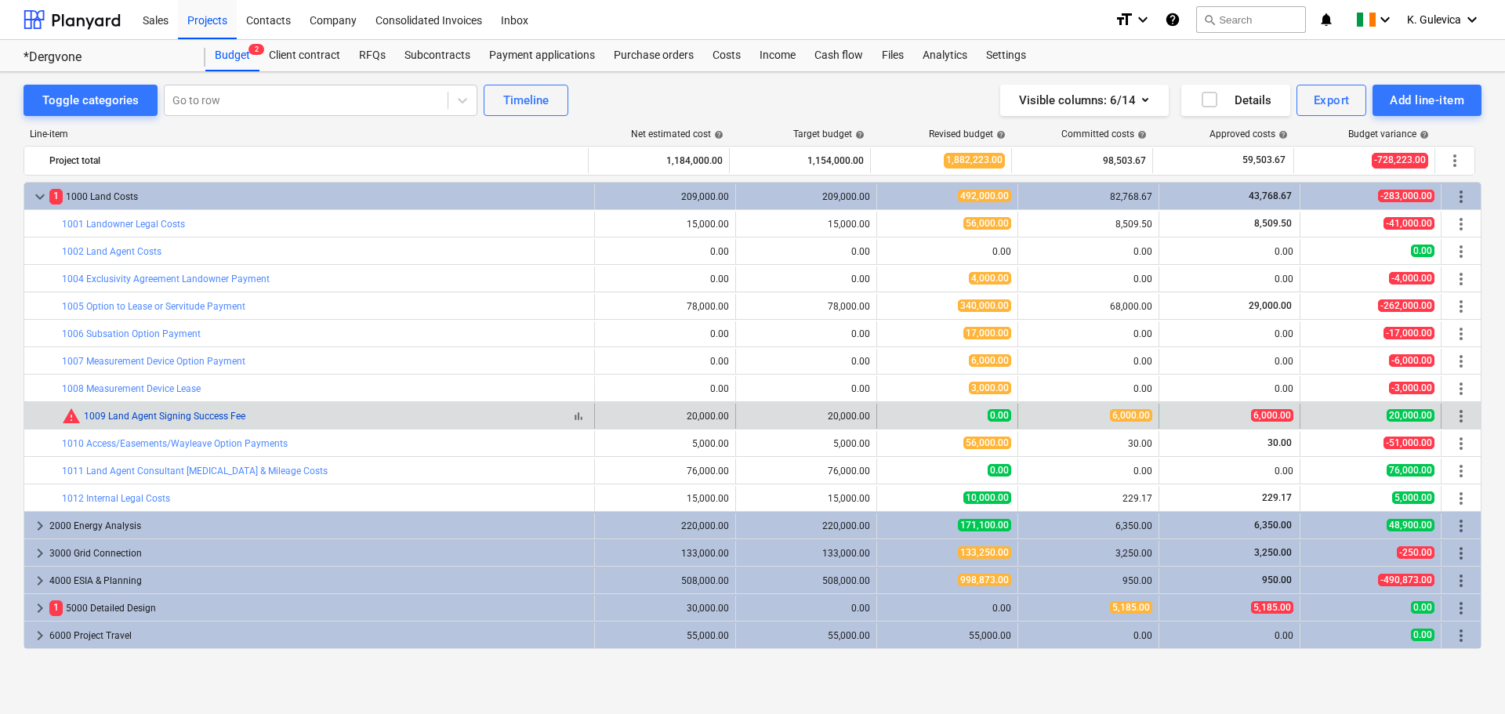
click at [105, 416] on link "1009 Land Agent Signing Success Fee" at bounding box center [165, 416] width 162 height 11
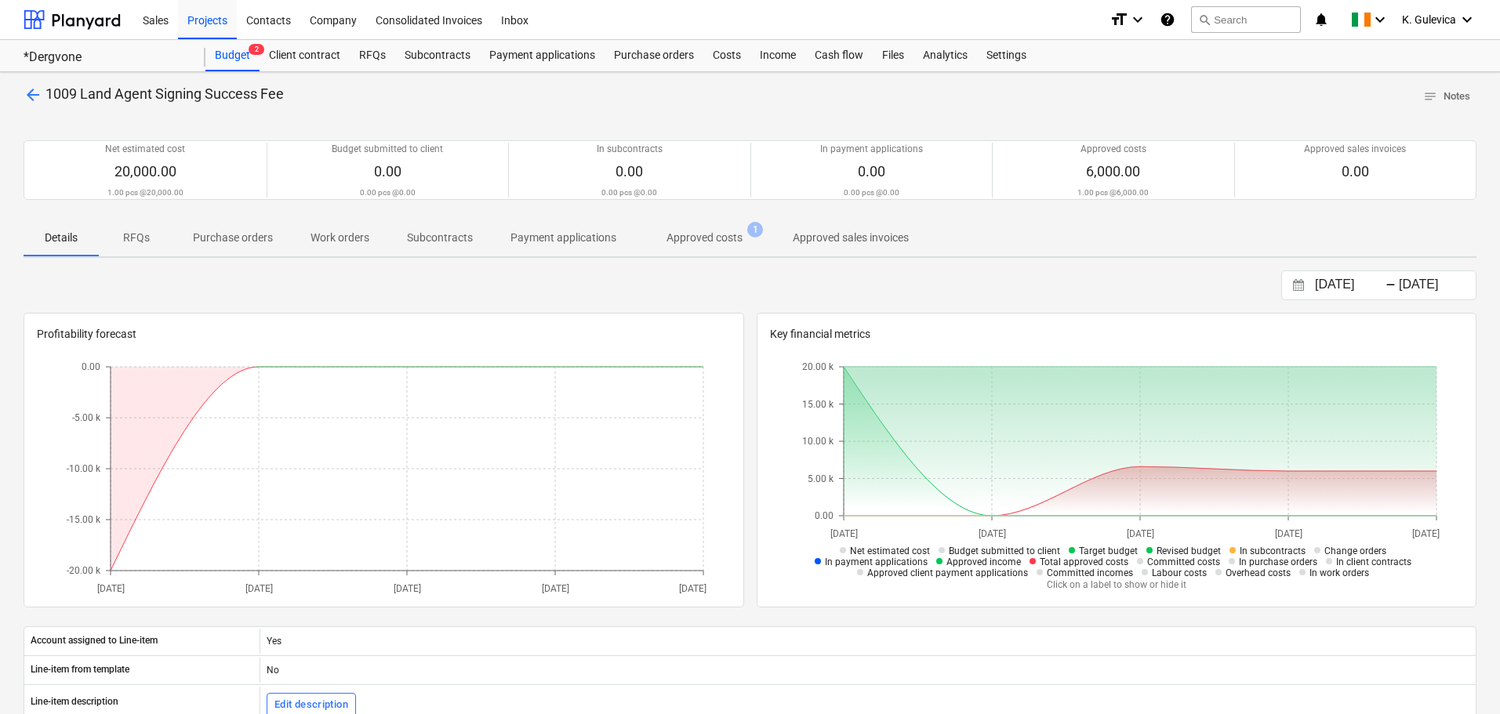
click at [685, 238] on p "Approved costs" at bounding box center [704, 238] width 76 height 16
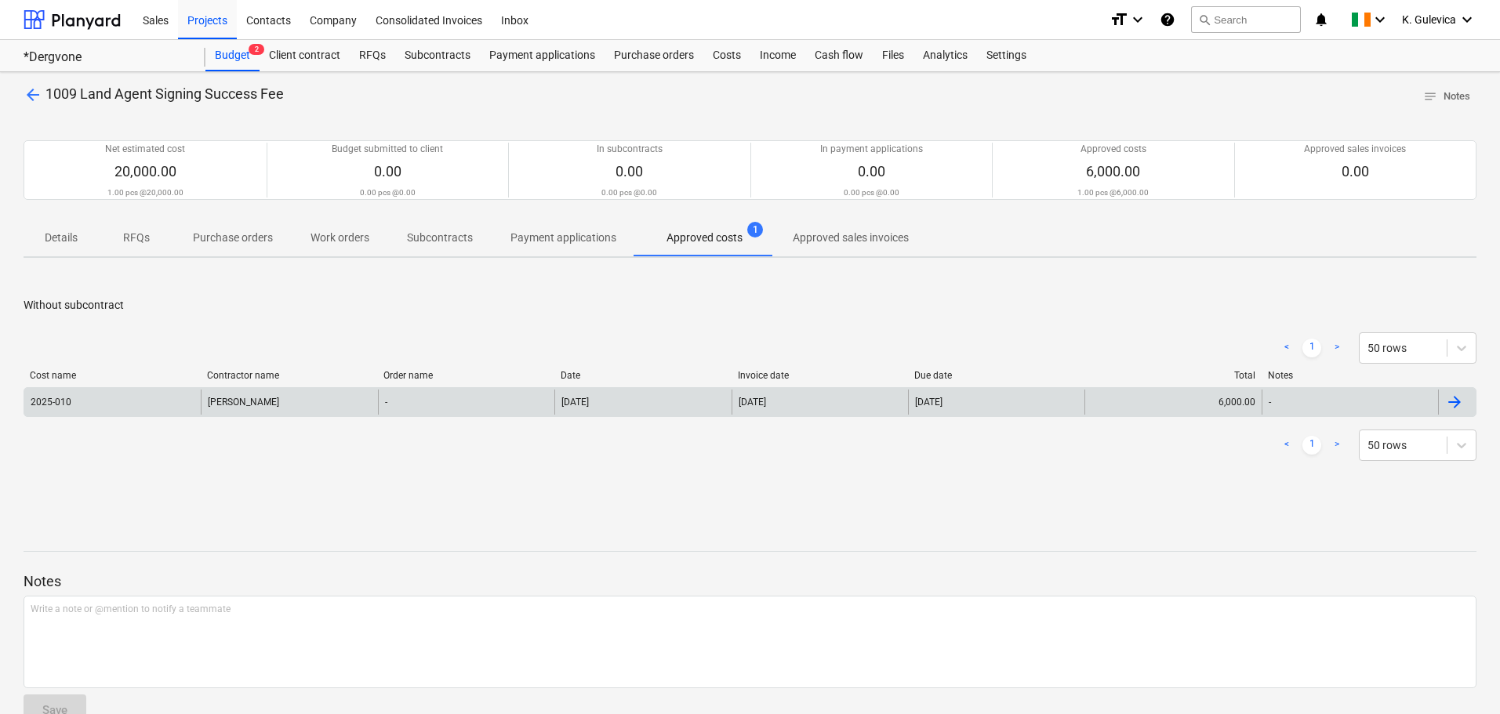
click at [234, 408] on div "Brian O'Shea" at bounding box center [289, 402] width 176 height 25
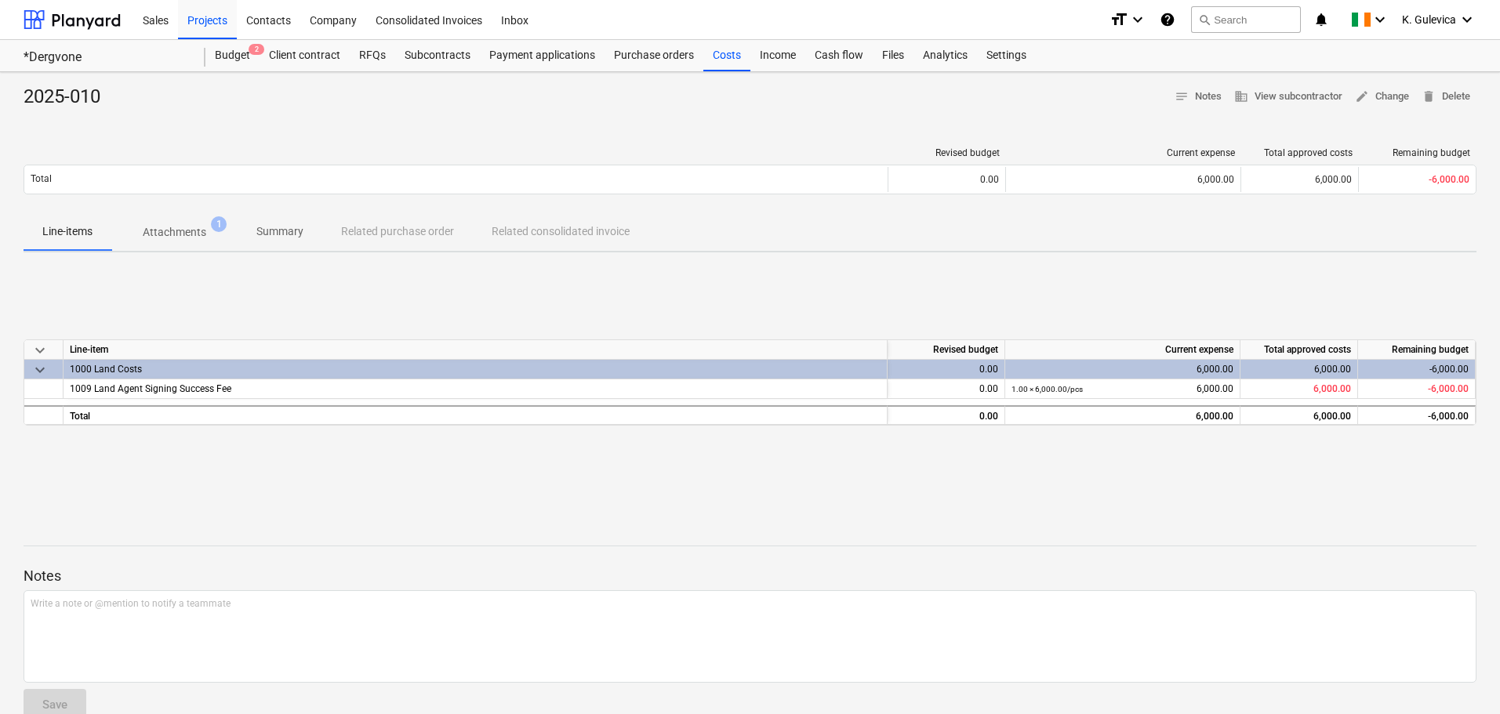
click at [186, 234] on p "Attachments" at bounding box center [175, 232] width 64 height 16
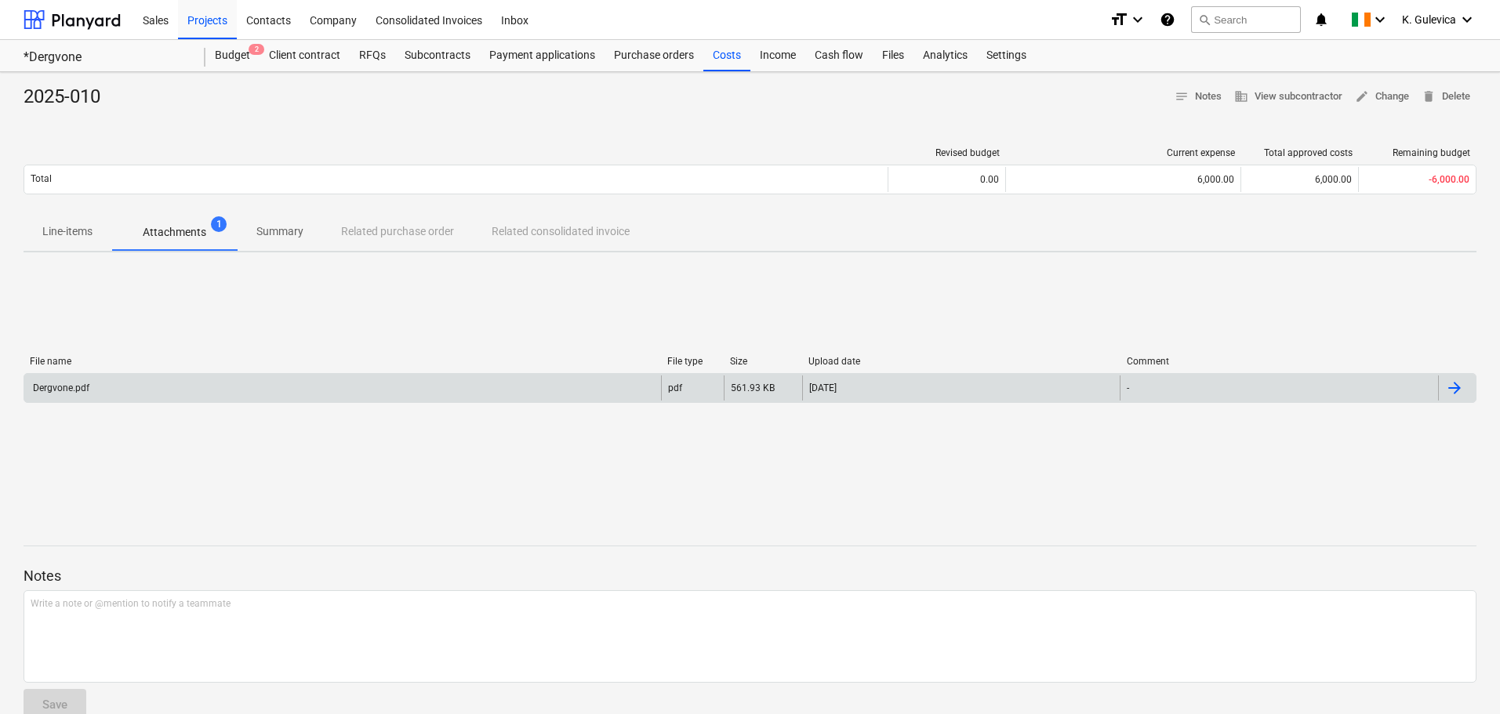
click at [452, 384] on div "Dergvone.pdf" at bounding box center [342, 388] width 637 height 25
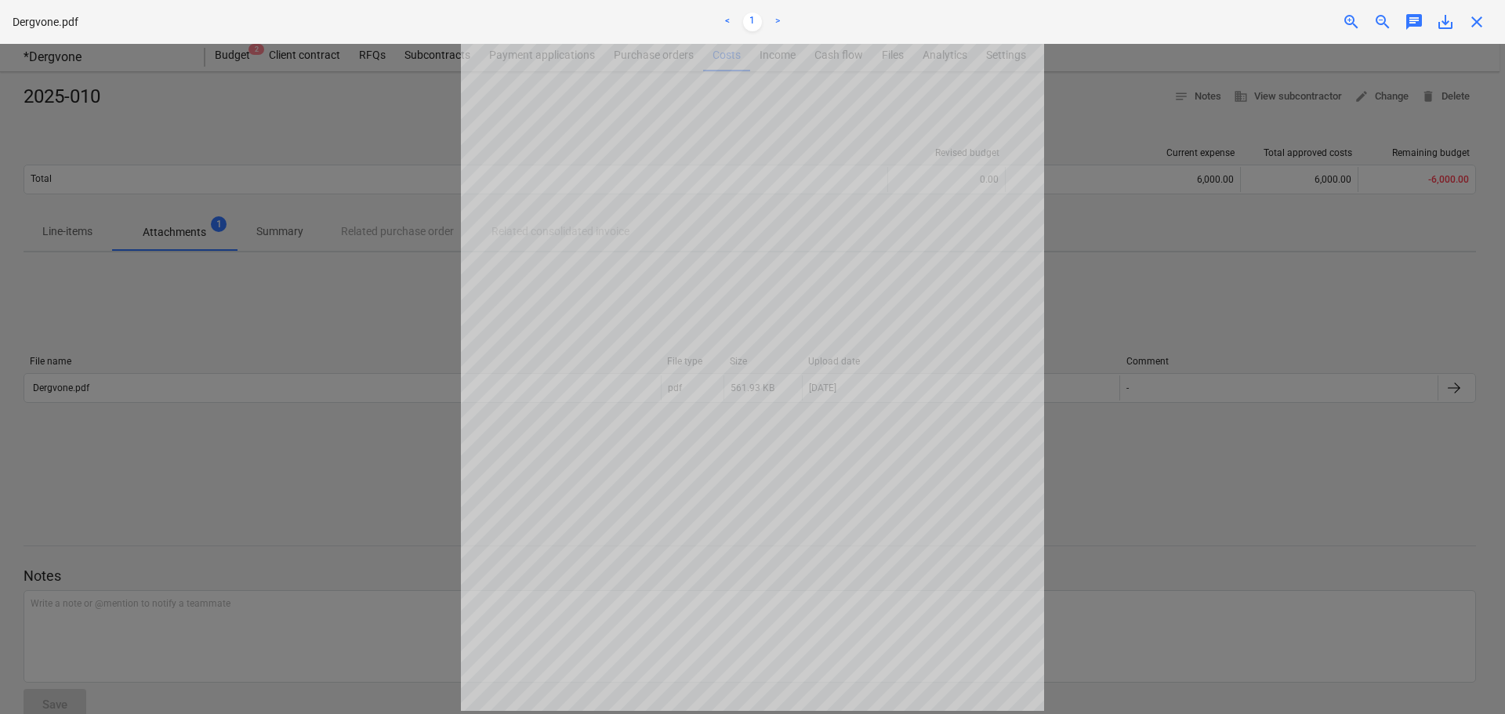
scroll to position [79, 0]
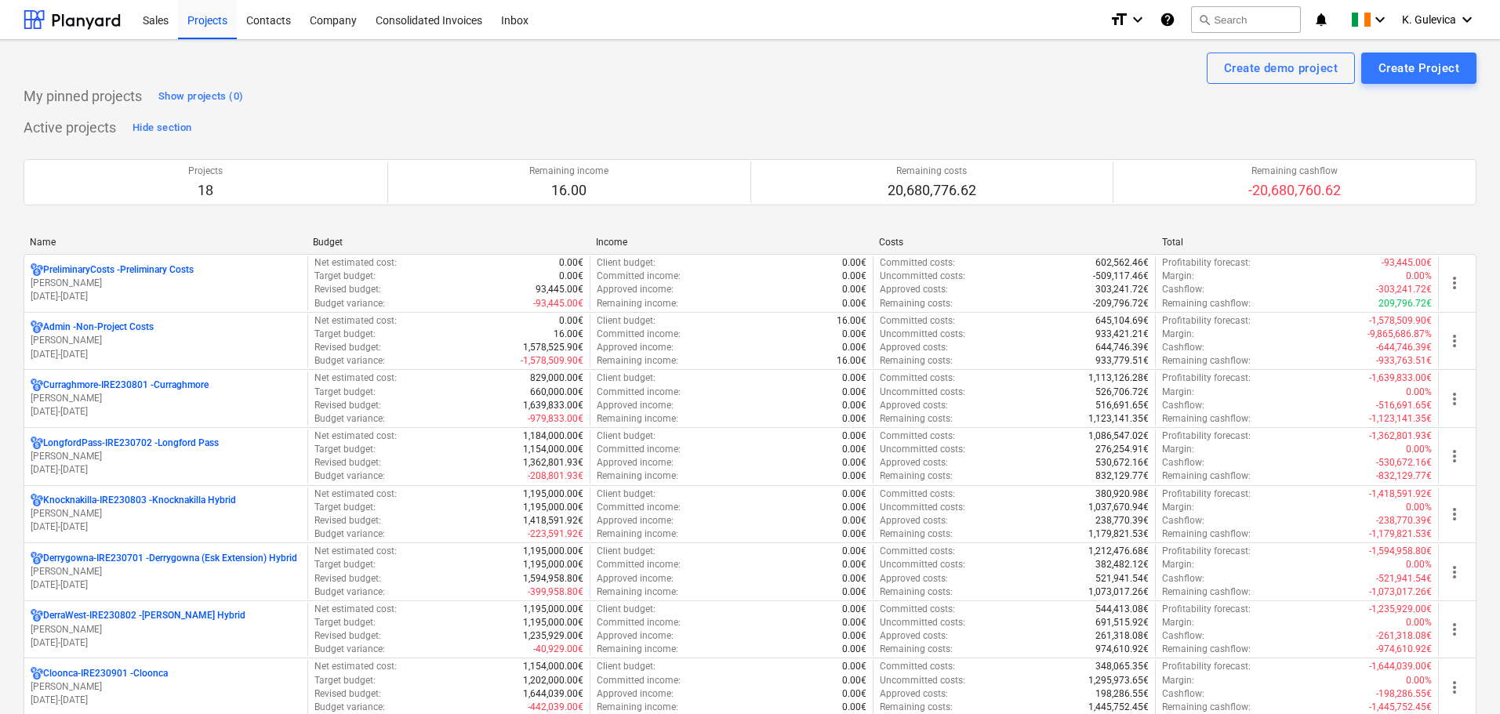
click at [144, 386] on p "Curraghmore-IRE230801 - Curraghmore" at bounding box center [125, 385] width 165 height 13
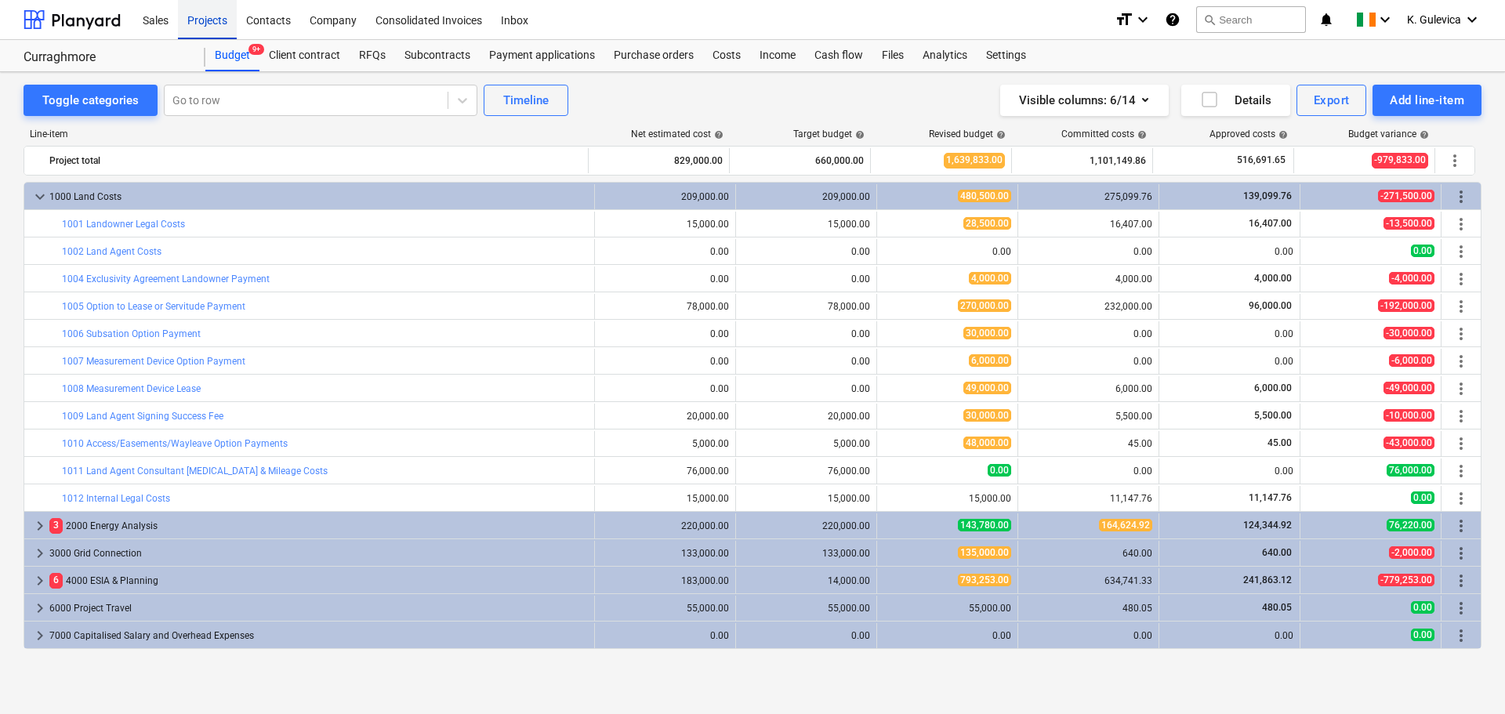
click at [201, 20] on div "Projects" at bounding box center [207, 19] width 59 height 40
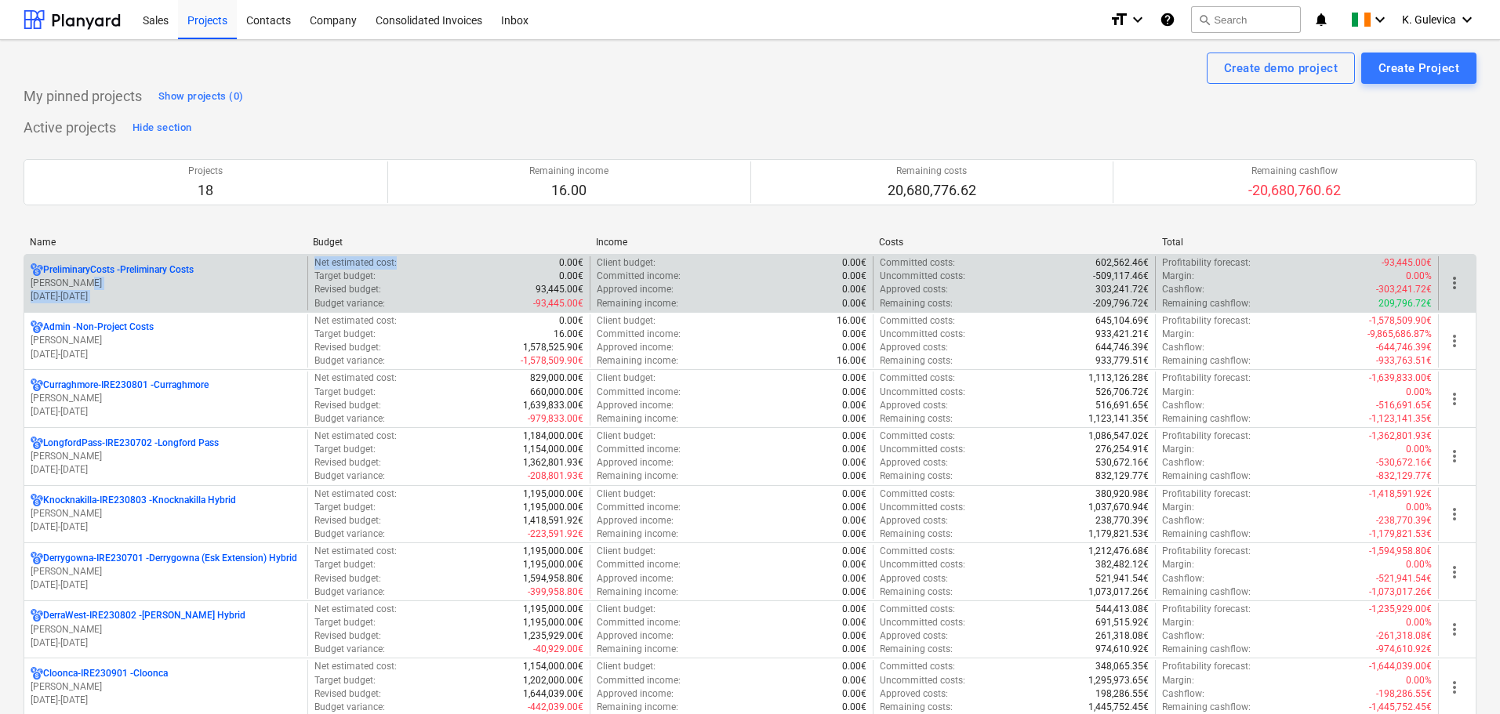
drag, startPoint x: 103, startPoint y: 279, endPoint x: 408, endPoint y: 269, distance: 305.2
click at [408, 269] on div "PreliminaryCosts - Preliminary Costs U. Hannigan 01.01.2024 - 31.03.2027 Net es…" at bounding box center [749, 283] width 1451 height 54
click at [172, 270] on p "PreliminaryCosts - Preliminary Costs" at bounding box center [118, 269] width 151 height 13
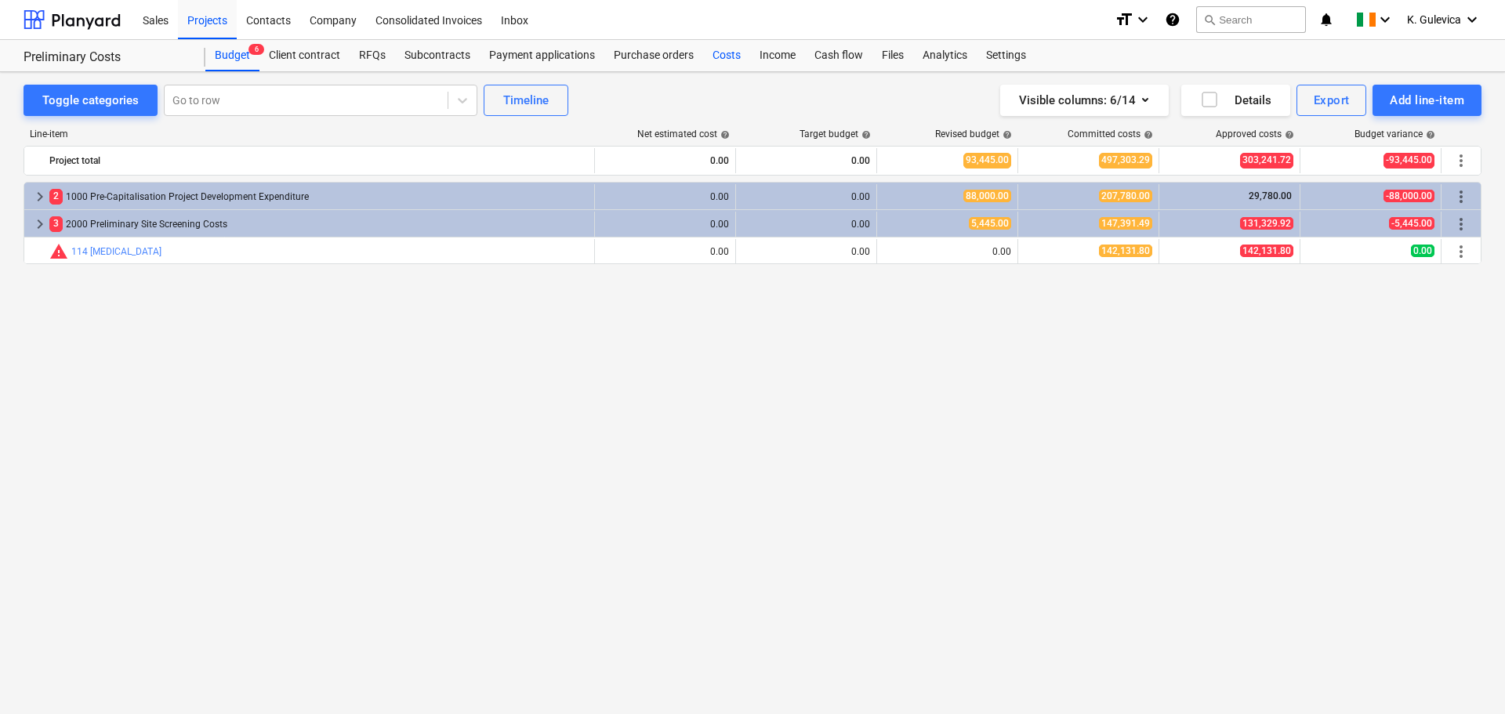
click at [727, 59] on div "Costs" at bounding box center [726, 55] width 47 height 31
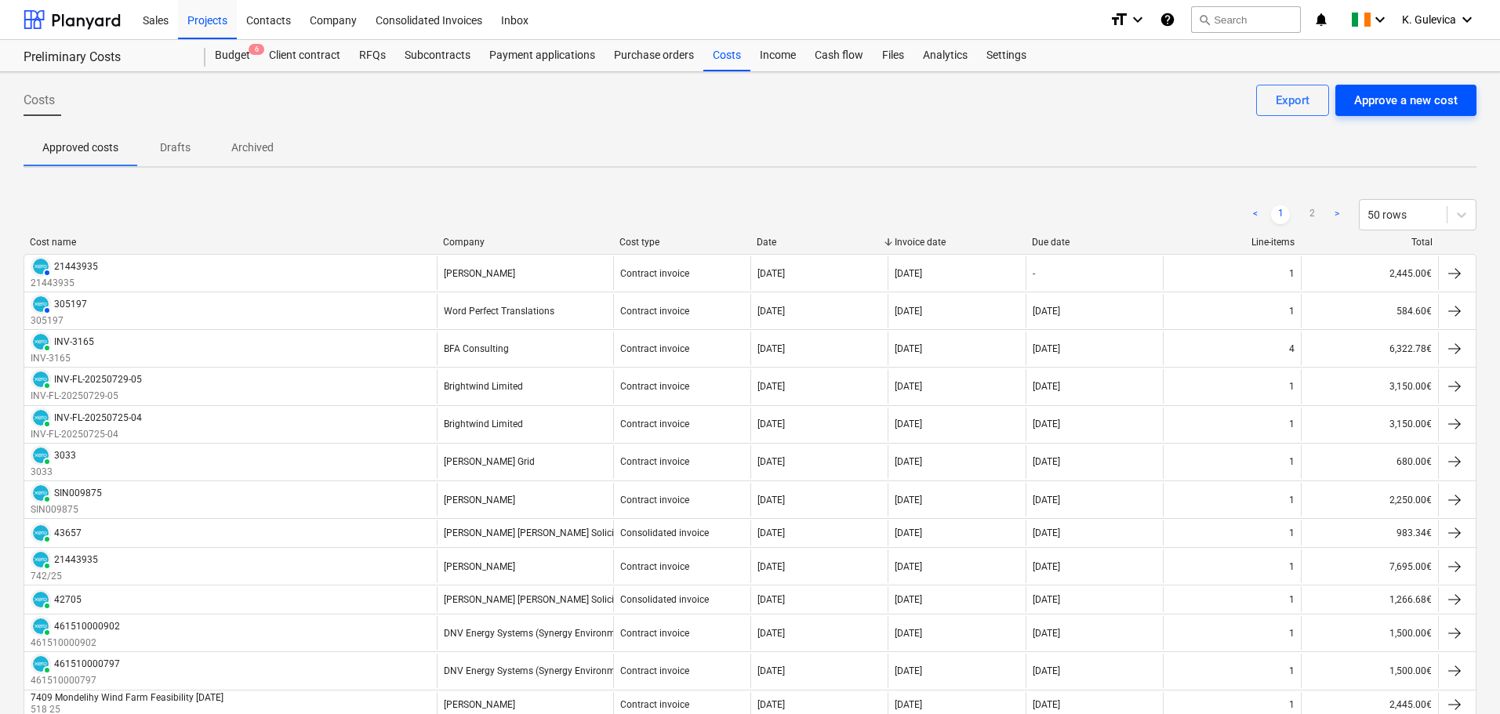
click at [1378, 105] on div "Approve a new cost" at bounding box center [1405, 100] width 103 height 20
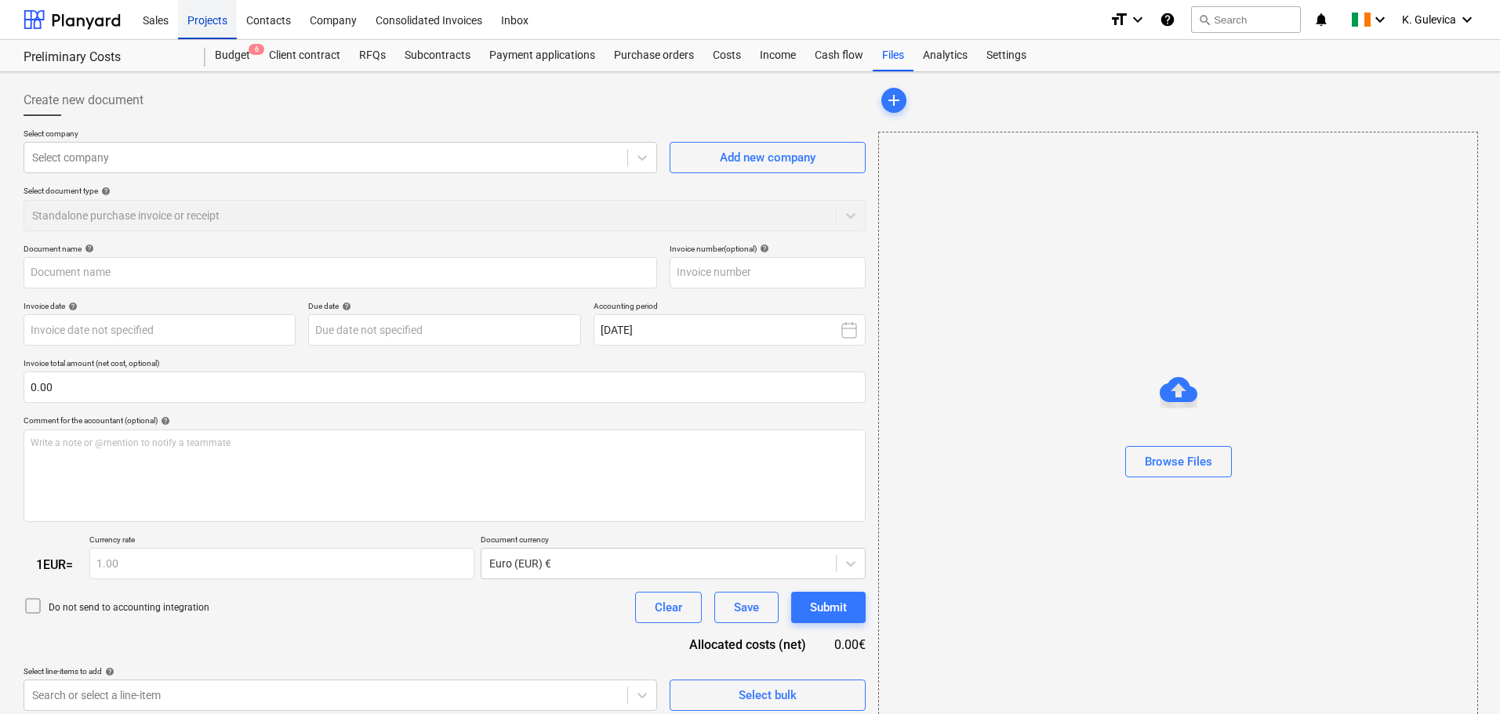
click at [201, 18] on div "Projects" at bounding box center [207, 19] width 59 height 40
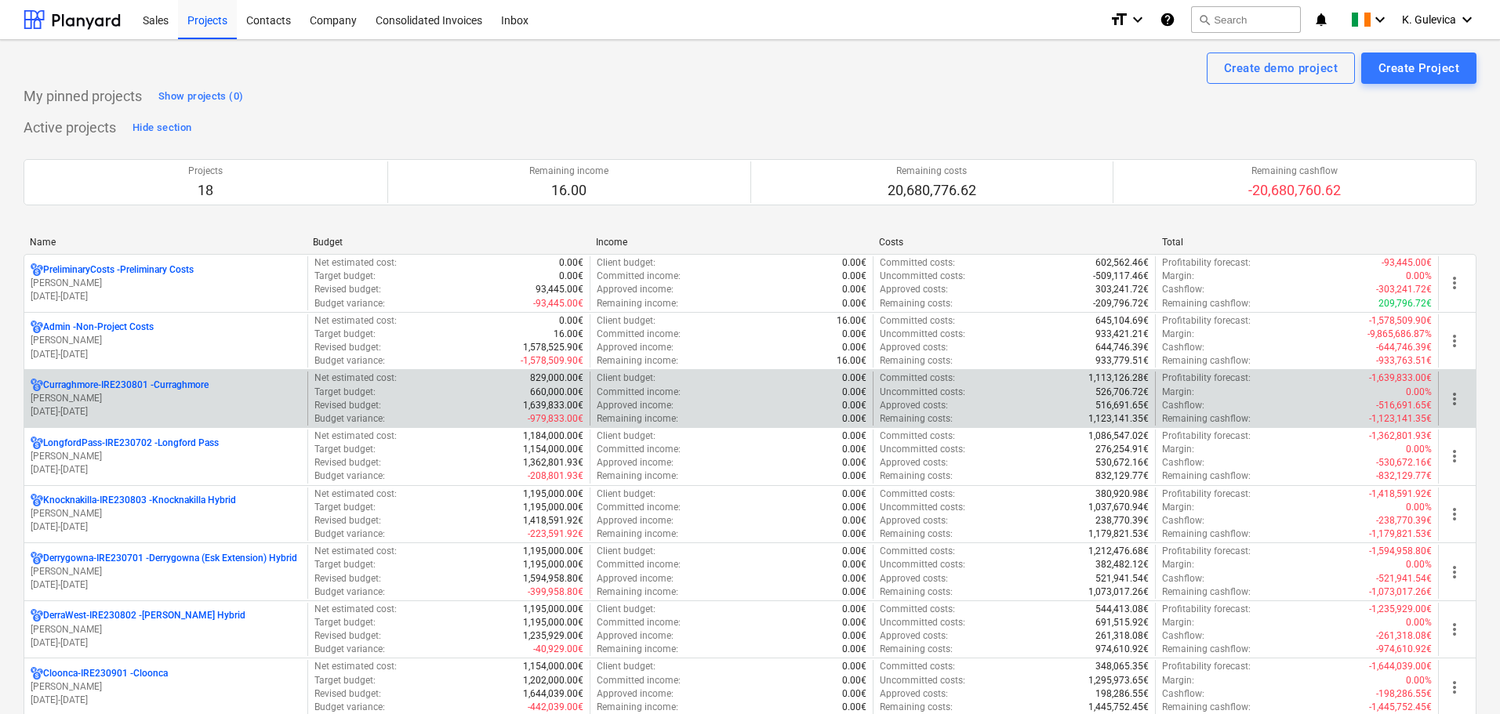
click at [147, 393] on p "M. O'Connor" at bounding box center [166, 398] width 270 height 13
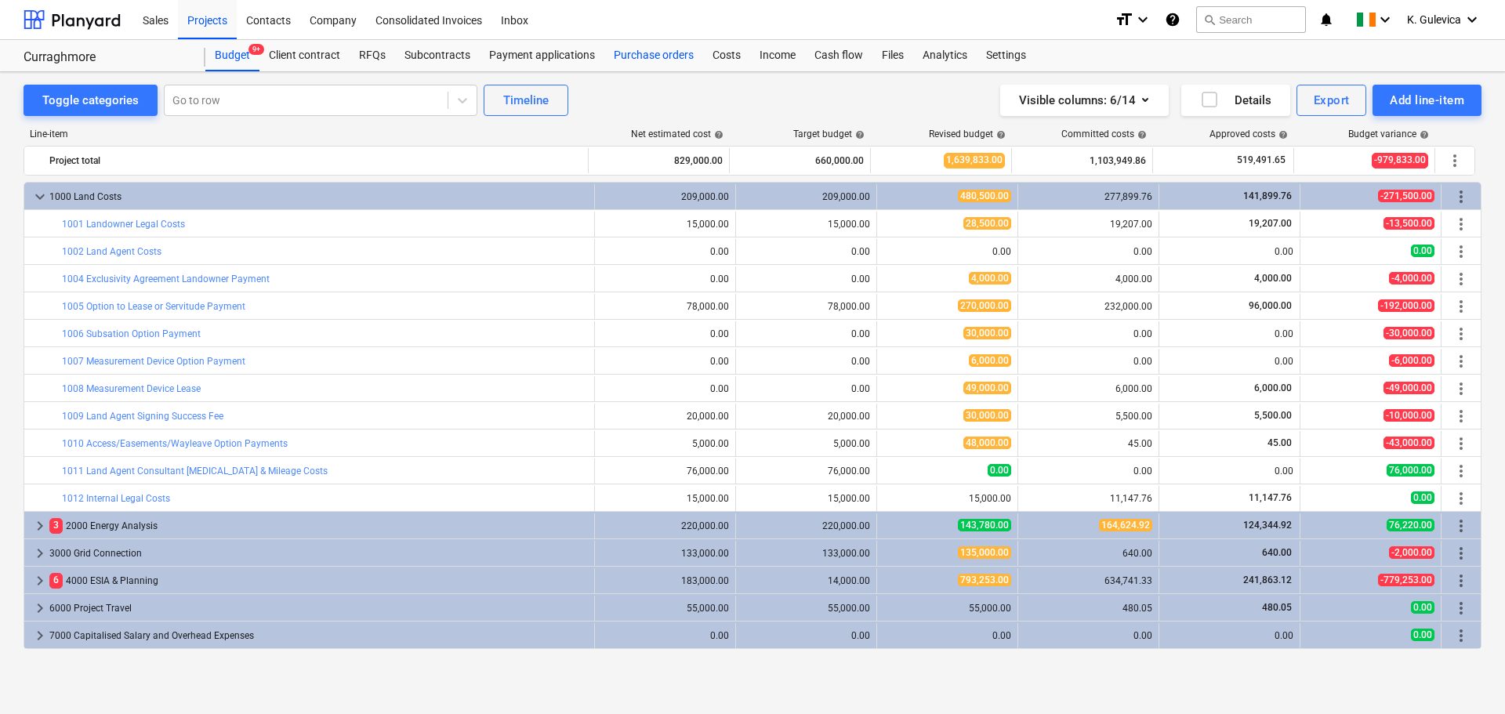
click at [654, 58] on div "Purchase orders" at bounding box center [653, 55] width 99 height 31
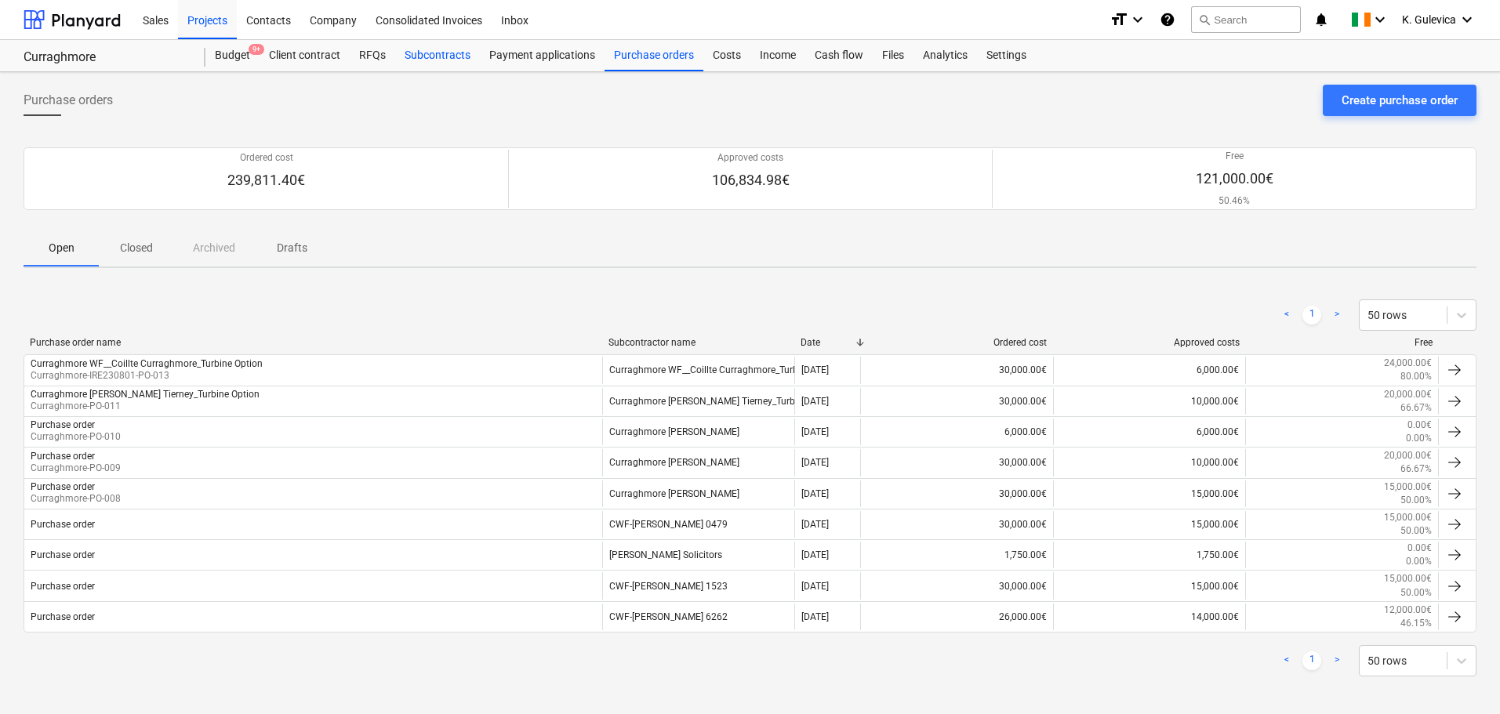
click at [427, 61] on div "Subcontracts" at bounding box center [437, 55] width 85 height 31
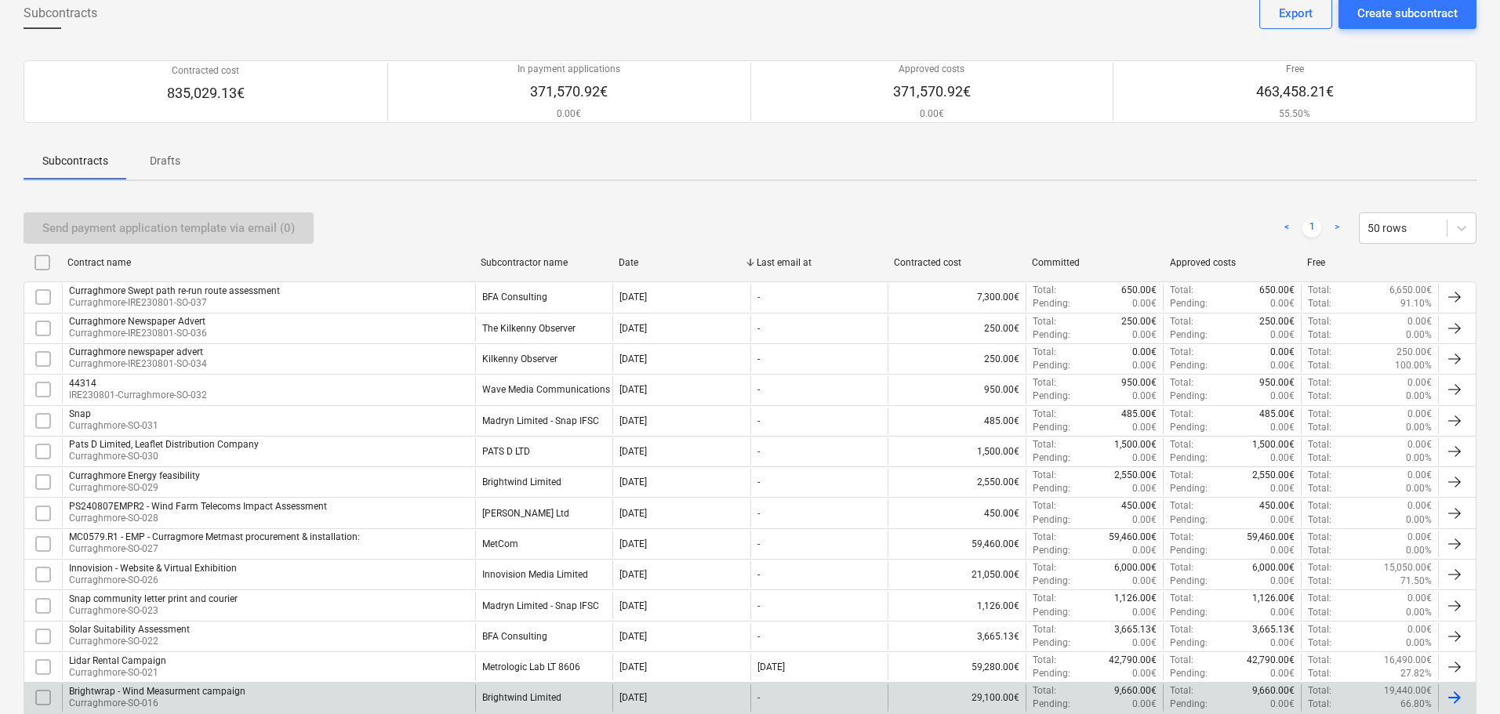
scroll to position [390, 0]
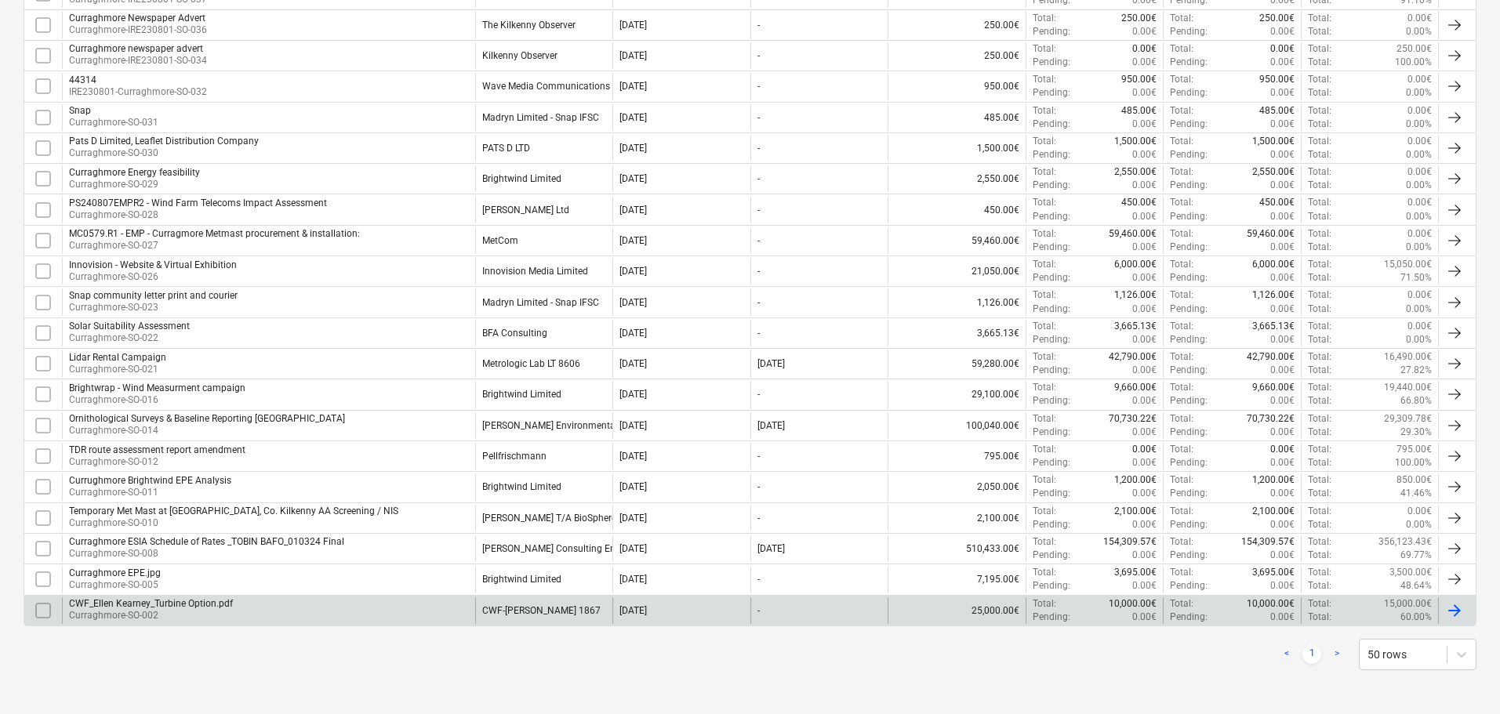
click at [532, 608] on div "CWF-Ellen Kearney 1867" at bounding box center [541, 610] width 118 height 11
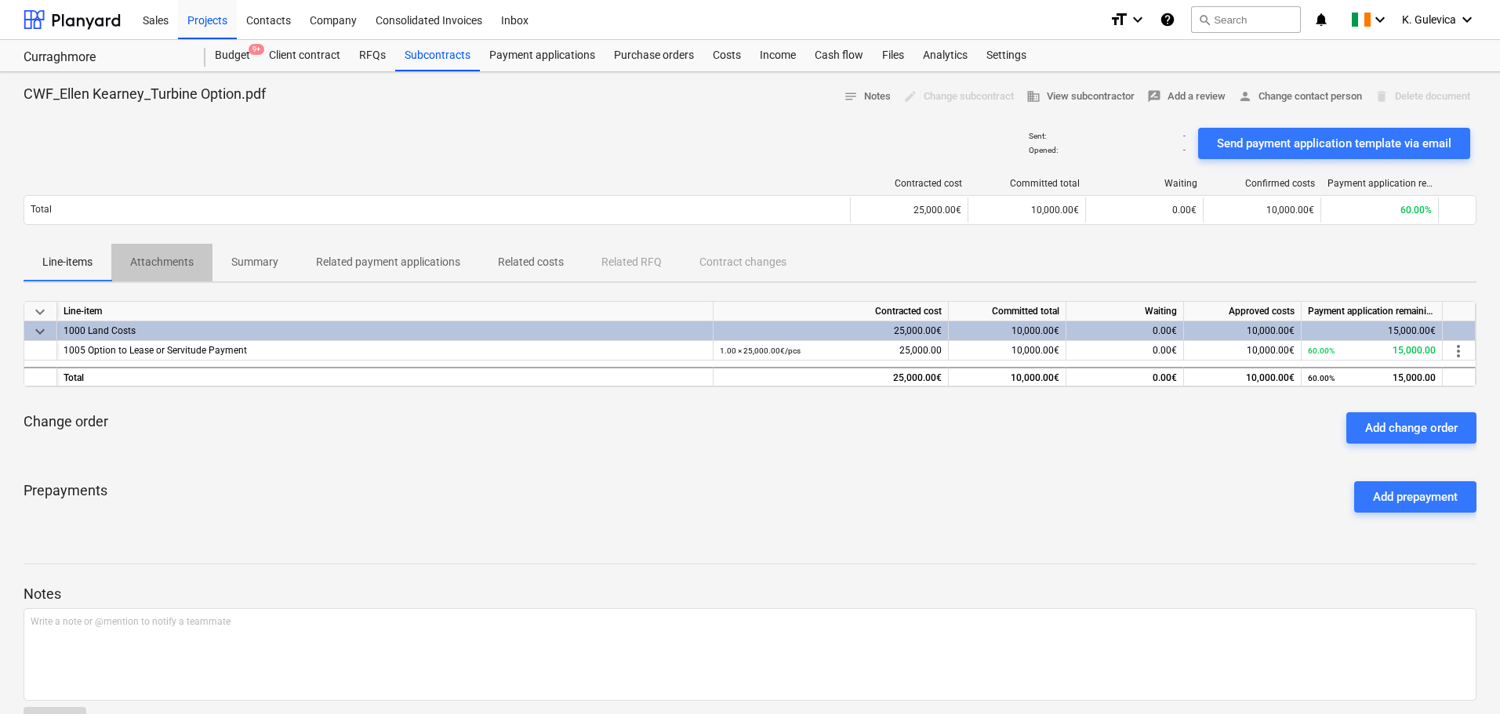
click at [172, 263] on p "Attachments" at bounding box center [162, 262] width 64 height 16
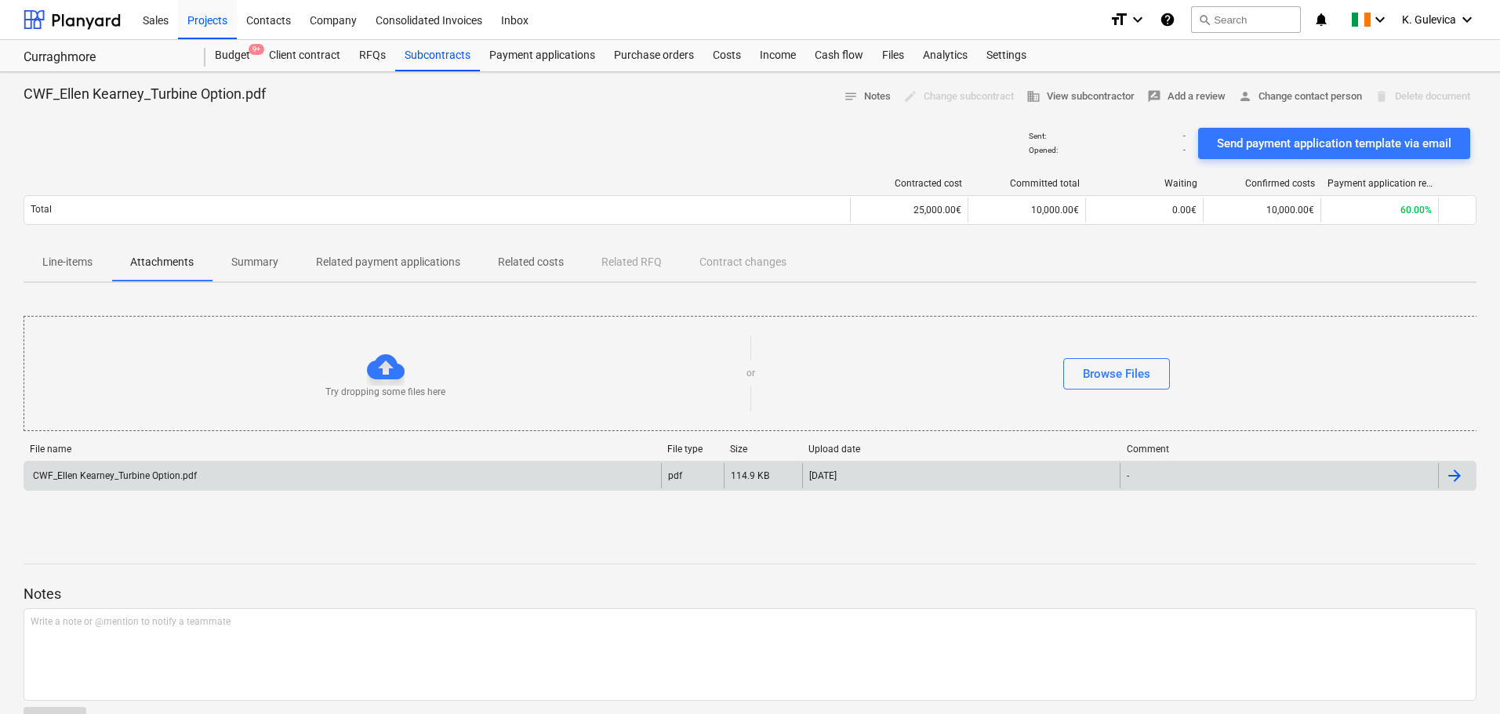
click at [446, 466] on div "CWF_Ellen Kearney_Turbine Option.pdf" at bounding box center [342, 475] width 637 height 25
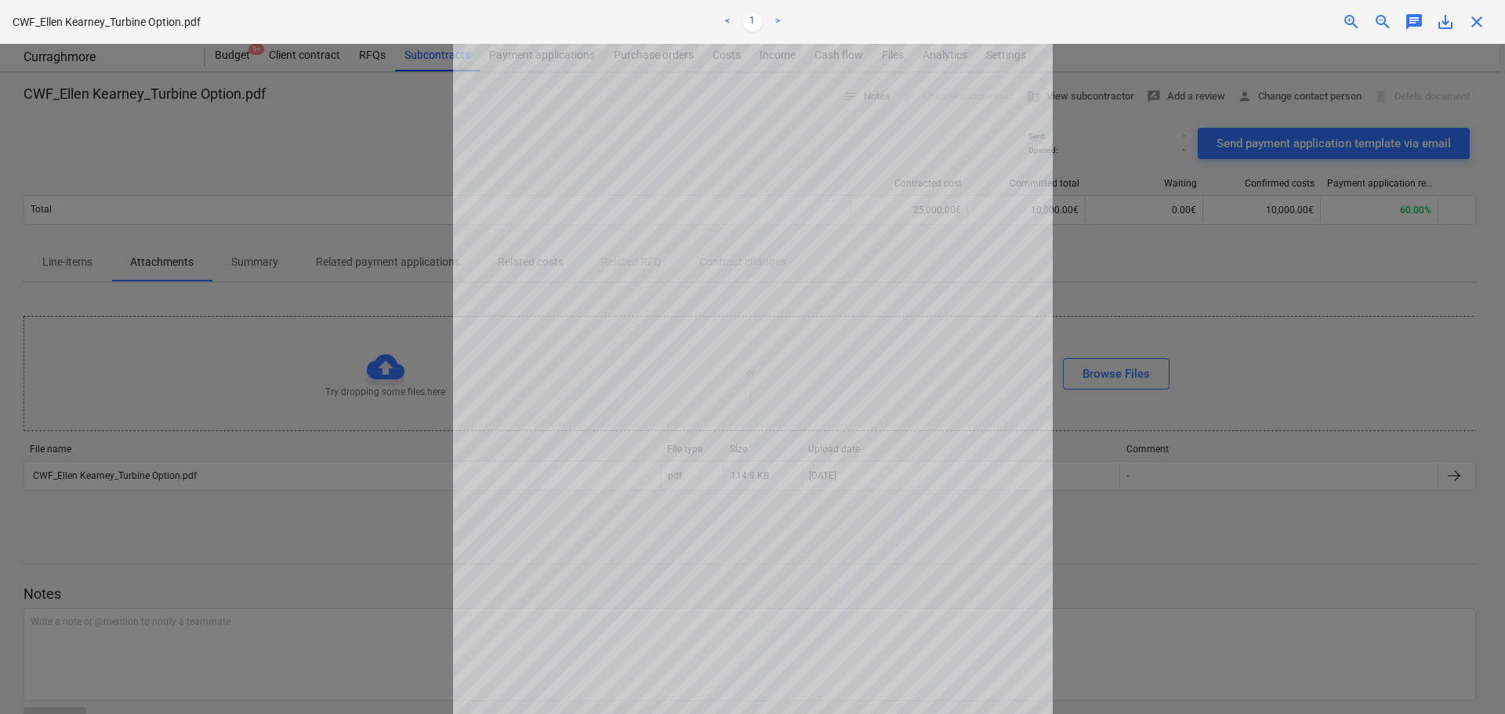
click at [1474, 28] on span "close" at bounding box center [1477, 22] width 19 height 19
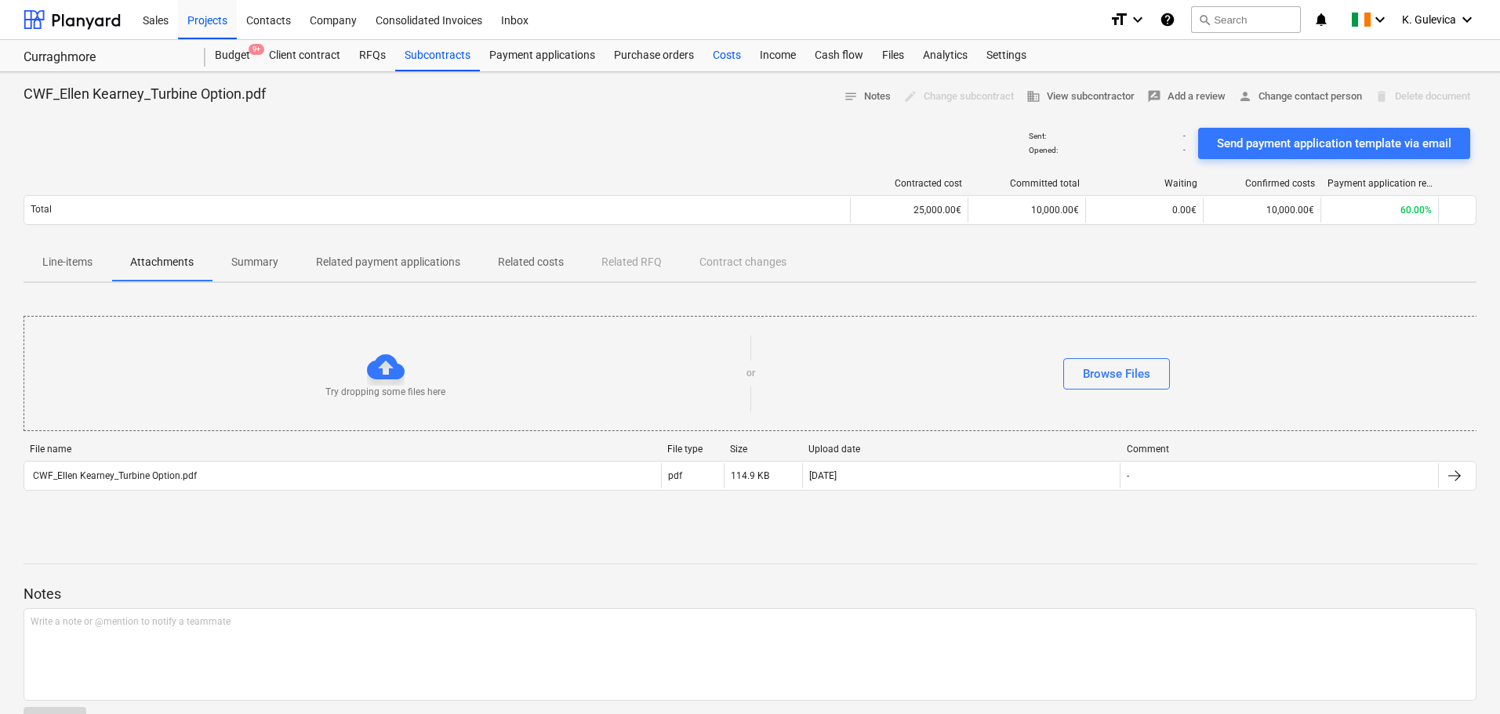
click at [728, 56] on div "Costs" at bounding box center [726, 55] width 47 height 31
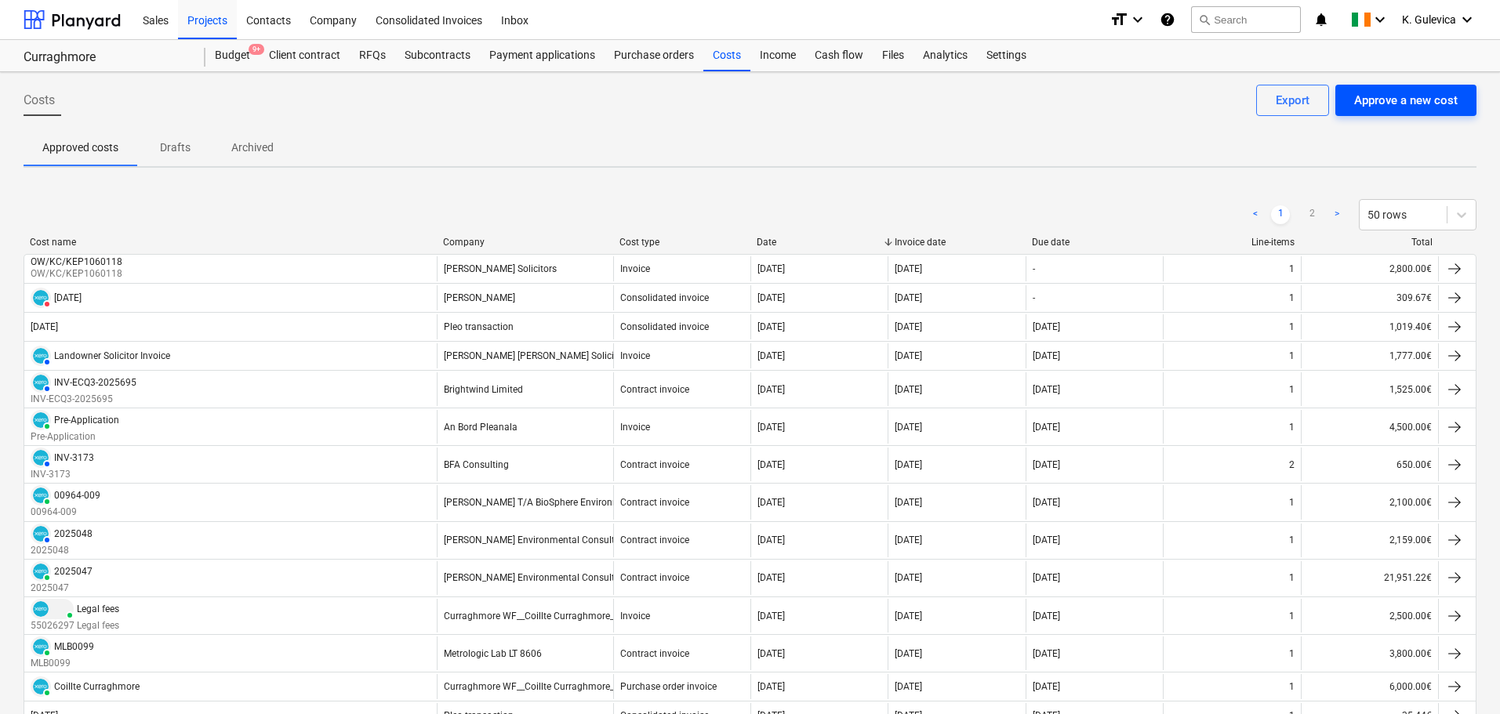
click at [1376, 103] on div "Approve a new cost" at bounding box center [1405, 100] width 103 height 20
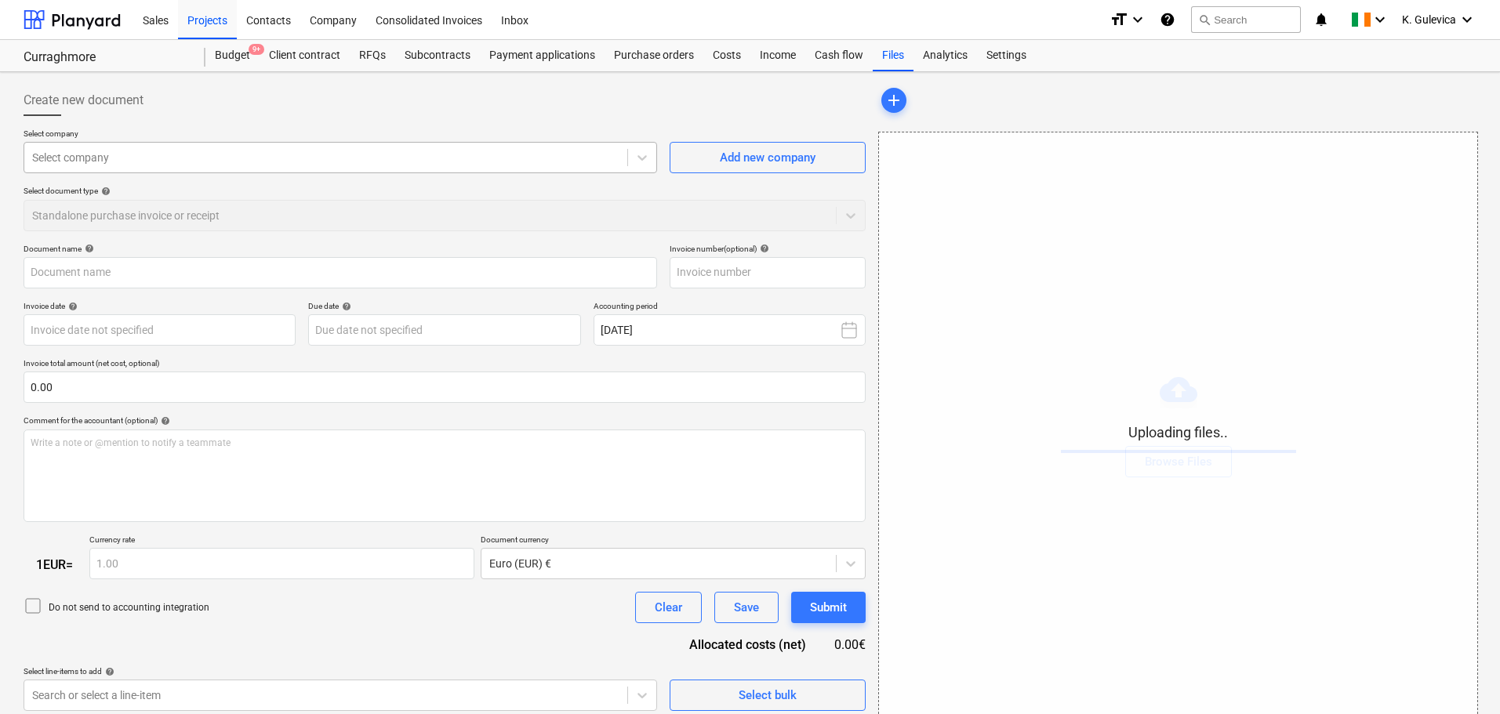
click at [180, 160] on div at bounding box center [325, 158] width 587 height 16
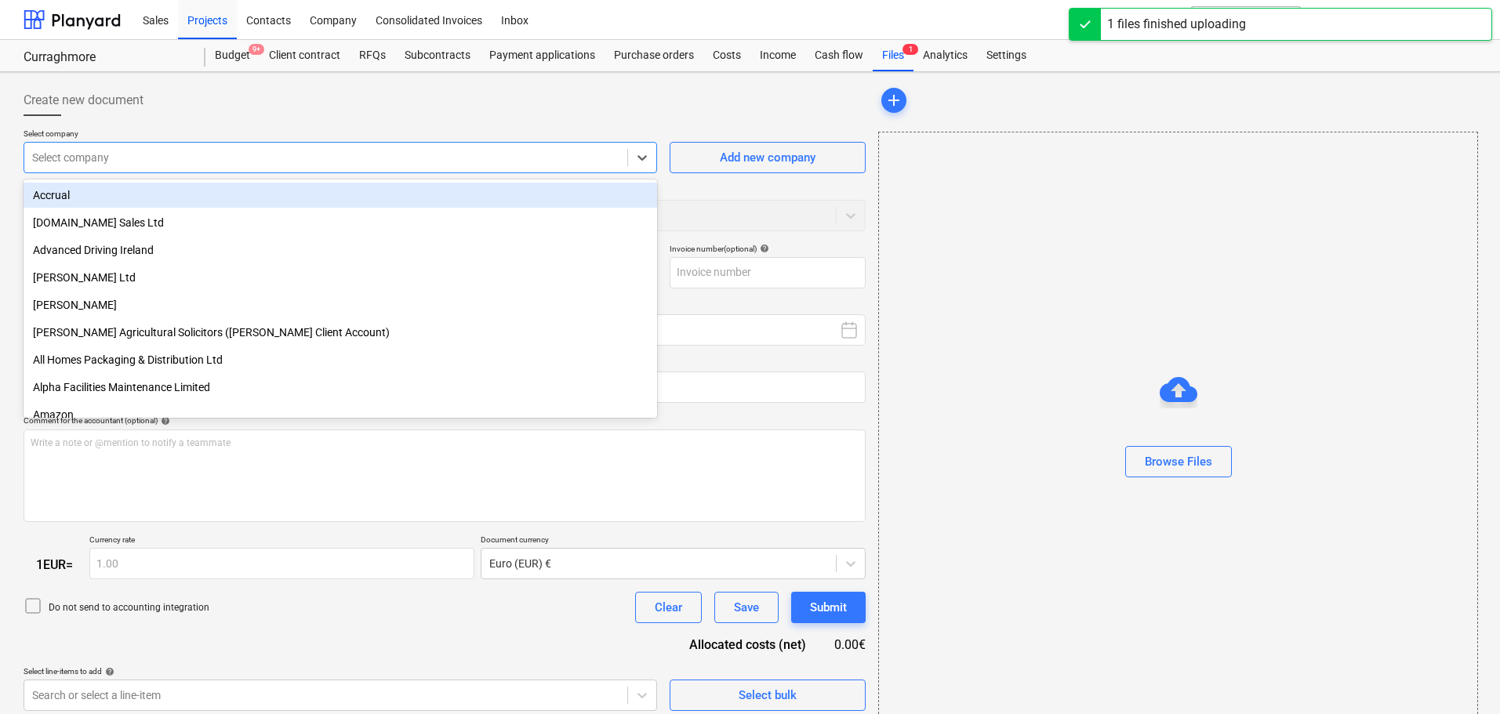
type input "Curraghmore_Ellen_Kearney_Turbine.pdf"
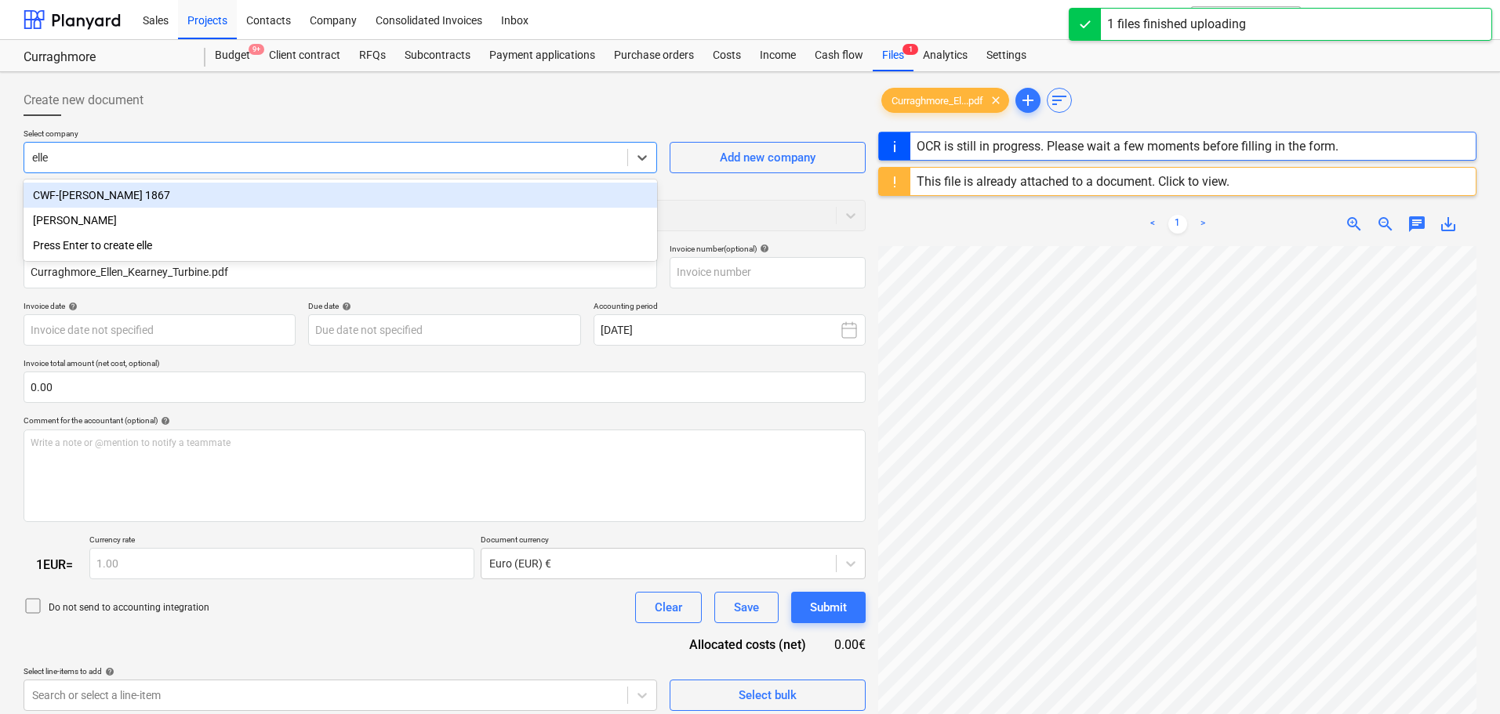
type input "ellen"
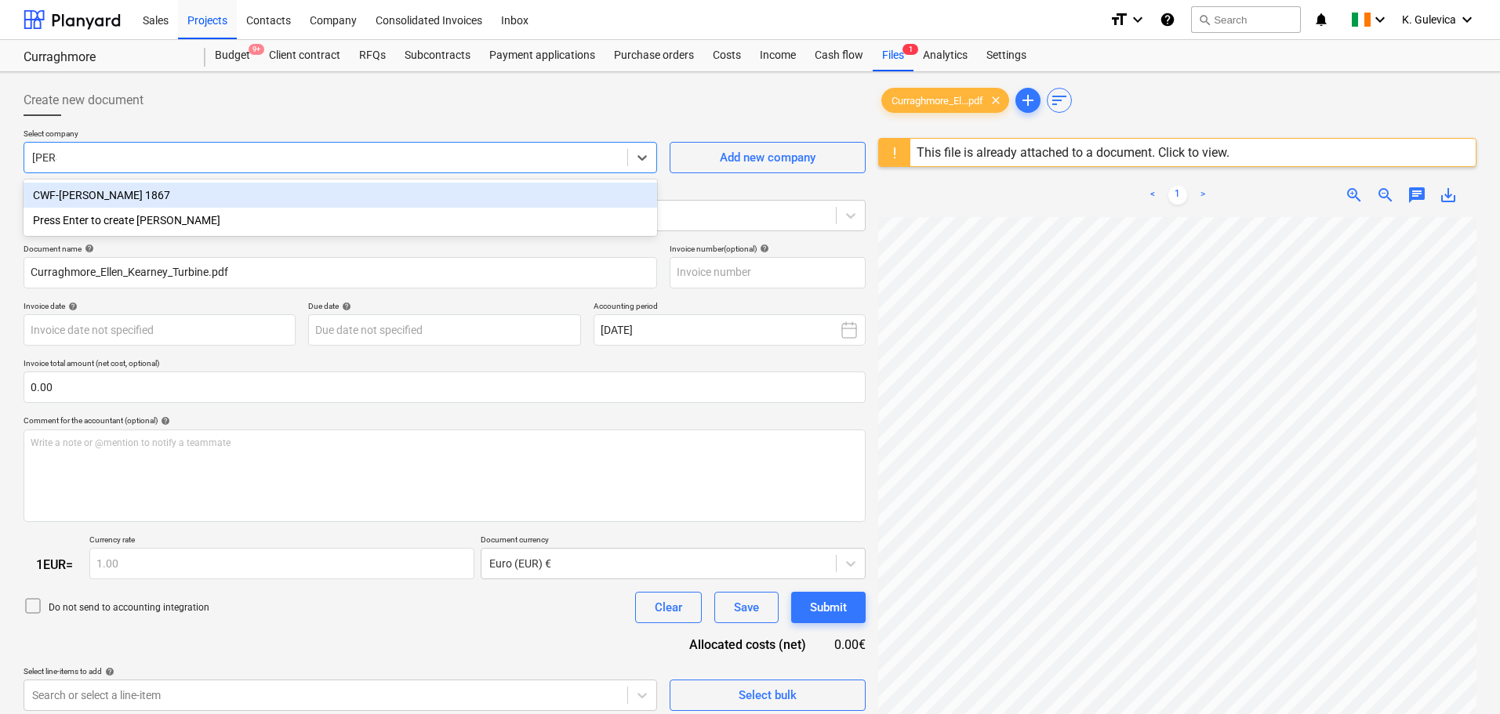
click at [112, 196] on div "CWF-Ellen Kearney 1867" at bounding box center [340, 195] width 633 height 25
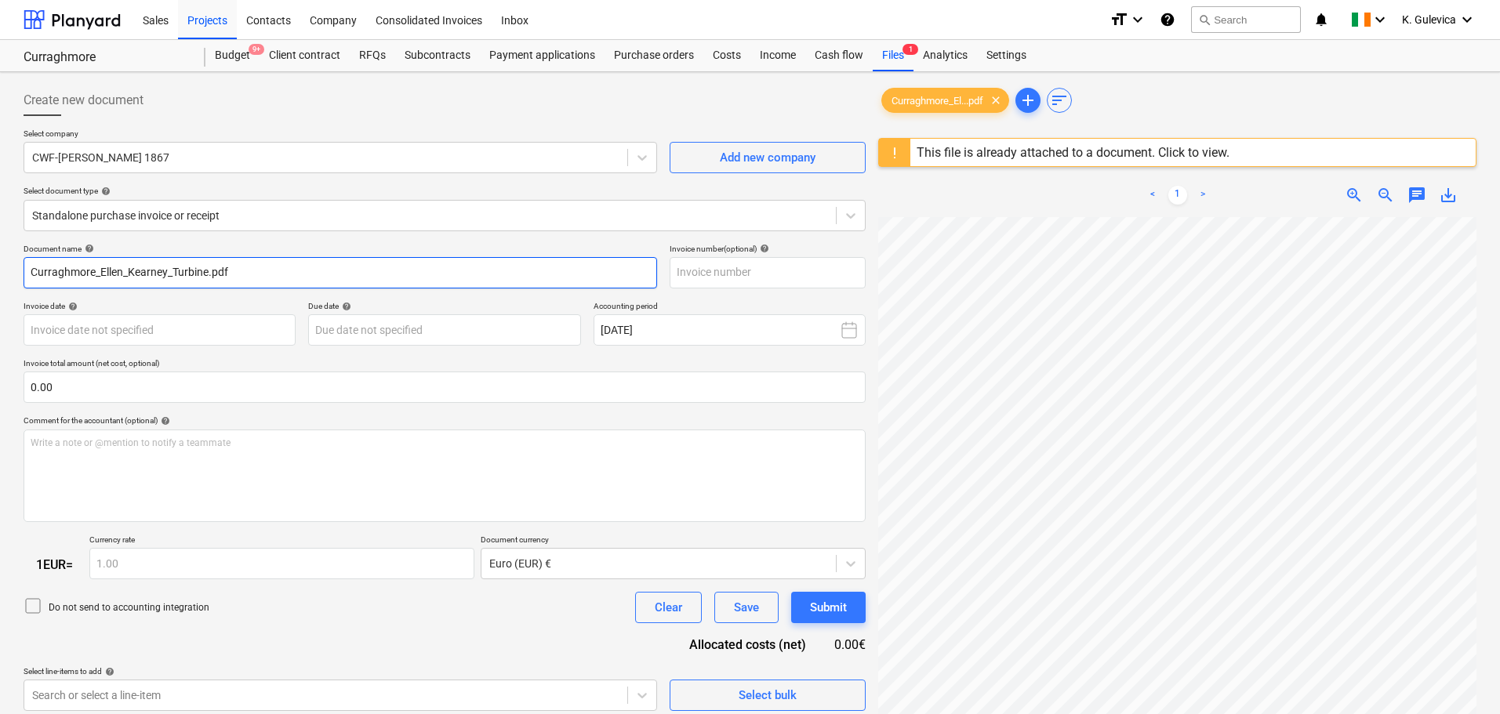
drag, startPoint x: 256, startPoint y: 269, endPoint x: -27, endPoint y: 267, distance: 283.8
click at [0, 267] on html "Sales Projects Contacts Company Consolidated Invoices Inbox format_size keyboar…" at bounding box center [750, 357] width 1500 height 714
drag, startPoint x: 100, startPoint y: 271, endPoint x: 26, endPoint y: 278, distance: 74.7
click at [24, 278] on input "2023 payment" at bounding box center [340, 272] width 633 height 31
type input "2023 payment"
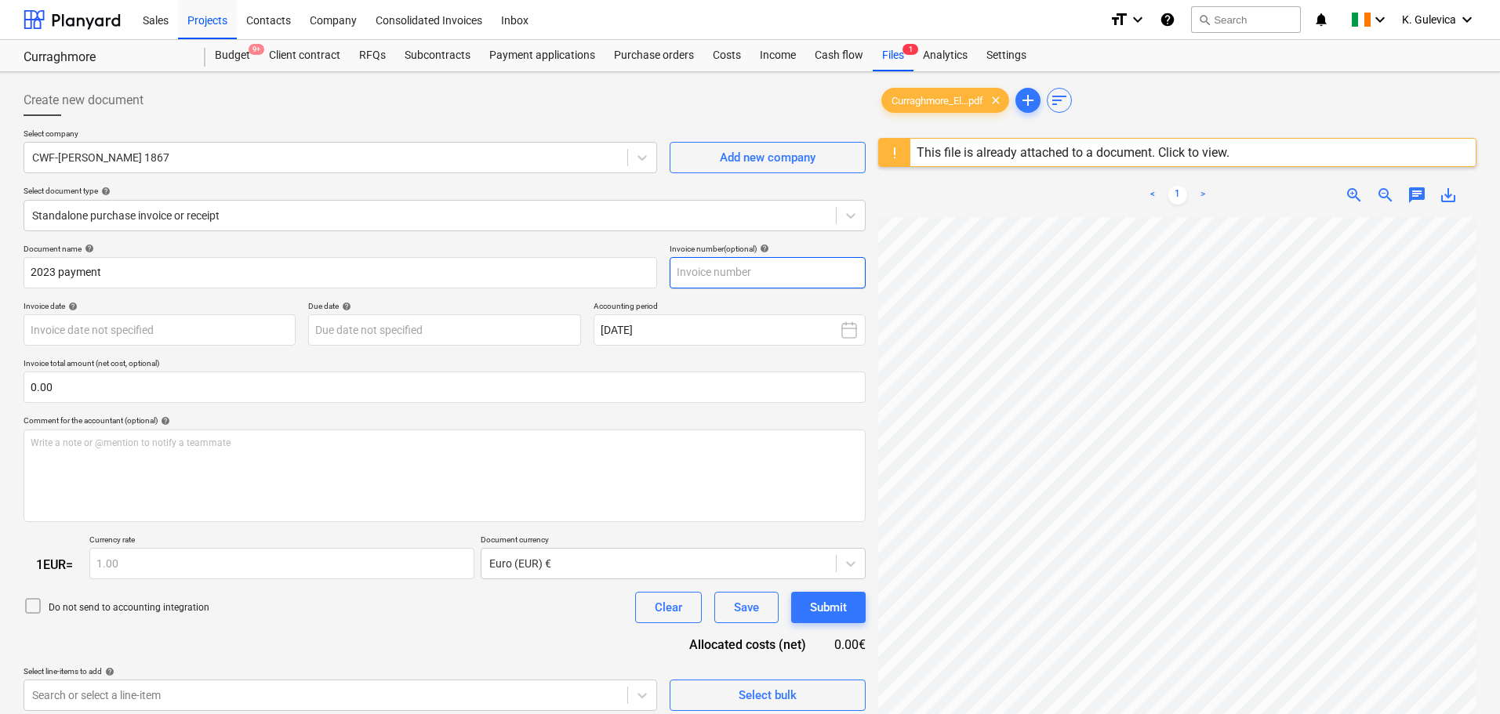
click at [733, 271] on input "text" at bounding box center [768, 272] width 196 height 31
paste input "2023 payment"
type input "2023 payment"
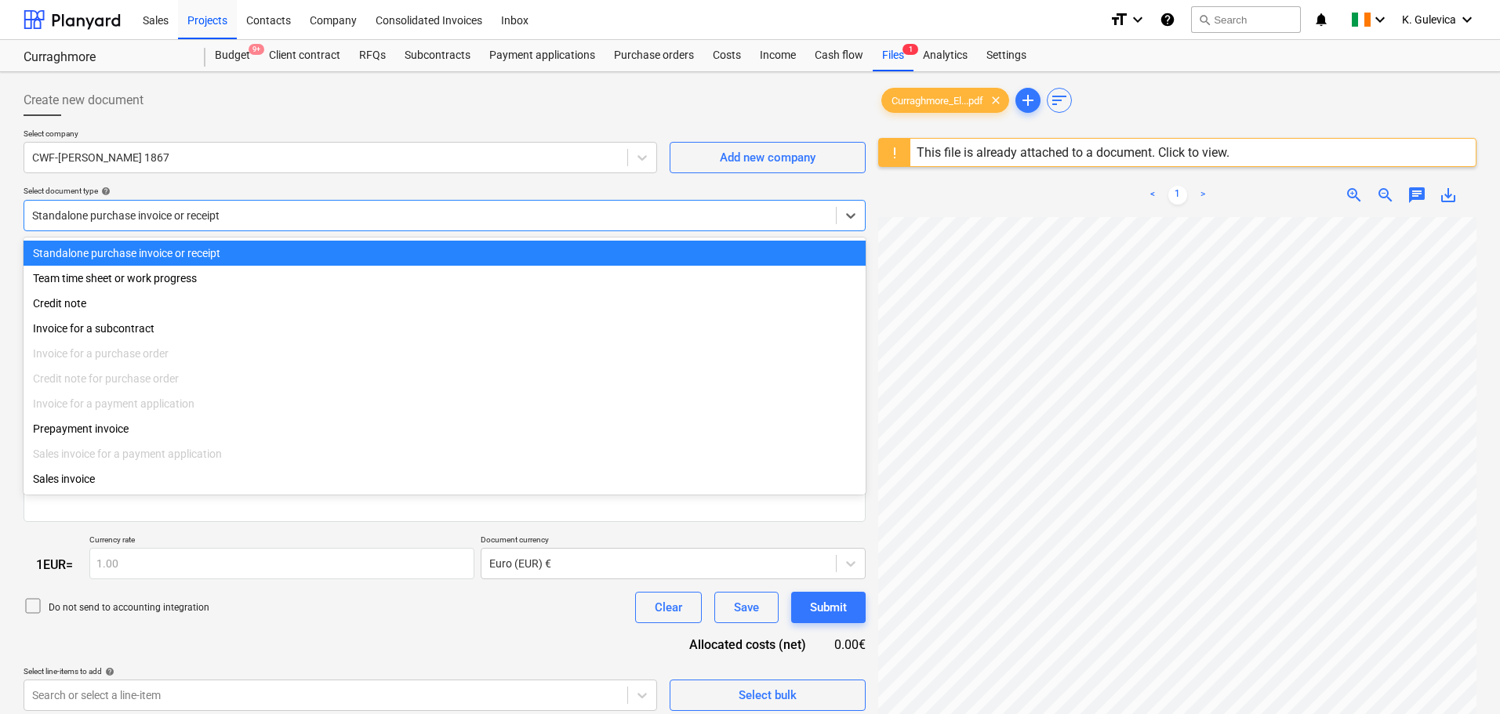
click at [251, 205] on div "Standalone purchase invoice or receipt" at bounding box center [429, 216] width 811 height 22
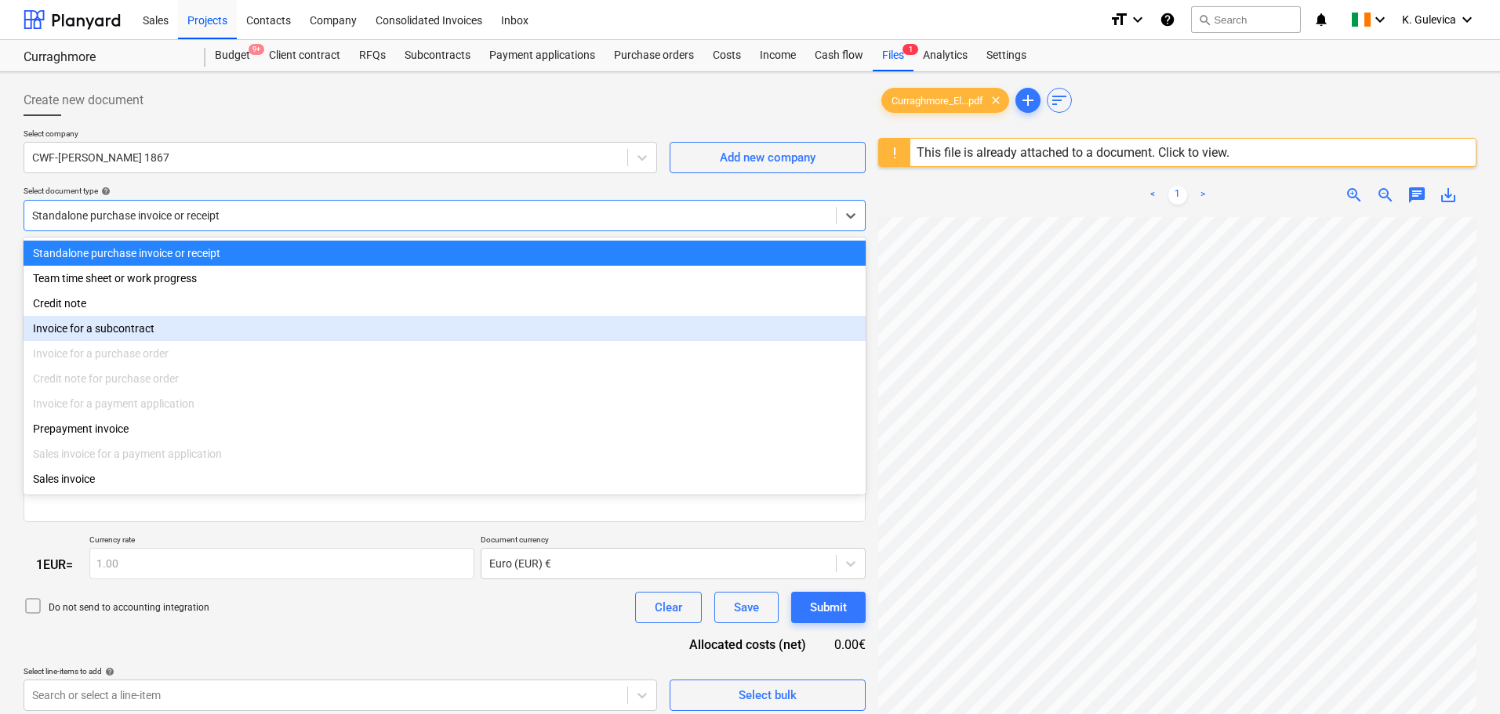
click at [143, 331] on div "Invoice for a subcontract" at bounding box center [445, 328] width 842 height 25
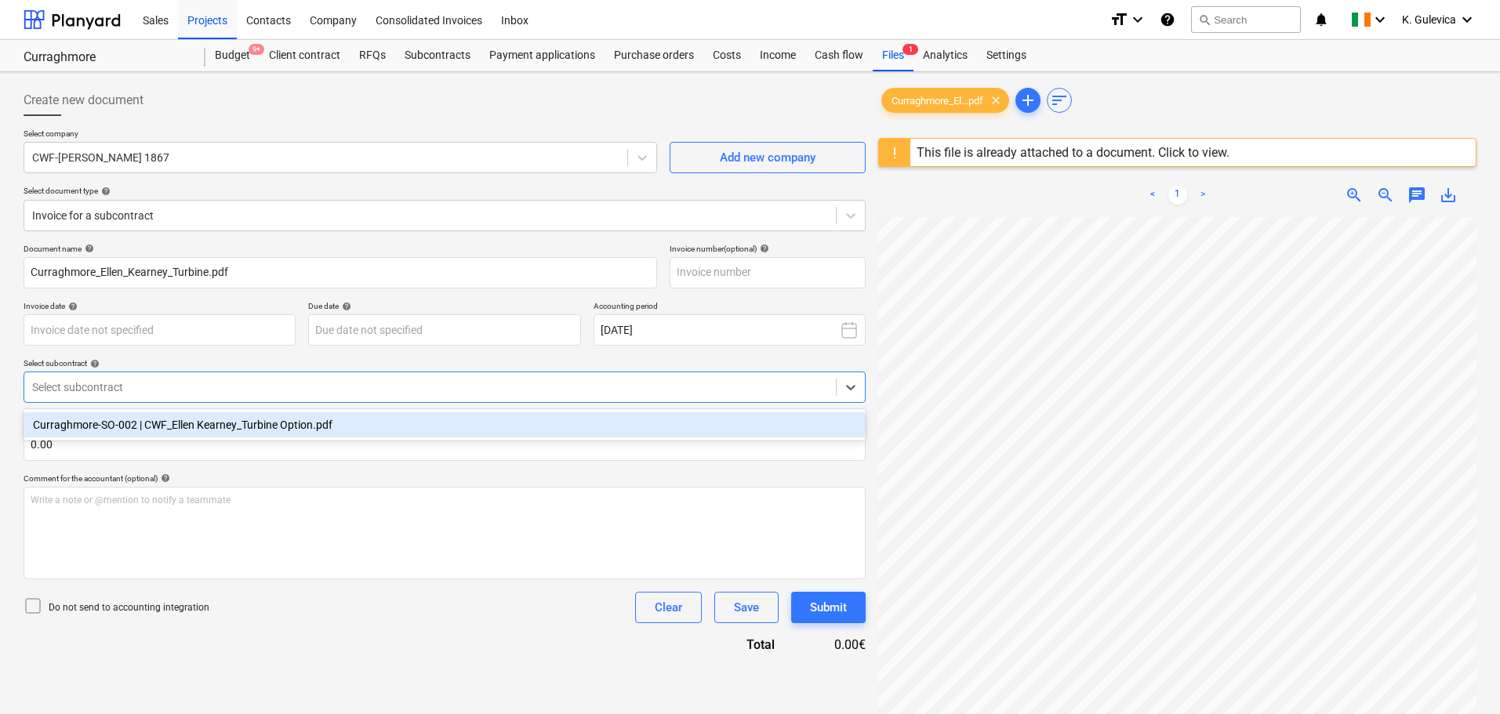
click at [243, 374] on div "Select subcontract" at bounding box center [445, 387] width 842 height 31
click at [215, 426] on div "Curraghmore-SO-002 | CWF_Ellen Kearney_Turbine Option.pdf" at bounding box center [445, 424] width 842 height 25
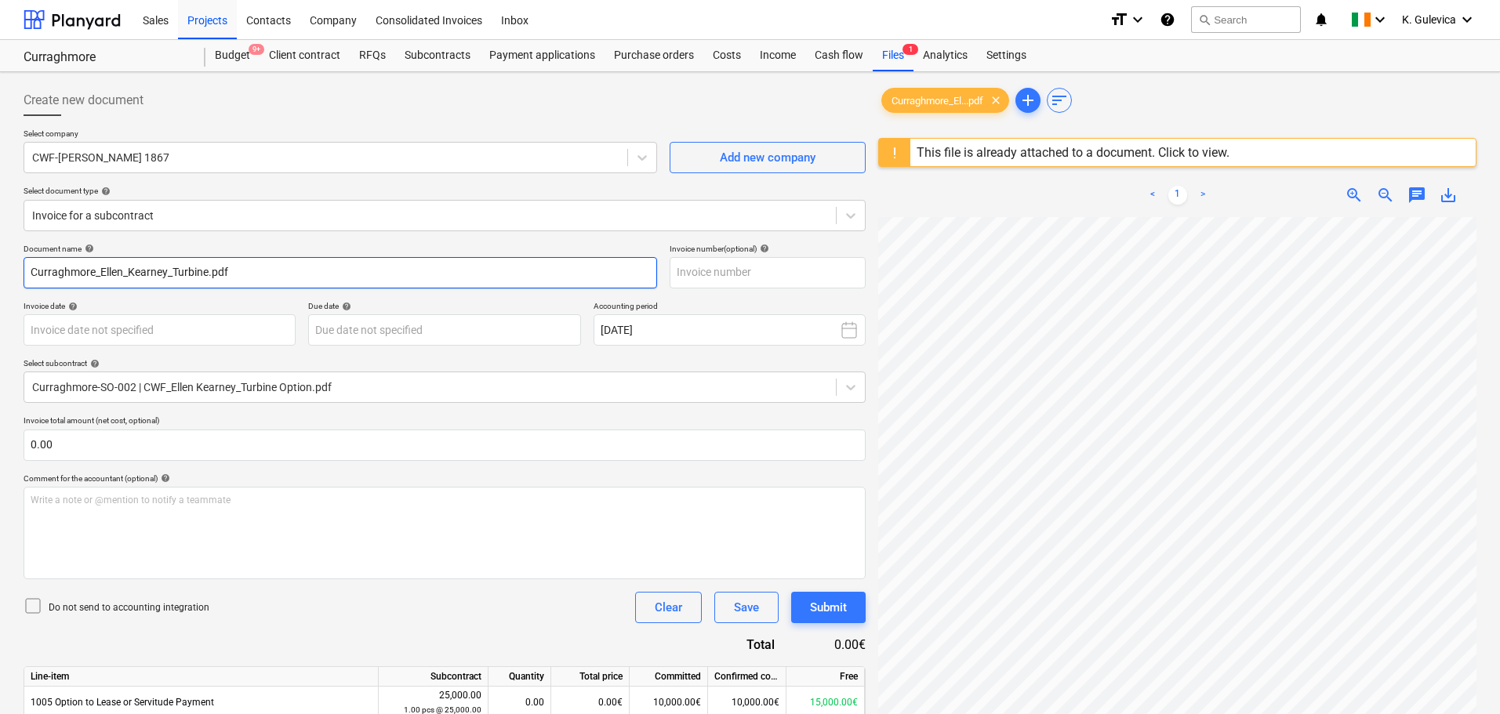
drag, startPoint x: 206, startPoint y: 267, endPoint x: 15, endPoint y: 267, distance: 191.3
click at [15, 267] on div "Create new document Select company CWF-Ellen Kearney 1867 Add new company Selec…" at bounding box center [750, 486] width 1500 height 828
drag, startPoint x: 40, startPoint y: 266, endPoint x: 51, endPoint y: 263, distance: 11.4
click at [0, 264] on html "Sales Projects Contacts Company Consolidated Invoices Inbox format_size keyboar…" at bounding box center [750, 357] width 1500 height 714
type input "2023 payment"
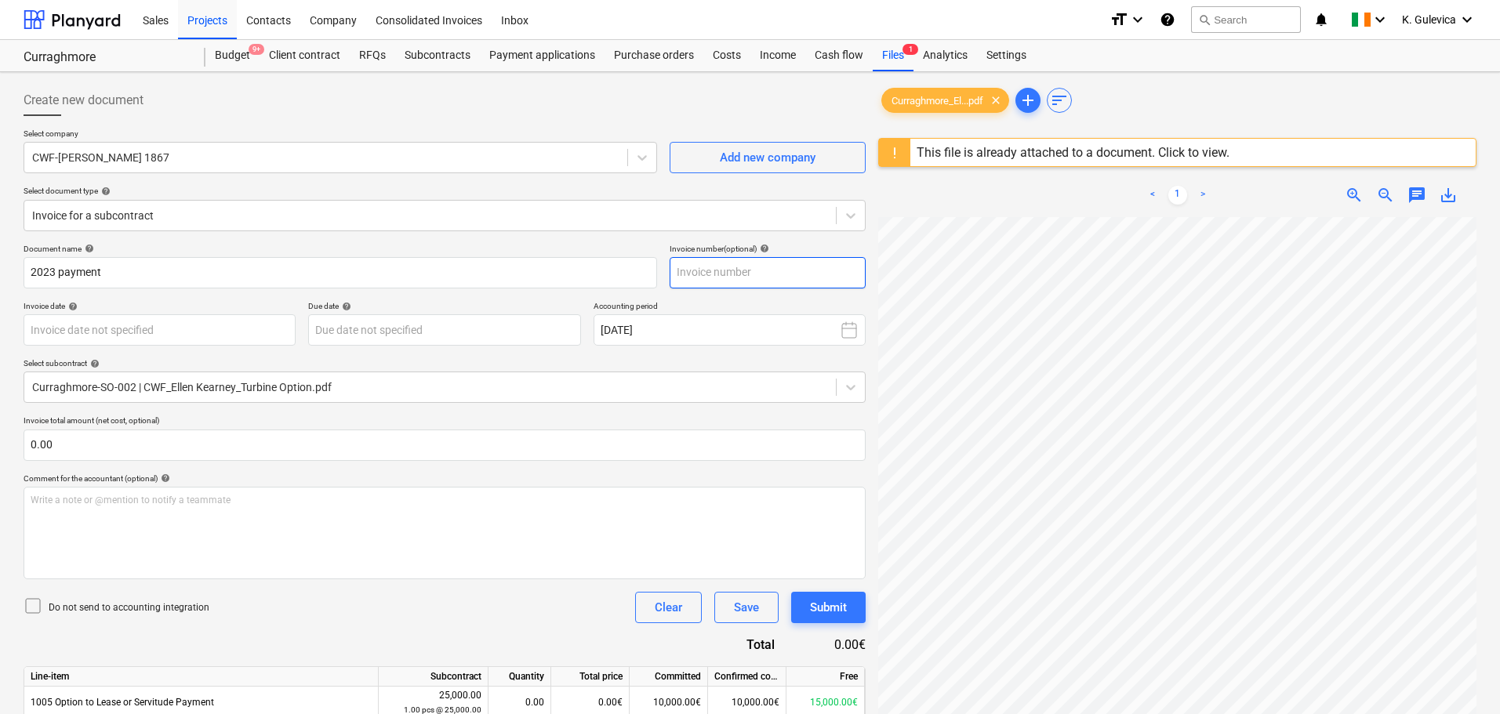
click at [746, 273] on input "text" at bounding box center [768, 272] width 196 height 31
paste input "2023 payment"
type input "2023 payment"
click at [174, 332] on body "Sales Projects Contacts Company Consolidated Invoices Inbox format_size keyboar…" at bounding box center [750, 357] width 1500 height 714
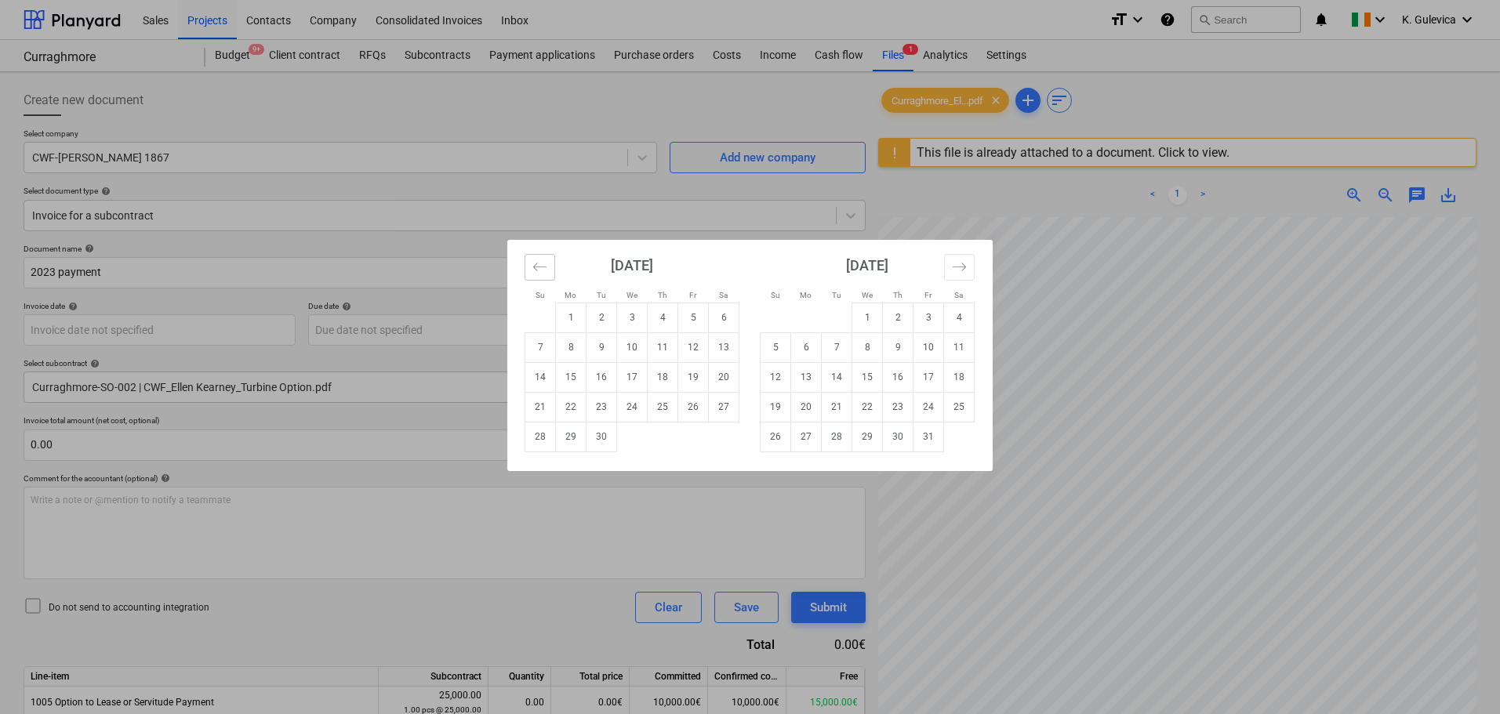
click at [538, 264] on icon "Move backward to switch to the previous month." at bounding box center [539, 267] width 15 height 15
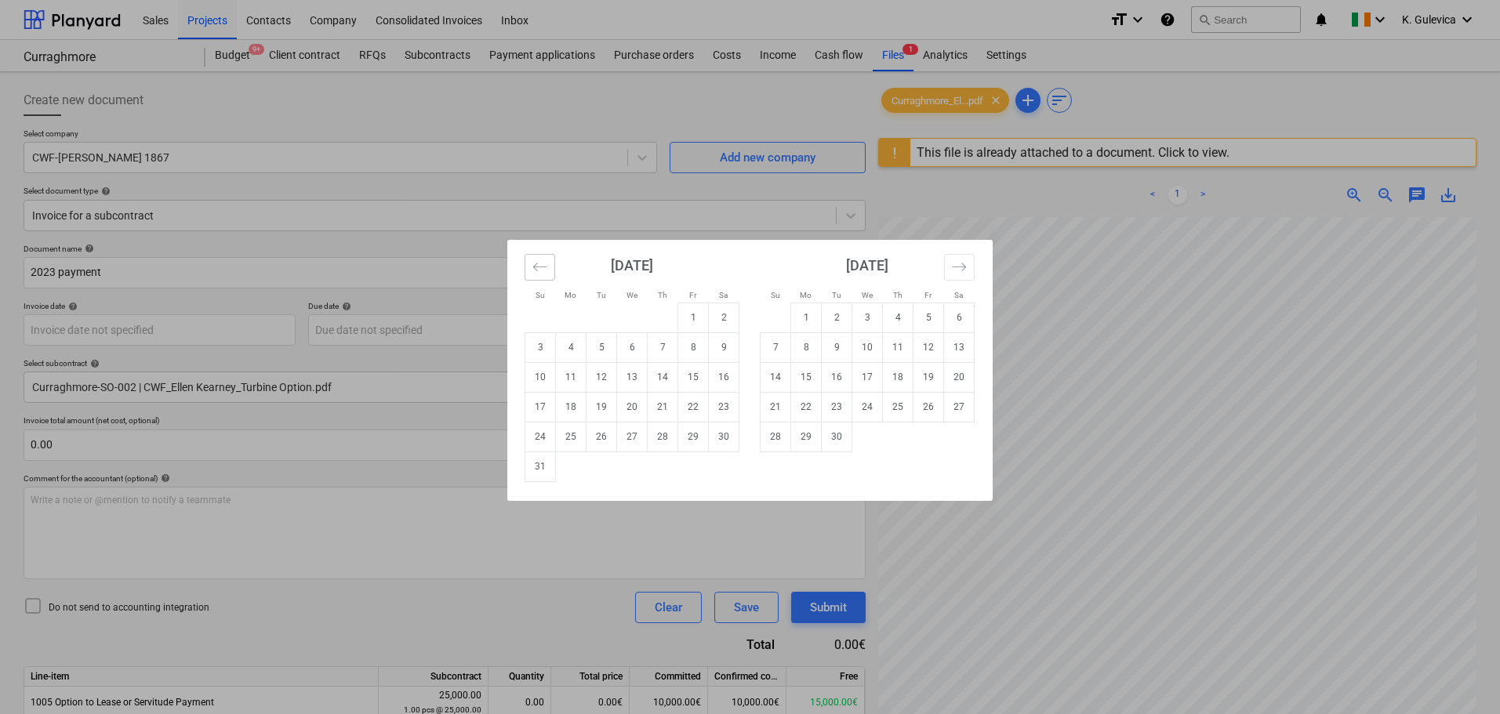
click at [538, 264] on icon "Move backward to switch to the previous month." at bounding box center [539, 267] width 15 height 15
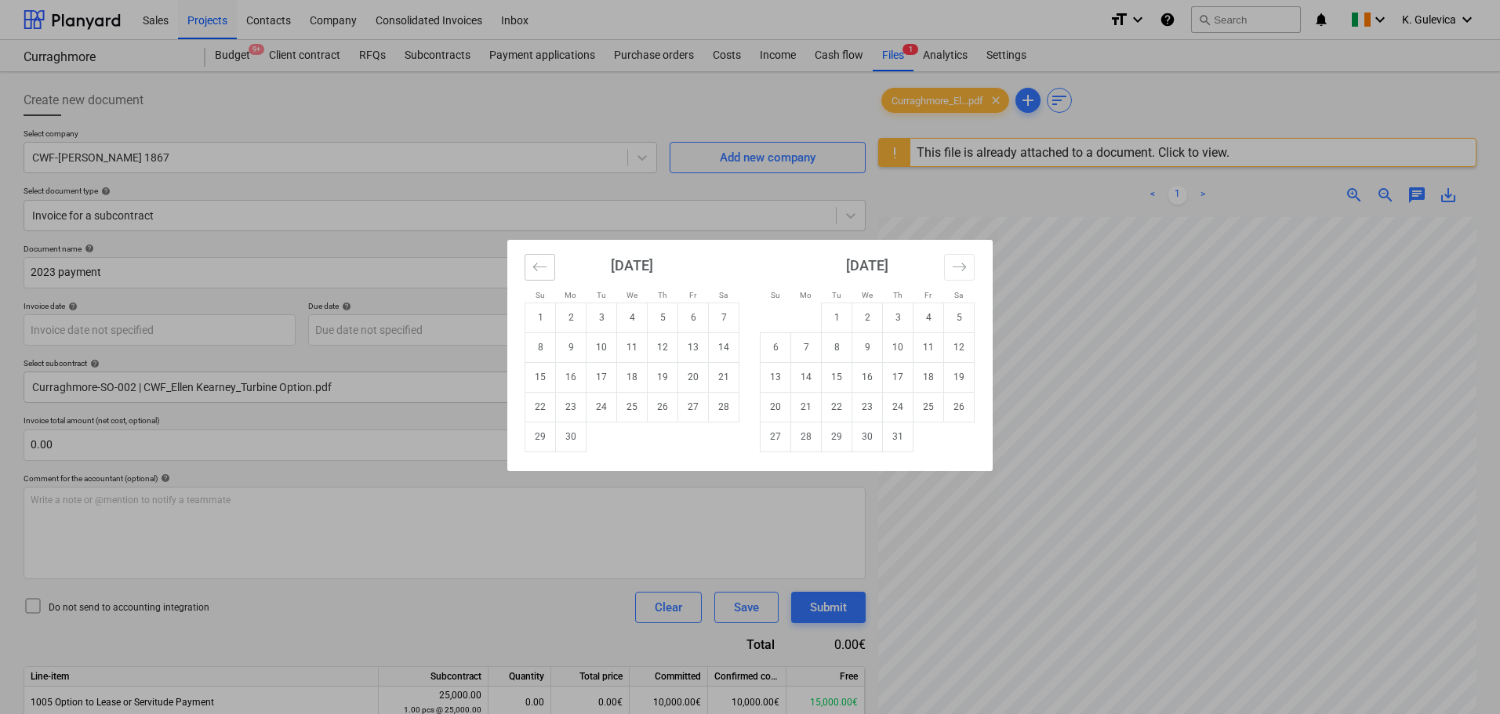
click at [538, 264] on icon "Move backward to switch to the previous month." at bounding box center [539, 267] width 15 height 15
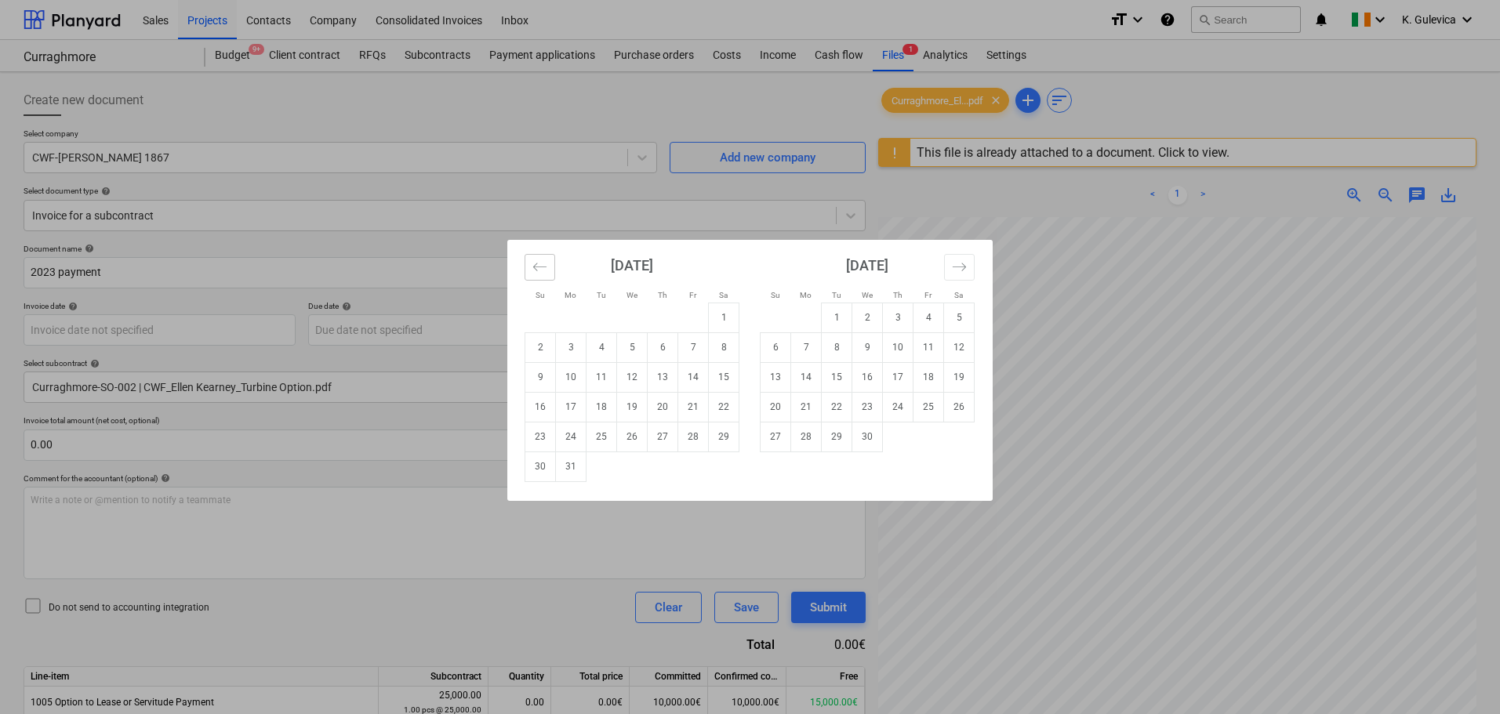
click at [537, 264] on icon "Move backward to switch to the previous month." at bounding box center [539, 267] width 15 height 15
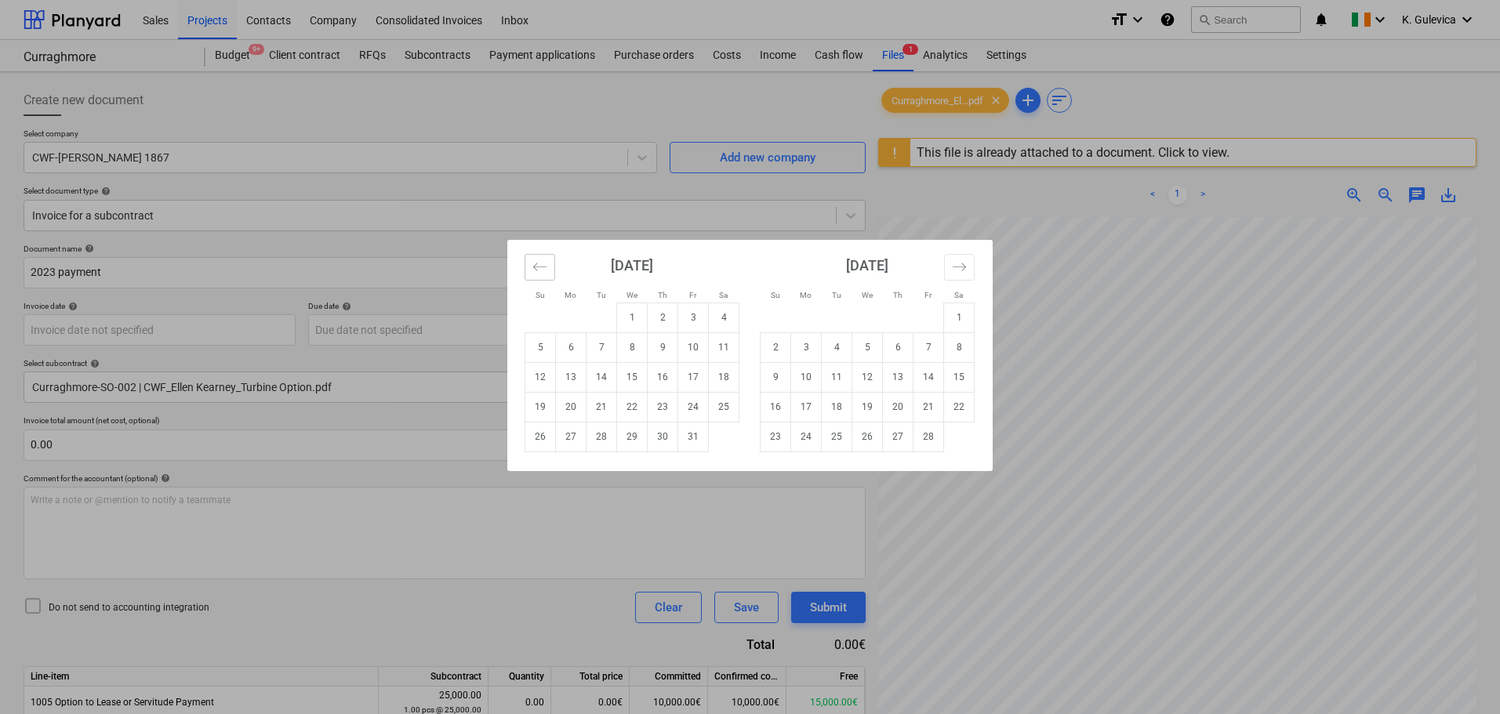
click at [537, 264] on icon "Move backward to switch to the previous month." at bounding box center [539, 267] width 15 height 15
click at [537, 265] on icon "Move backward to switch to the previous month." at bounding box center [539, 267] width 15 height 15
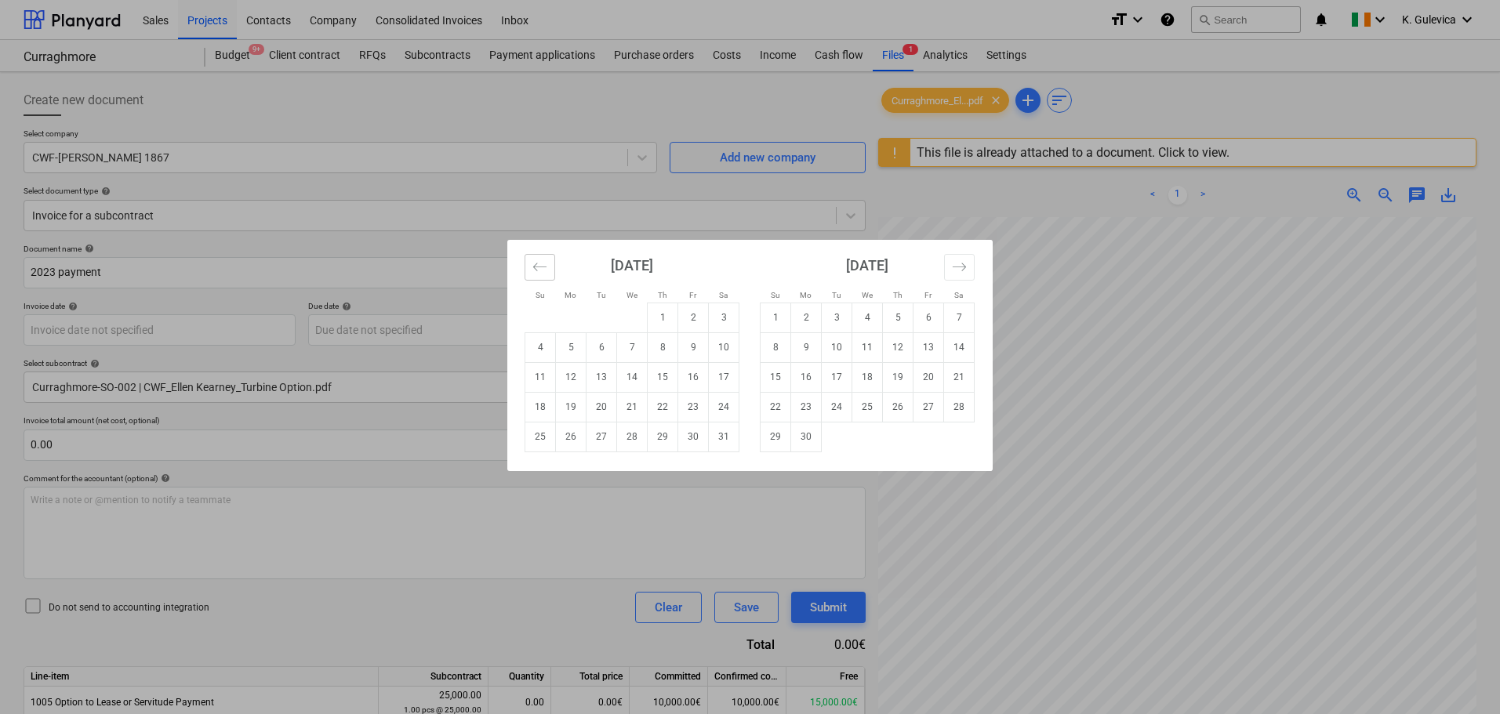
click at [537, 265] on icon "Move backward to switch to the previous month." at bounding box center [539, 267] width 15 height 15
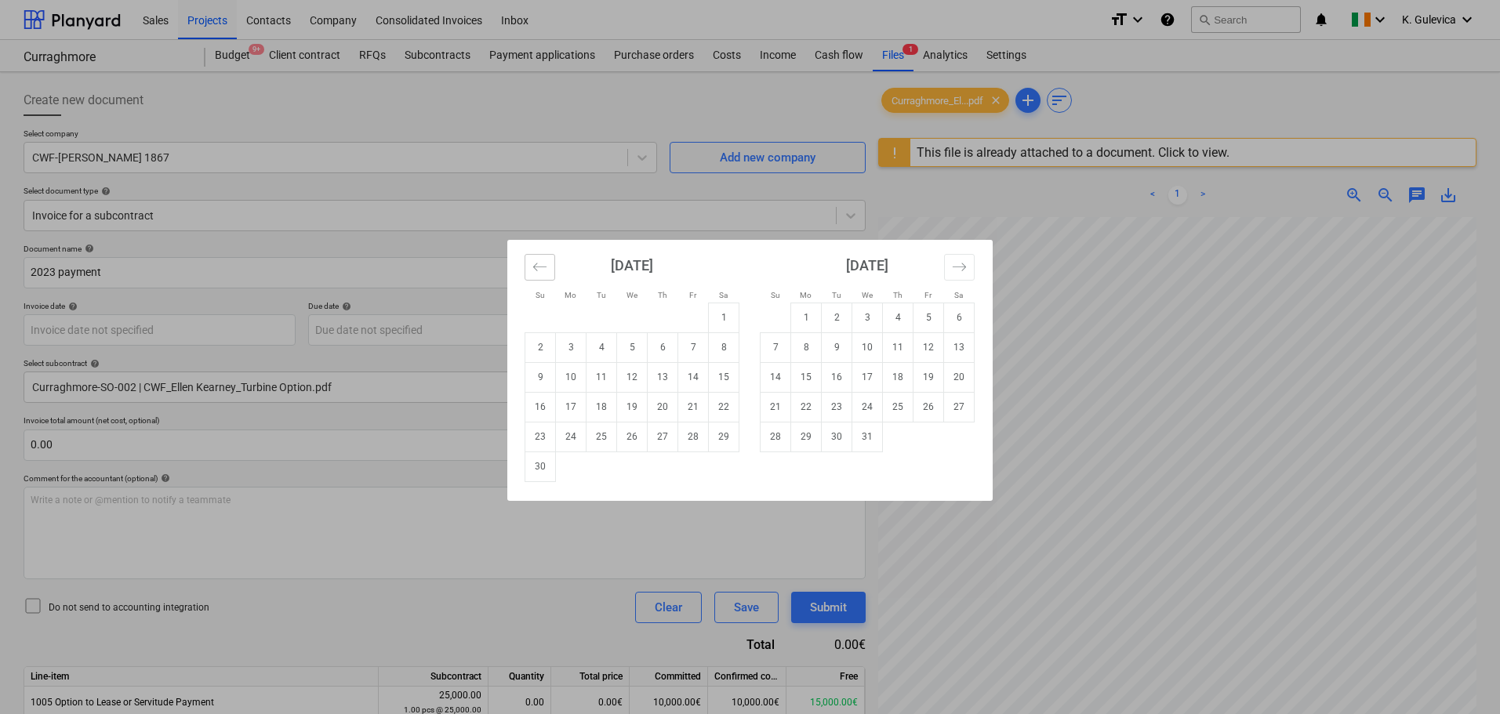
click at [537, 265] on icon "Move backward to switch to the previous month." at bounding box center [539, 267] width 15 height 15
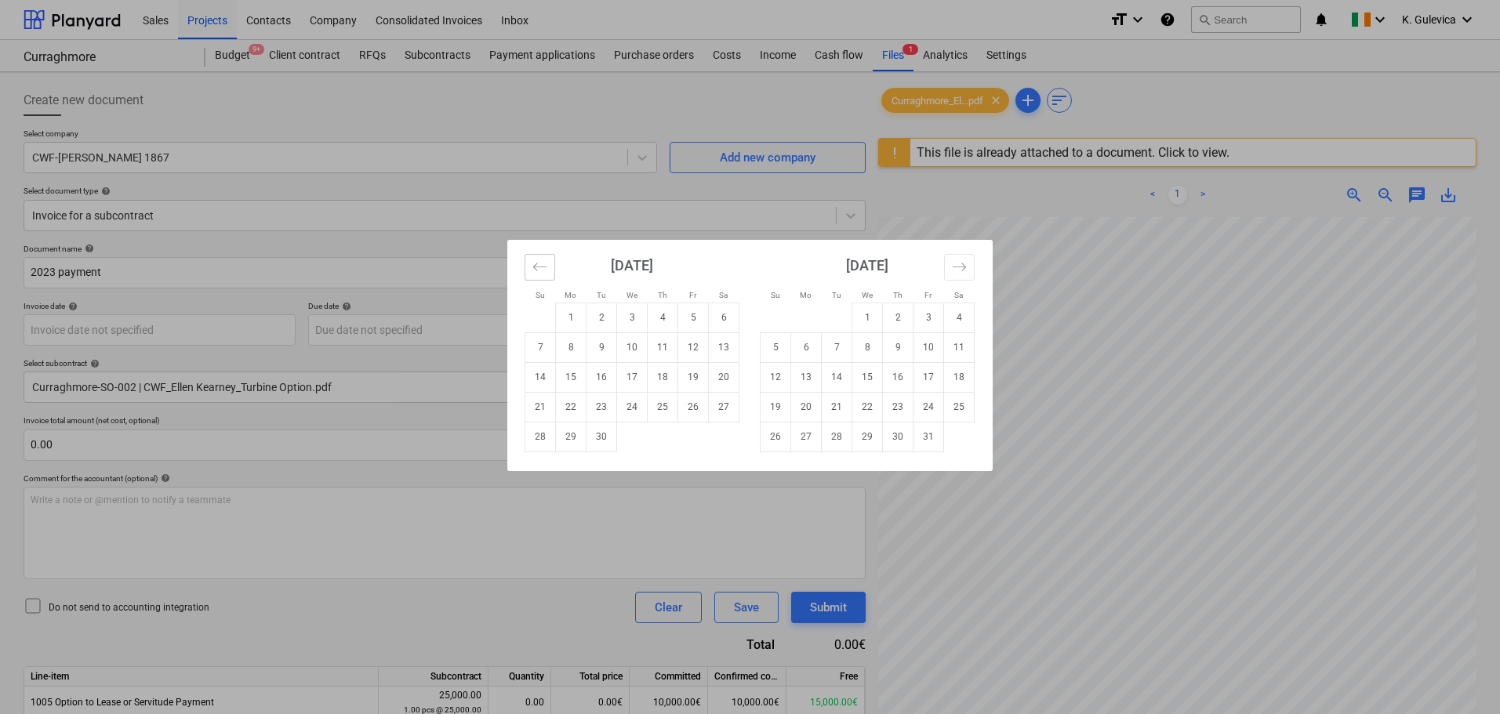
click at [537, 265] on icon "Move backward to switch to the previous month." at bounding box center [539, 267] width 15 height 15
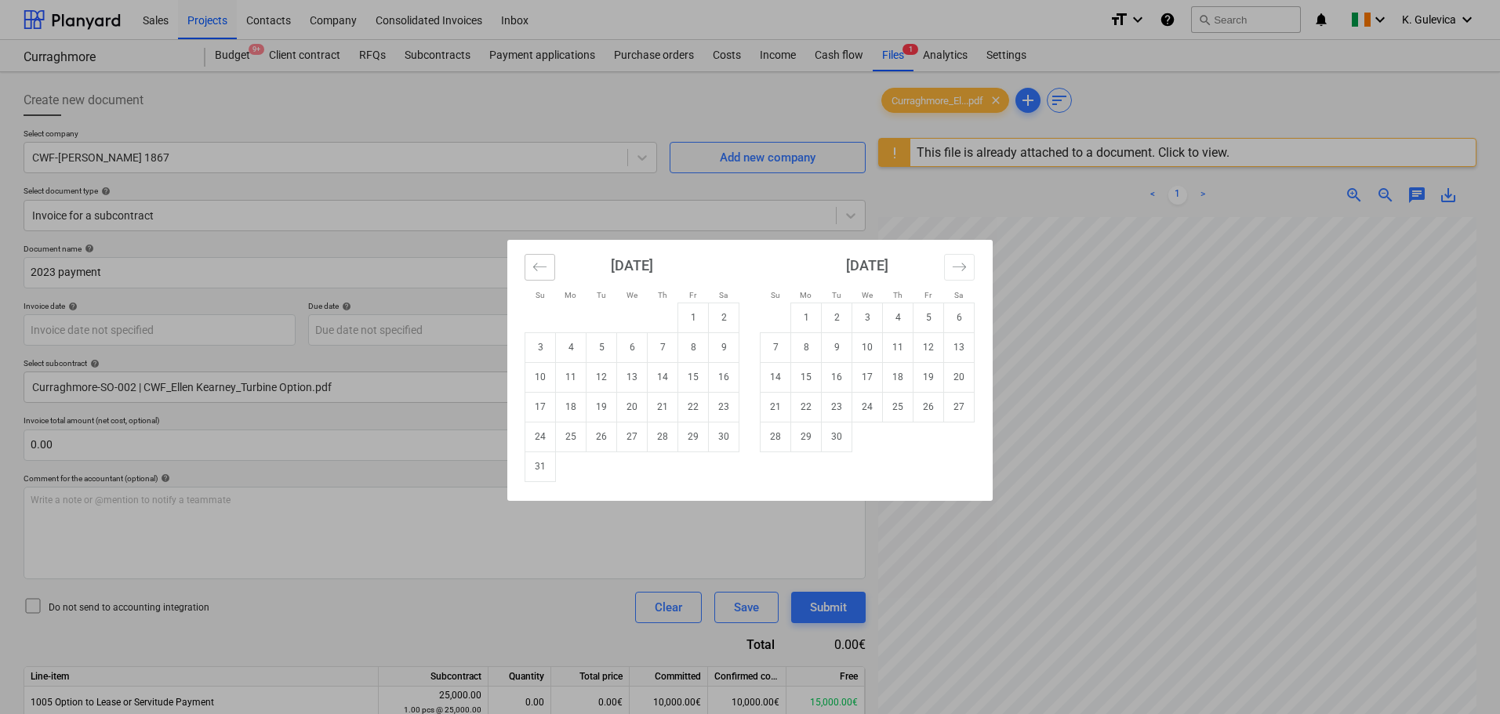
click at [537, 265] on icon "Move backward to switch to the previous month." at bounding box center [539, 267] width 15 height 15
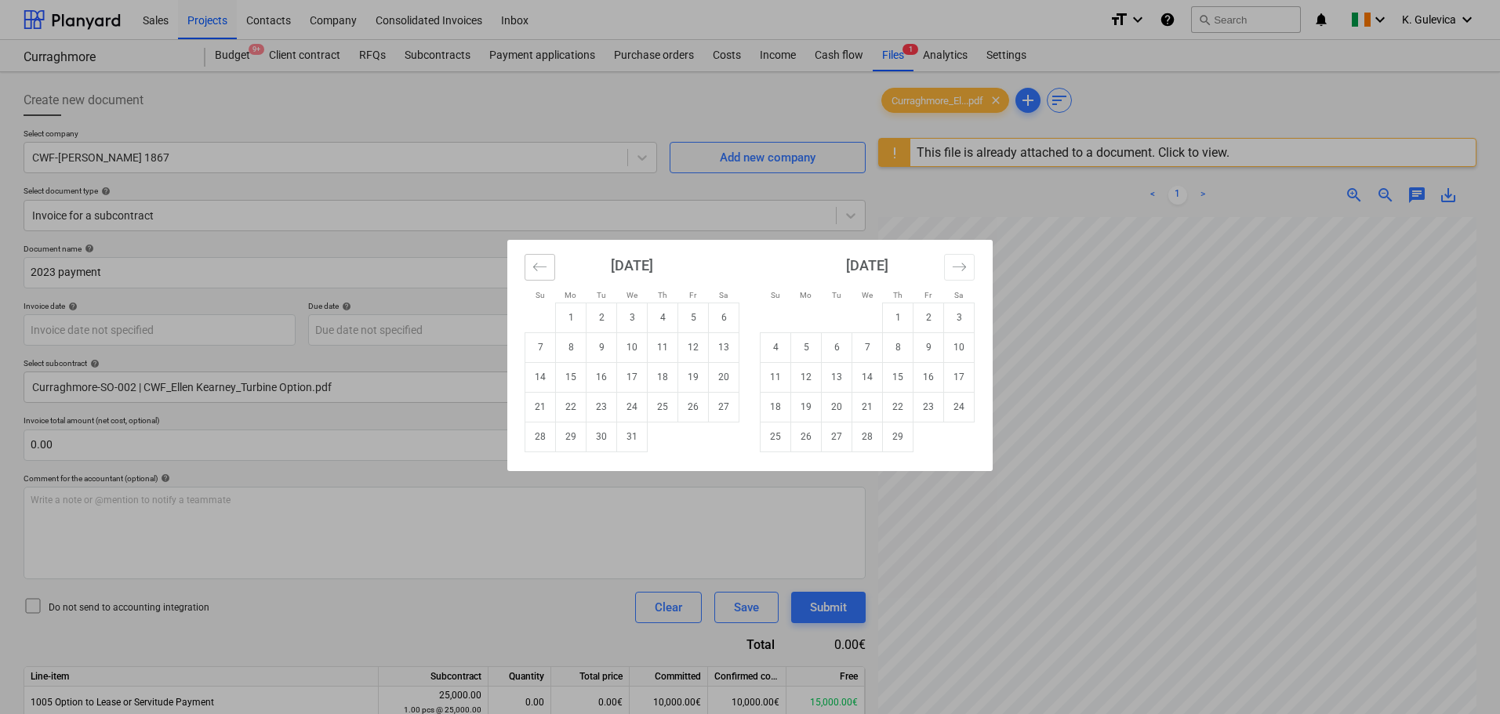
click at [537, 265] on icon "Move backward to switch to the previous month." at bounding box center [539, 267] width 15 height 15
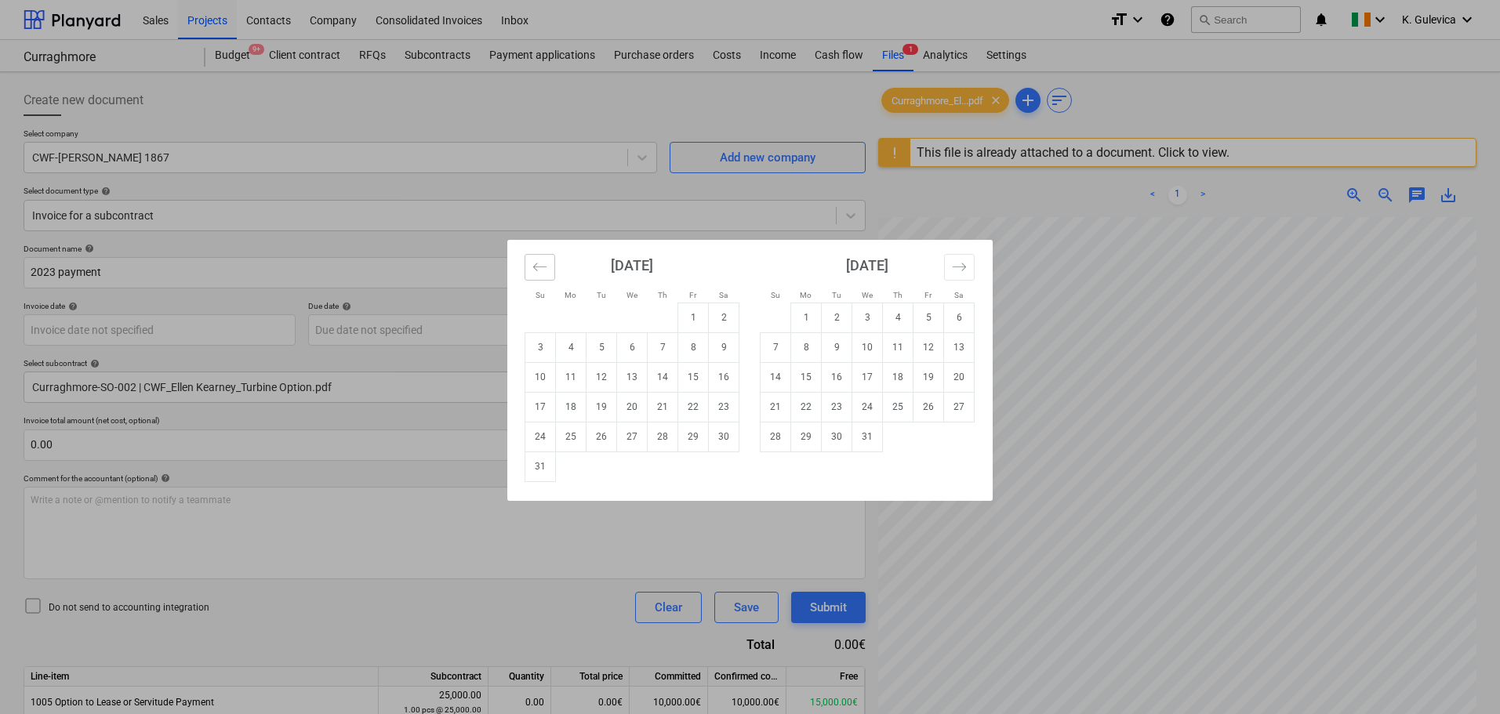
click at [537, 265] on icon "Move backward to switch to the previous month." at bounding box center [539, 267] width 15 height 15
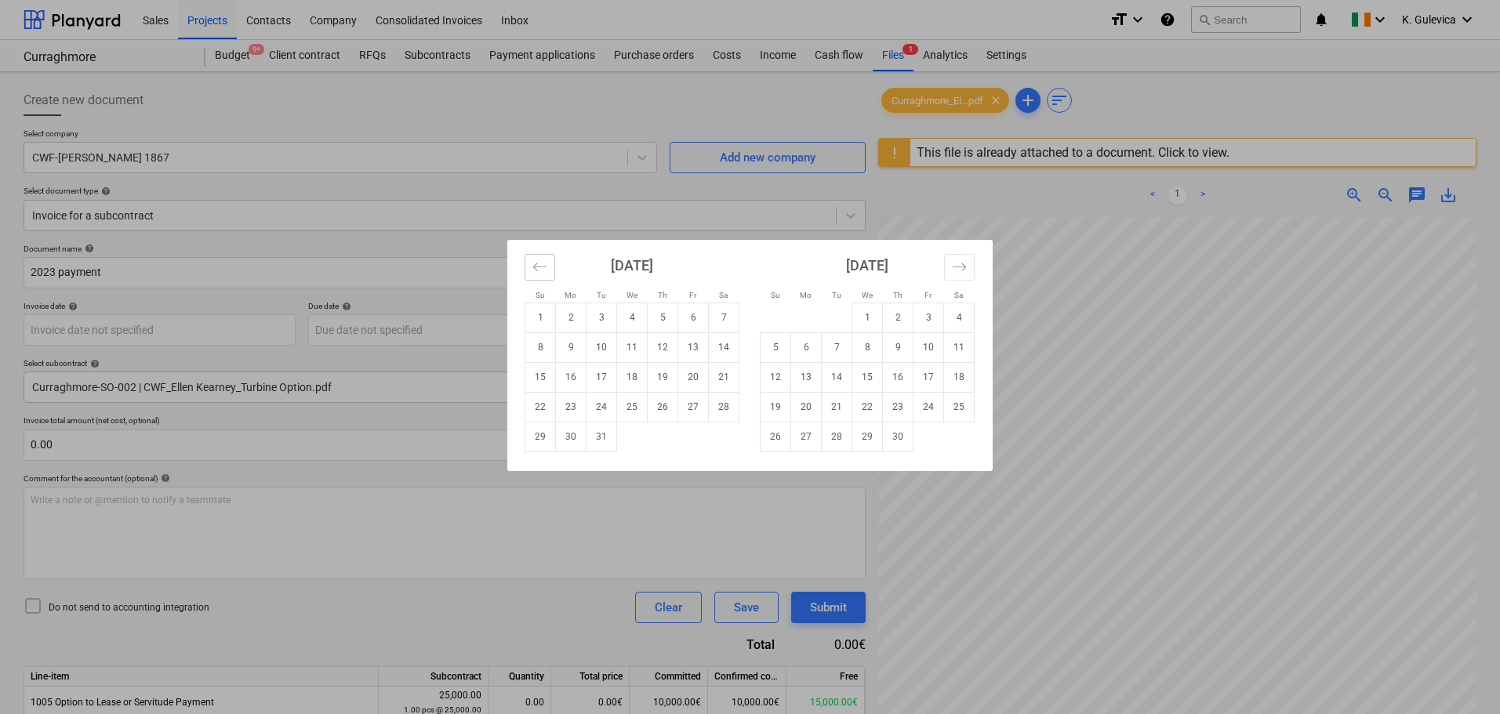
click at [537, 265] on icon "Move backward to switch to the previous month." at bounding box center [539, 267] width 15 height 15
click at [663, 441] on td "31" at bounding box center [663, 437] width 31 height 30
type input "31 Aug 2023"
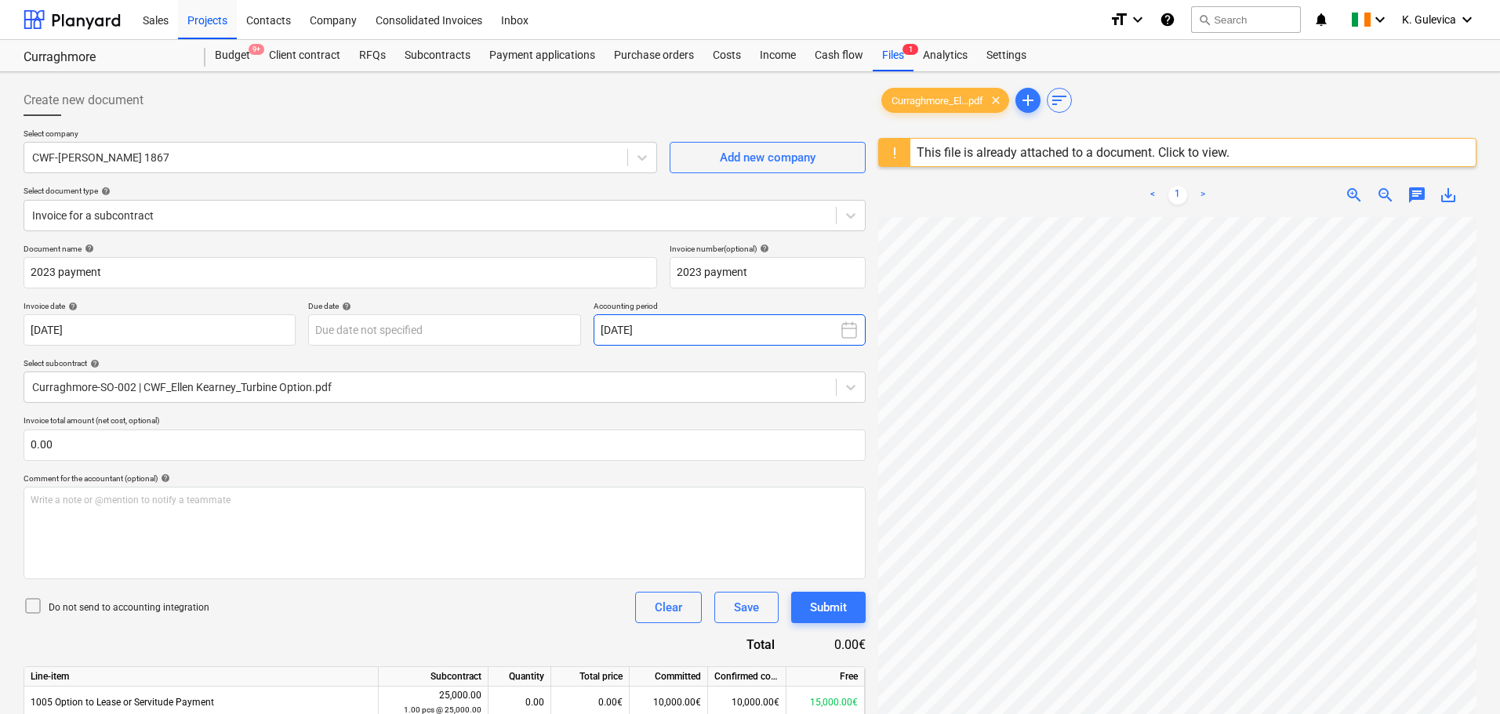
click at [641, 326] on button "September 2025" at bounding box center [730, 329] width 272 height 31
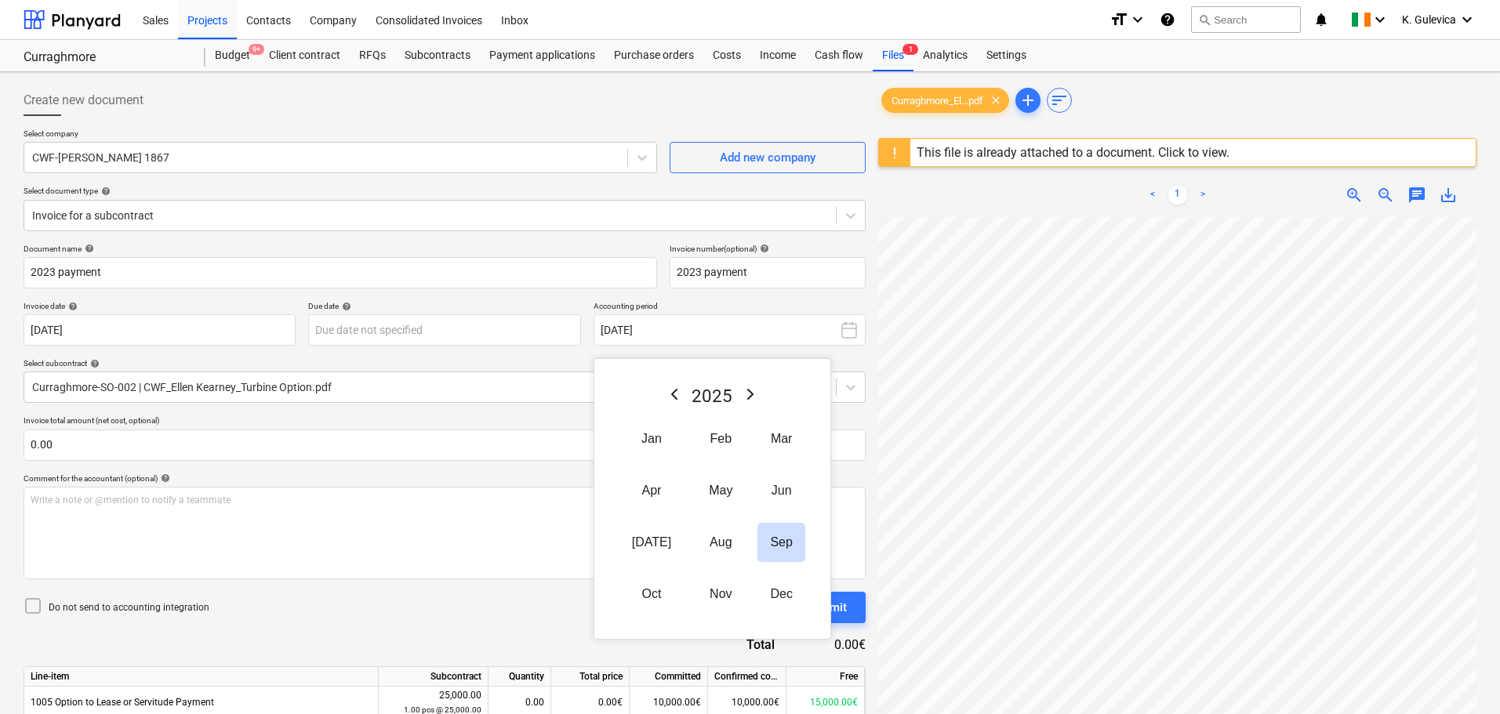
click at [667, 391] on icon "Previous Year" at bounding box center [674, 394] width 19 height 19
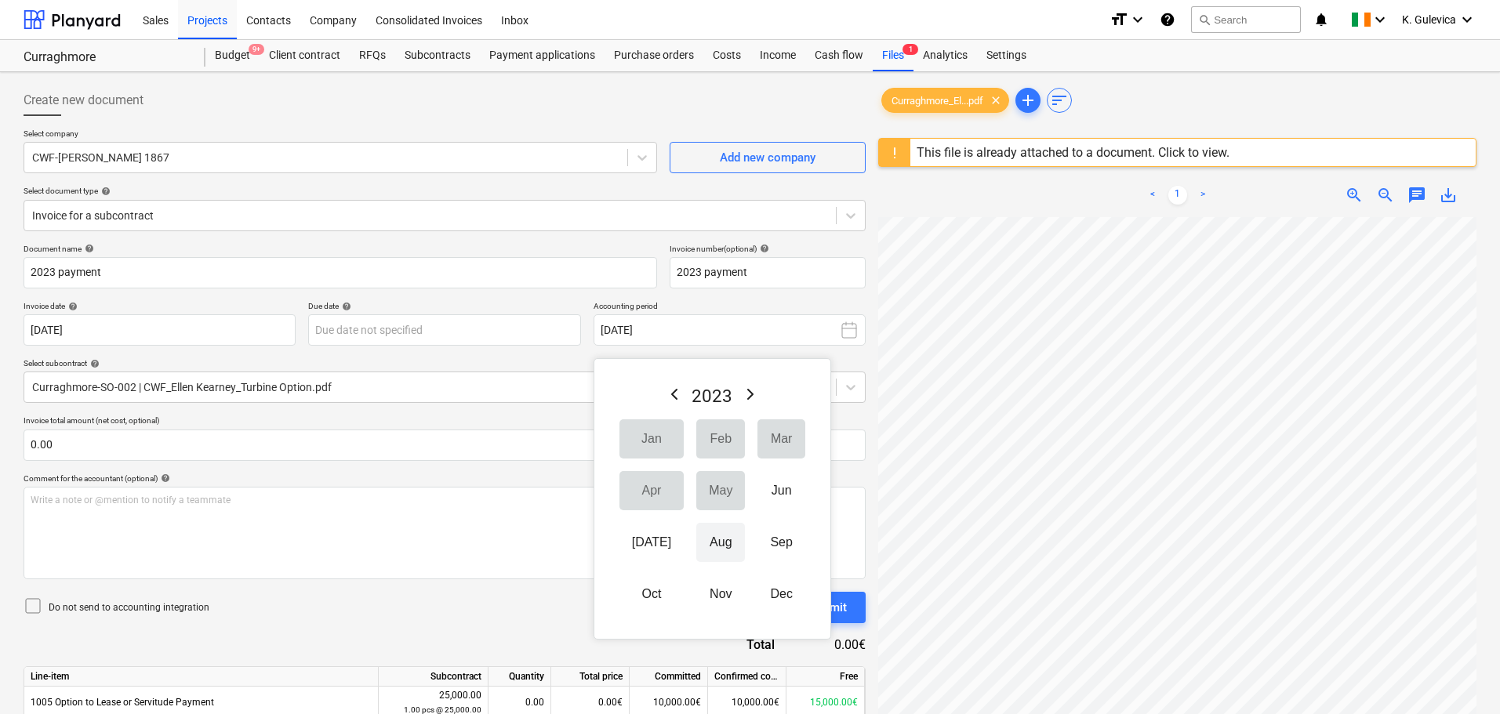
click at [696, 546] on button "Aug" at bounding box center [720, 542] width 49 height 39
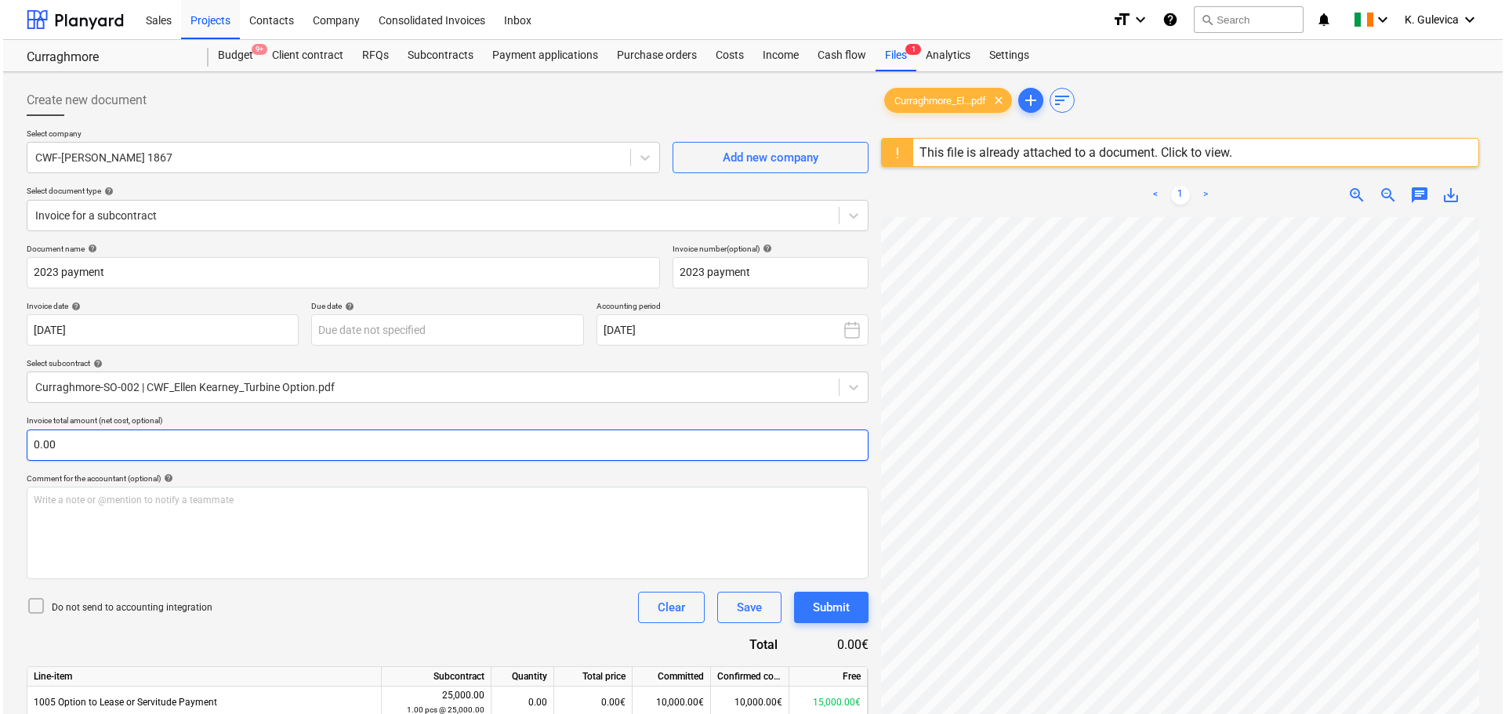
scroll to position [157, 0]
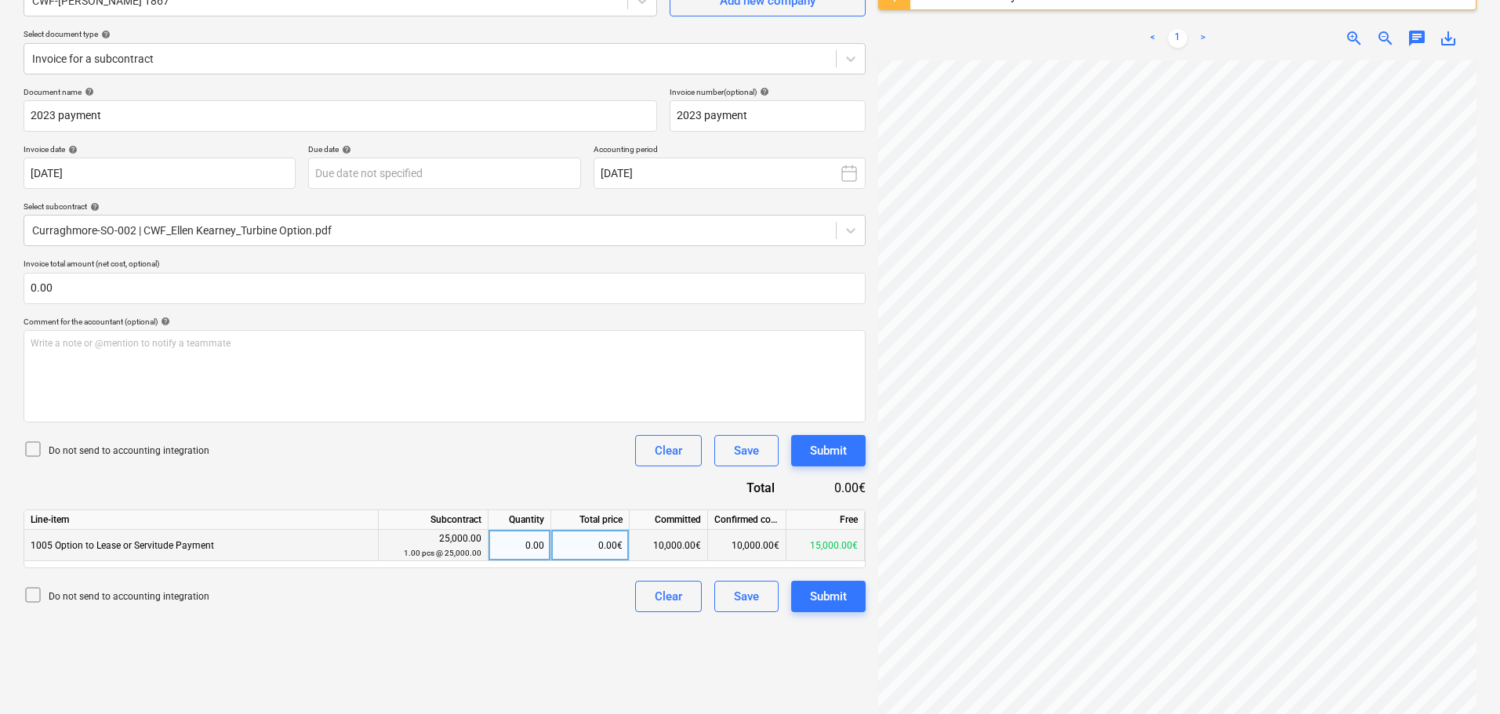
click at [601, 543] on div "0.00€" at bounding box center [590, 545] width 78 height 31
type input "4000"
click at [35, 445] on icon at bounding box center [33, 449] width 19 height 19
click at [835, 601] on div "Submit" at bounding box center [828, 596] width 37 height 20
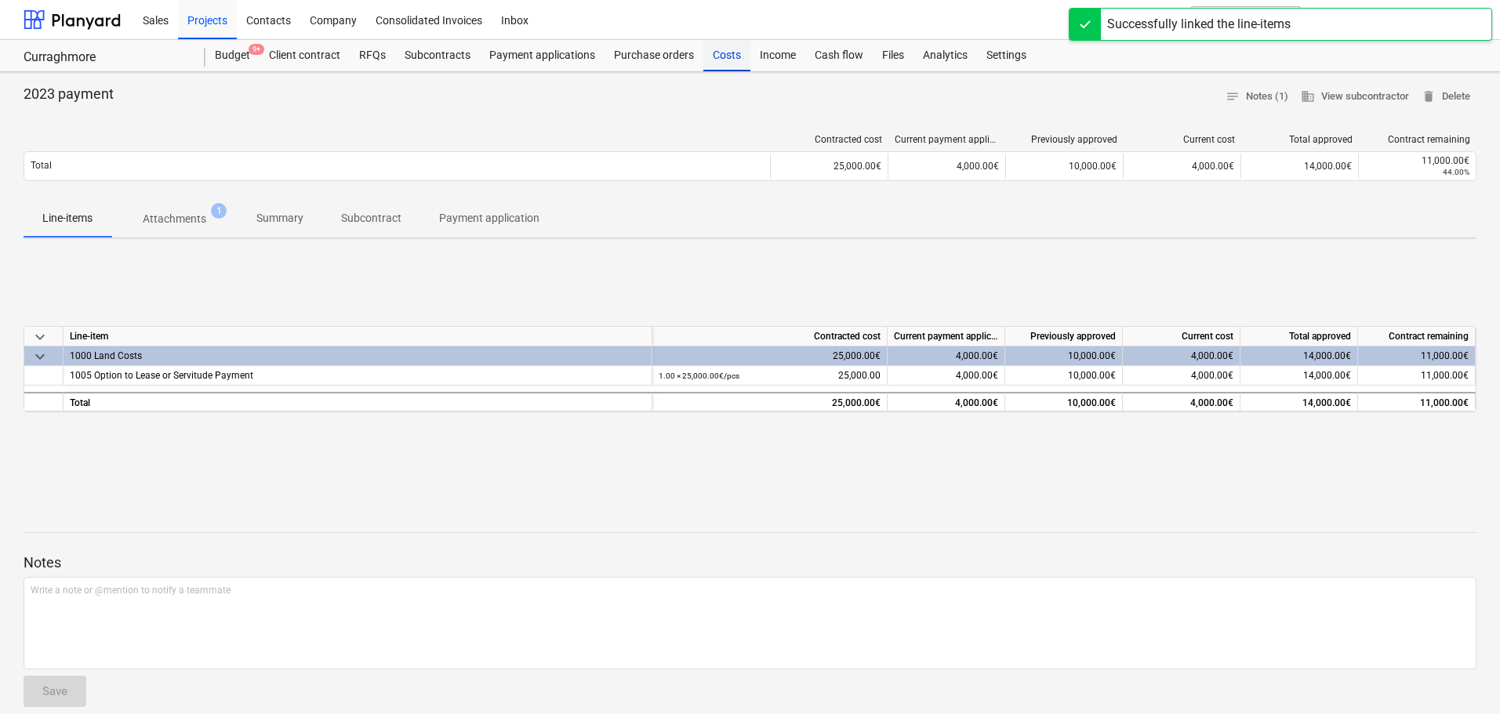
click at [724, 52] on div "Costs" at bounding box center [726, 55] width 47 height 31
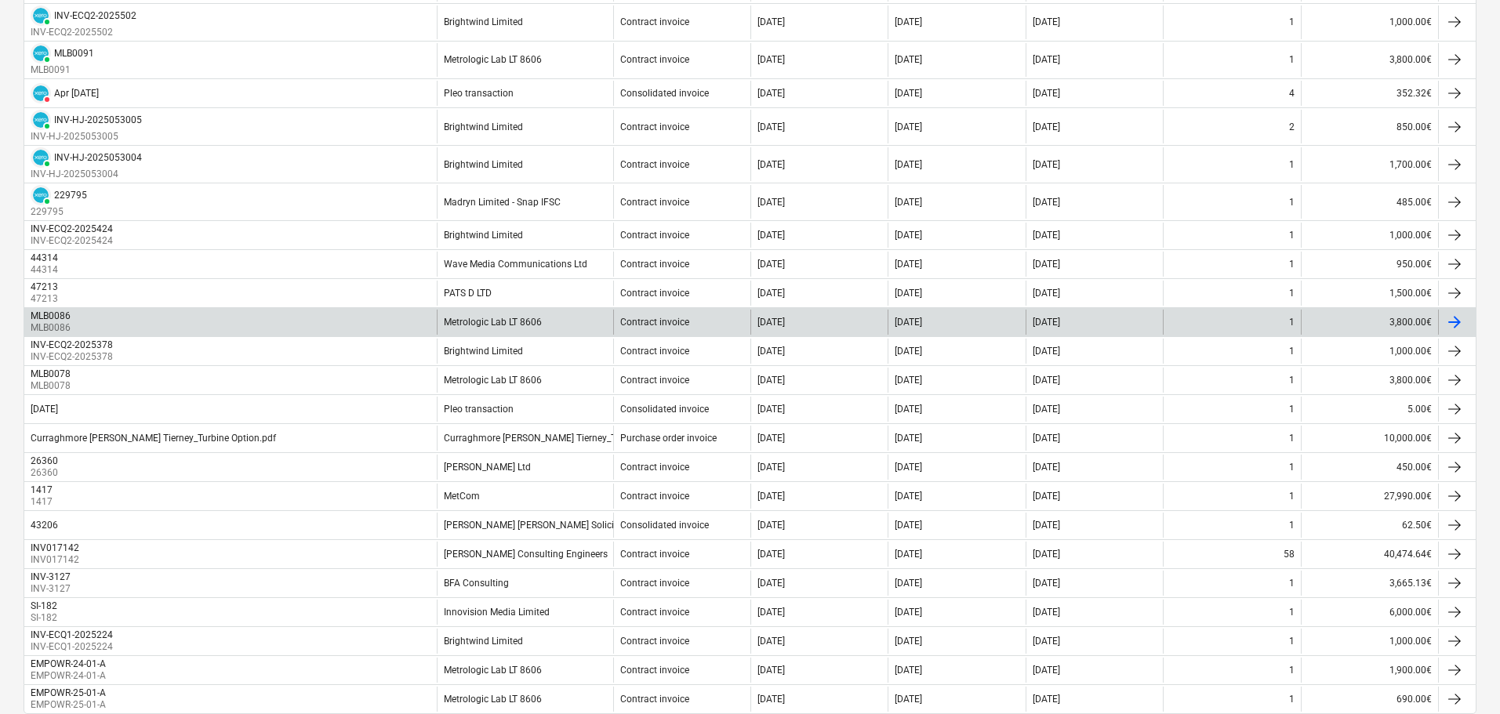
scroll to position [1312, 0]
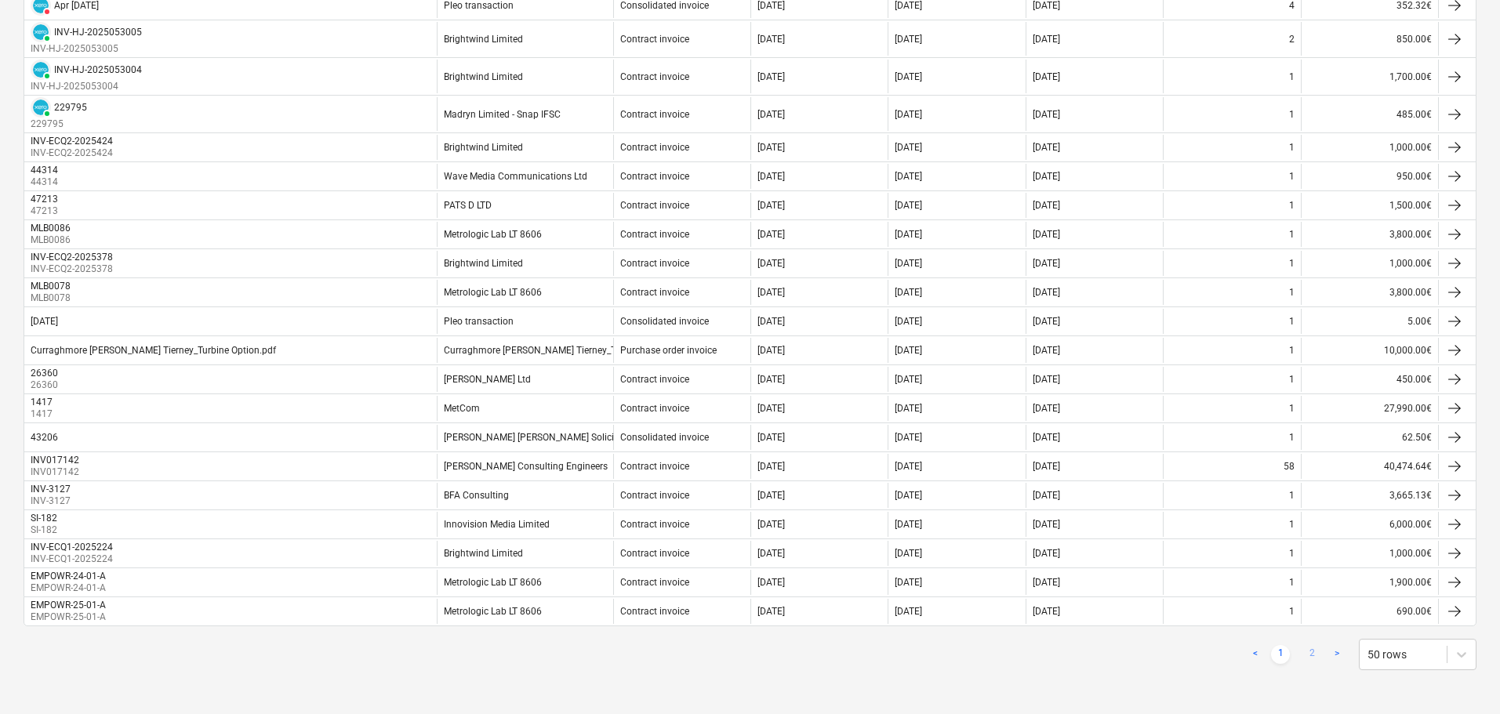
click at [1309, 652] on link "2" at bounding box center [1311, 654] width 19 height 19
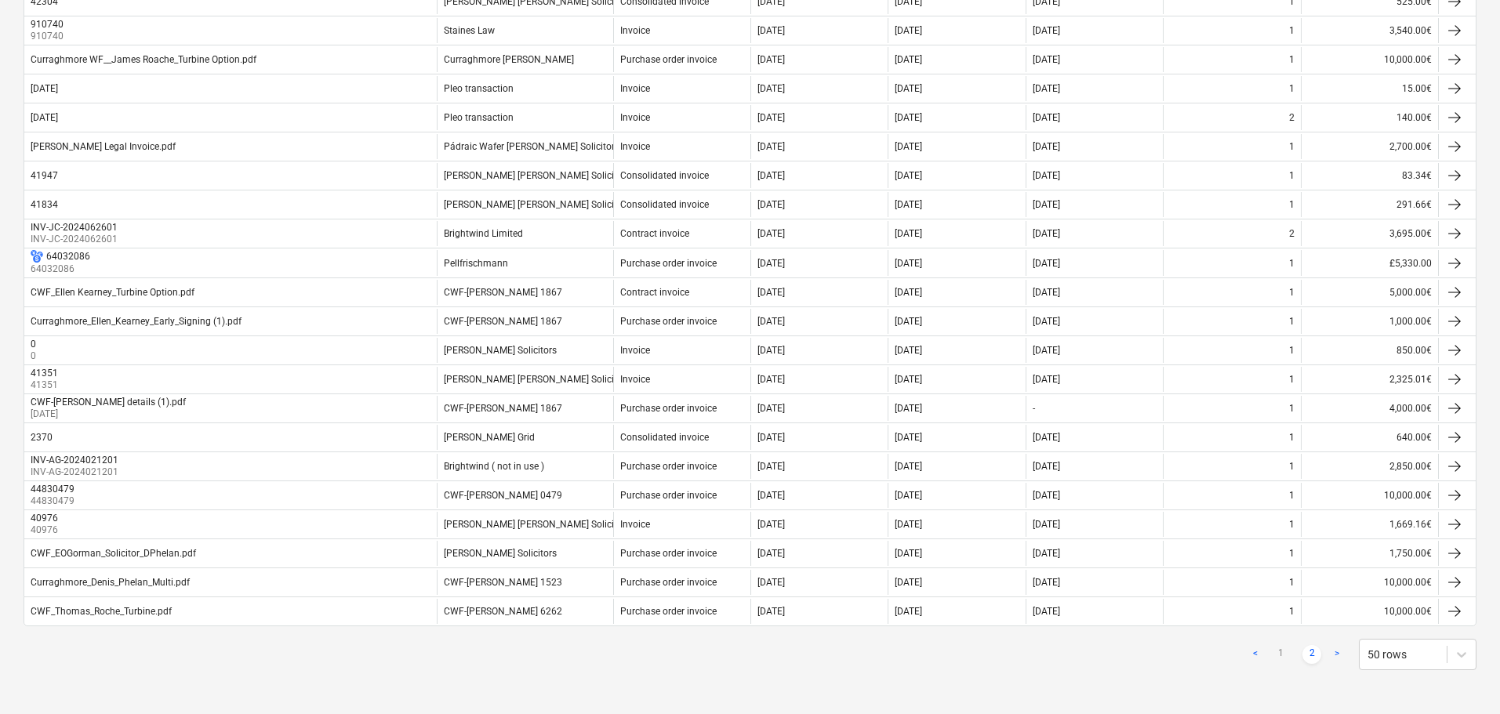
scroll to position [1122, 0]
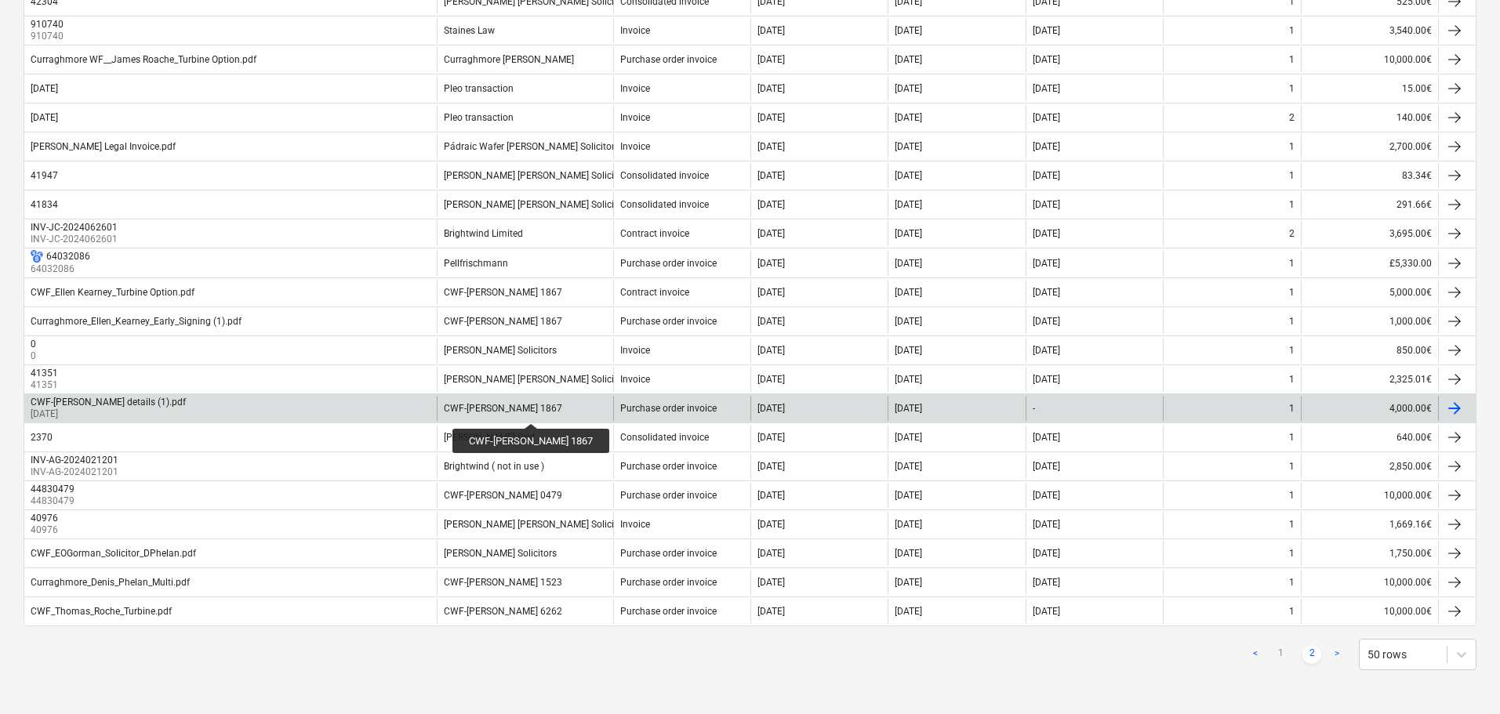
click at [524, 409] on div "CWF-Ellen Kearney 1867" at bounding box center [503, 408] width 118 height 11
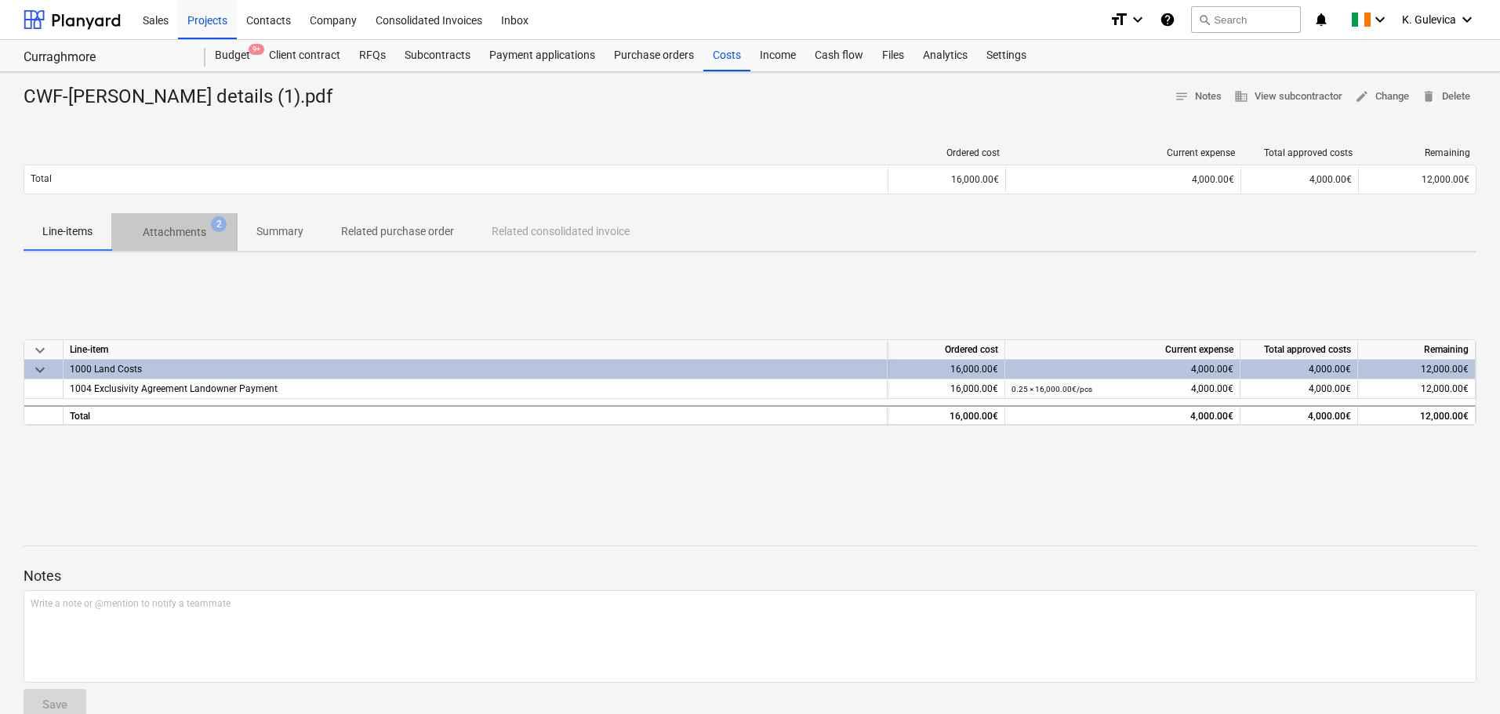
click at [180, 232] on p "Attachments" at bounding box center [175, 232] width 64 height 16
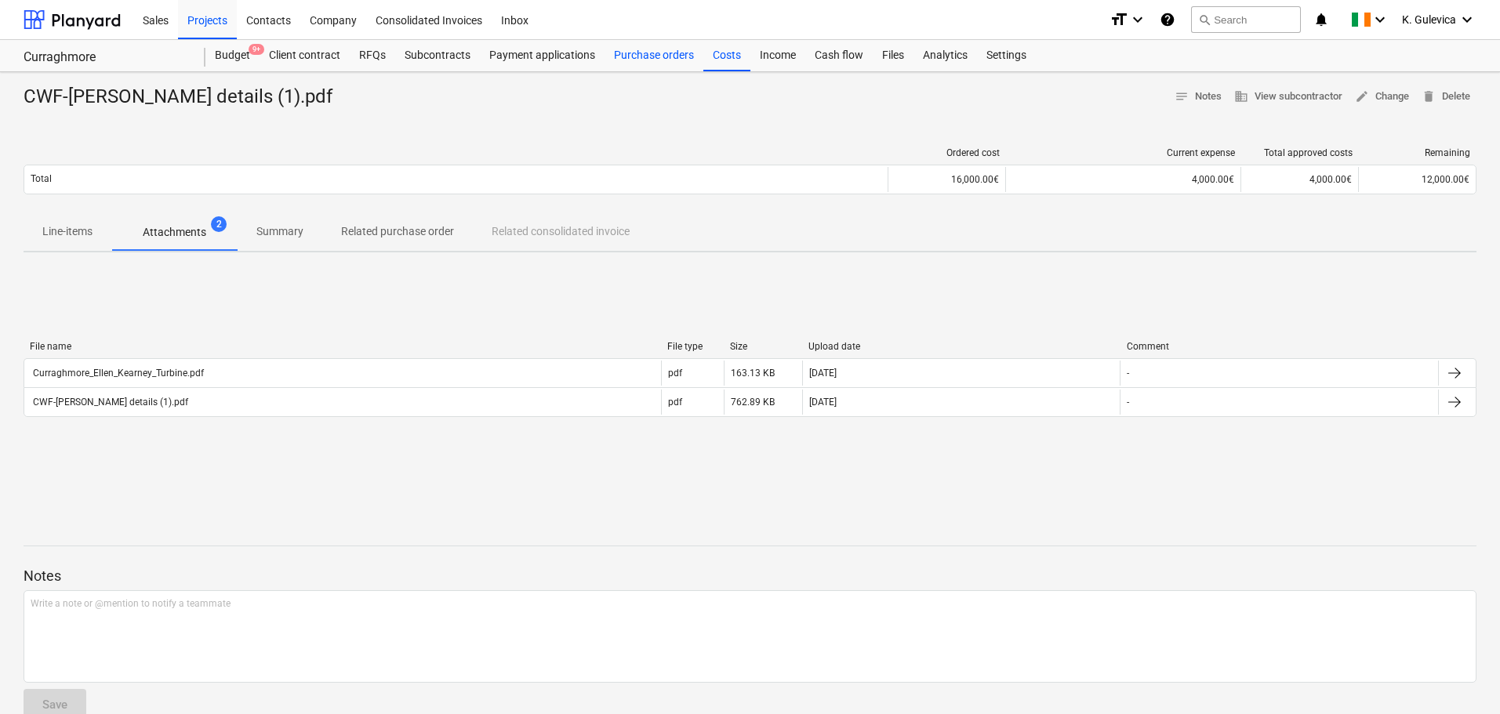
click at [670, 57] on div "Purchase orders" at bounding box center [653, 55] width 99 height 31
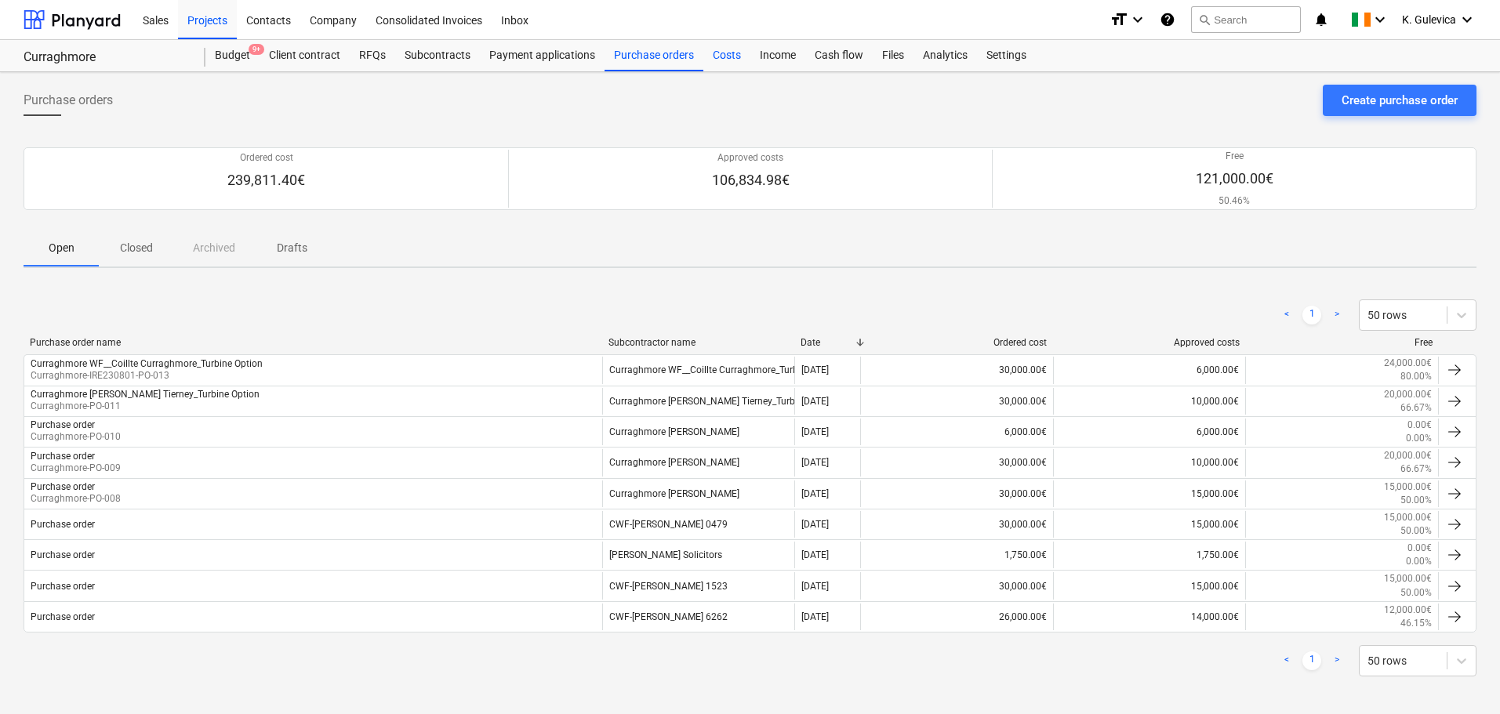
click at [724, 52] on div "Costs" at bounding box center [726, 55] width 47 height 31
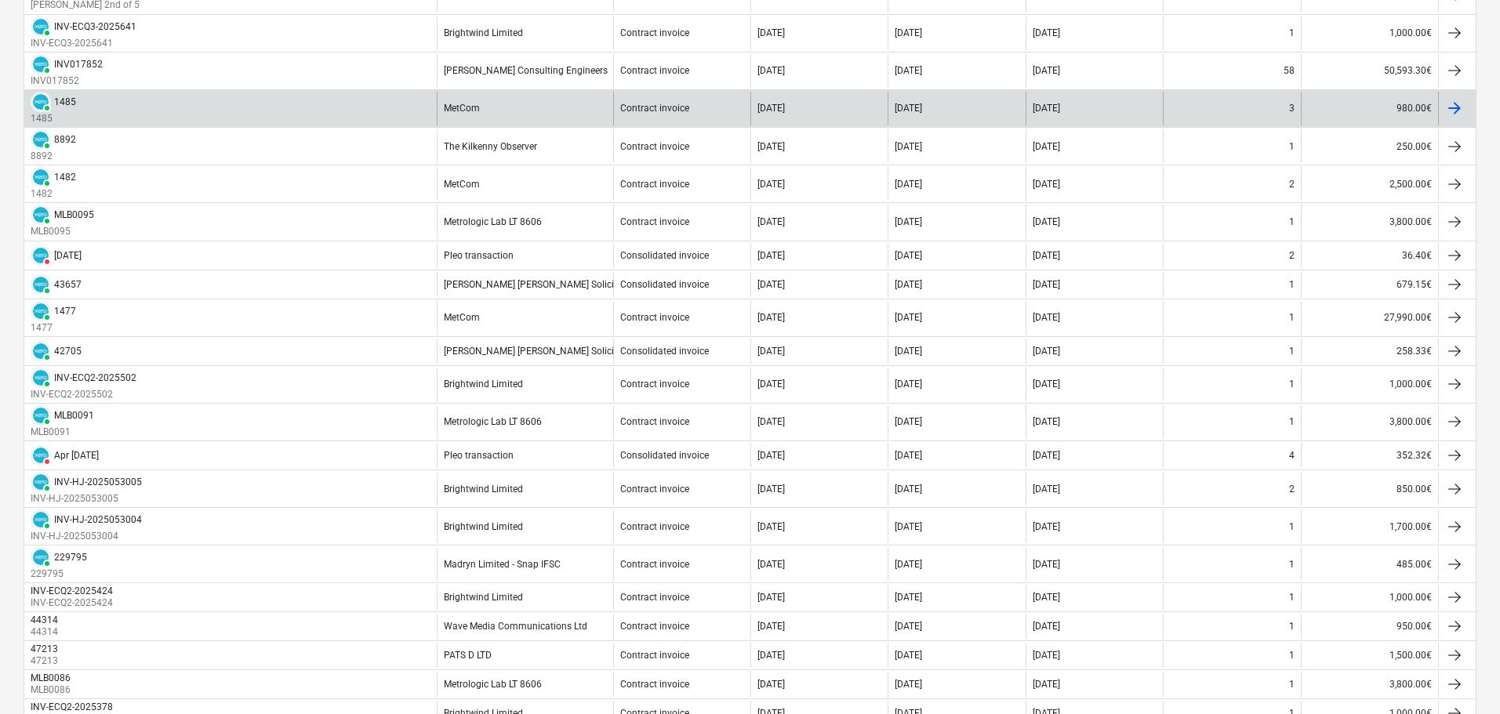
scroll to position [1254, 0]
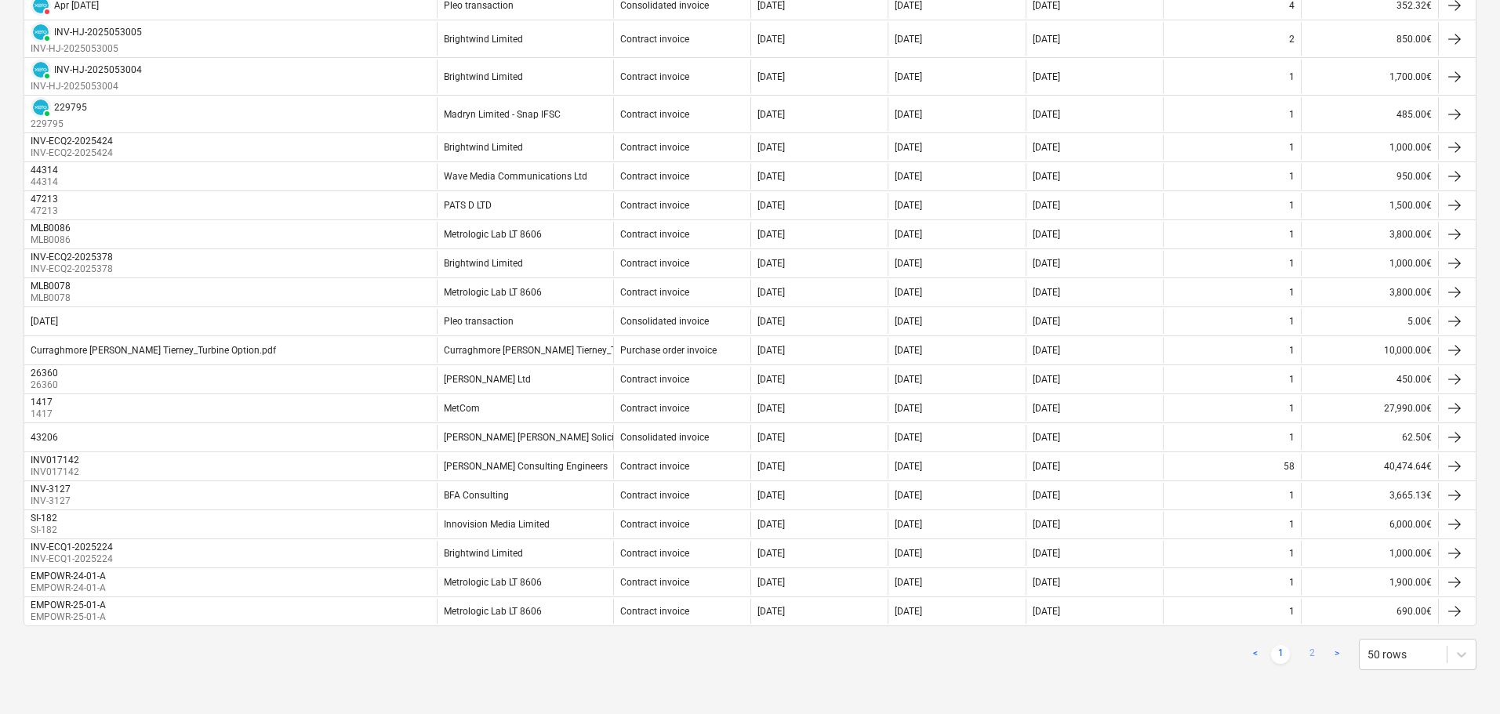
click at [1312, 653] on link "2" at bounding box center [1311, 654] width 19 height 19
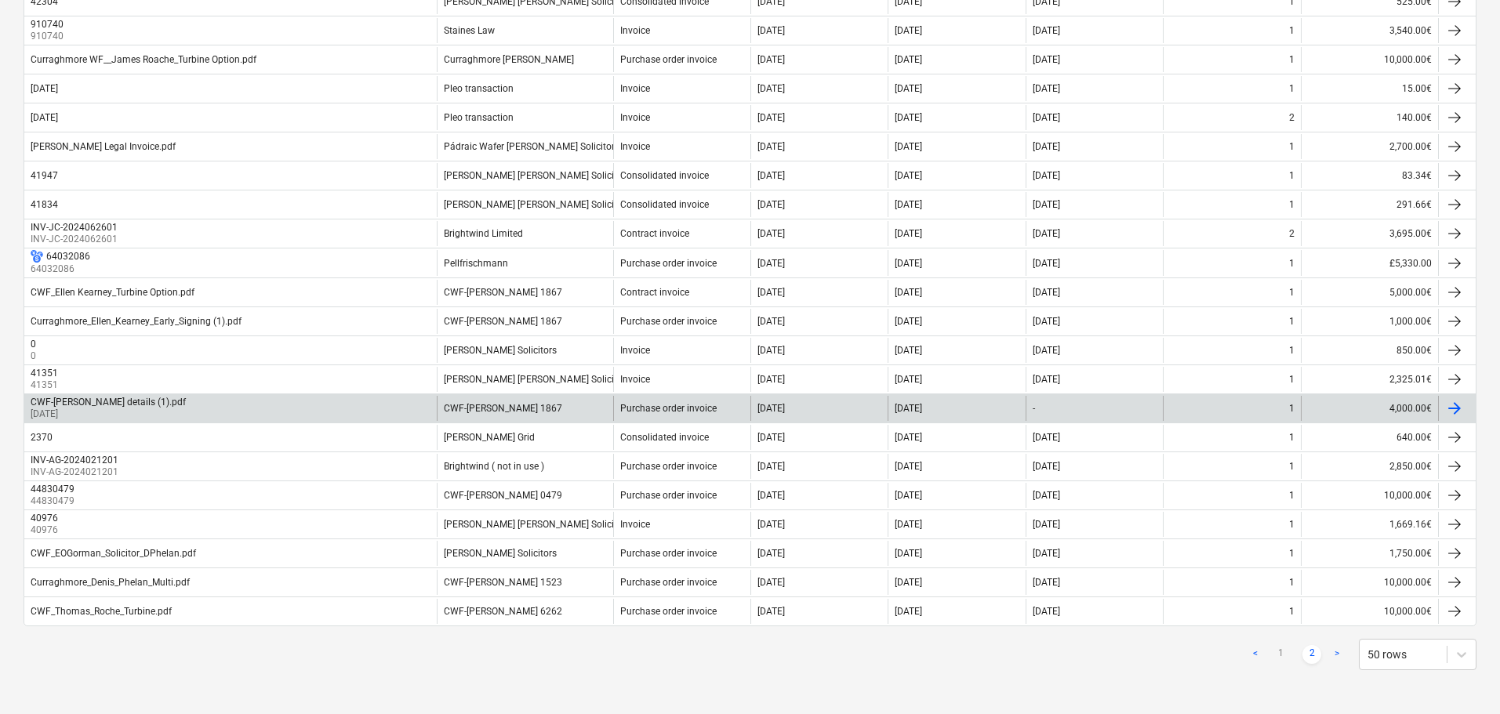
click at [78, 401] on div "CWF-Ellen Kearney details (1).pdf" at bounding box center [108, 402] width 155 height 11
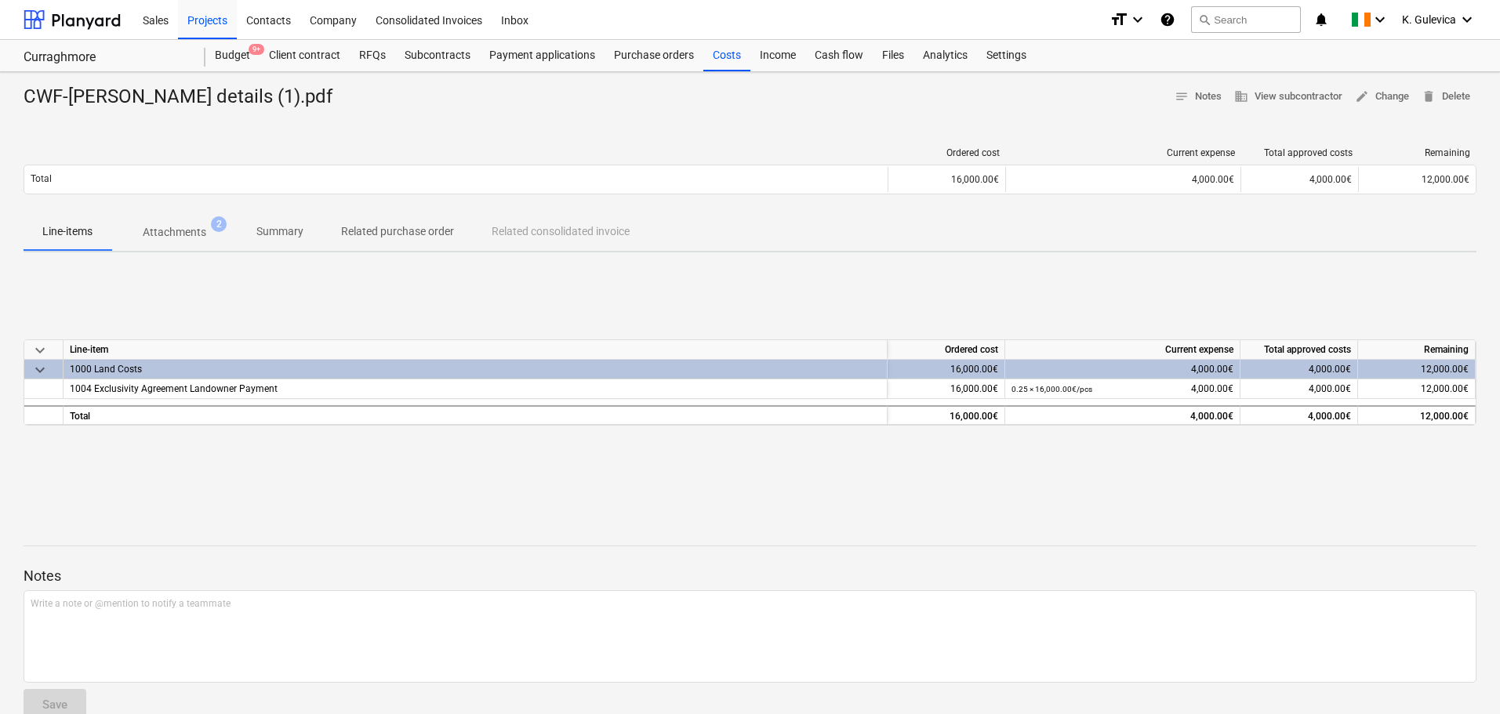
click at [260, 238] on p "Summary" at bounding box center [279, 231] width 47 height 16
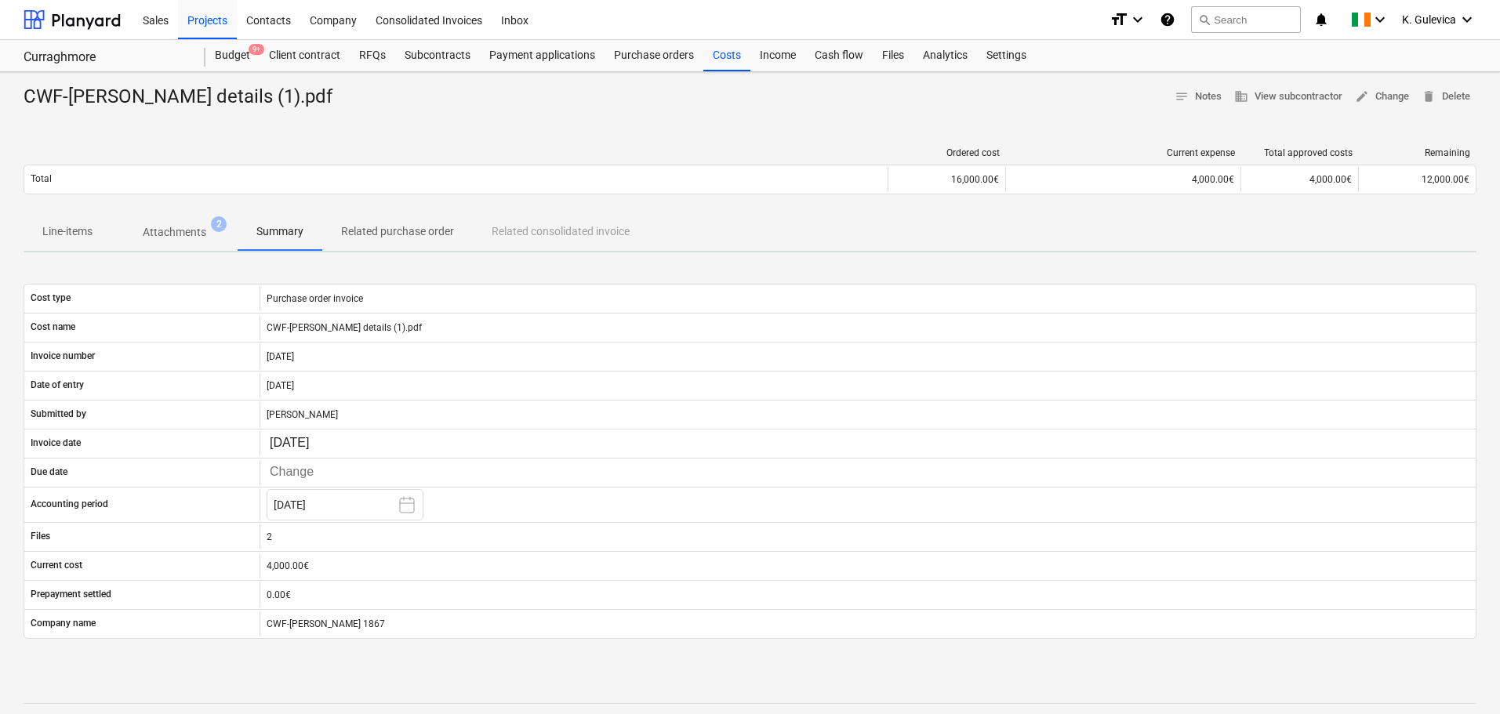
click at [430, 227] on p "Related purchase order" at bounding box center [397, 231] width 113 height 16
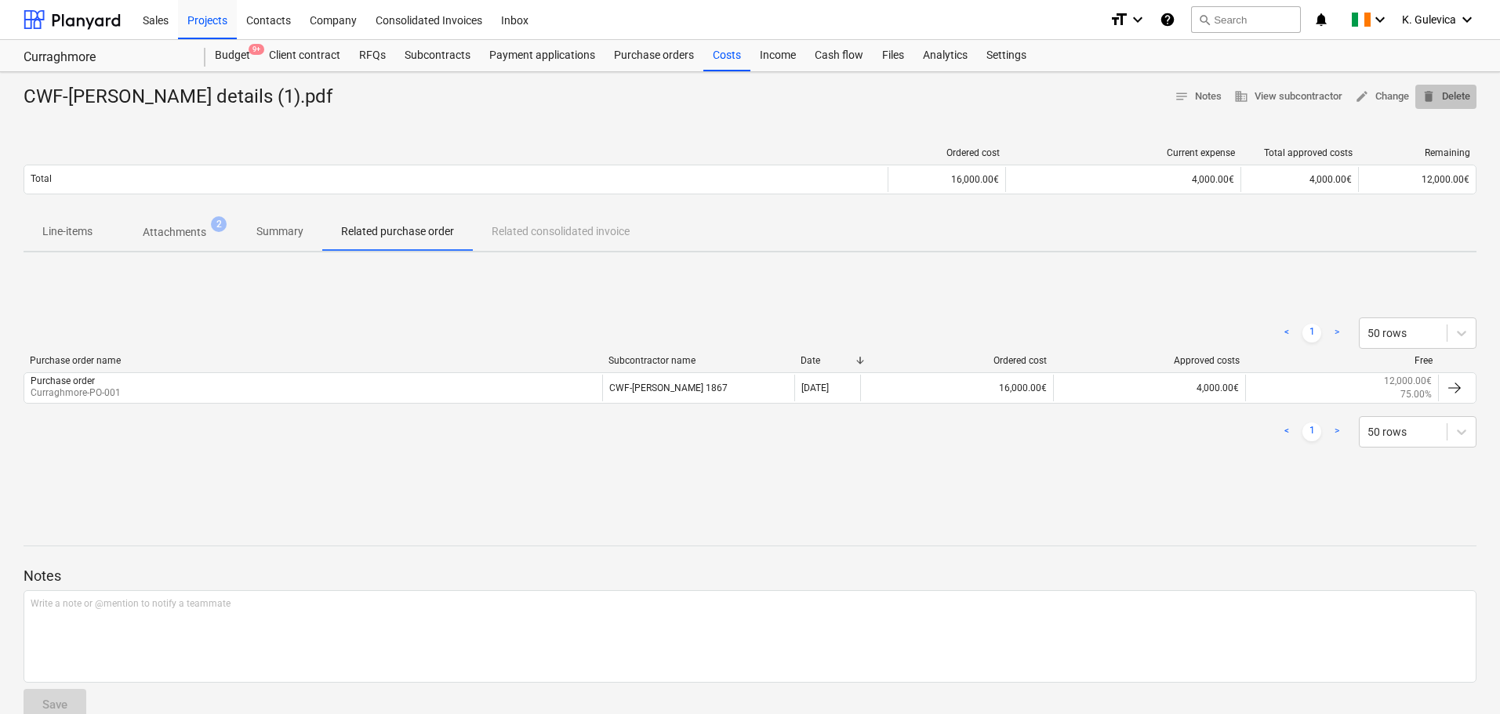
click at [1450, 94] on span "delete Delete" at bounding box center [1445, 97] width 49 height 18
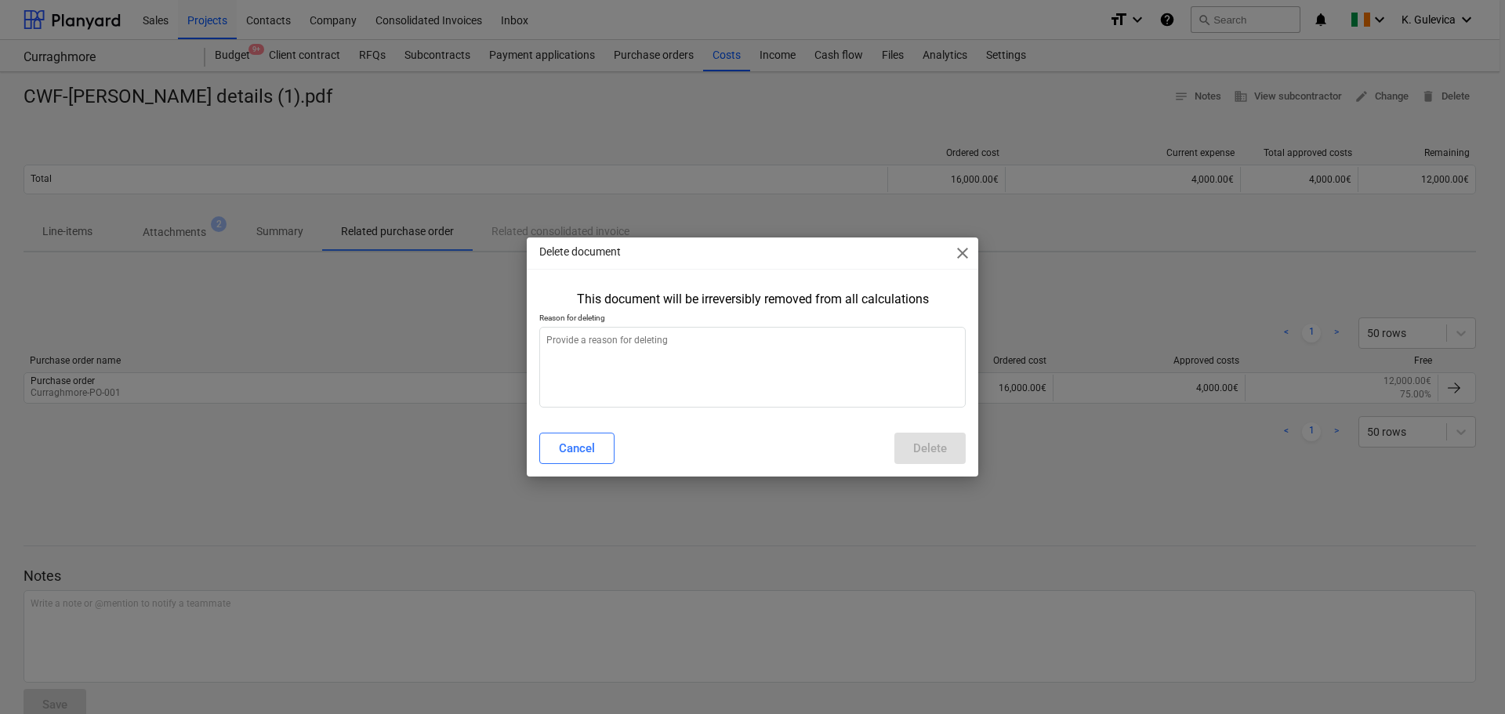
type textarea "x"
click at [745, 358] on textarea at bounding box center [752, 367] width 427 height 81
type textarea "m"
type textarea "x"
type textarea "mo"
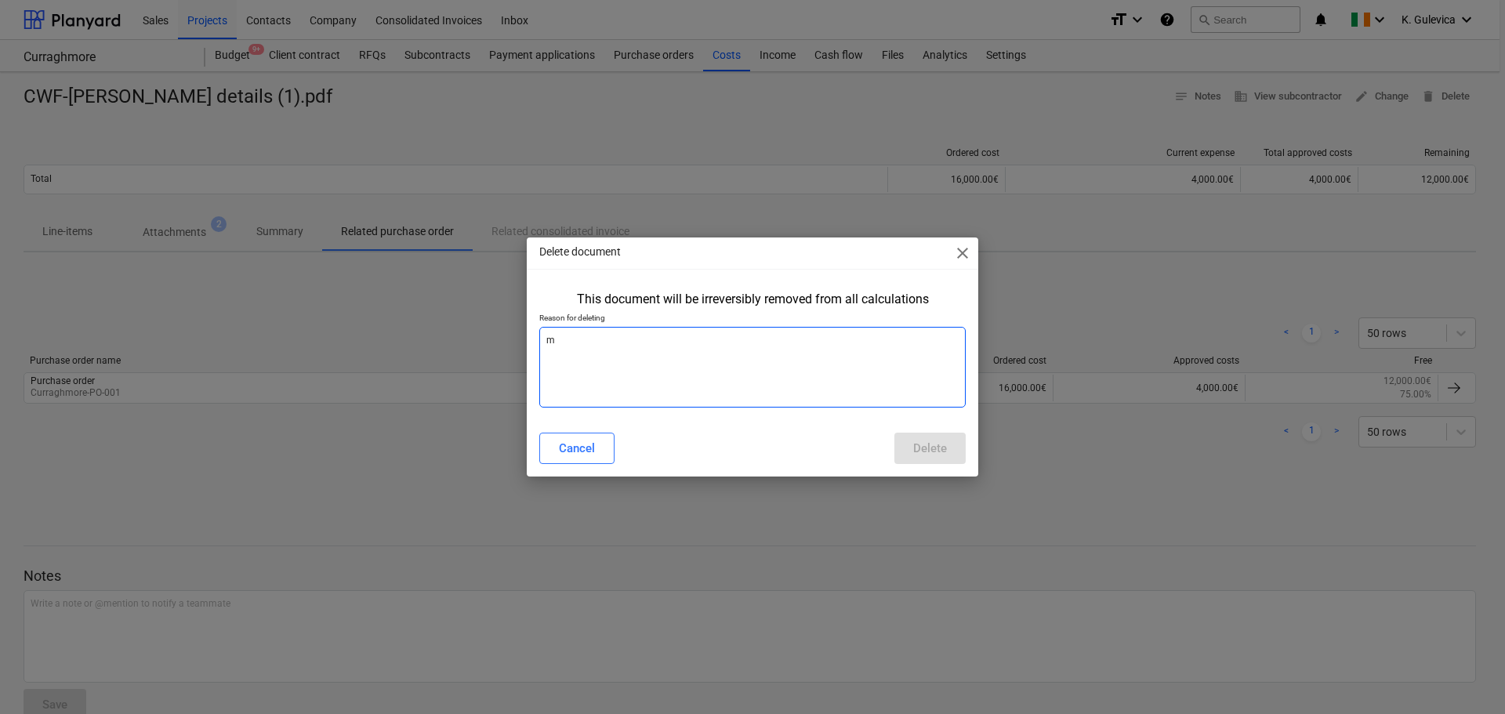
type textarea "x"
type textarea "mov"
type textarea "x"
type textarea "move"
type textarea "x"
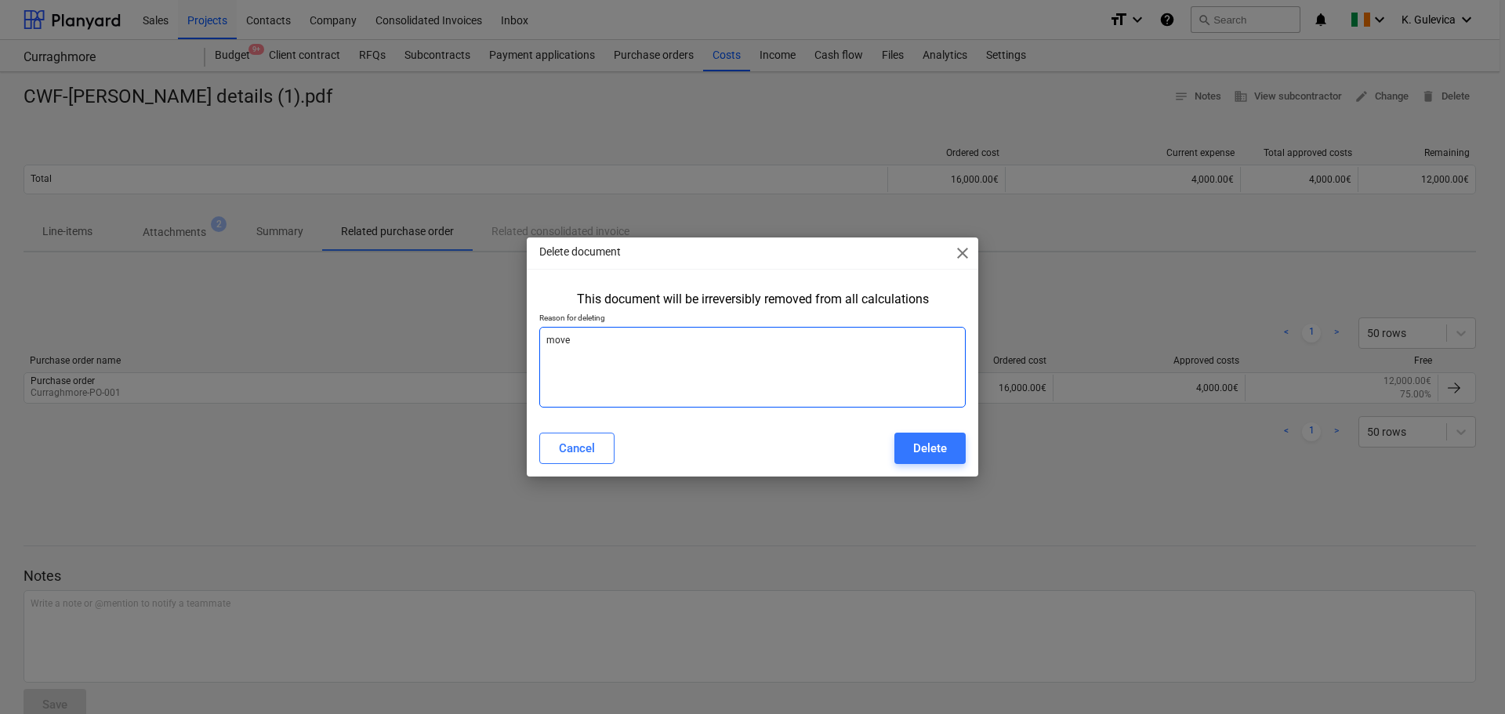
type textarea "moved"
type textarea "x"
type textarea "moved"
type textarea "x"
type textarea "moved t"
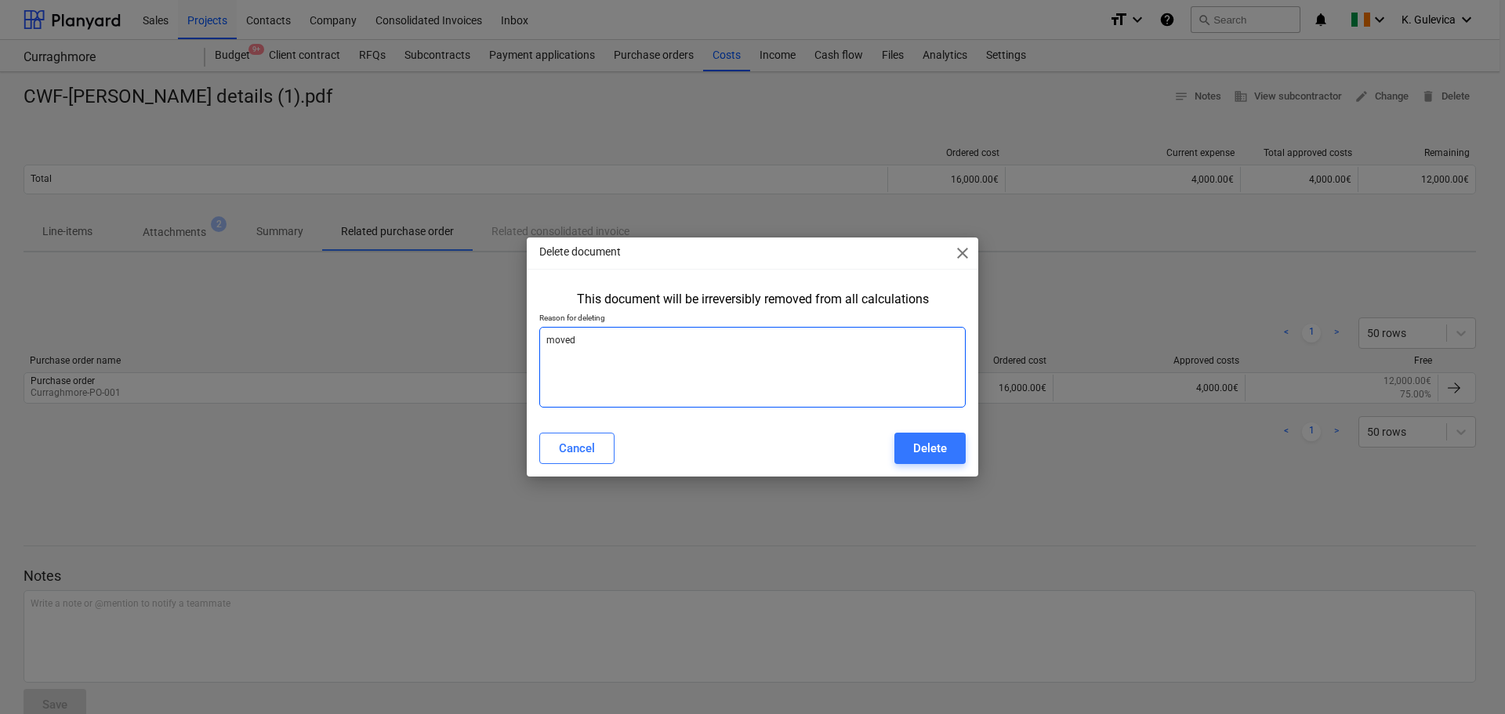
type textarea "x"
type textarea "moved to"
type textarea "x"
type textarea "moved to"
type textarea "x"
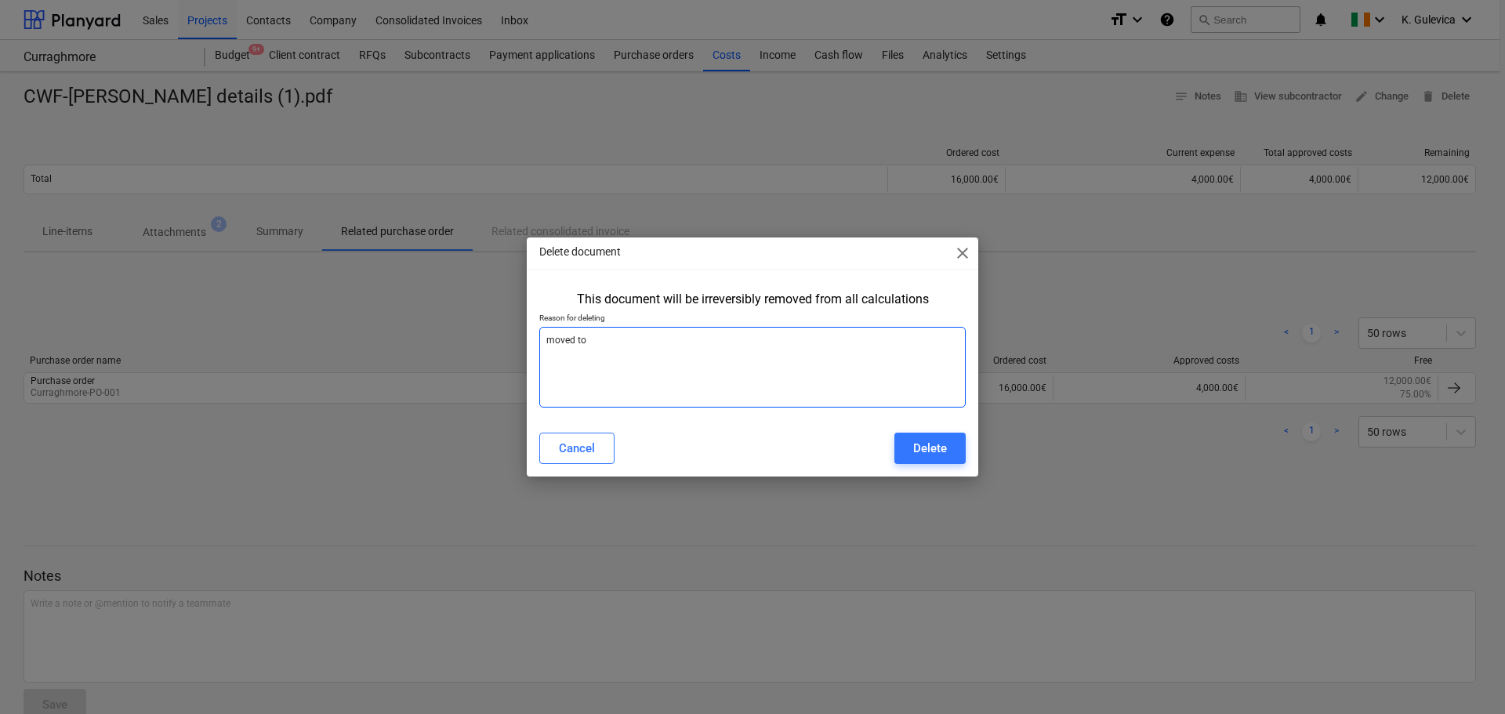
type textarea "moved to S"
type textarea "x"
type textarea "moved to SO"
type textarea "x"
type textarea "moved to SO"
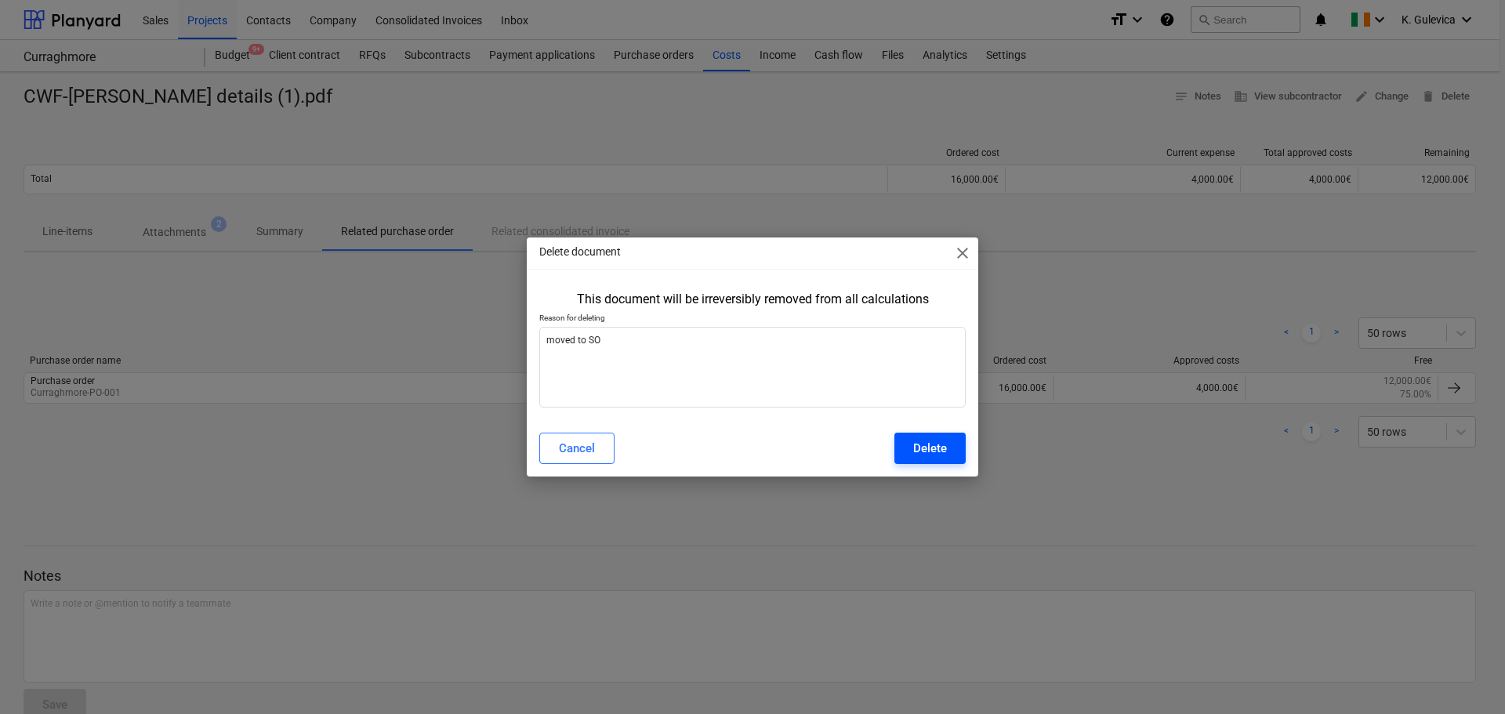
click at [934, 452] on div "Delete" at bounding box center [930, 448] width 34 height 20
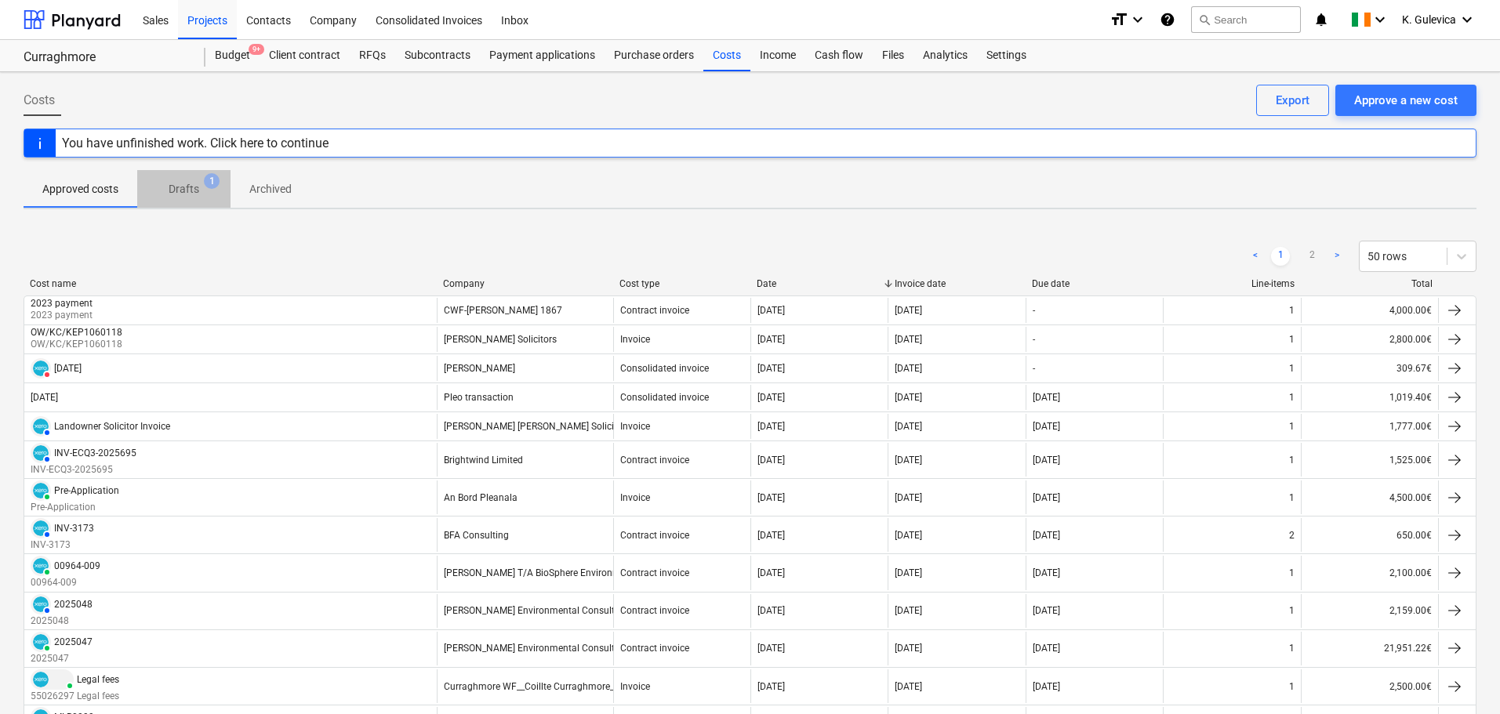
click at [180, 185] on p "Drafts" at bounding box center [184, 189] width 31 height 16
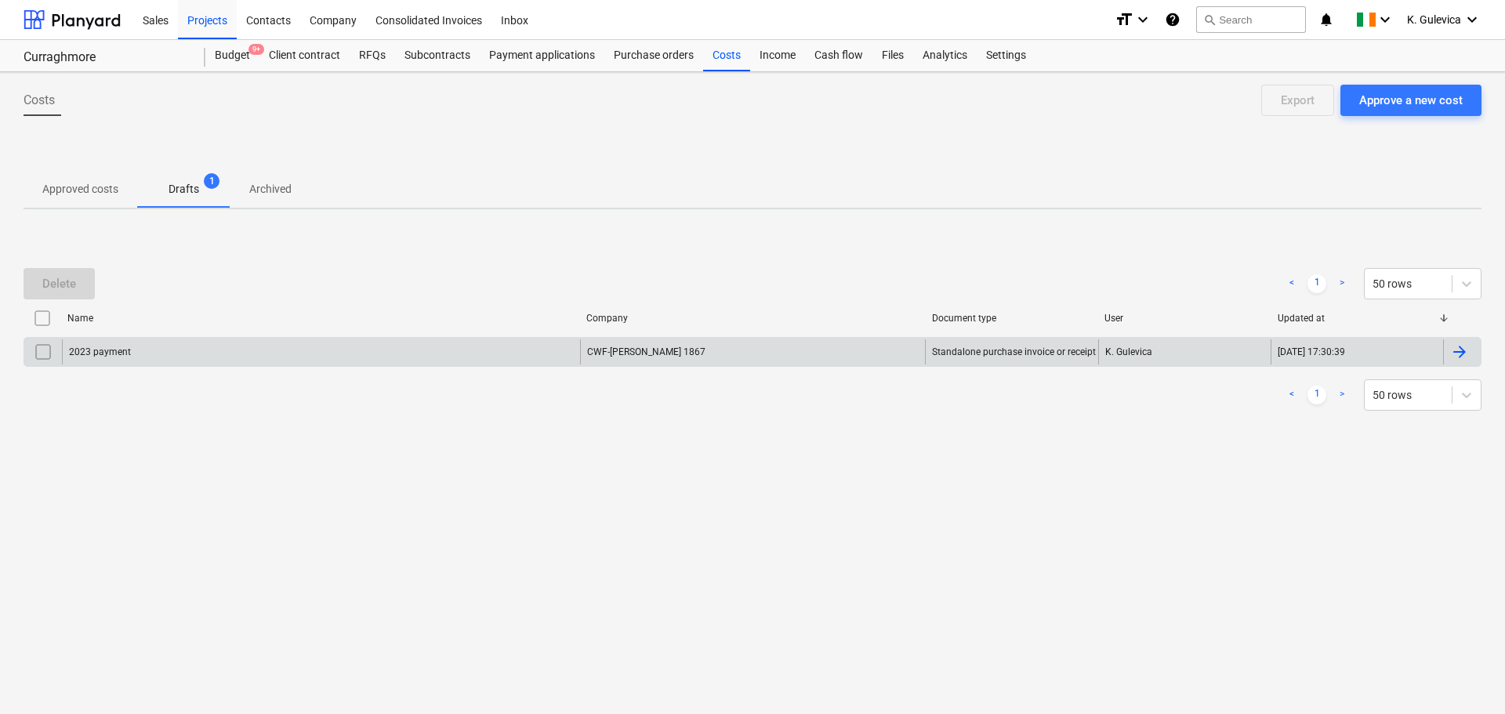
click at [43, 350] on input "checkbox" at bounding box center [43, 351] width 25 height 25
click at [50, 282] on div "Delete" at bounding box center [59, 284] width 34 height 20
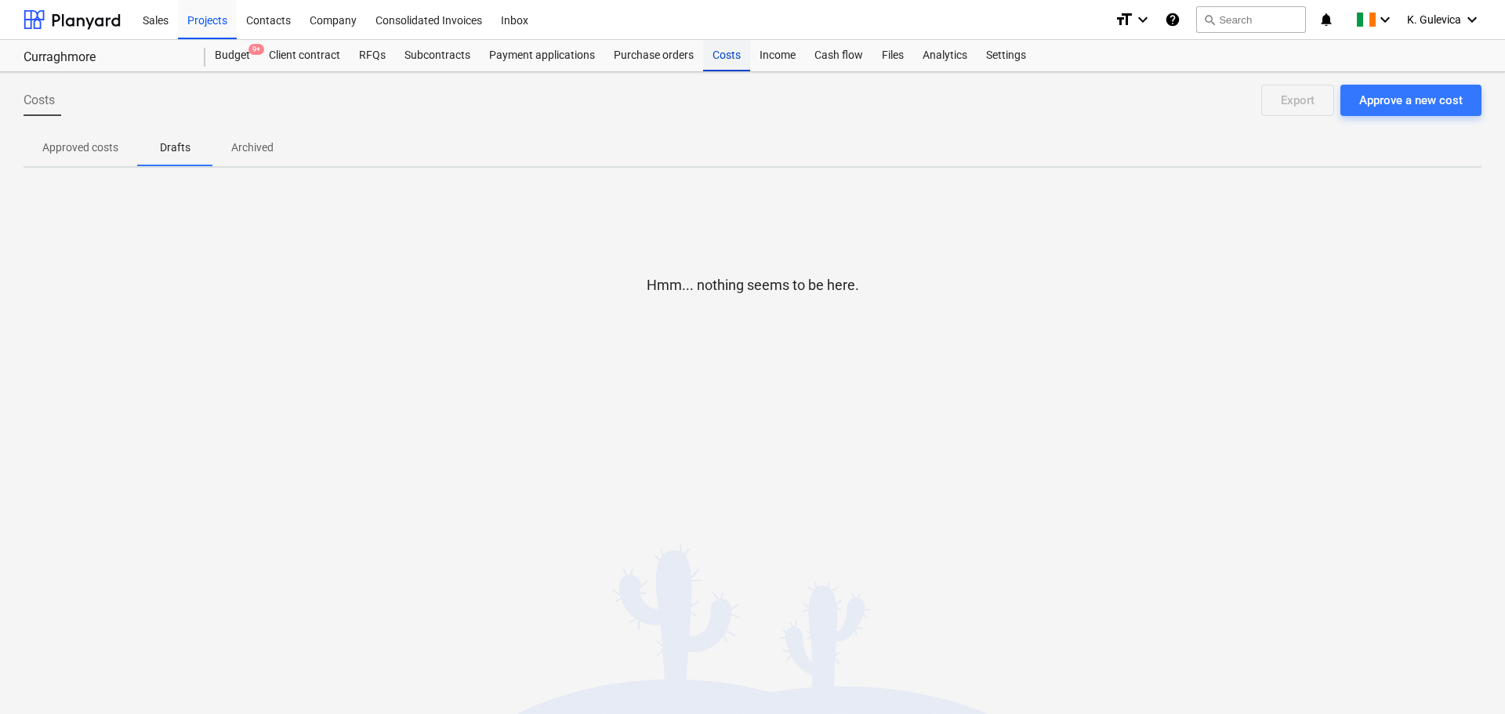
click at [718, 53] on div "Costs" at bounding box center [726, 55] width 47 height 31
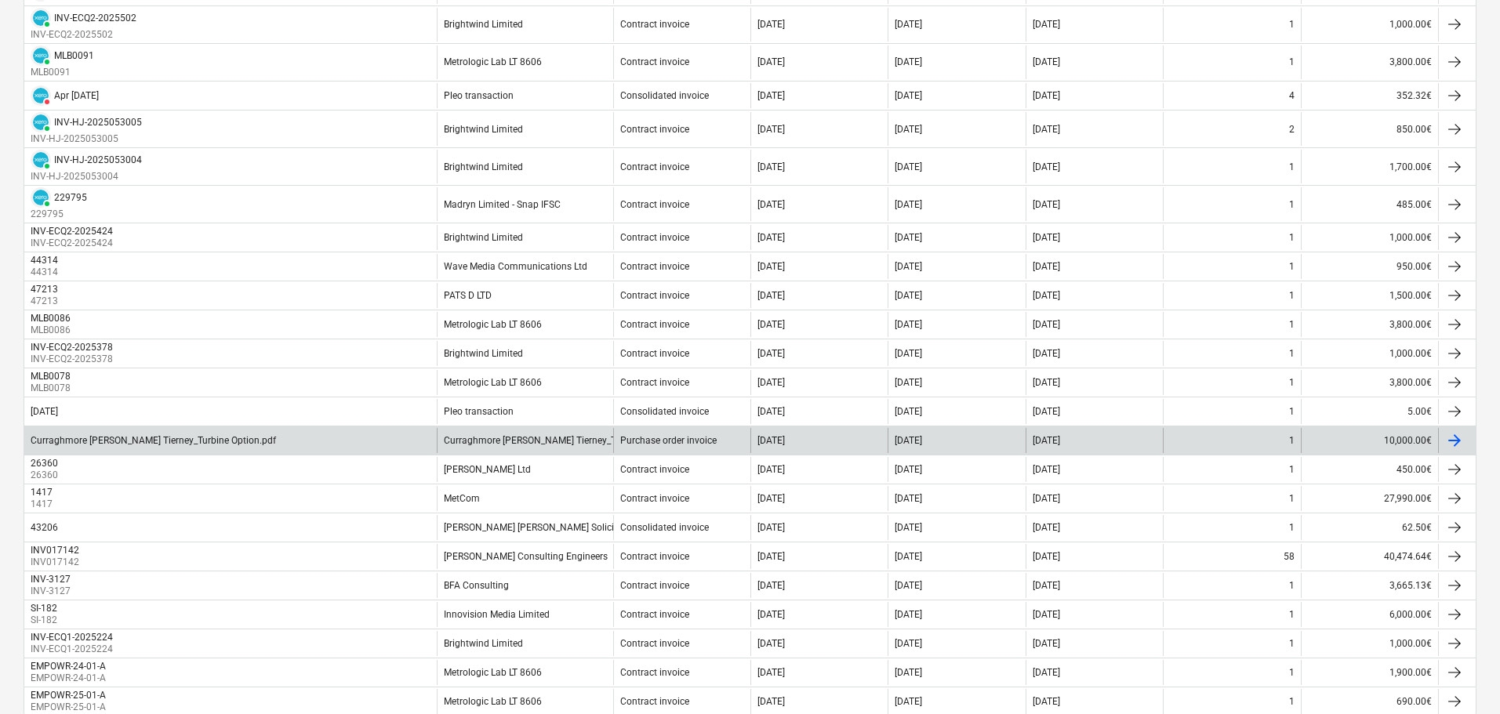
scroll to position [1271, 0]
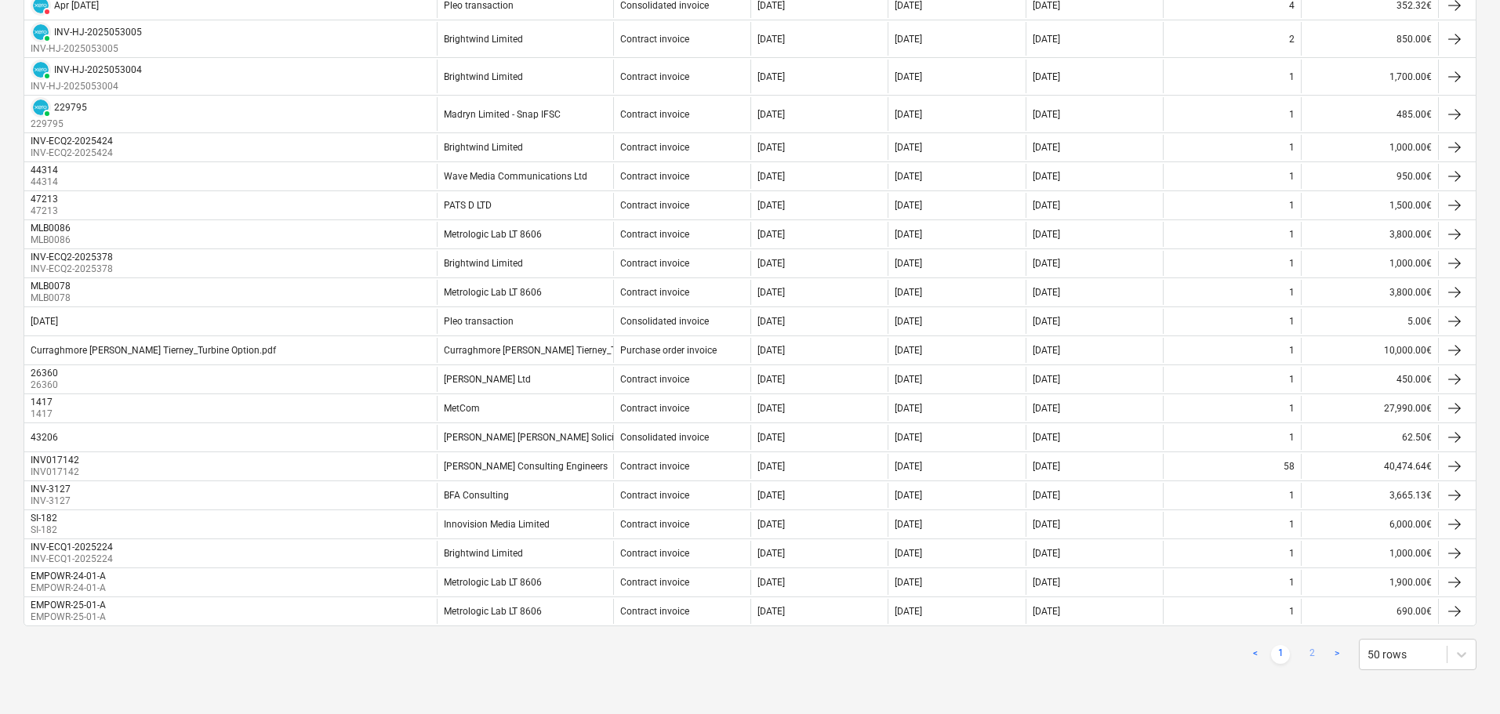
click at [1309, 654] on link "2" at bounding box center [1311, 654] width 19 height 19
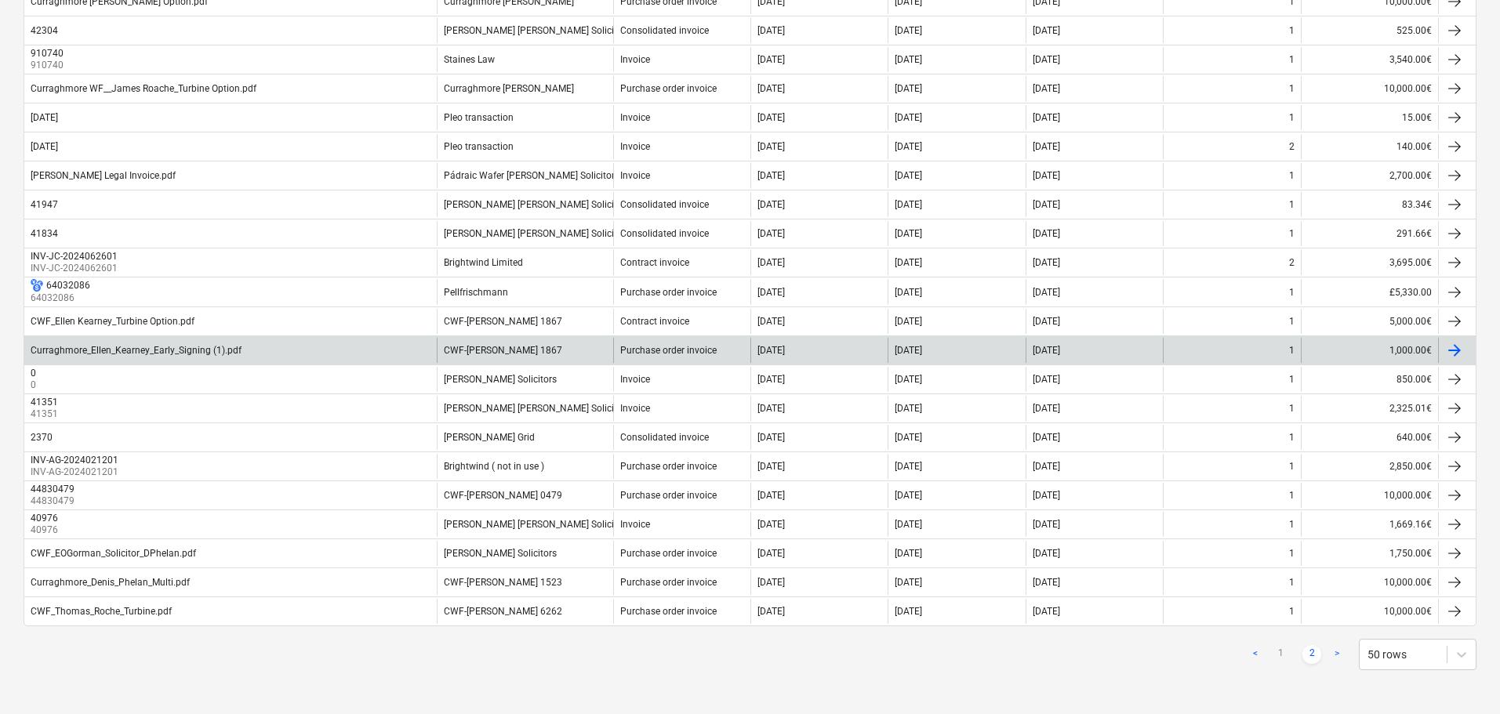
click at [260, 349] on div "Curraghmore_Ellen_Kearney_Early_Signing (1).pdf" at bounding box center [230, 350] width 412 height 25
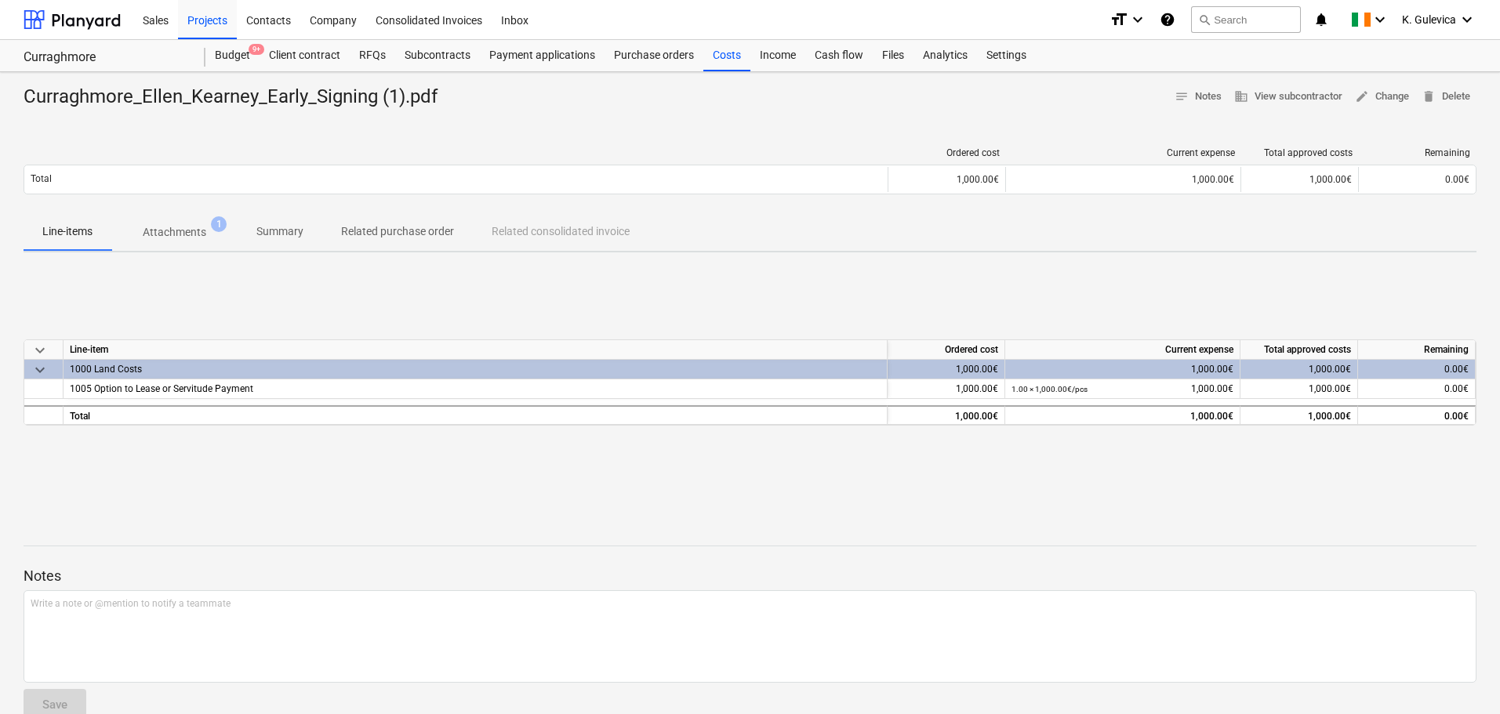
click at [267, 233] on p "Summary" at bounding box center [279, 231] width 47 height 16
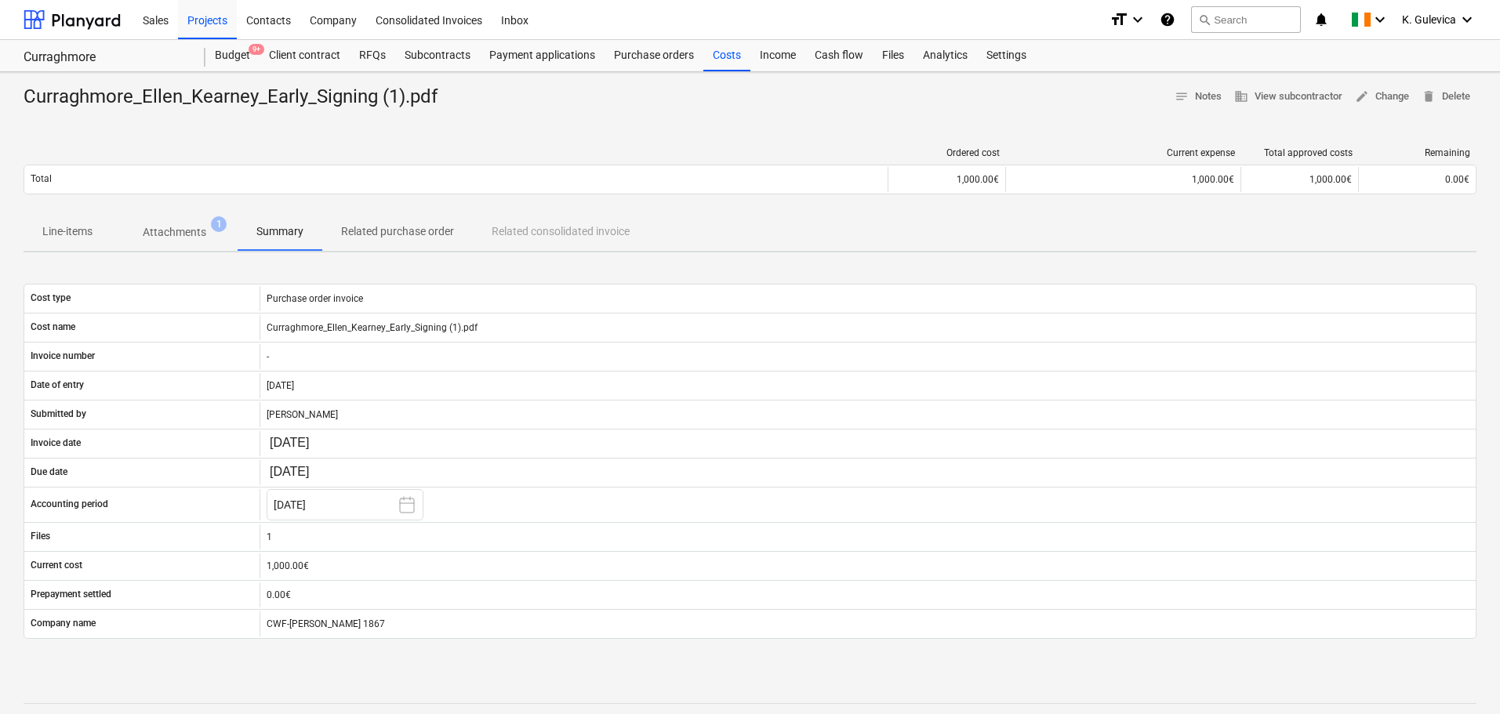
click at [383, 229] on p "Related purchase order" at bounding box center [397, 231] width 113 height 16
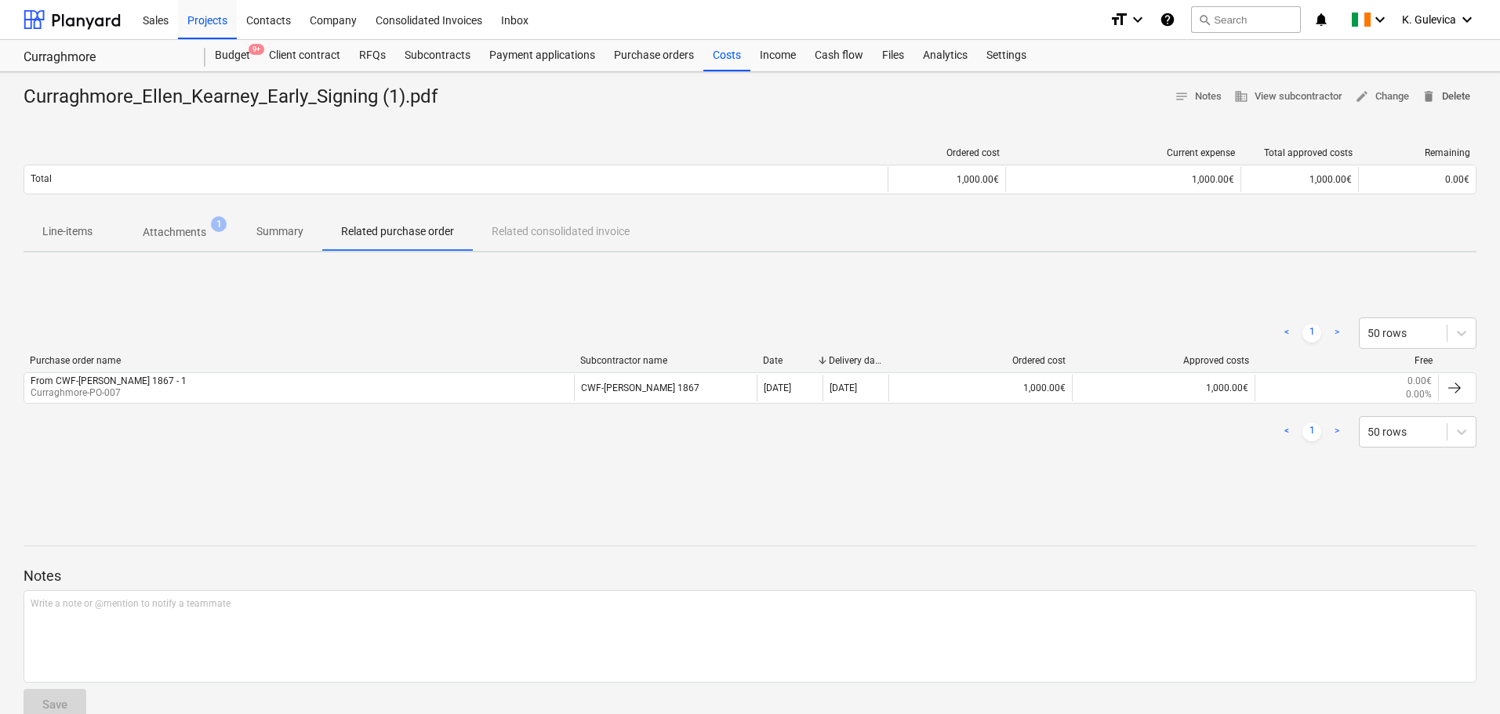
click at [1465, 91] on span "delete Delete" at bounding box center [1445, 97] width 49 height 18
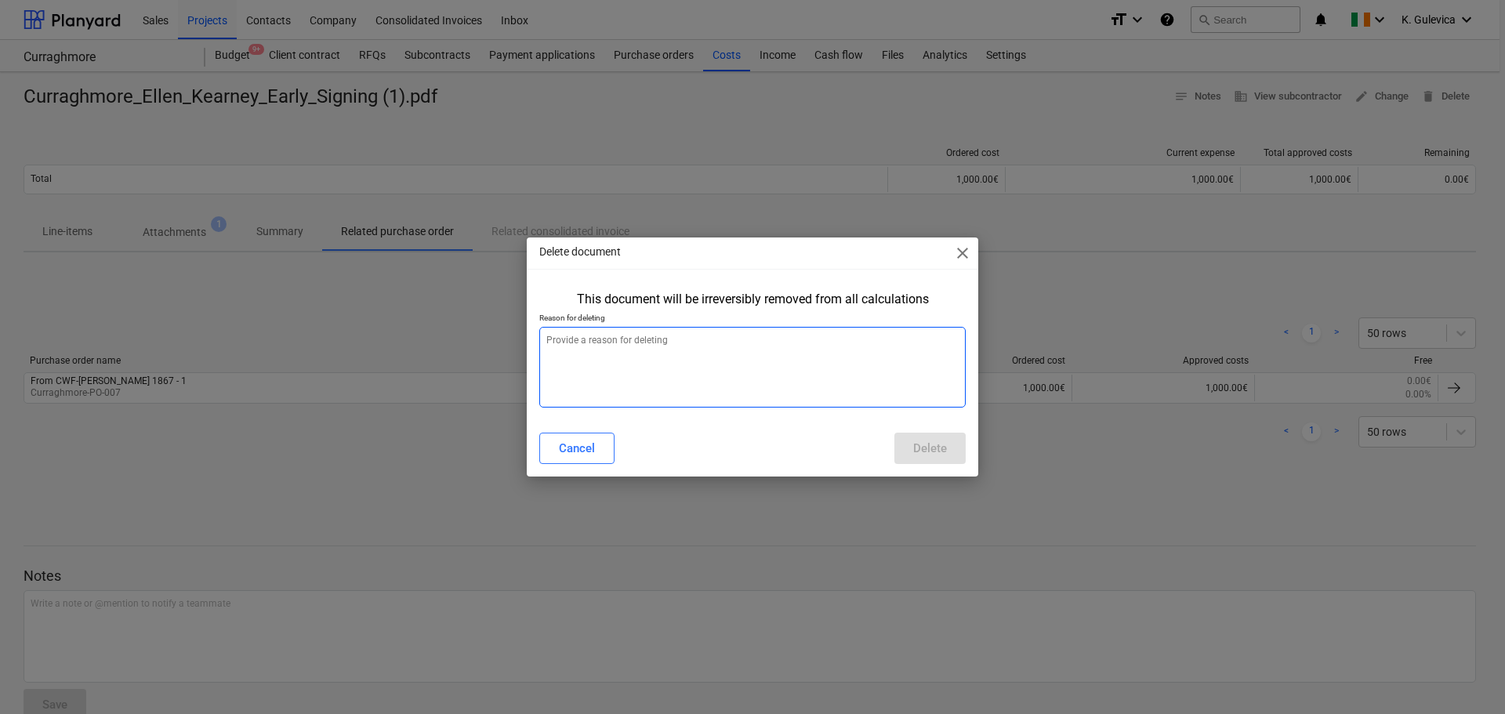
click at [659, 371] on textarea at bounding box center [752, 367] width 427 height 81
type textarea "x"
type textarea "m"
type textarea "x"
type textarea "mo"
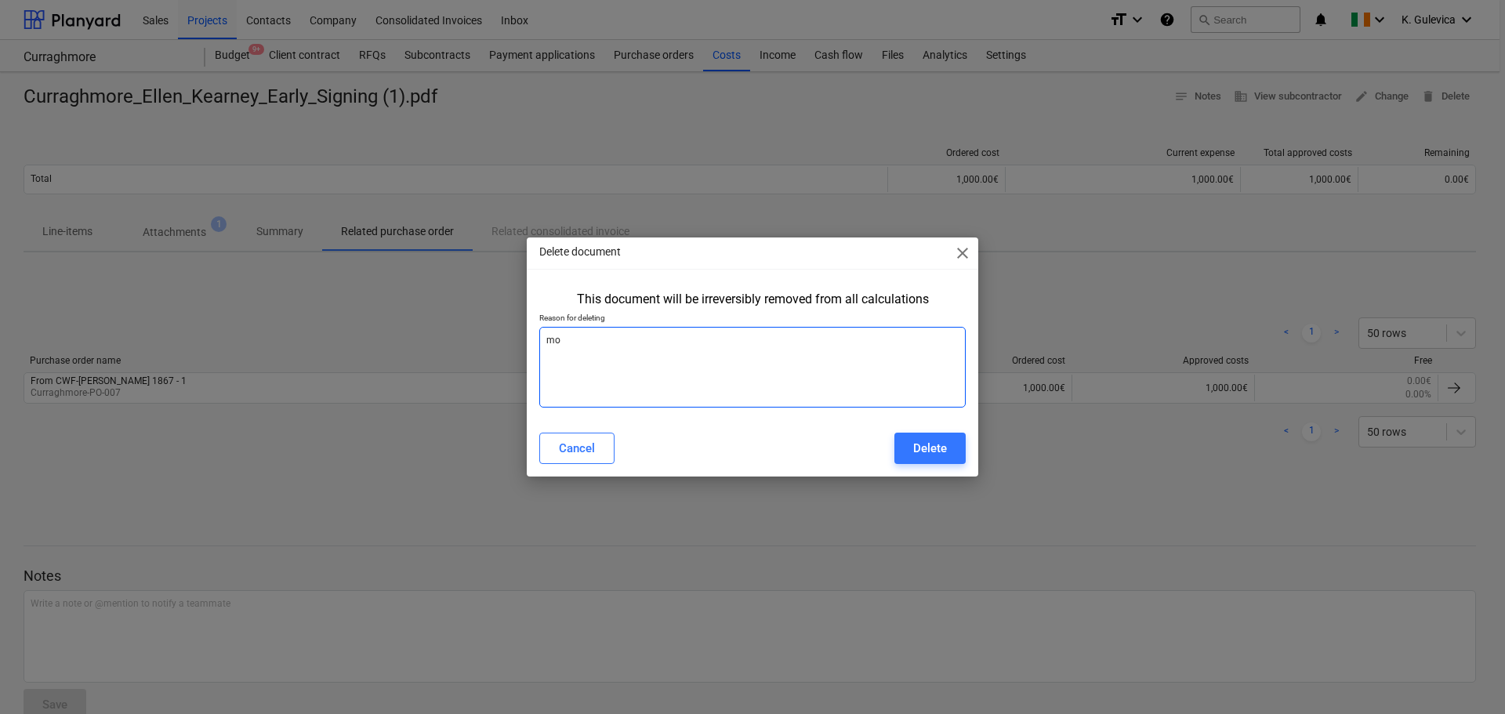
type textarea "x"
type textarea "mov"
type textarea "x"
type textarea "move"
type textarea "x"
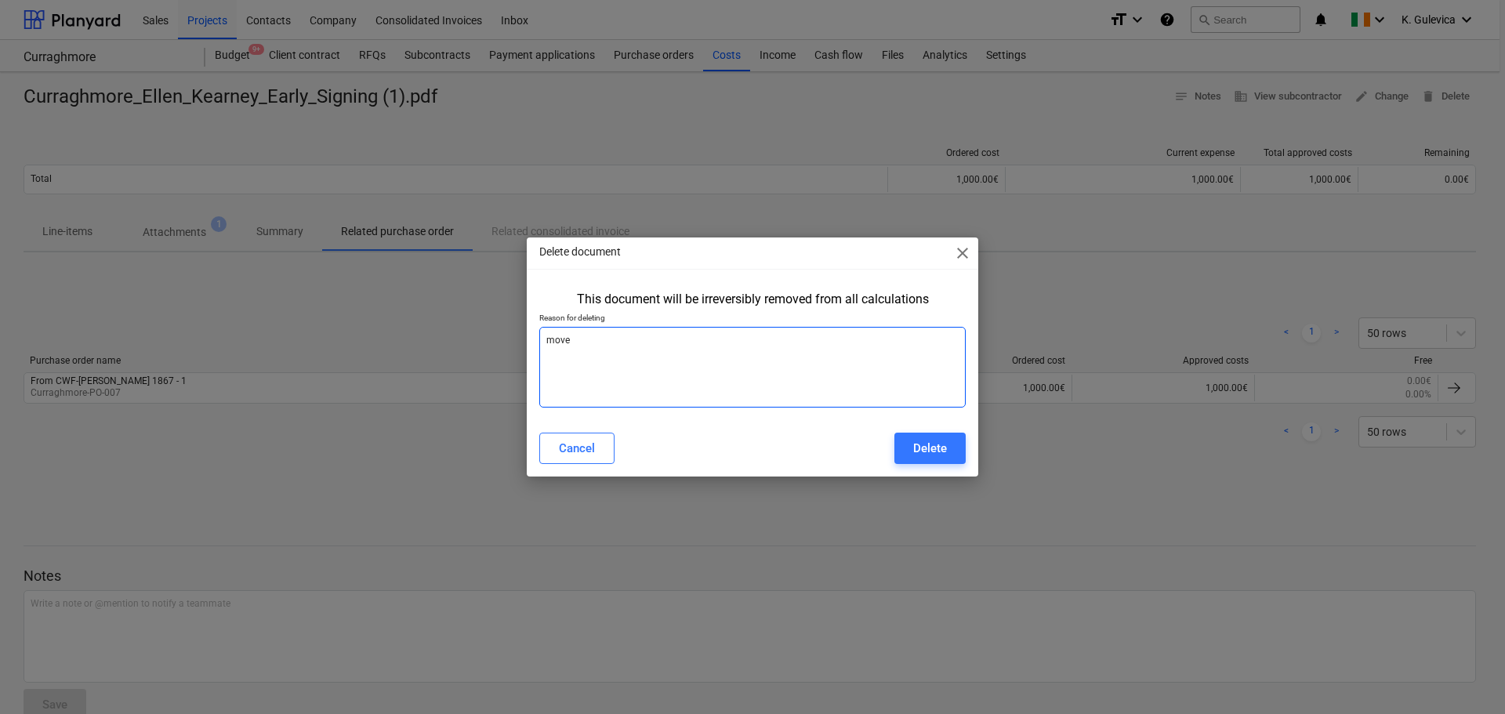
type textarea "moved"
type textarea "x"
type textarea "moved"
type textarea "x"
type textarea "moved t"
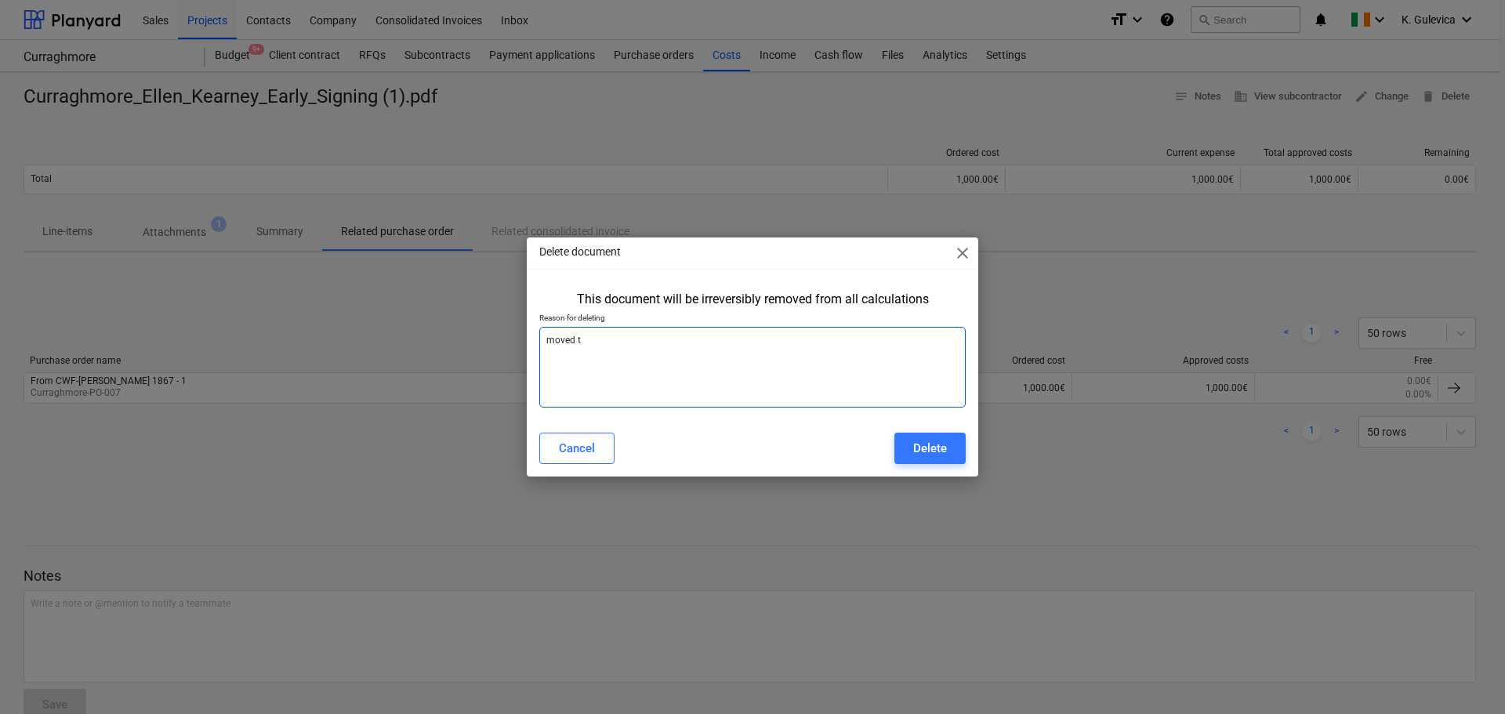
type textarea "x"
type textarea "moved to"
type textarea "x"
type textarea "moved to"
type textarea "x"
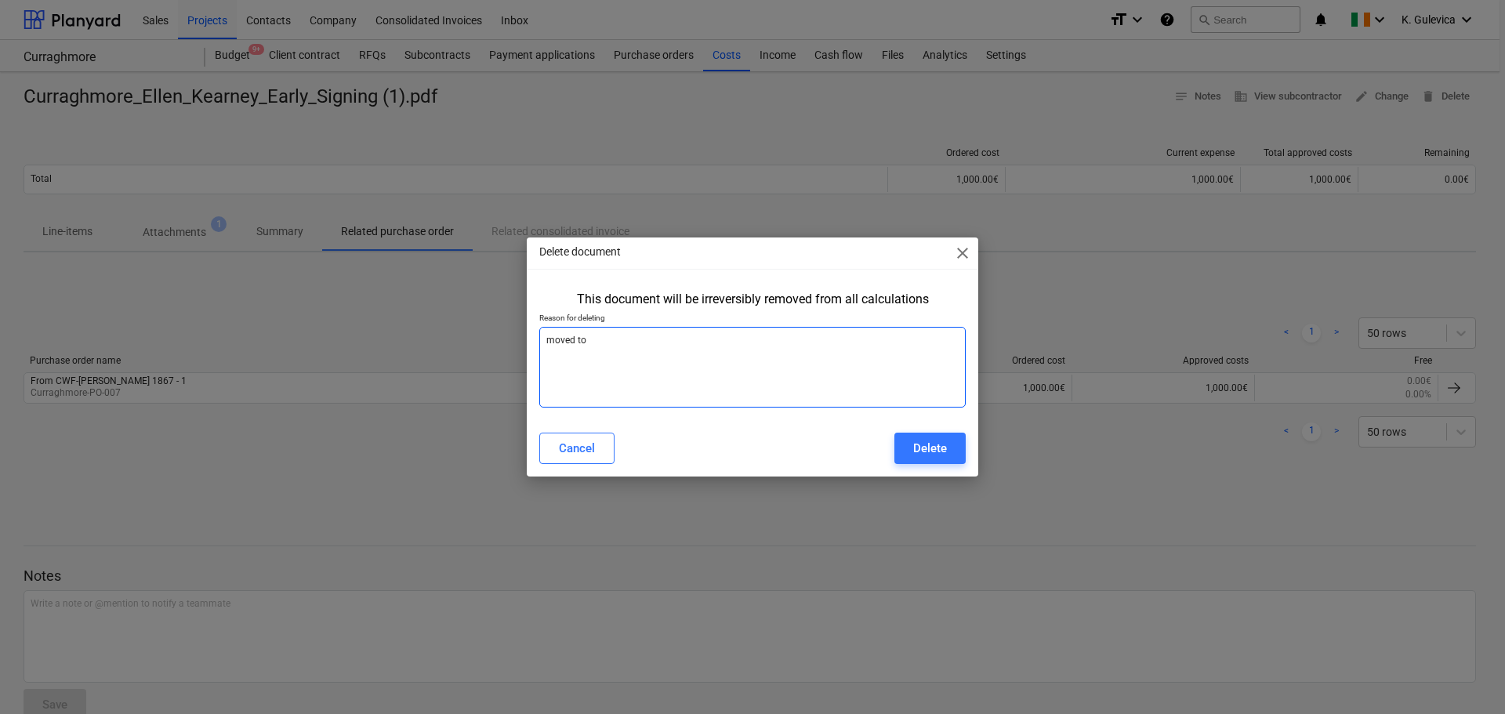
type textarea "moved to S"
type textarea "x"
type textarea "moved to SO"
click at [928, 446] on div "Delete" at bounding box center [930, 448] width 34 height 20
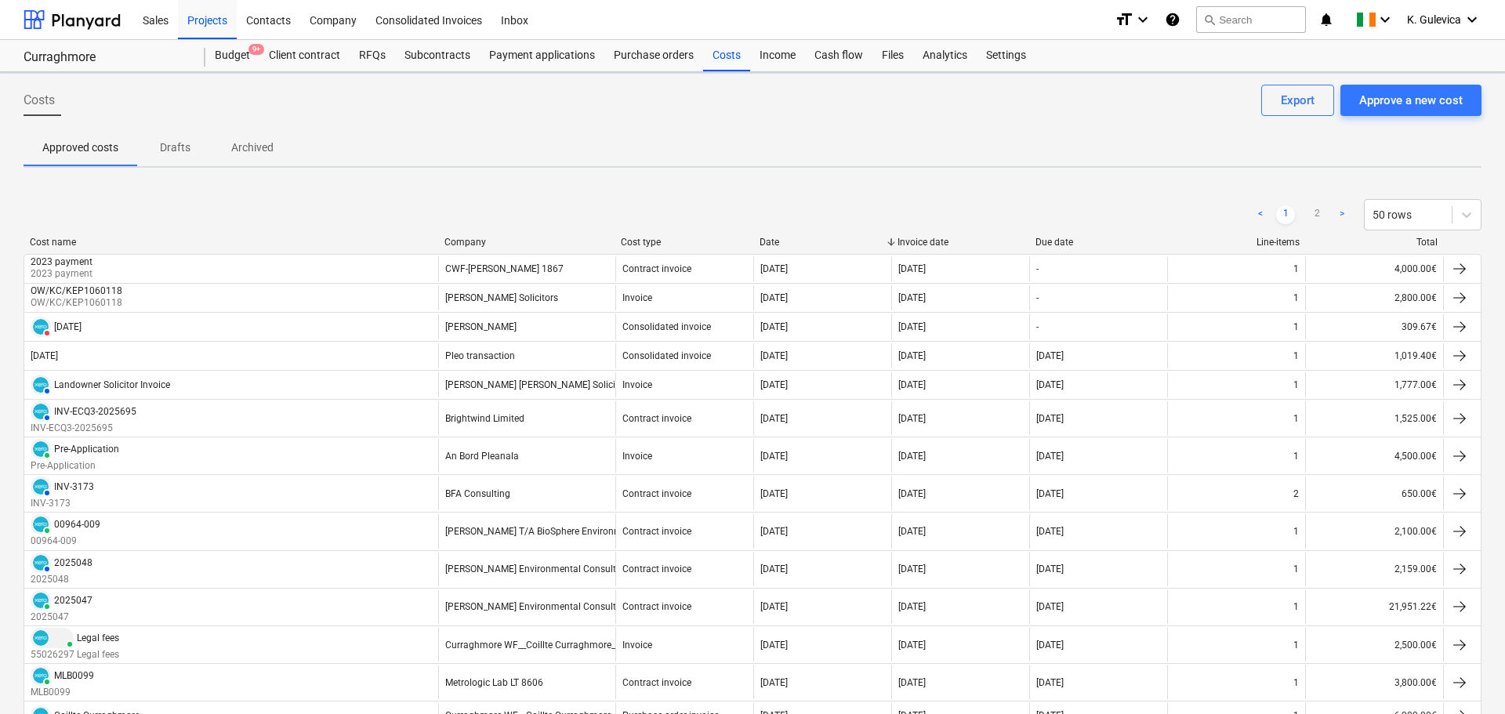
type textarea "x"
click at [724, 56] on div "Costs" at bounding box center [726, 55] width 47 height 31
click at [1454, 103] on div "Approve a new cost" at bounding box center [1405, 100] width 103 height 20
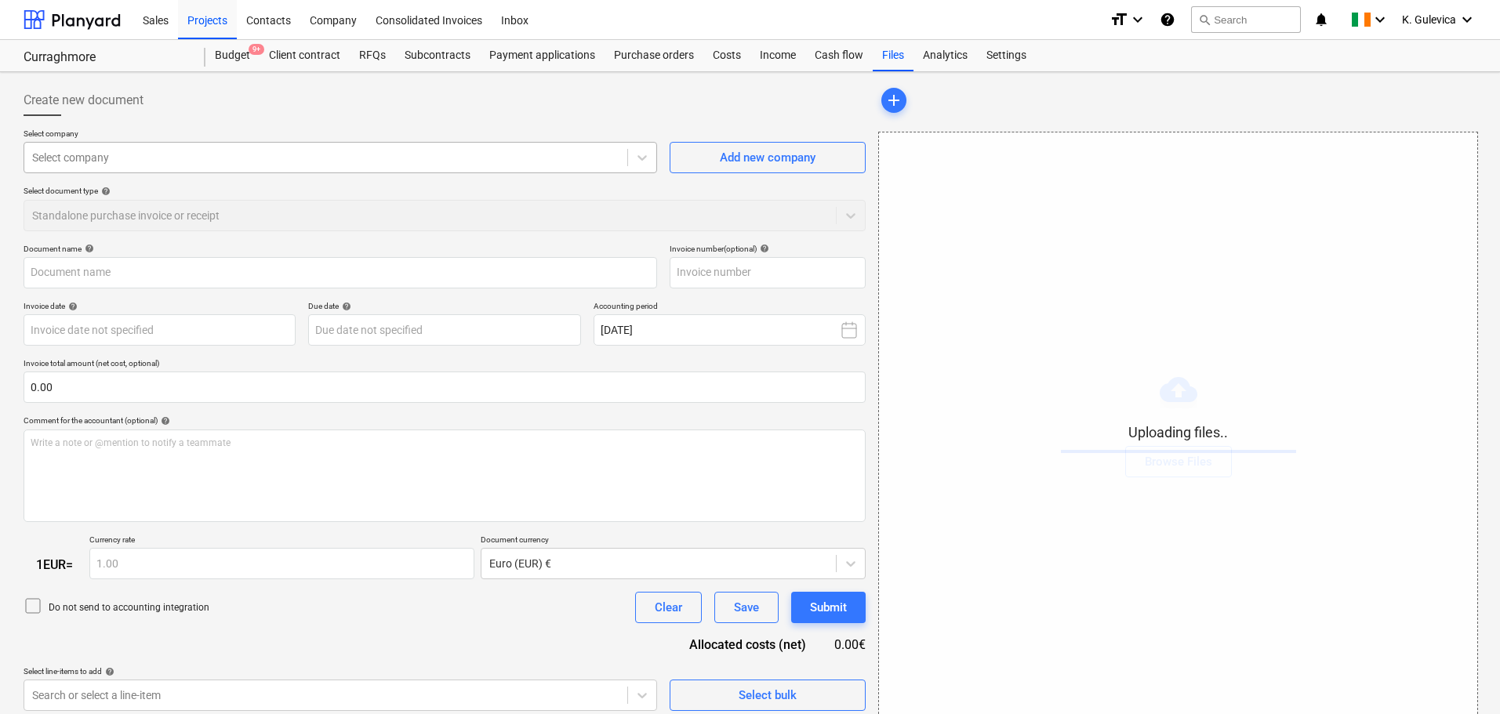
click at [383, 158] on div at bounding box center [325, 158] width 587 height 16
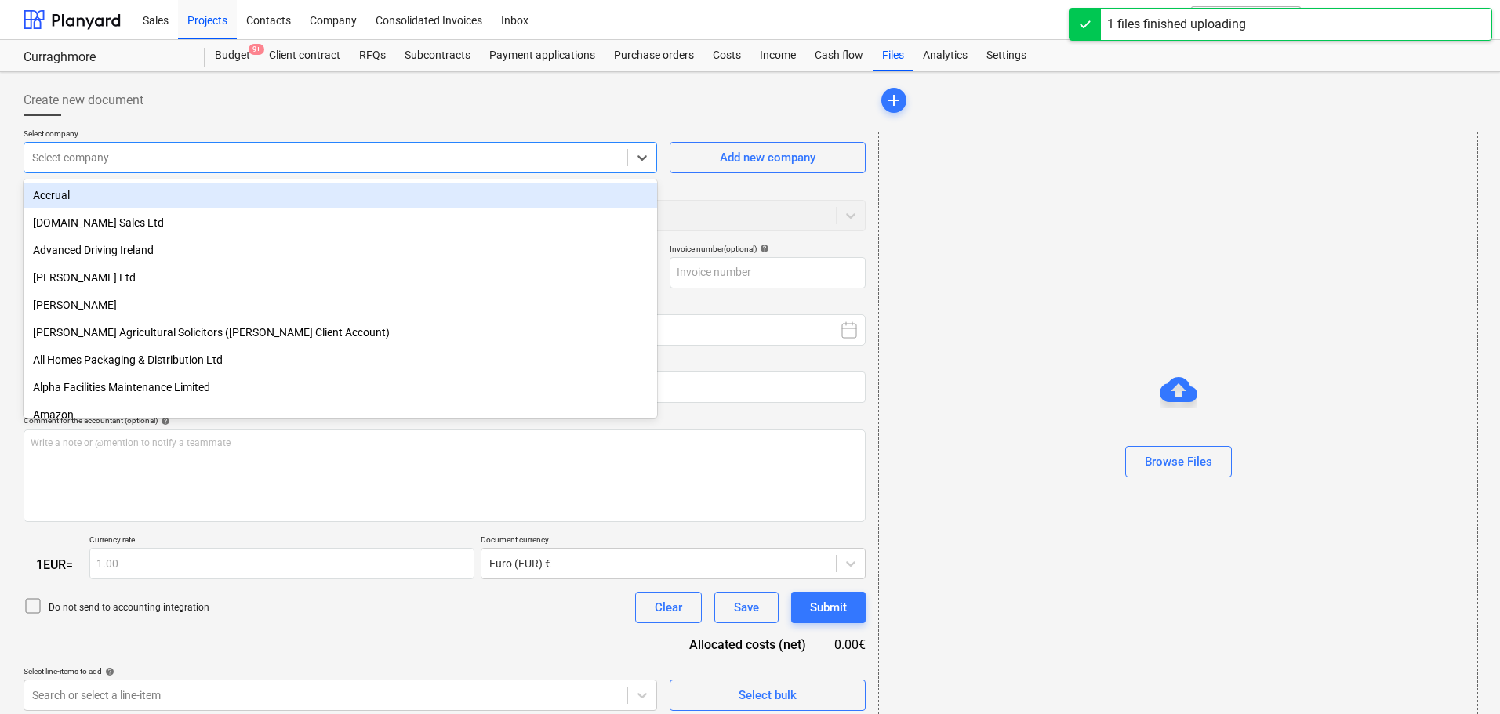
type input "Curraghmore_Ellen_Kearney_Early_Signing.pdf"
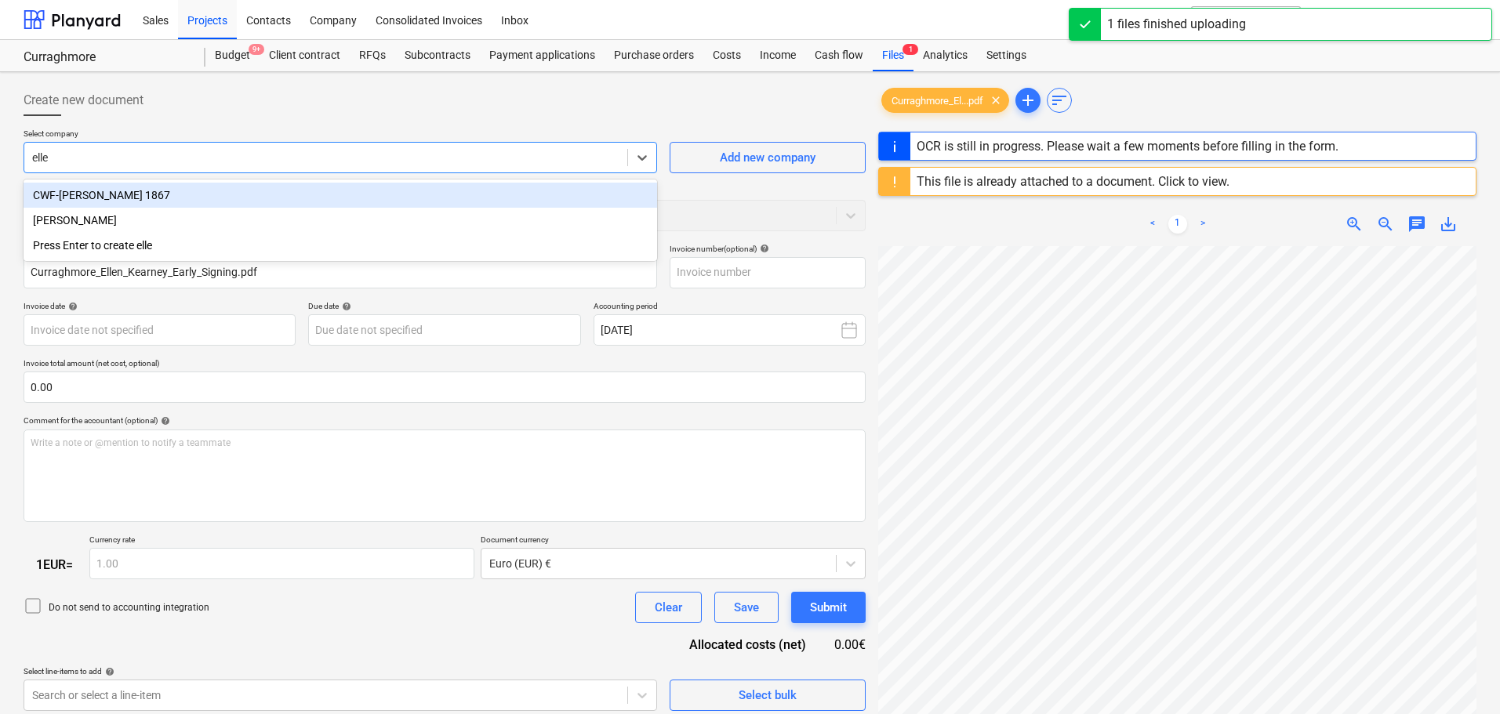
type input "ellen"
click at [252, 193] on div "CWF-Ellen Kearney 1867" at bounding box center [340, 195] width 633 height 25
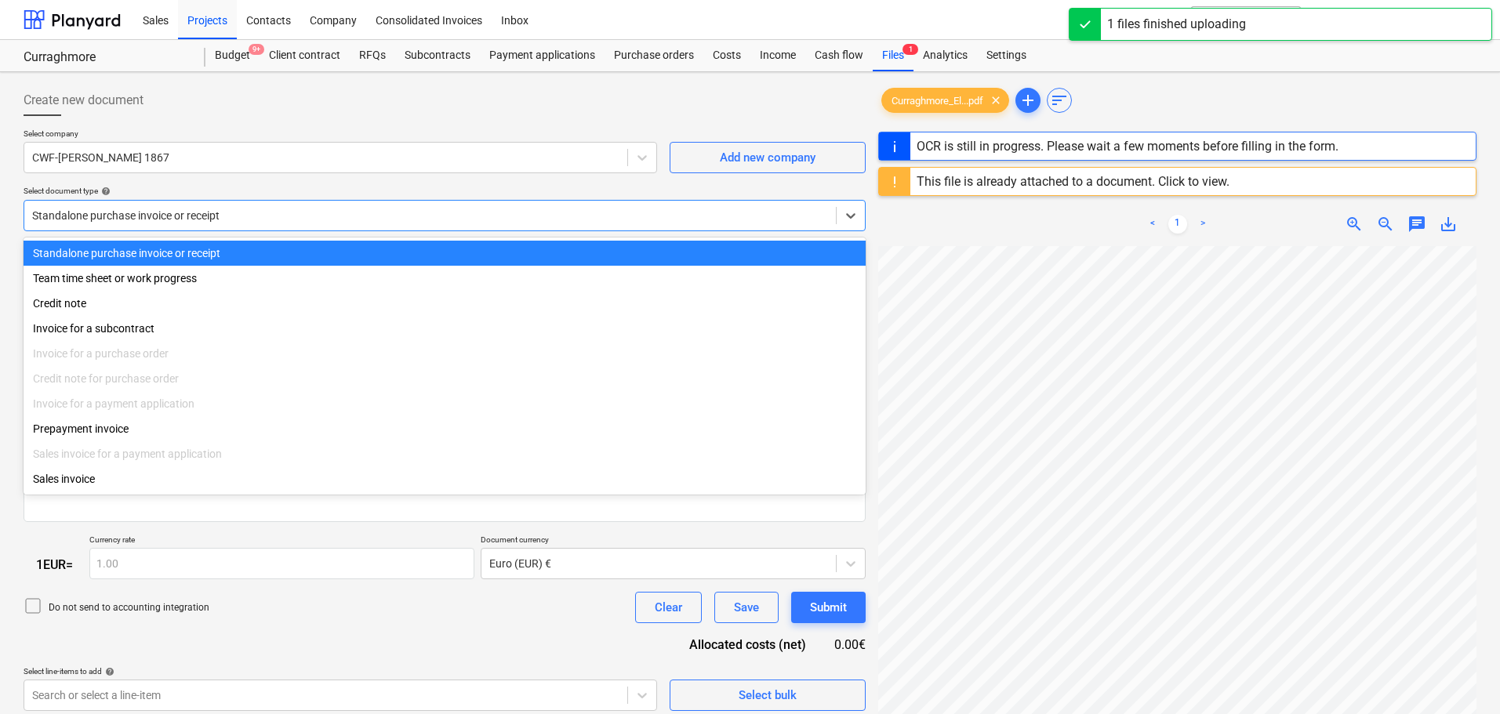
click at [267, 214] on div at bounding box center [430, 216] width 796 height 16
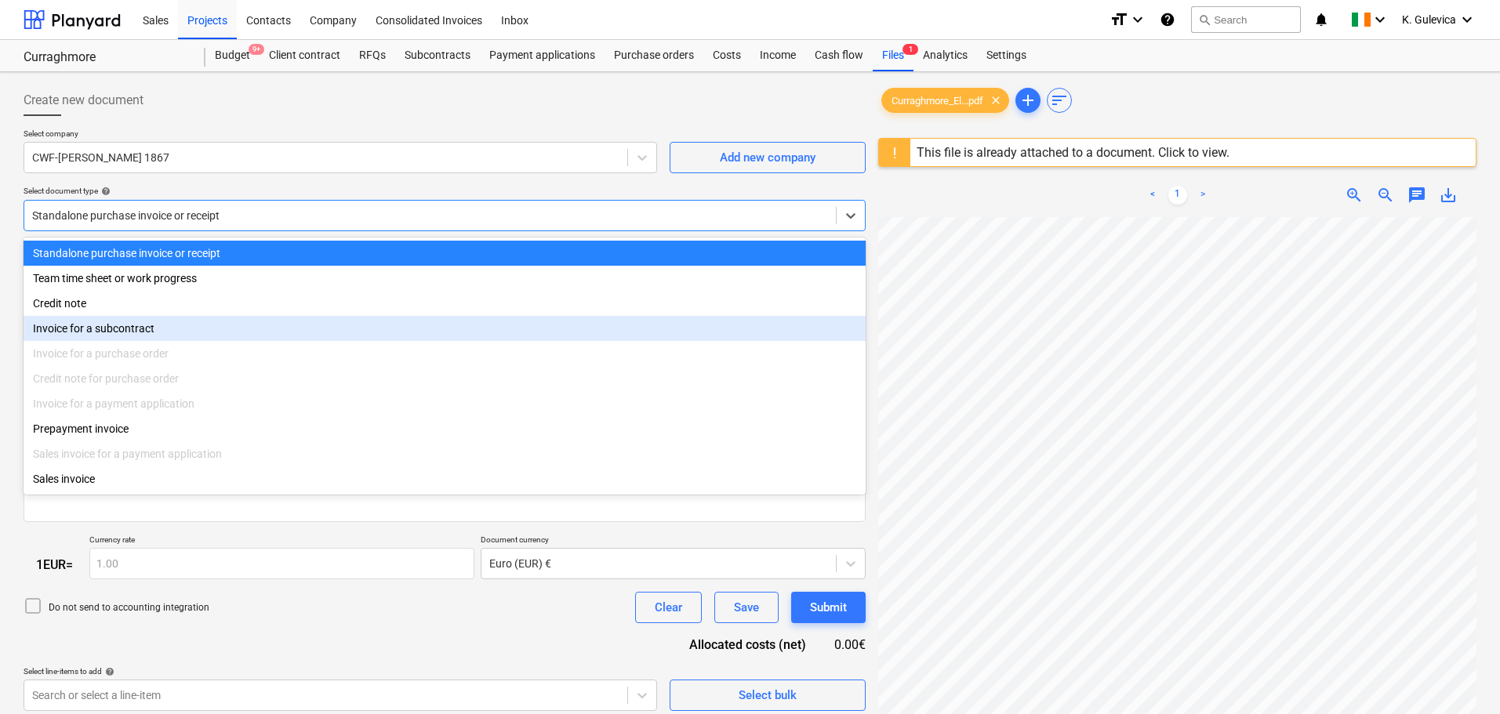
click at [118, 330] on div "Invoice for a subcontract" at bounding box center [445, 328] width 842 height 25
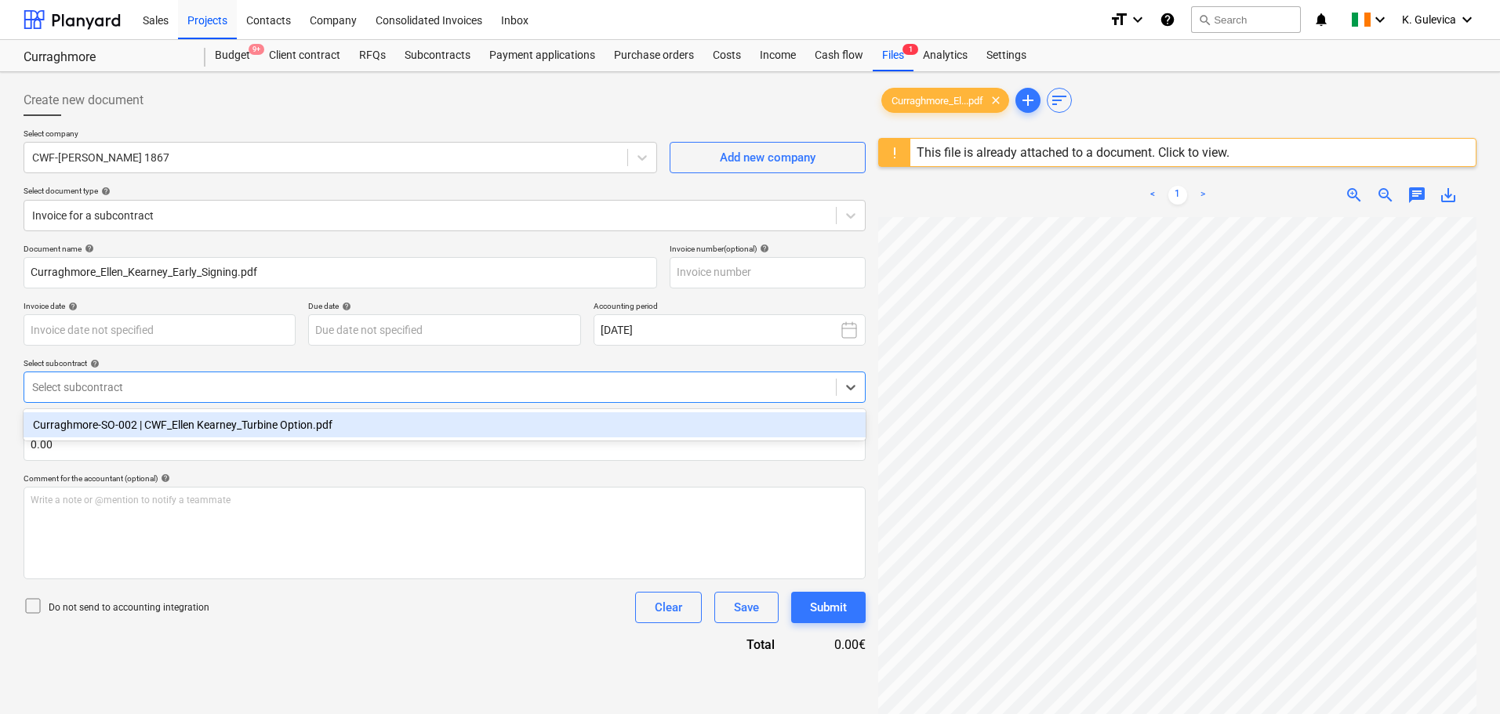
drag, startPoint x: 209, startPoint y: 383, endPoint x: 201, endPoint y: 397, distance: 15.5
click at [208, 383] on div at bounding box center [430, 387] width 796 height 16
drag, startPoint x: 193, startPoint y: 424, endPoint x: 200, endPoint y: 398, distance: 27.6
click at [196, 422] on div "Curraghmore-SO-002 | CWF_Ellen Kearney_Turbine Option.pdf" at bounding box center [445, 424] width 842 height 25
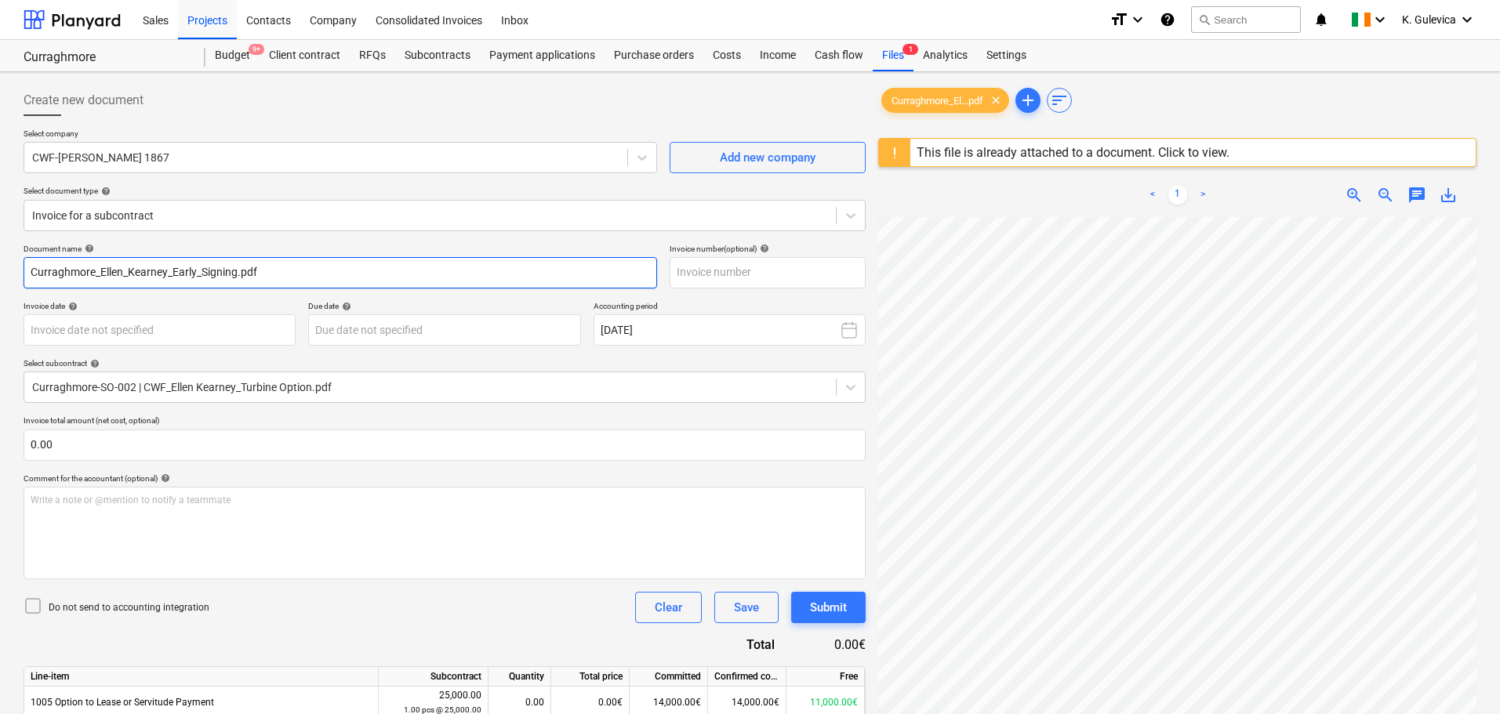
drag, startPoint x: 266, startPoint y: 274, endPoint x: 26, endPoint y: 276, distance: 239.9
click at [26, 276] on input "Curraghmore_Ellen_Kearney_Early_Signing.pdf" at bounding box center [340, 272] width 633 height 31
drag, startPoint x: 87, startPoint y: 270, endPoint x: -38, endPoint y: 271, distance: 125.5
click at [0, 271] on html "Sales Projects Contacts Company Consolidated Invoices Inbox format_size keyboar…" at bounding box center [750, 357] width 1500 height 714
type input "sep 23"
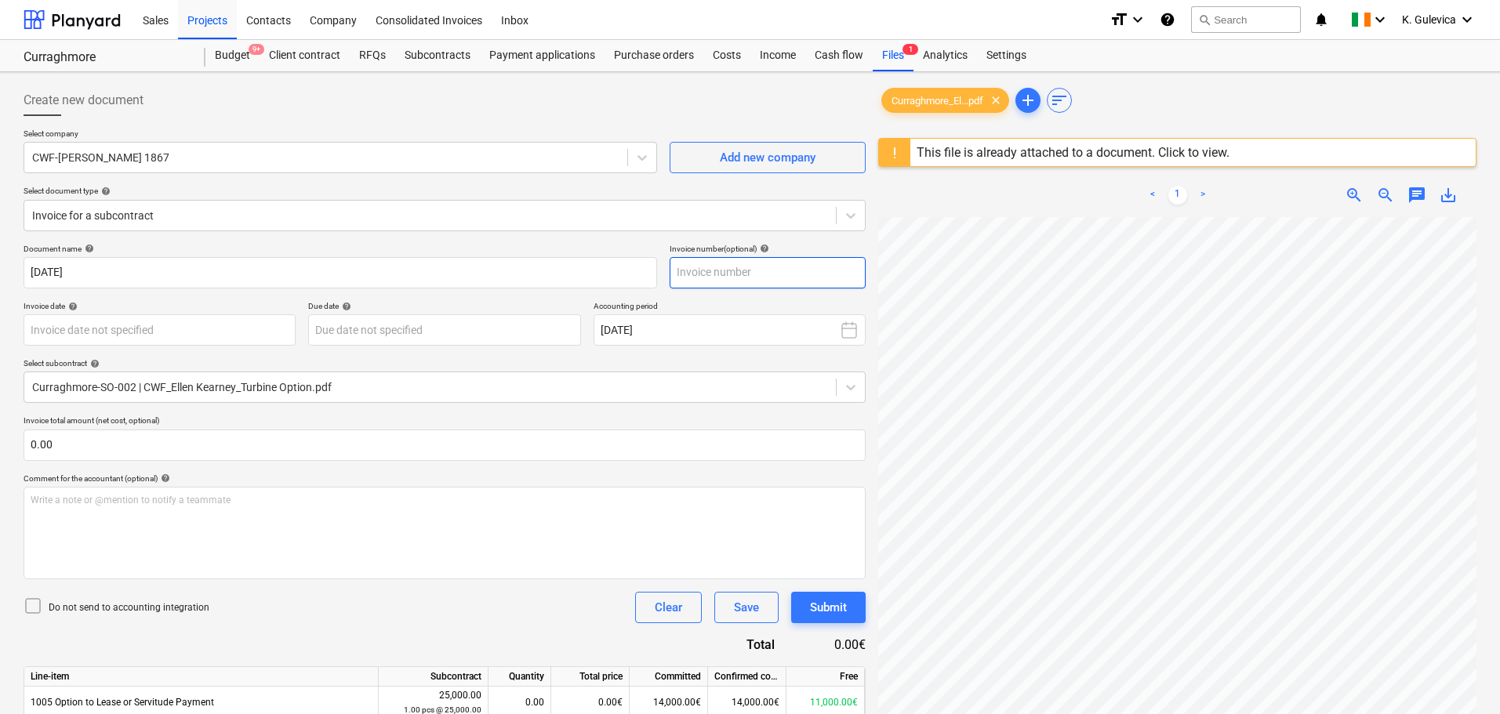
click at [748, 267] on input "text" at bounding box center [768, 272] width 196 height 31
paste input "sep 23"
type input "sep 23"
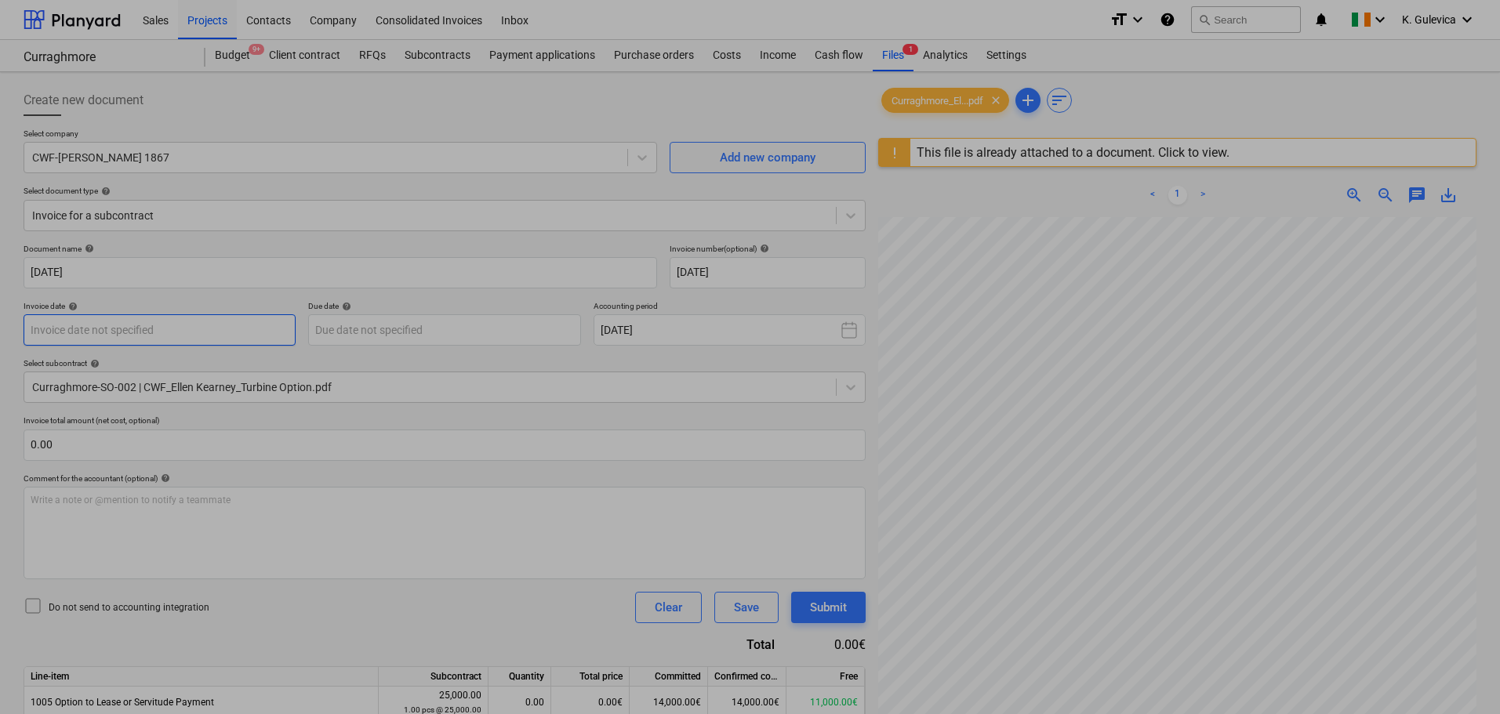
click at [140, 324] on body "Sales Projects Contacts Company Consolidated Invoices Inbox format_size keyboar…" at bounding box center [750, 357] width 1500 height 714
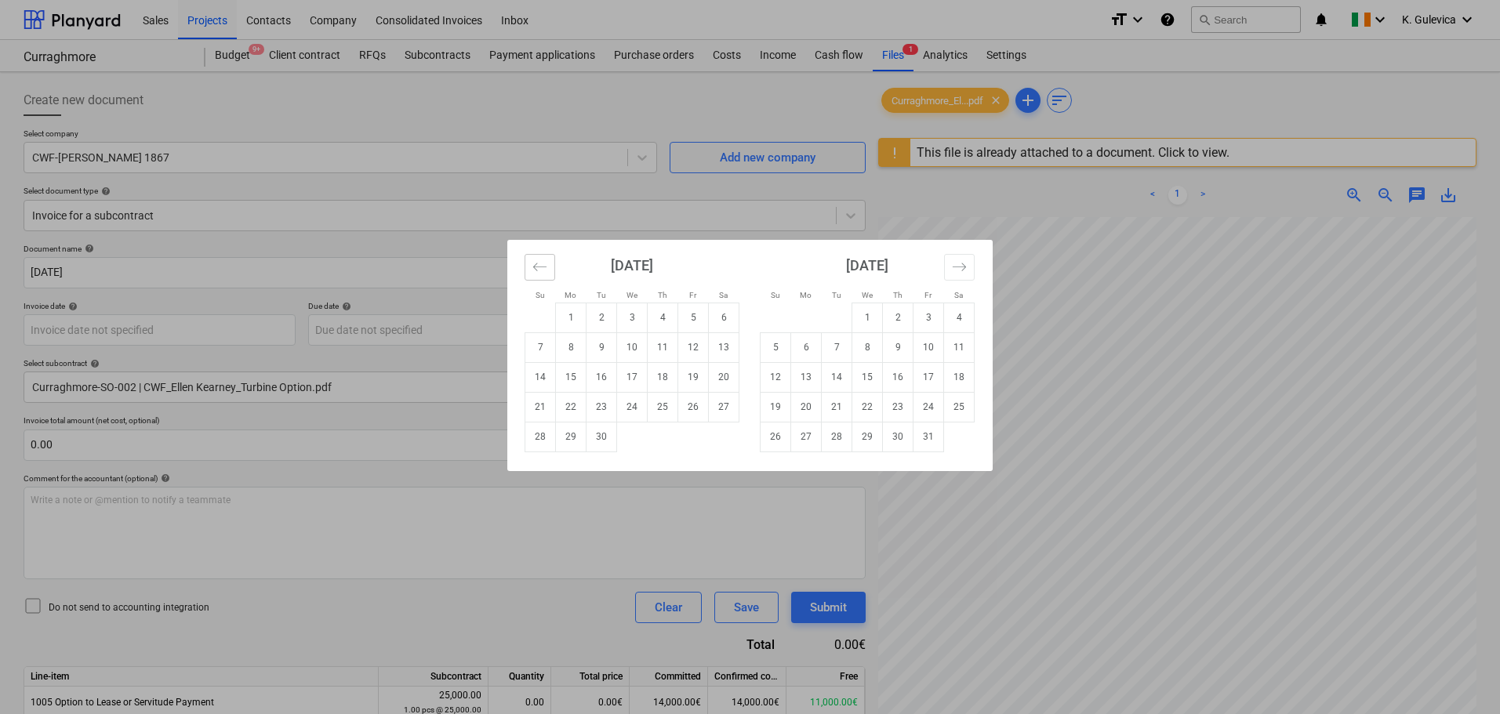
click at [532, 264] on button "Move backward to switch to the previous month." at bounding box center [540, 267] width 31 height 27
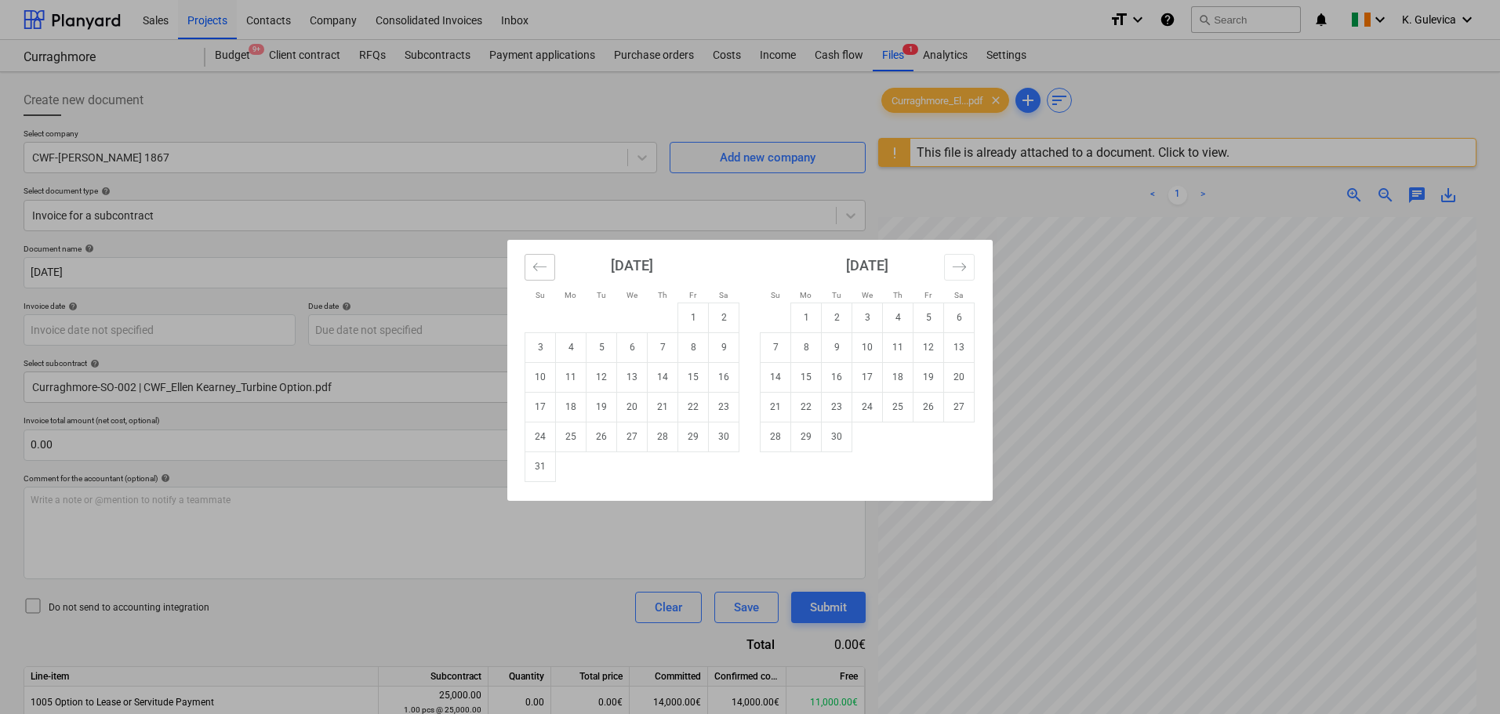
click at [533, 274] on button "Move backward to switch to the previous month." at bounding box center [540, 267] width 31 height 27
click at [535, 270] on icon "Move backward to switch to the previous month." at bounding box center [539, 267] width 15 height 15
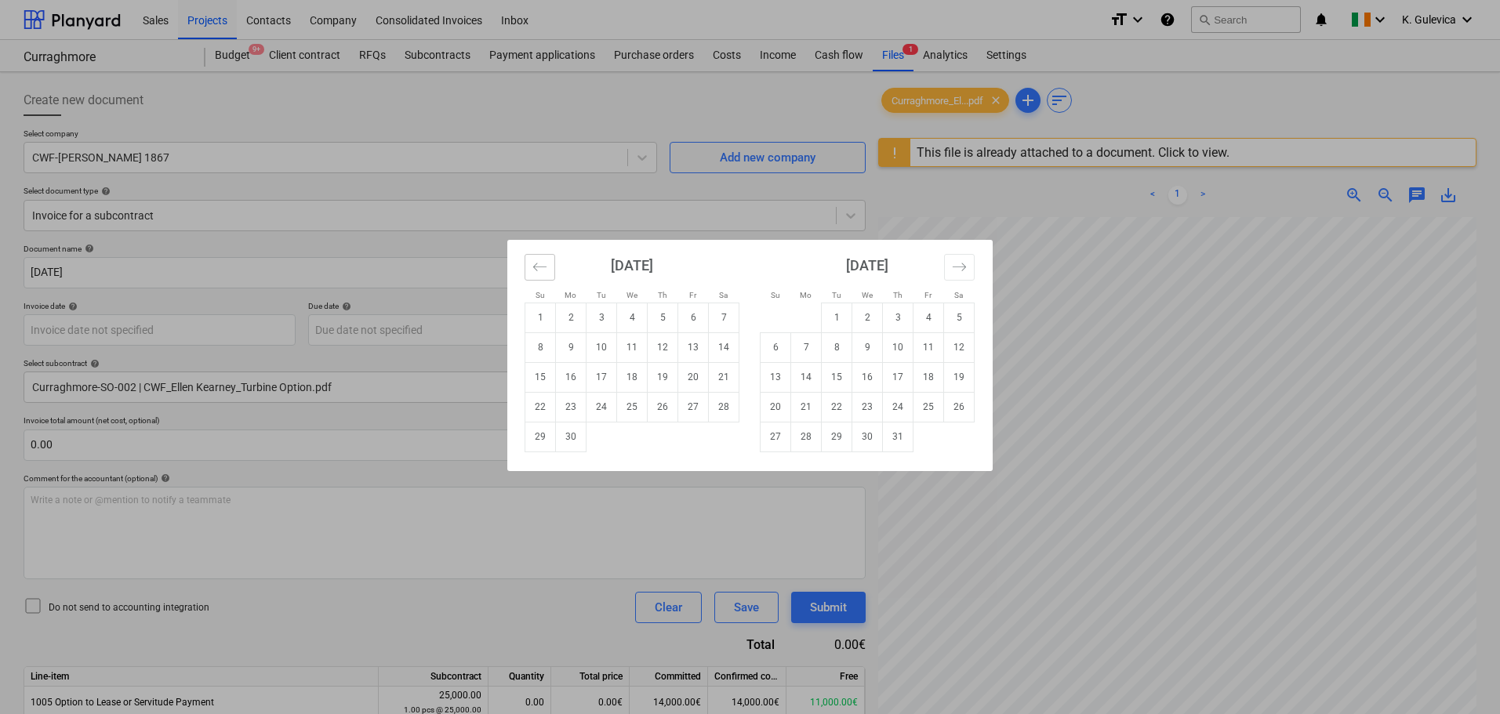
click at [535, 270] on icon "Move backward to switch to the previous month." at bounding box center [539, 267] width 15 height 15
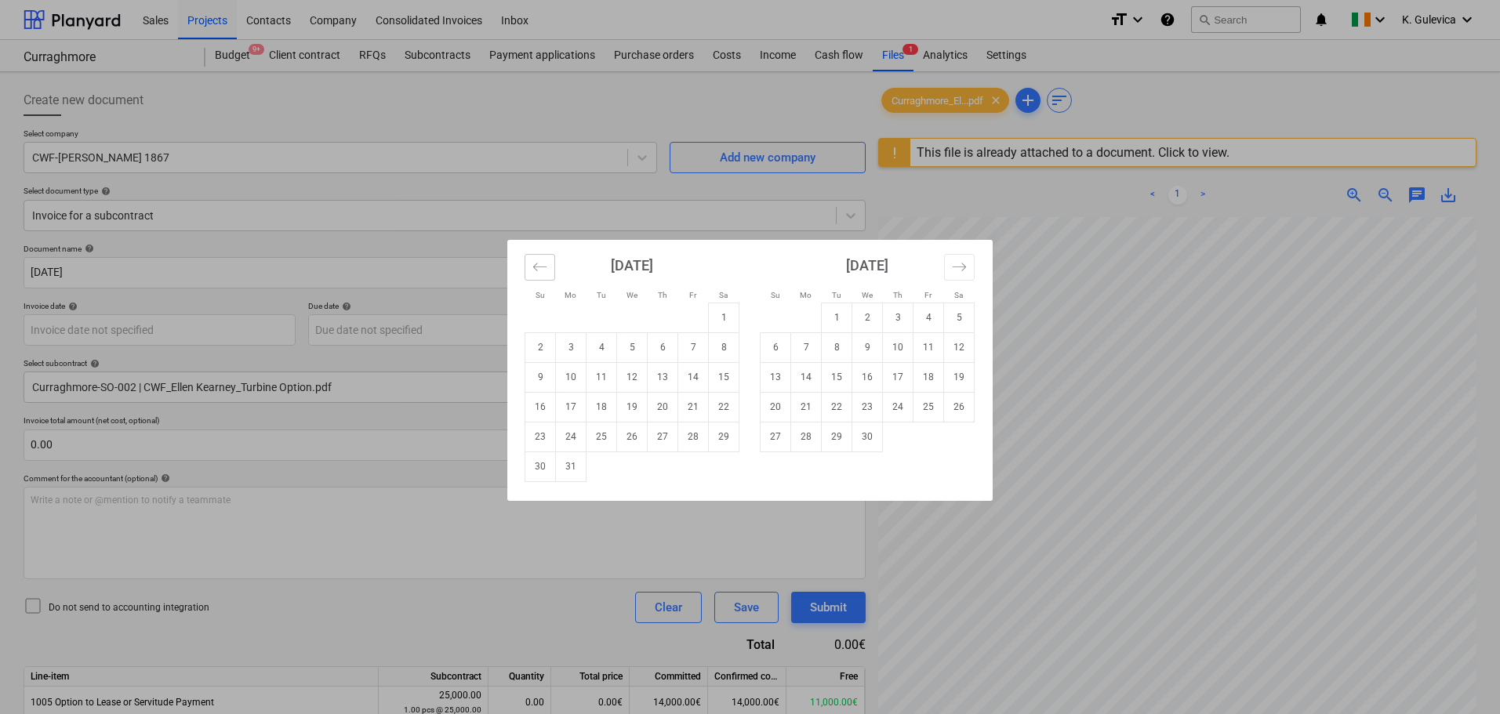
click at [535, 270] on icon "Move backward to switch to the previous month." at bounding box center [539, 267] width 15 height 15
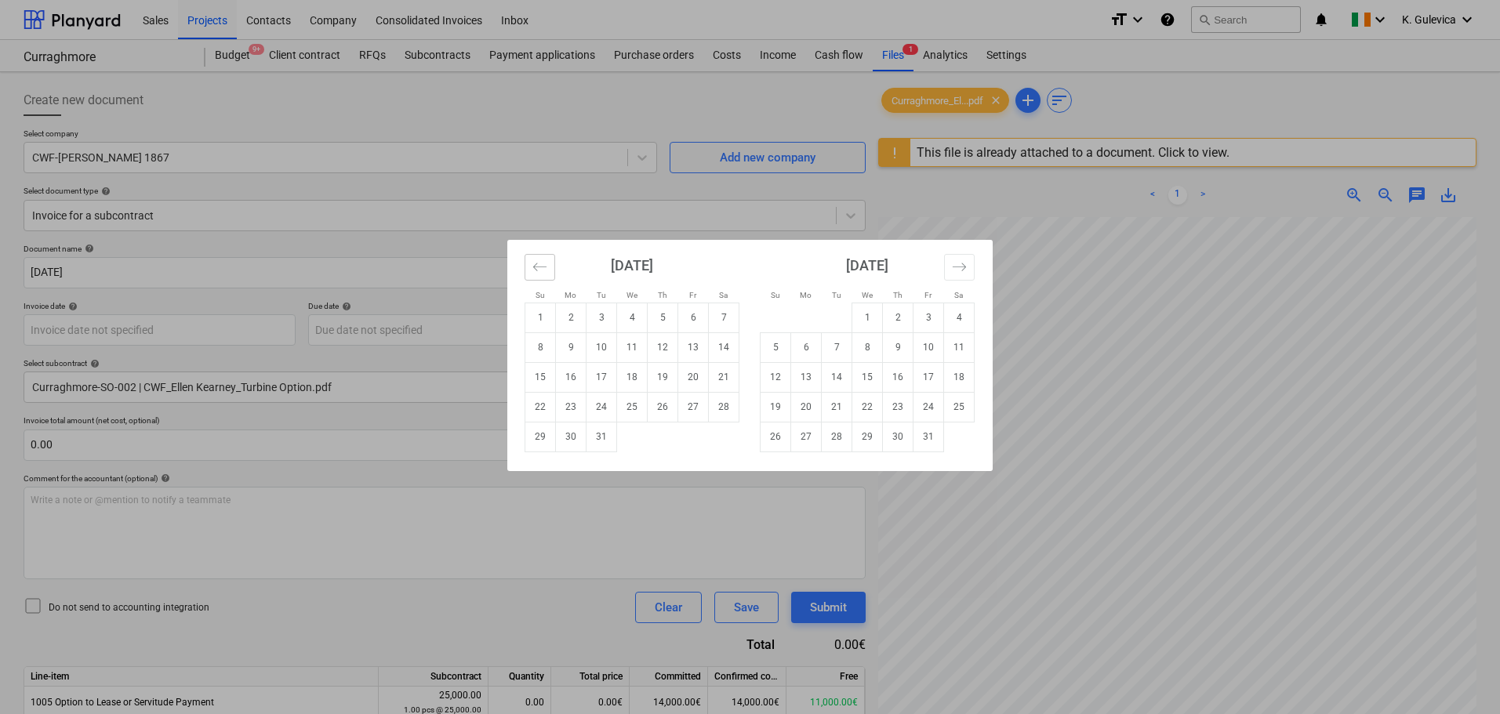
click at [535, 270] on icon "Move backward to switch to the previous month." at bounding box center [539, 267] width 15 height 15
click at [161, 326] on div "Su Mo Tu We Th Fr Sa Su Mo Tu We Th Fr Sa December 2024 1 2 3 4 5 6 7 8 9 10 11…" at bounding box center [750, 357] width 1500 height 714
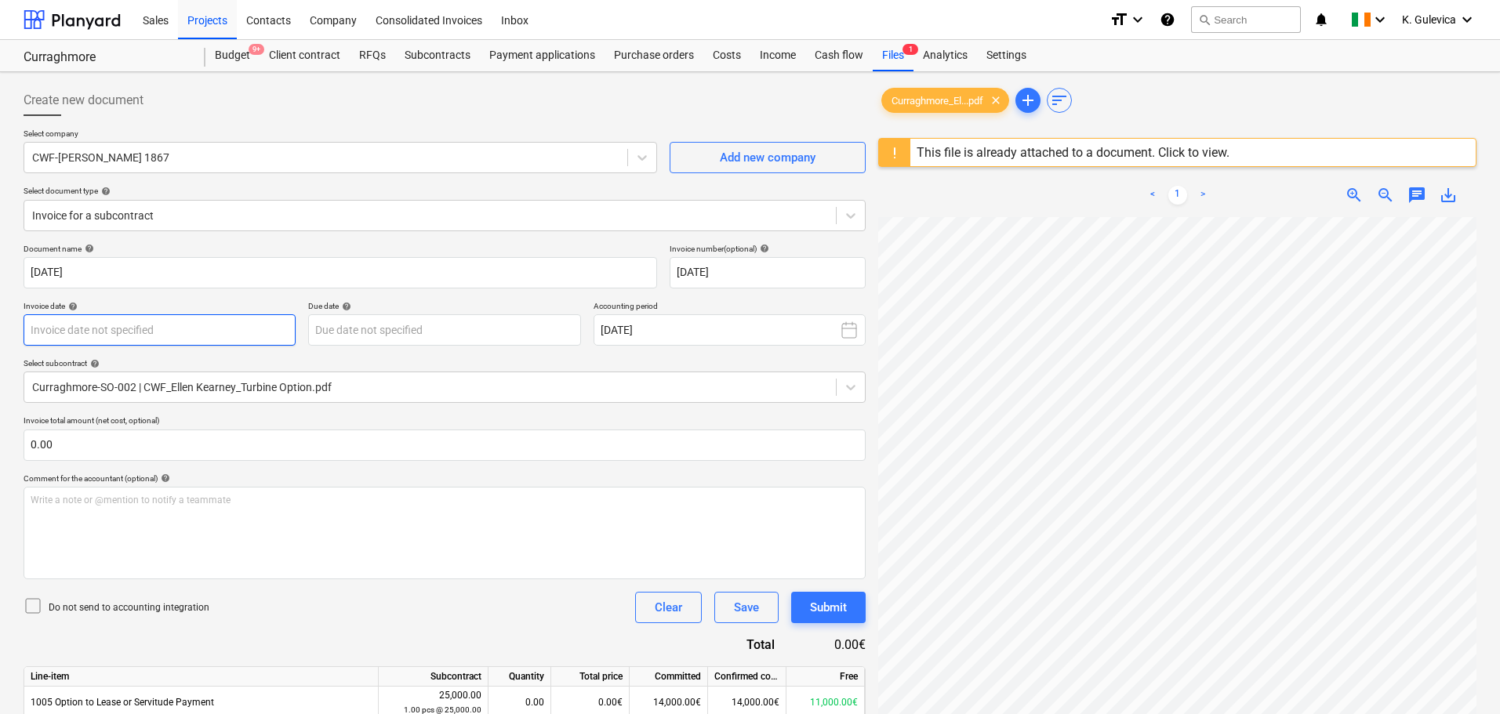
click at [205, 325] on body "Sales Projects Contacts Company Consolidated Invoices Inbox format_size keyboar…" at bounding box center [750, 357] width 1500 height 714
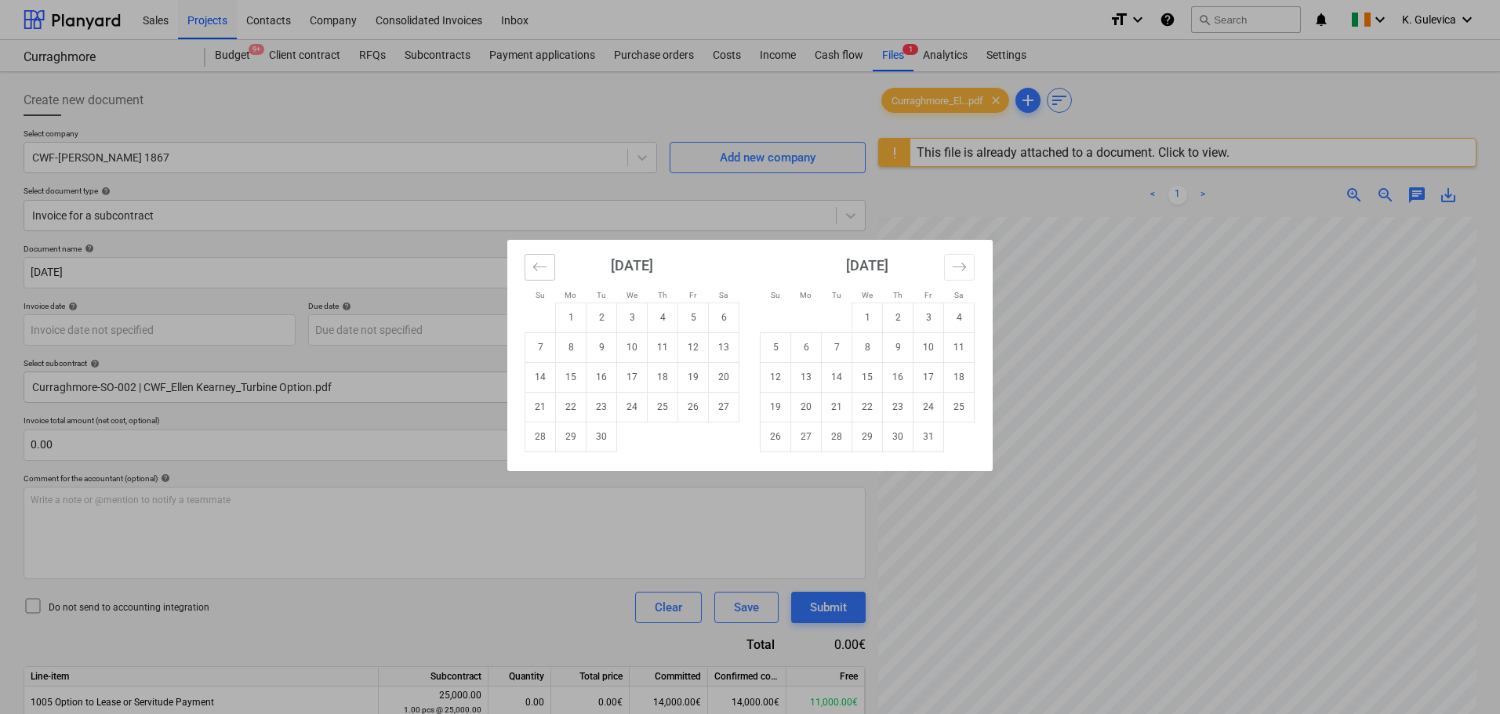
click at [546, 263] on icon "Move backward to switch to the previous month." at bounding box center [539, 267] width 15 height 15
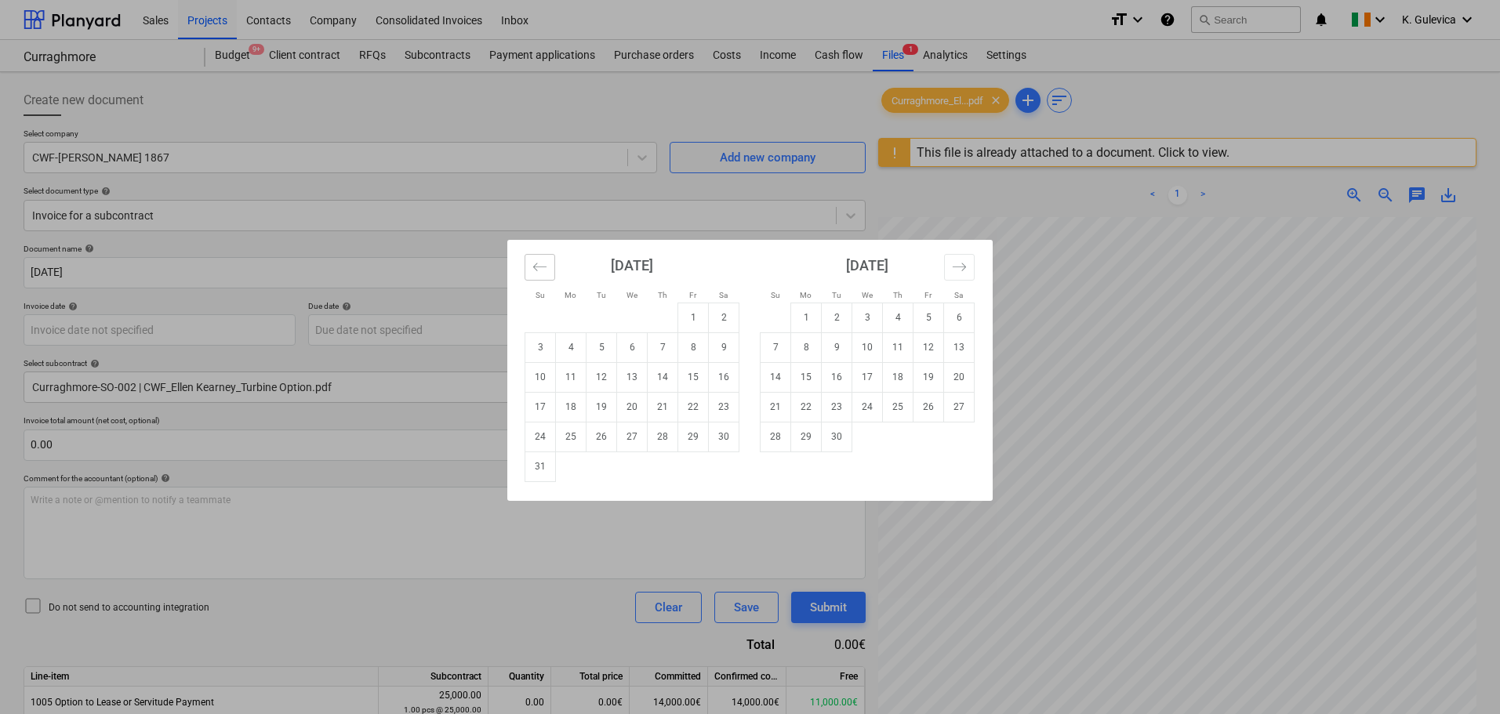
click at [546, 263] on icon "Move backward to switch to the previous month." at bounding box center [539, 267] width 15 height 15
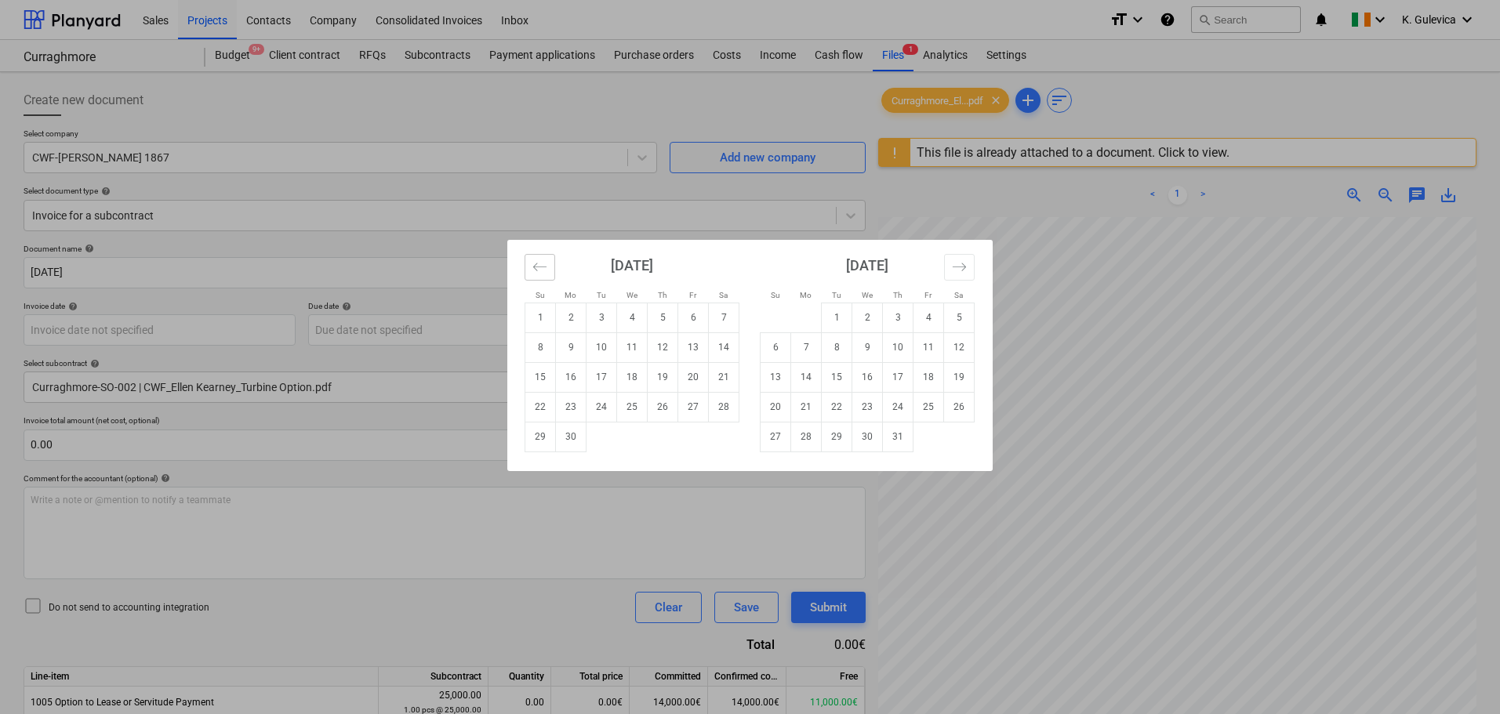
click at [546, 263] on icon "Move backward to switch to the previous month." at bounding box center [539, 267] width 15 height 15
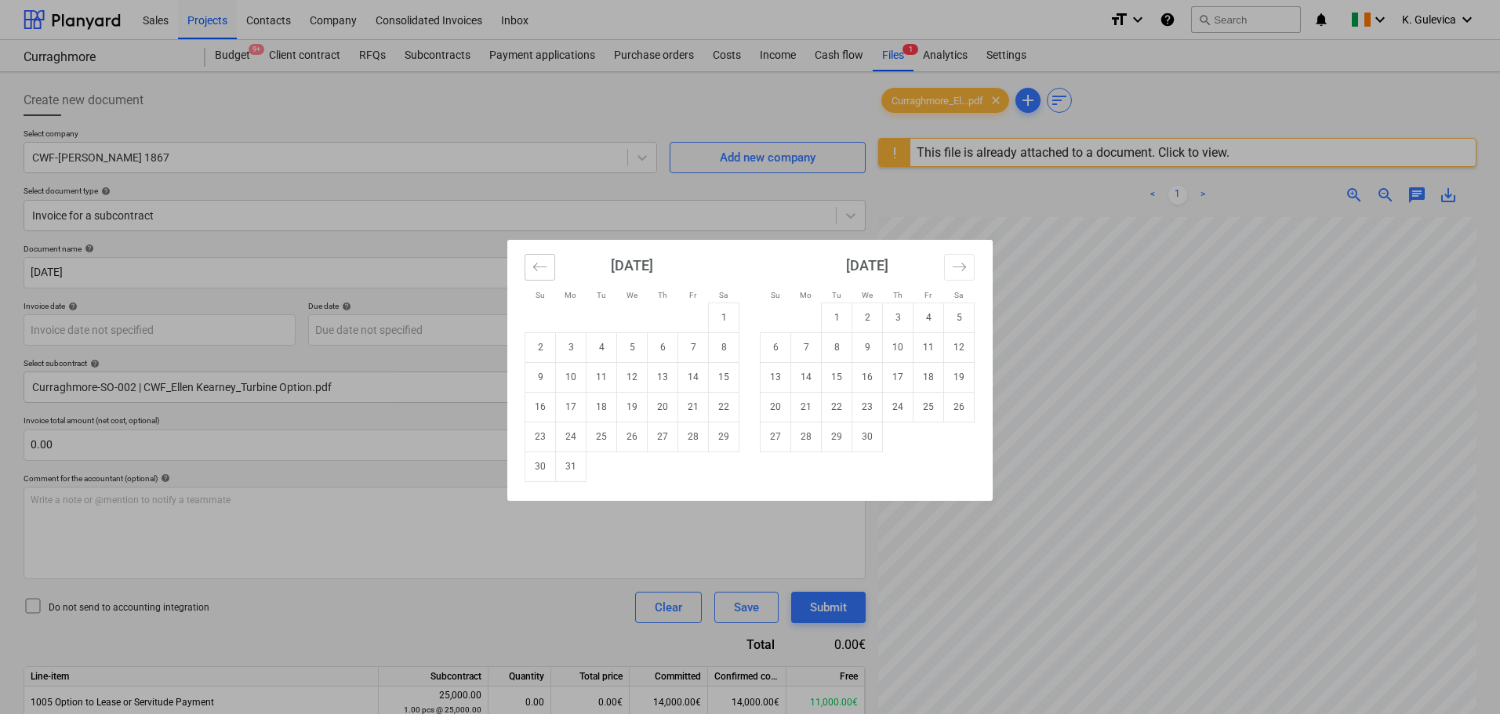
click at [546, 263] on icon "Move backward to switch to the previous month." at bounding box center [539, 267] width 15 height 15
click at [546, 264] on icon "Move backward to switch to the previous month." at bounding box center [539, 267] width 15 height 15
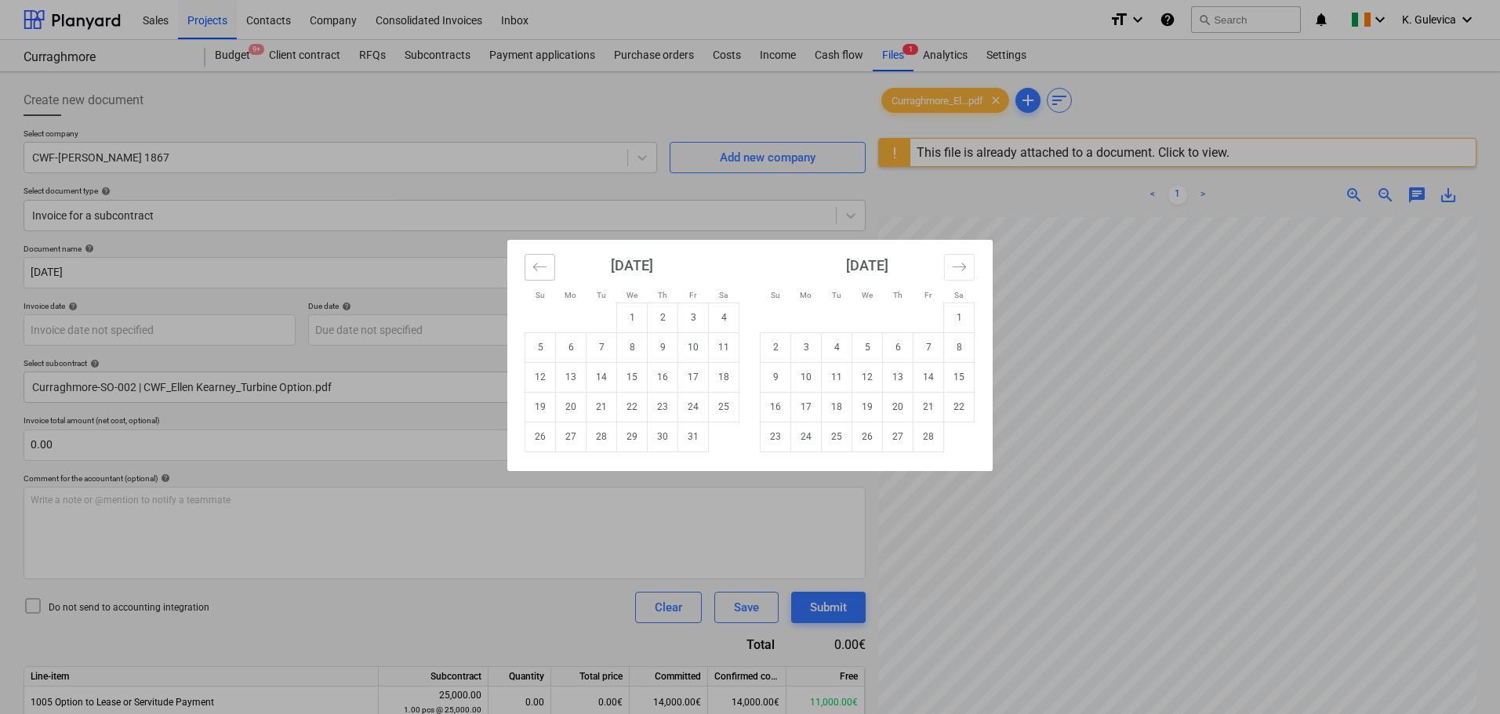
click at [545, 267] on icon "Move backward to switch to the previous month." at bounding box center [539, 267] width 13 height 8
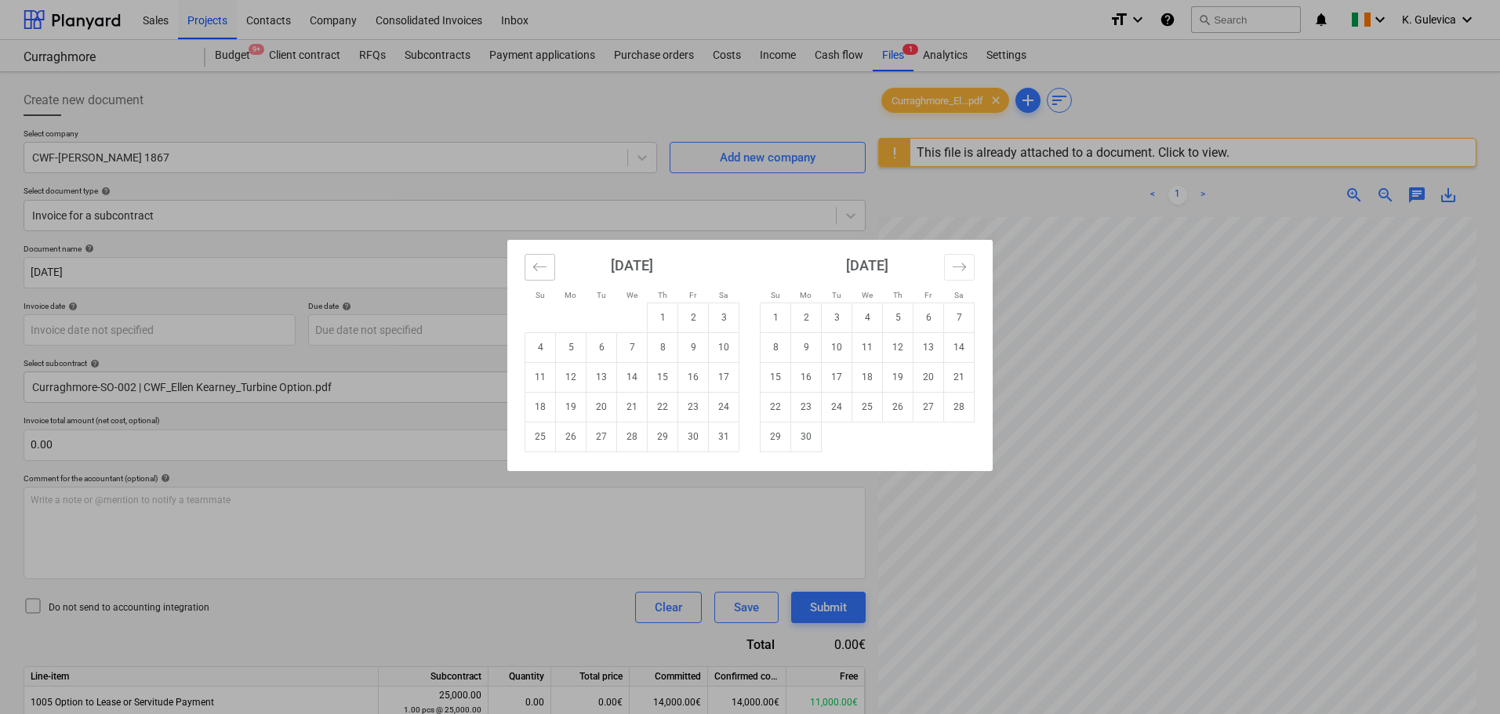
click at [545, 267] on icon "Move backward to switch to the previous month." at bounding box center [539, 267] width 13 height 8
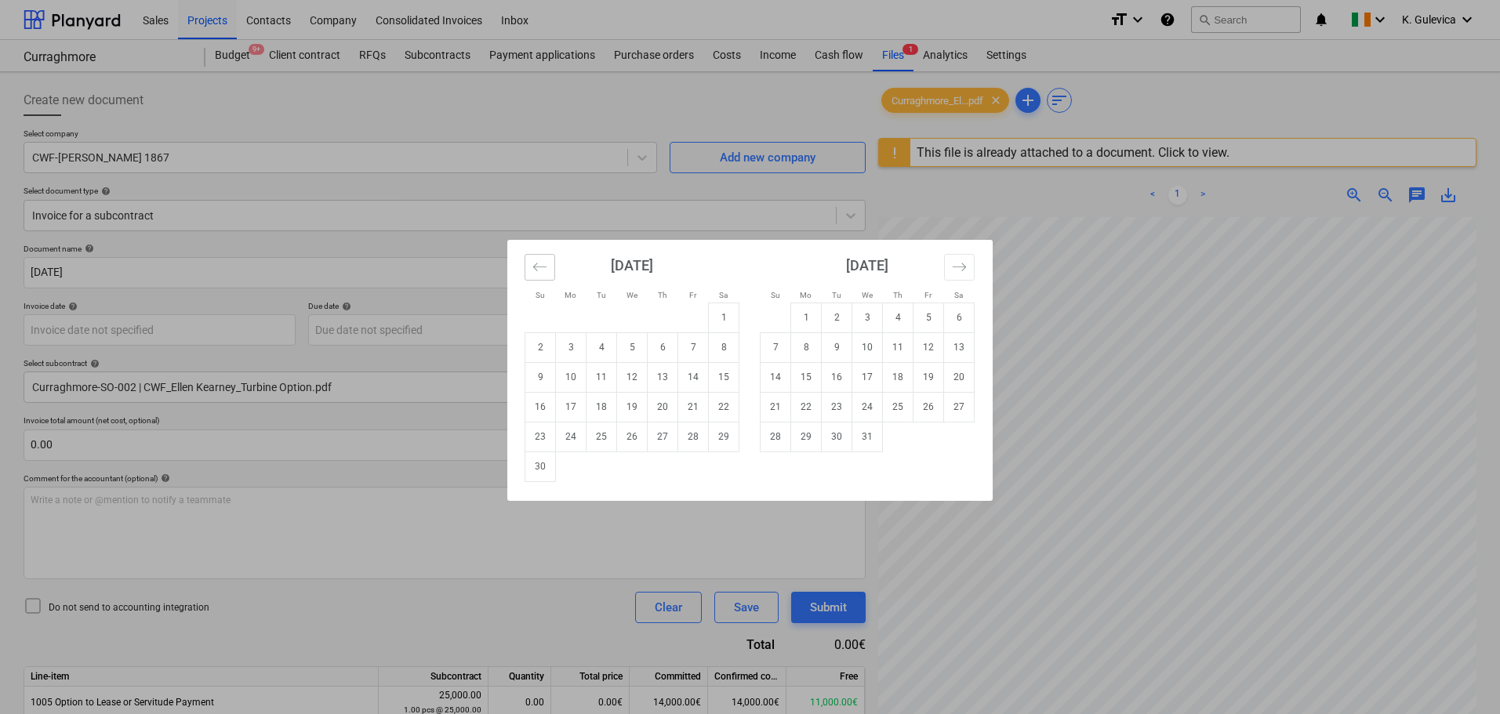
click at [545, 267] on icon "Move backward to switch to the previous month." at bounding box center [539, 267] width 13 height 8
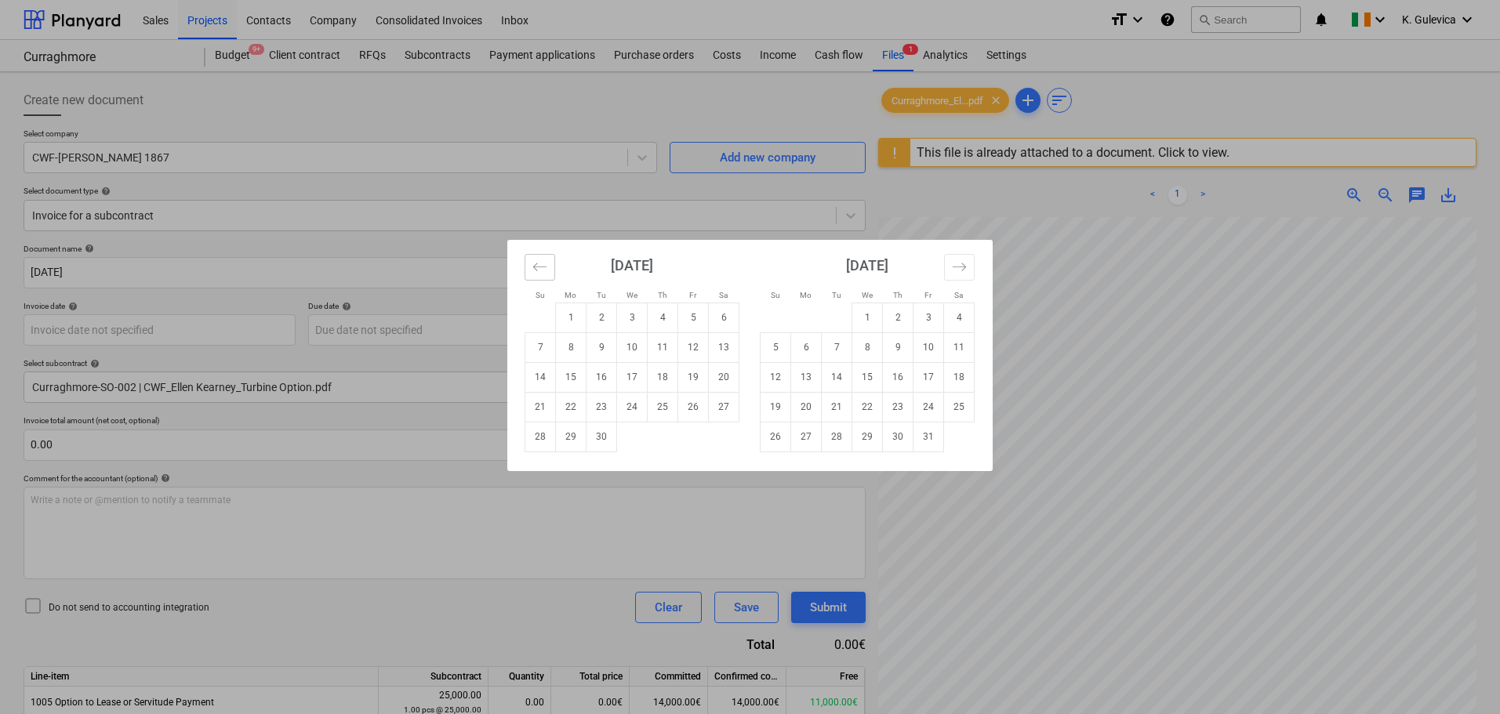
click at [545, 267] on icon "Move backward to switch to the previous month." at bounding box center [539, 267] width 13 height 8
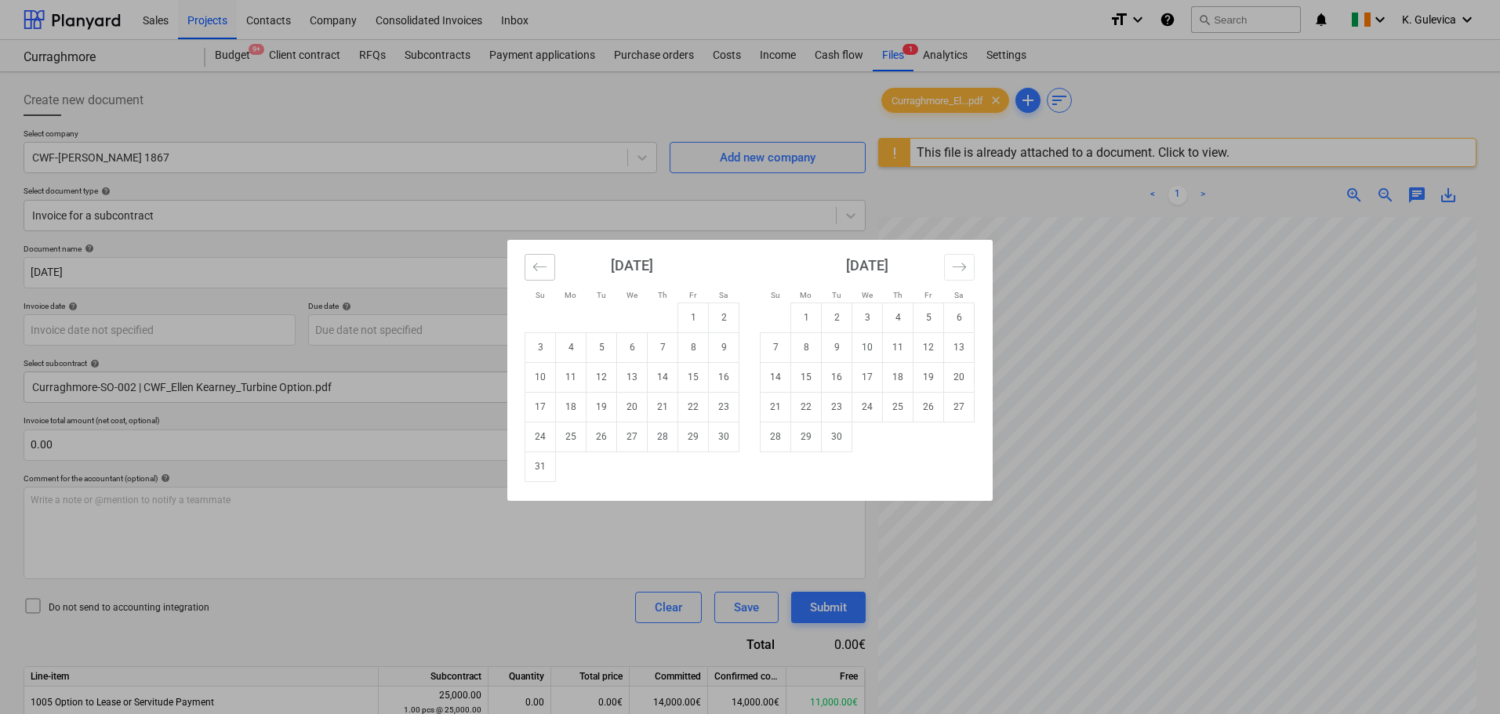
click at [545, 267] on icon "Move backward to switch to the previous month." at bounding box center [539, 267] width 13 height 8
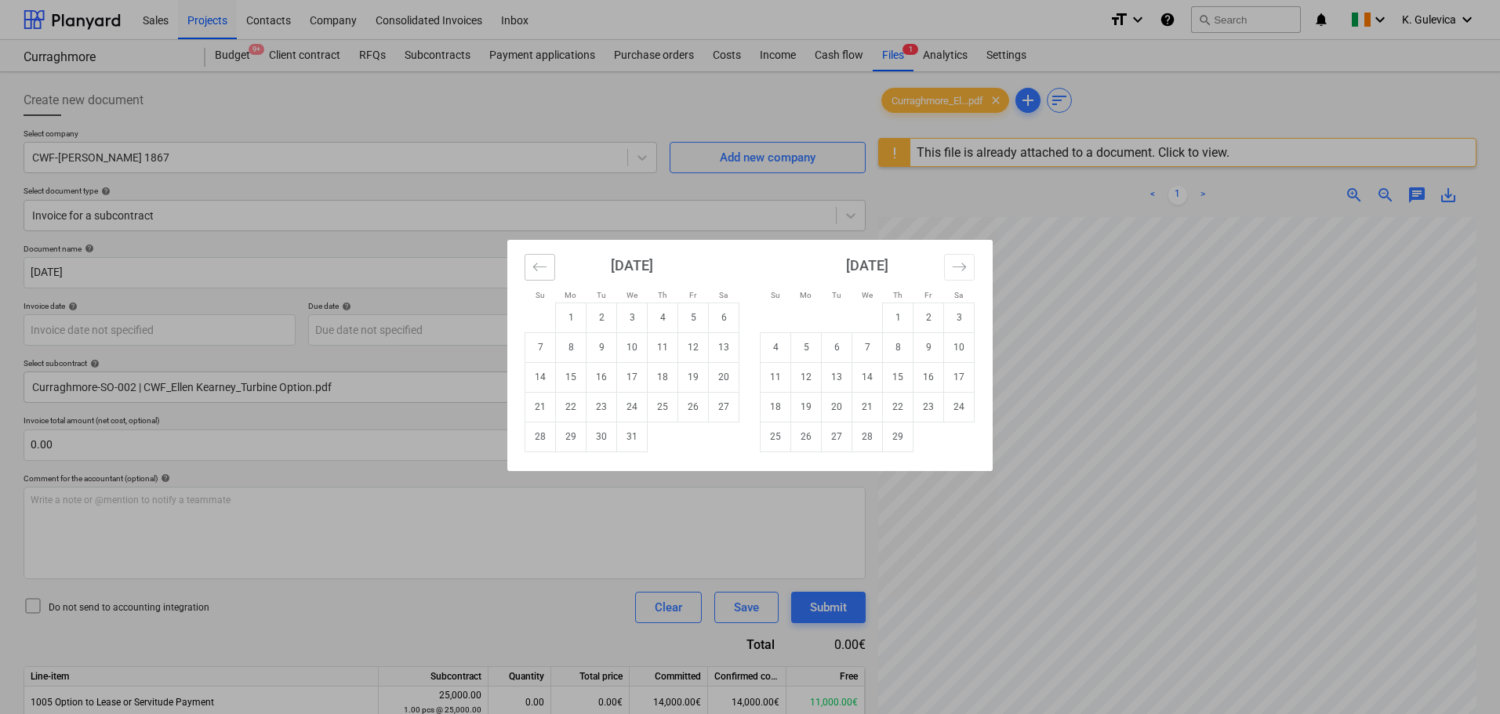
click at [545, 267] on icon "Move backward to switch to the previous month." at bounding box center [539, 267] width 13 height 8
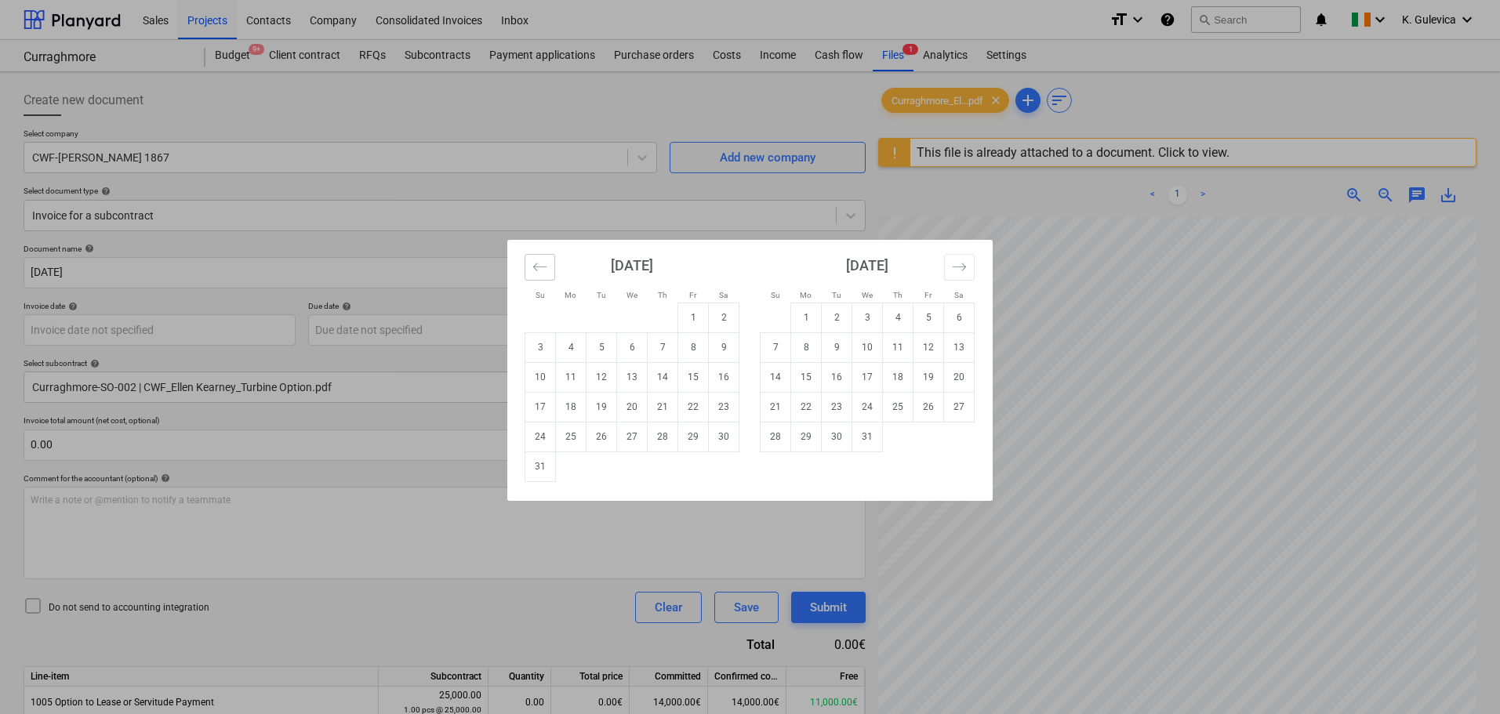
click at [545, 267] on icon "Move backward to switch to the previous month." at bounding box center [539, 267] width 13 height 8
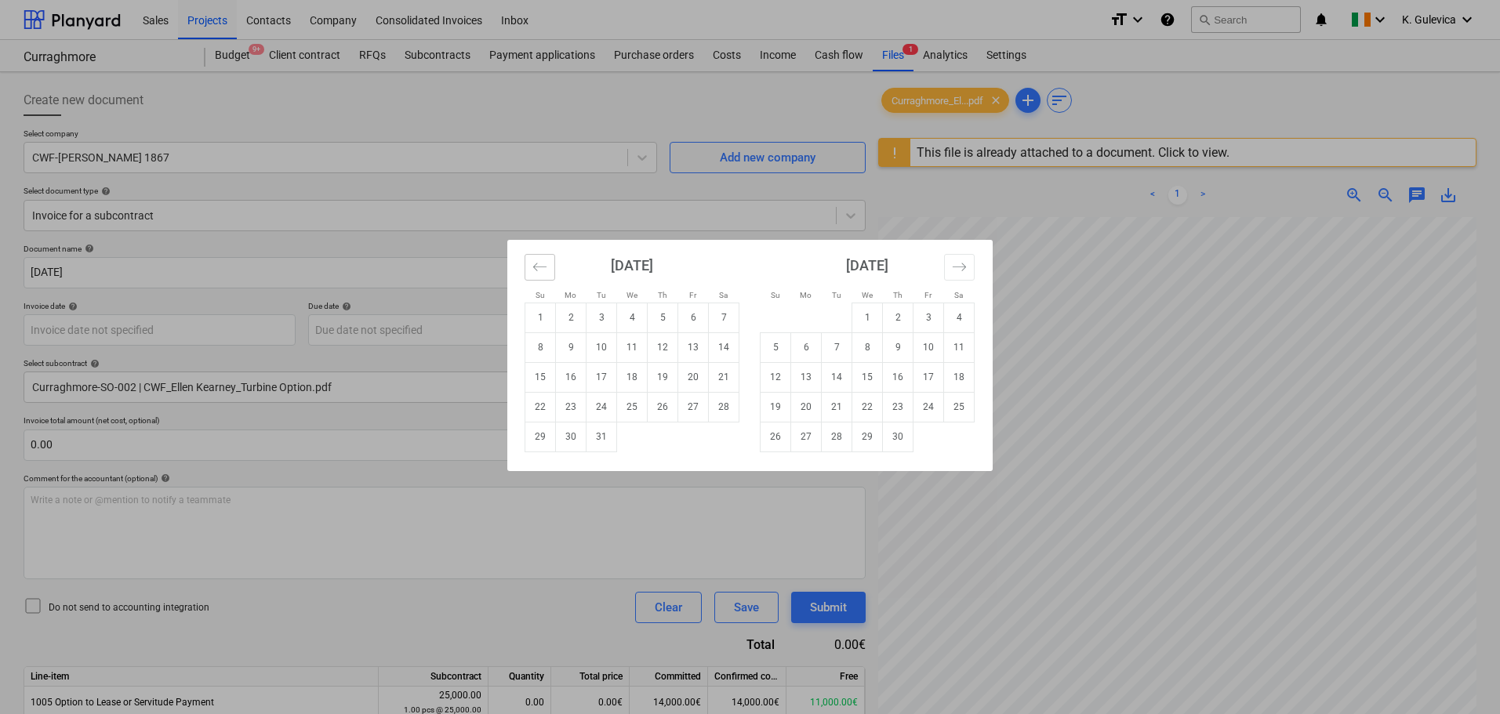
click at [545, 267] on icon "Move backward to switch to the previous month." at bounding box center [539, 267] width 13 height 8
click at [599, 439] on td "26" at bounding box center [601, 437] width 31 height 30
type input "26 Sep 2023"
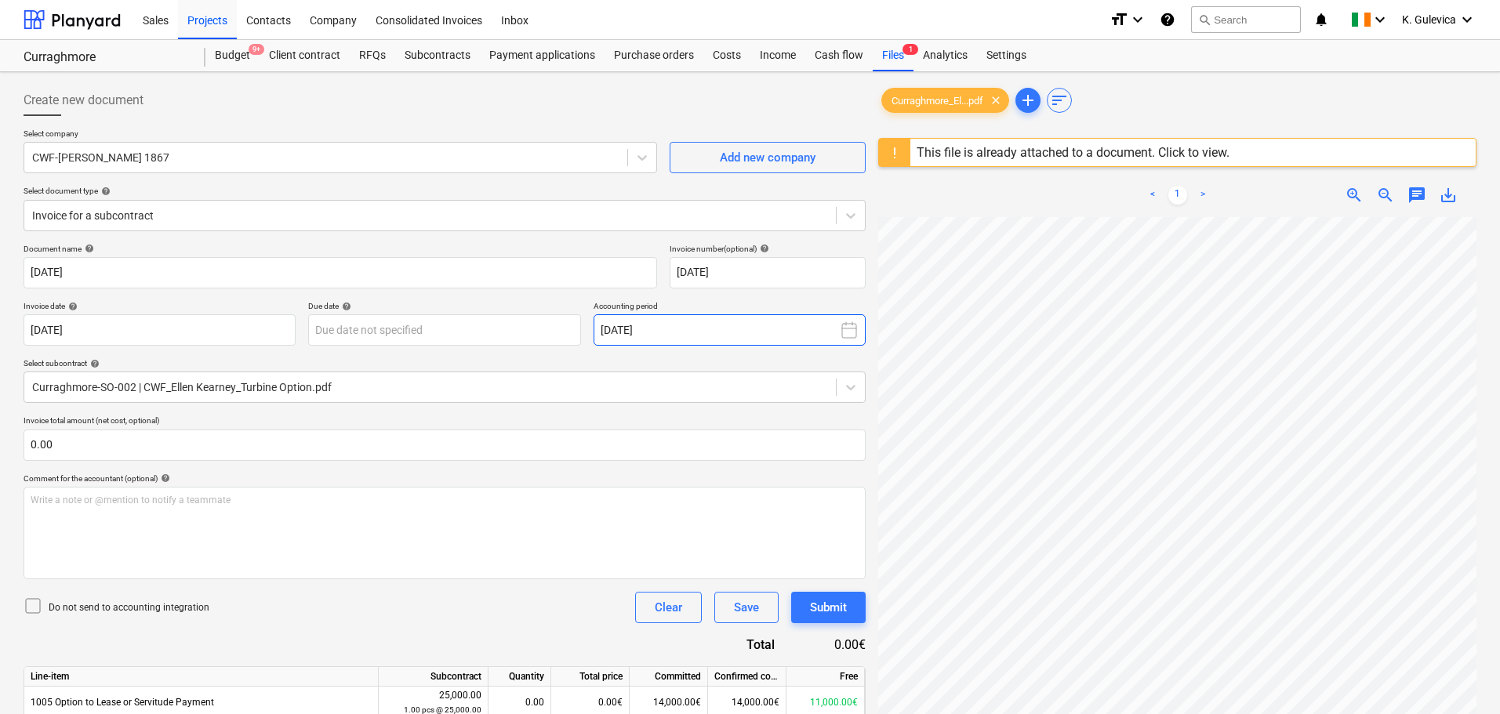
click at [732, 326] on button "September 2025" at bounding box center [730, 329] width 272 height 31
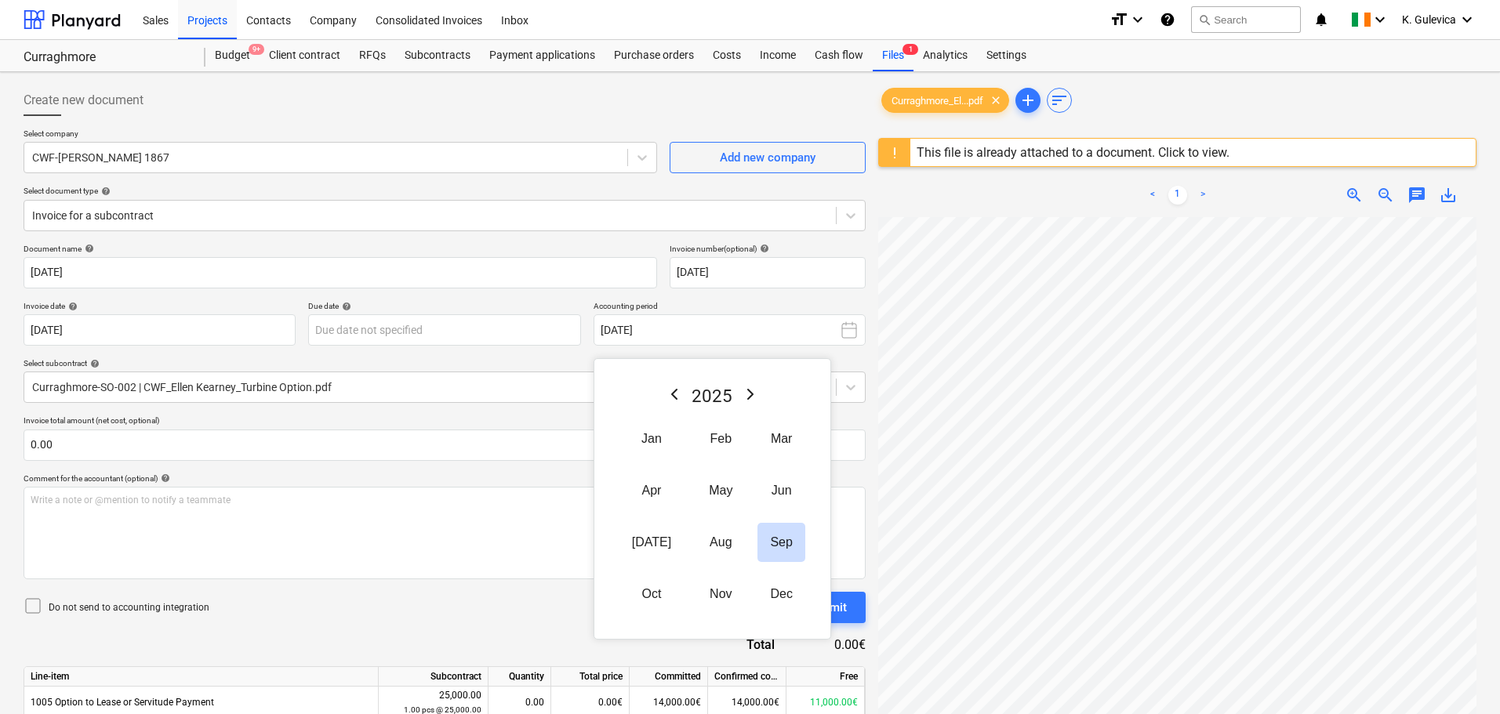
click at [673, 397] on icon "Previous Year" at bounding box center [674, 394] width 19 height 19
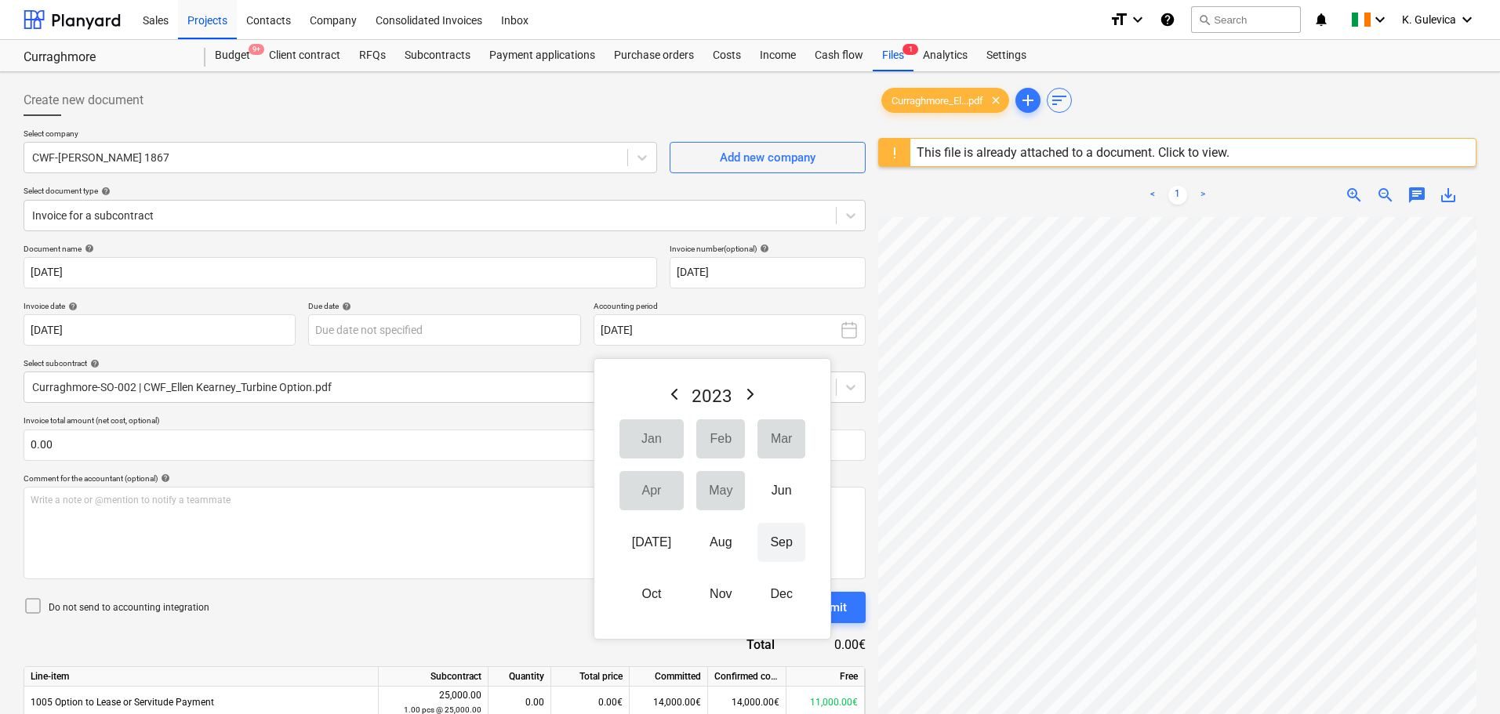
click at [772, 540] on button "Sep" at bounding box center [780, 542] width 47 height 39
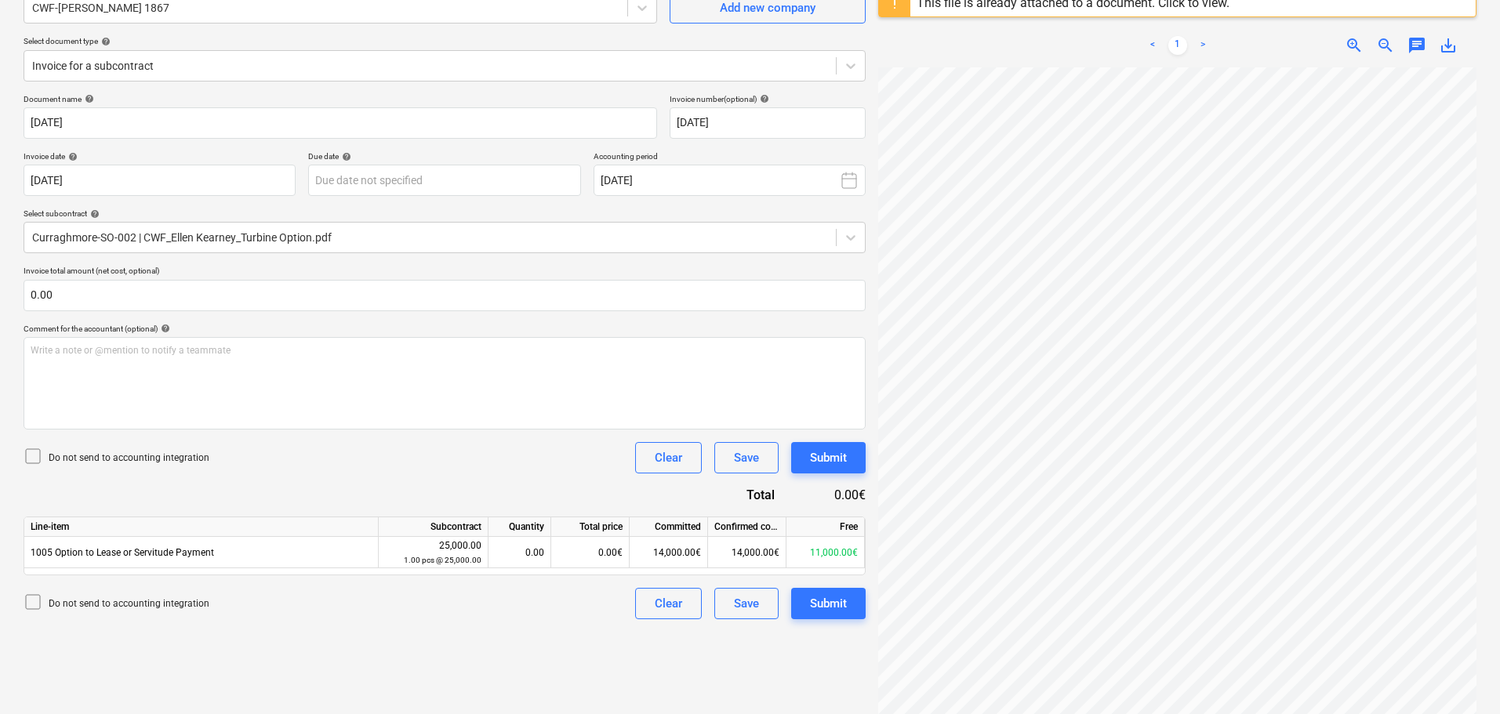
scroll to position [186, 0]
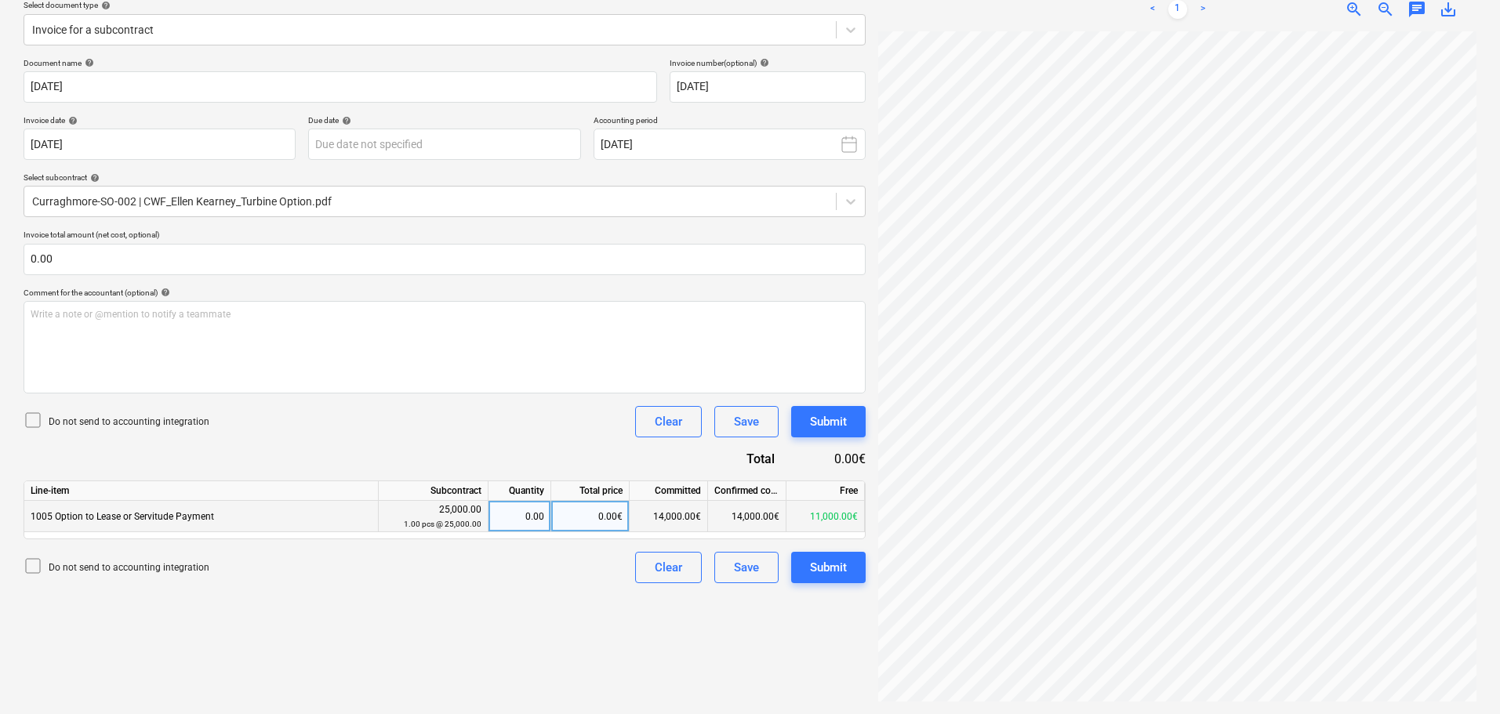
click at [601, 516] on div "0.00€" at bounding box center [590, 516] width 78 height 31
type input "4"
type input "1000"
click at [32, 419] on icon at bounding box center [33, 420] width 19 height 19
click at [834, 570] on div "Submit" at bounding box center [828, 567] width 37 height 20
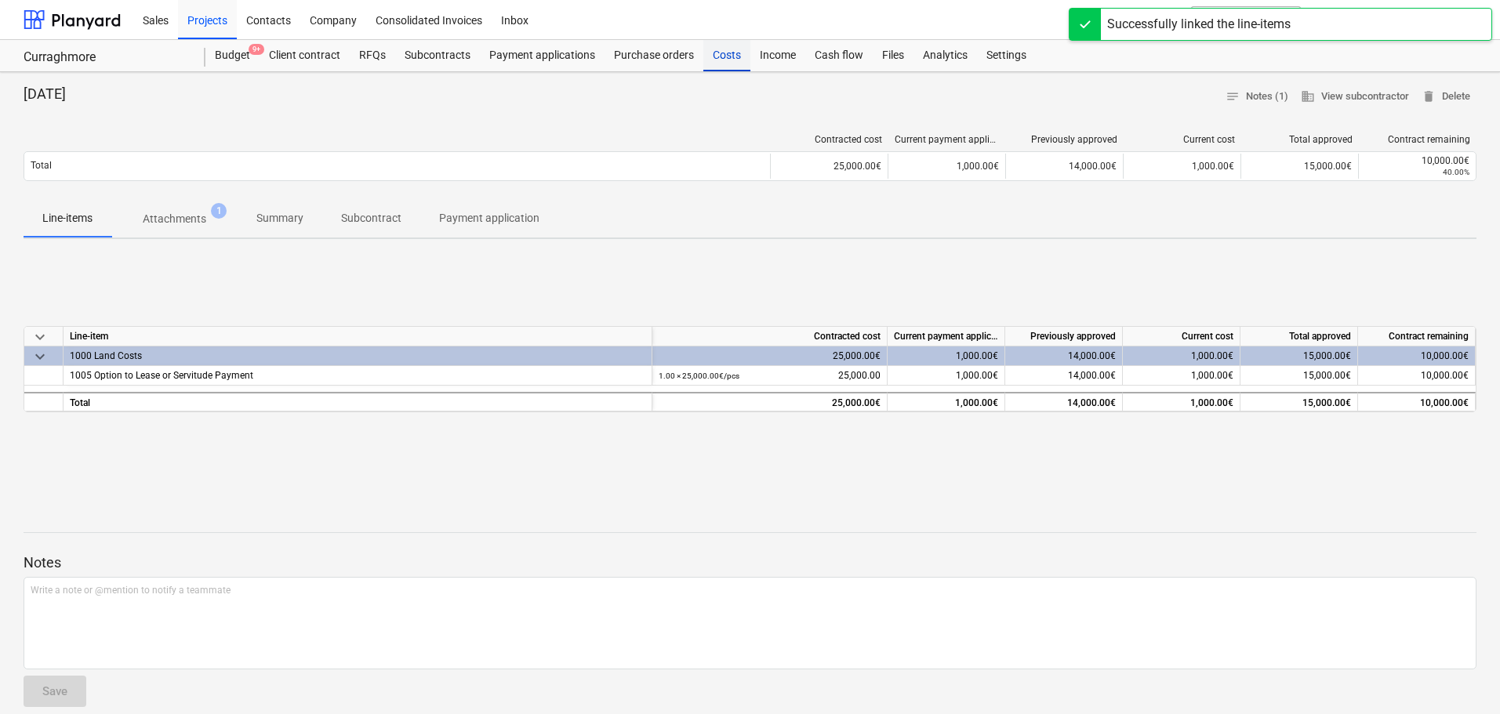
drag, startPoint x: 721, startPoint y: 45, endPoint x: 725, endPoint y: 57, distance: 13.1
click at [721, 45] on div "Costs" at bounding box center [726, 55] width 47 height 31
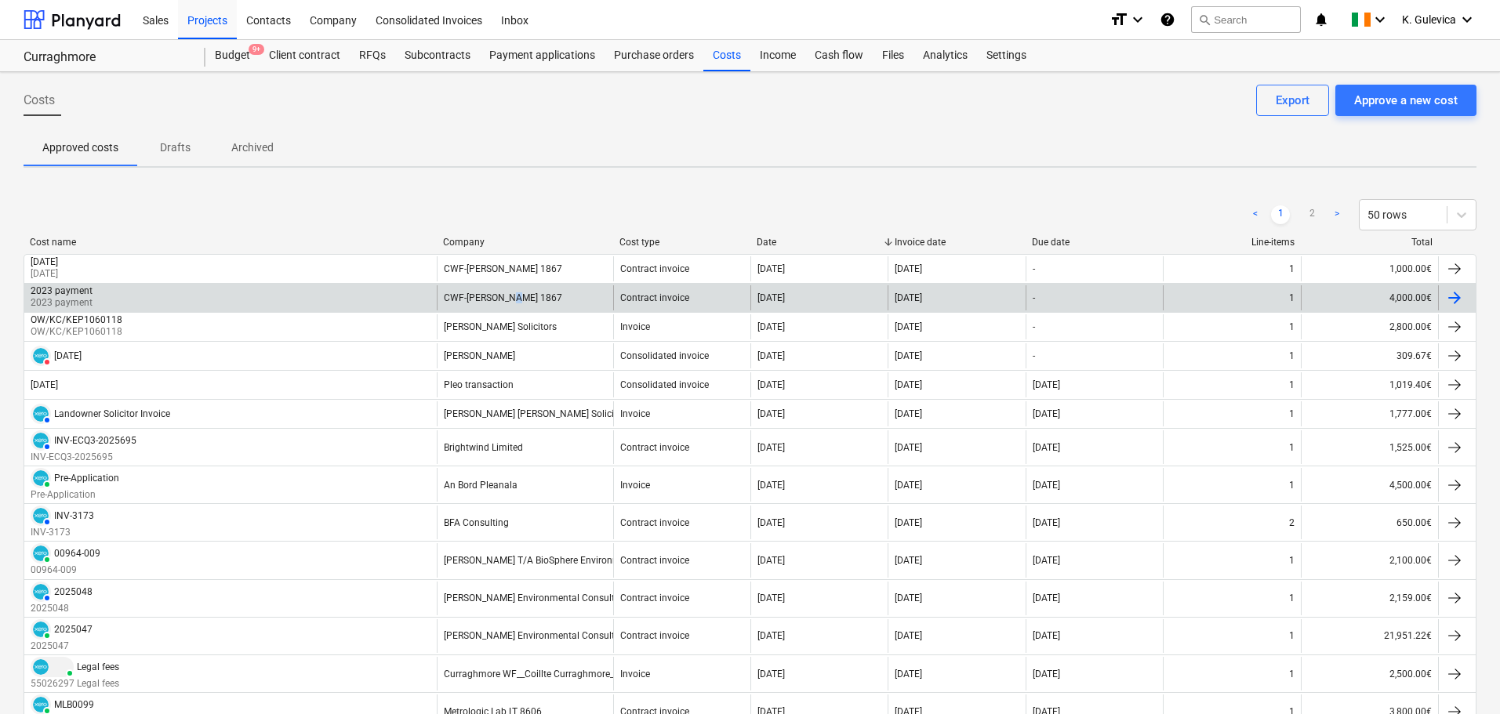
click at [506, 291] on div "CWF-Ellen Kearney 1867" at bounding box center [525, 297] width 176 height 25
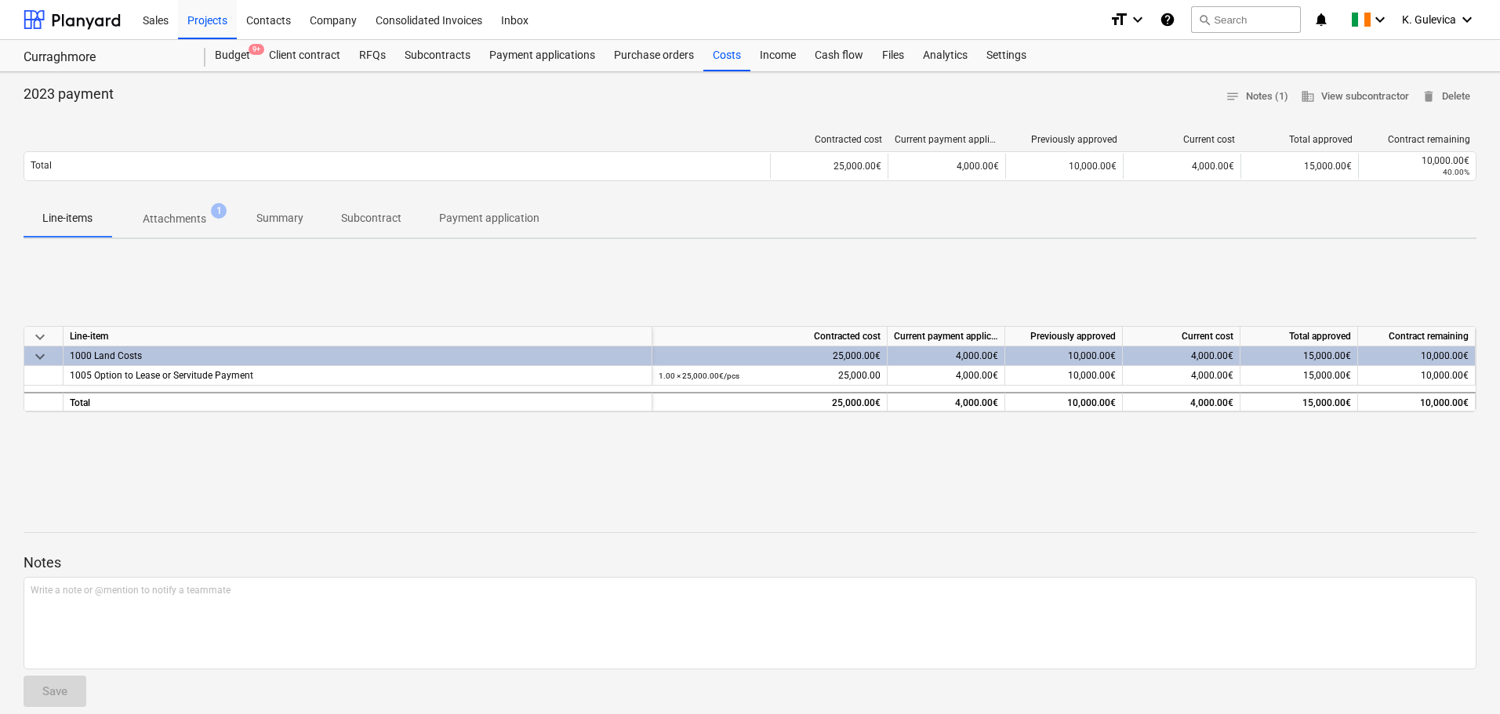
click at [294, 216] on p "Summary" at bounding box center [279, 218] width 47 height 16
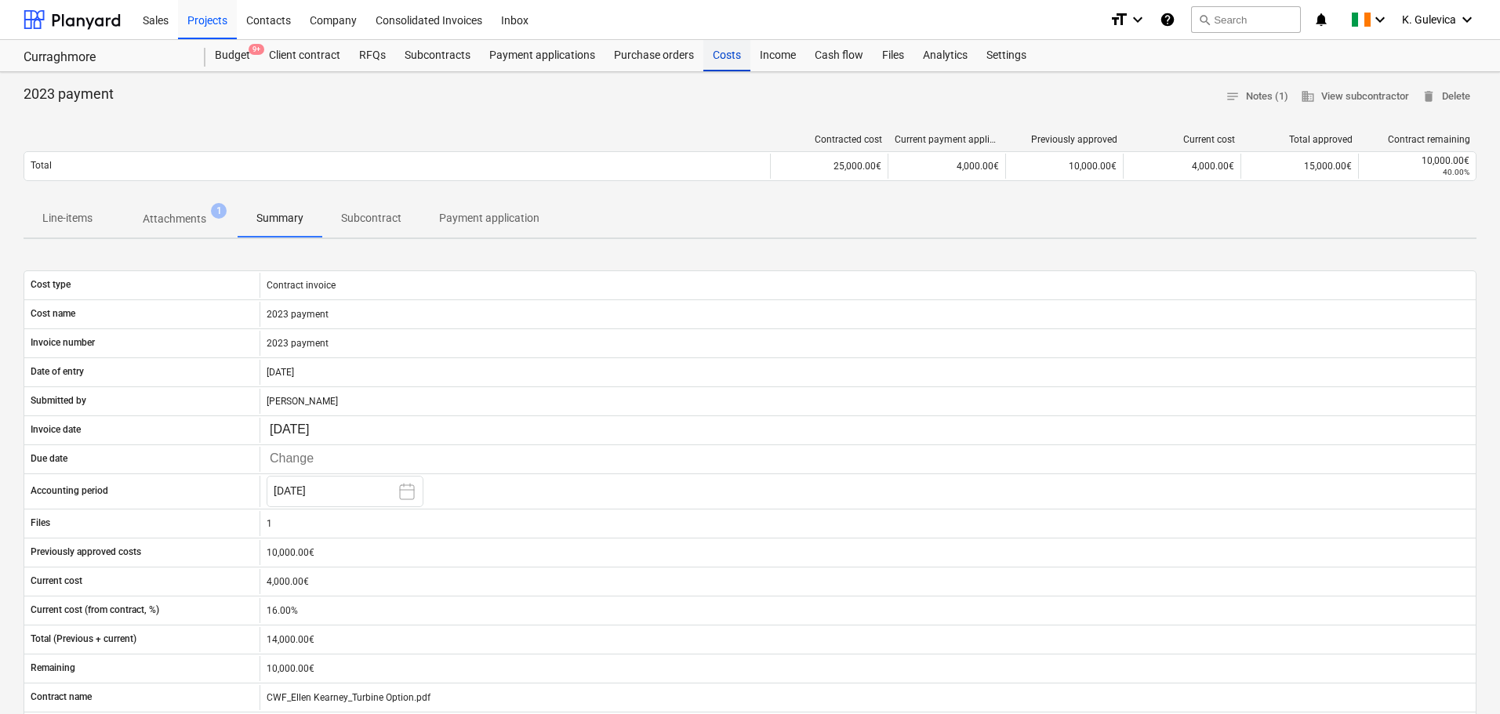
click at [731, 56] on div "Costs" at bounding box center [726, 55] width 47 height 31
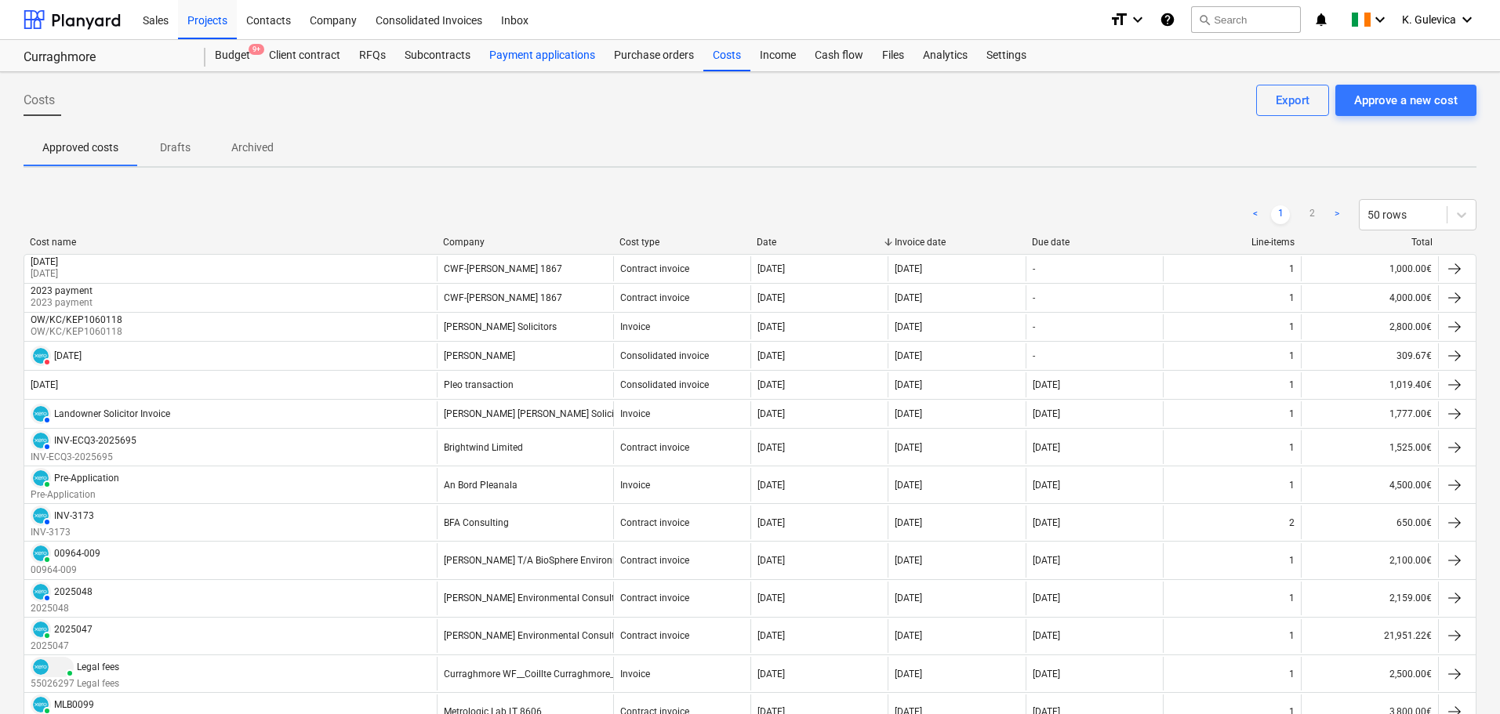
click at [571, 51] on div "Payment applications" at bounding box center [542, 55] width 125 height 31
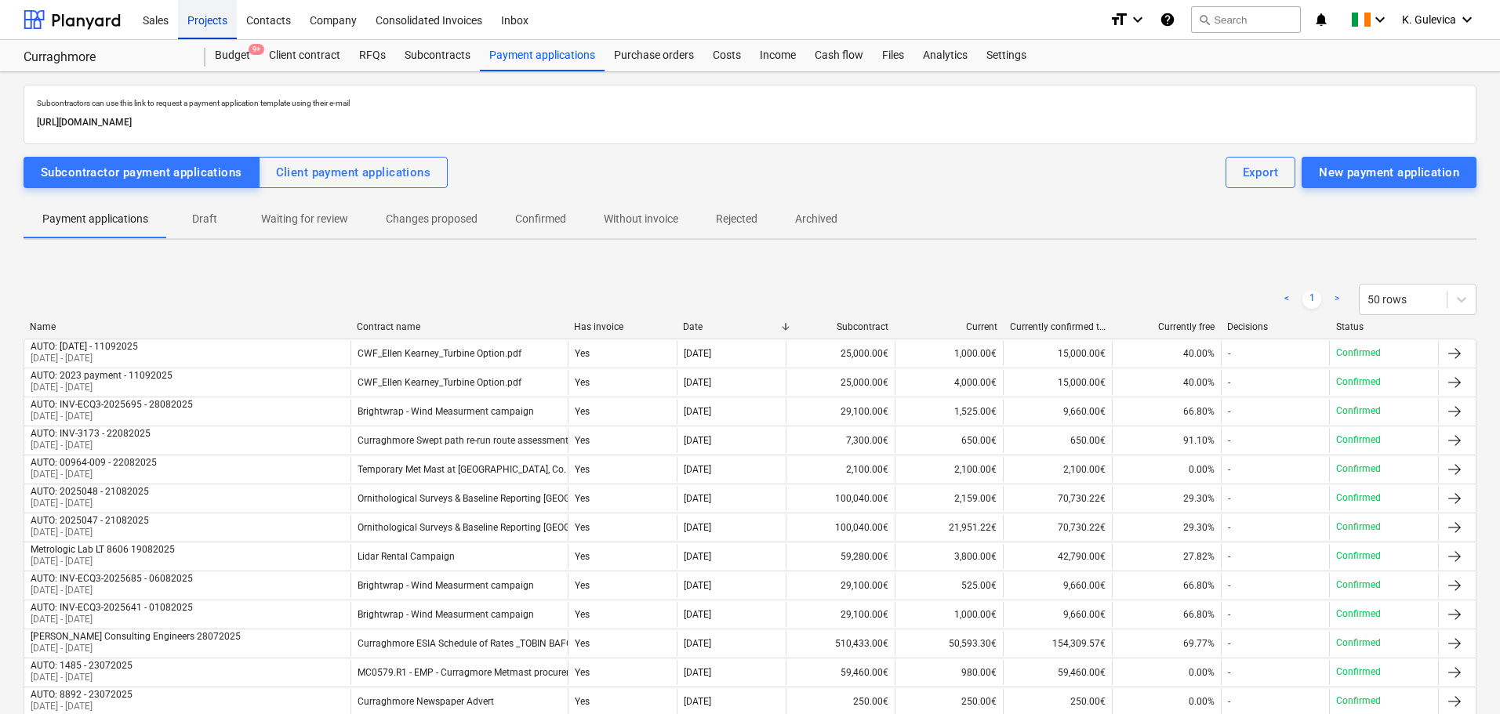
click at [211, 20] on div "Projects" at bounding box center [207, 19] width 59 height 40
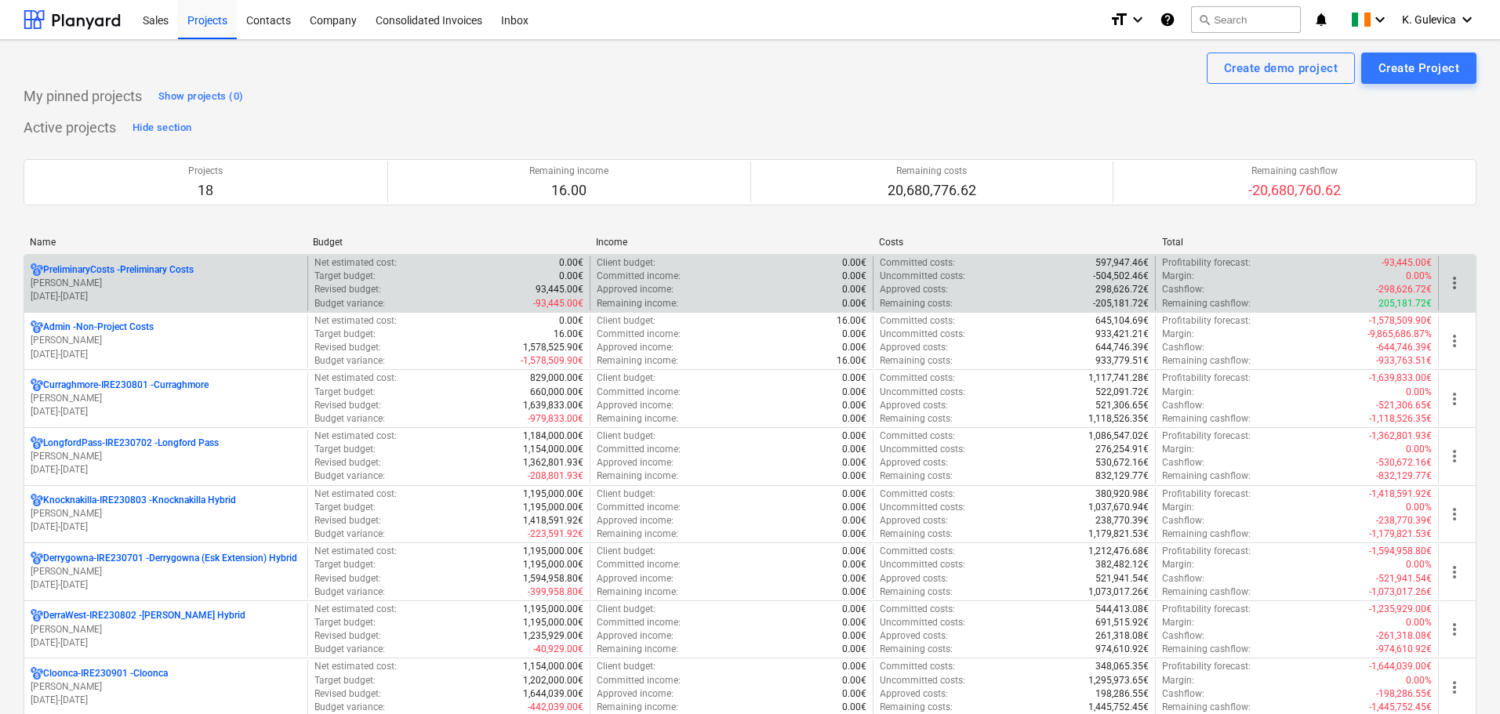
click at [125, 270] on p "PreliminaryCosts - Preliminary Costs" at bounding box center [118, 269] width 151 height 13
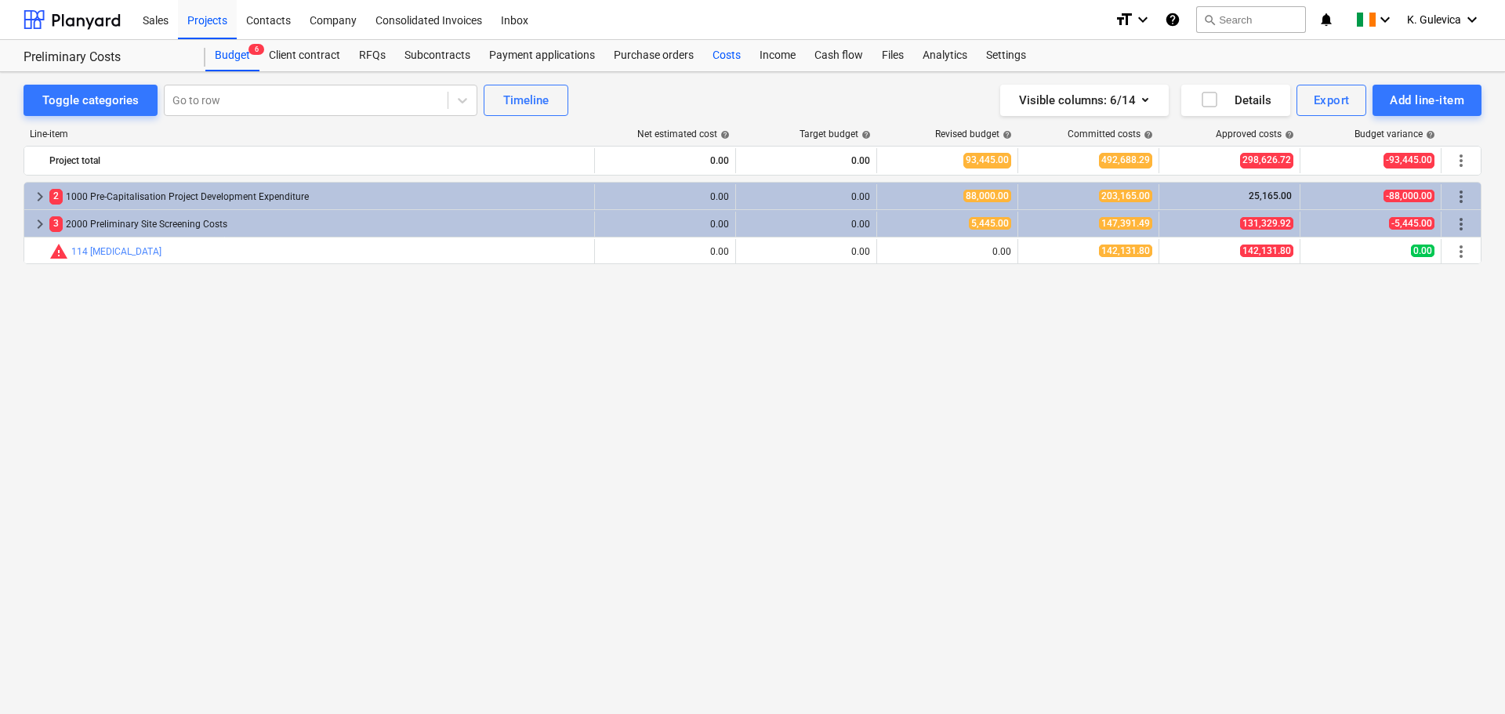
click at [716, 56] on div "Costs" at bounding box center [726, 55] width 47 height 31
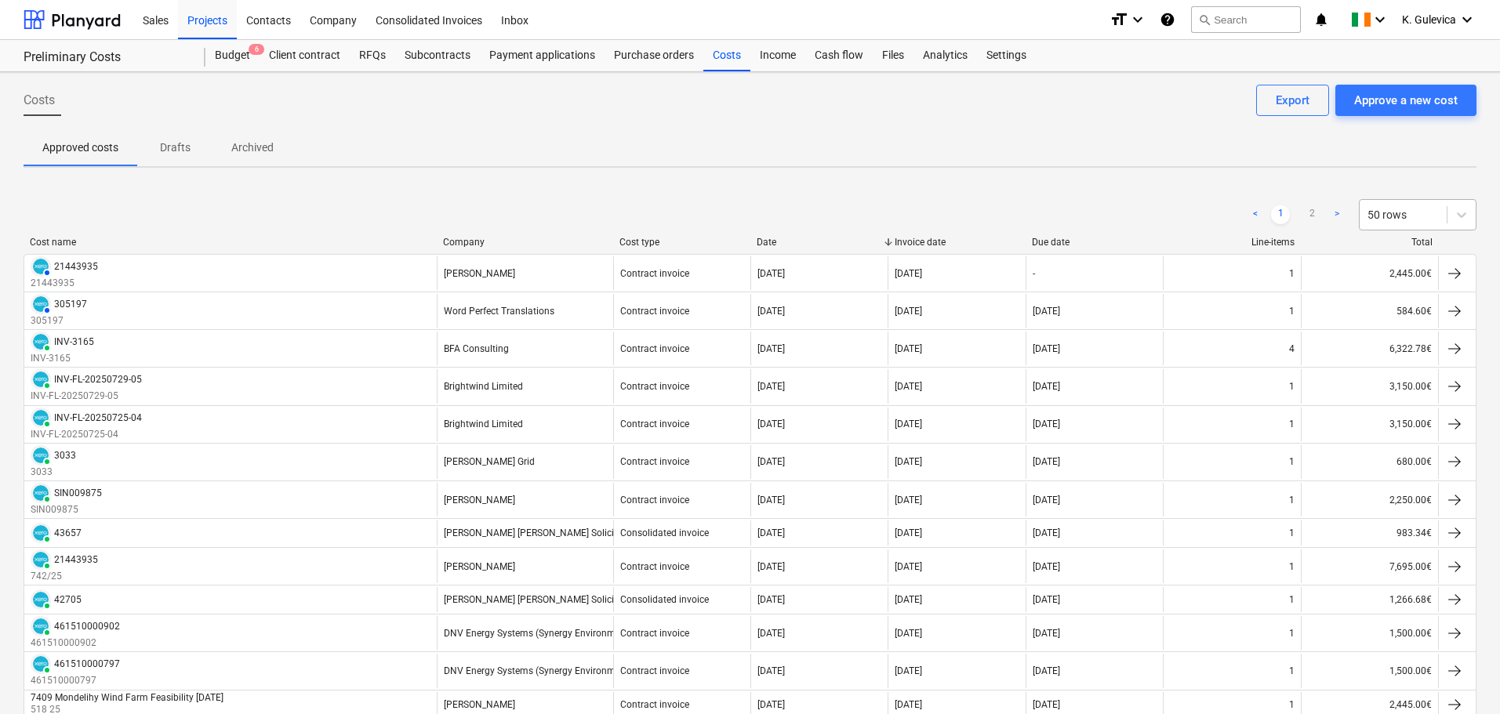
click at [1400, 217] on div at bounding box center [1402, 215] width 71 height 16
click at [1405, 381] on div "100 rows" at bounding box center [1418, 377] width 118 height 25
click at [633, 53] on div "Purchase orders" at bounding box center [653, 55] width 99 height 31
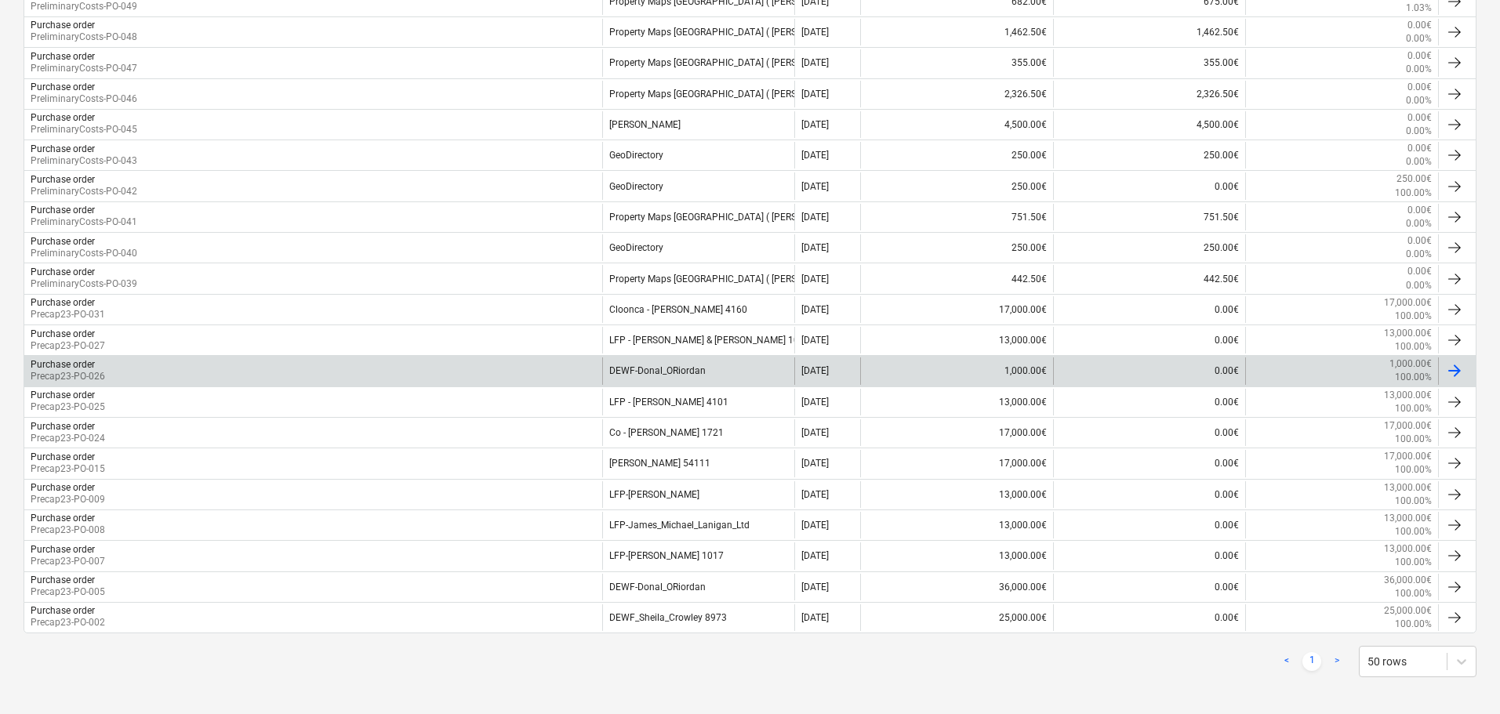
scroll to position [407, 0]
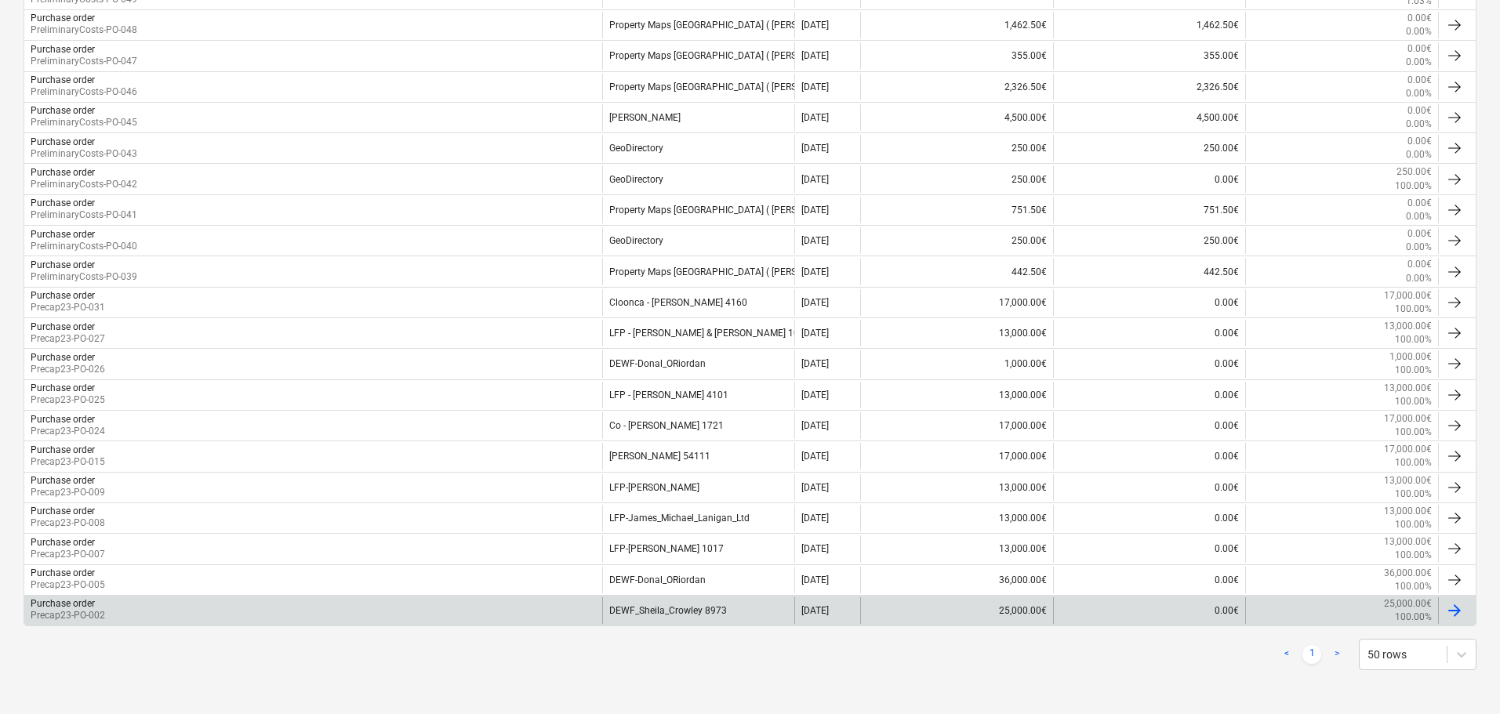
click at [661, 621] on div "DEWF_Sheila_Crowley 8973" at bounding box center [698, 610] width 193 height 27
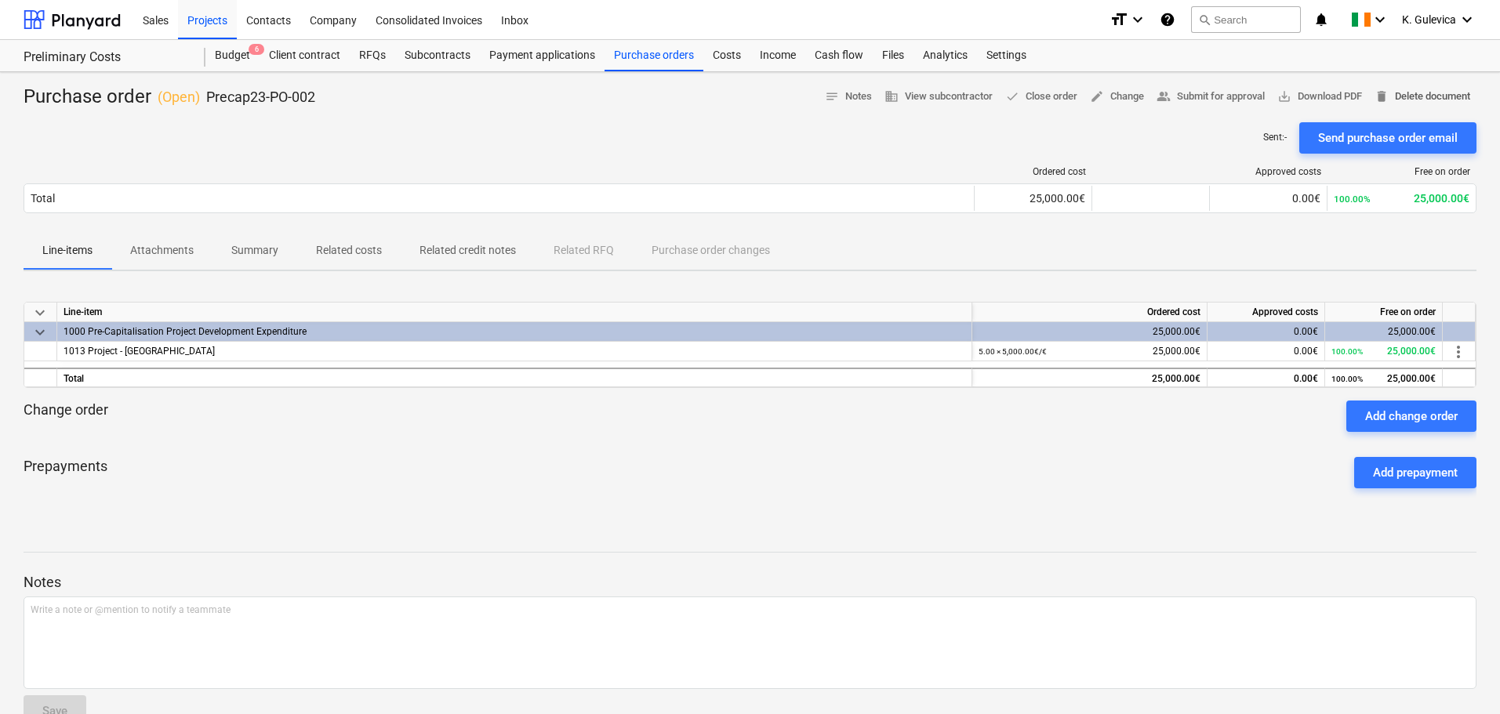
click at [1414, 100] on span "delete Delete document" at bounding box center [1422, 97] width 96 height 18
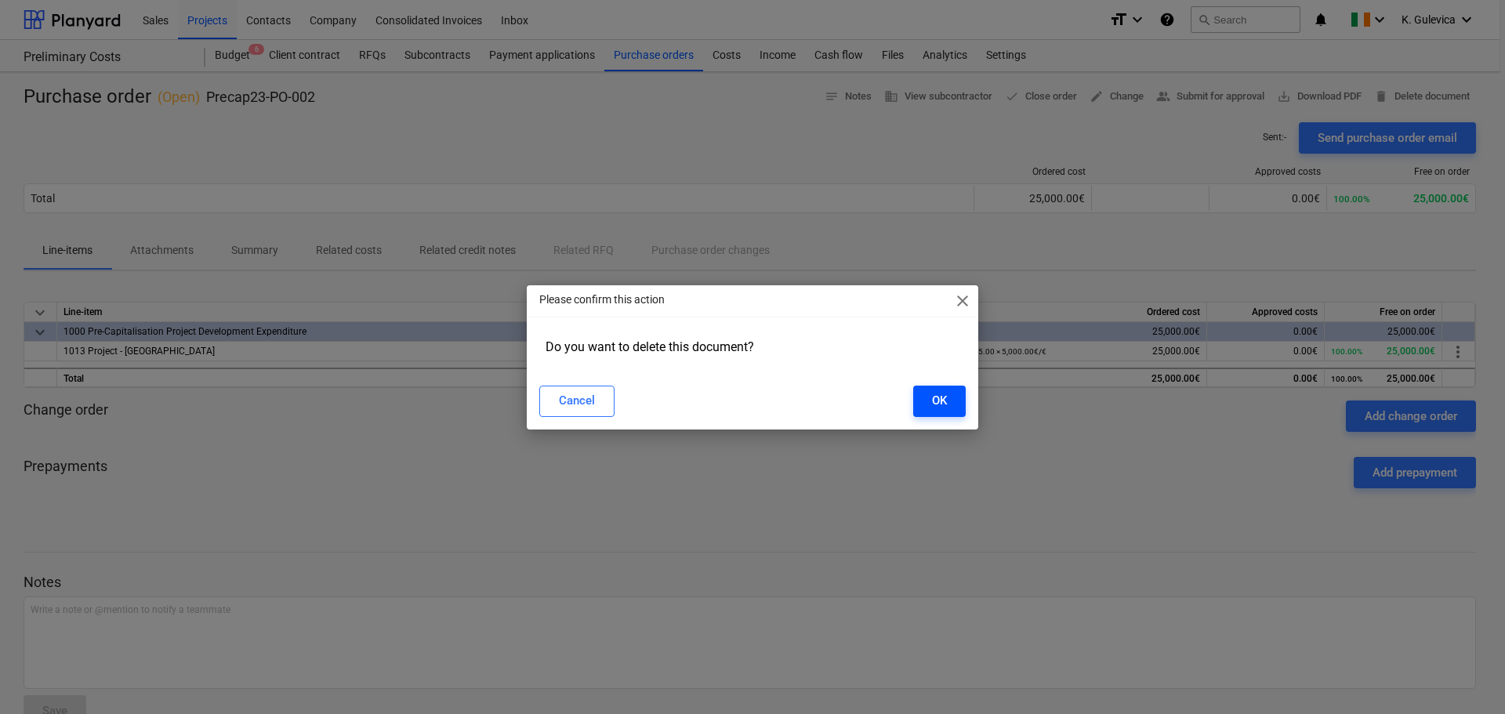
click at [939, 401] on div "OK" at bounding box center [939, 400] width 15 height 20
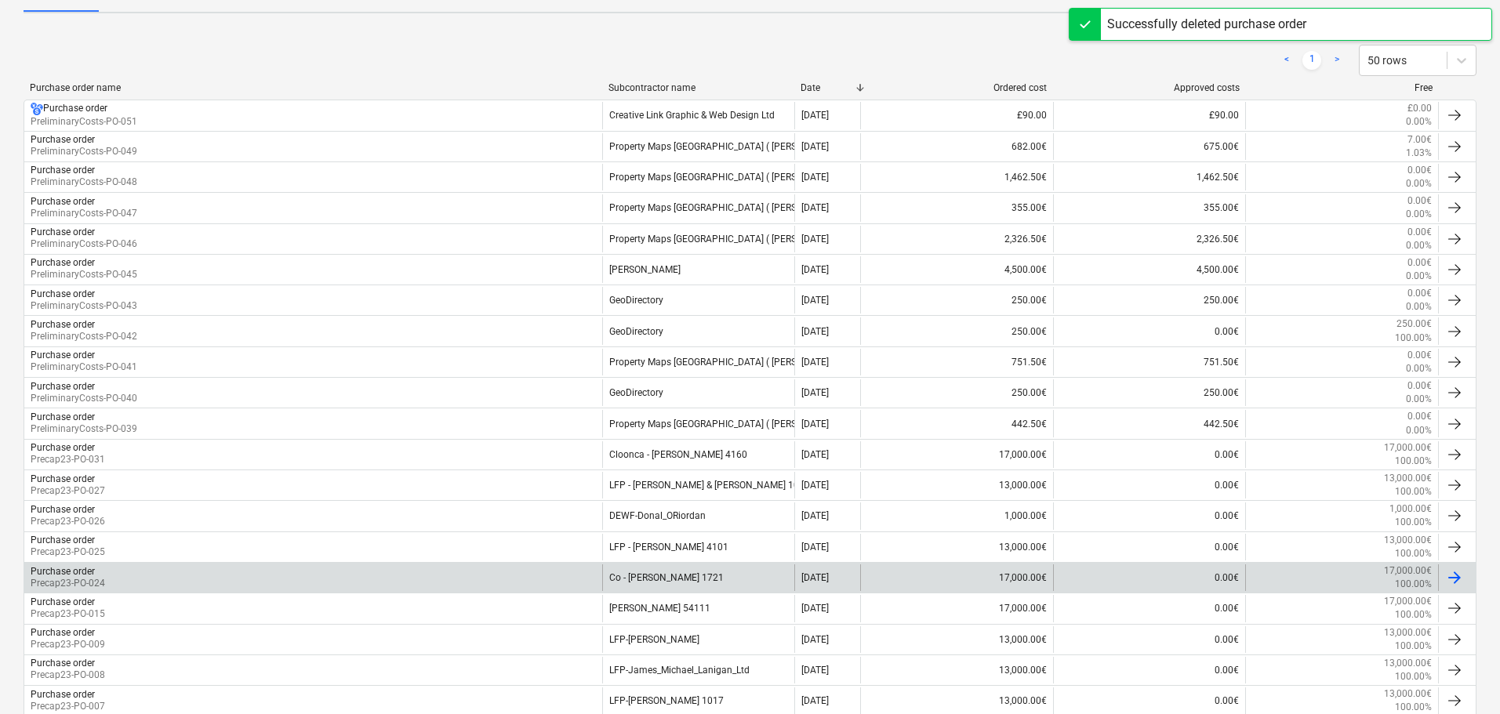
scroll to position [376, 0]
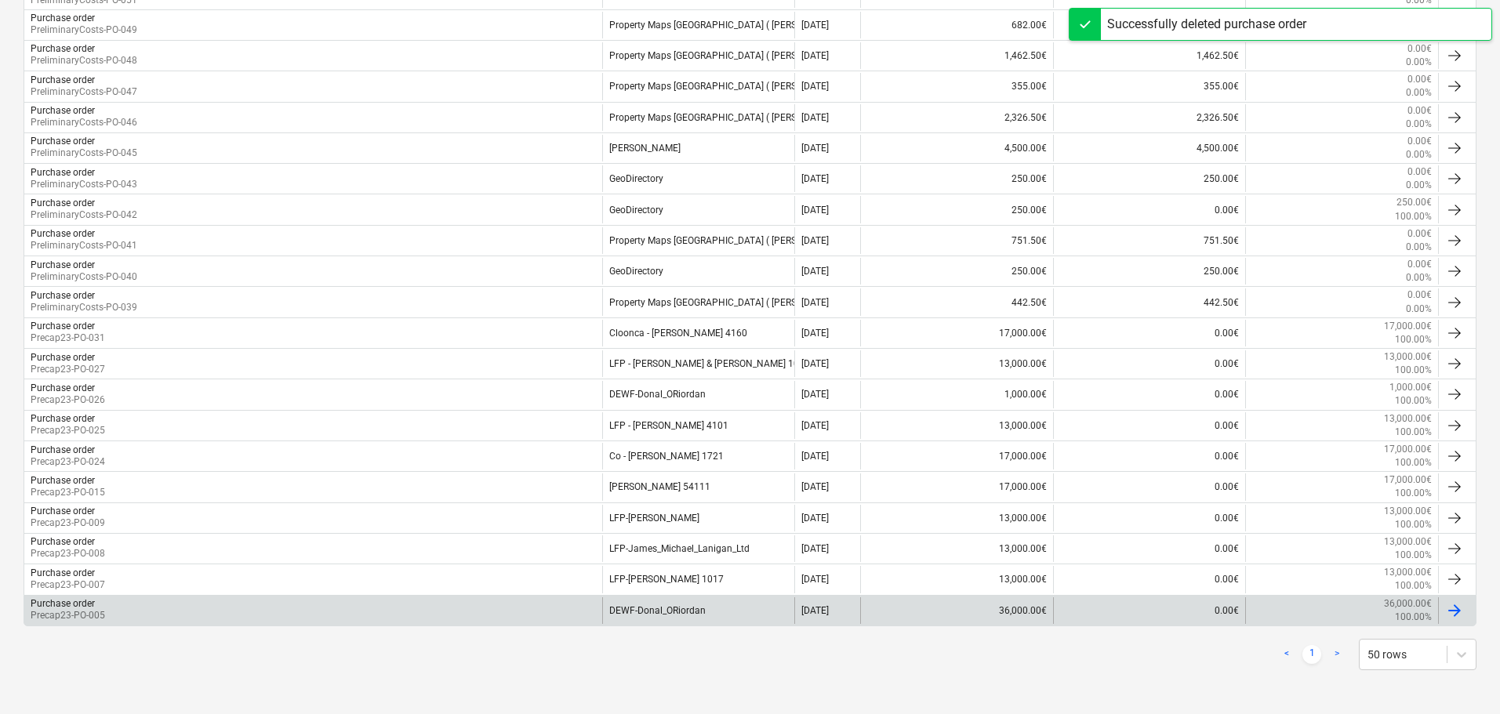
click at [665, 614] on div "DEWF-Donal_ORiordan" at bounding box center [698, 610] width 193 height 27
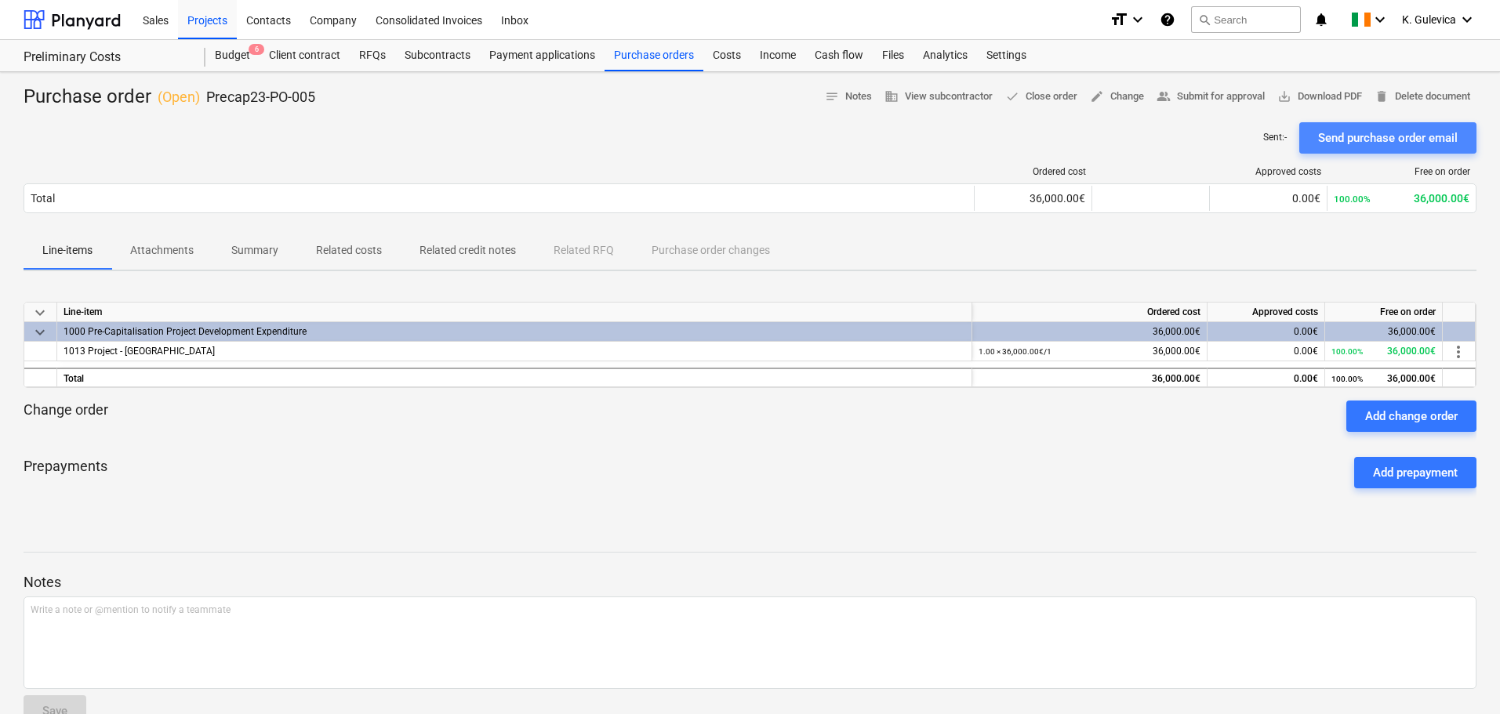
click at [1366, 134] on div "Send purchase order email" at bounding box center [1388, 138] width 140 height 20
click at [216, 8] on div "Projects" at bounding box center [207, 19] width 59 height 40
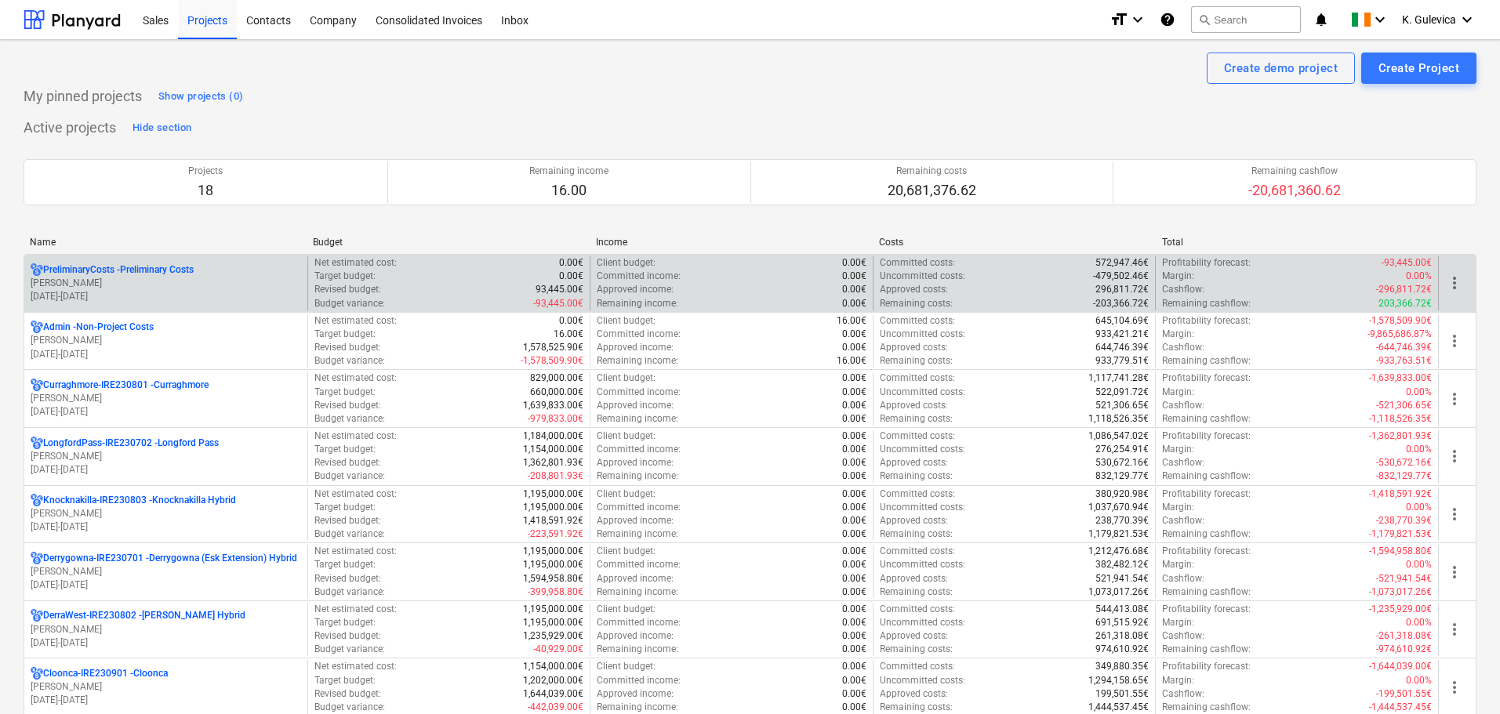
click at [136, 285] on p "U. Hannigan" at bounding box center [166, 283] width 270 height 13
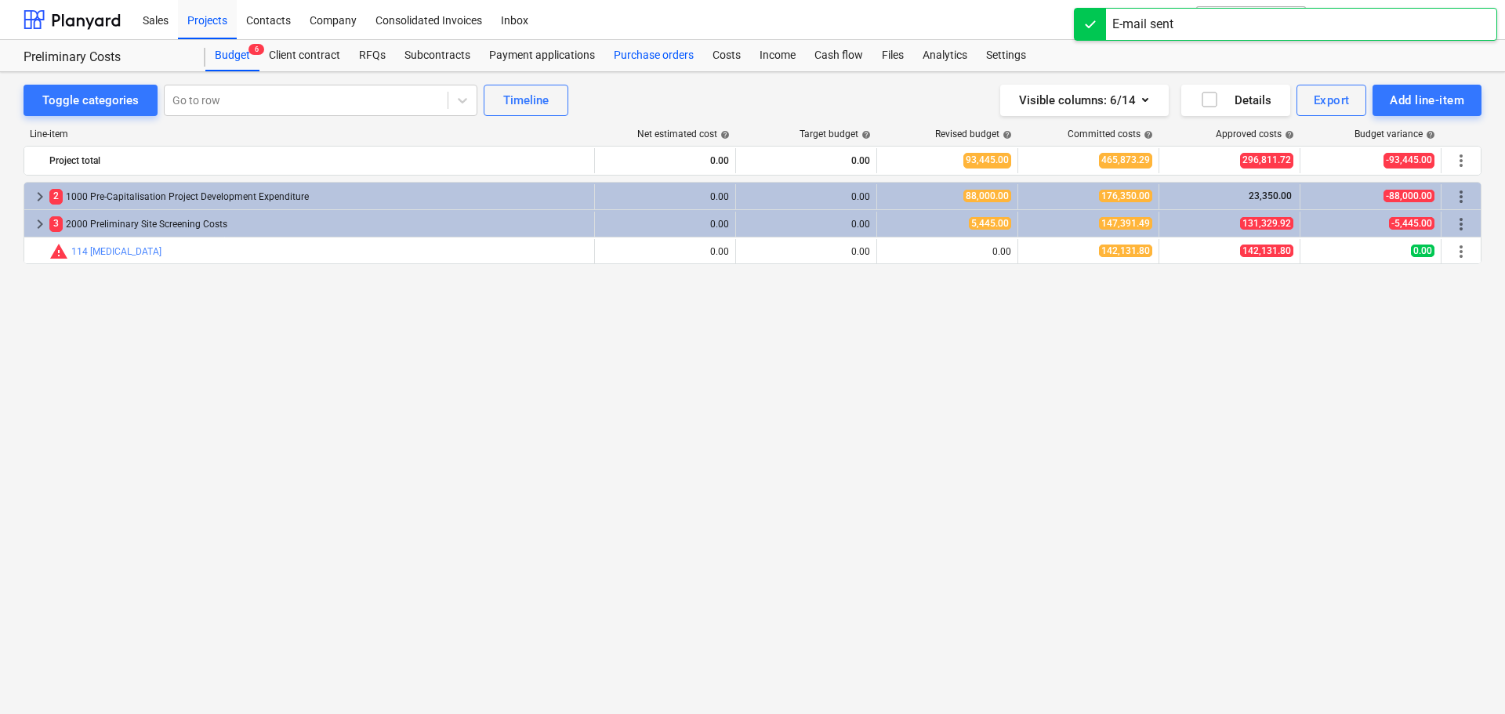
click at [652, 51] on div "Purchase orders" at bounding box center [653, 55] width 99 height 31
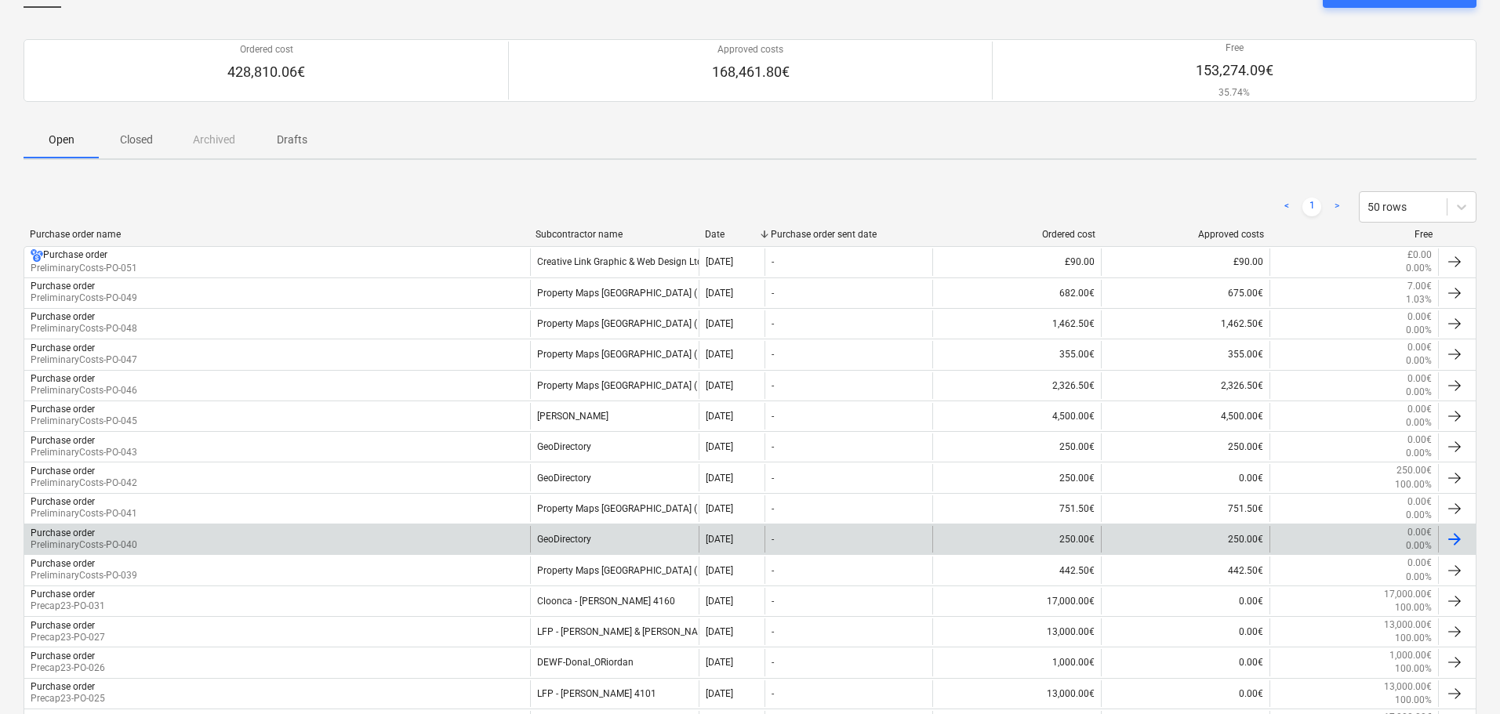
scroll to position [376, 0]
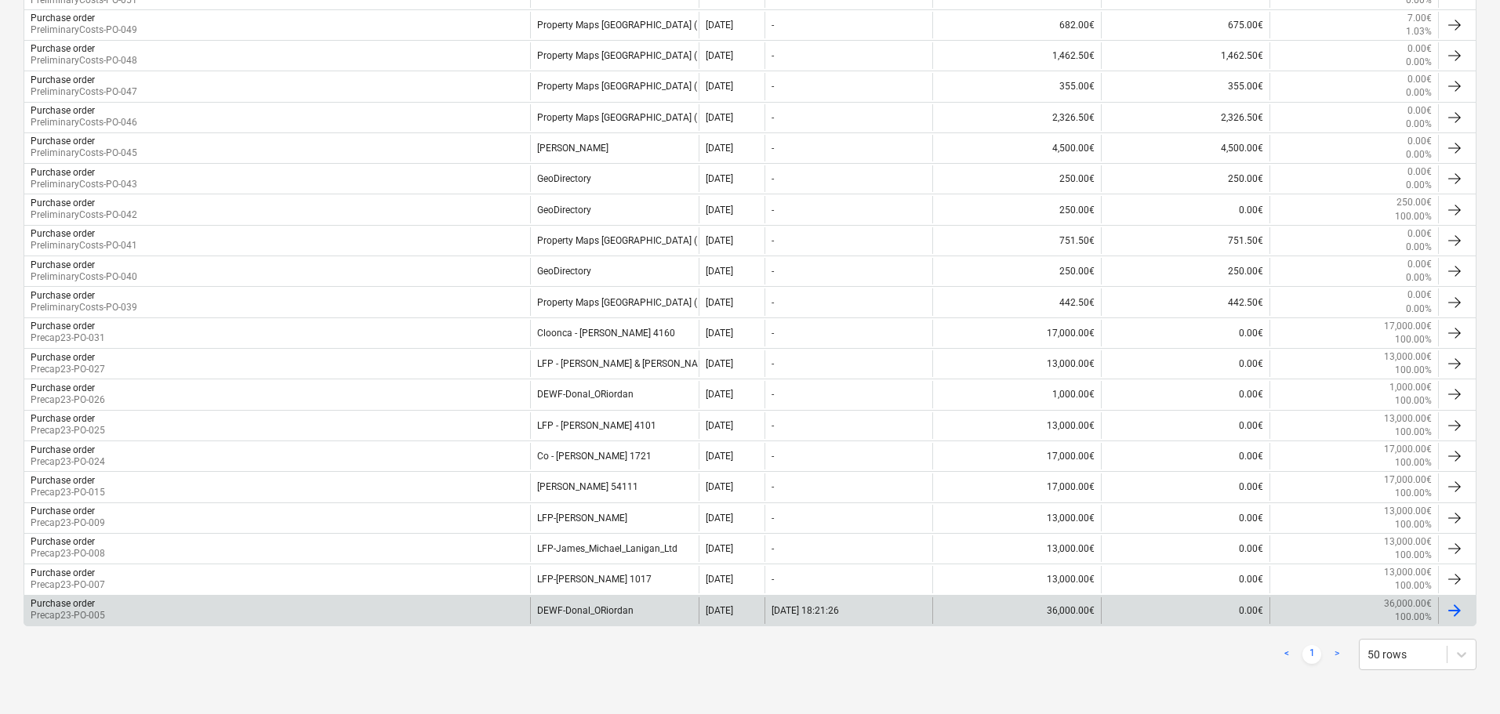
click at [628, 612] on div "DEWF-Donal_ORiordan" at bounding box center [614, 610] width 169 height 27
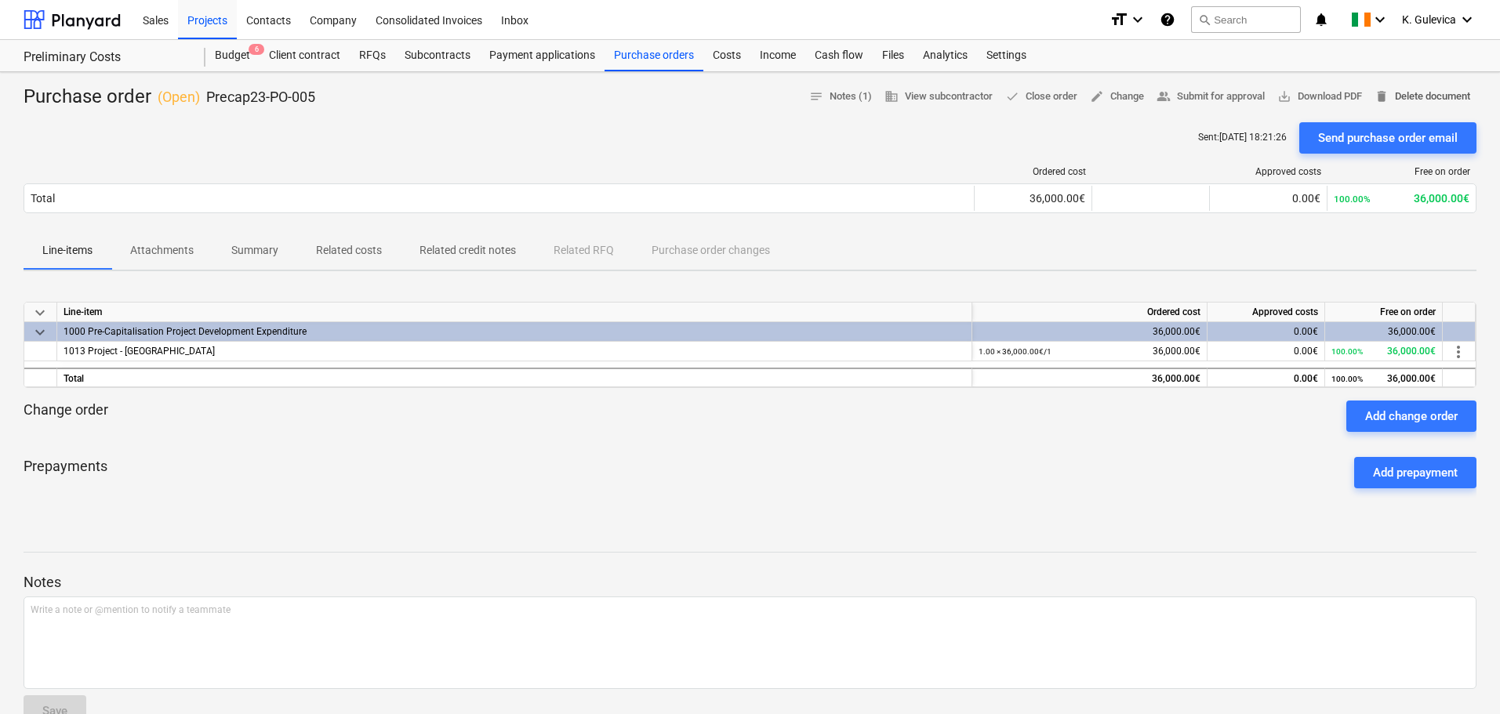
click at [1416, 94] on span "delete Delete document" at bounding box center [1422, 97] width 96 height 18
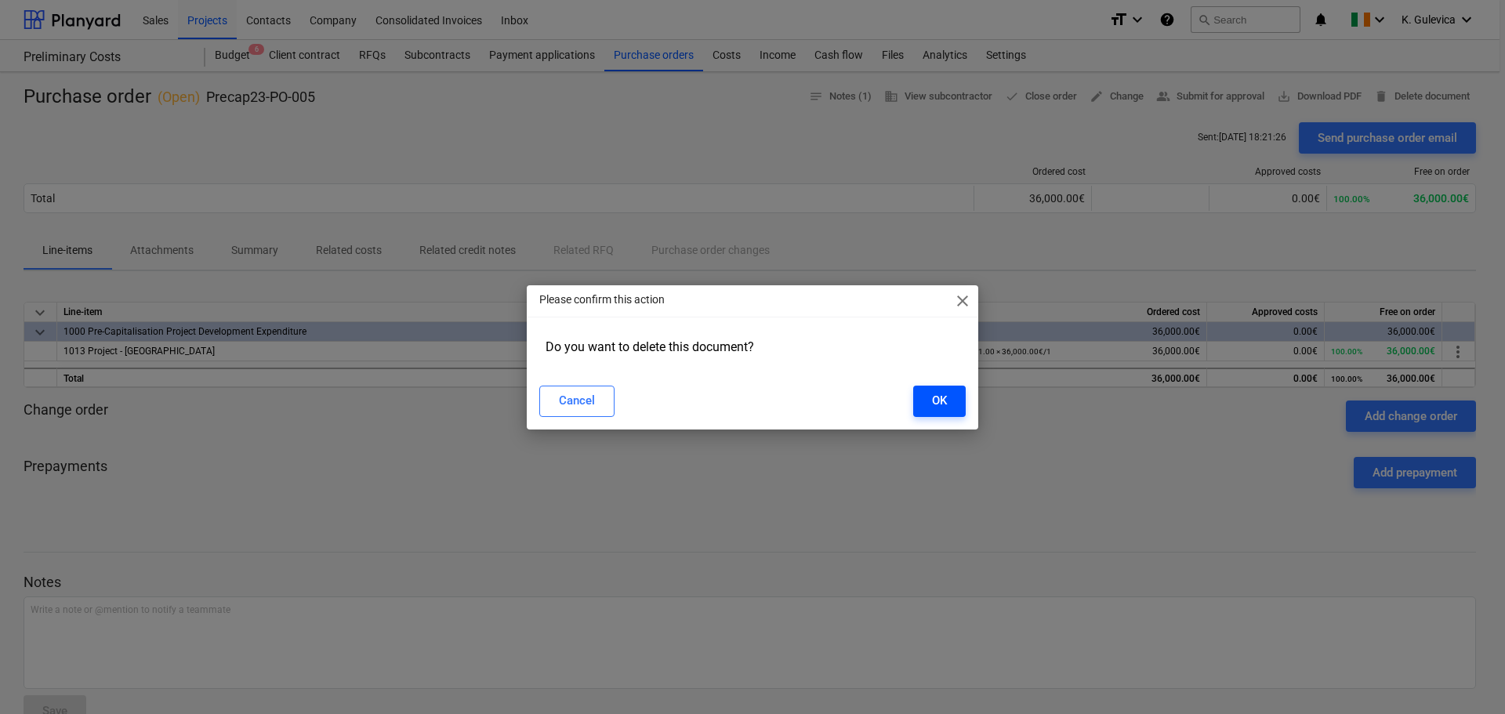
click at [933, 400] on div "OK" at bounding box center [939, 400] width 15 height 20
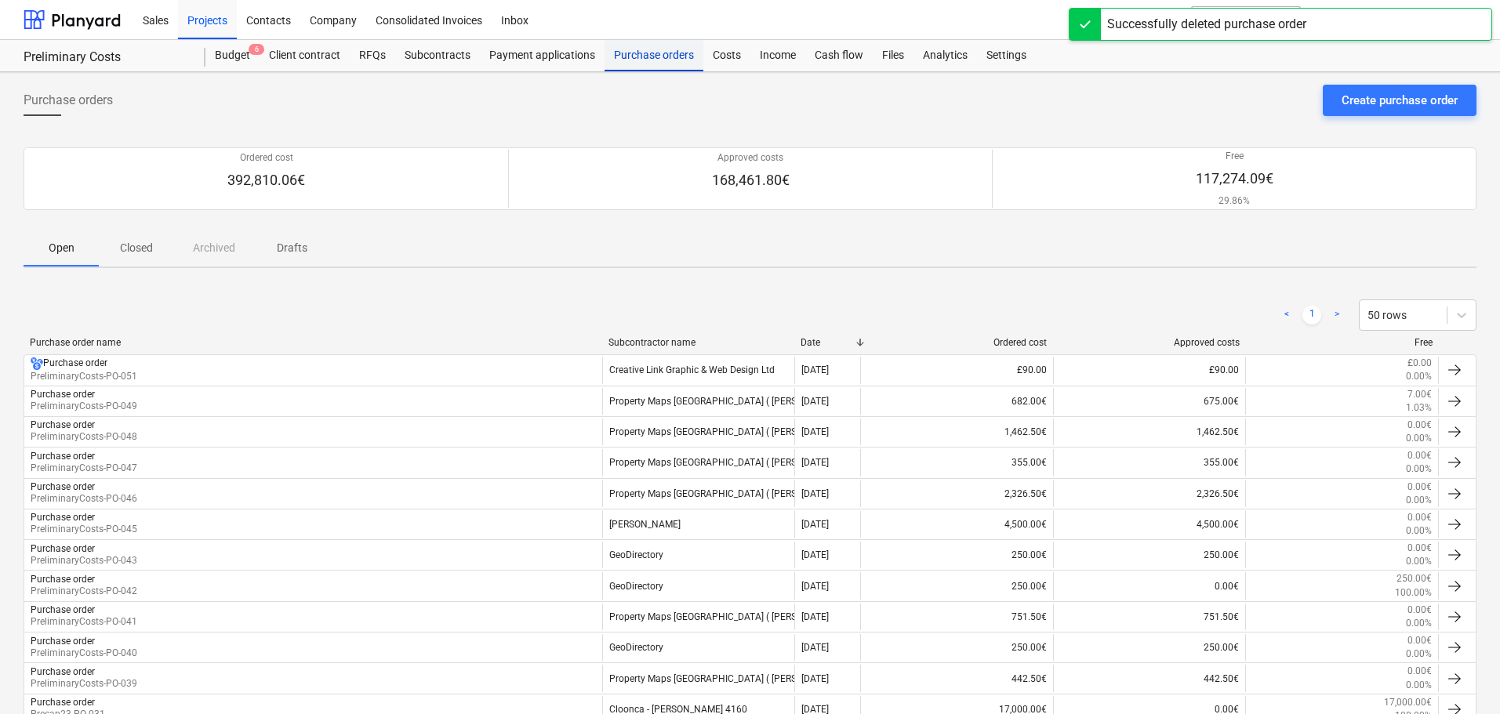
click at [641, 49] on div "Purchase orders" at bounding box center [653, 55] width 99 height 31
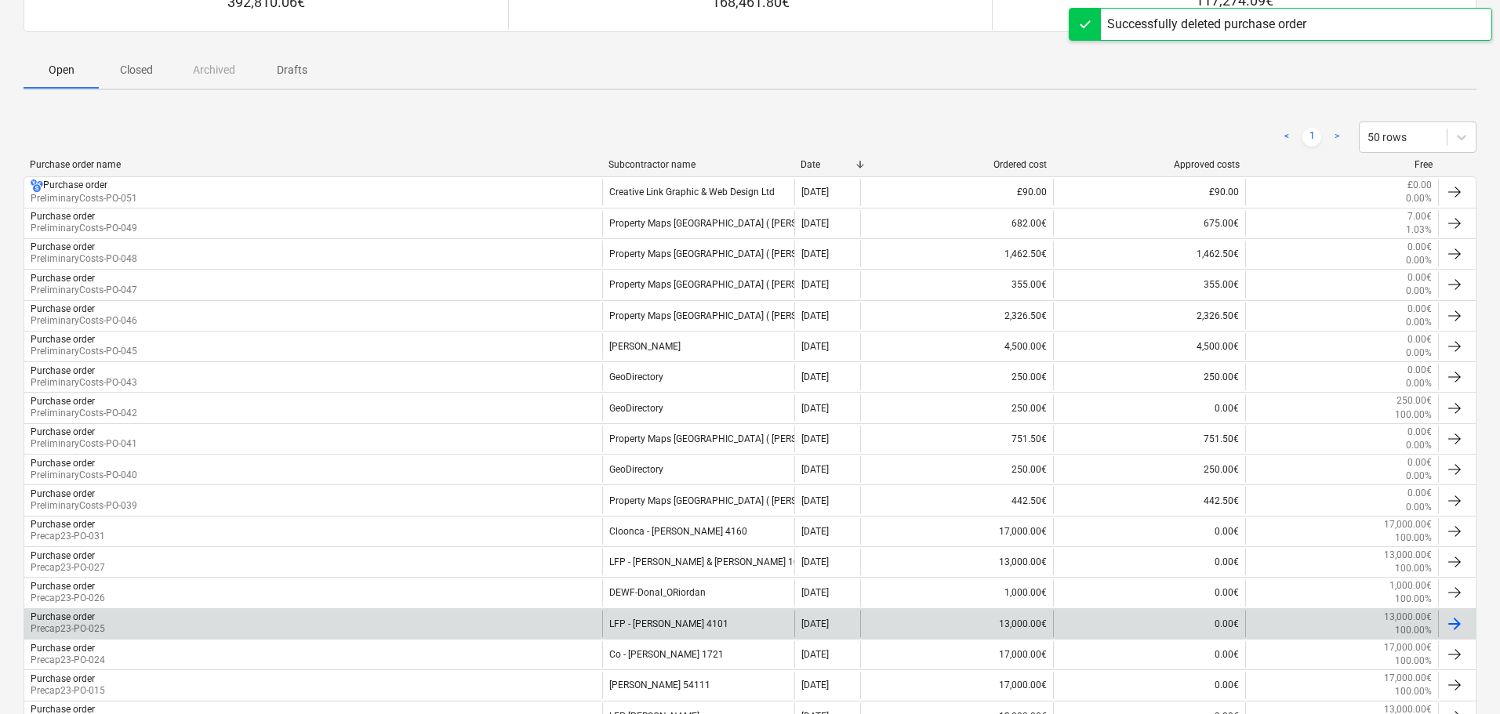
scroll to position [346, 0]
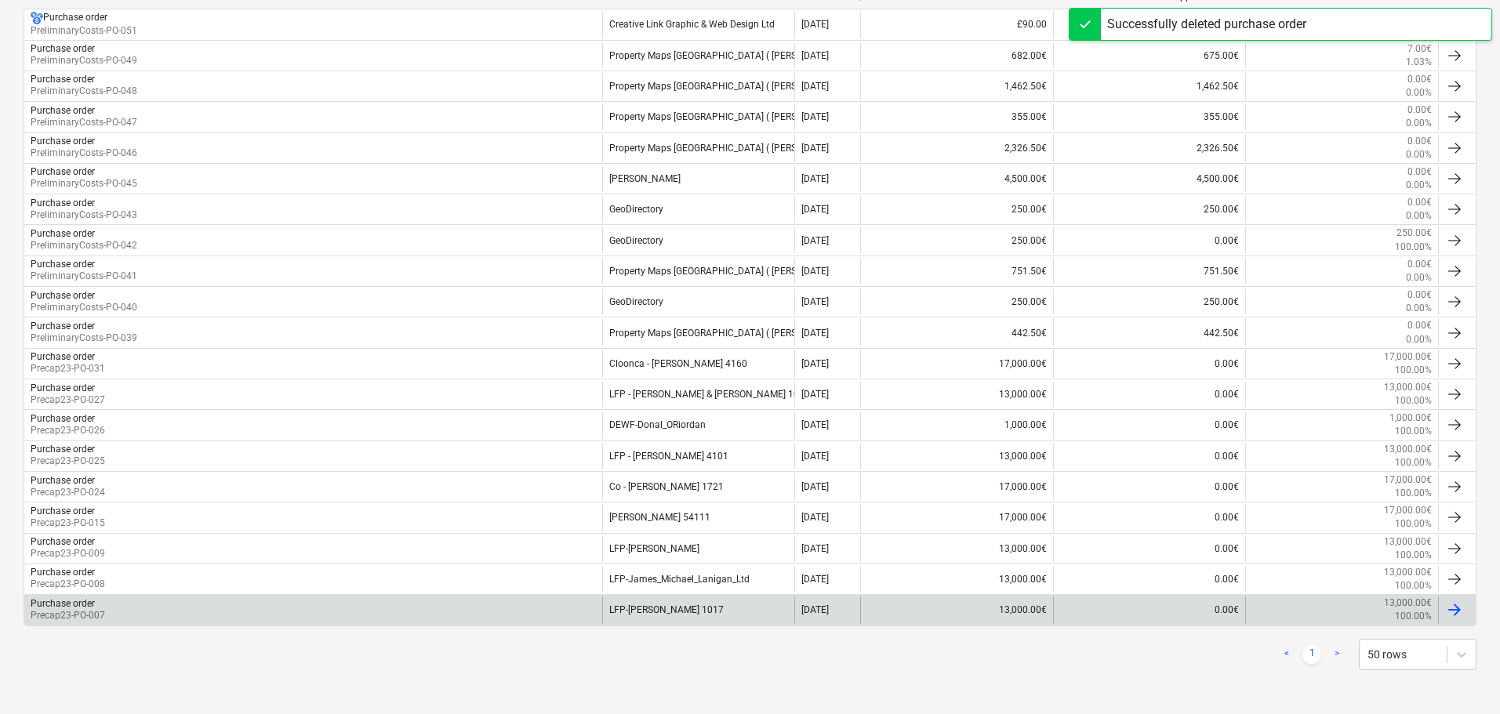
click at [693, 611] on div "LFP-Helen_Webster 1017" at bounding box center [698, 610] width 193 height 27
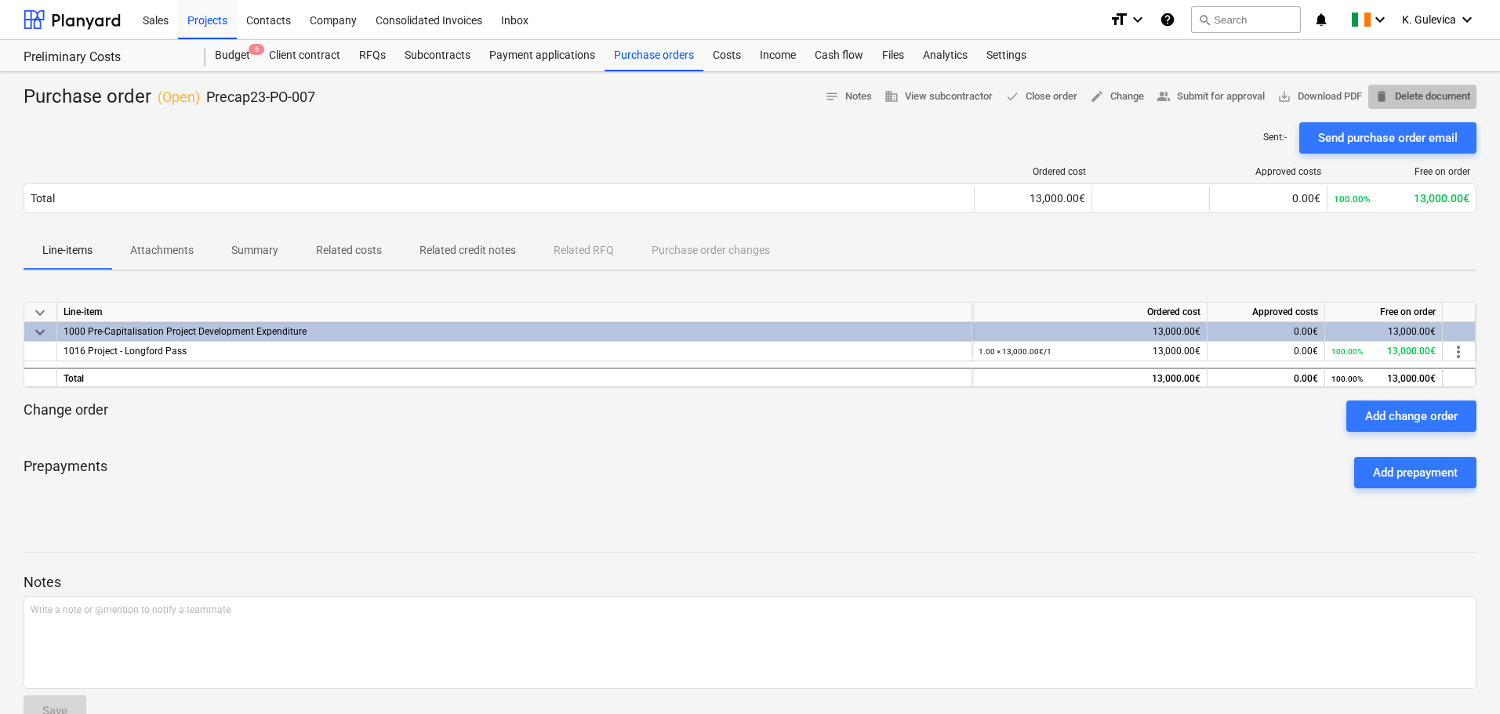
click at [1432, 89] on span "delete Delete document" at bounding box center [1422, 97] width 96 height 18
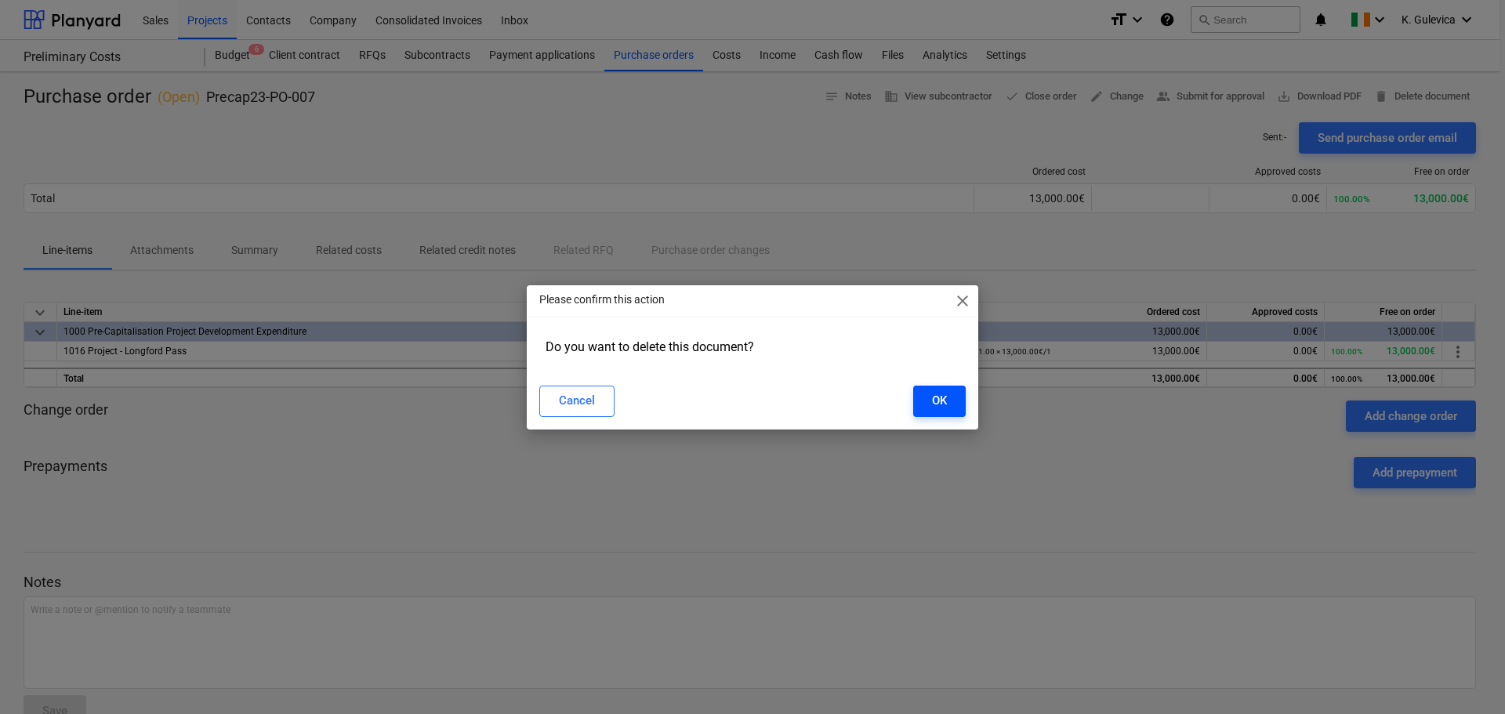
click at [943, 398] on div "OK" at bounding box center [939, 400] width 15 height 20
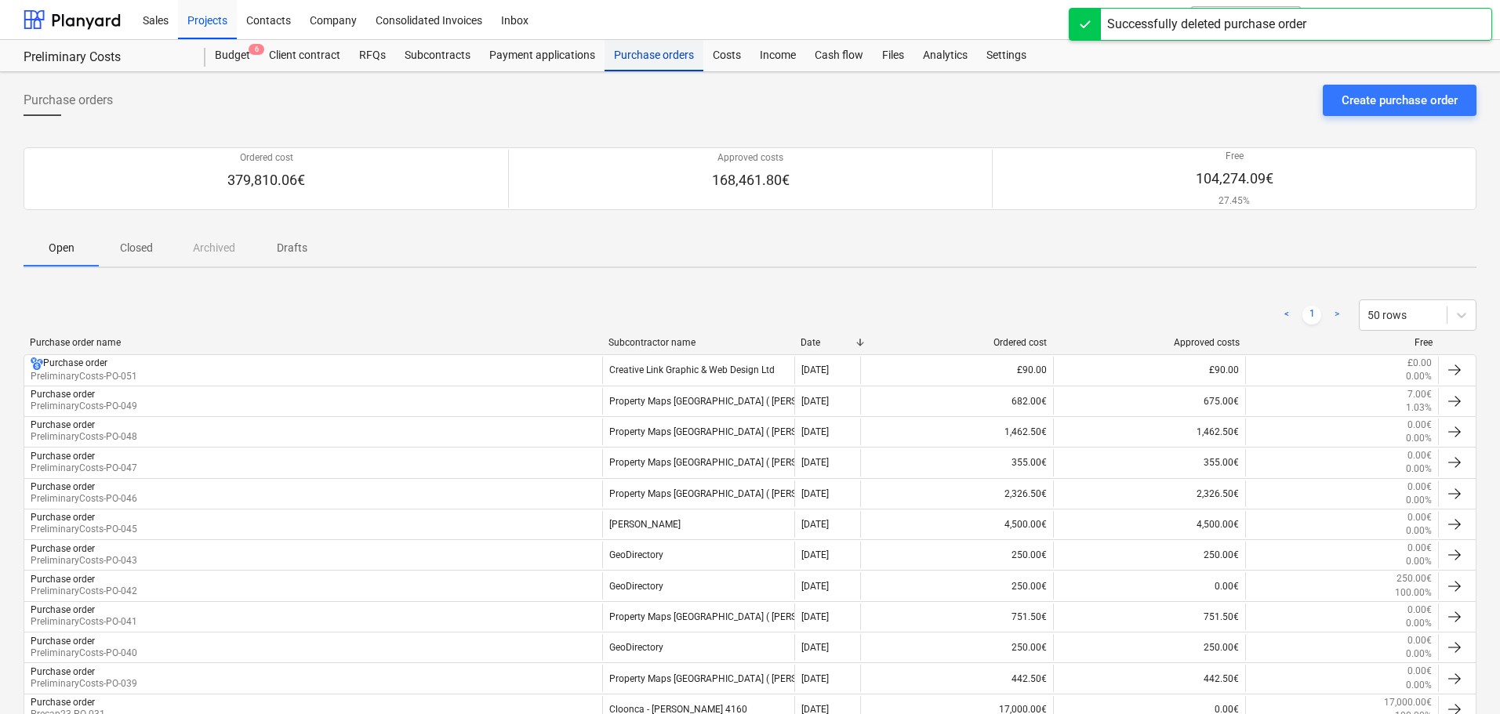
click at [649, 52] on div "Purchase orders" at bounding box center [653, 55] width 99 height 31
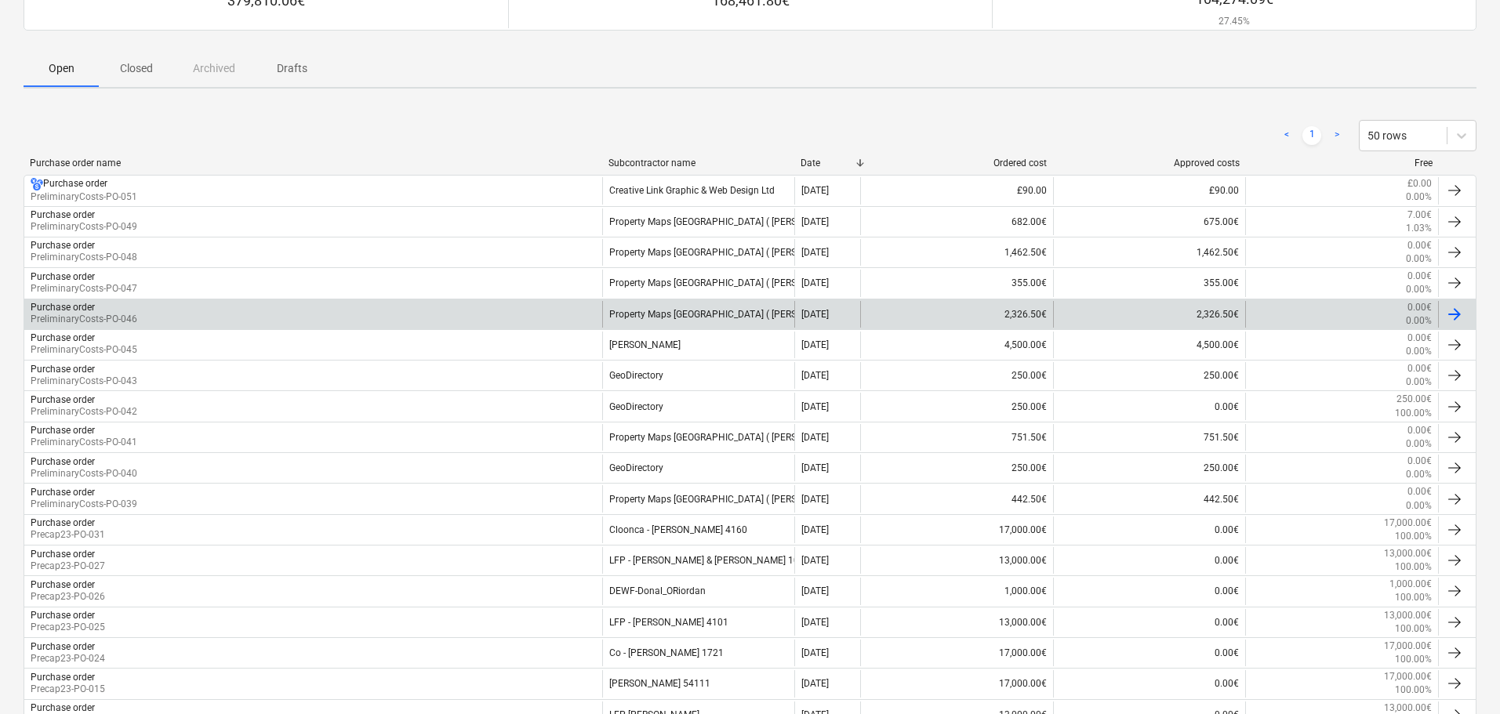
scroll to position [314, 0]
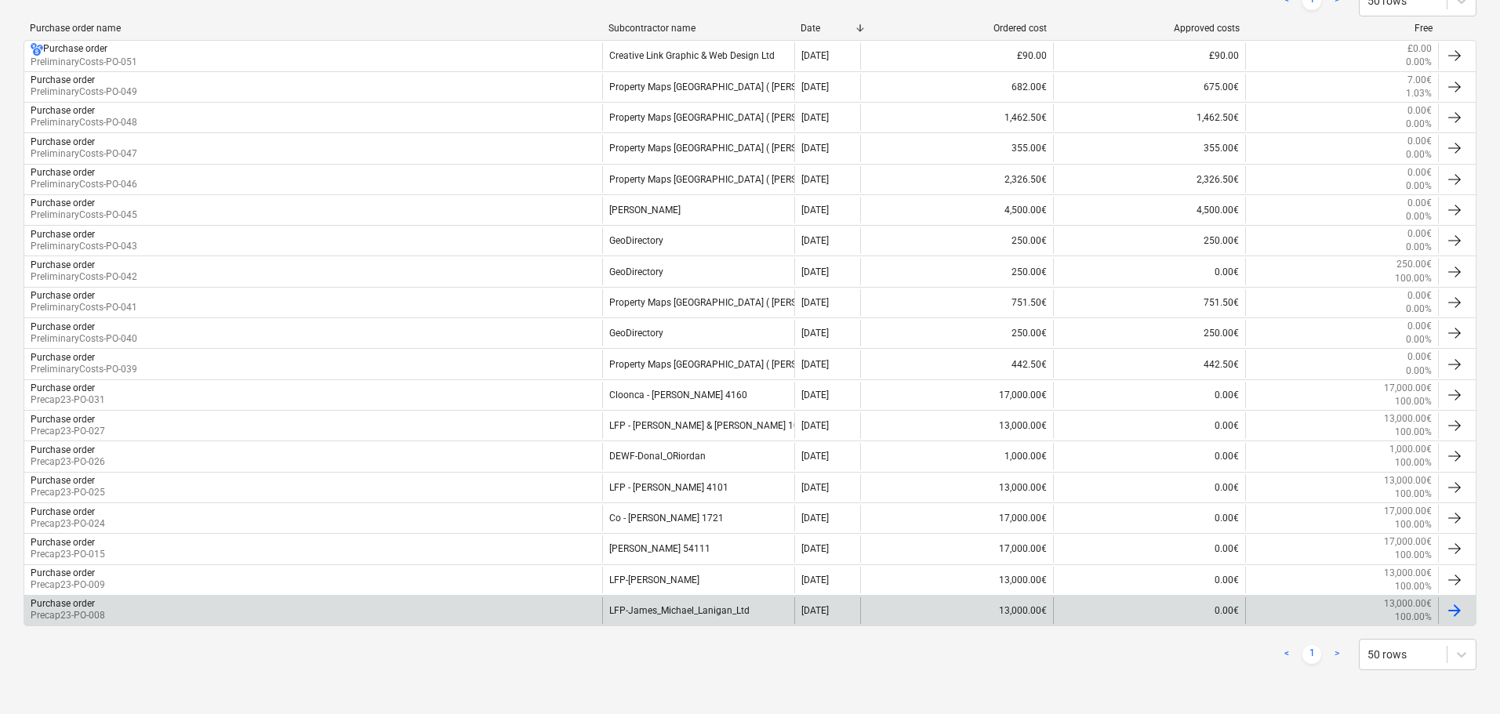
click at [696, 611] on div "LFP-James_Michael_Lanigan_Ltd" at bounding box center [698, 610] width 193 height 27
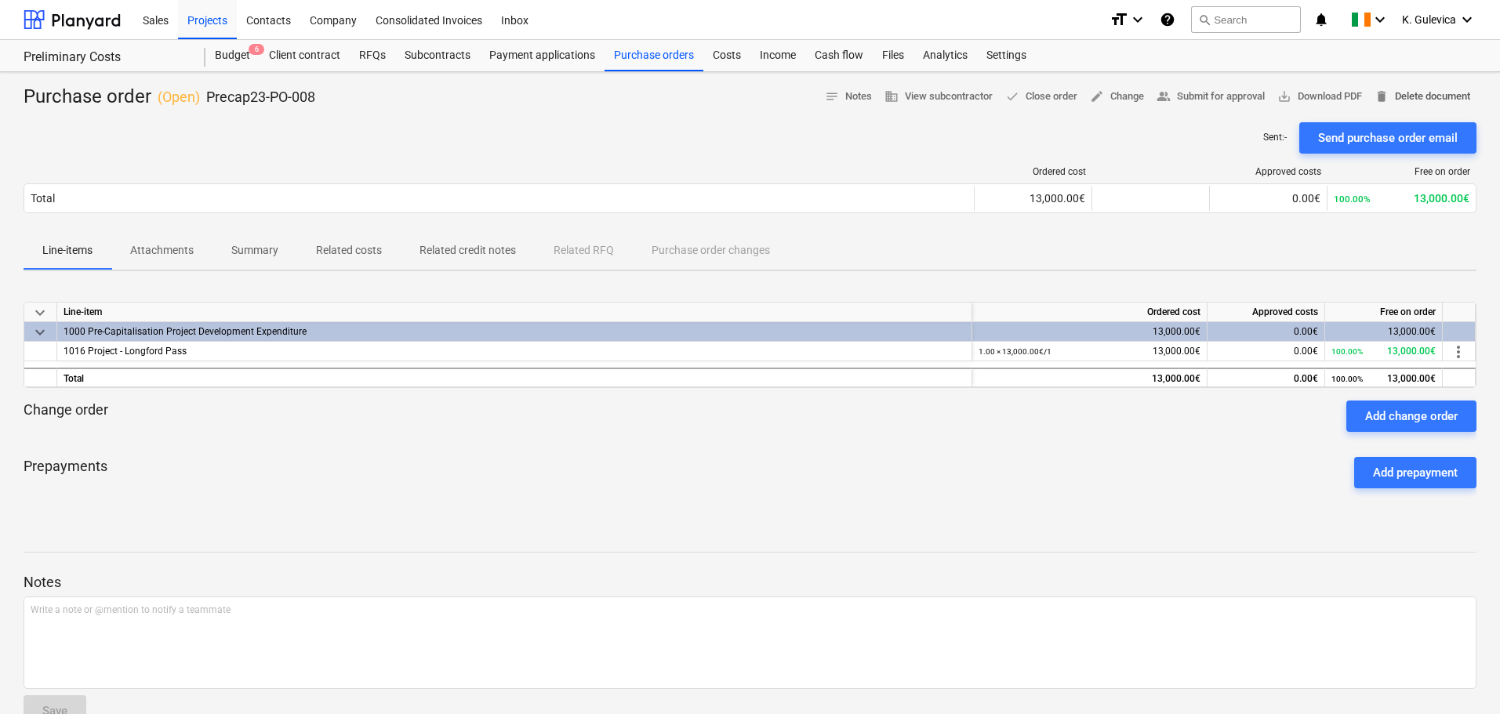
click at [1421, 96] on span "delete Delete document" at bounding box center [1422, 97] width 96 height 18
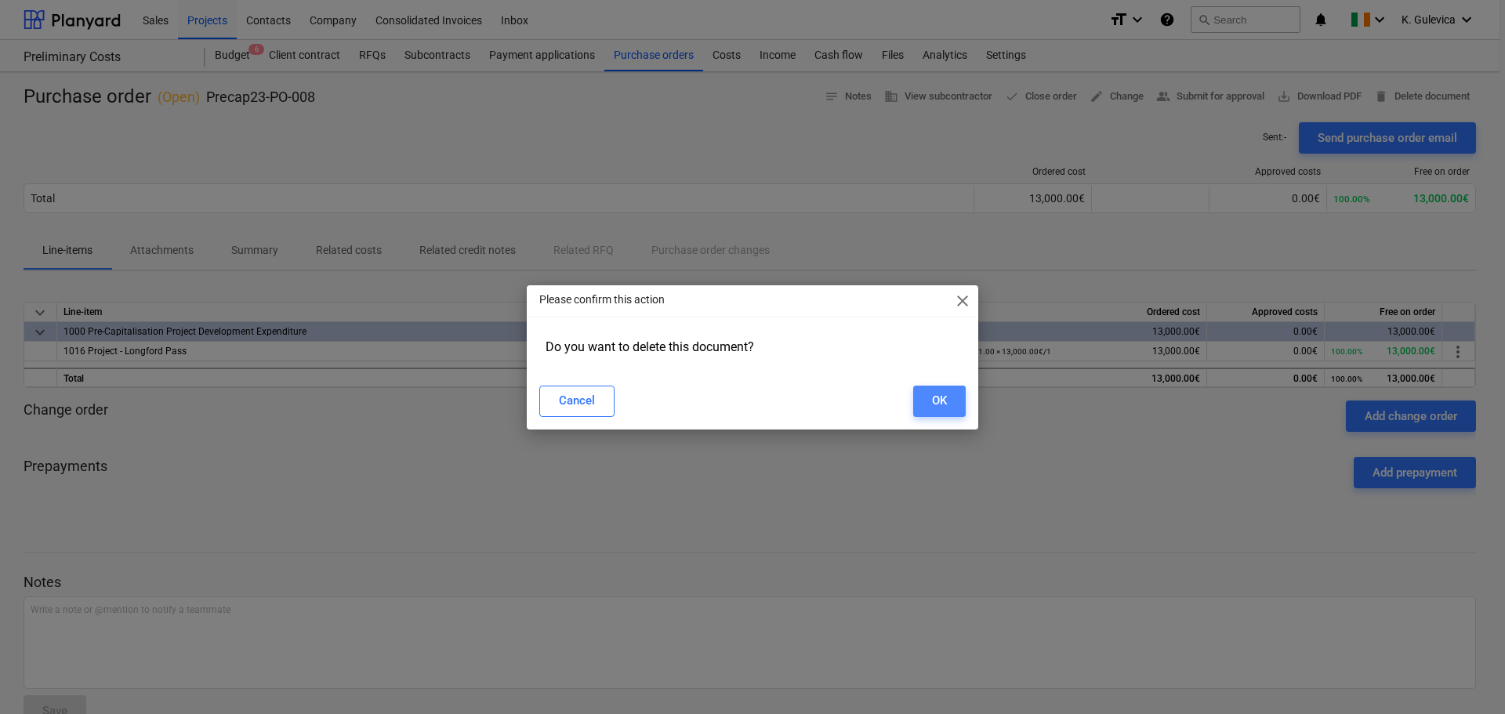
click at [942, 408] on div "OK" at bounding box center [939, 400] width 15 height 20
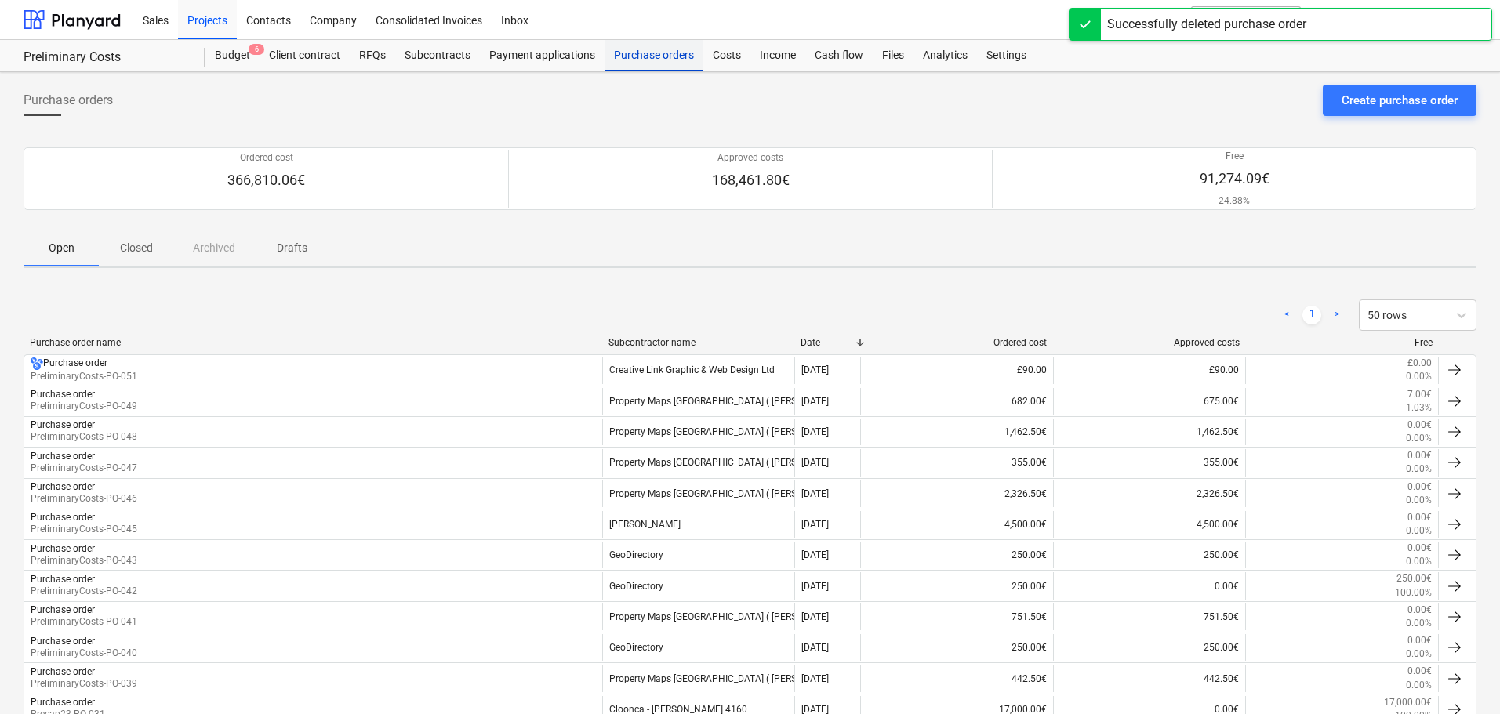
click at [650, 60] on div "Purchase orders" at bounding box center [653, 55] width 99 height 31
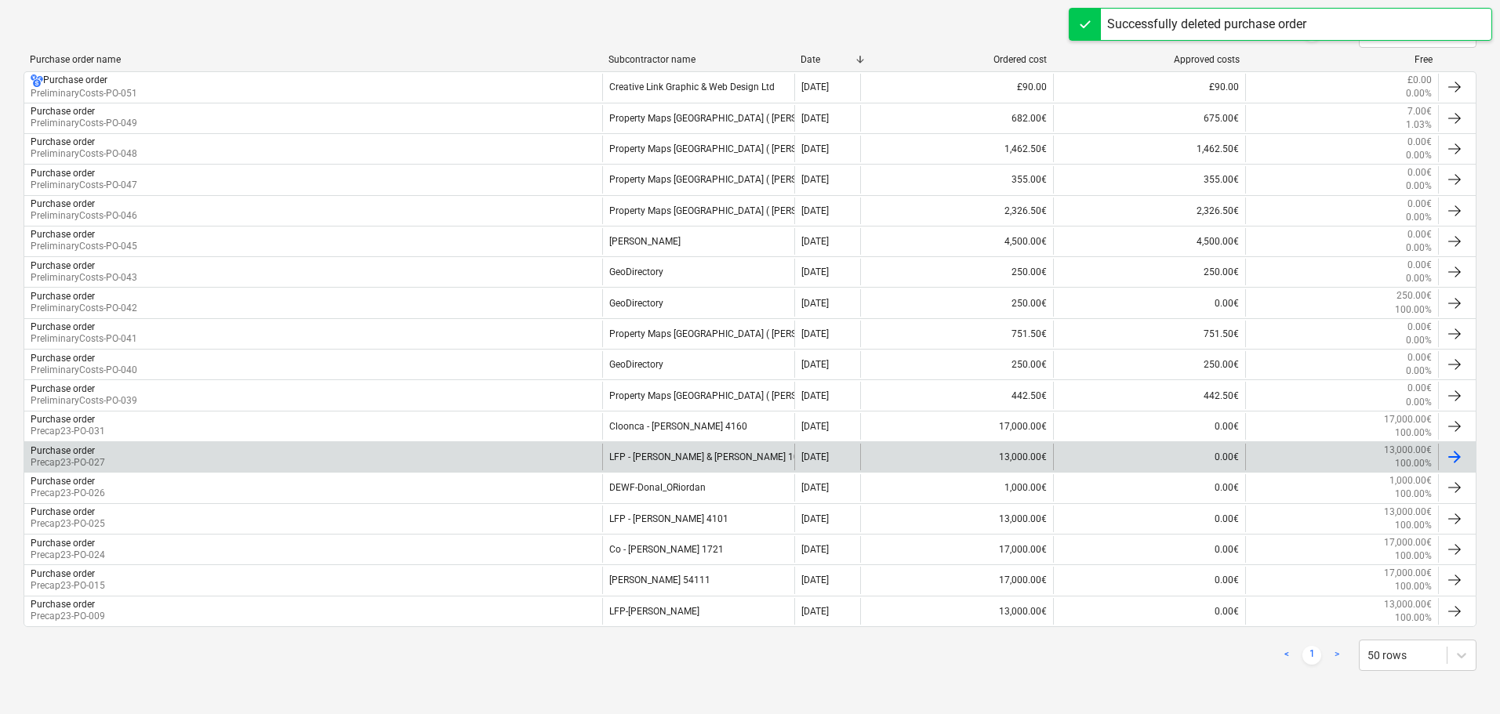
scroll to position [284, 0]
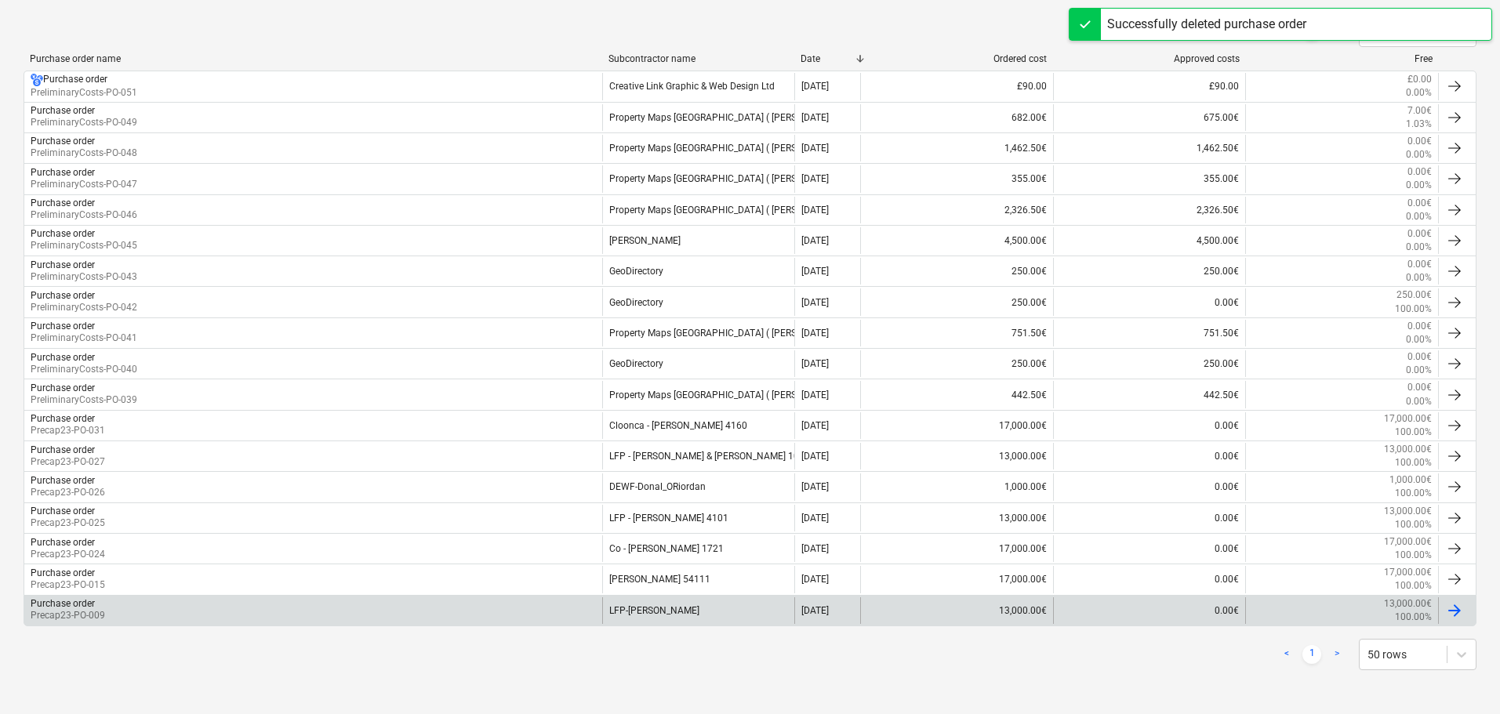
click at [699, 608] on div "LFP-Patrick_Dwyer_JR" at bounding box center [698, 610] width 193 height 27
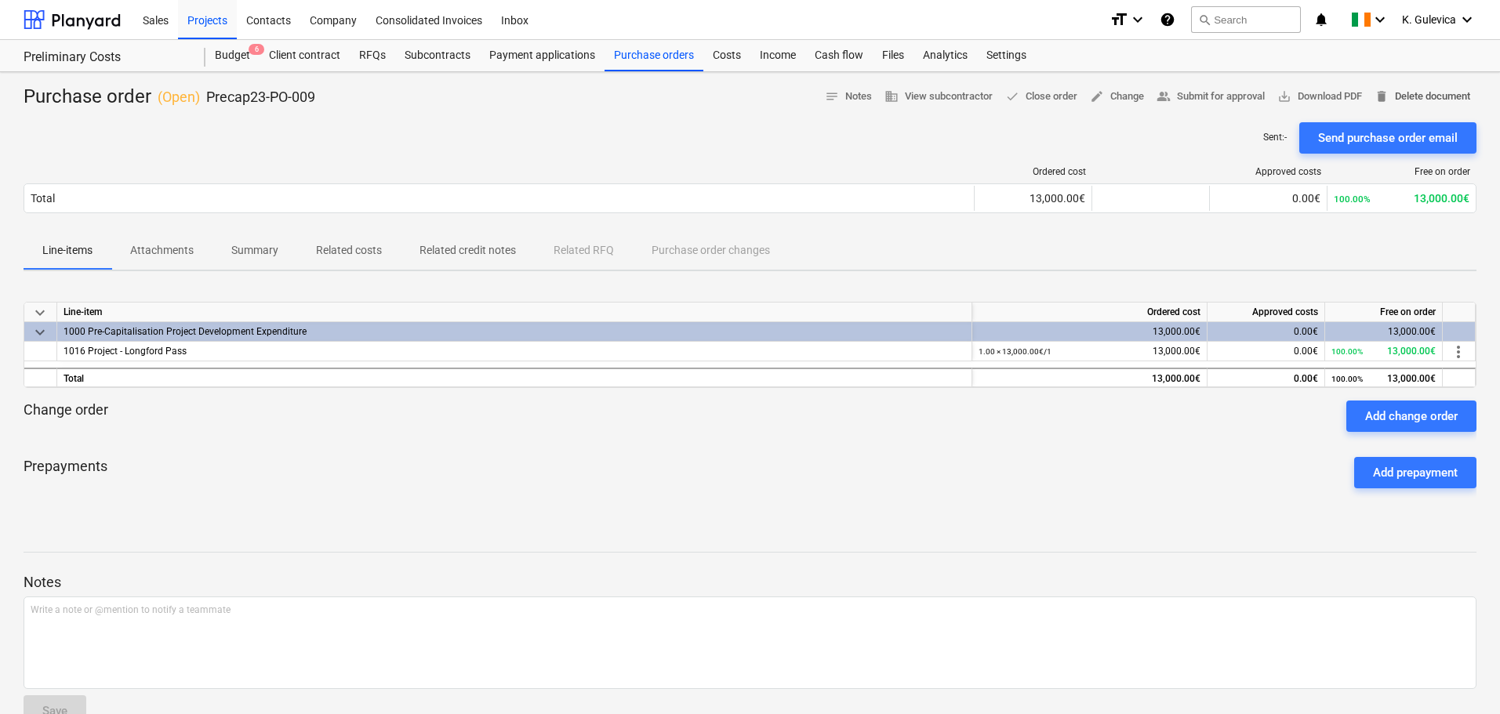
click at [1431, 92] on span "delete Delete document" at bounding box center [1422, 97] width 96 height 18
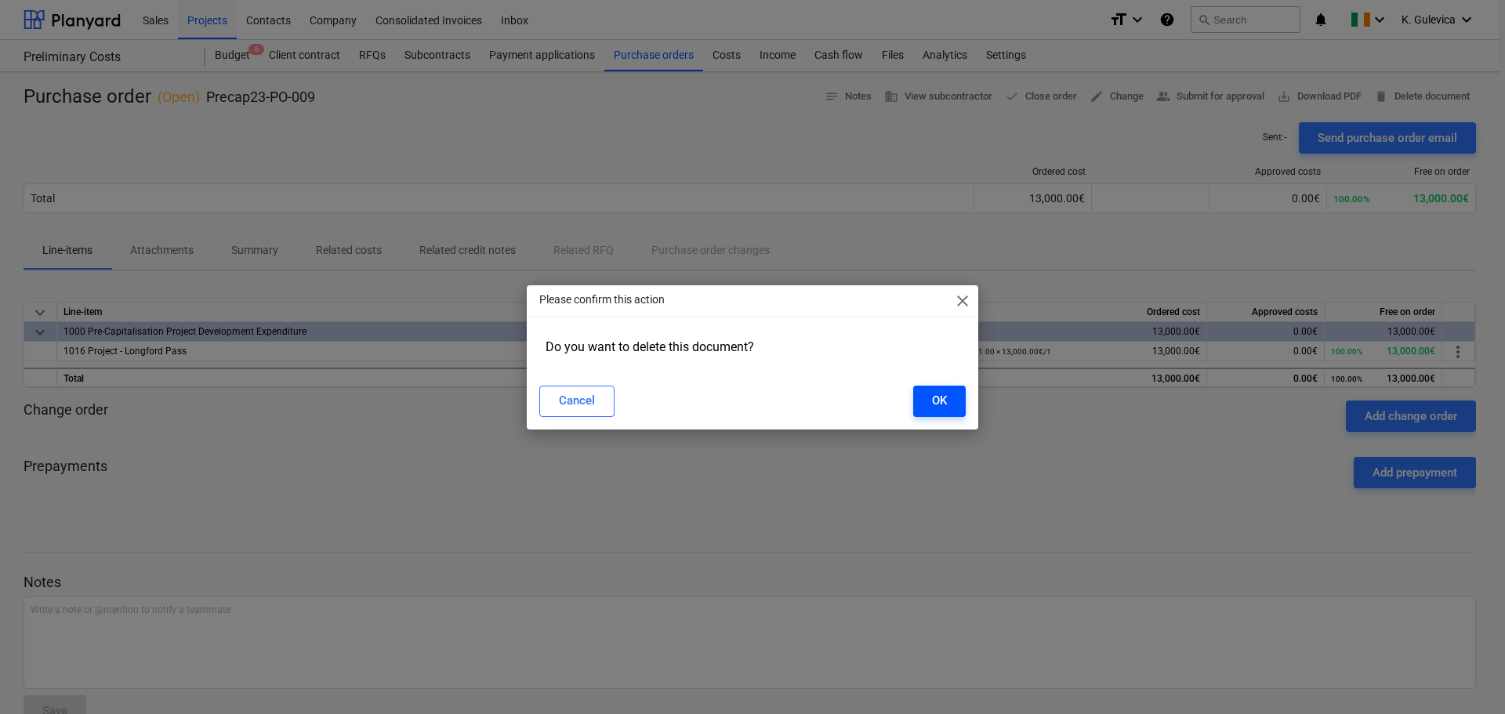
click at [949, 401] on button "OK" at bounding box center [939, 401] width 53 height 31
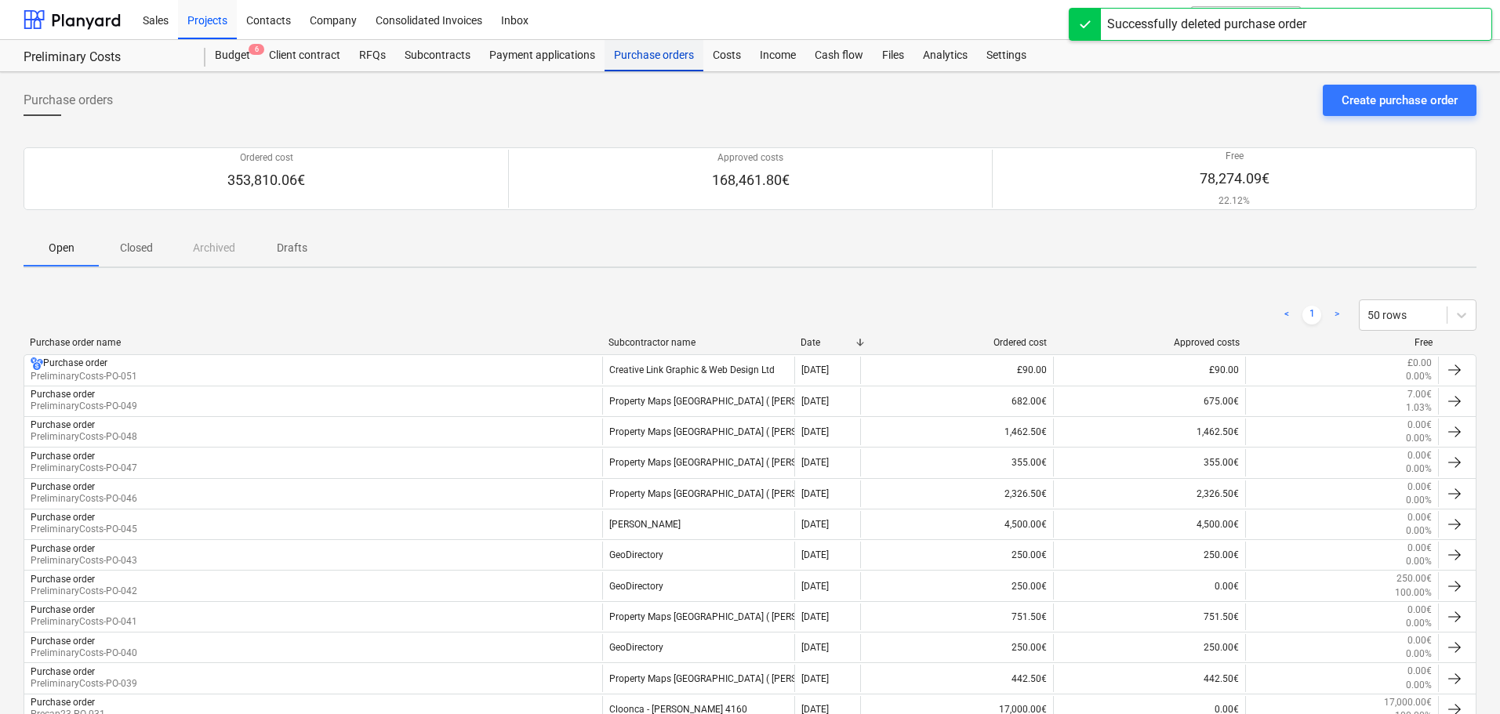
click at [644, 66] on div "Purchase orders" at bounding box center [653, 55] width 99 height 31
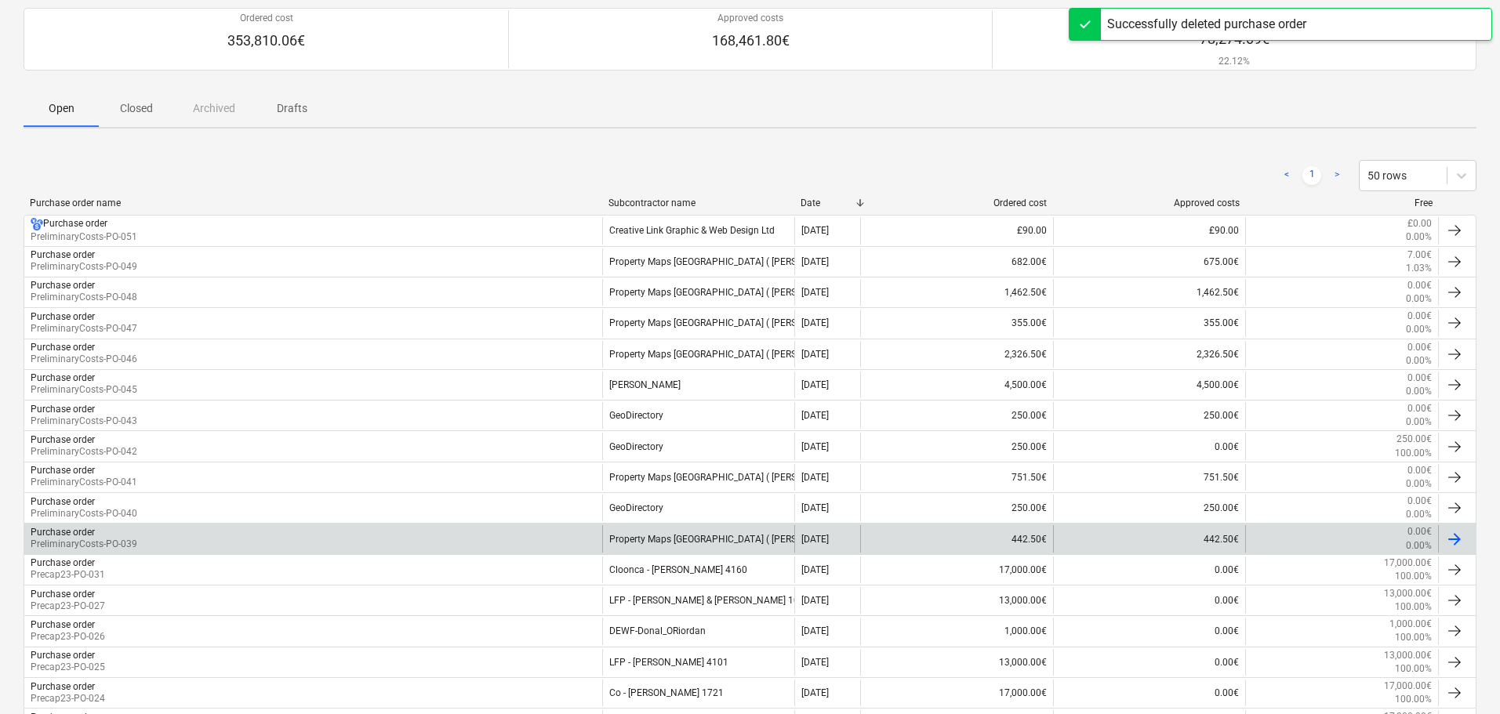
scroll to position [253, 0]
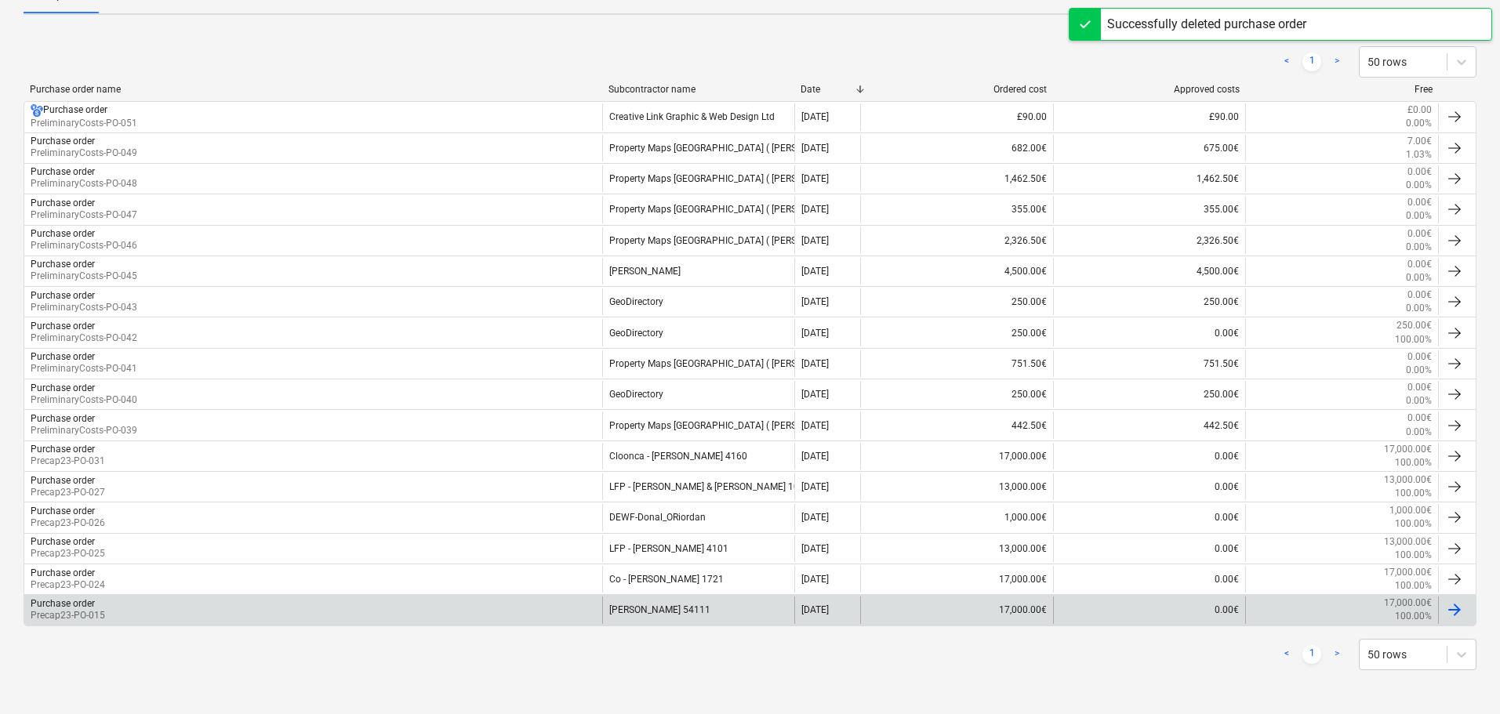
click at [677, 611] on div "DW-Helen O'Driscoll 54111" at bounding box center [698, 610] width 193 height 27
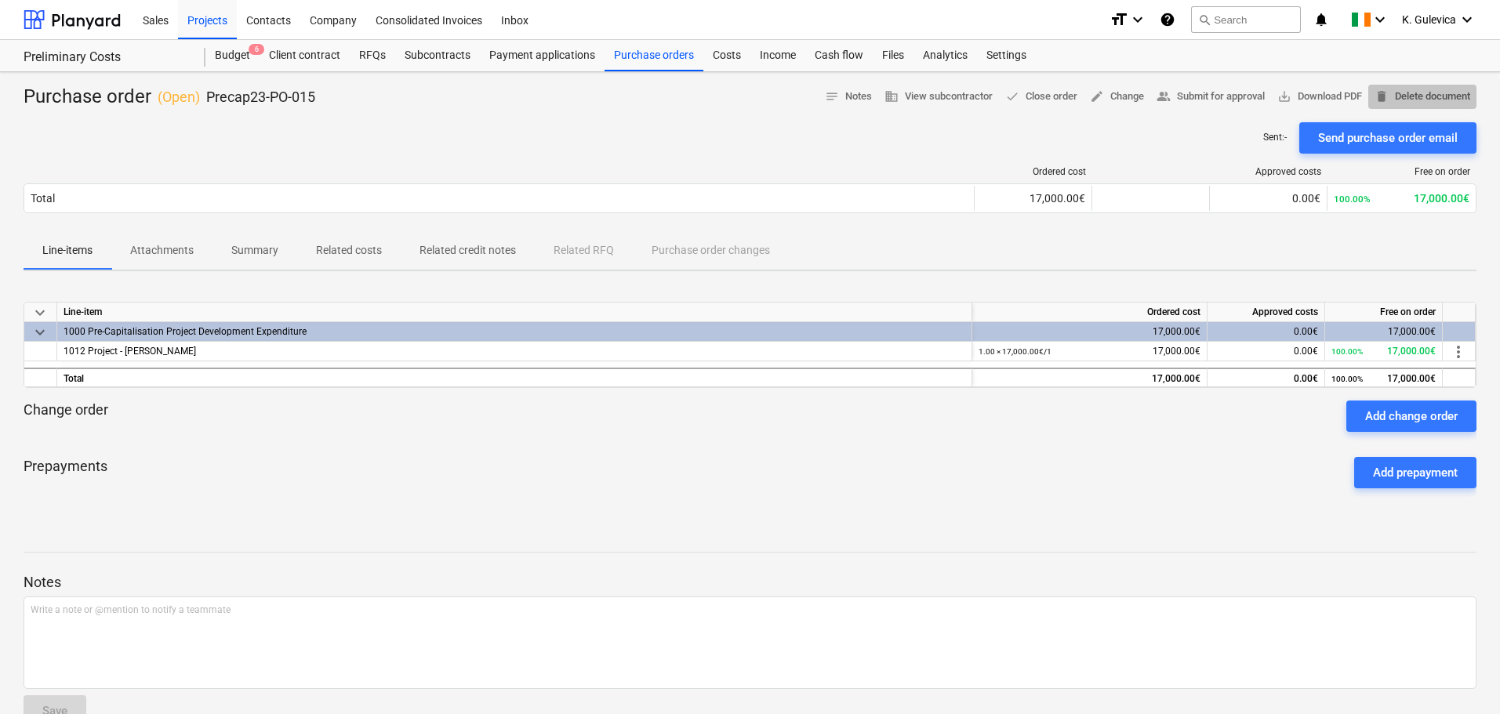
click at [1439, 94] on span "delete Delete document" at bounding box center [1422, 97] width 96 height 18
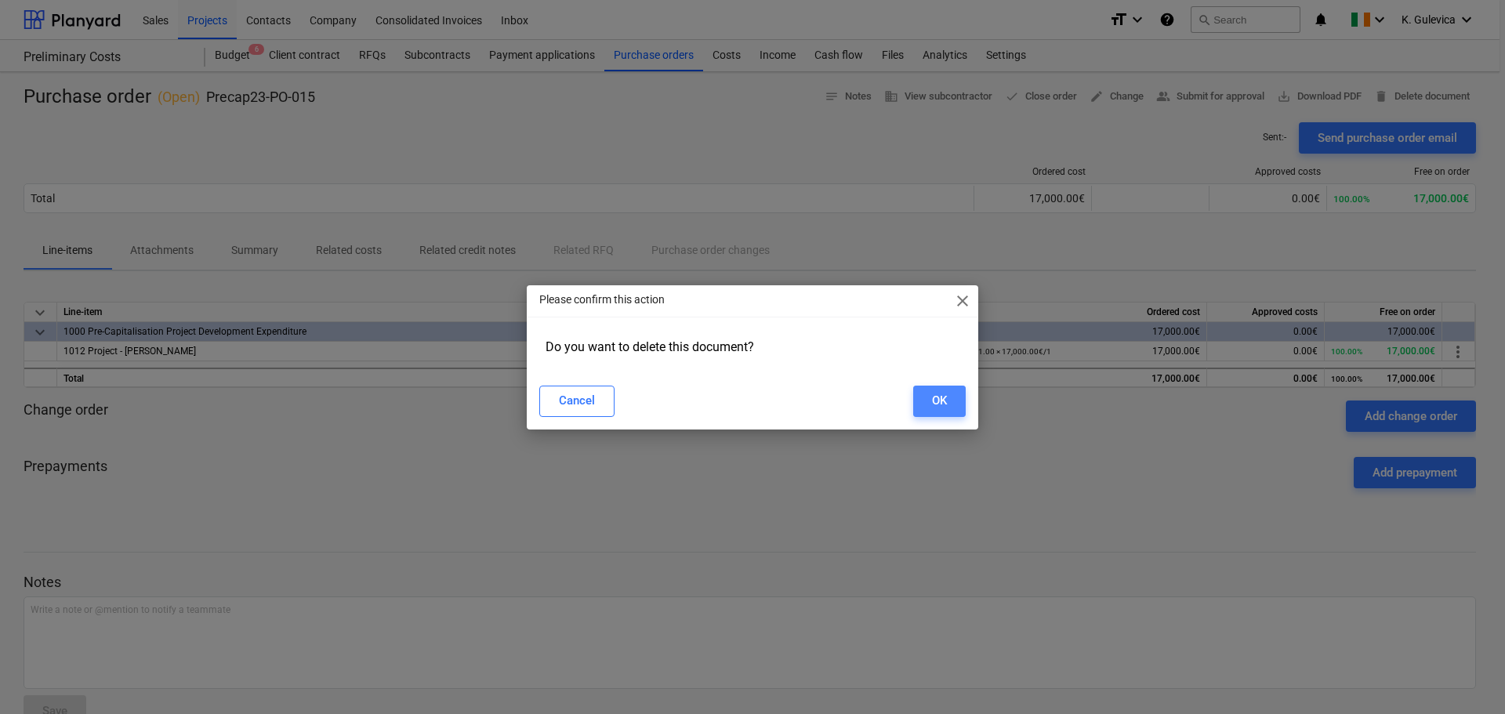
click at [938, 405] on div "OK" at bounding box center [939, 400] width 15 height 20
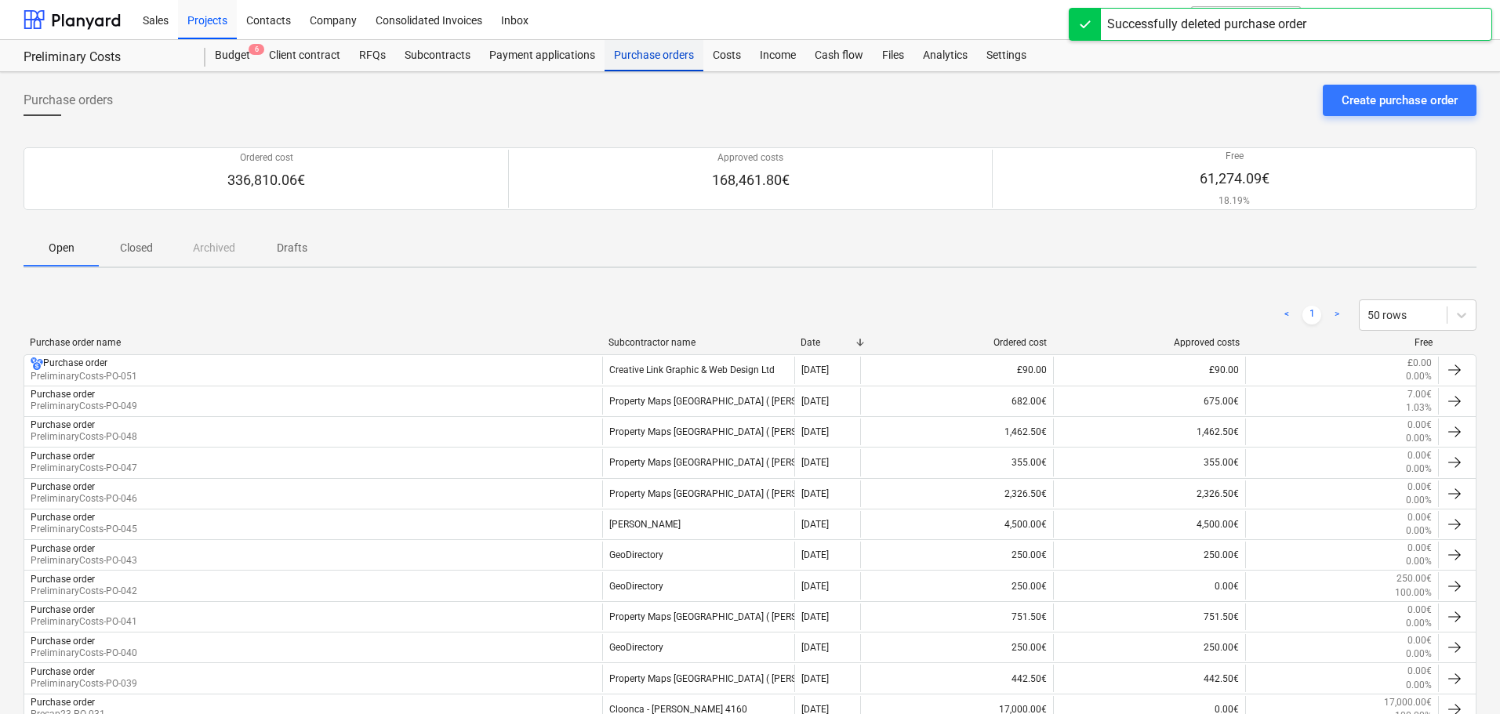
click at [637, 58] on div "Purchase orders" at bounding box center [653, 55] width 99 height 31
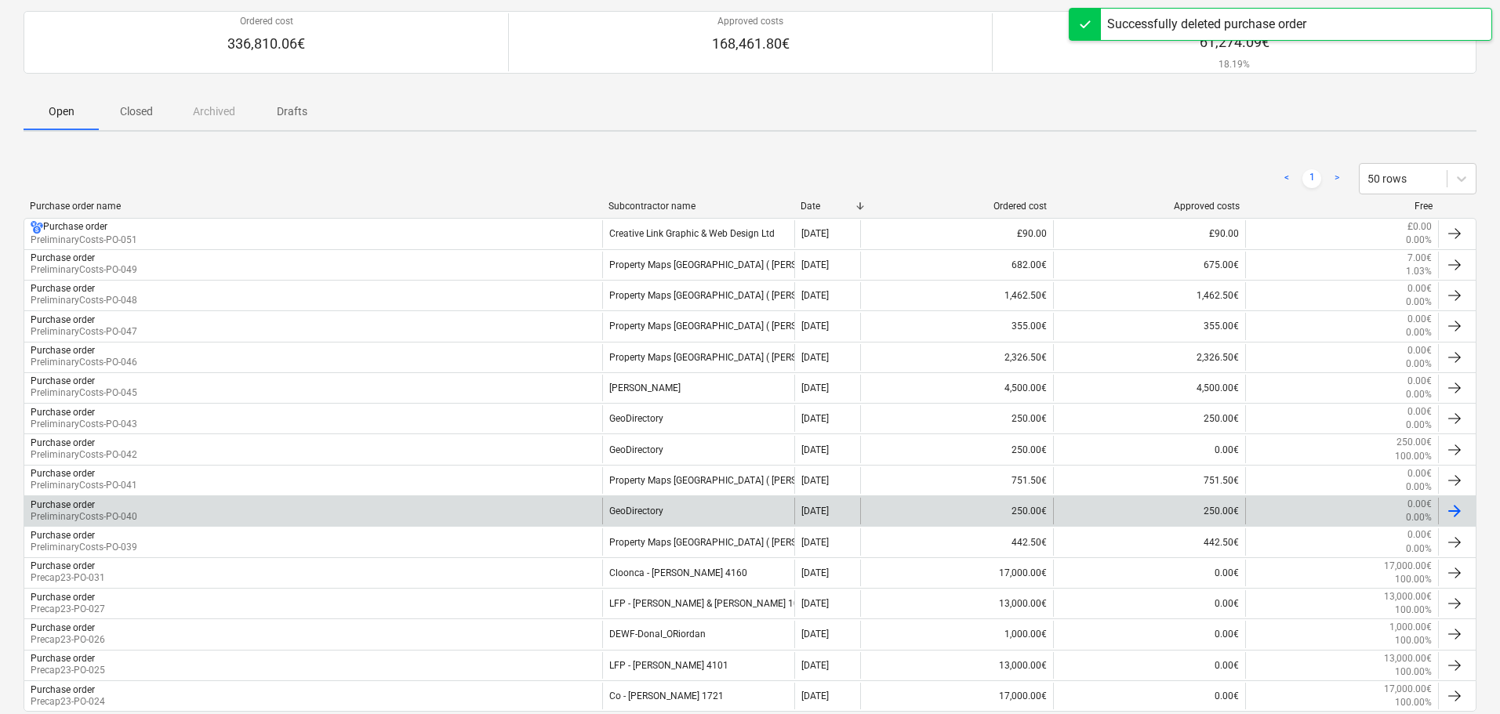
scroll to position [222, 0]
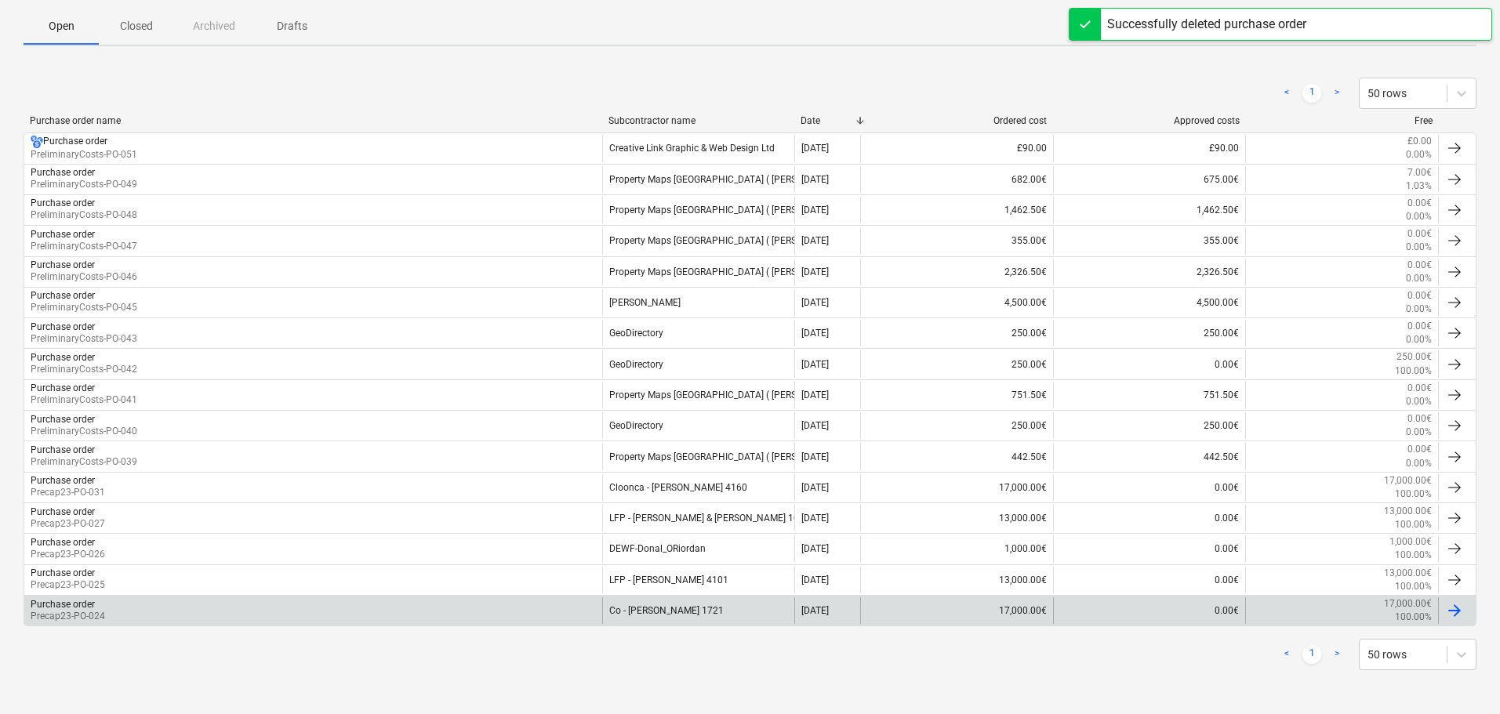
click at [722, 609] on div "Co - Liam OKeeffe 1721" at bounding box center [698, 610] width 193 height 27
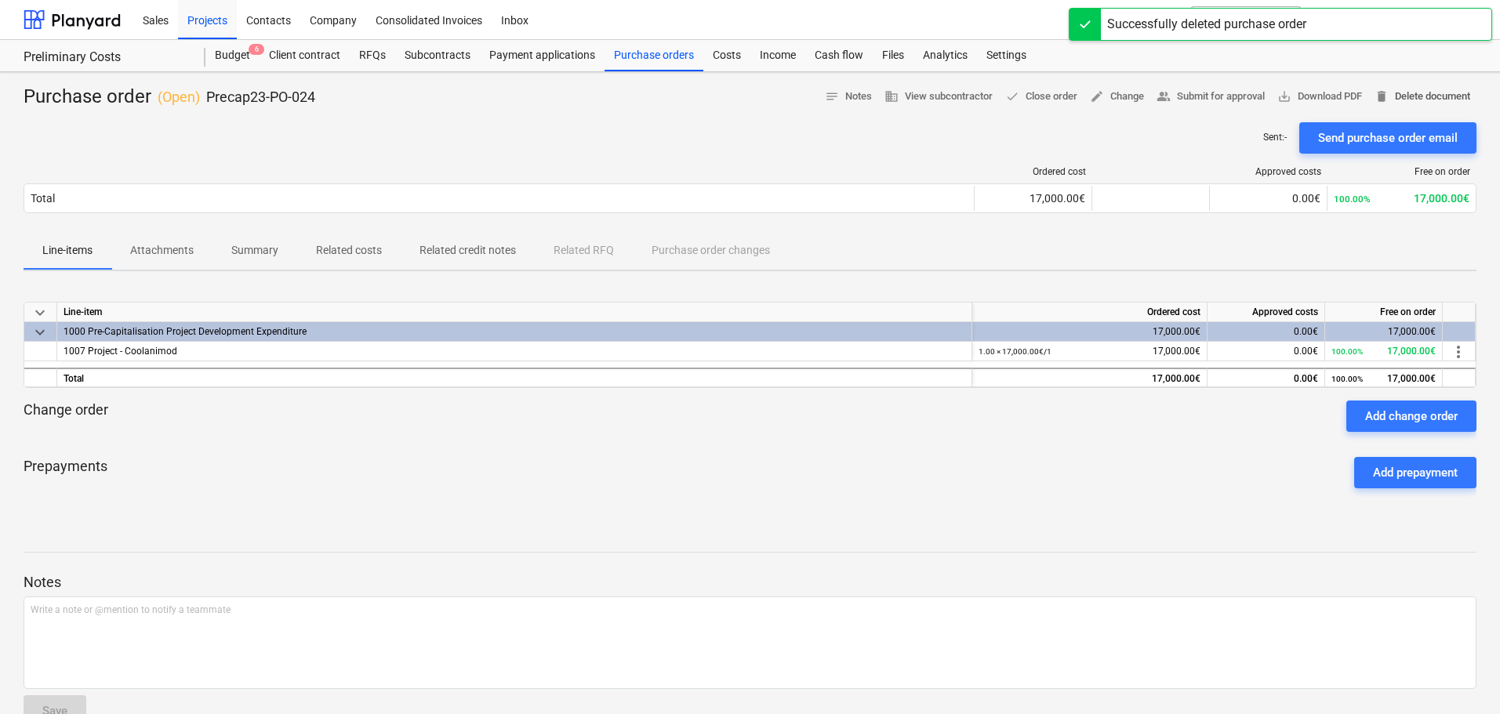
click at [1414, 97] on span "delete Delete document" at bounding box center [1422, 97] width 96 height 18
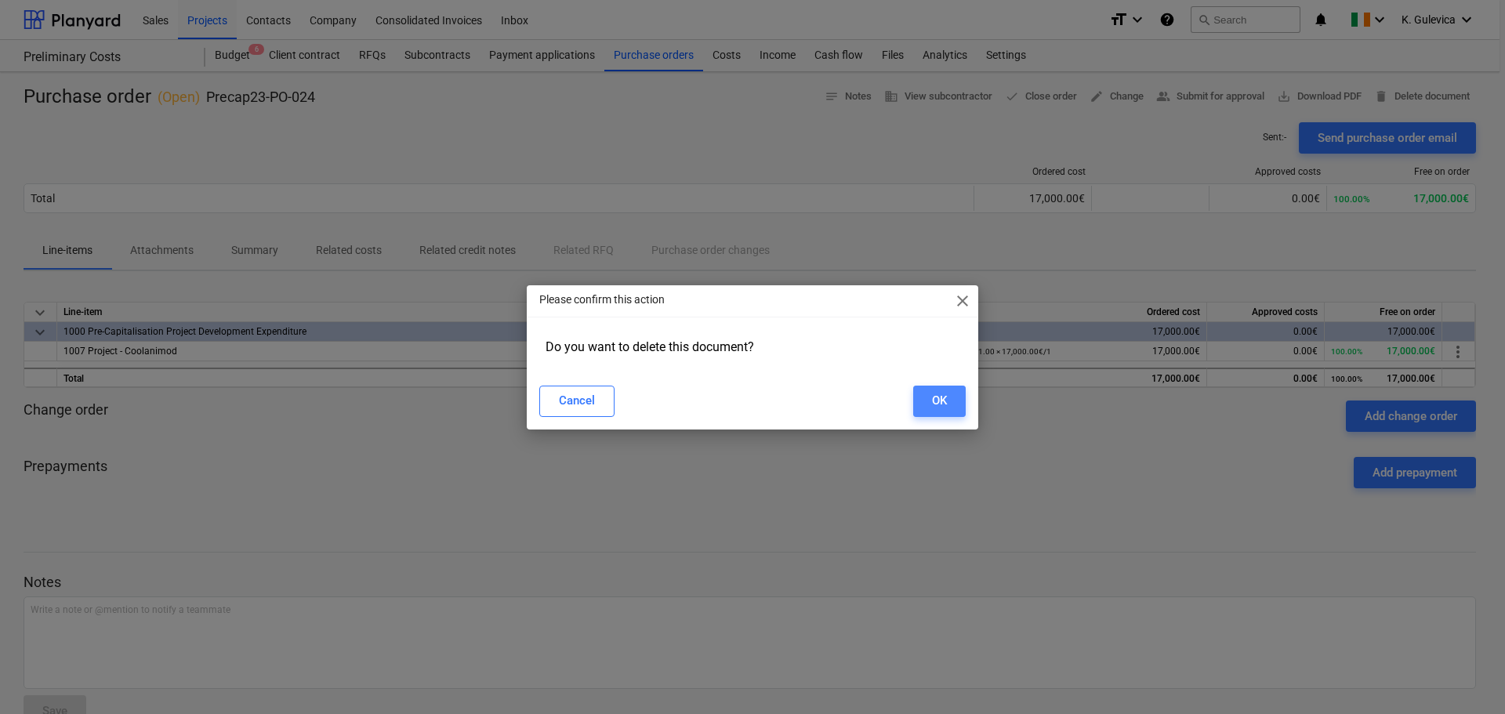
click at [932, 412] on button "OK" at bounding box center [939, 401] width 53 height 31
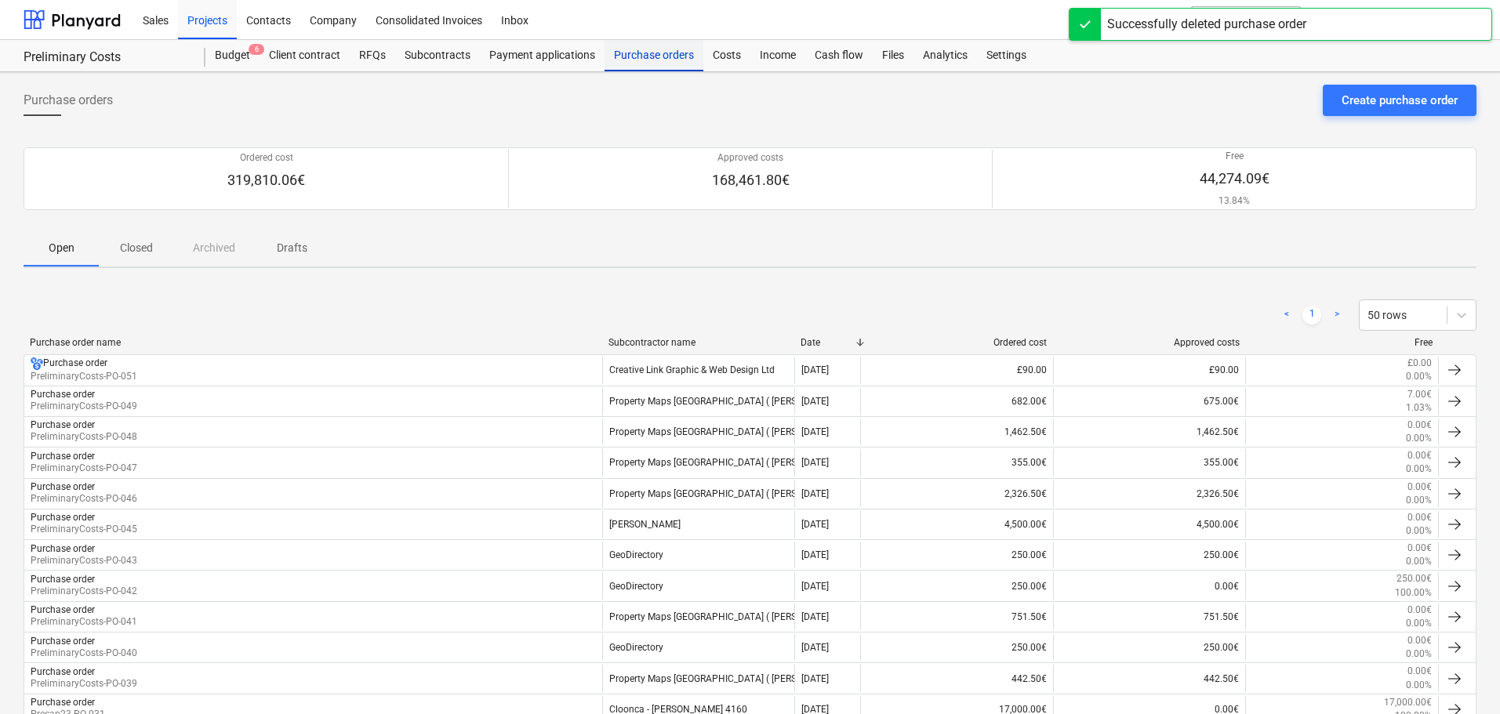
click at [679, 52] on div "Purchase orders" at bounding box center [653, 55] width 99 height 31
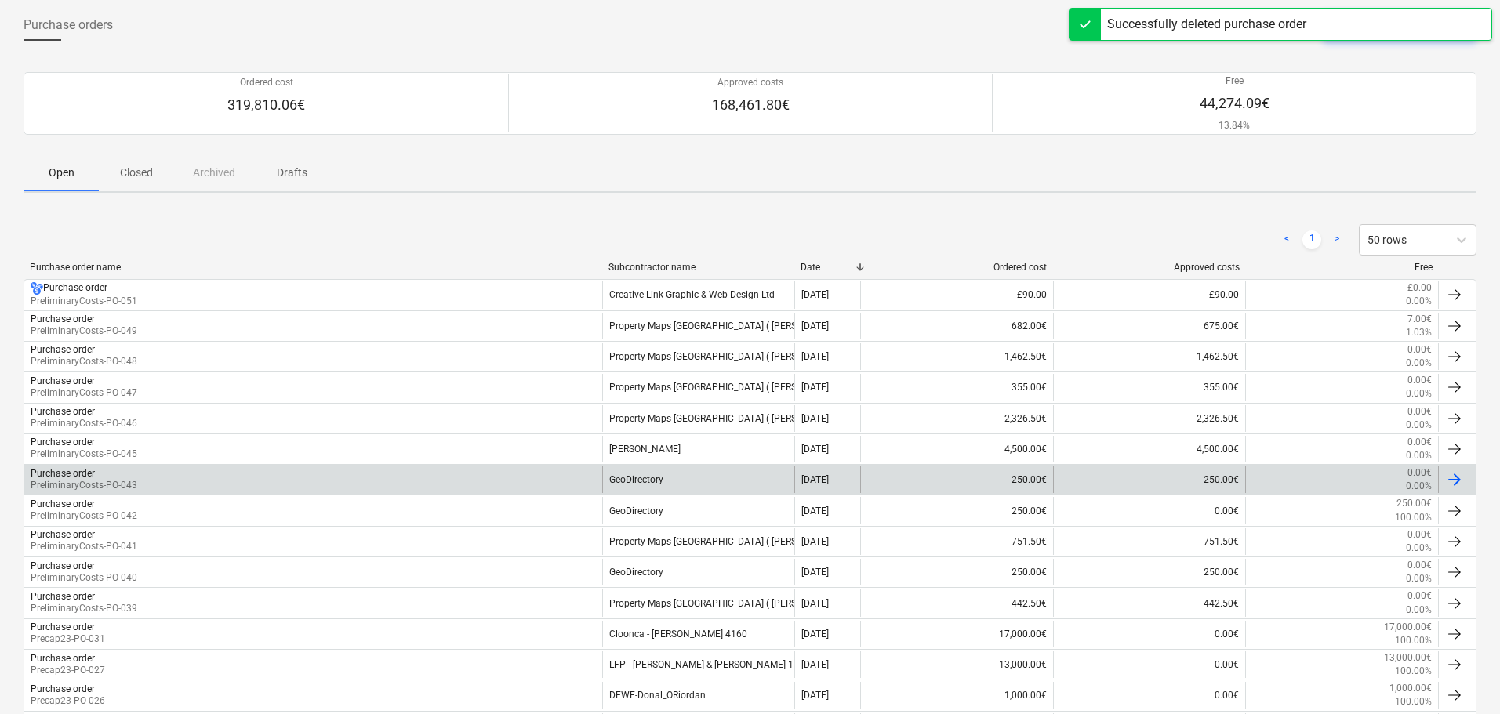
scroll to position [191, 0]
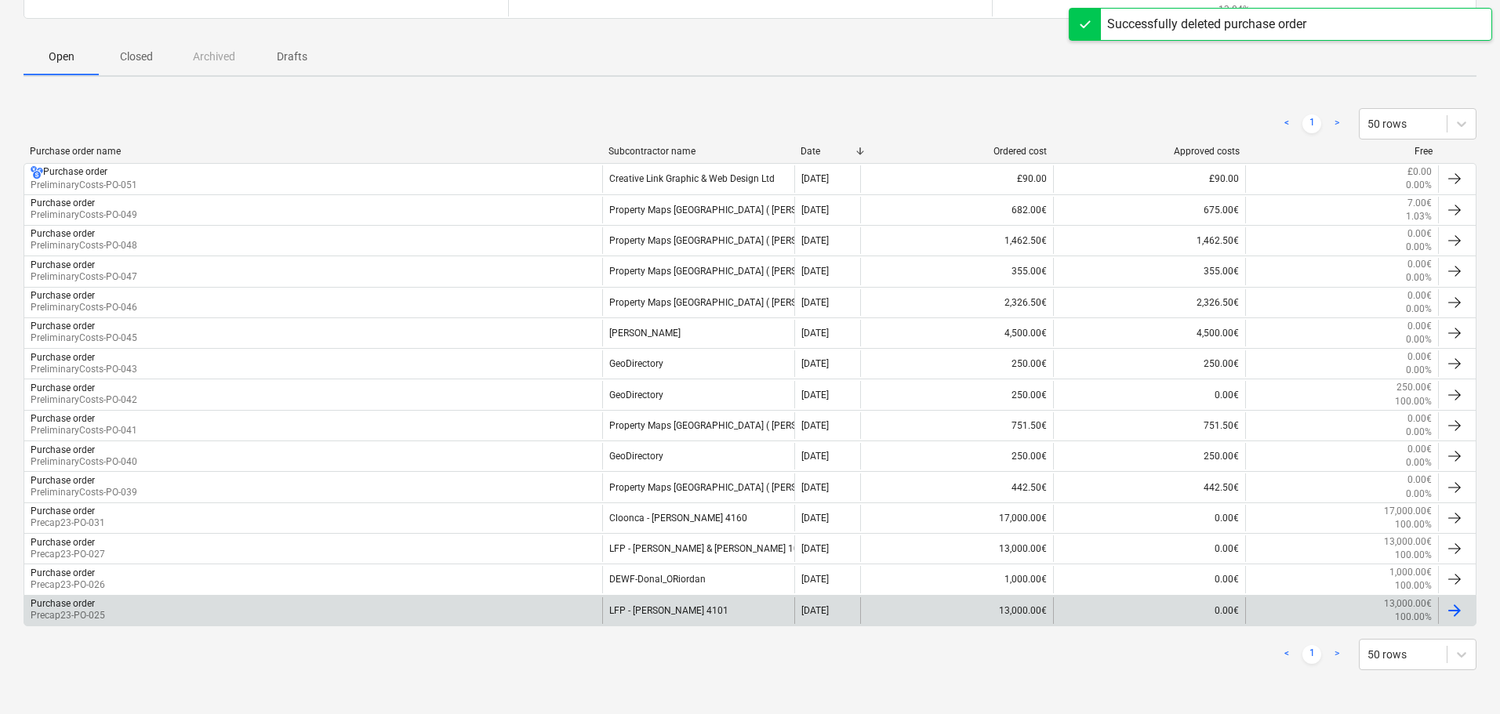
click at [667, 615] on div "LFP - Liam Laffan 4101" at bounding box center [698, 610] width 193 height 27
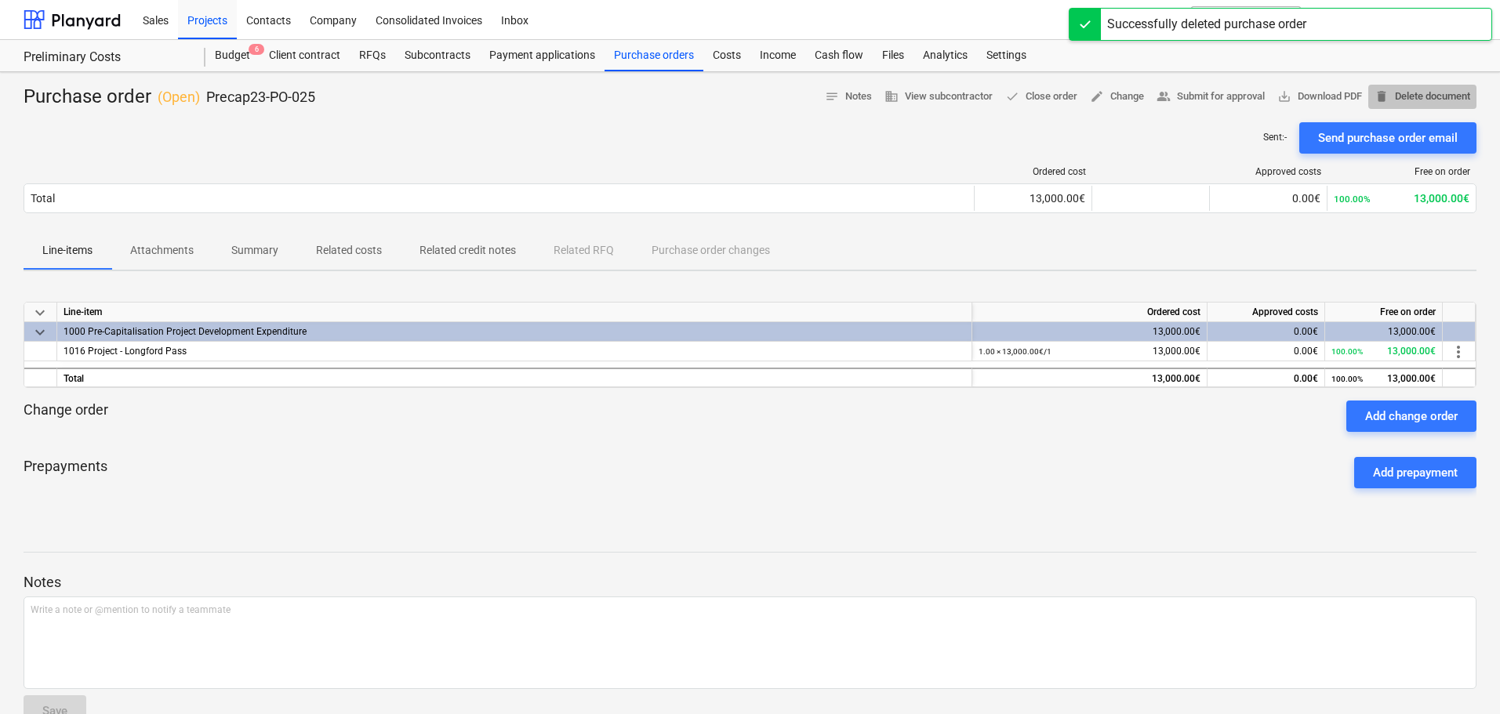
click at [1426, 96] on span "delete Delete document" at bounding box center [1422, 97] width 96 height 18
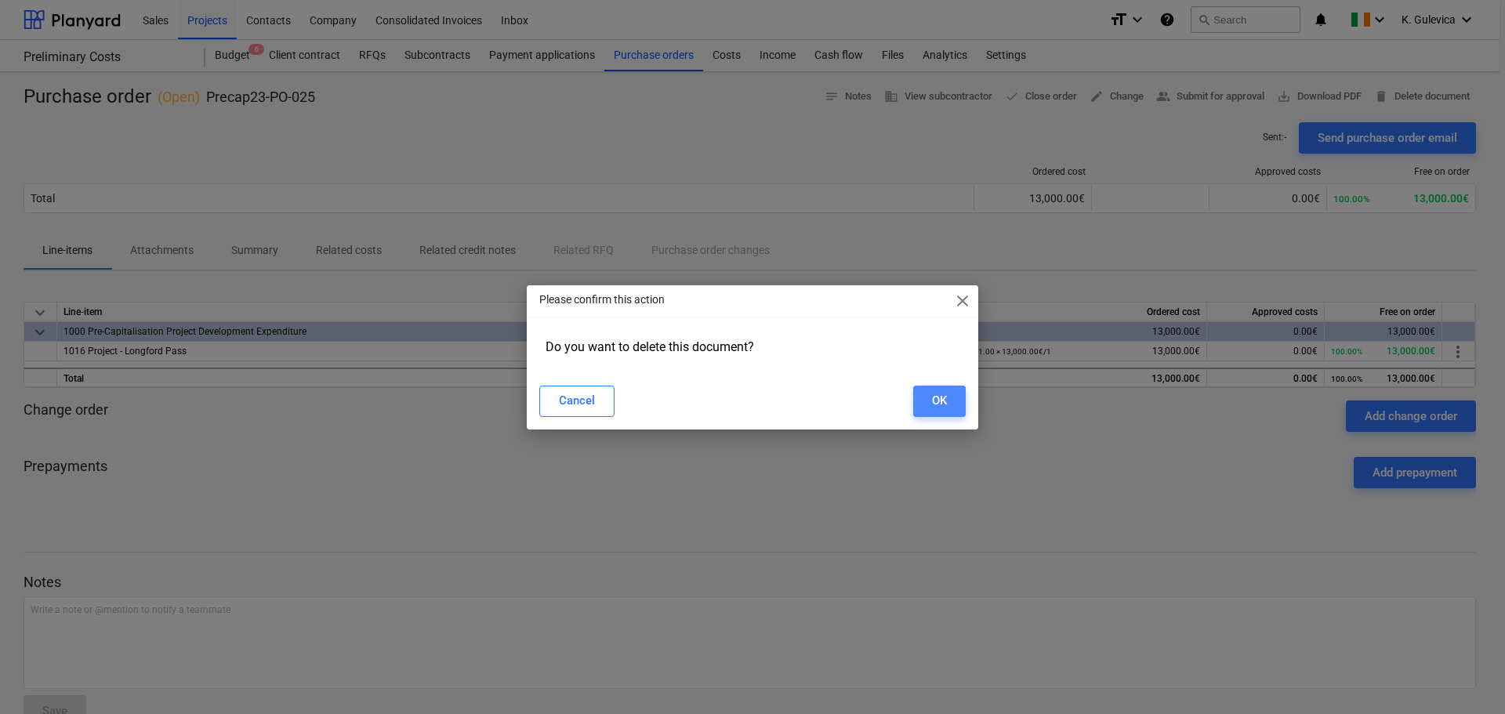
click at [946, 408] on div "OK" at bounding box center [939, 400] width 15 height 20
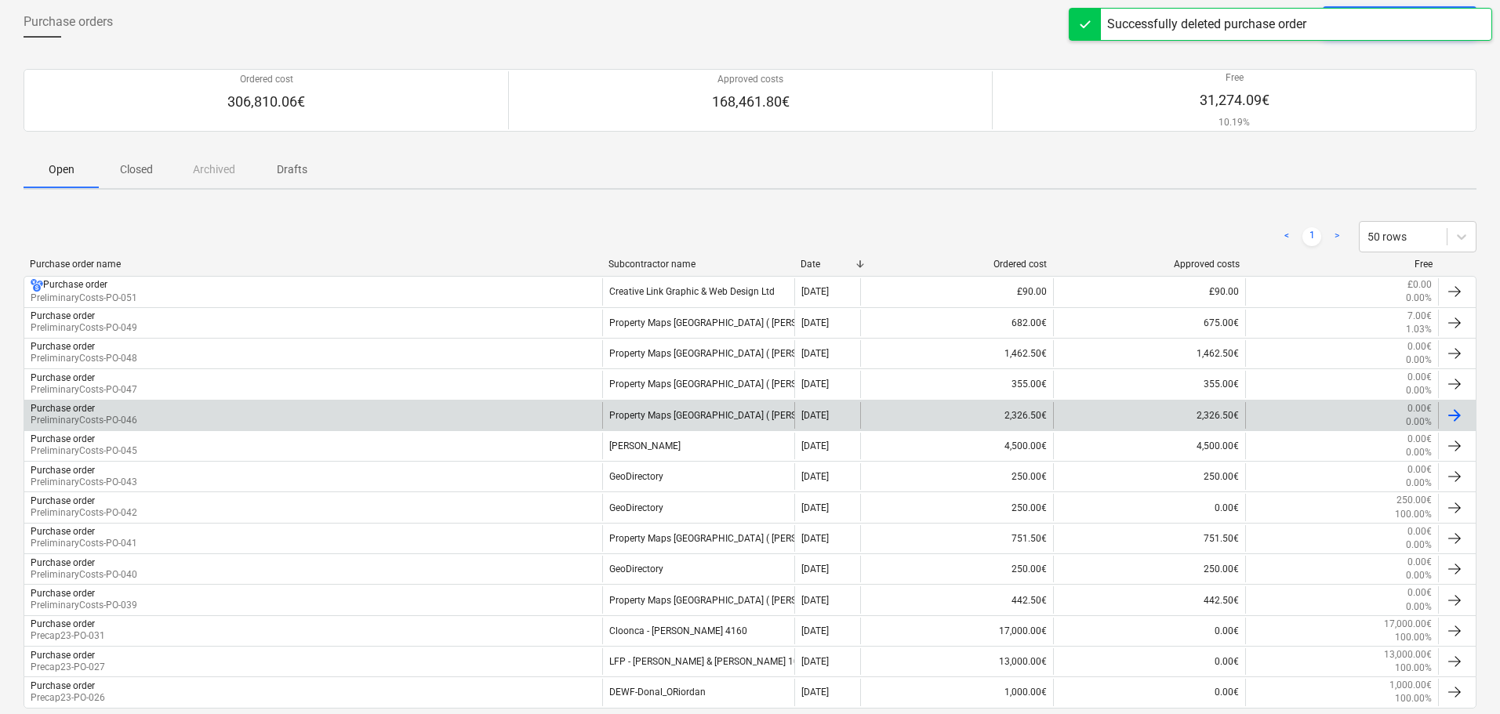
scroll to position [161, 0]
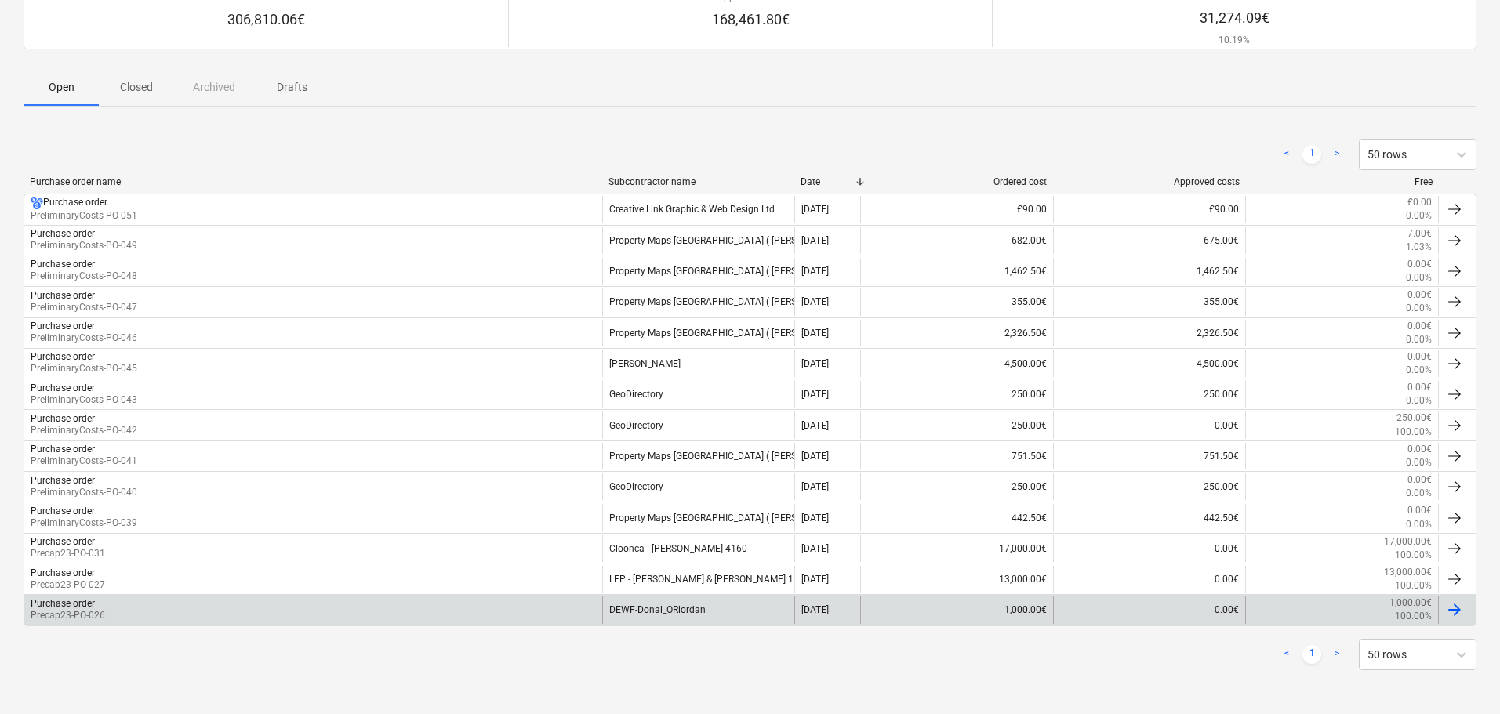
click at [699, 612] on div "DEWF-Donal_ORiordan" at bounding box center [698, 610] width 193 height 27
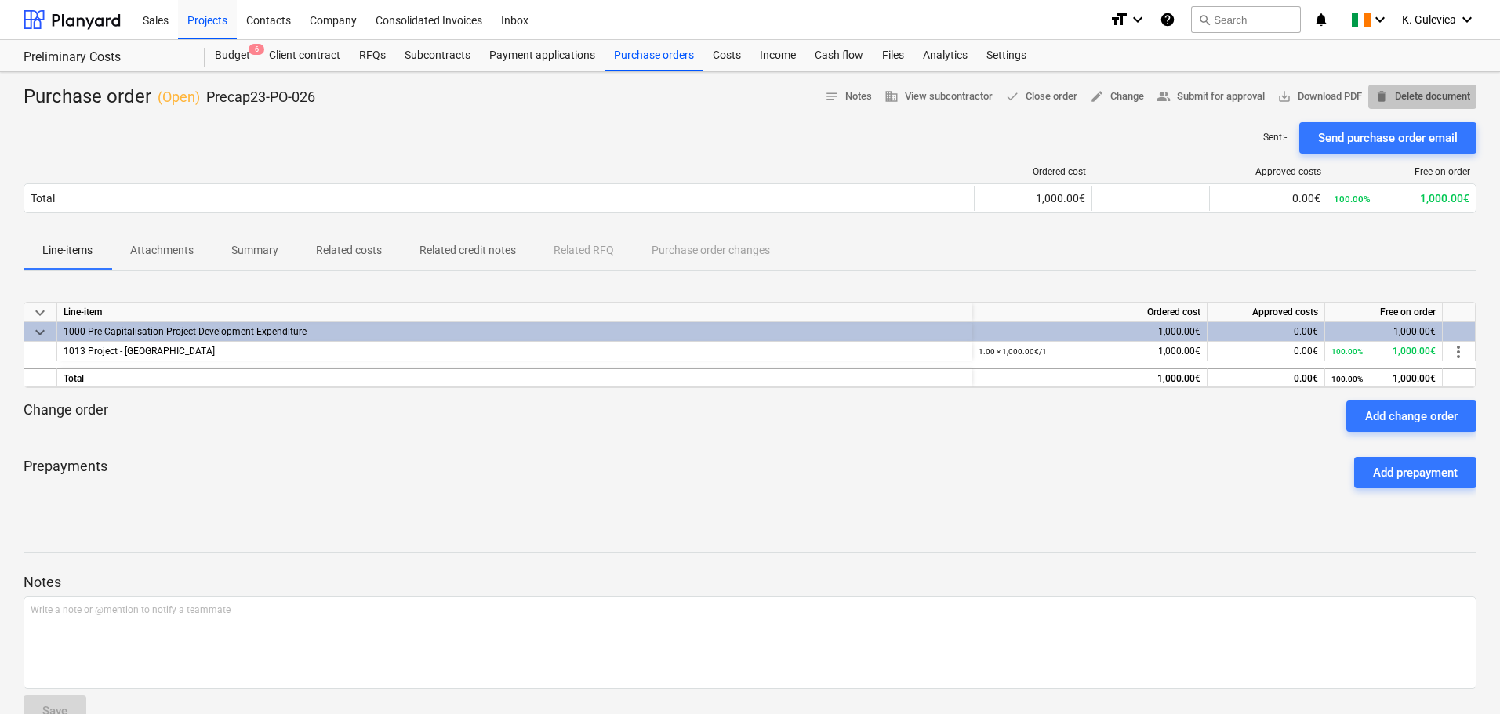
click at [1420, 96] on span "delete Delete document" at bounding box center [1422, 97] width 96 height 18
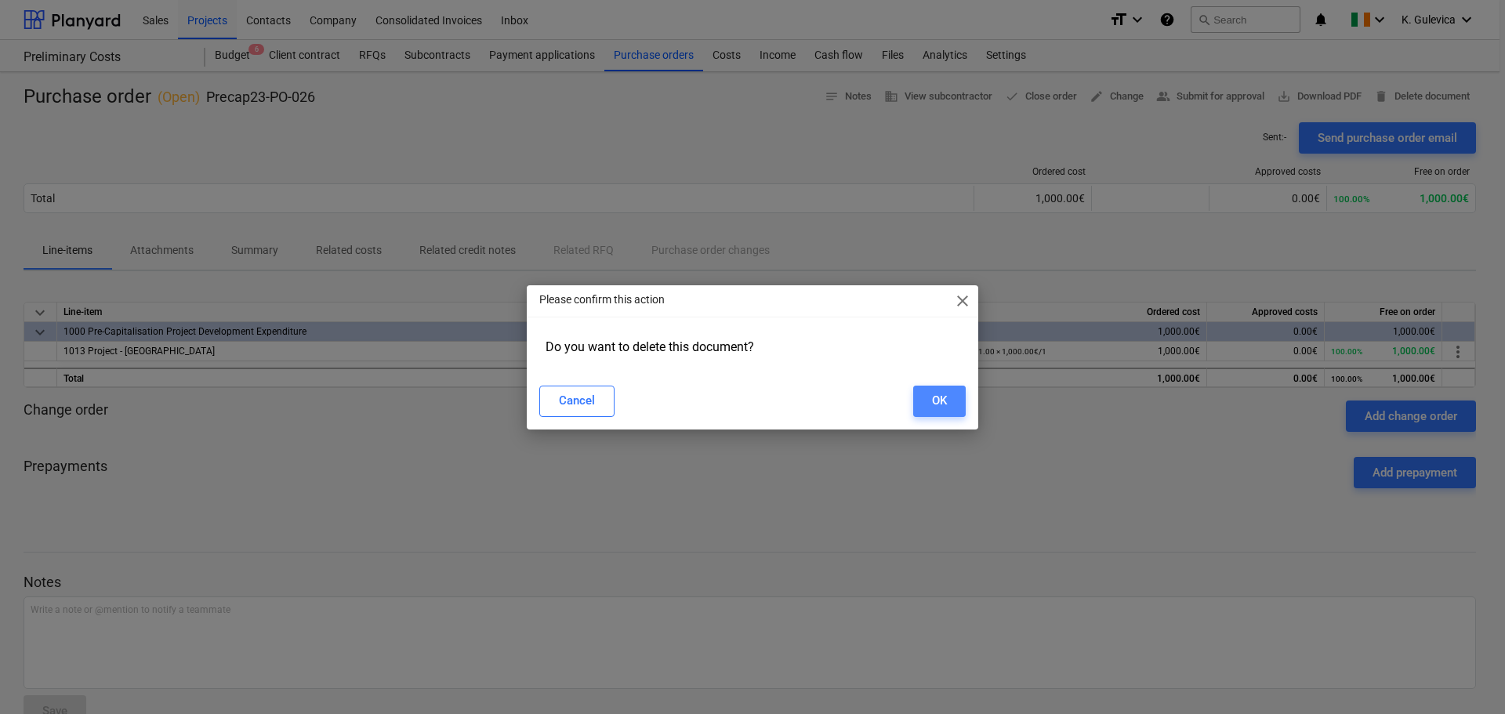
click at [938, 398] on div "OK" at bounding box center [939, 400] width 15 height 20
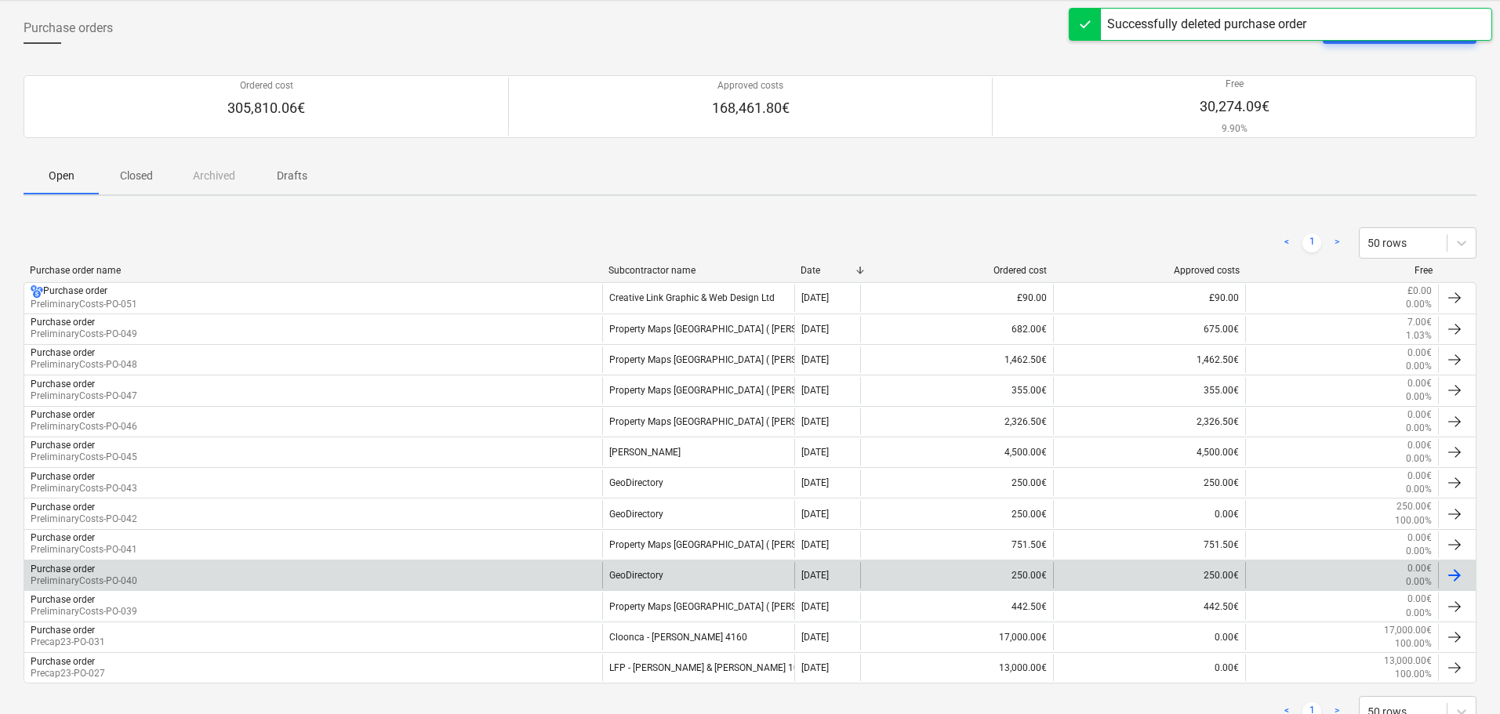
scroll to position [129, 0]
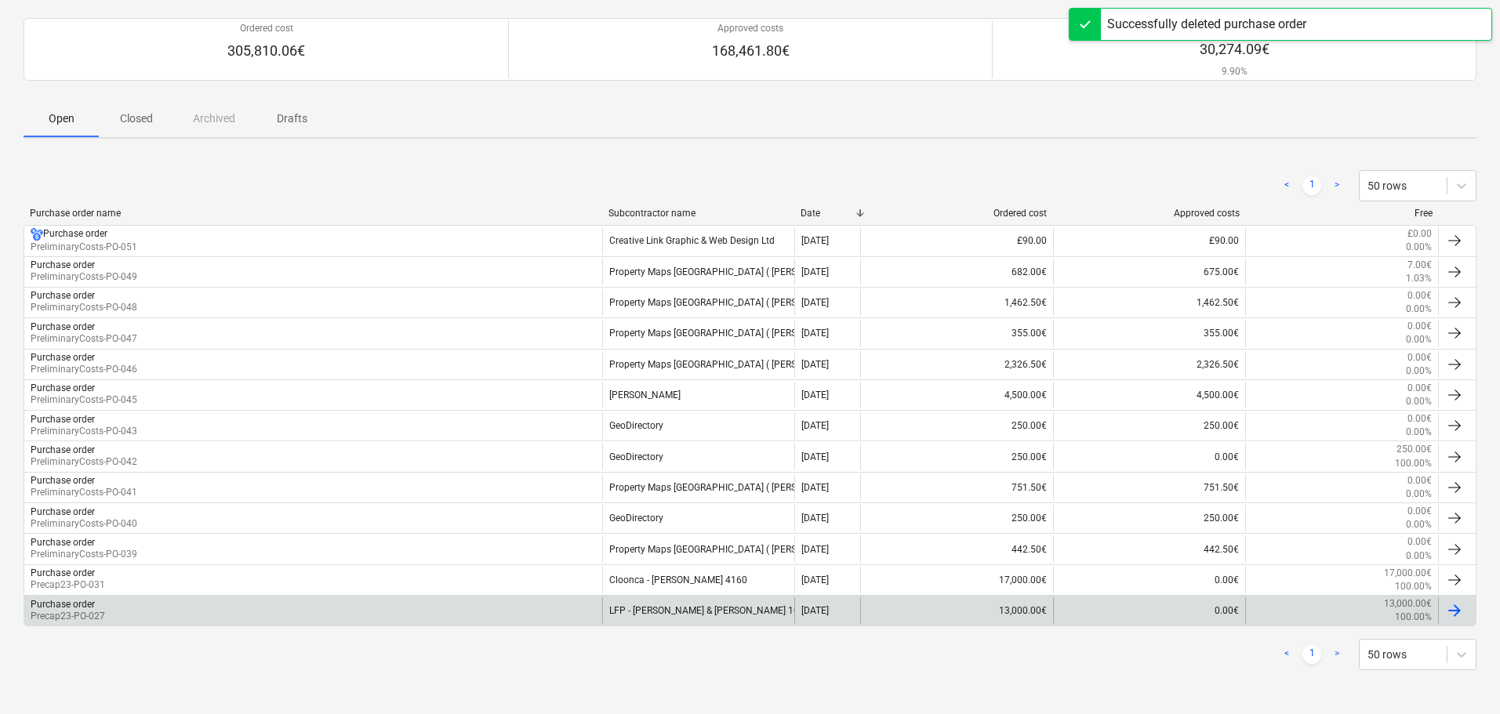
click at [707, 604] on div "LFP - Timothy & Dympna Crowe 1051" at bounding box center [698, 610] width 193 height 27
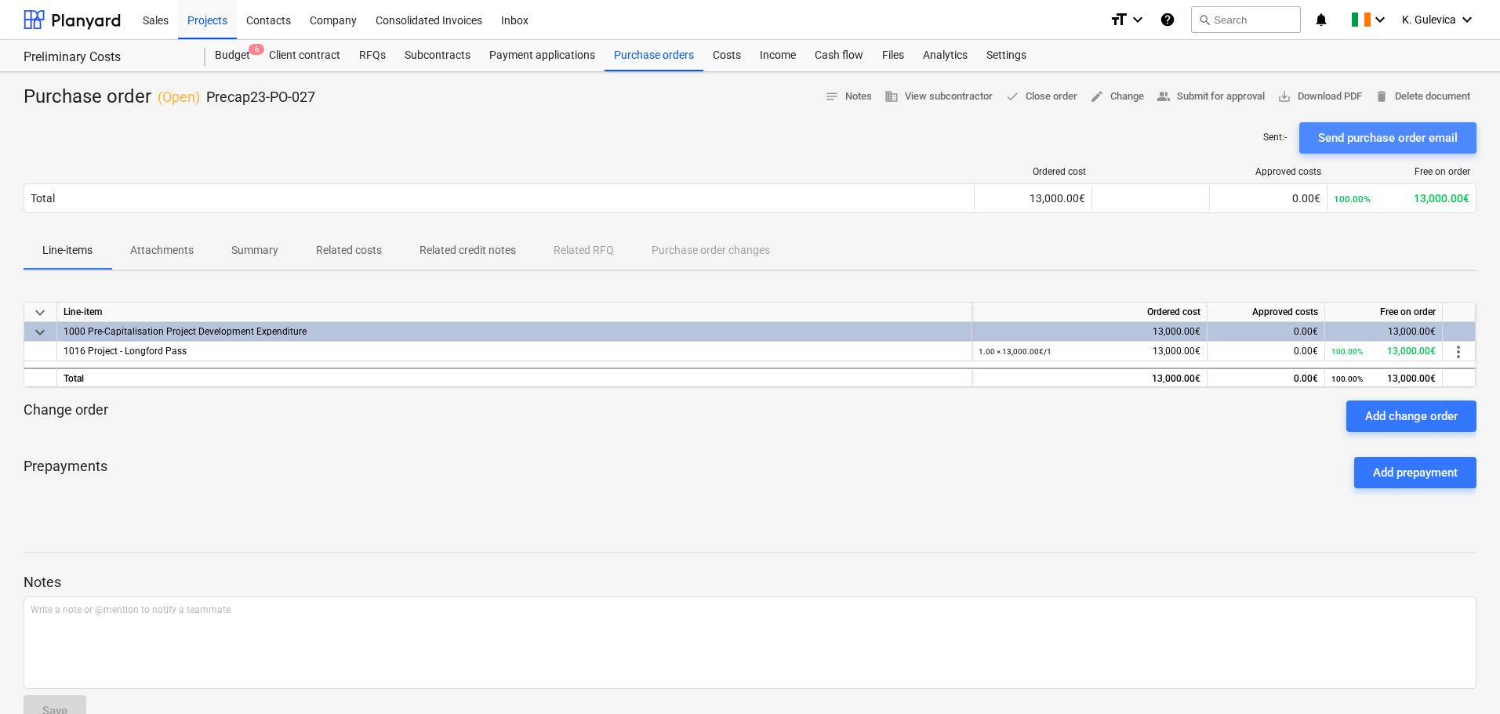
click at [1373, 139] on div "Send purchase order email" at bounding box center [1388, 138] width 140 height 20
click at [1429, 83] on div "Purchase order ( Open ) Precap23-PO-027 notes Notes business View subcontractor…" at bounding box center [750, 412] width 1500 height 680
click at [1425, 96] on span "delete Delete document" at bounding box center [1422, 97] width 96 height 18
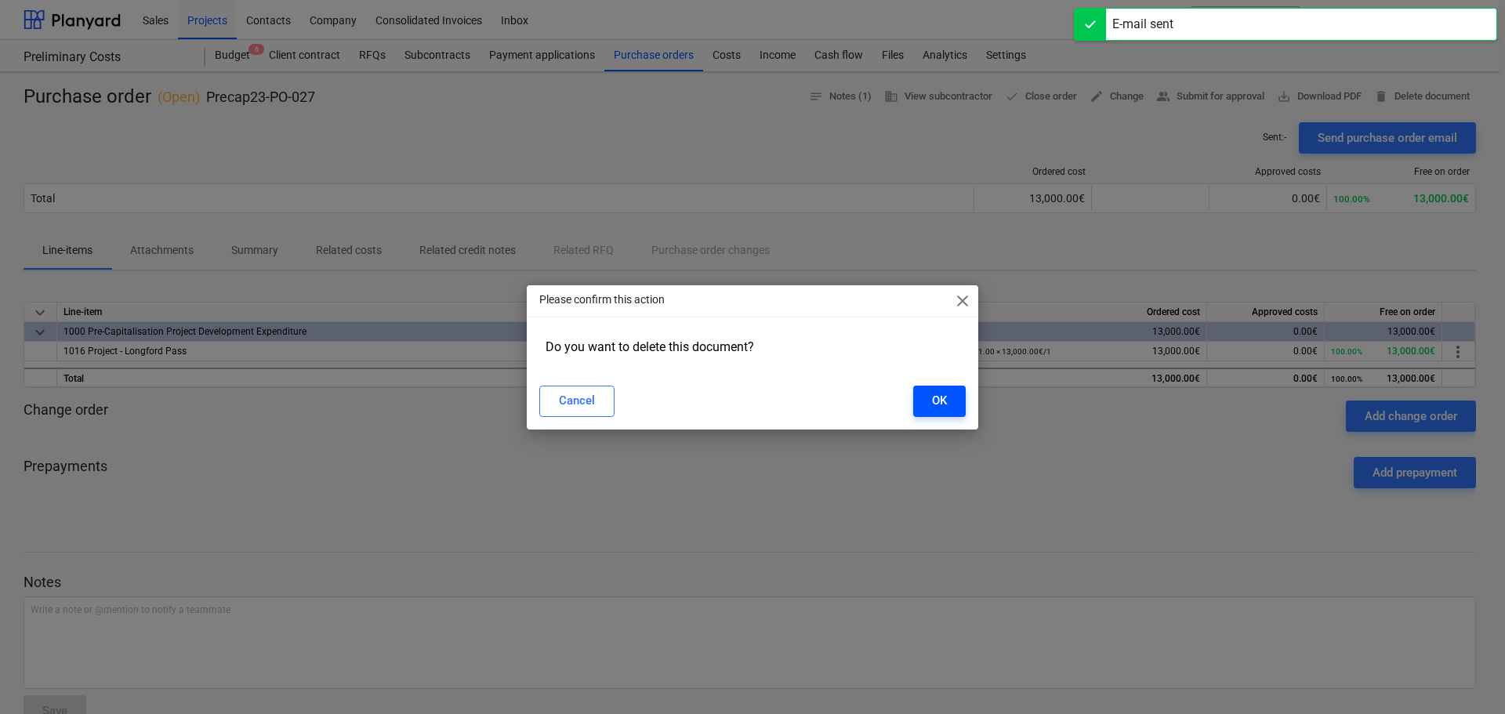
click at [947, 401] on button "OK" at bounding box center [939, 401] width 53 height 31
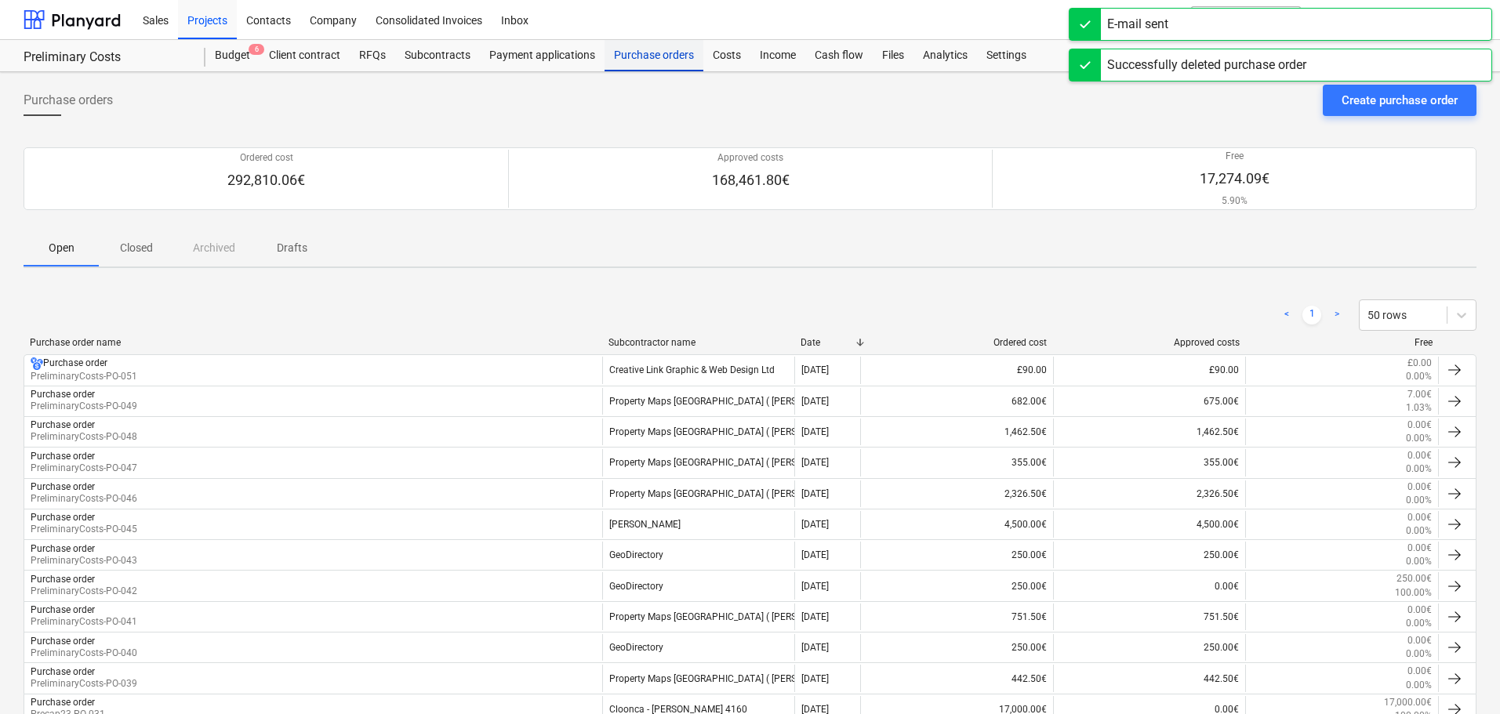
click at [637, 59] on div "Purchase orders" at bounding box center [653, 55] width 99 height 31
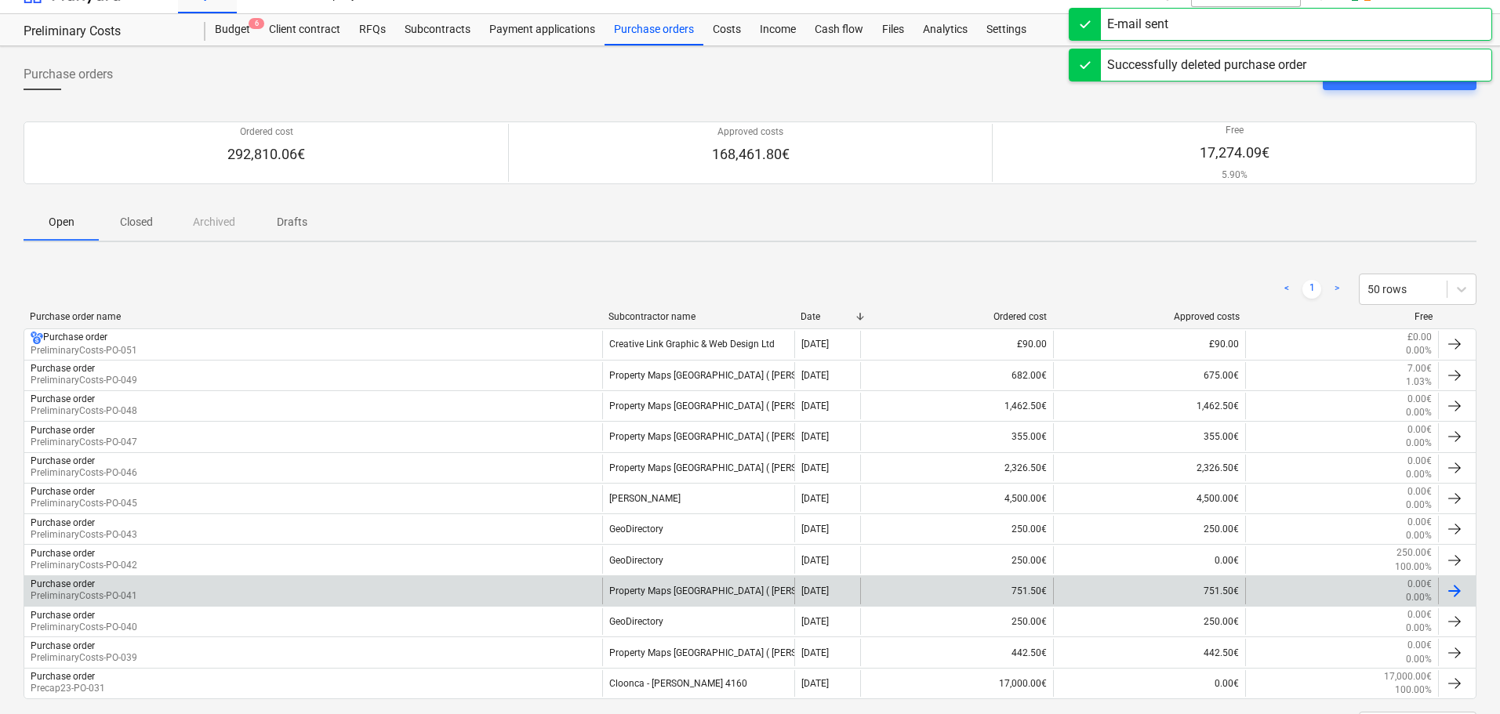
scroll to position [99, 0]
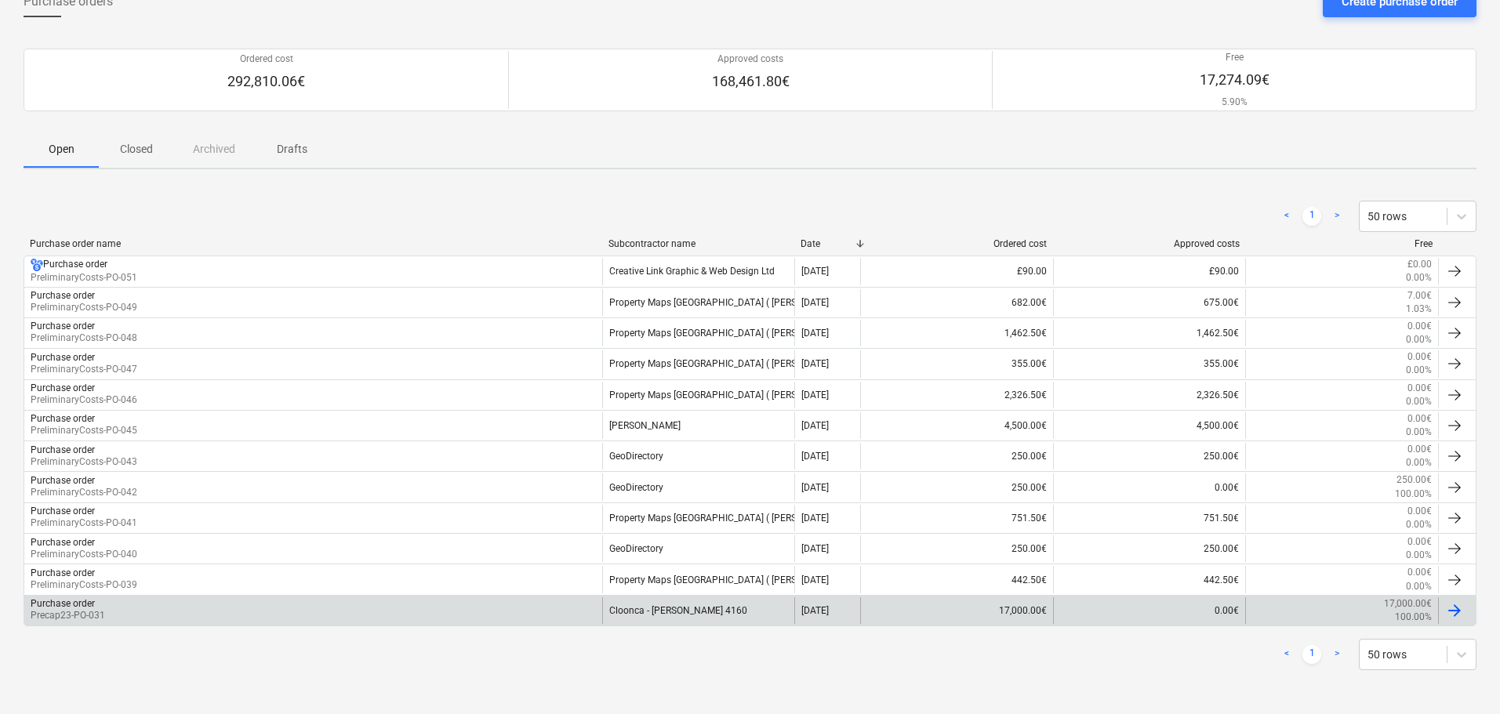
click at [683, 613] on div "Cloonca - Peadar Carroll 4160" at bounding box center [698, 610] width 193 height 27
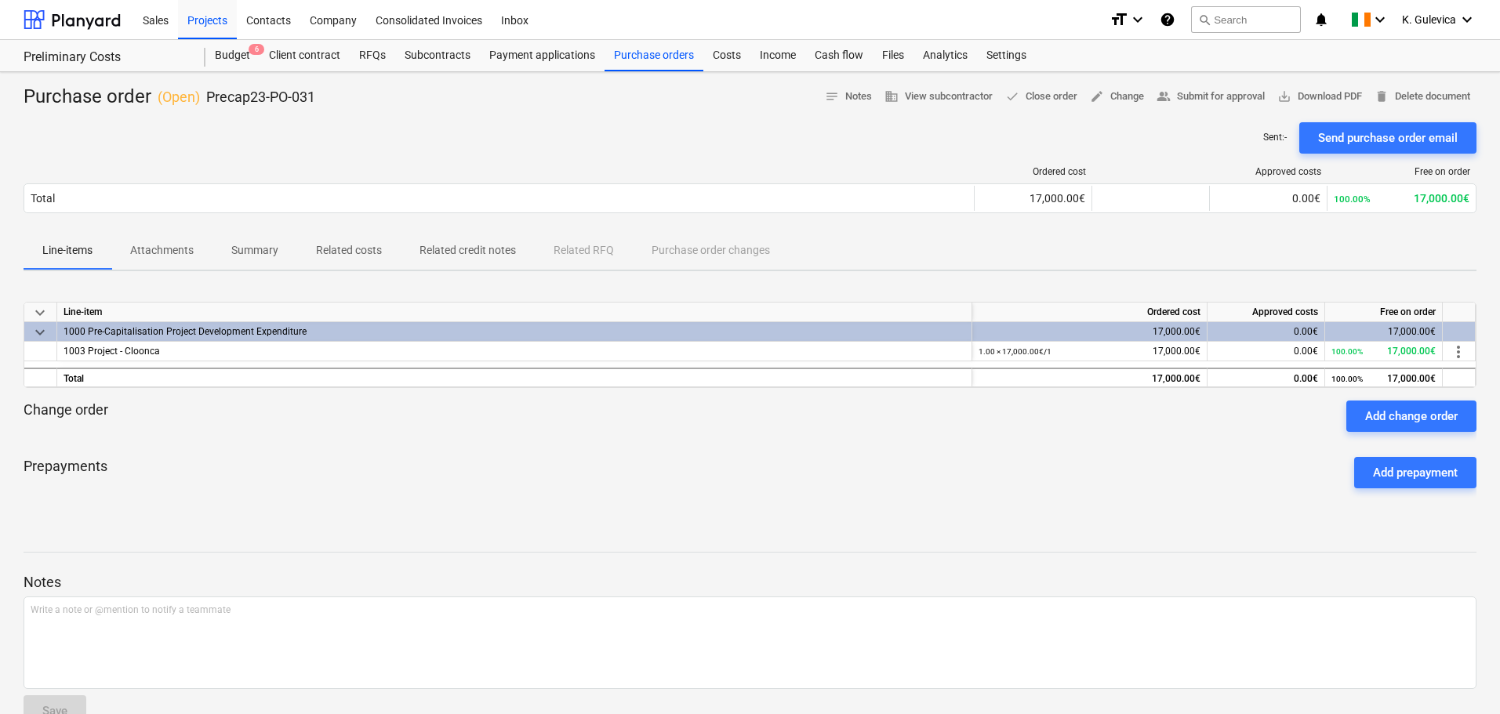
click at [159, 249] on p "Attachments" at bounding box center [162, 250] width 64 height 16
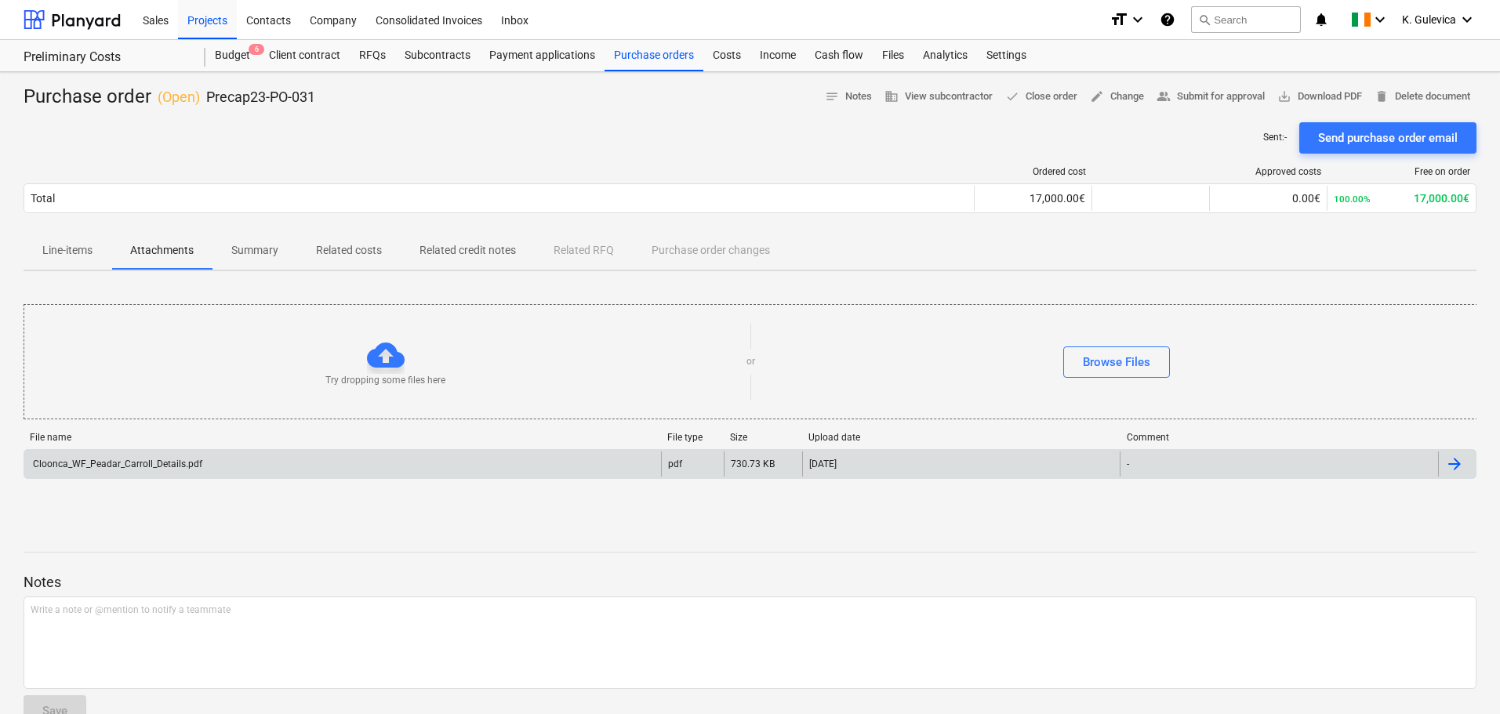
click at [186, 467] on div "Cloonca_WF_Peadar_Carroll_Details.pdf" at bounding box center [117, 464] width 172 height 11
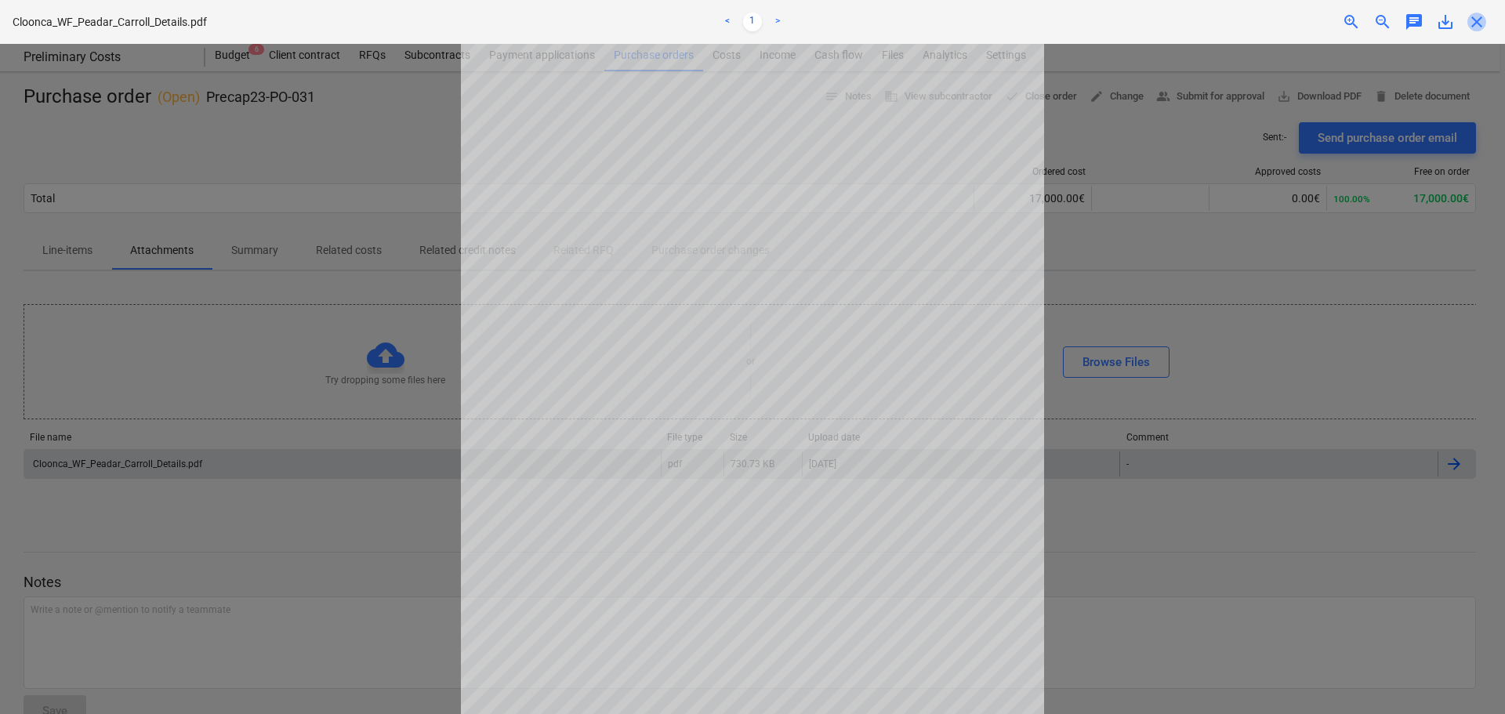
click at [1477, 16] on span "close" at bounding box center [1477, 22] width 19 height 19
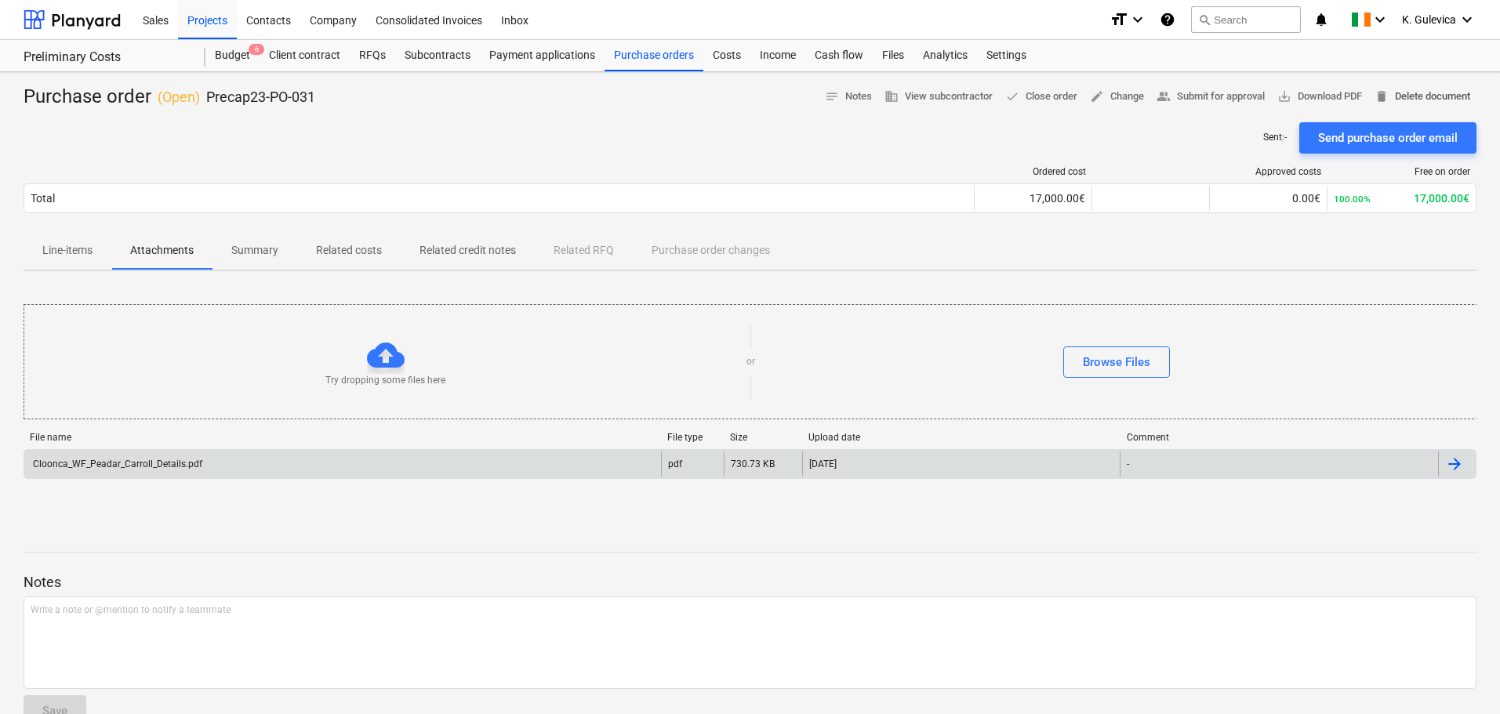
click at [1432, 99] on span "delete Delete document" at bounding box center [1422, 97] width 96 height 18
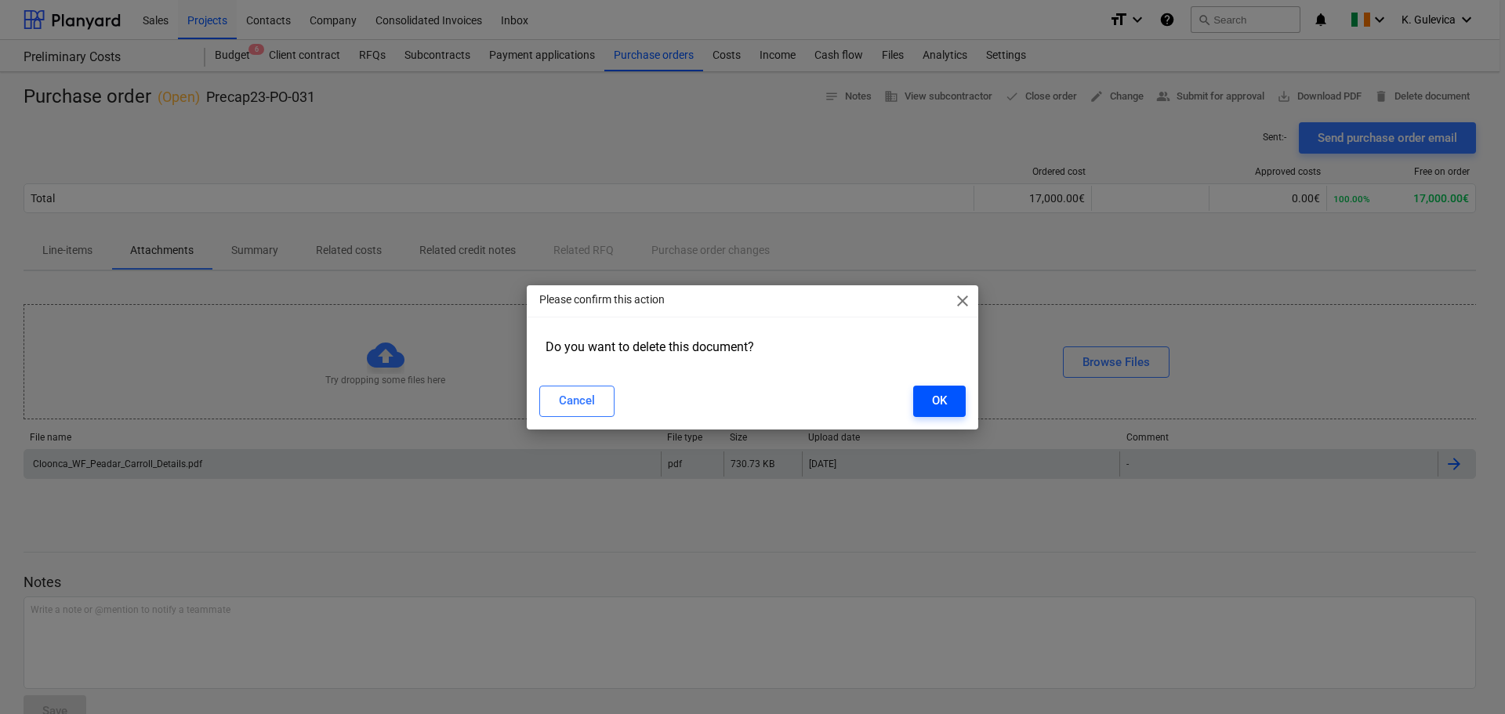
click at [941, 398] on div "OK" at bounding box center [939, 400] width 15 height 20
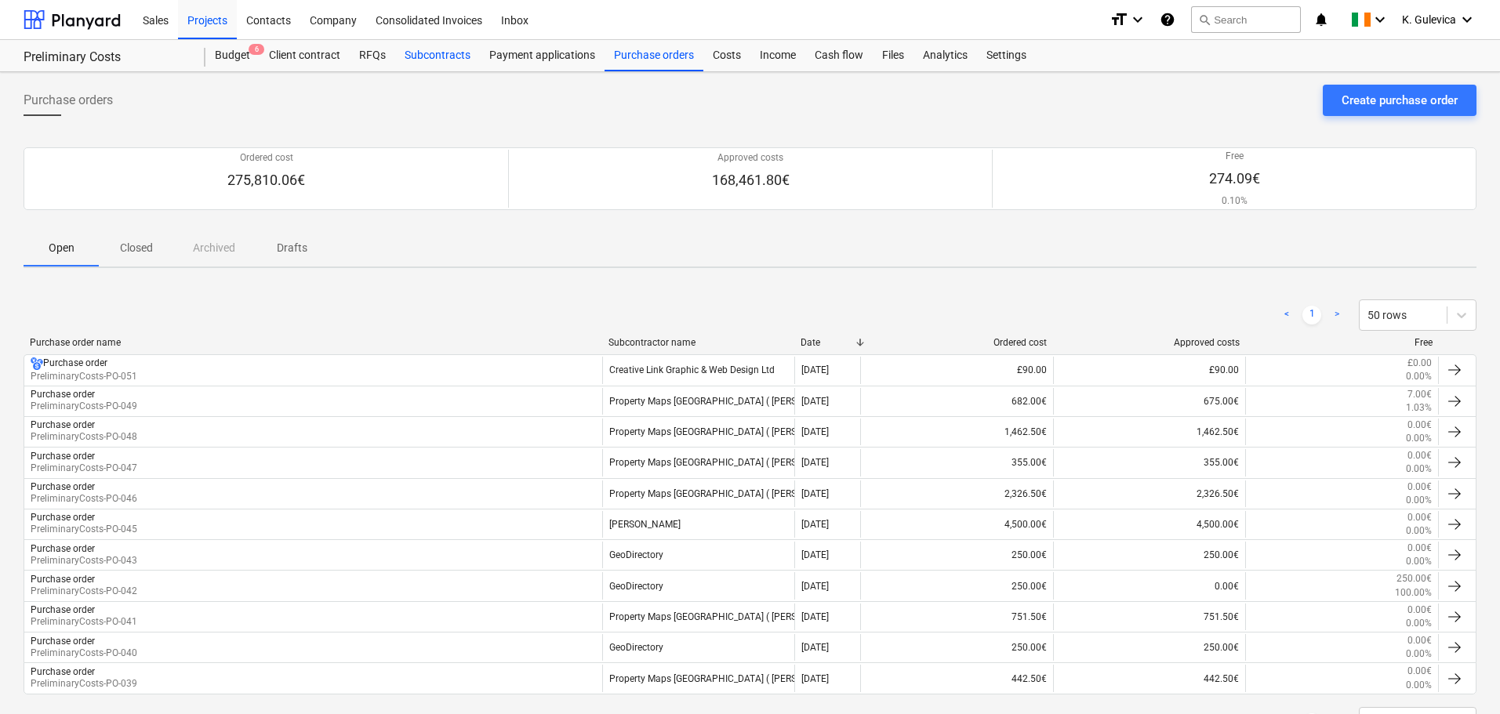
click at [430, 50] on div "Subcontracts" at bounding box center [437, 55] width 85 height 31
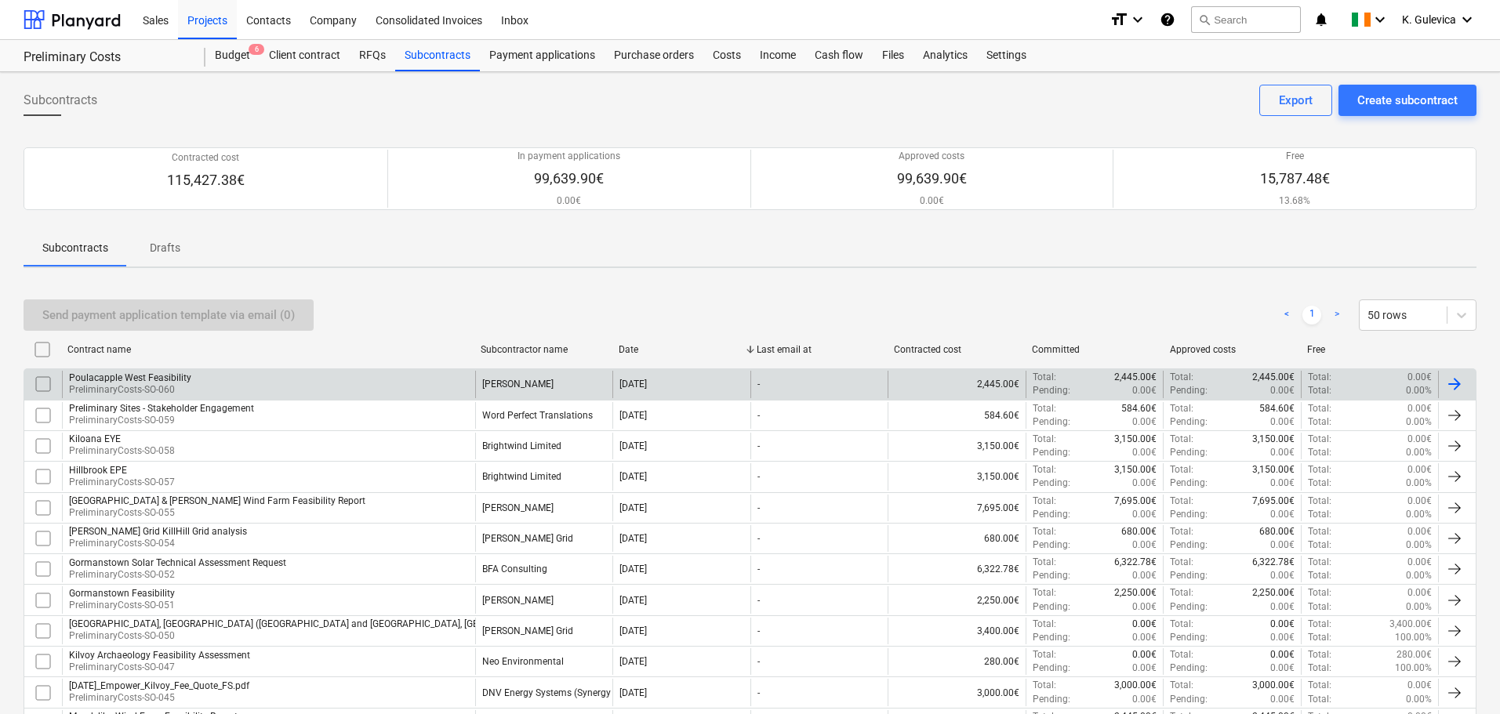
click at [532, 384] on div "Jennings O'Donovan" at bounding box center [517, 384] width 71 height 11
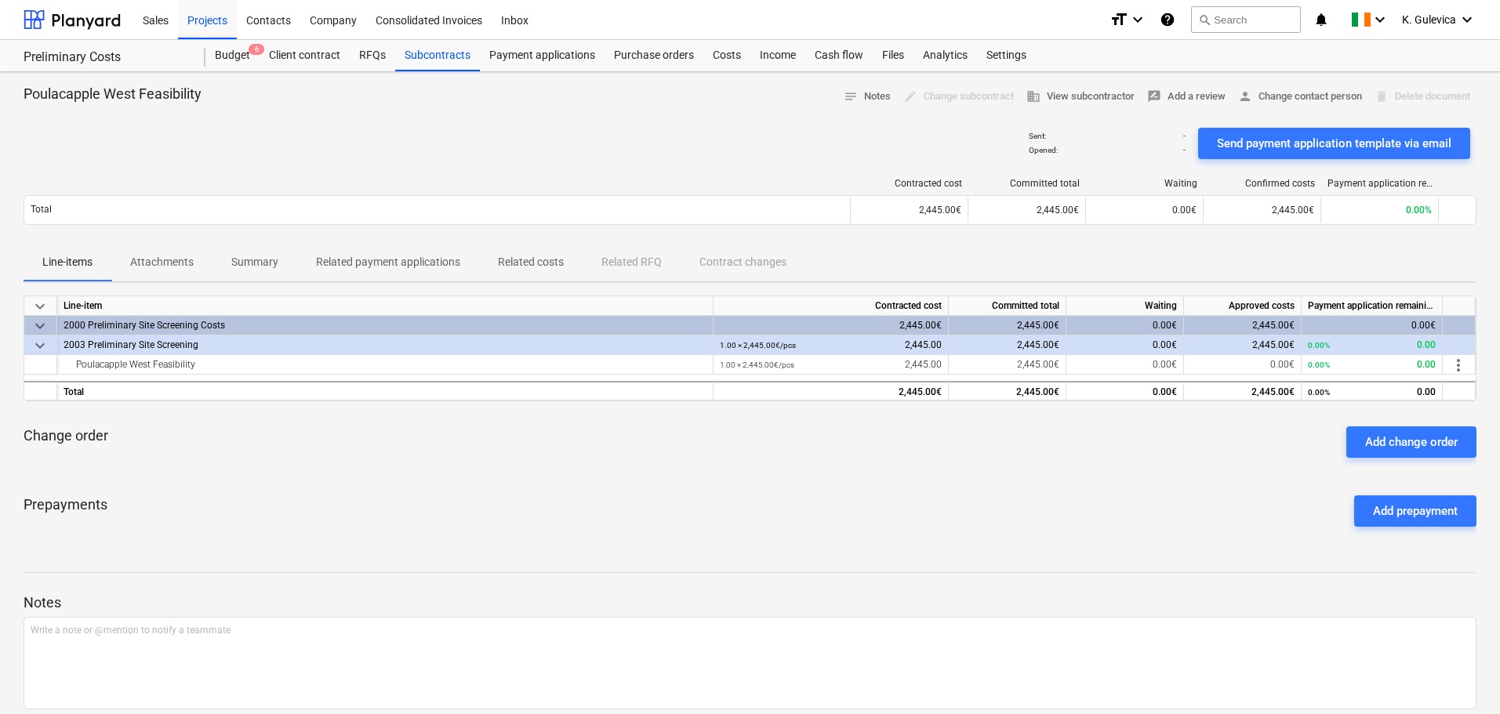
click at [163, 264] on p "Attachments" at bounding box center [162, 262] width 64 height 16
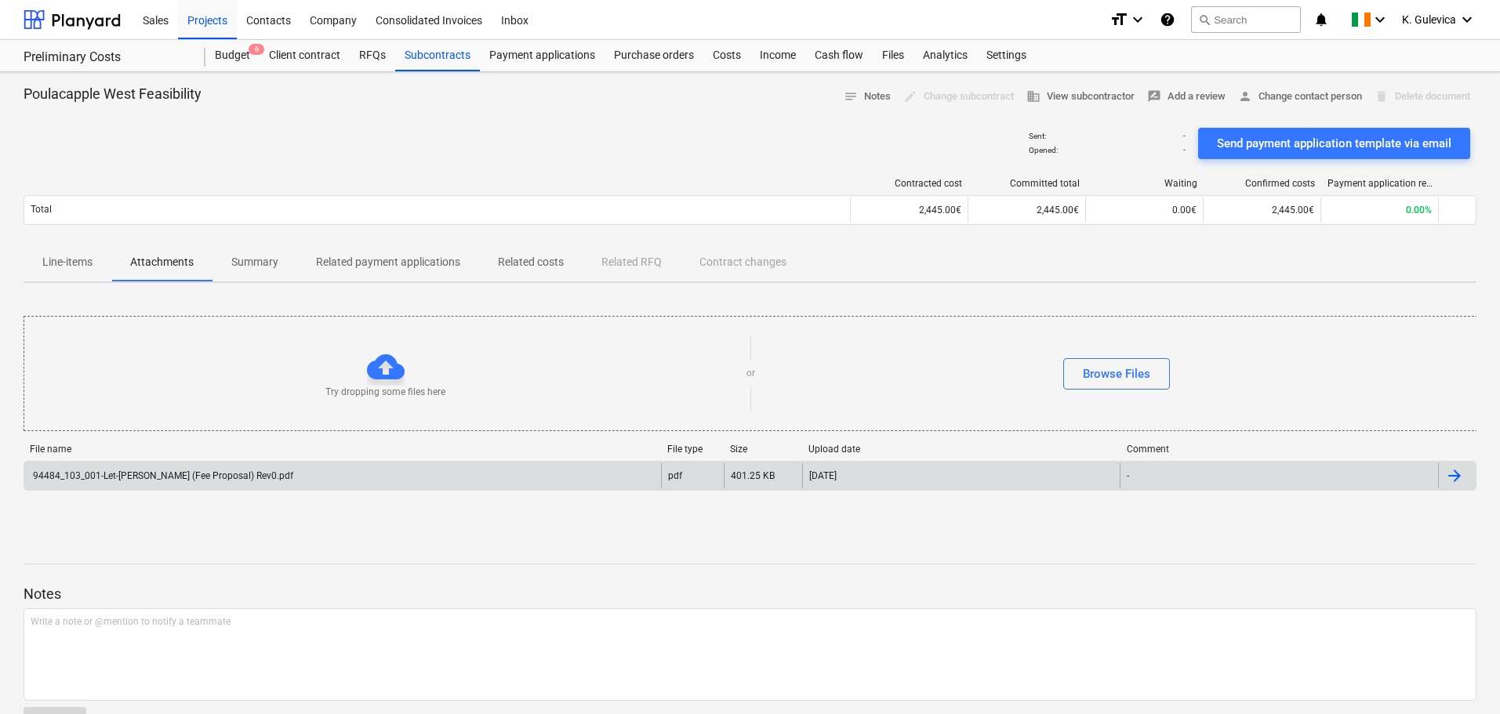
click at [246, 476] on div "94484_103_001-Let-Ayitey-Stone (Fee Proposal) Rev0.pdf" at bounding box center [162, 475] width 263 height 11
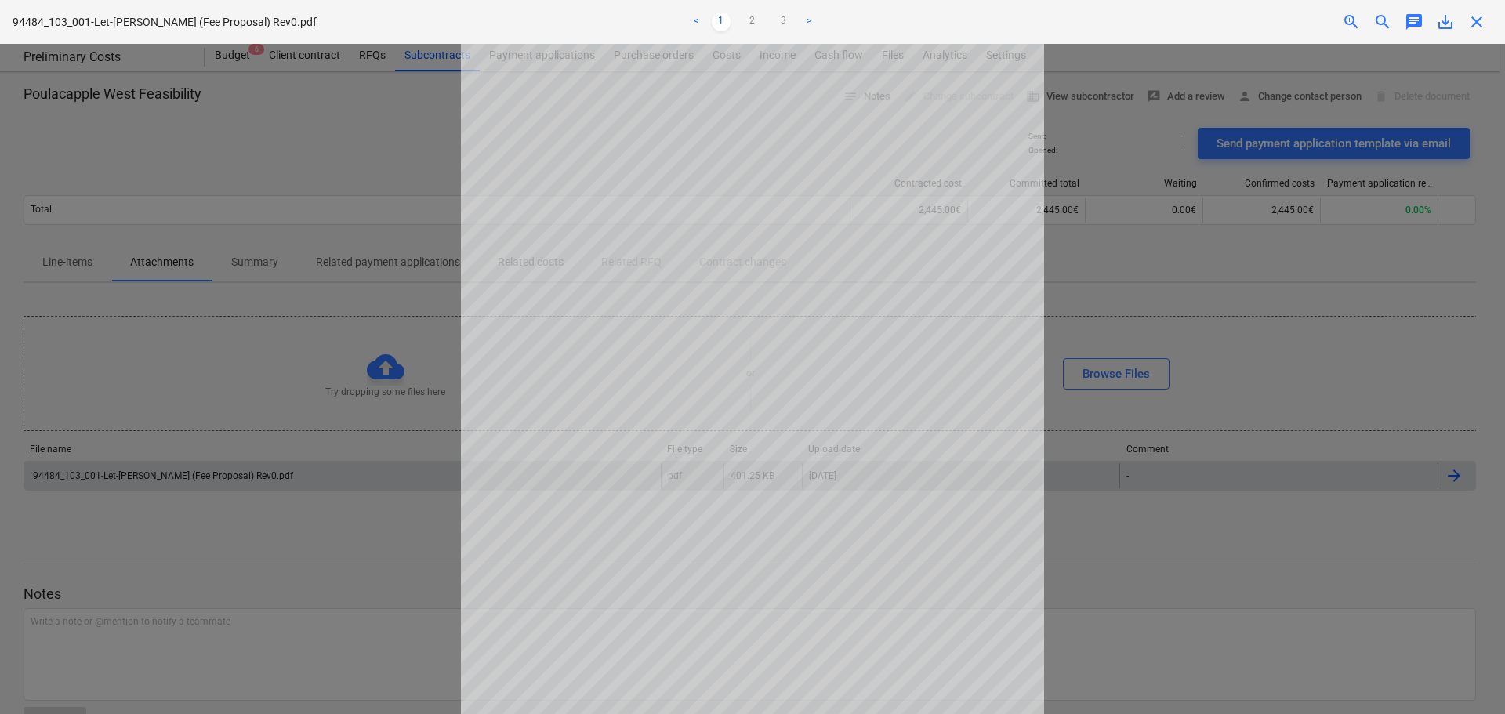
scroll to position [158, 0]
click at [1484, 25] on span "close" at bounding box center [1477, 22] width 19 height 19
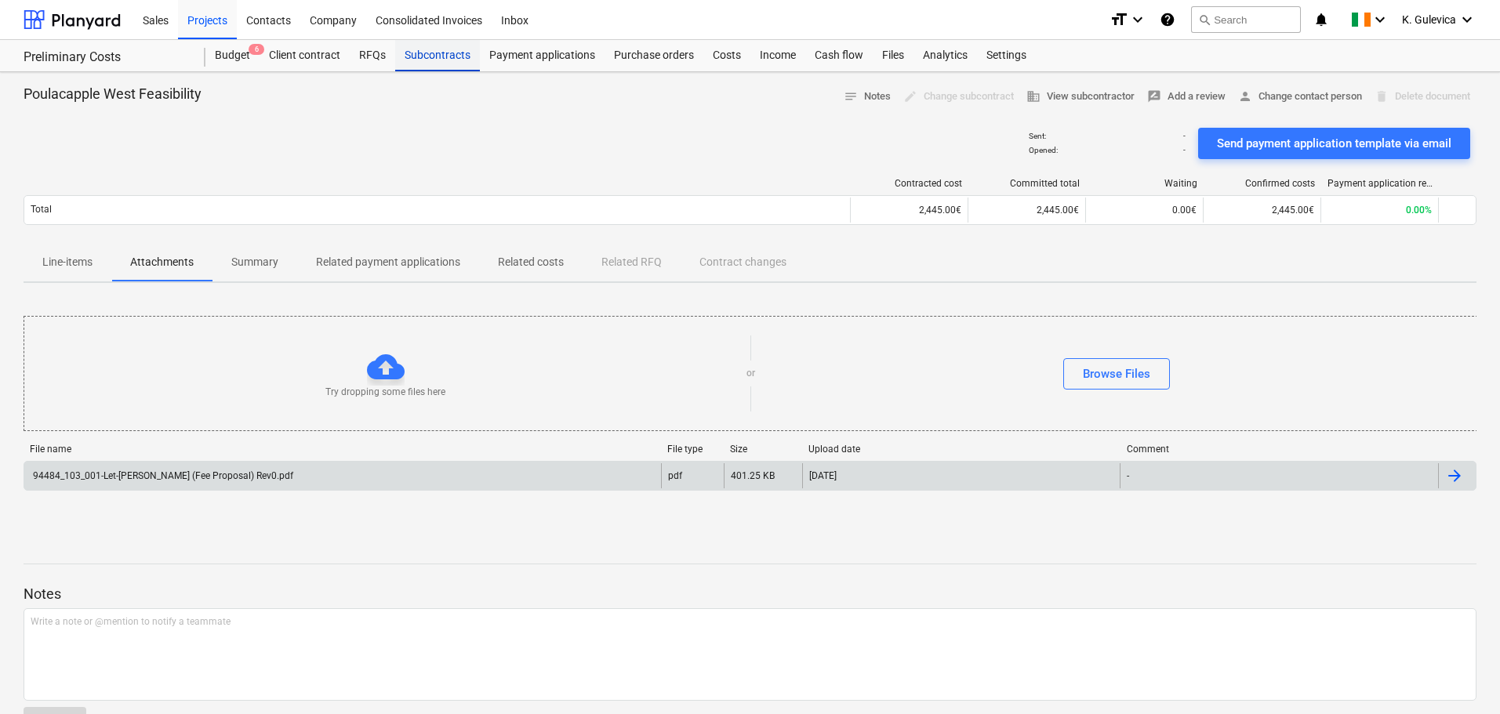
click at [428, 56] on div "Subcontracts" at bounding box center [437, 55] width 85 height 31
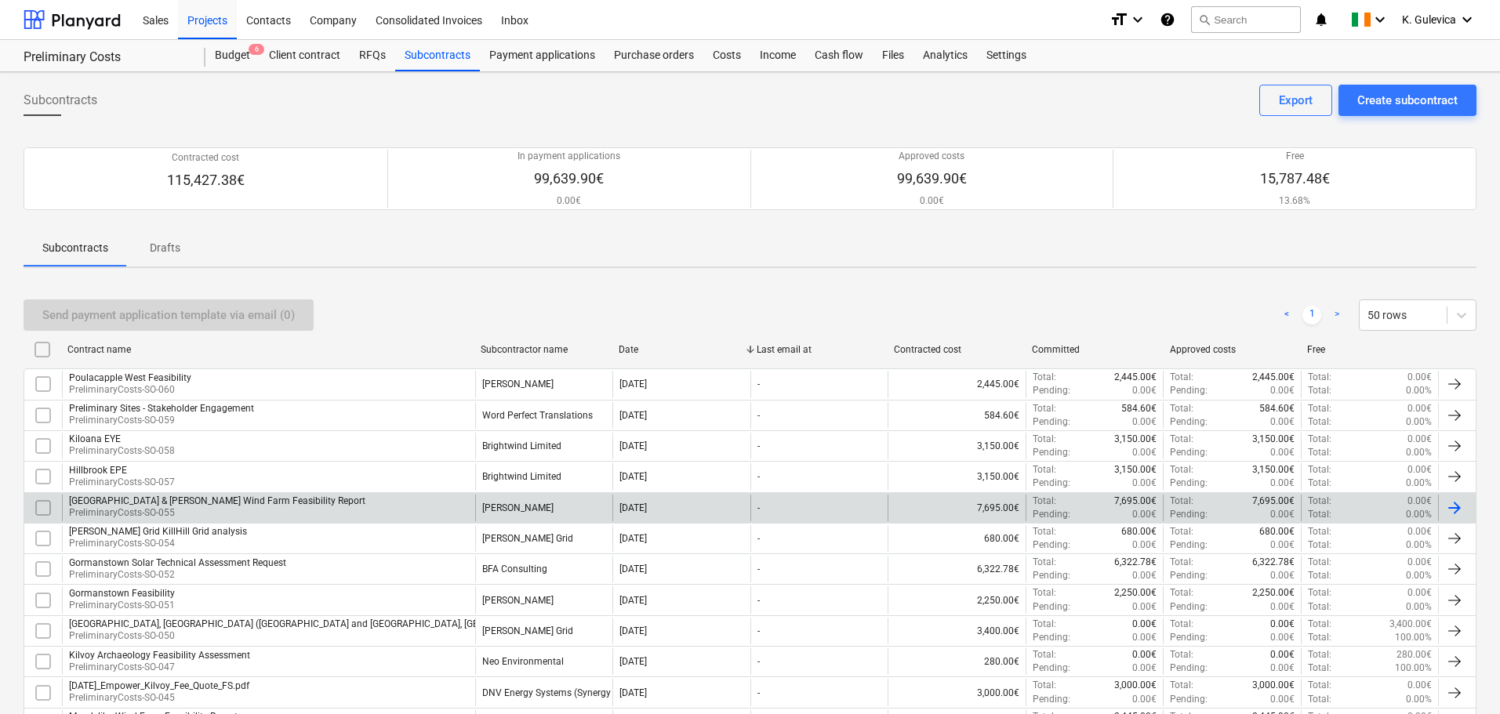
click at [508, 509] on div "Jennings O'Donovan" at bounding box center [517, 508] width 71 height 11
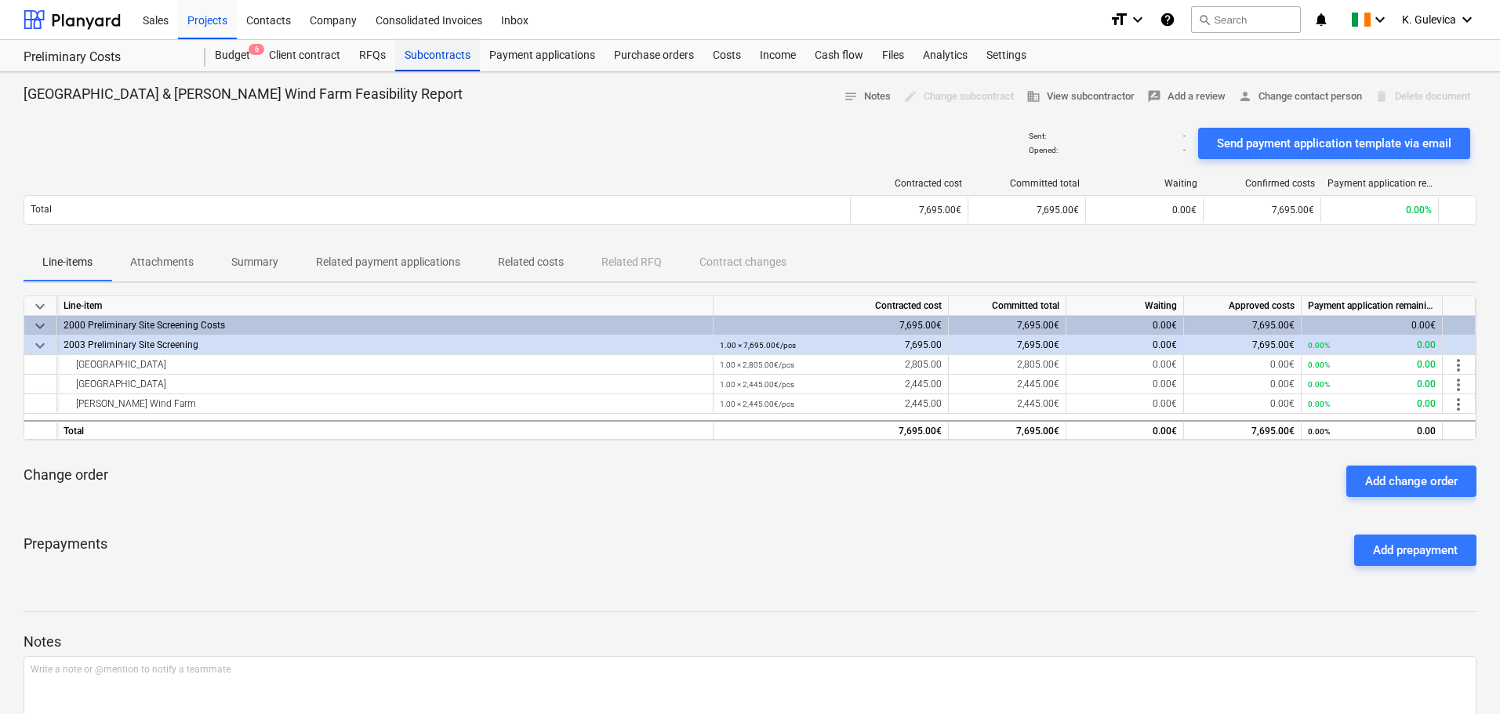
click at [429, 47] on div "Subcontracts" at bounding box center [437, 55] width 85 height 31
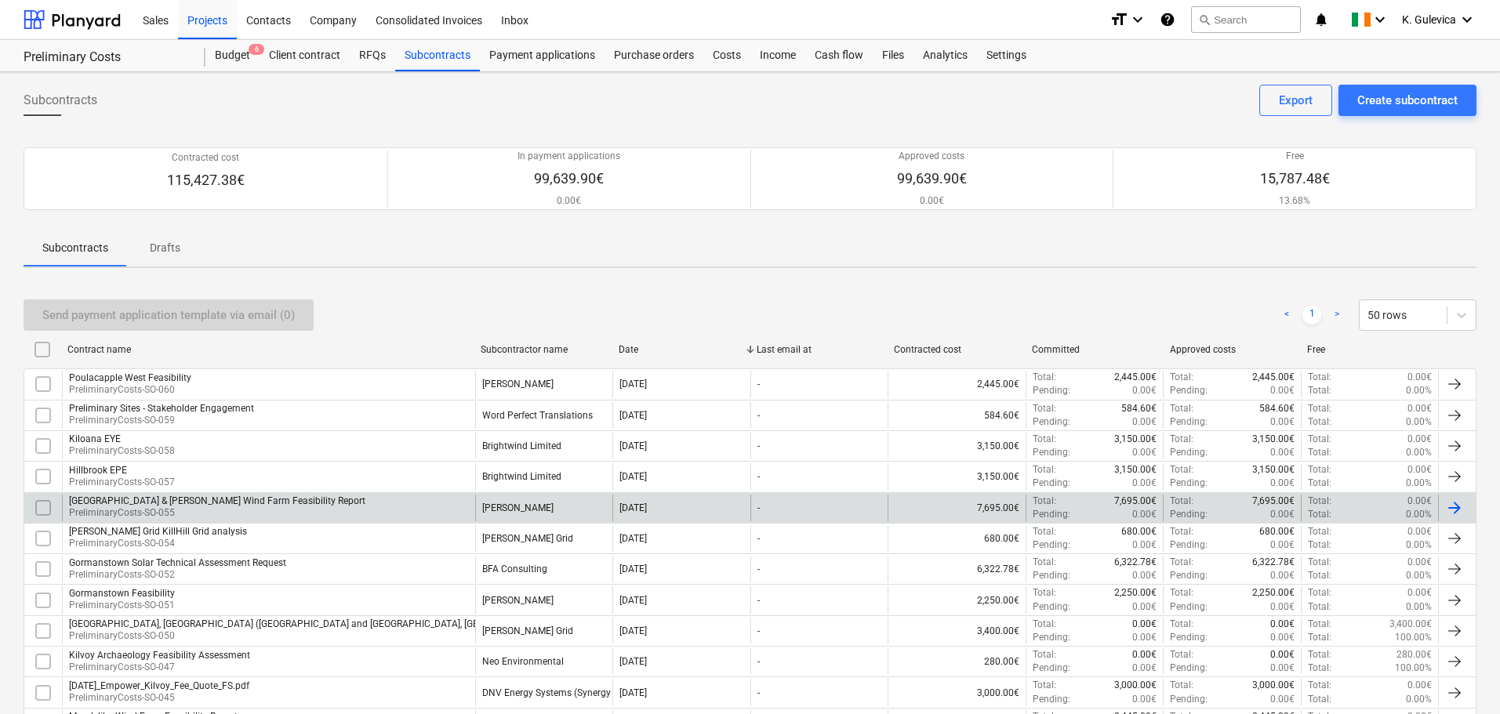
click at [359, 501] on div "Hillbrook Wind Farm_Irishtown Wind Farm & Kellis Wind Farm Feasibility Report" at bounding box center [217, 501] width 296 height 11
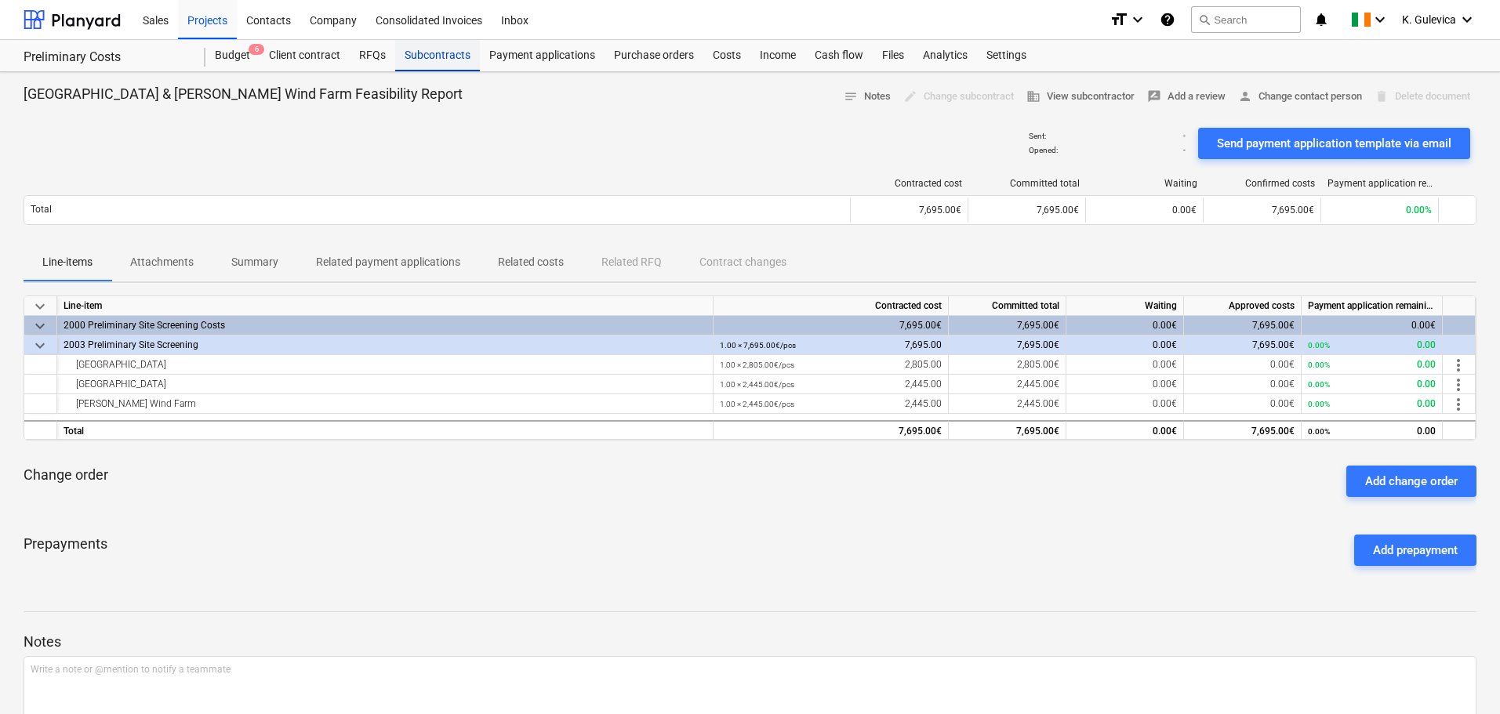
click at [438, 55] on div "Subcontracts" at bounding box center [437, 55] width 85 height 31
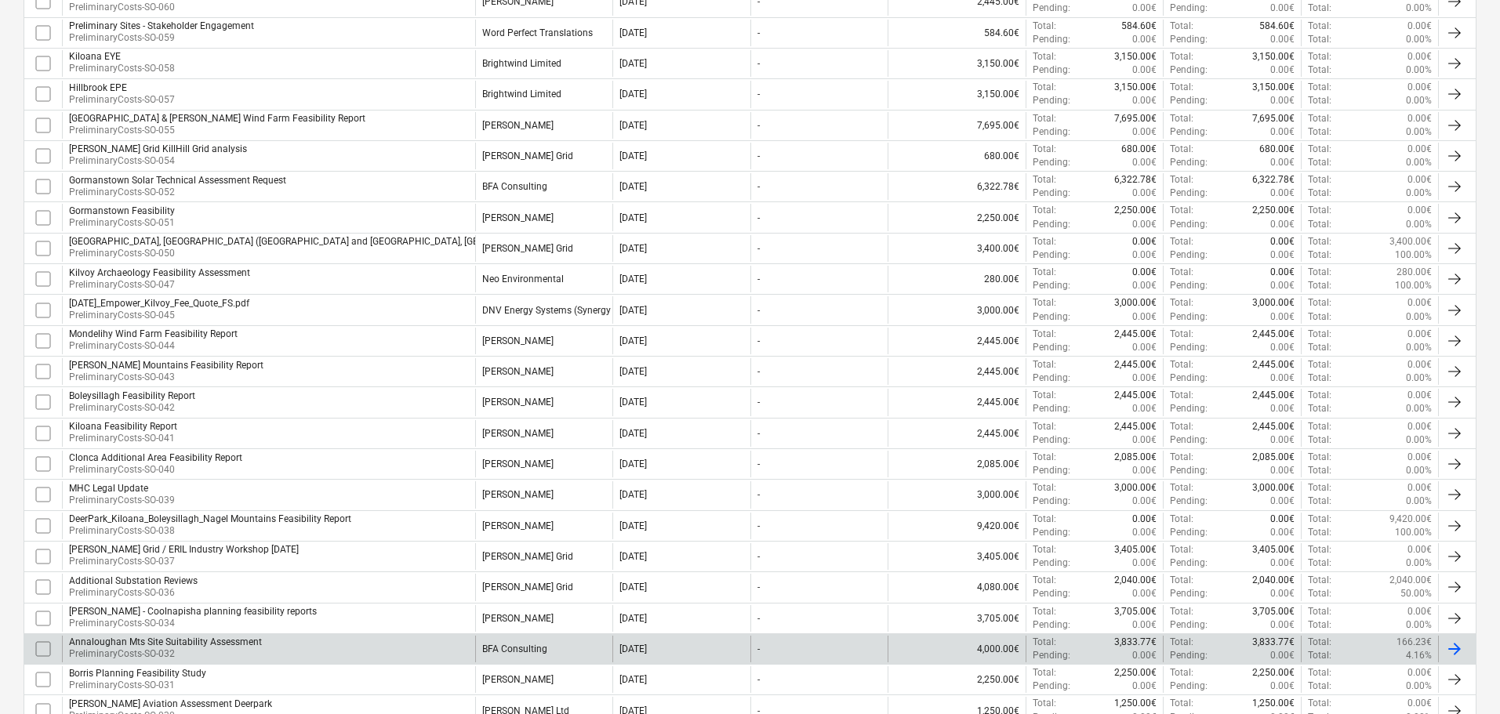
scroll to position [470, 0]
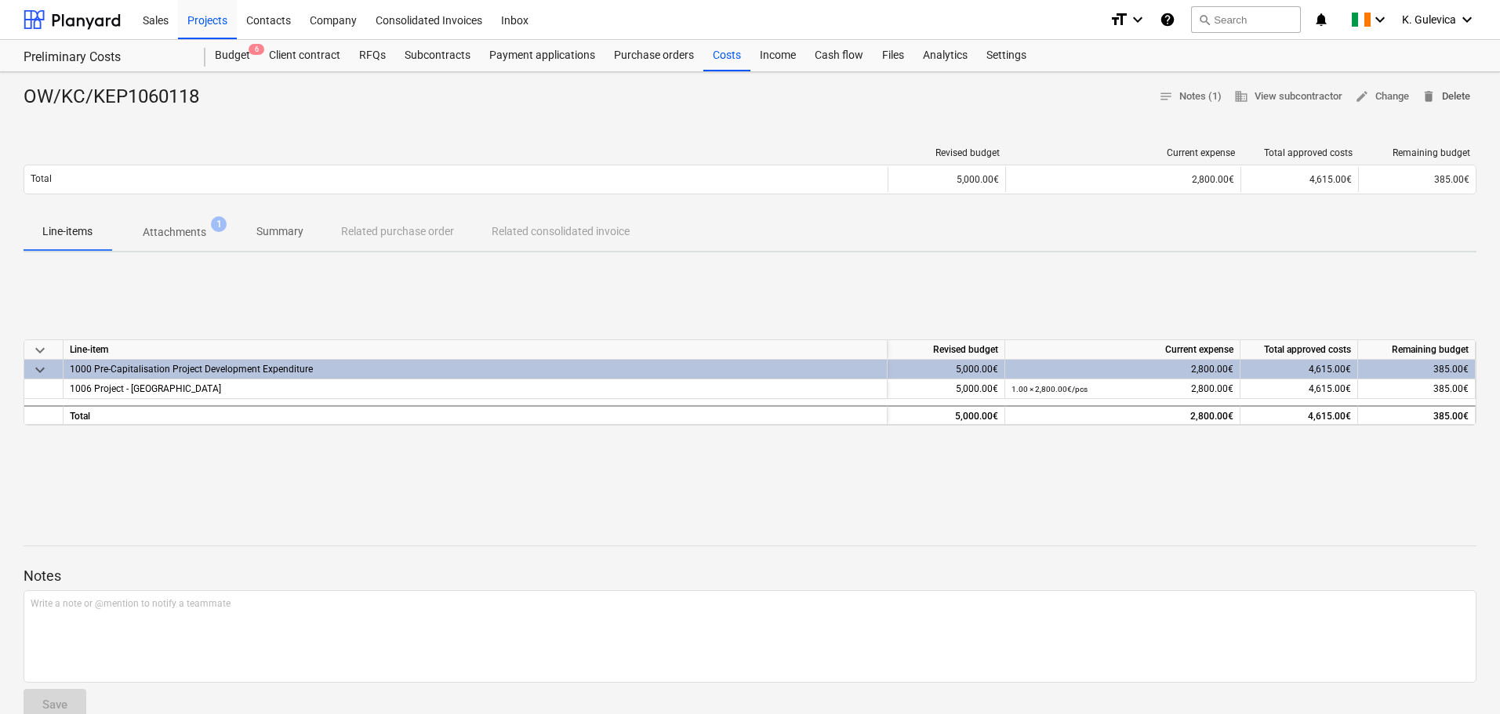
click at [1442, 93] on span "delete Delete" at bounding box center [1445, 97] width 49 height 18
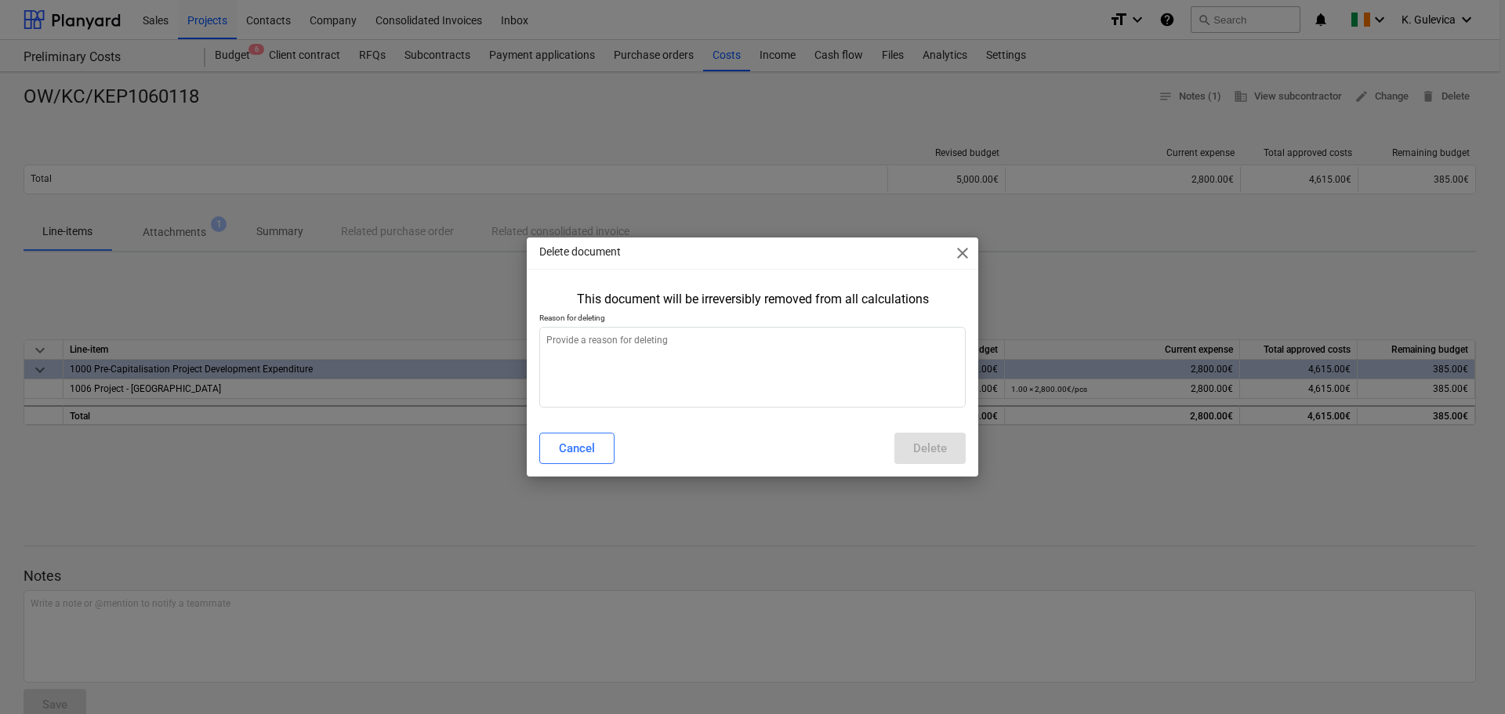
type textarea "x"
click at [692, 368] on textarea at bounding box center [752, 367] width 427 height 81
type textarea "m"
type textarea "x"
type textarea "mo"
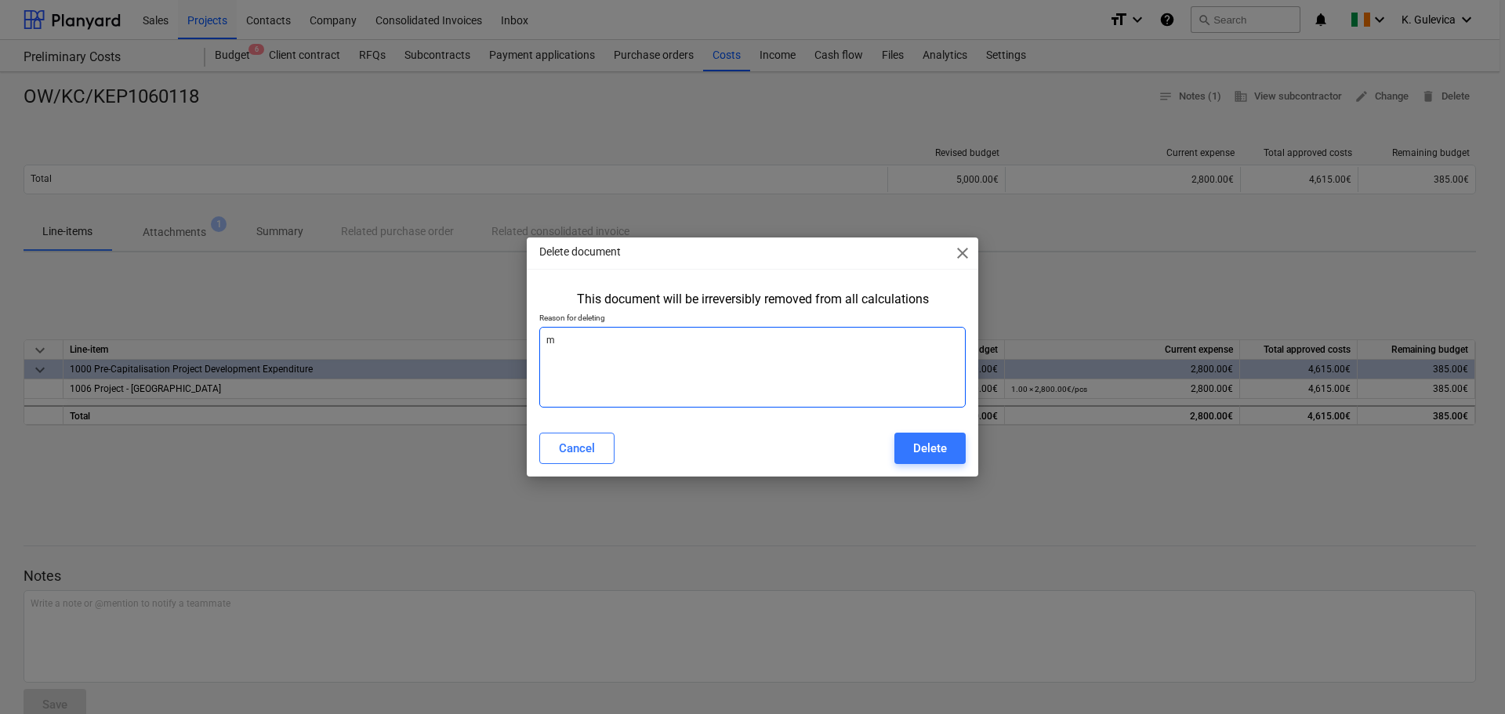
type textarea "x"
type textarea "mov"
type textarea "x"
type textarea "move"
type textarea "x"
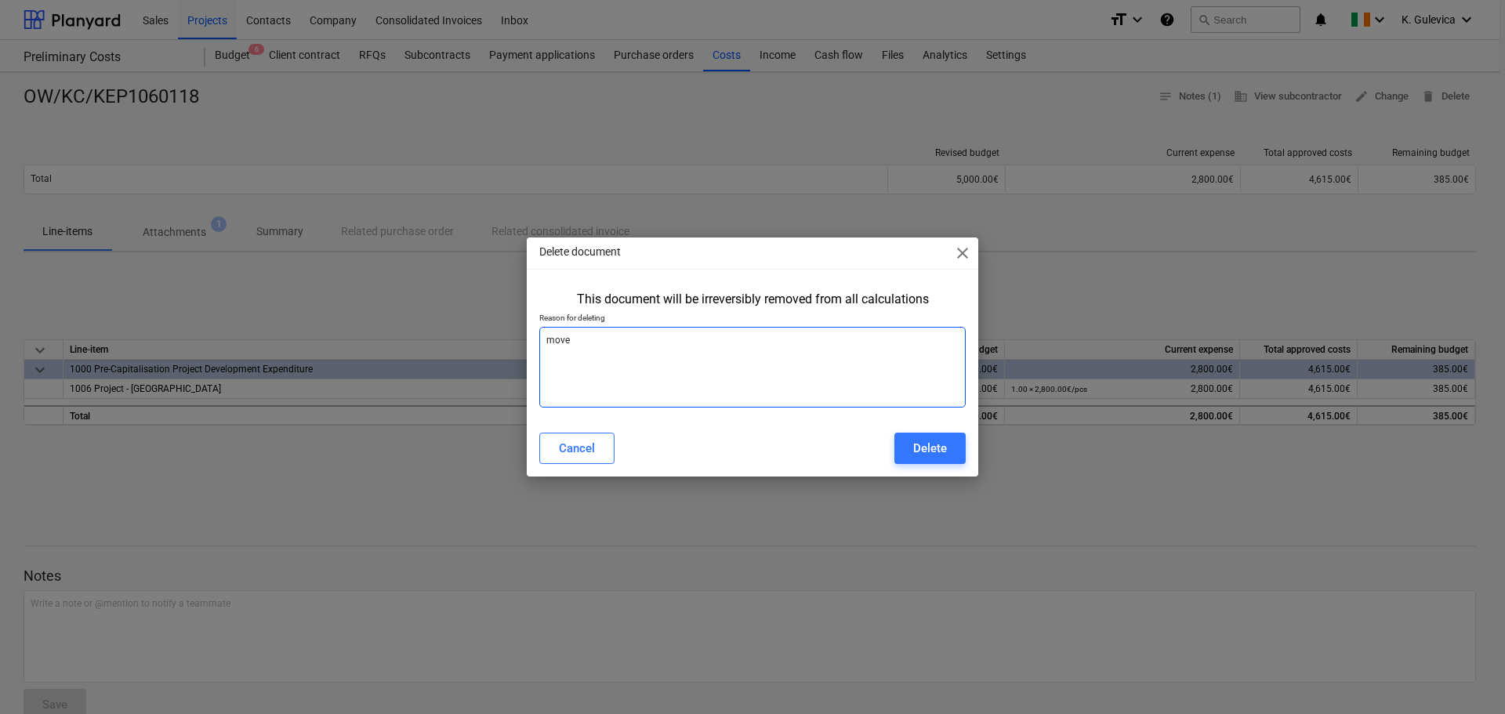
type textarea "moved"
type textarea "x"
type textarea "moved"
type textarea "x"
type textarea "moved t"
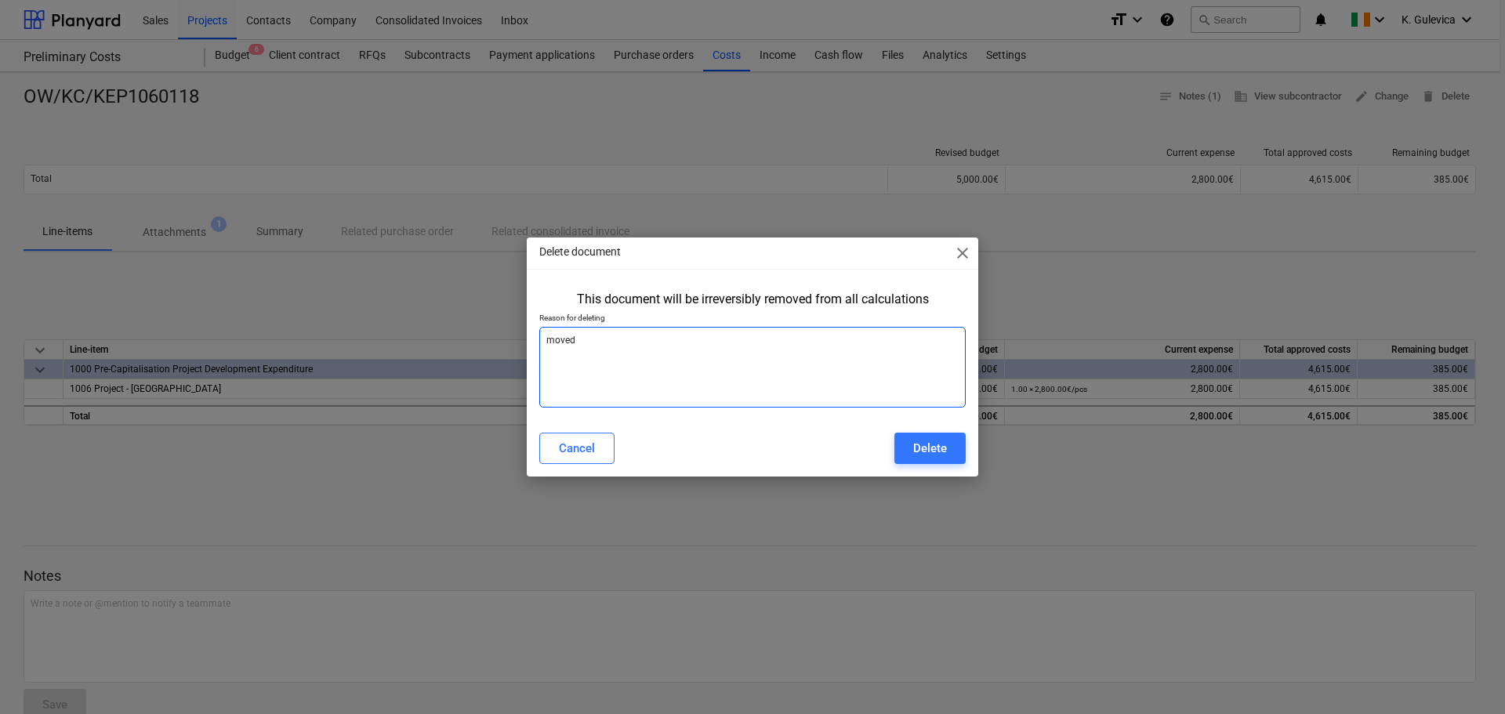
type textarea "x"
type textarea "moved to"
type textarea "x"
type textarea "moved to"
type textarea "x"
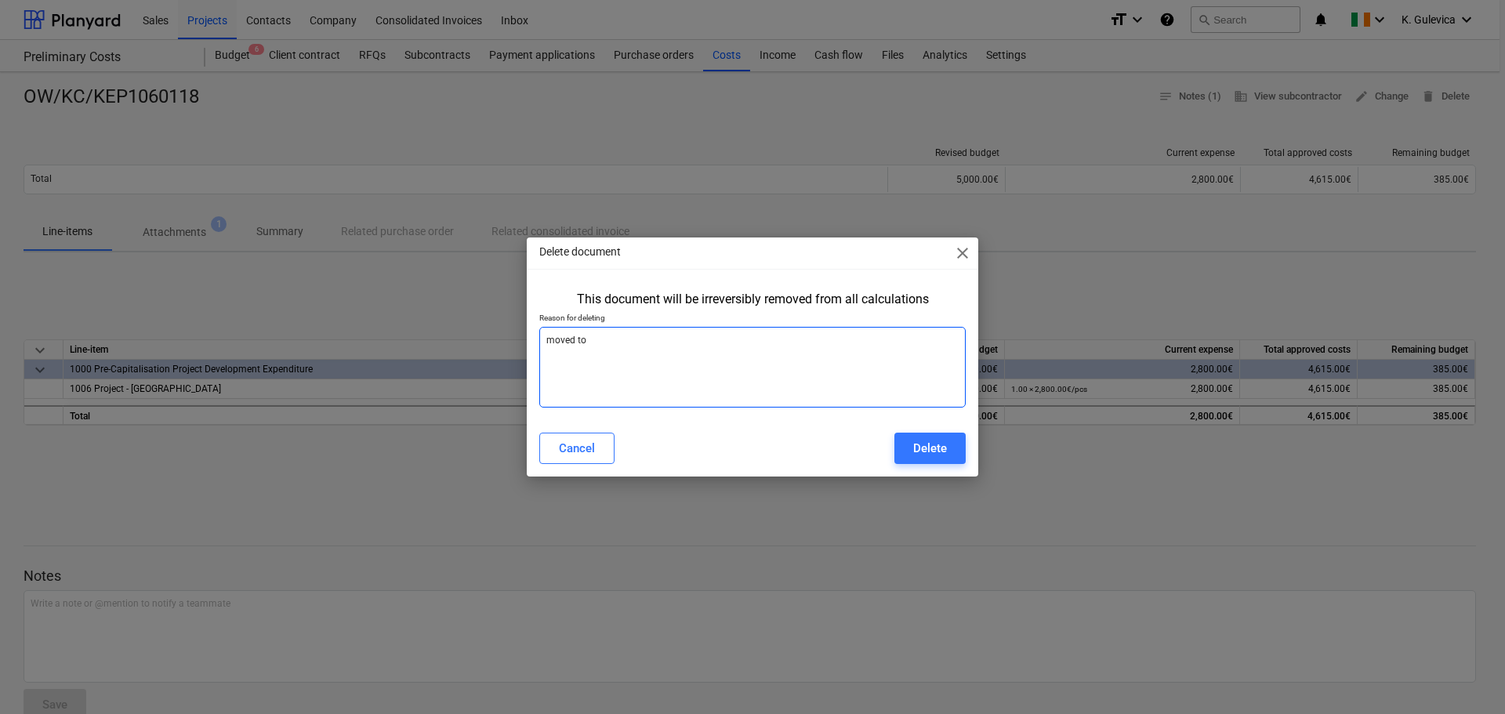
type textarea "moved to a"
type textarea "x"
type textarea "moved to a"
type textarea "x"
type textarea "moved to a p"
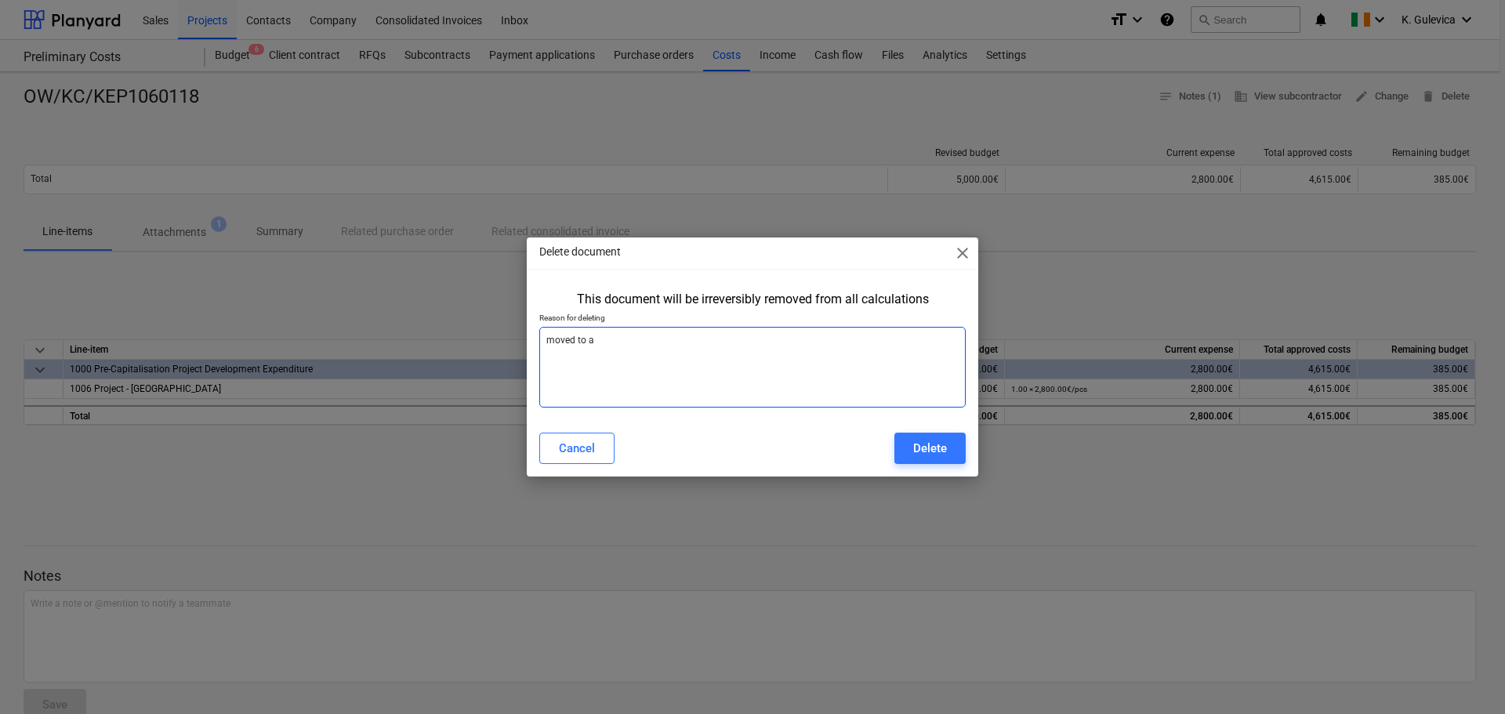
type textarea "x"
type textarea "moved to a pr"
type textarea "x"
type textarea "moved to a pro"
type textarea "x"
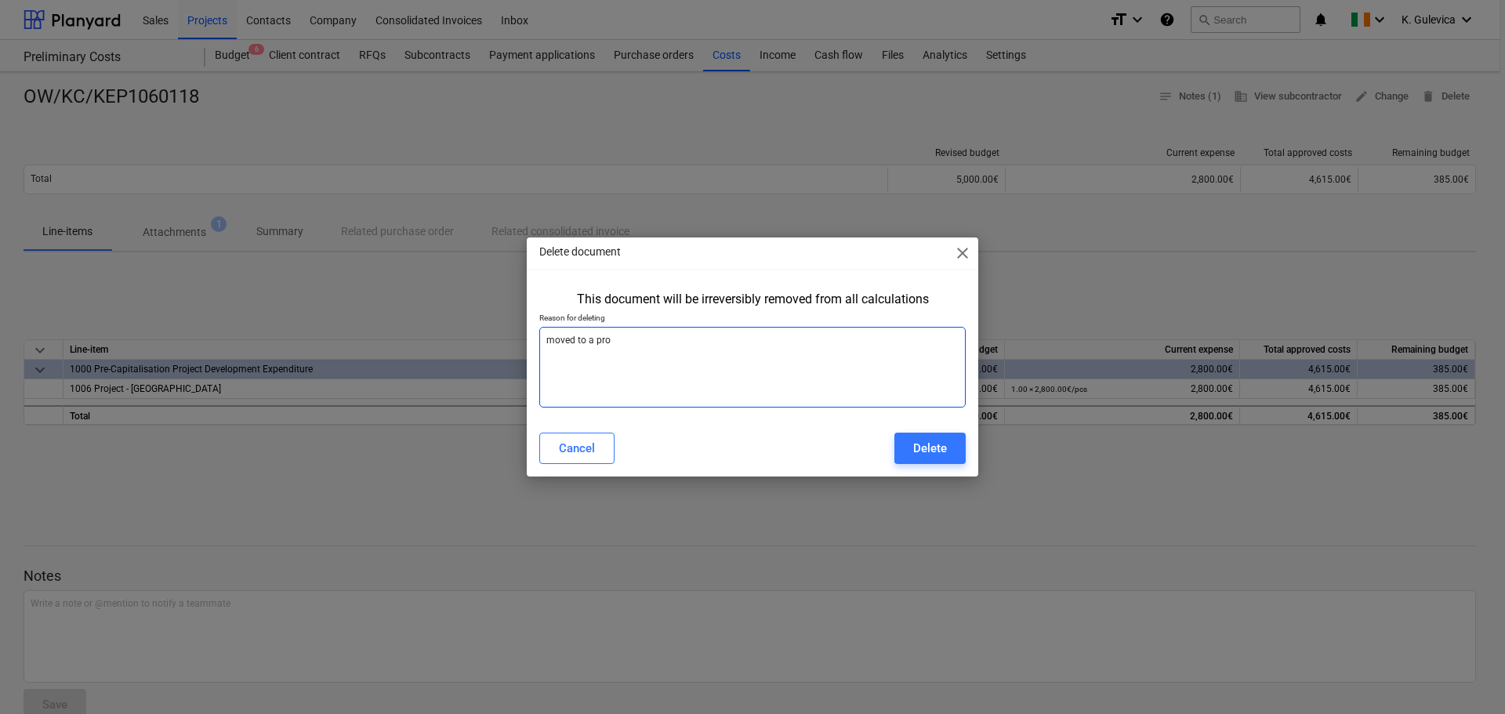
type textarea "moved to a proj"
type textarea "x"
type textarea "moved to a proje"
type textarea "x"
type textarea "moved to a projec"
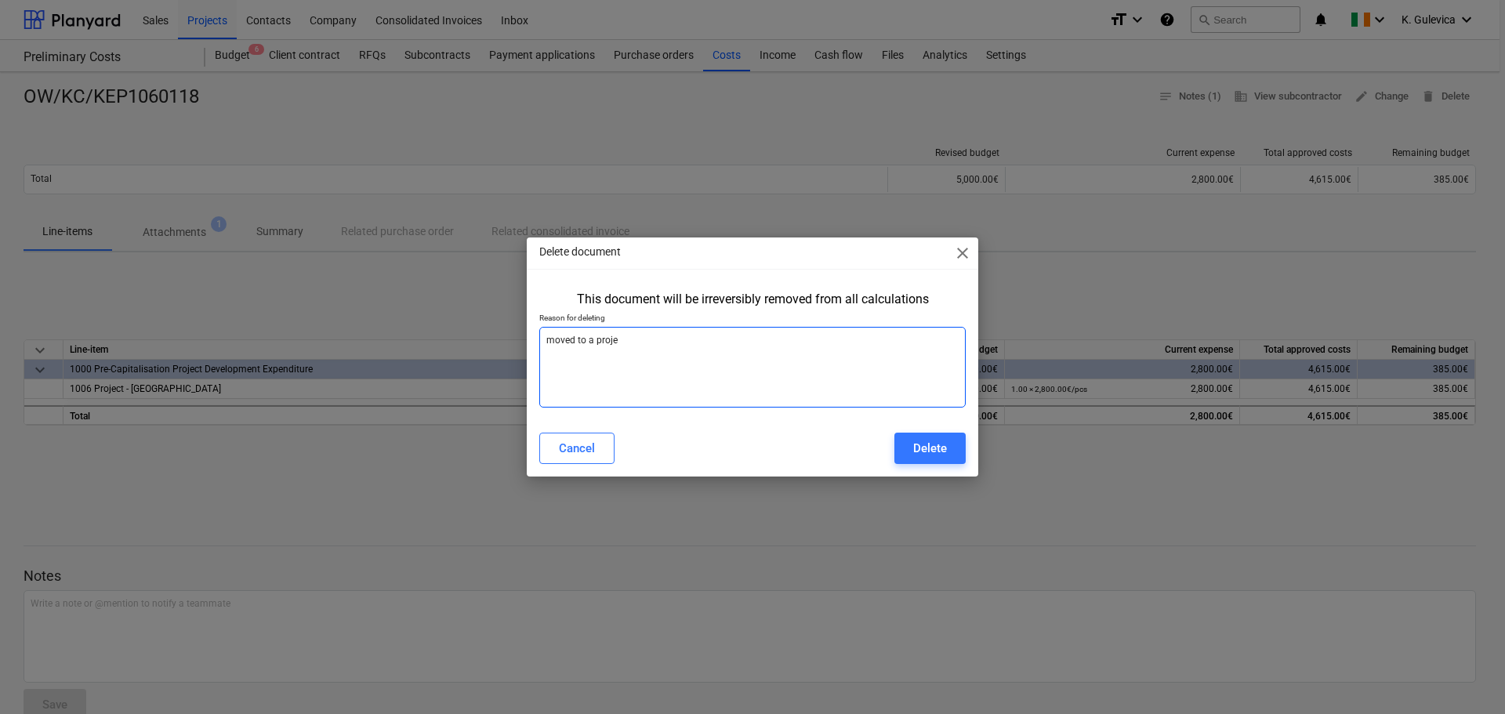
type textarea "x"
type textarea "moved to a project"
type textarea "x"
type textarea "moved to a project"
click at [927, 431] on div "Cancel Delete" at bounding box center [752, 449] width 445 height 44
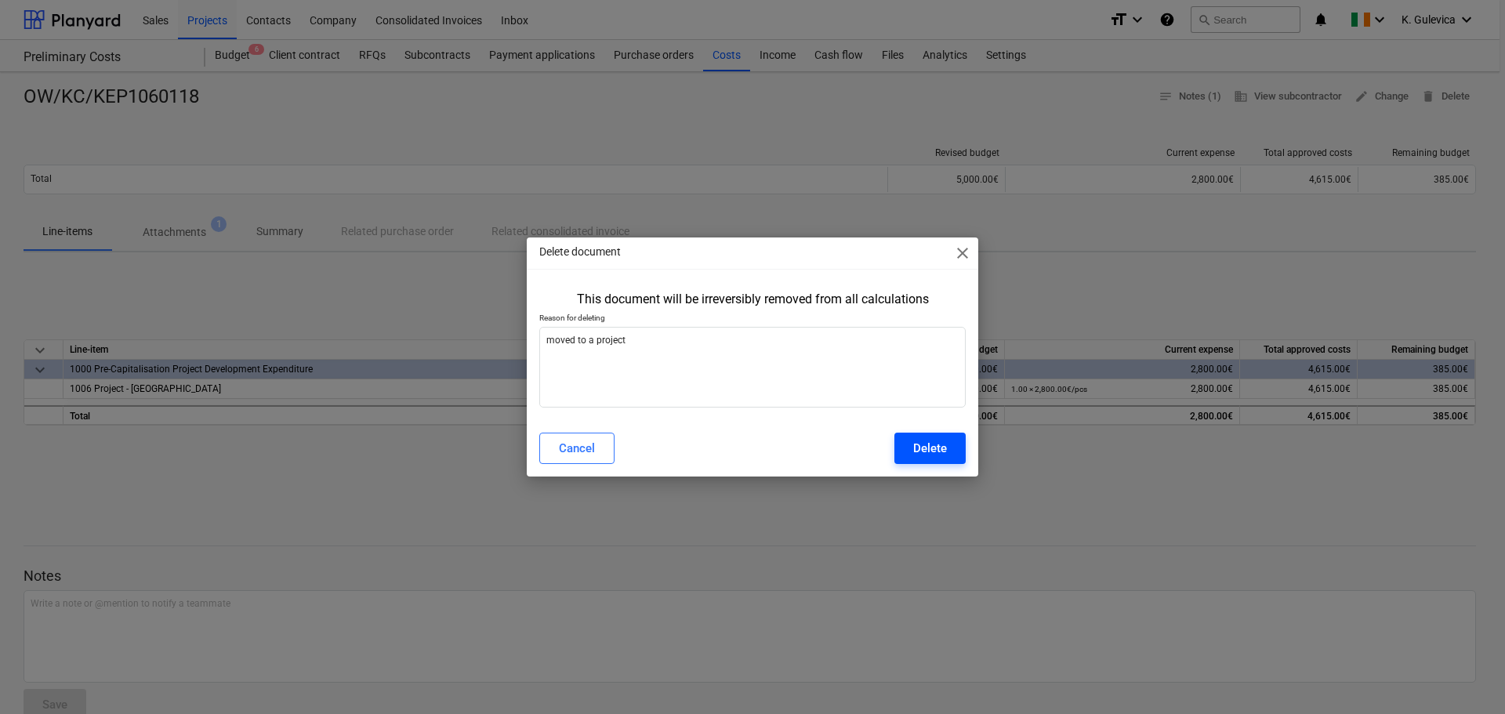
click at [928, 440] on div "Delete" at bounding box center [930, 448] width 34 height 20
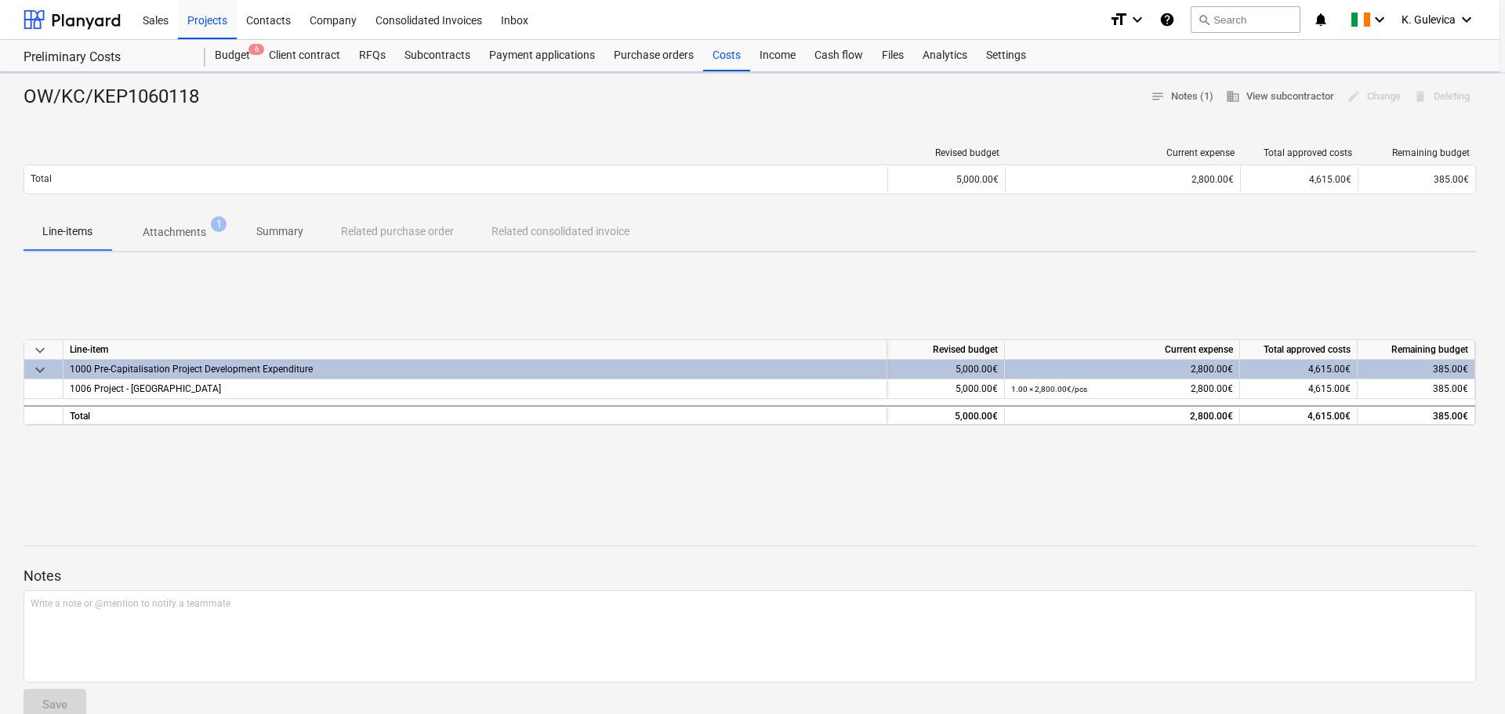
type textarea "x"
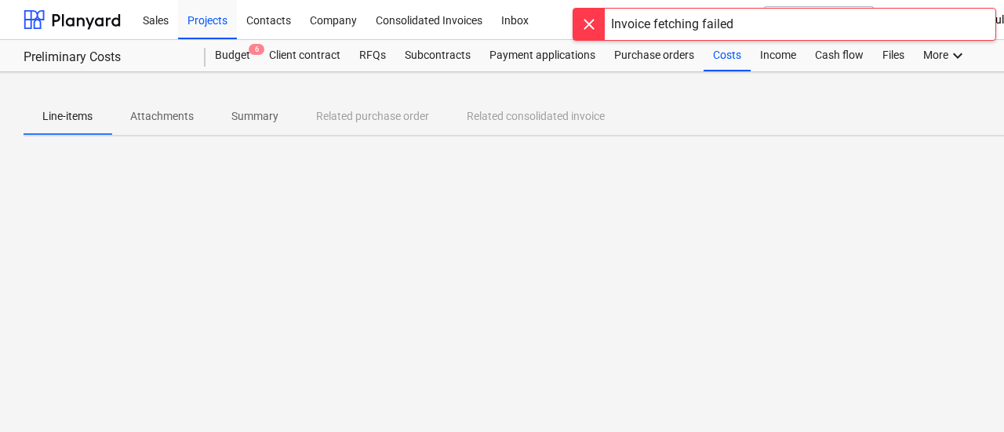
click at [583, 21] on div at bounding box center [588, 24] width 31 height 31
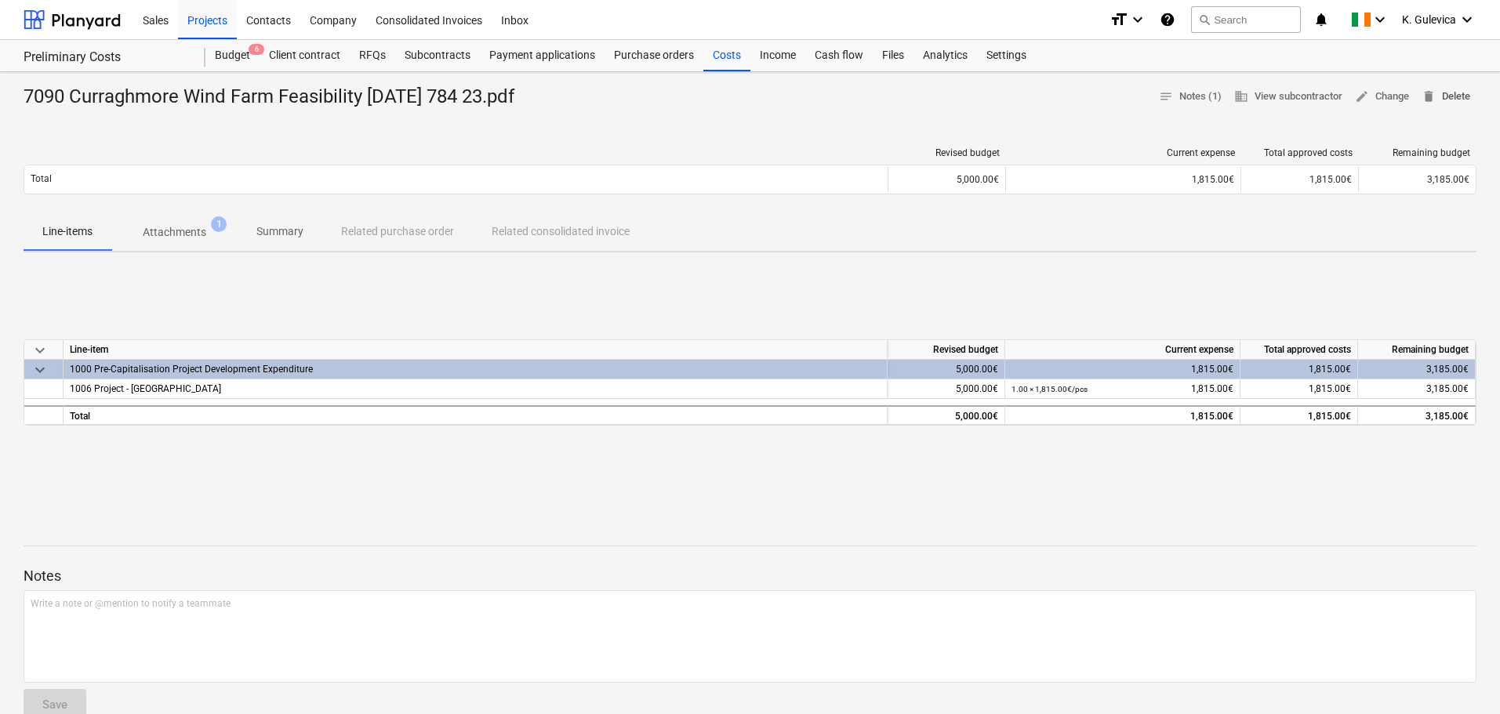
click at [1443, 100] on span "delete Delete" at bounding box center [1445, 97] width 49 height 18
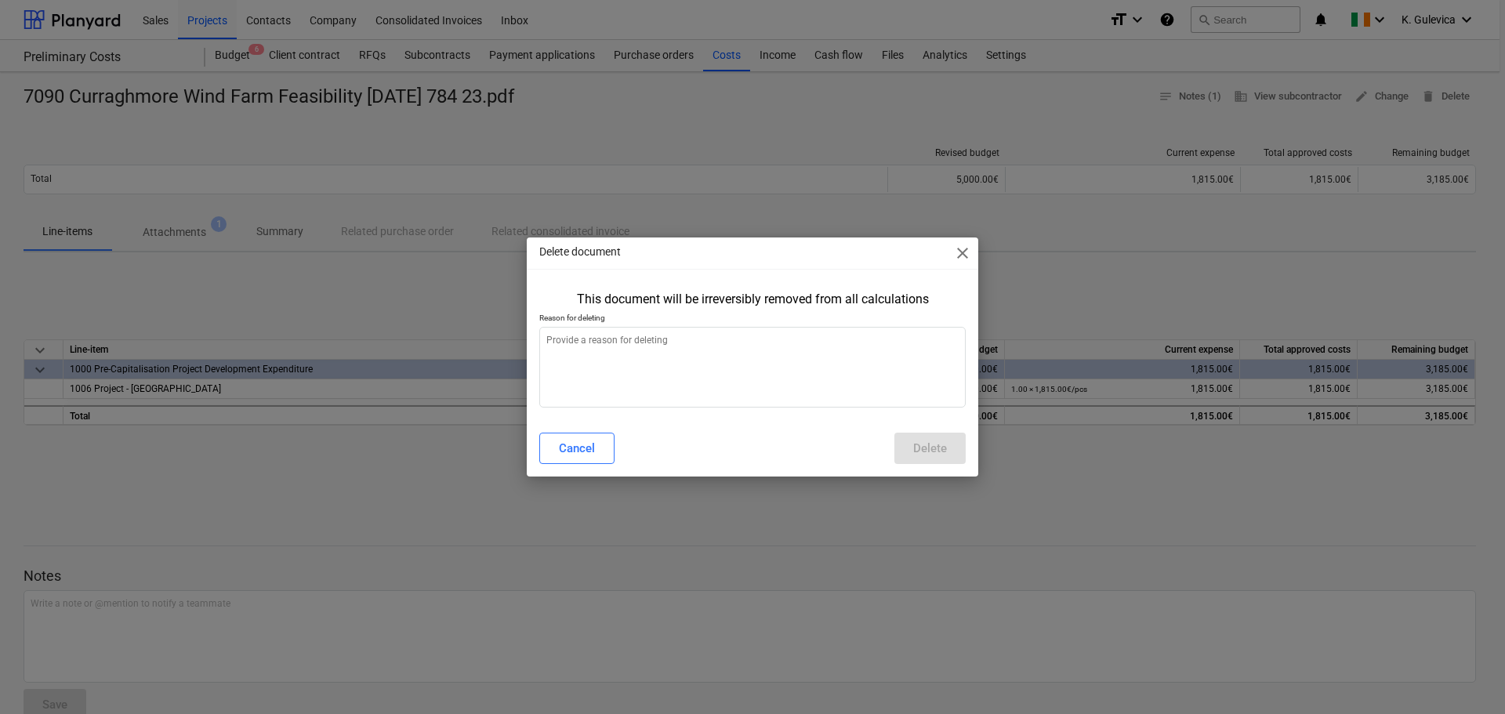
type textarea "x"
click at [790, 385] on textarea at bounding box center [752, 367] width 427 height 81
type textarea "m"
type textarea "x"
type textarea "mo"
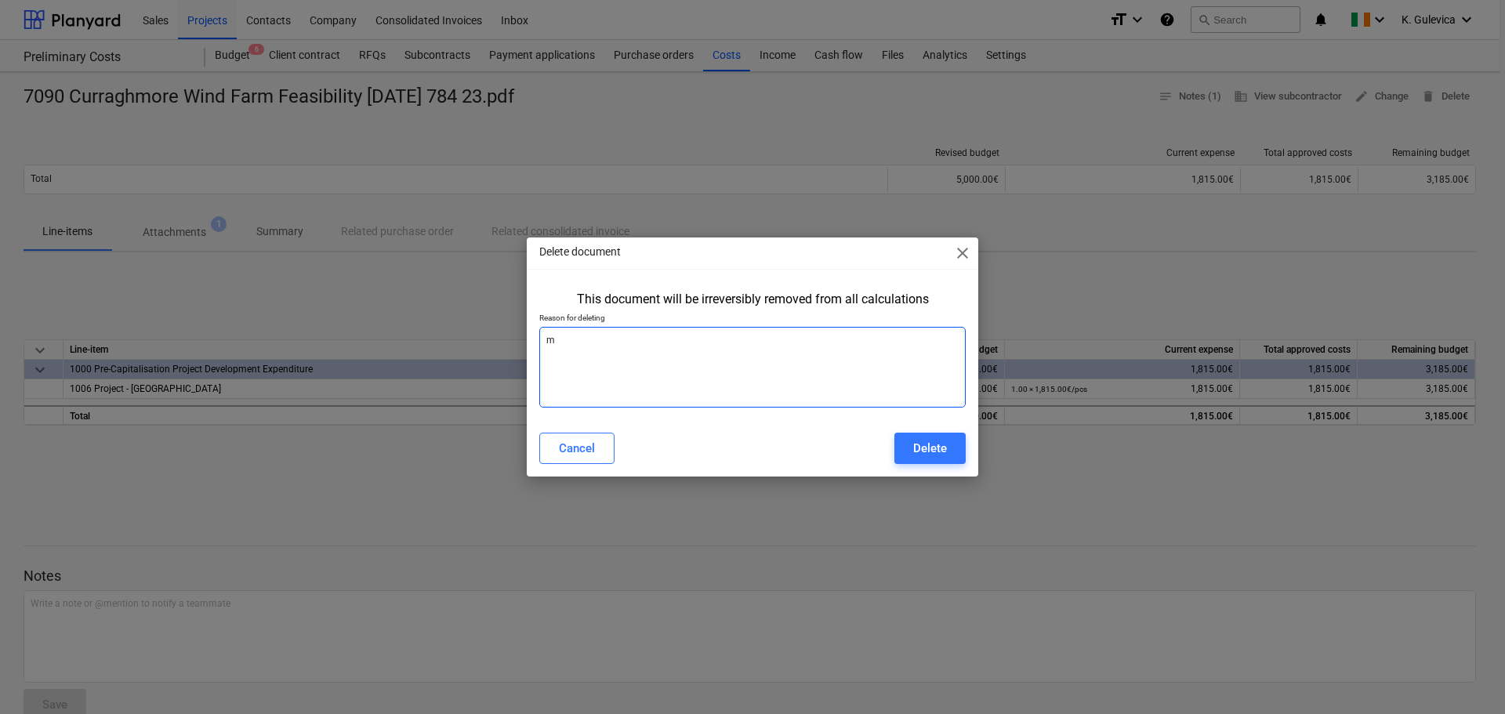
type textarea "x"
type textarea "mov"
type textarea "x"
type textarea "move"
type textarea "x"
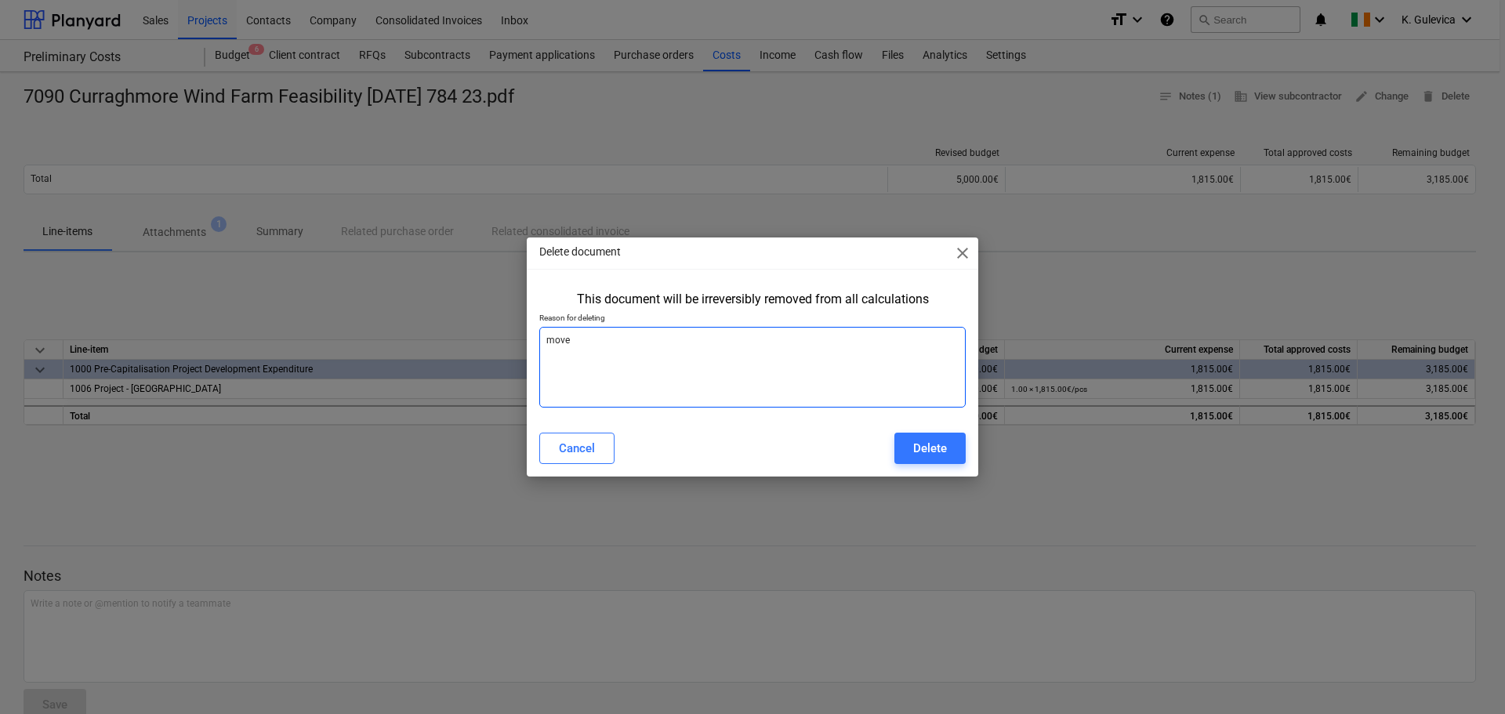
type textarea "moved"
type textarea "x"
type textarea "moved"
type textarea "x"
type textarea "moved t"
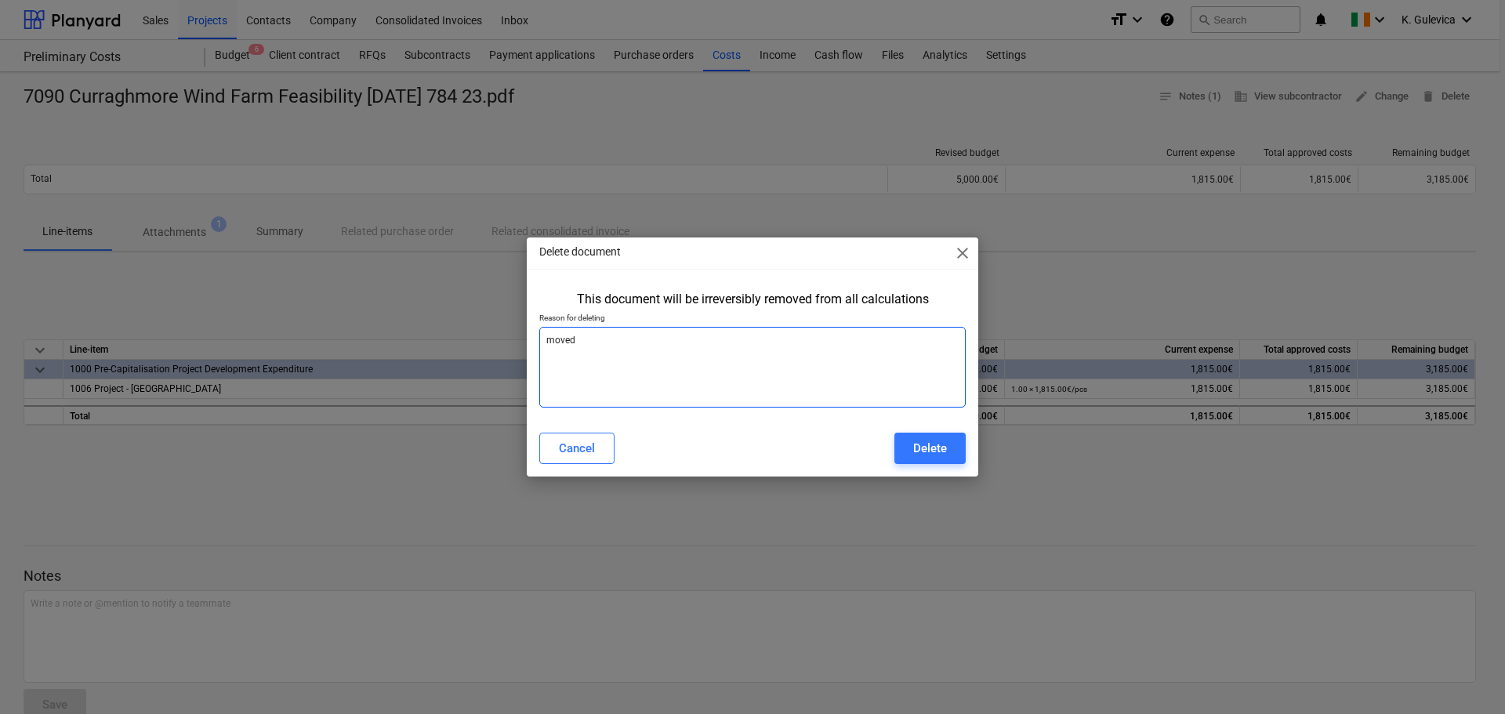
type textarea "x"
type textarea "moved to"
type textarea "x"
type textarea "moved to"
type textarea "x"
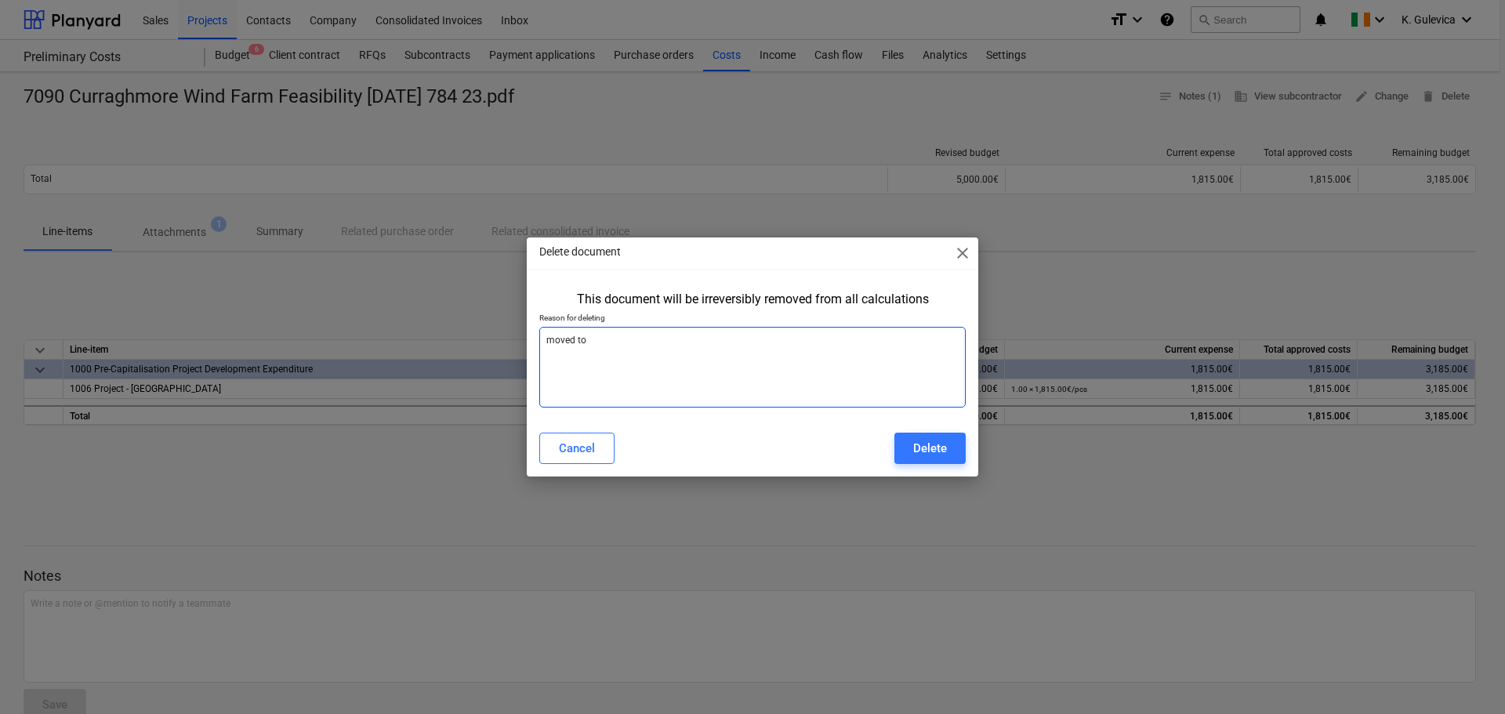
type textarea "moved to a"
type textarea "x"
type textarea "moved to a"
type textarea "x"
type textarea "moved to a p"
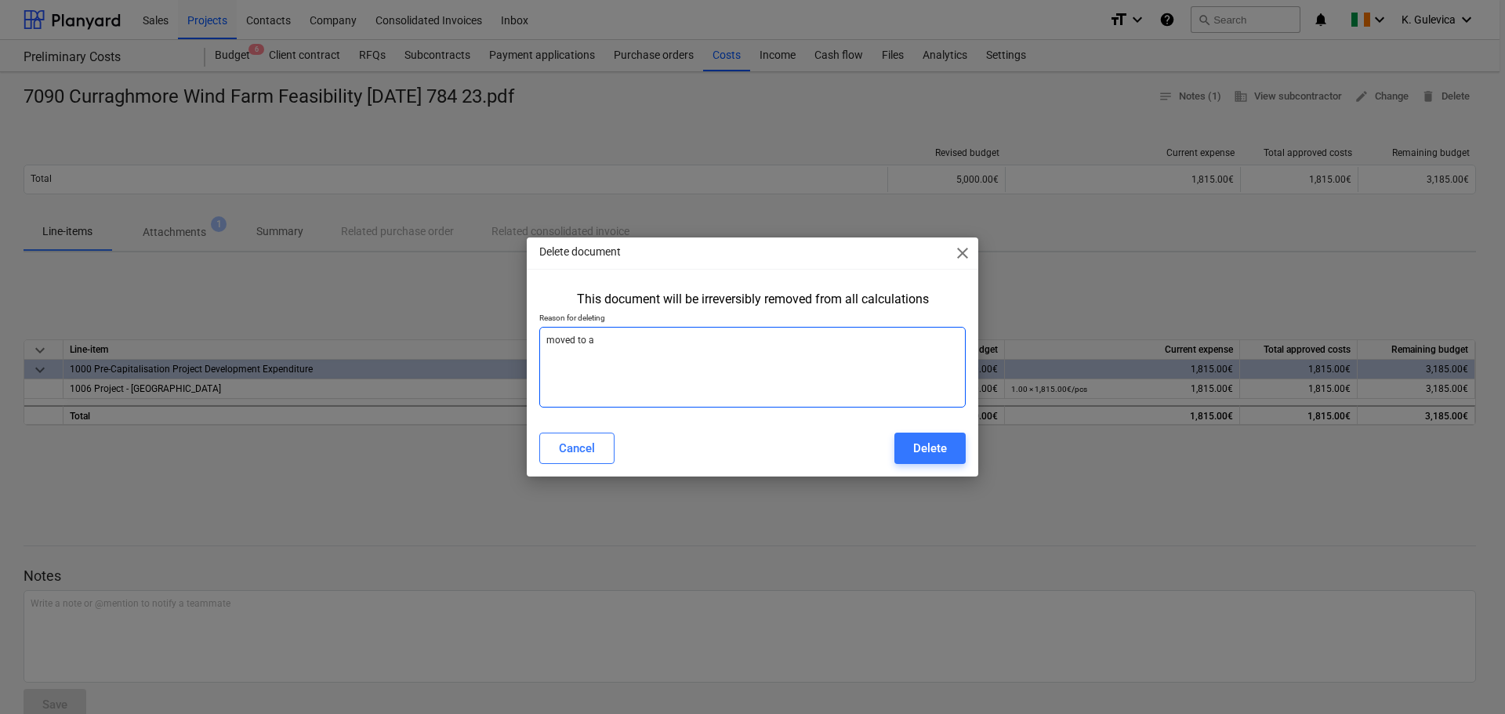
type textarea "x"
type textarea "moved to a pr"
type textarea "x"
type textarea "moved to a pro"
type textarea "x"
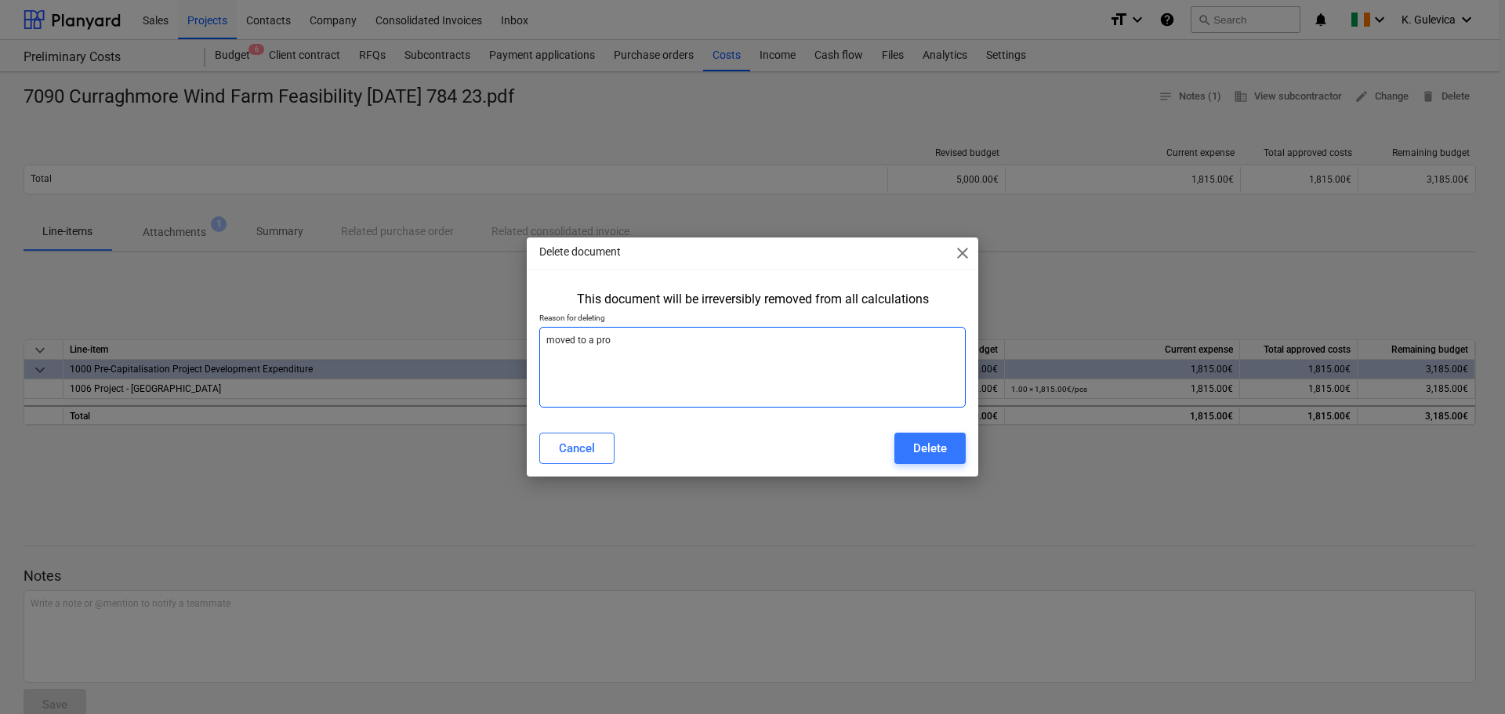
type textarea "moved to a proj"
type textarea "x"
type textarea "moved to a proje"
type textarea "x"
type textarea "moved to a projec"
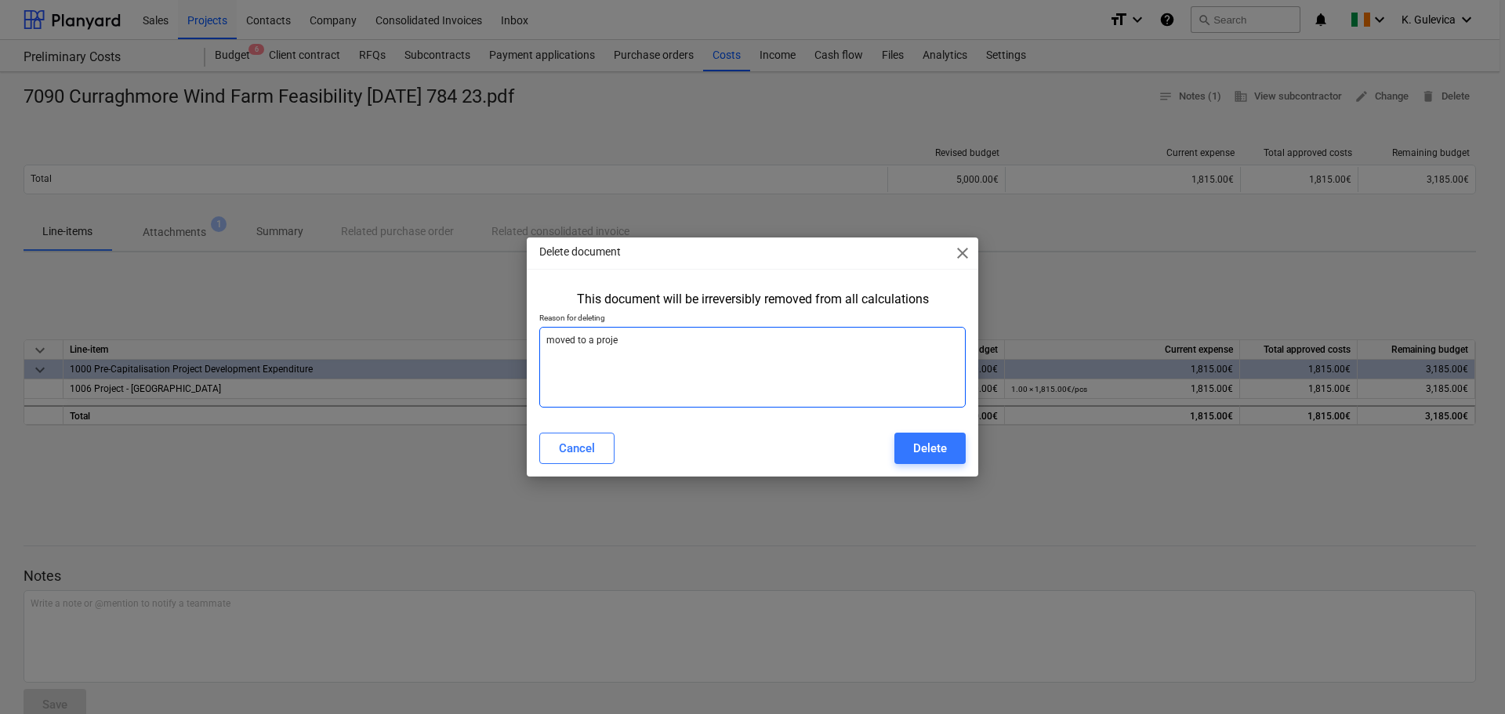
type textarea "x"
type textarea "moved to a project"
type textarea "x"
type textarea "moved to a project"
click at [913, 448] on button "Delete" at bounding box center [930, 448] width 71 height 31
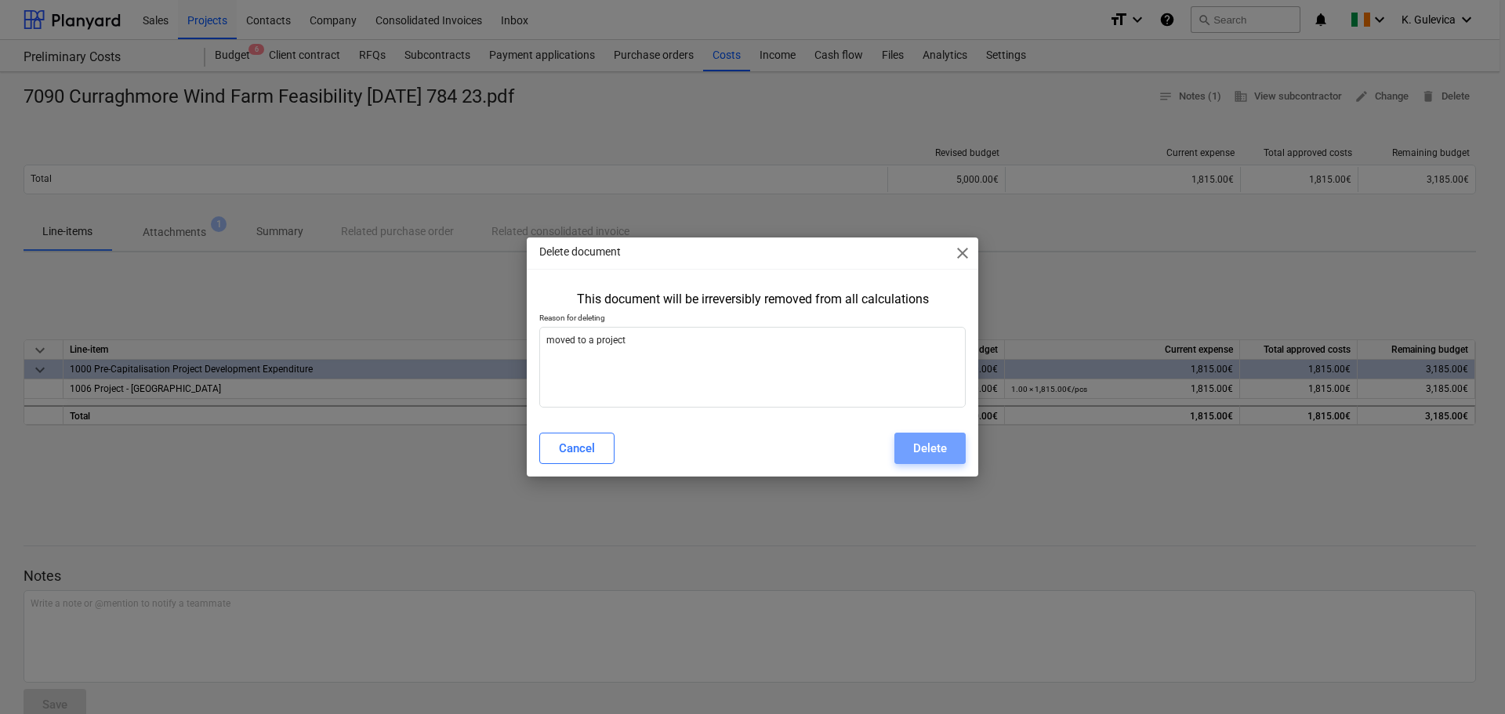
type textarea "x"
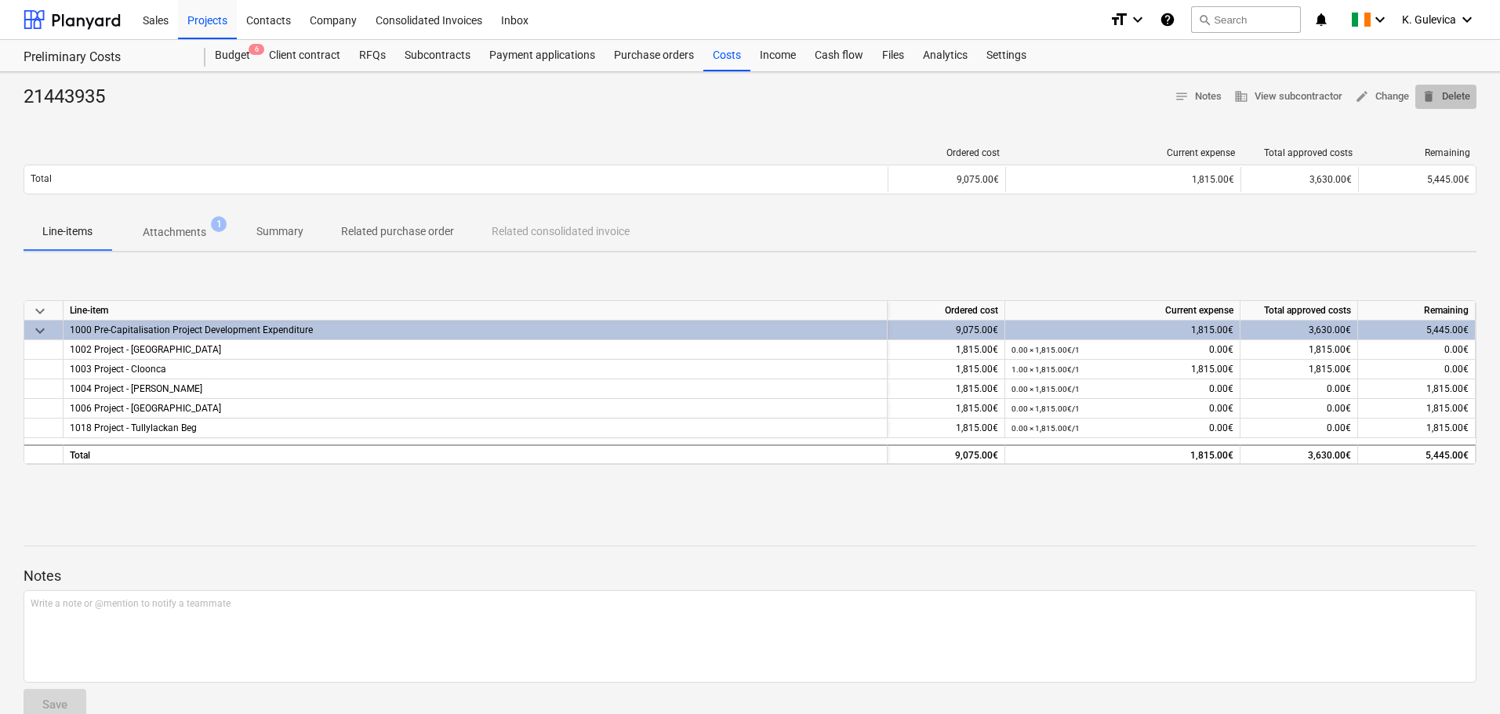
click at [1443, 93] on span "delete Delete" at bounding box center [1445, 97] width 49 height 18
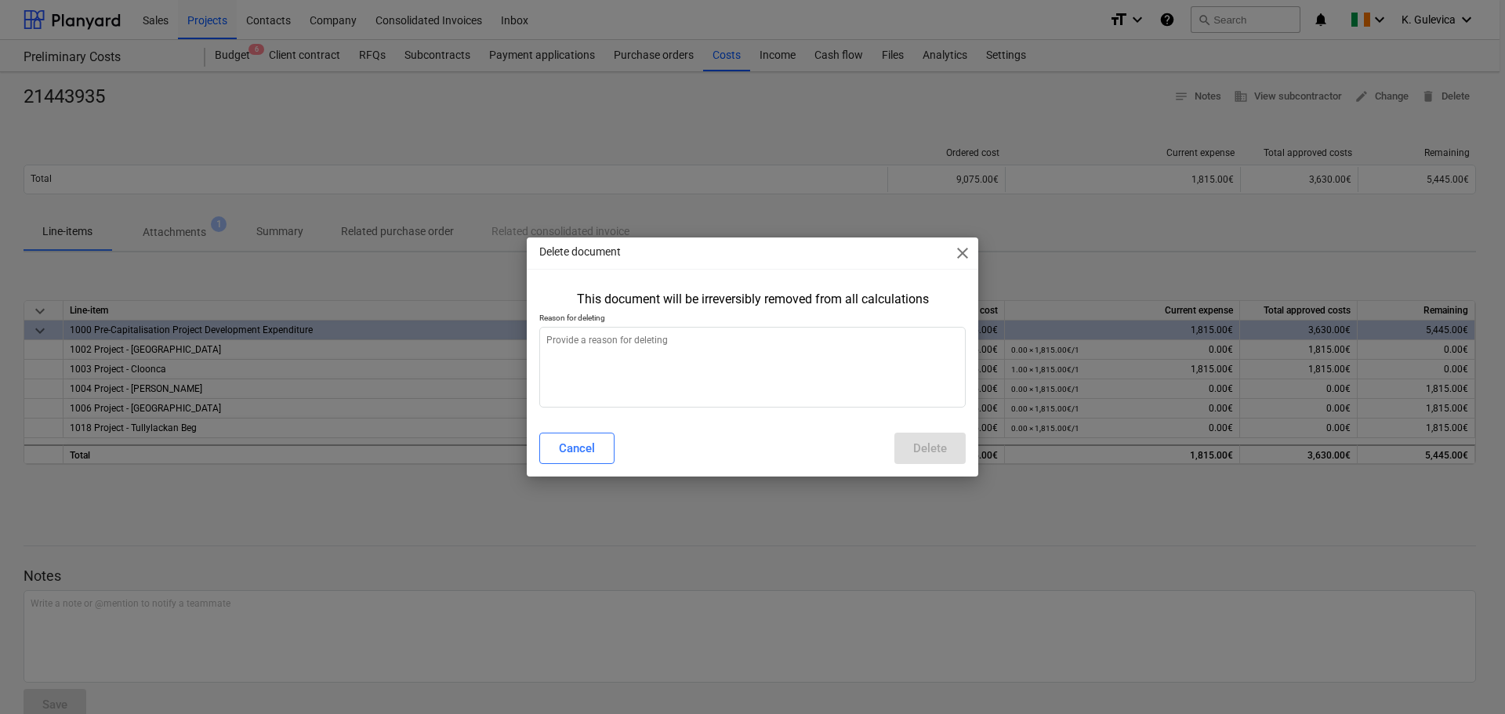
type textarea "x"
click at [580, 371] on textarea at bounding box center [752, 367] width 427 height 81
type textarea "m"
type textarea "x"
type textarea "mo"
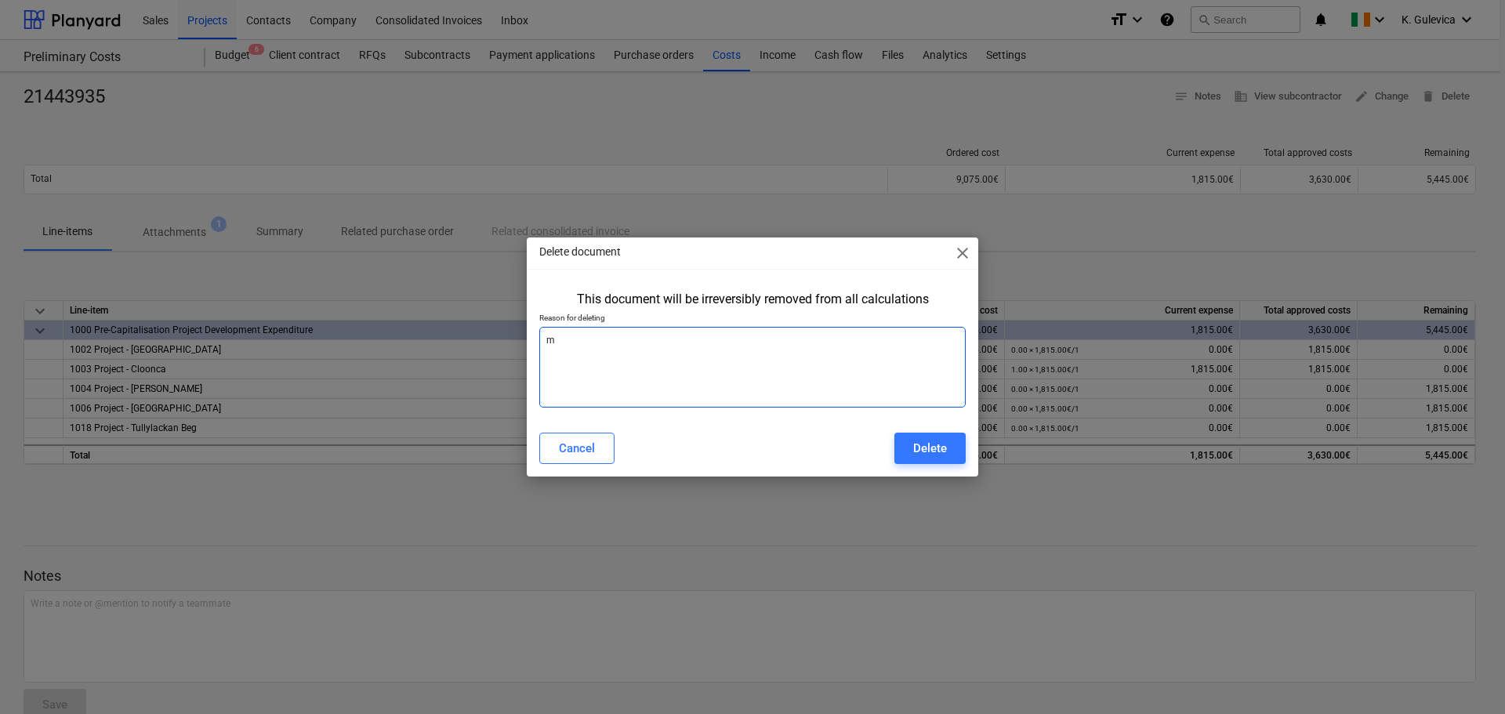
type textarea "x"
type textarea "mov"
type textarea "x"
type textarea "move"
type textarea "x"
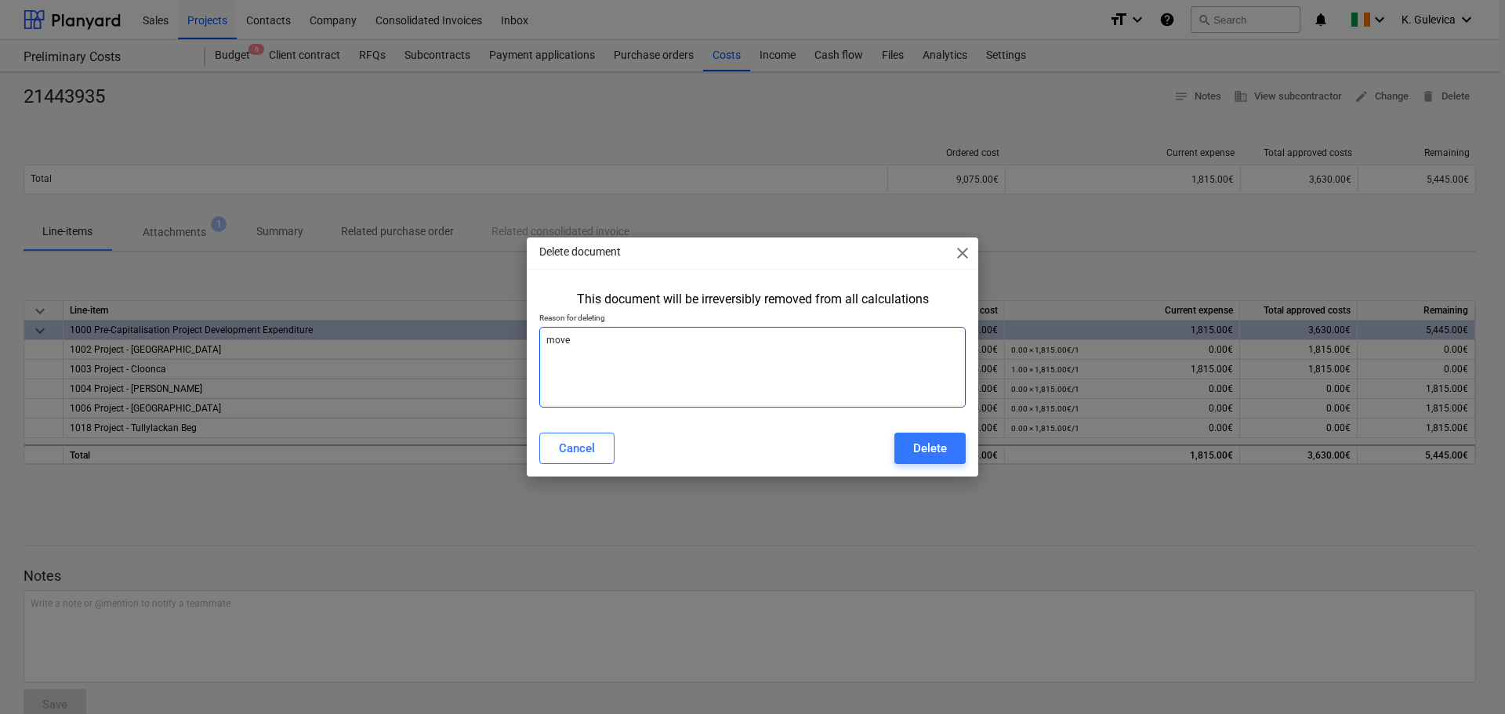
type textarea "moved"
type textarea "x"
type textarea "moved"
type textarea "x"
type textarea "moved t"
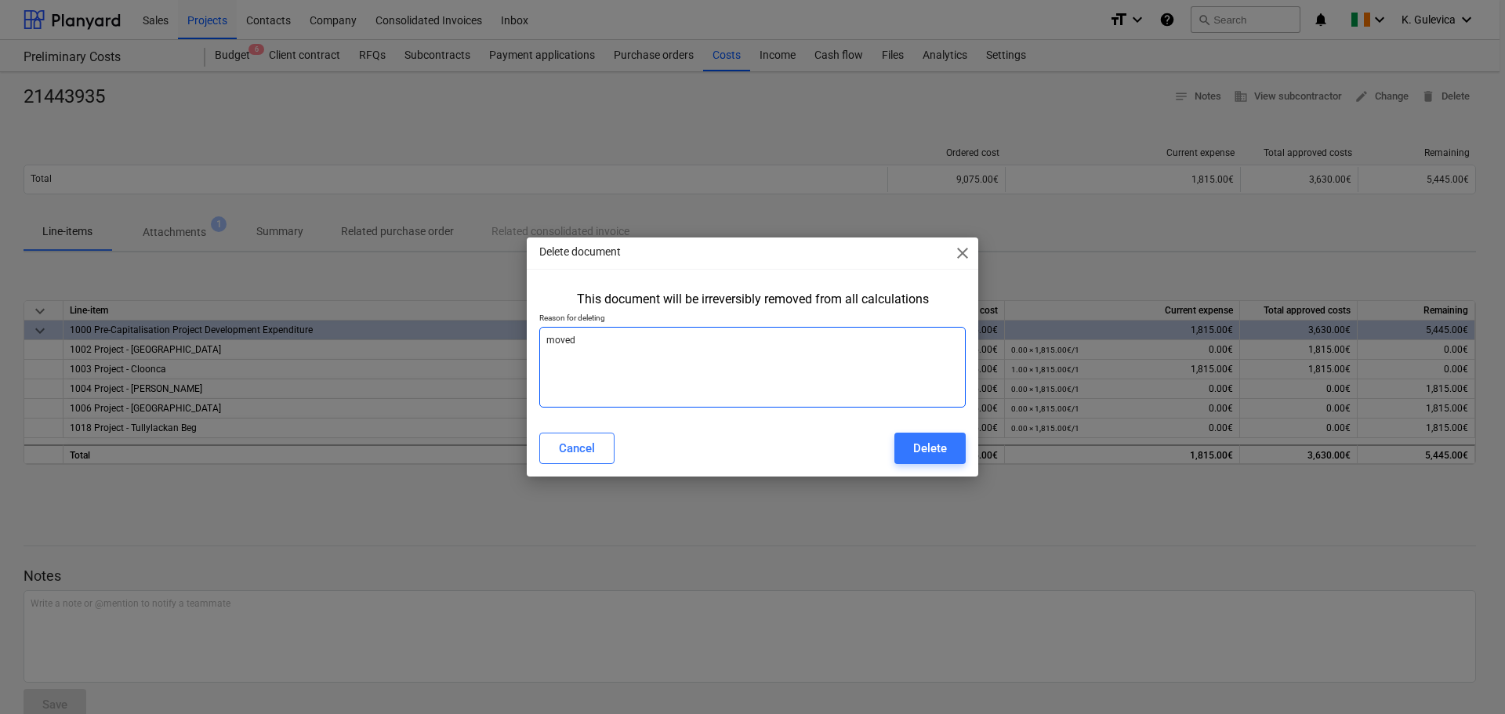
type textarea "x"
type textarea "moved to"
type textarea "x"
type textarea "moved to"
type textarea "x"
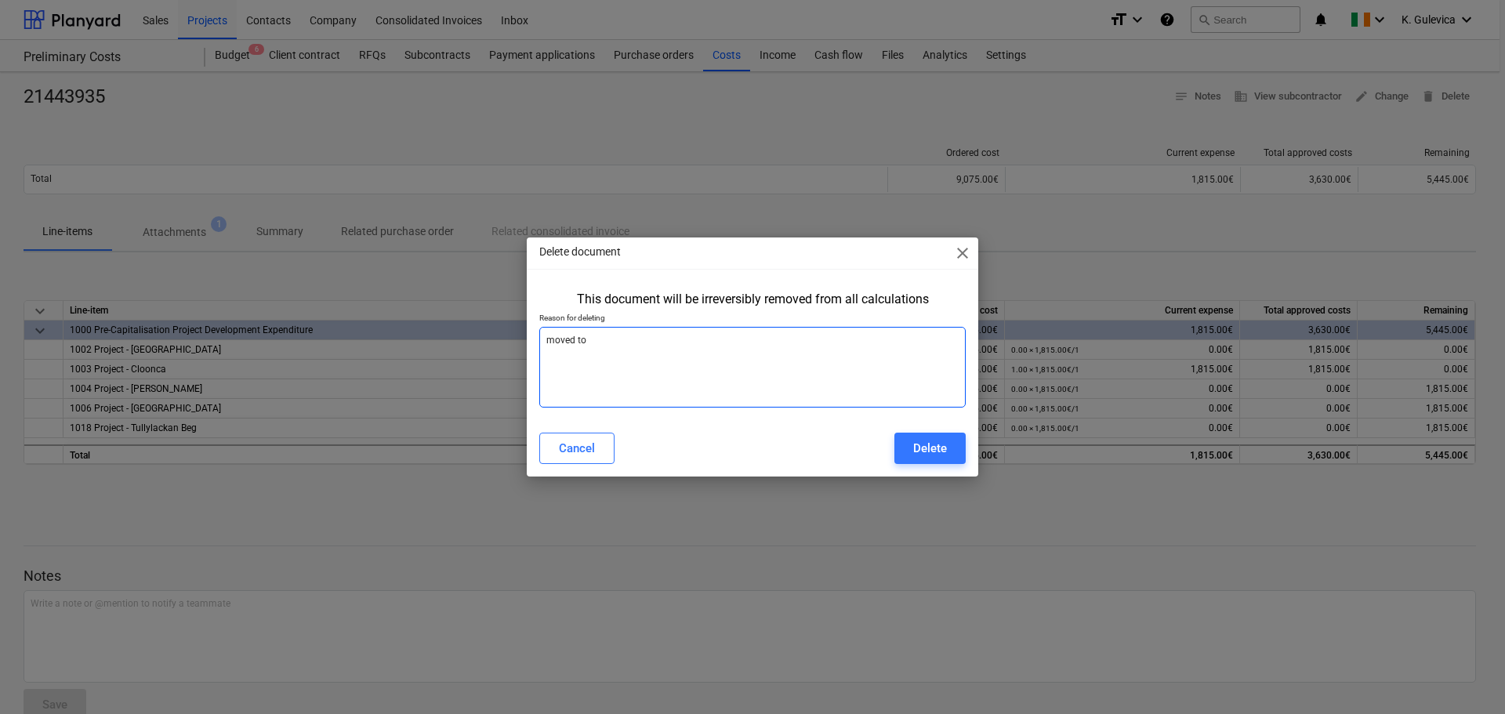
type textarea "moved to a"
type textarea "x"
type textarea "moved to a"
type textarea "x"
type textarea "moved to a"
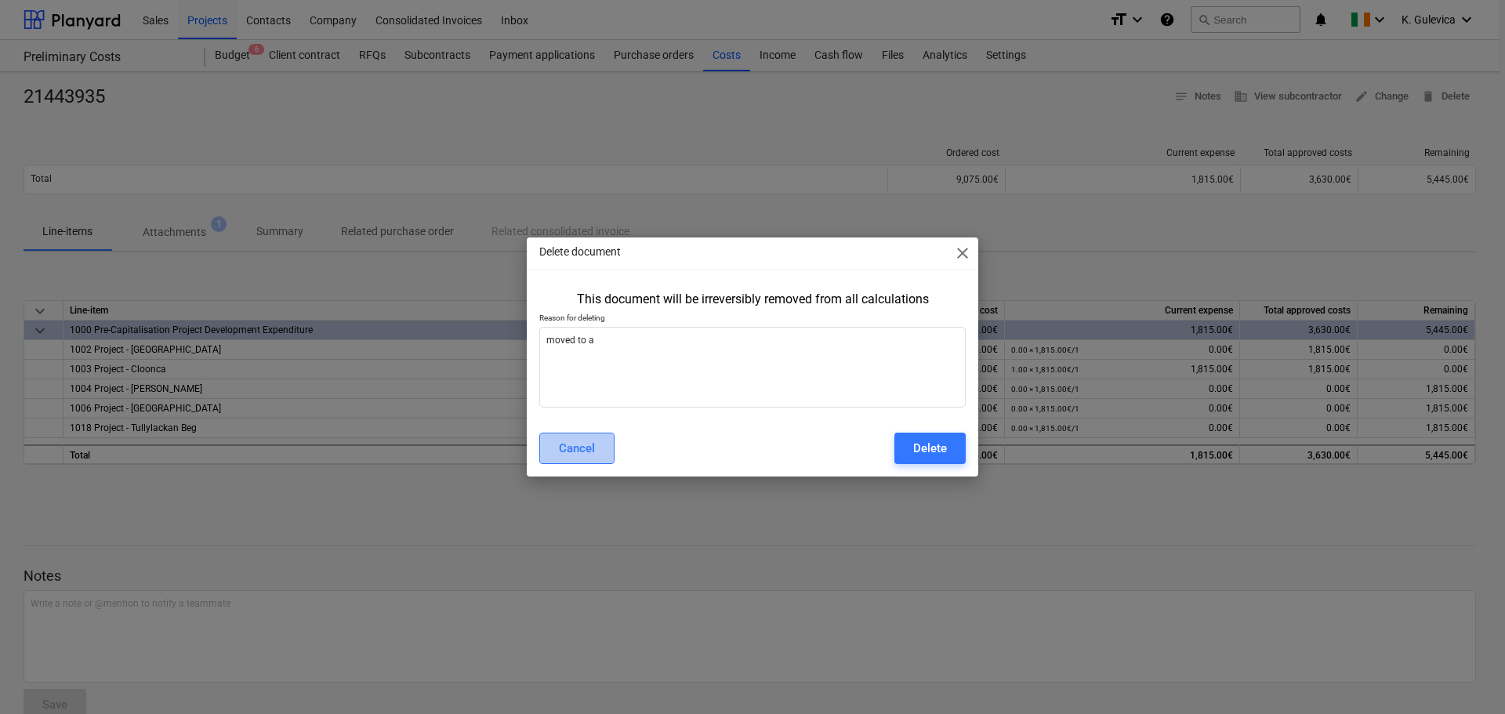
click at [594, 452] on div "Cancel" at bounding box center [577, 448] width 36 height 20
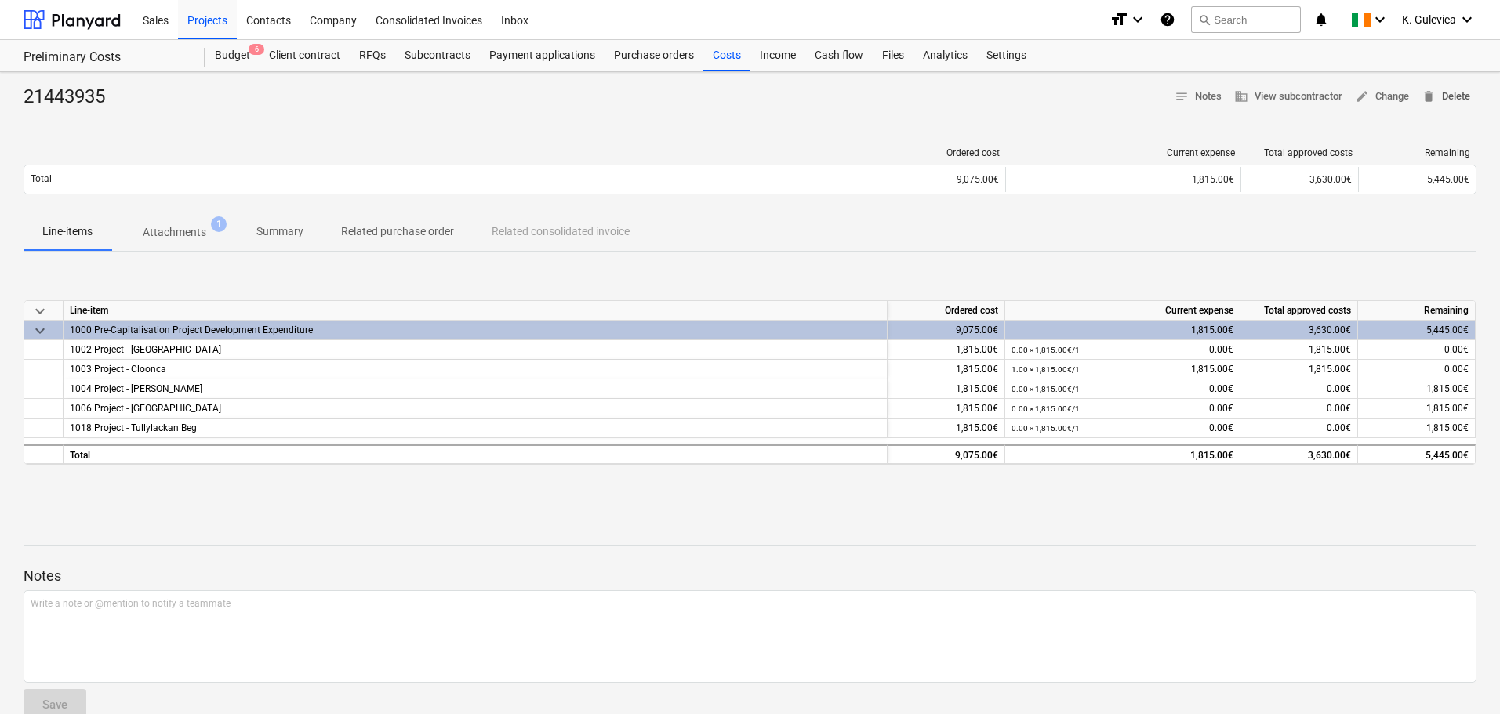
click at [1455, 94] on span "delete Delete" at bounding box center [1445, 97] width 49 height 18
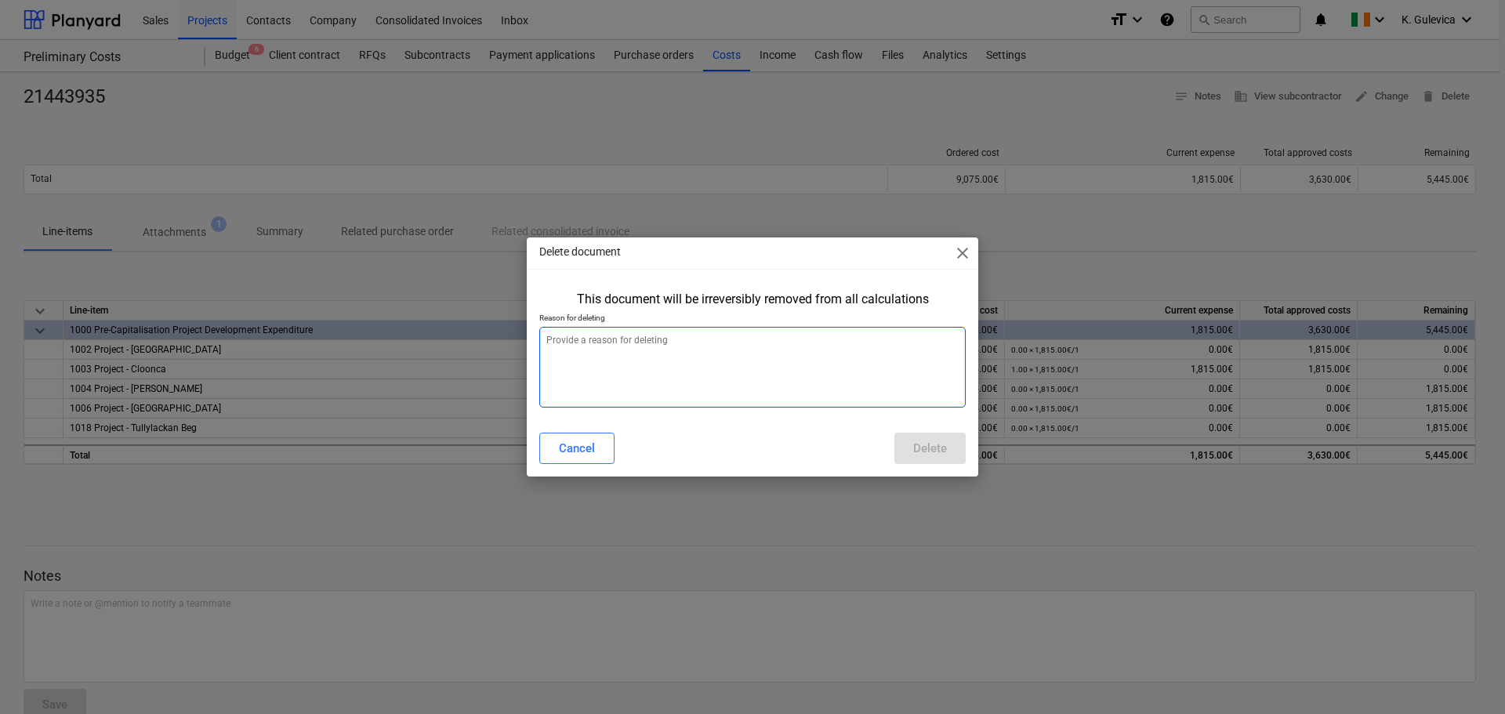
click at [758, 369] on textarea at bounding box center [752, 367] width 427 height 81
type textarea "x"
type textarea "m"
type textarea "x"
type textarea "mo"
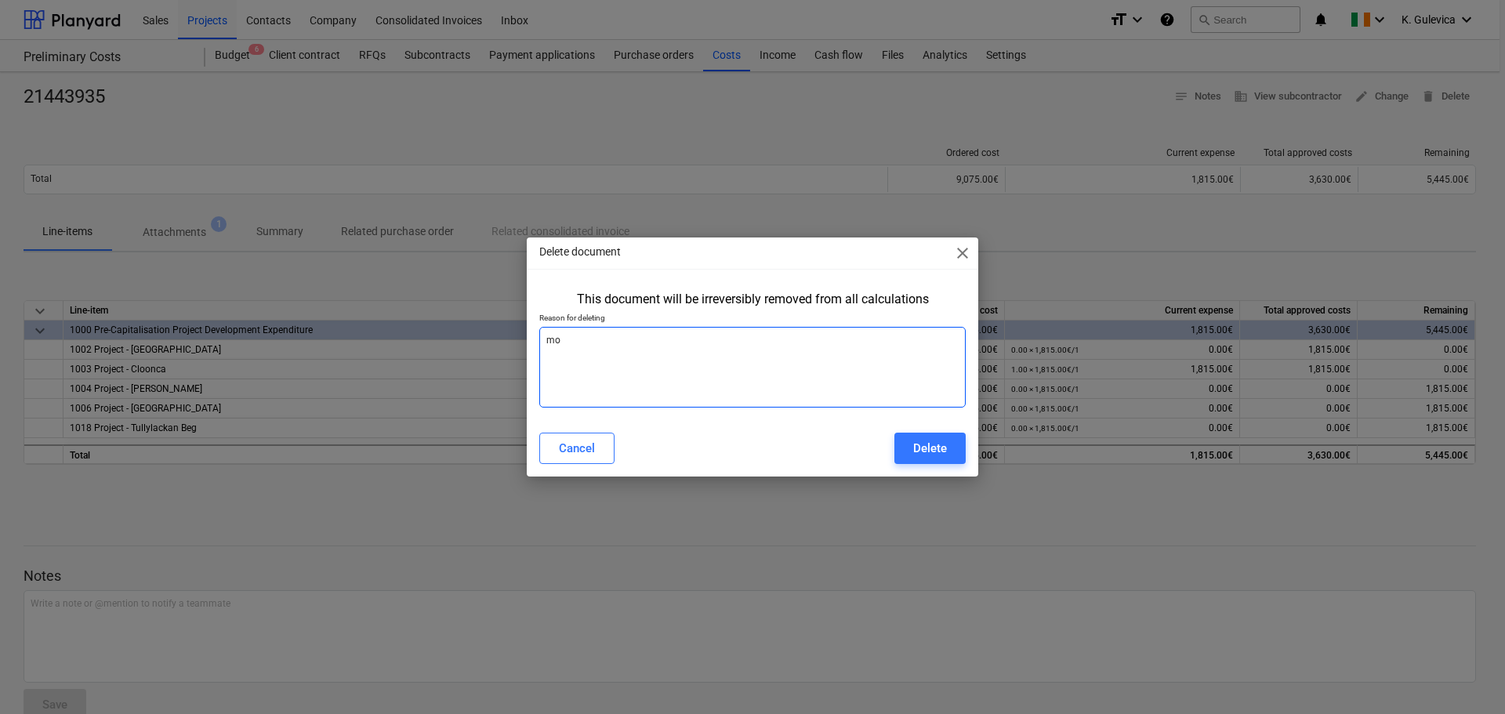
type textarea "x"
type textarea "mov"
type textarea "x"
type textarea "move"
type textarea "x"
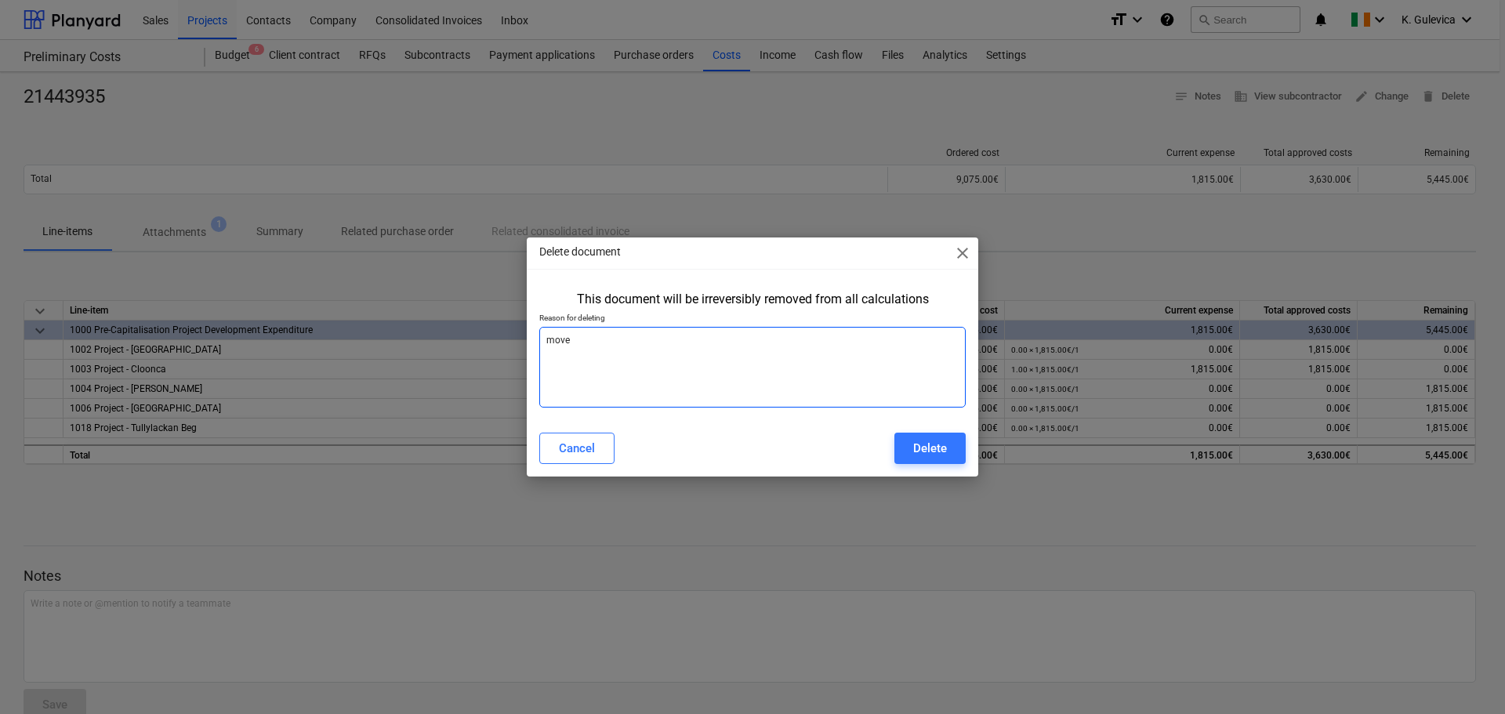
type textarea "moved"
type textarea "x"
type textarea "moved"
type textarea "x"
type textarea "moved t"
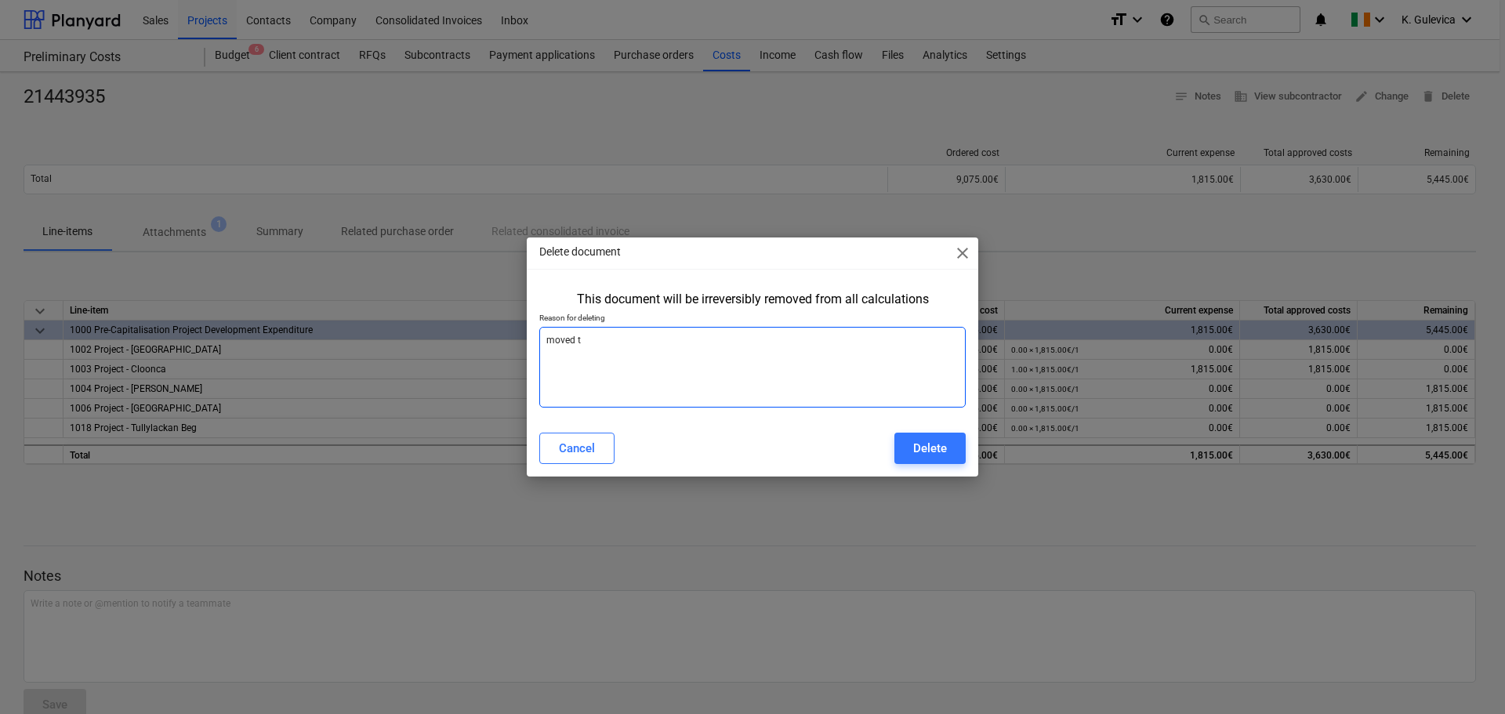
type textarea "x"
type textarea "moved to"
type textarea "x"
type textarea "moved to"
type textarea "x"
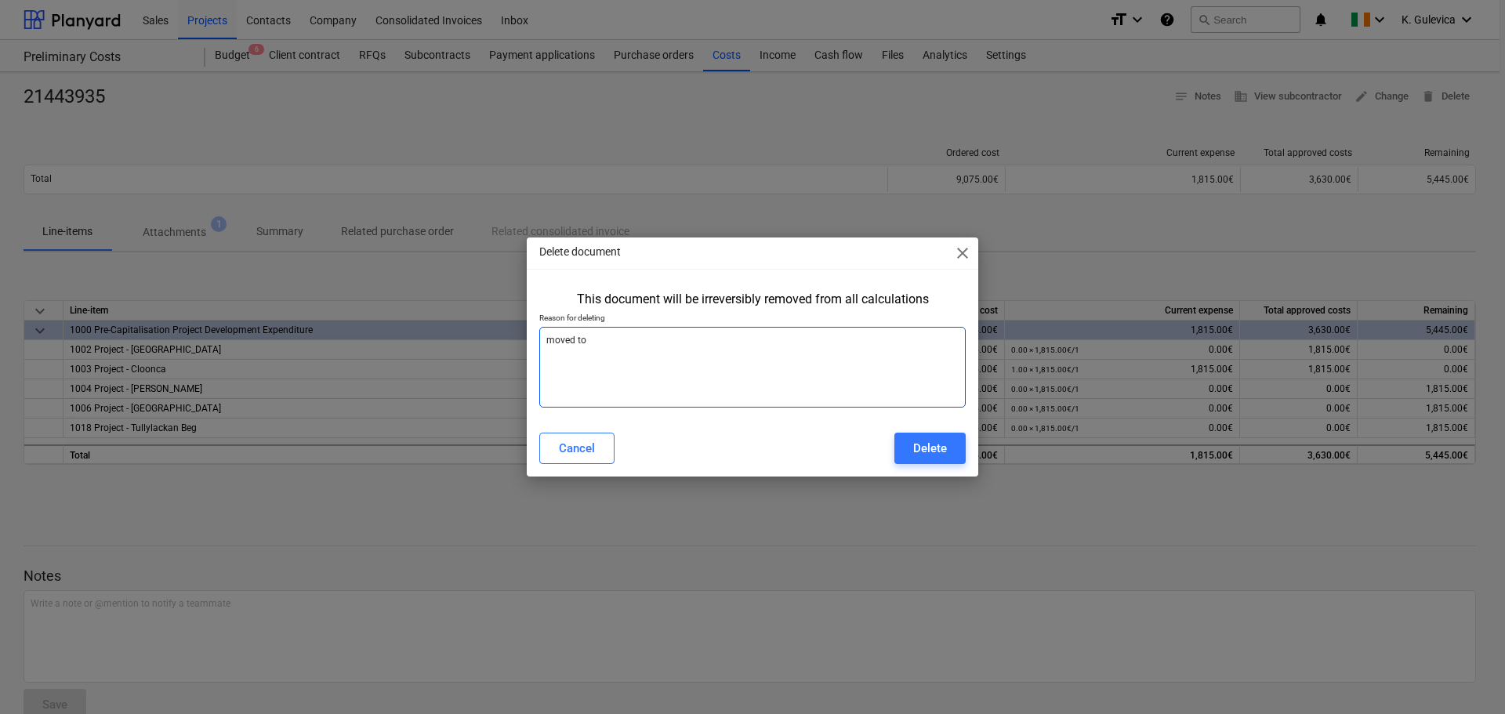
type textarea "moved to a"
type textarea "x"
type textarea "moved to a"
type textarea "x"
type textarea "moved to a p"
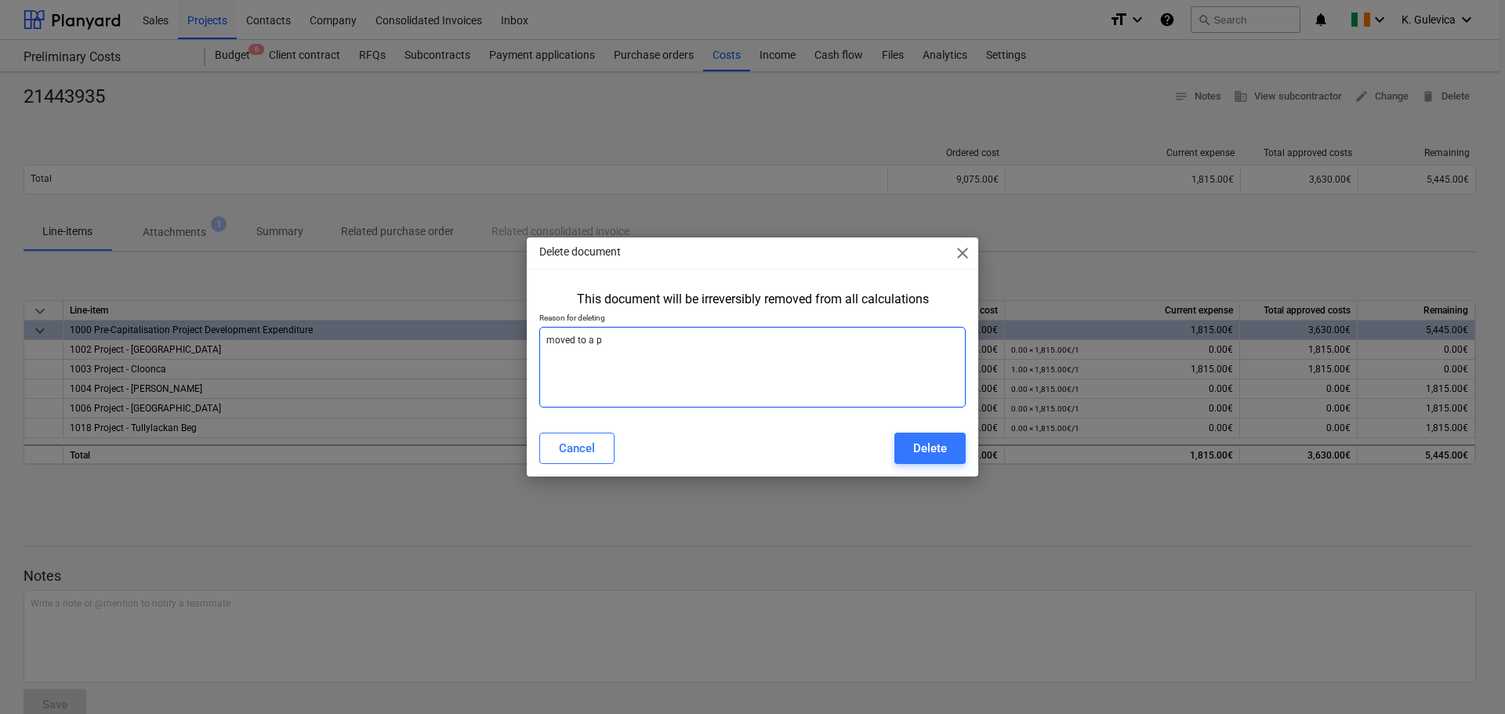
type textarea "x"
type textarea "moved to a pr"
type textarea "x"
type textarea "moved to a pro"
type textarea "x"
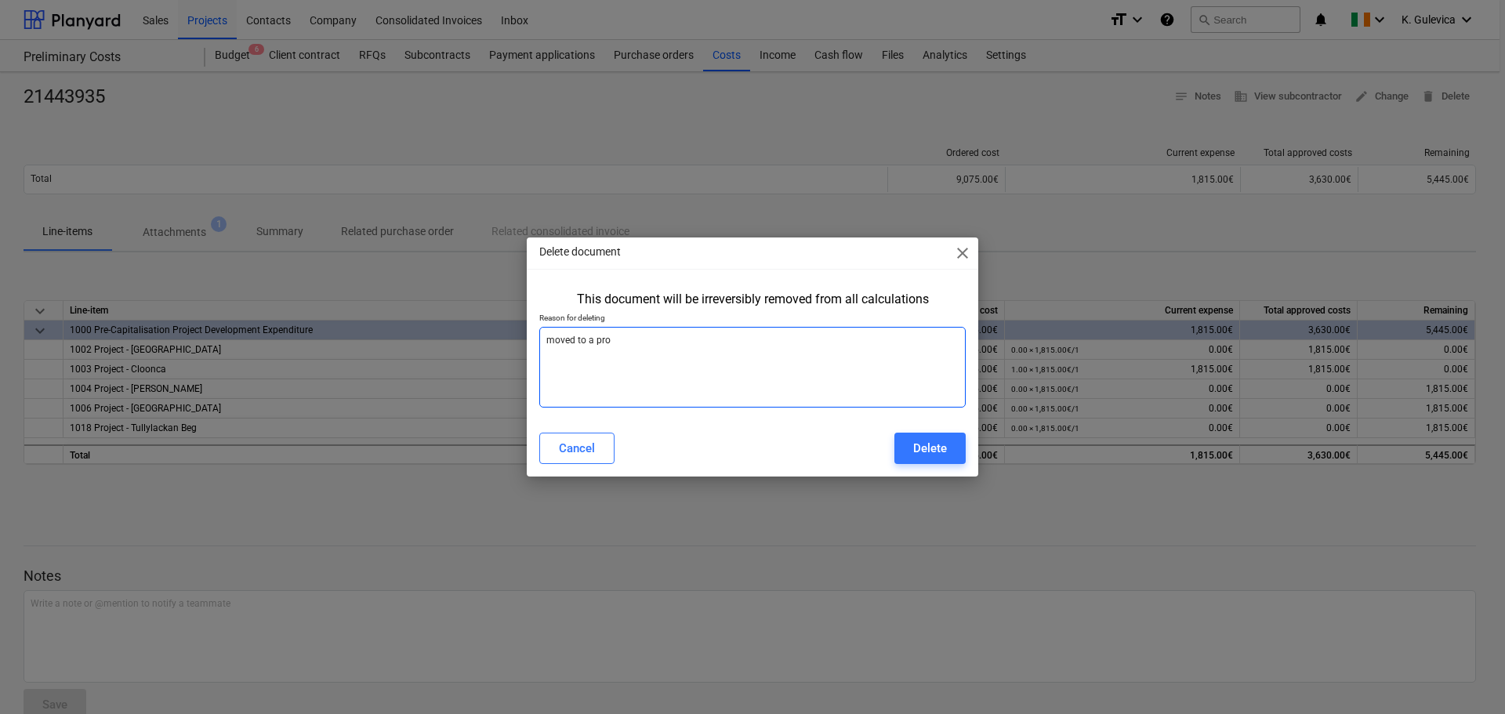
type textarea "moved to a proj"
type textarea "x"
type textarea "moved to a proje"
type textarea "x"
type textarea "moved to a projec"
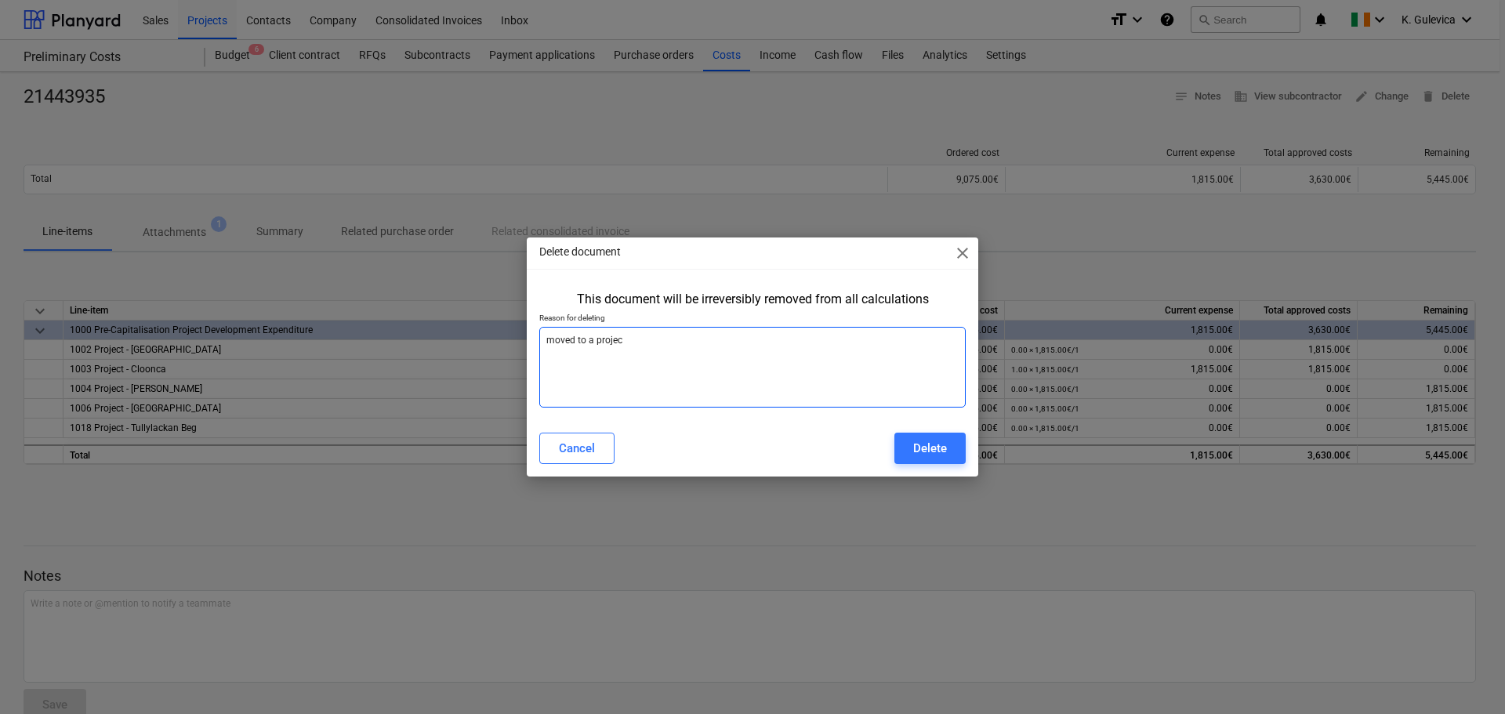
type textarea "x"
type textarea "moved to a project"
click at [923, 451] on div "Delete" at bounding box center [930, 448] width 34 height 20
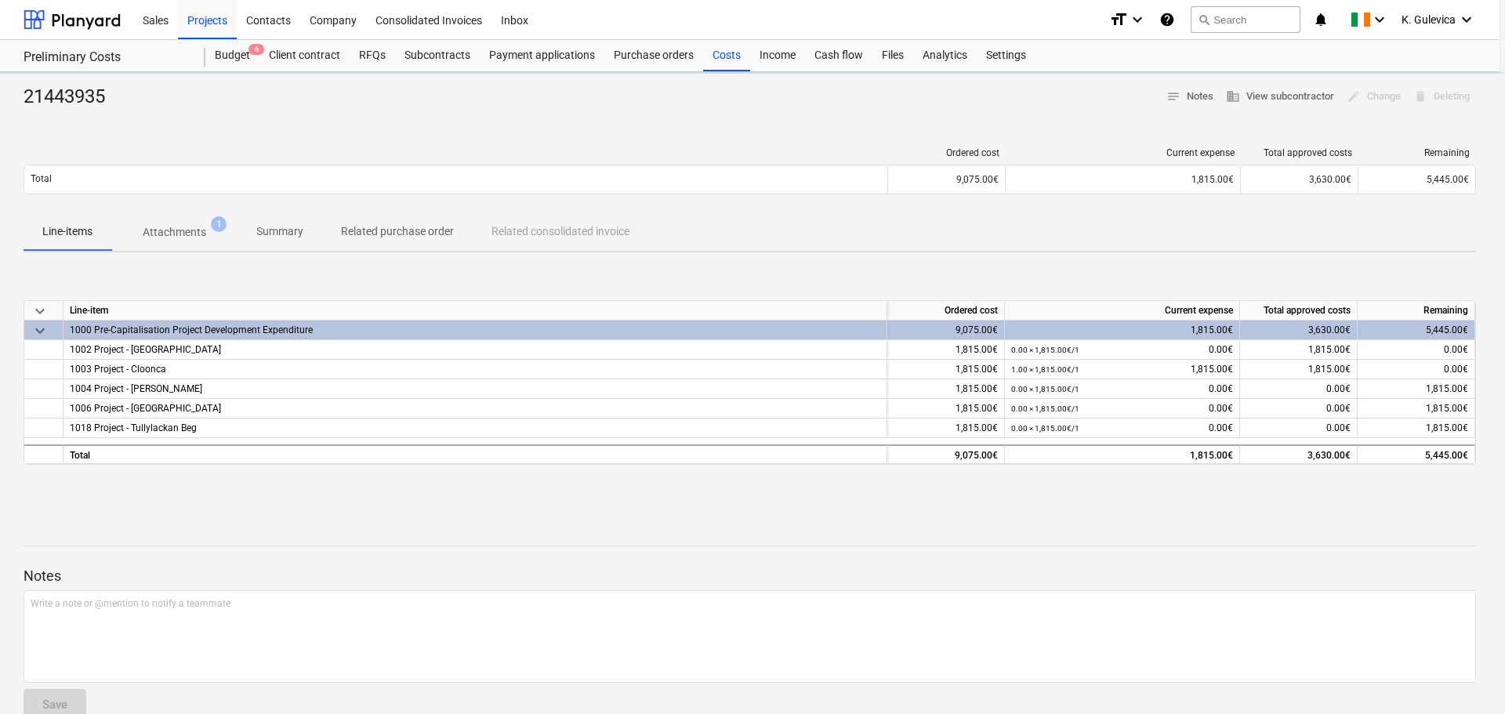
type textarea "x"
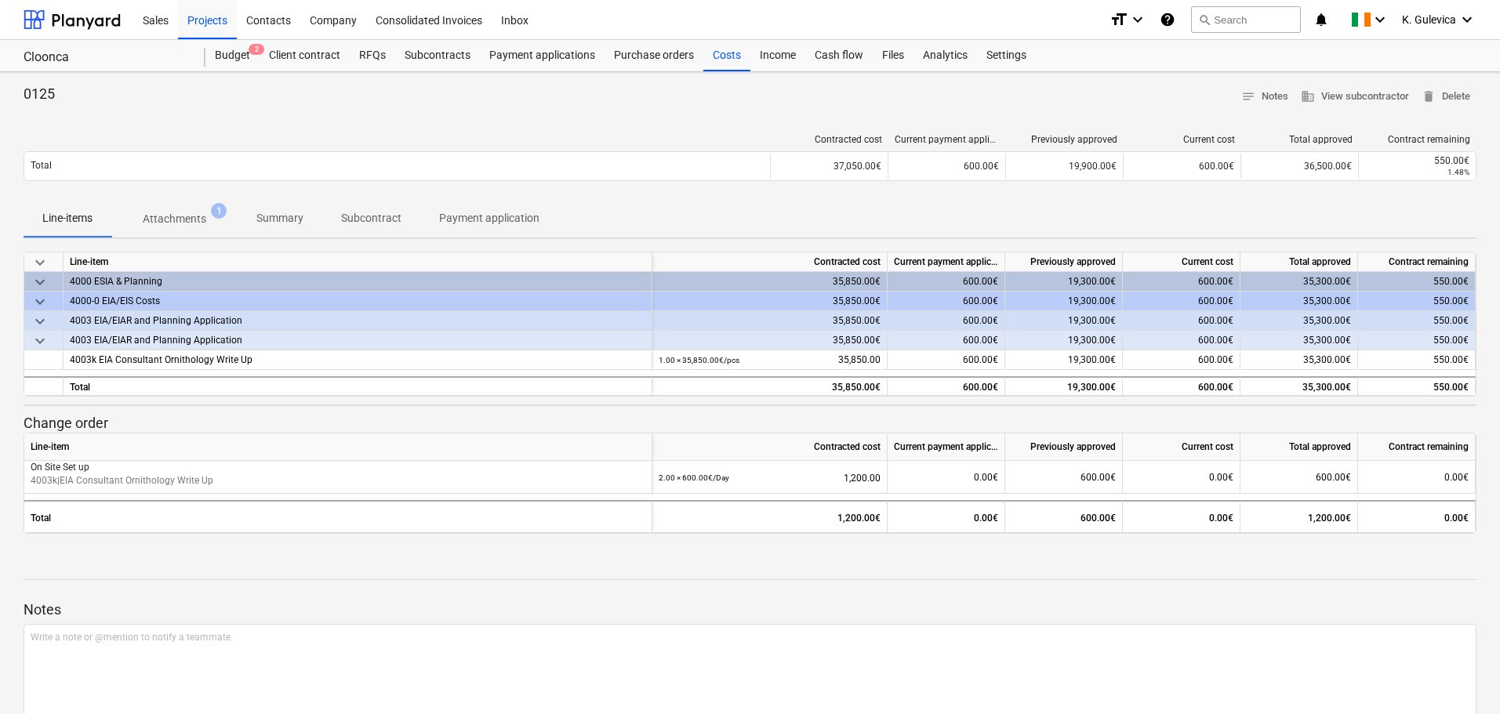
click at [289, 205] on button "Summary" at bounding box center [280, 219] width 85 height 38
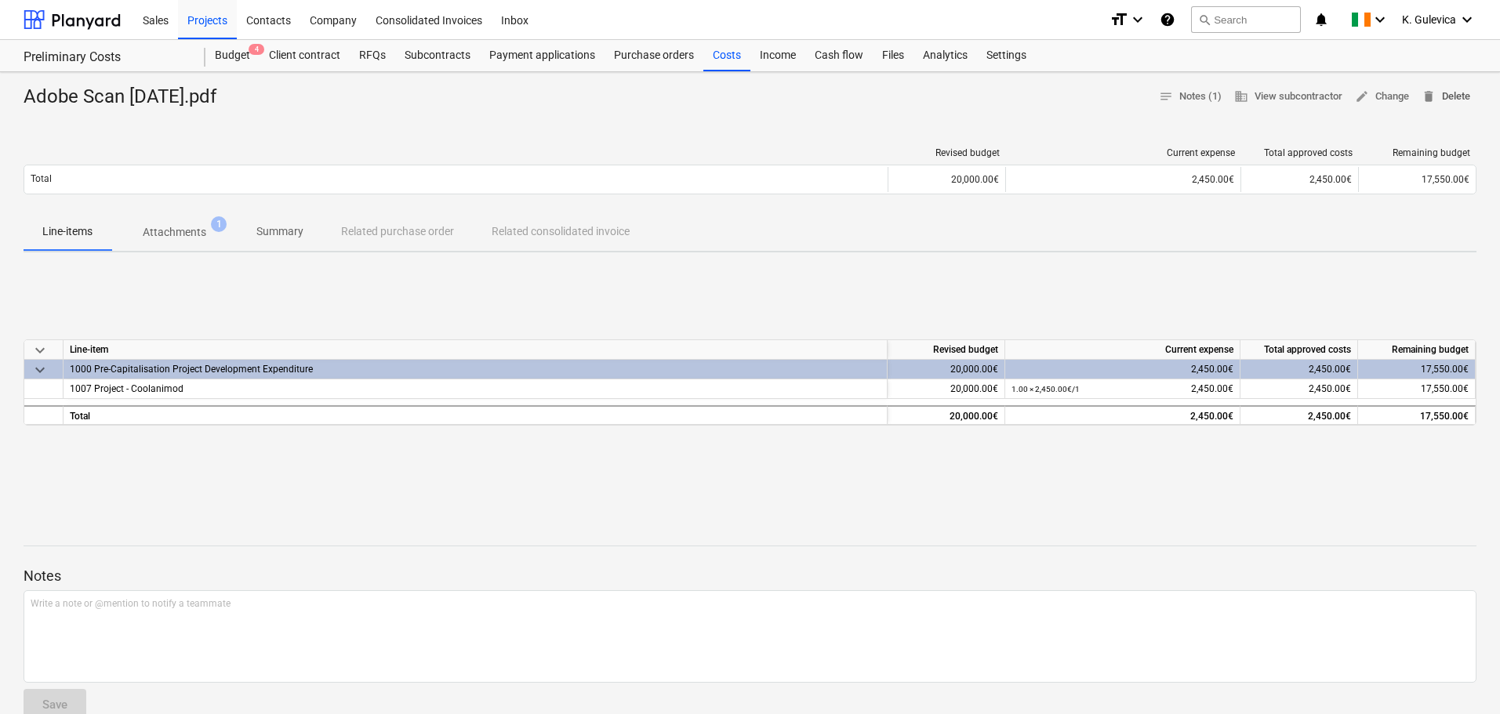
click at [1464, 93] on span "delete Delete" at bounding box center [1445, 97] width 49 height 18
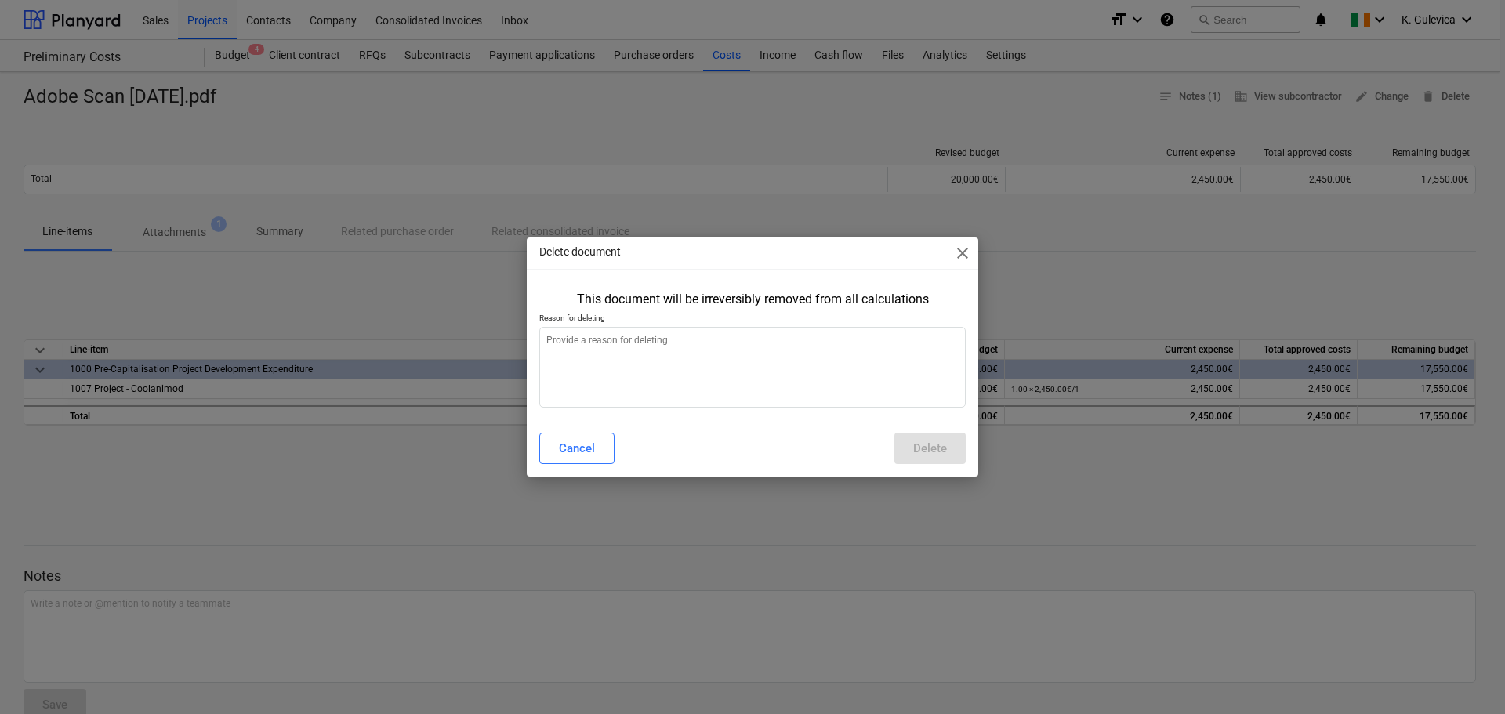
type textarea "x"
click at [819, 370] on textarea at bounding box center [752, 367] width 427 height 81
type textarea "m"
type textarea "x"
type textarea "mo"
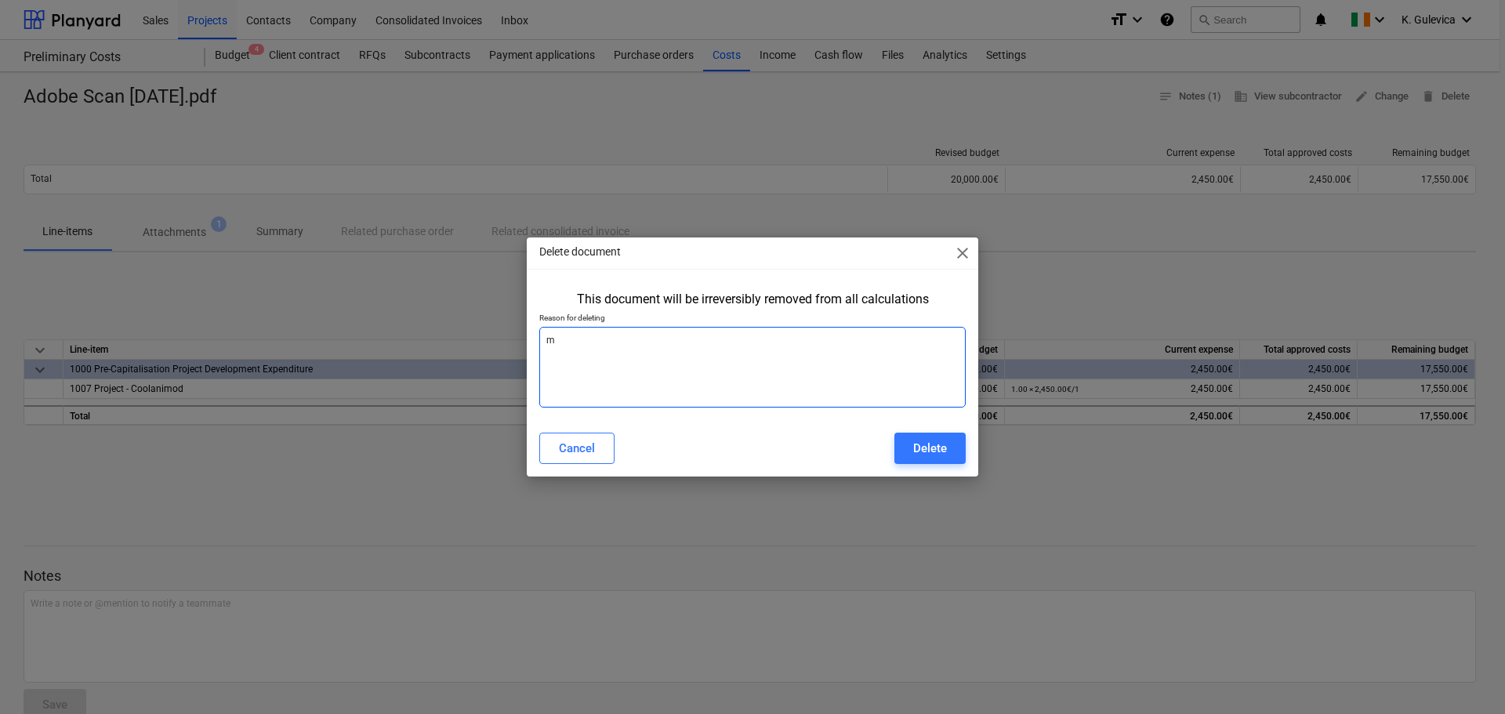
type textarea "x"
type textarea "mov"
type textarea "x"
type textarea "move"
type textarea "x"
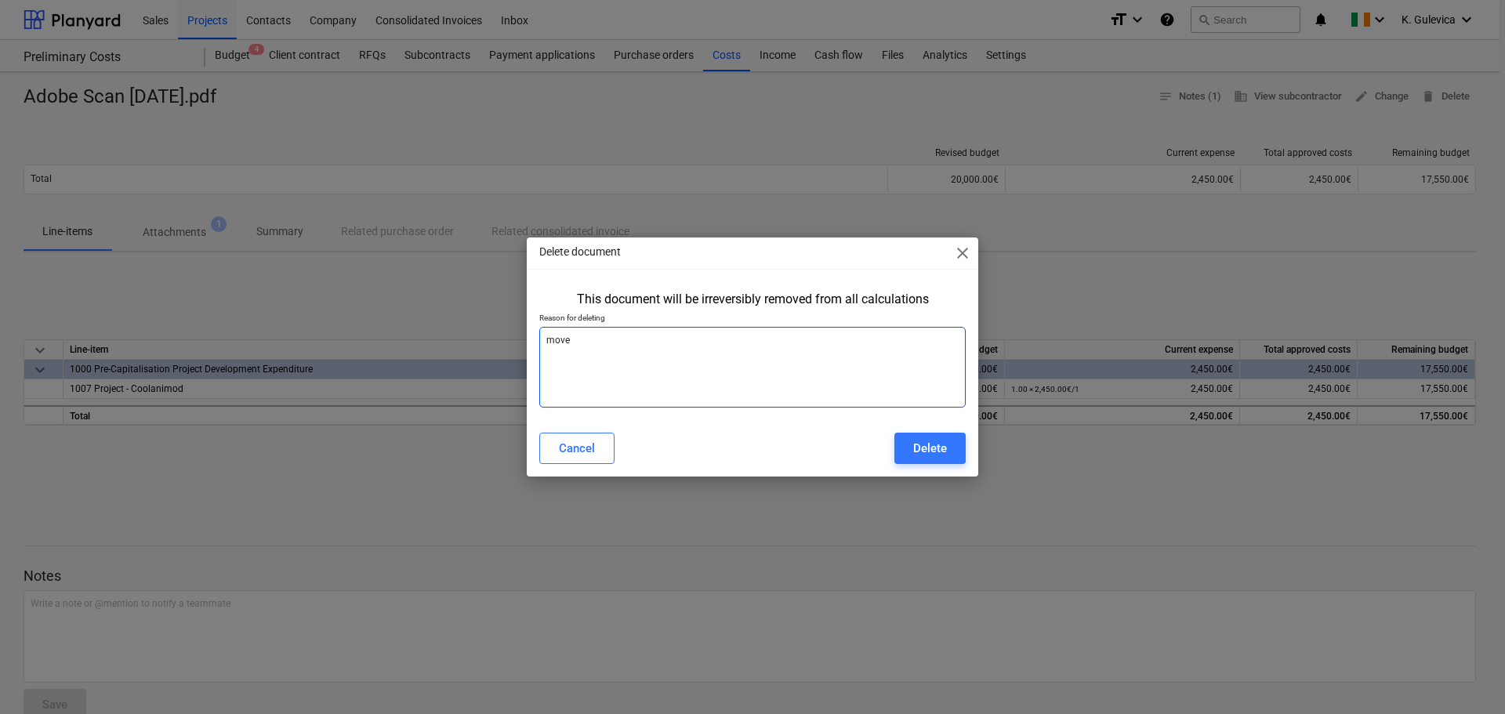
type textarea "moved"
type textarea "x"
type textarea "moved"
type textarea "x"
type textarea "moved t"
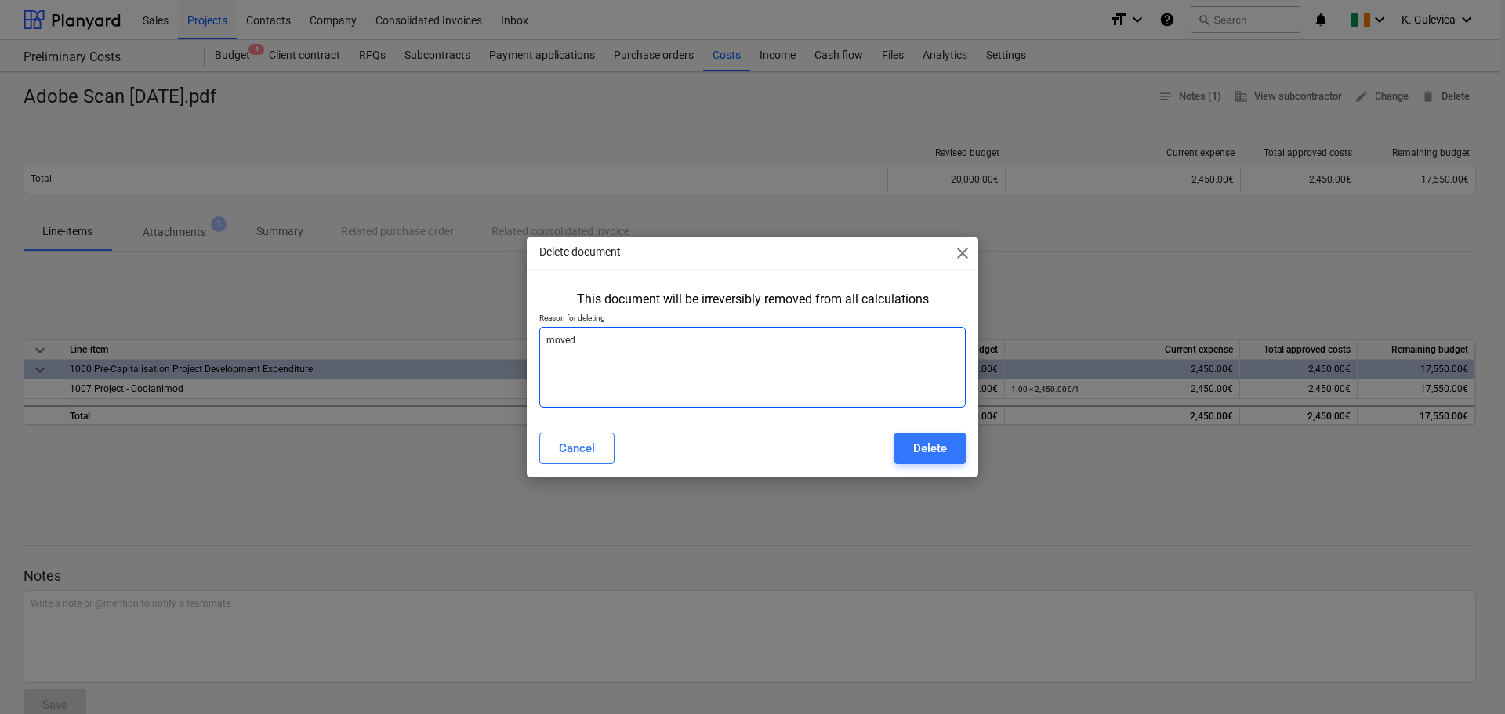
type textarea "x"
type textarea "moved to"
type textarea "x"
type textarea "moved to"
type textarea "x"
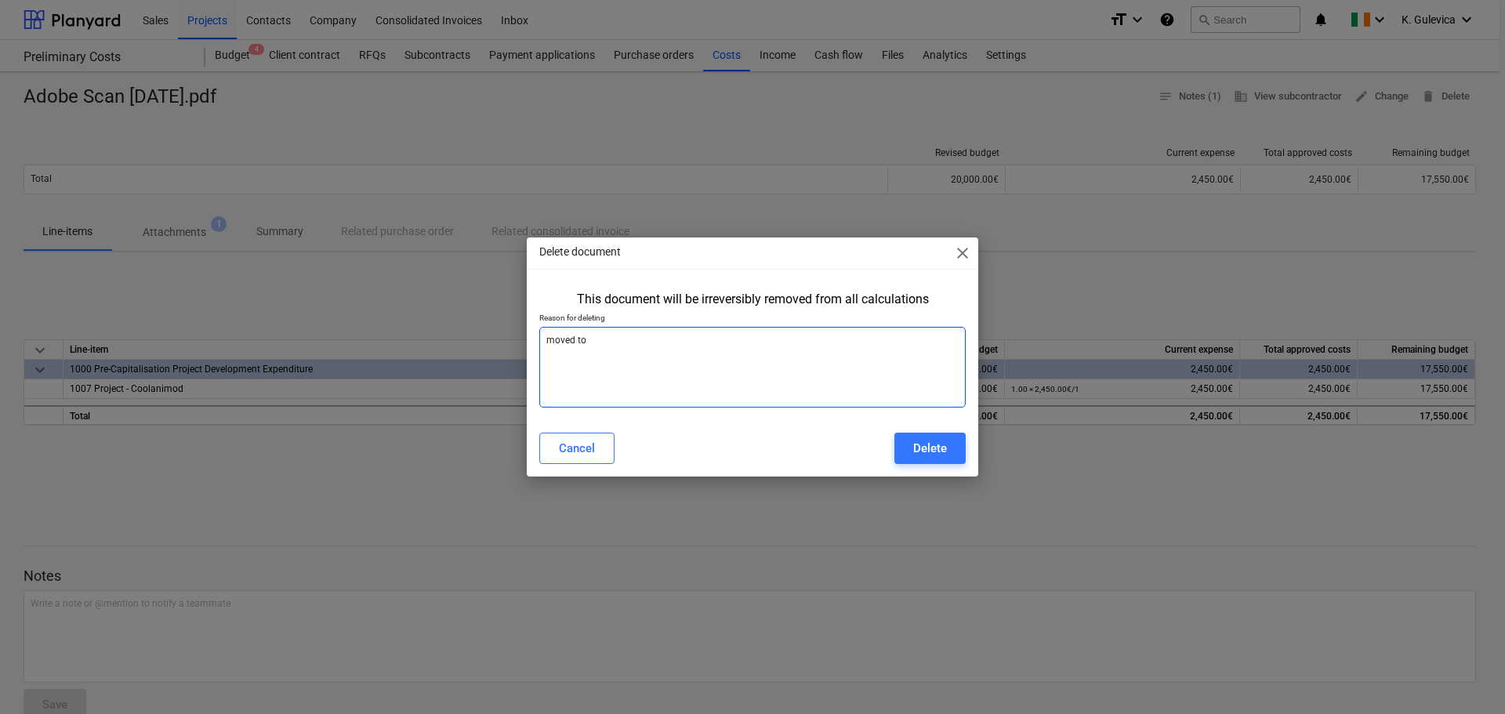
type textarea "moved to a"
type textarea "x"
type textarea "moved to a"
type textarea "x"
type textarea "moved to a p"
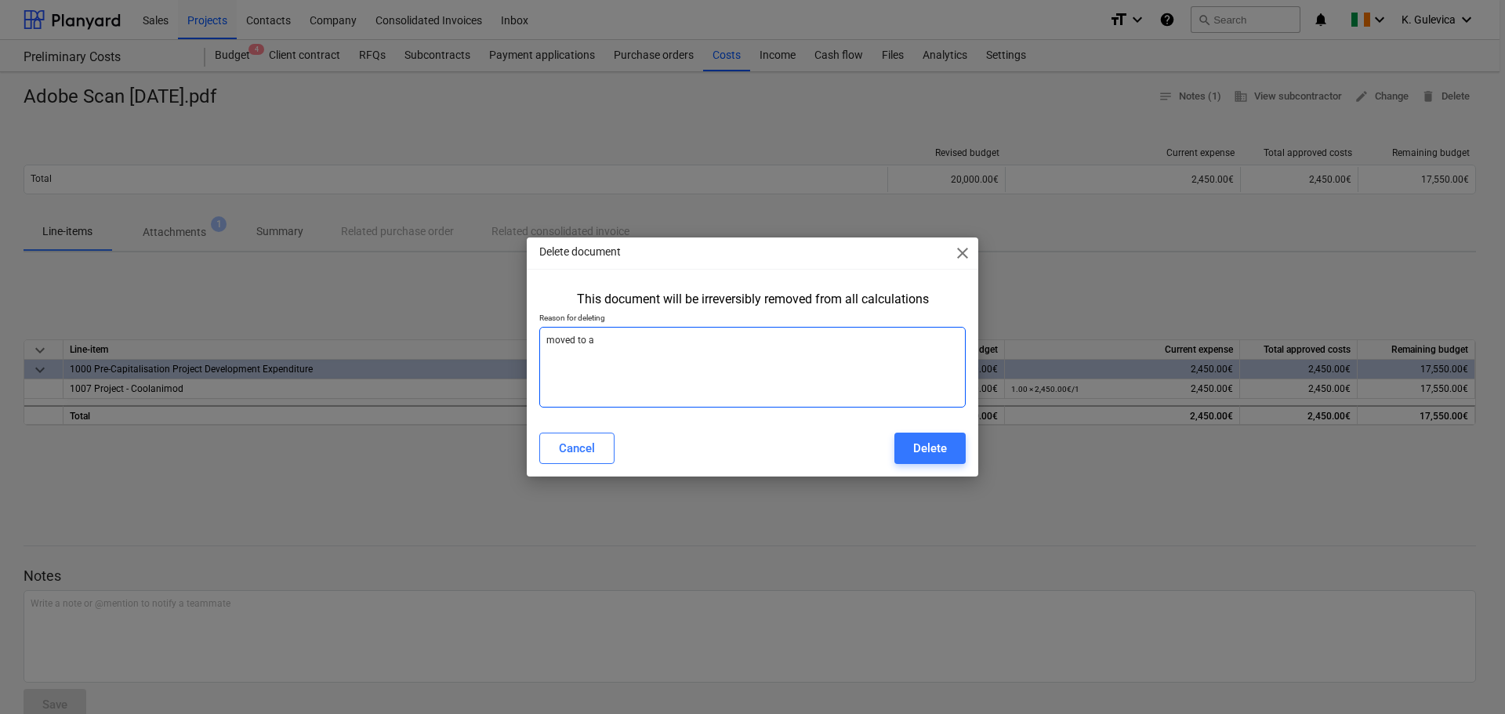
type textarea "x"
type textarea "moved to a pr"
type textarea "x"
type textarea "moved to a pro"
type textarea "x"
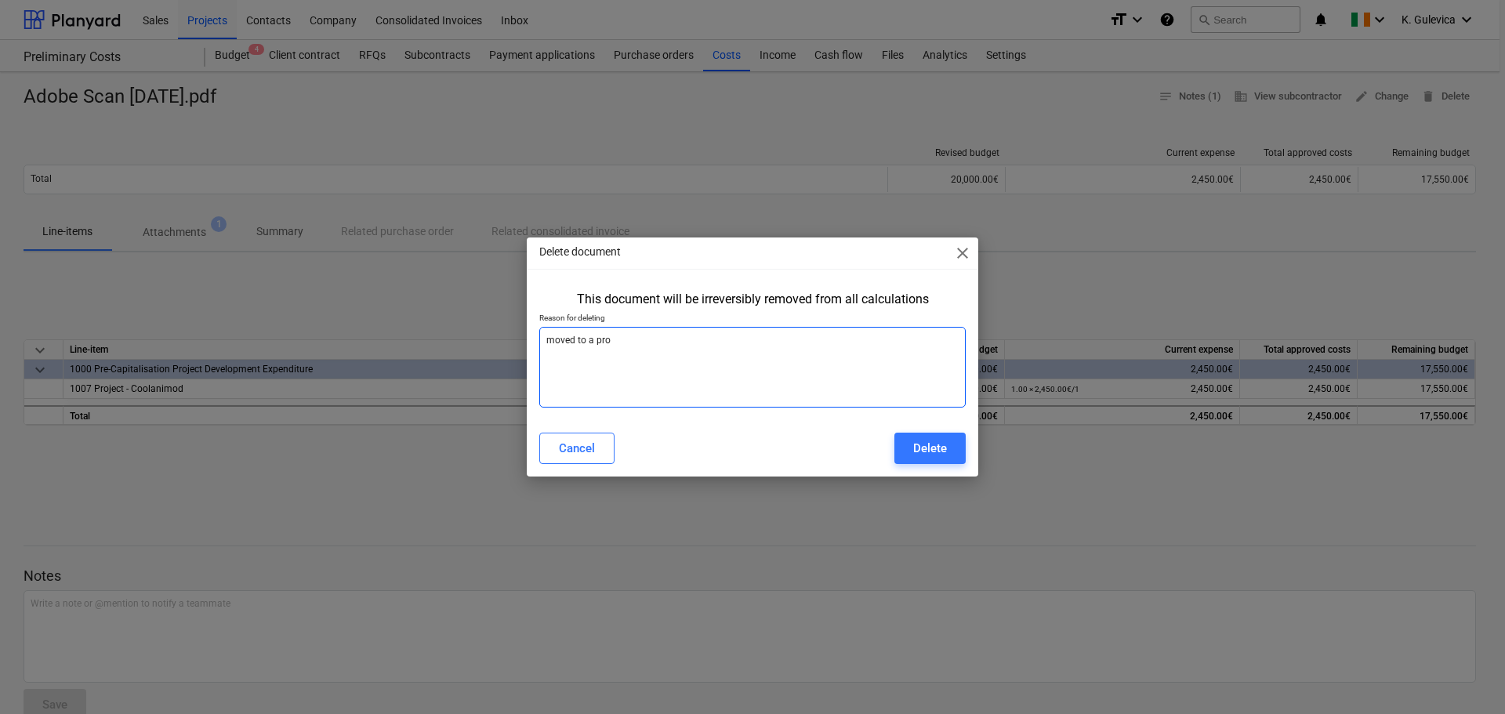
type textarea "moved to a proj"
type textarea "x"
type textarea "moved to a proje"
type textarea "x"
type textarea "moved to a projec"
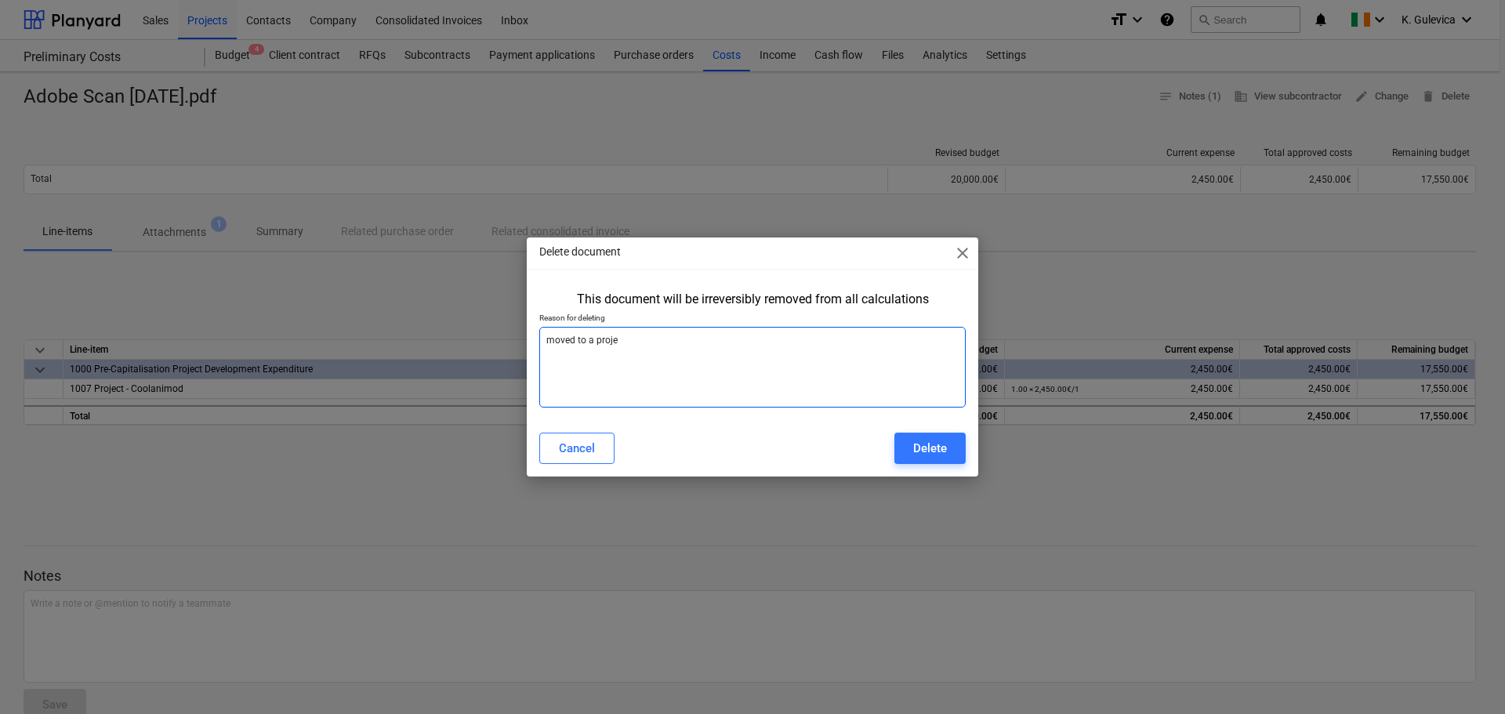
type textarea "x"
type textarea "moved to a project"
type textarea "x"
type textarea "moved to a project"
click at [931, 446] on div "Delete" at bounding box center [930, 448] width 34 height 20
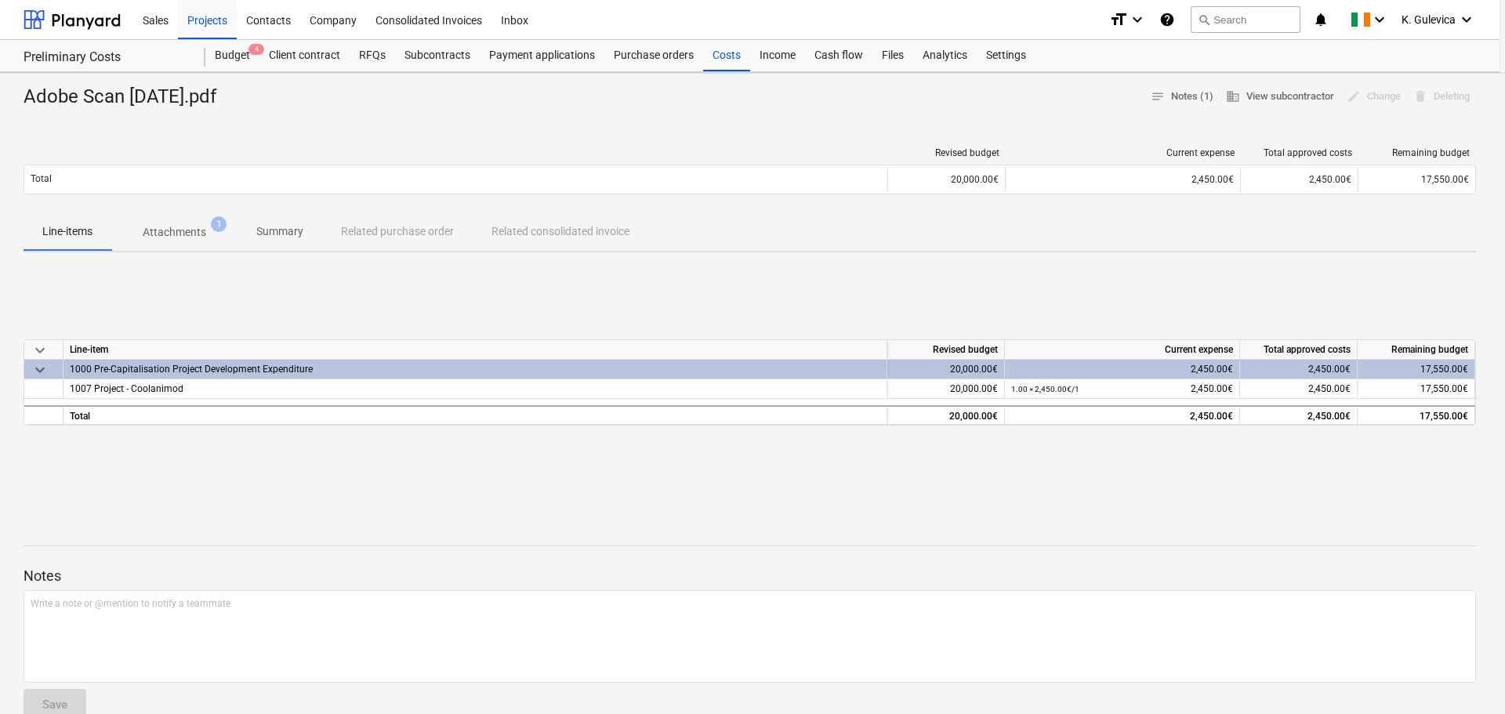
type textarea "x"
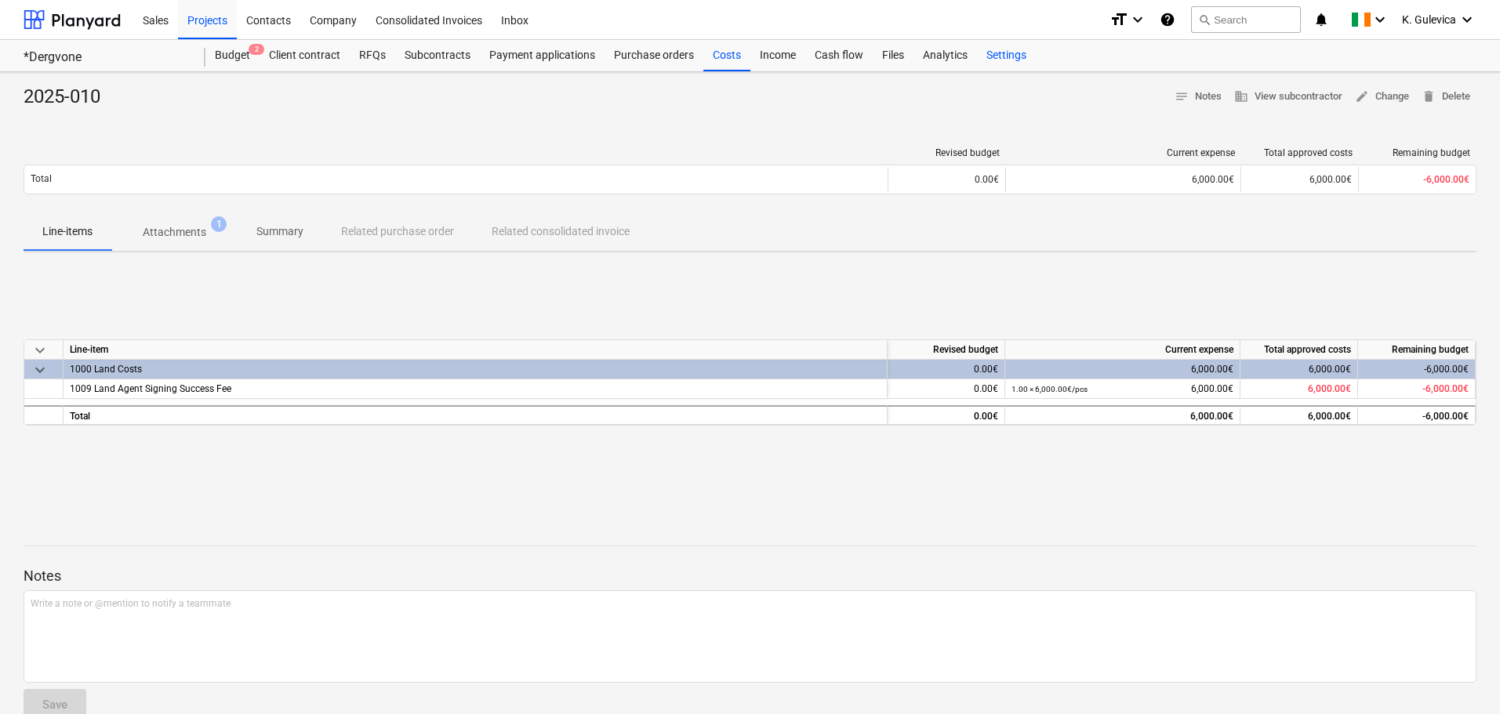
click at [1003, 53] on div "Settings" at bounding box center [1006, 55] width 59 height 31
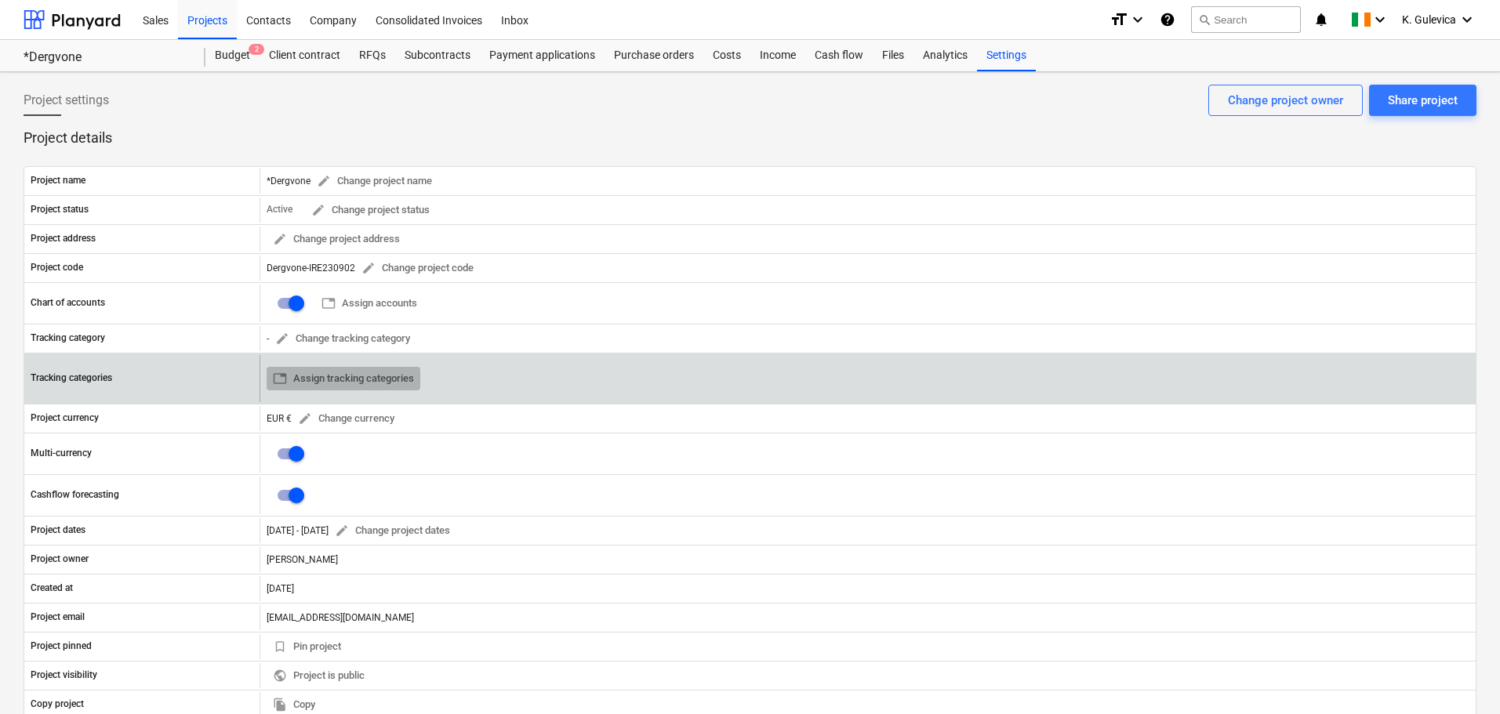
click at [337, 378] on span "table Assign tracking categories" at bounding box center [343, 379] width 141 height 18
